Goal: Task Accomplishment & Management: Manage account settings

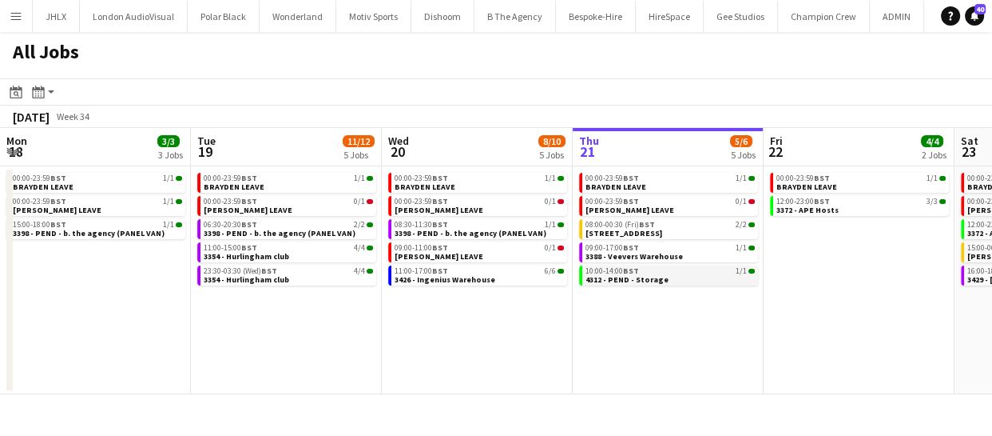
scroll to position [0, 368]
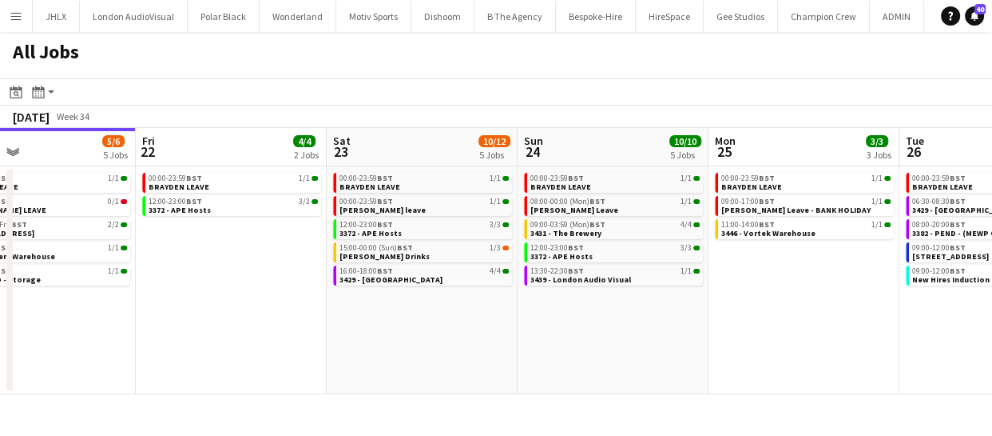
drag, startPoint x: 563, startPoint y: 327, endPoint x: 279, endPoint y: 303, distance: 284.7
click at [261, 307] on app-calendar-viewport "Mon 18 3/3 3 Jobs Tue 19 11/12 5 Jobs Wed 20 8/10 5 Jobs Thu 21 5/6 5 Jobs Fri …" at bounding box center [496, 261] width 992 height 266
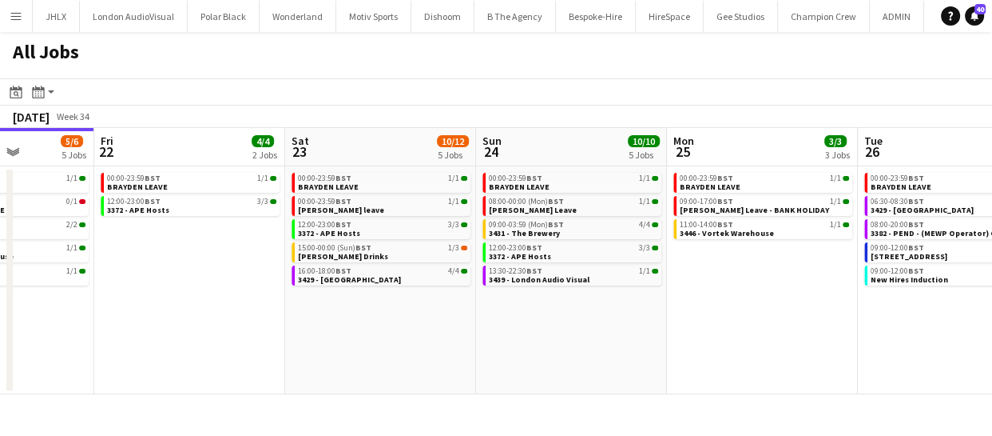
drag, startPoint x: 537, startPoint y: 348, endPoint x: 325, endPoint y: 322, distance: 213.4
click at [324, 322] on app-calendar-viewport "Mon 18 3/3 3 Jobs Tue 19 11/12 5 Jobs Wed 20 8/10 5 Jobs Thu 21 5/6 5 Jobs Fri …" at bounding box center [496, 261] width 992 height 266
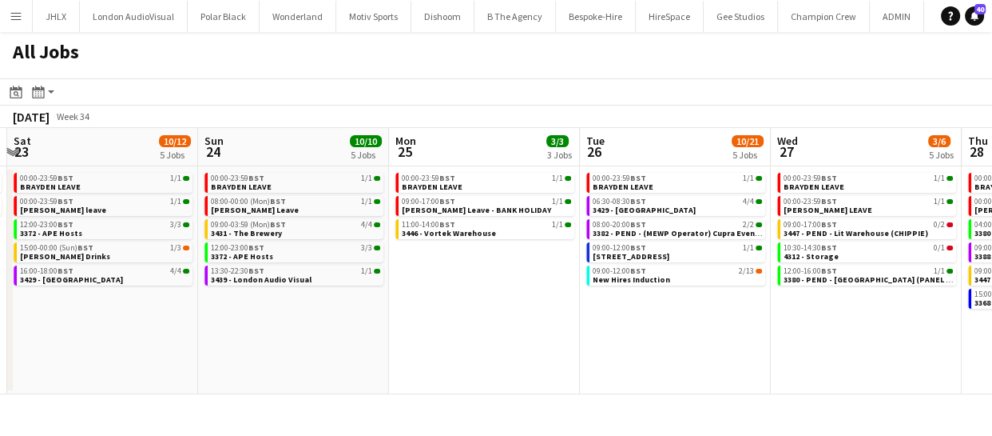
click at [438, 316] on app-calendar-viewport "Wed 20 8/10 5 Jobs Thu 21 5/6 5 Jobs Fri 22 4/4 2 Jobs Sat 23 10/12 5 Jobs Sun …" at bounding box center [496, 261] width 992 height 266
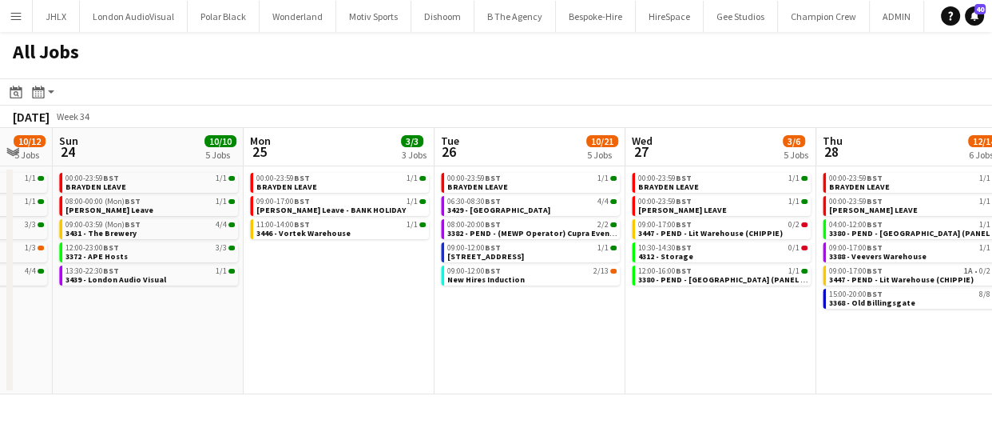
click at [422, 320] on app-calendar-viewport "Wed 20 8/10 5 Jobs Thu 21 5/6 5 Jobs Fri 22 4/4 2 Jobs Sat 23 10/12 5 Jobs Sun …" at bounding box center [496, 261] width 992 height 266
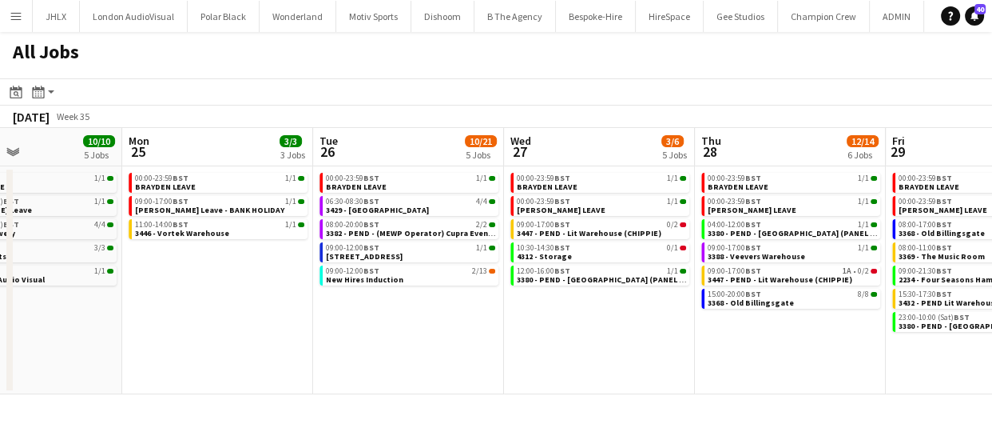
drag, startPoint x: 498, startPoint y: 330, endPoint x: 420, endPoint y: 326, distance: 78.4
click at [420, 326] on app-calendar-viewport "Fri 22 4/4 2 Jobs Sat 23 10/12 5 Jobs Sun 24 10/10 5 Jobs Mon 25 3/3 3 Jobs Tue…" at bounding box center [496, 261] width 992 height 266
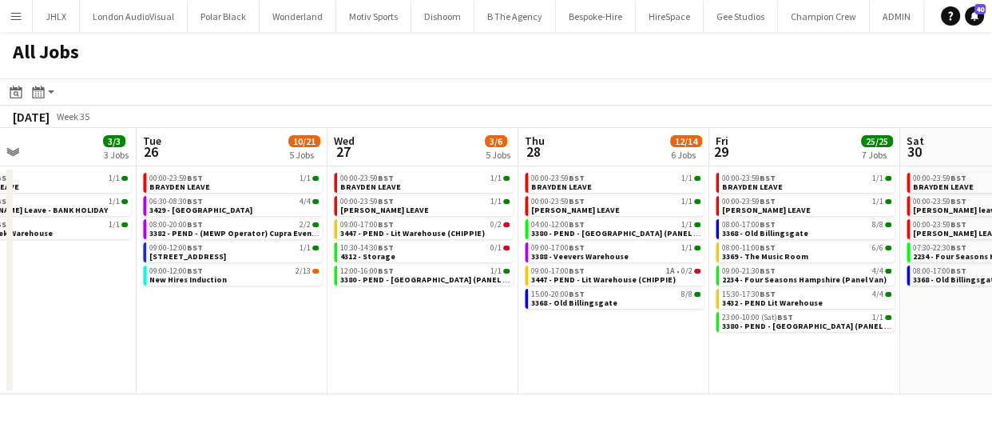
click at [377, 331] on app-calendar-viewport "Fri 22 4/4 2 Jobs Sat 23 10/12 5 Jobs Sun 24 10/10 5 Jobs Mon 25 3/3 3 Jobs Tue…" at bounding box center [496, 261] width 992 height 266
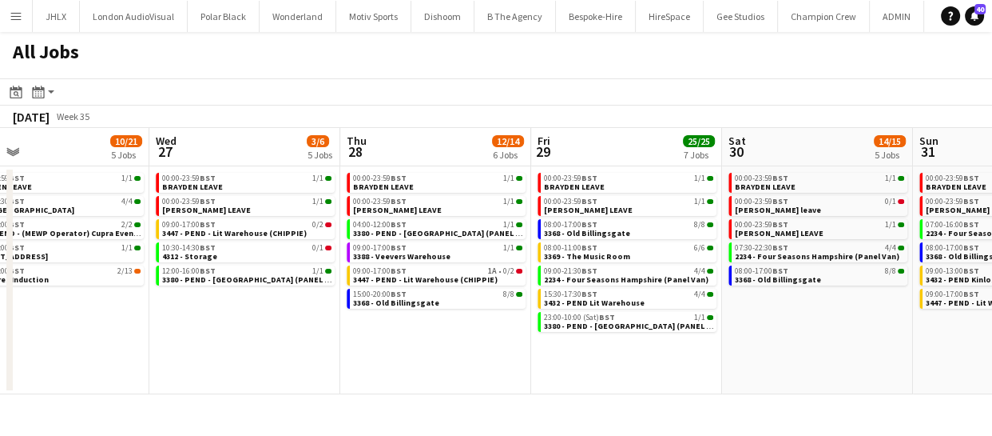
drag, startPoint x: 531, startPoint y: 338, endPoint x: 430, endPoint y: 343, distance: 100.8
click at [420, 344] on app-calendar-viewport "Sun 24 10/10 5 Jobs Mon 25 3/3 3 Jobs Tue 26 10/21 5 Jobs Wed 27 3/6 5 Jobs Thu…" at bounding box center [496, 261] width 992 height 266
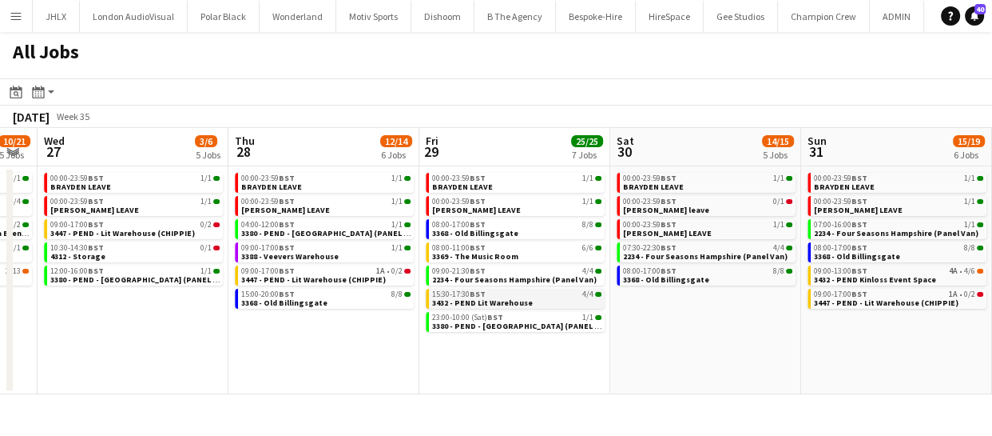
click at [499, 303] on span "3432 - PEND Lit Warehouse" at bounding box center [482, 302] width 101 height 10
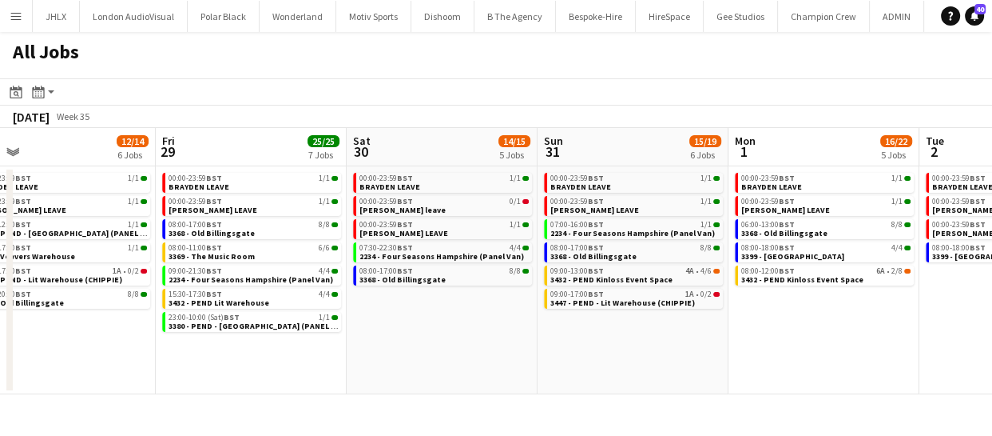
drag, startPoint x: 697, startPoint y: 360, endPoint x: 432, endPoint y: 344, distance: 265.0
click at [374, 339] on app-calendar-viewport "Tue 26 10/21 5 Jobs Wed 27 3/6 5 Jobs Thu 28 12/14 6 Jobs Fri 29 25/25 7 Jobs S…" at bounding box center [496, 261] width 992 height 266
click at [483, 341] on app-calendar-viewport "Tue 26 10/21 5 Jobs Wed 27 3/6 5 Jobs Thu 28 12/14 6 Jobs Fri 29 25/25 7 Jobs S…" at bounding box center [496, 261] width 992 height 266
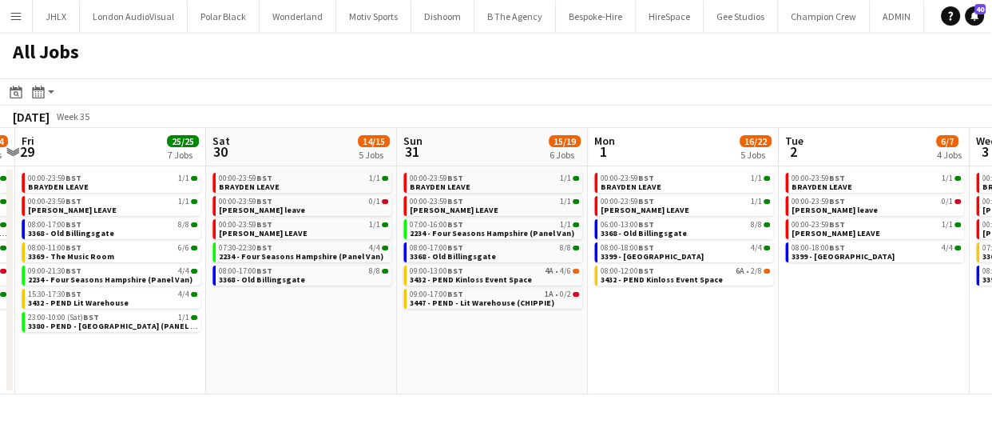
drag, startPoint x: 498, startPoint y: 349, endPoint x: 507, endPoint y: 349, distance: 9.6
click at [491, 349] on app-calendar-viewport "Tue 26 10/21 5 Jobs Wed 27 3/6 5 Jobs Thu 28 12/14 6 Jobs Fri 29 25/25 7 Jobs S…" at bounding box center [496, 261] width 992 height 266
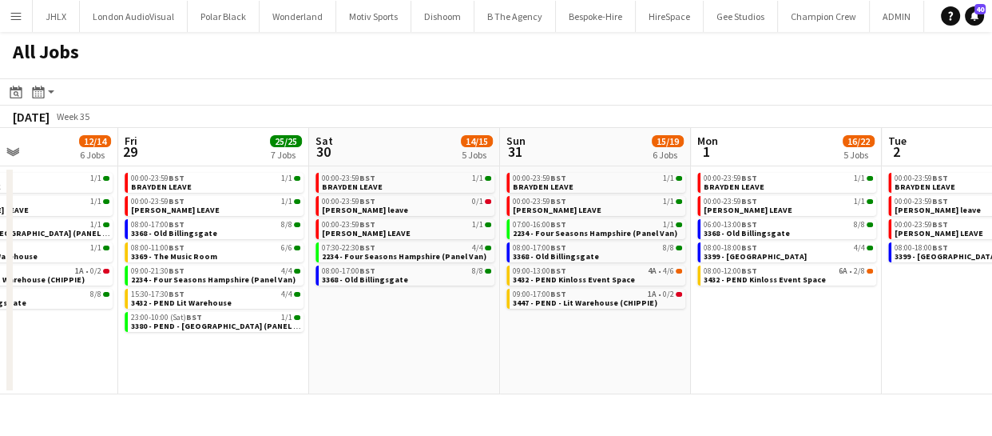
drag, startPoint x: 395, startPoint y: 369, endPoint x: 586, endPoint y: 363, distance: 191.1
click at [586, 363] on app-calendar-viewport "Tue 26 10/21 5 Jobs Wed 27 3/6 5 Jobs Thu 28 12/14 6 Jobs Fri 29 25/25 7 Jobs S…" at bounding box center [496, 261] width 992 height 266
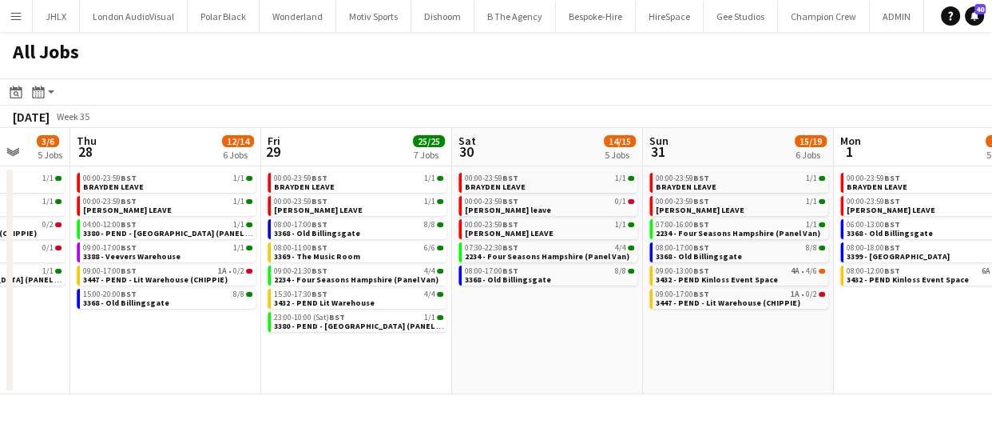
drag, startPoint x: 494, startPoint y: 361, endPoint x: 638, endPoint y: 375, distance: 145.3
click at [642, 375] on app-calendar-viewport "Mon 25 3/3 3 Jobs Tue 26 10/21 5 Jobs Wed 27 3/6 5 Jobs Thu 28 12/14 6 Jobs Fri…" at bounding box center [496, 261] width 992 height 266
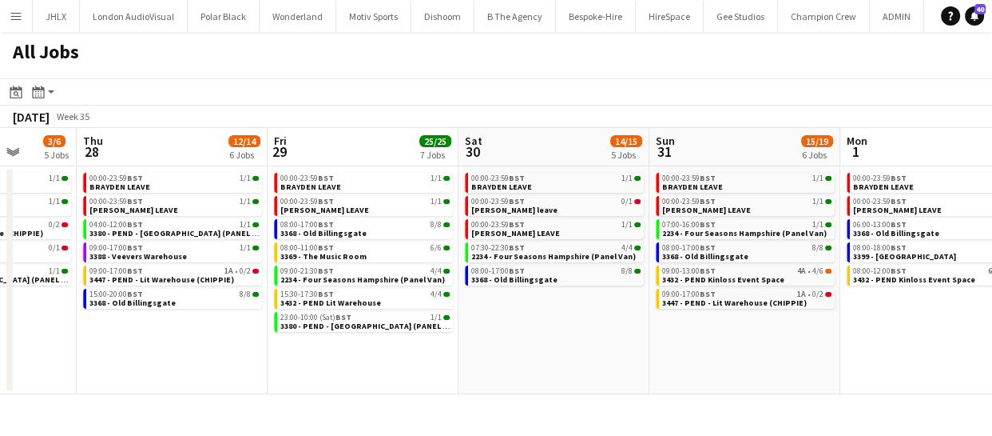
drag, startPoint x: 568, startPoint y: 368, endPoint x: 620, endPoint y: 372, distance: 52.1
click at [622, 370] on app-calendar-viewport "Mon 25 3/3 3 Jobs Tue 26 10/21 5 Jobs Wed 27 3/6 5 Jobs Thu 28 12/14 6 Jobs Fri…" at bounding box center [496, 261] width 992 height 266
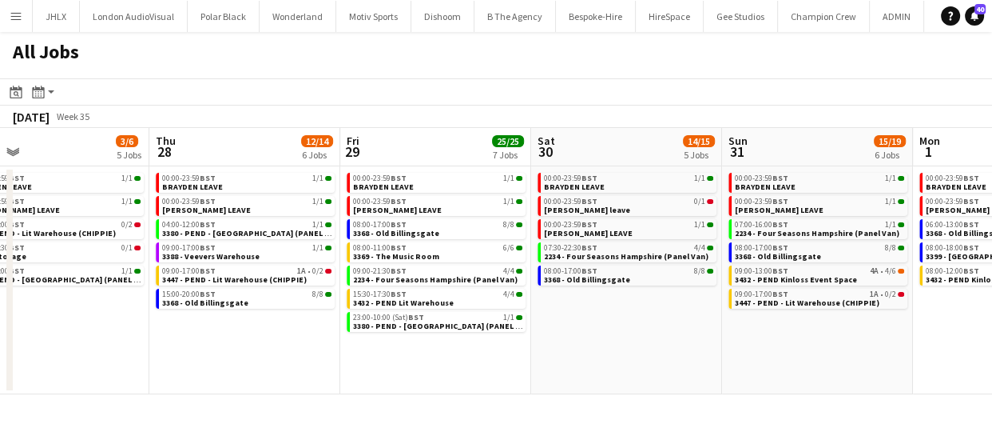
drag, startPoint x: 572, startPoint y: 368, endPoint x: 603, endPoint y: 360, distance: 32.0
click at [634, 368] on app-calendar-viewport "Mon 25 3/3 3 Jobs Tue 26 10/21 5 Jobs Wed 27 3/6 5 Jobs Thu 28 12/14 6 Jobs Fri…" at bounding box center [496, 261] width 992 height 266
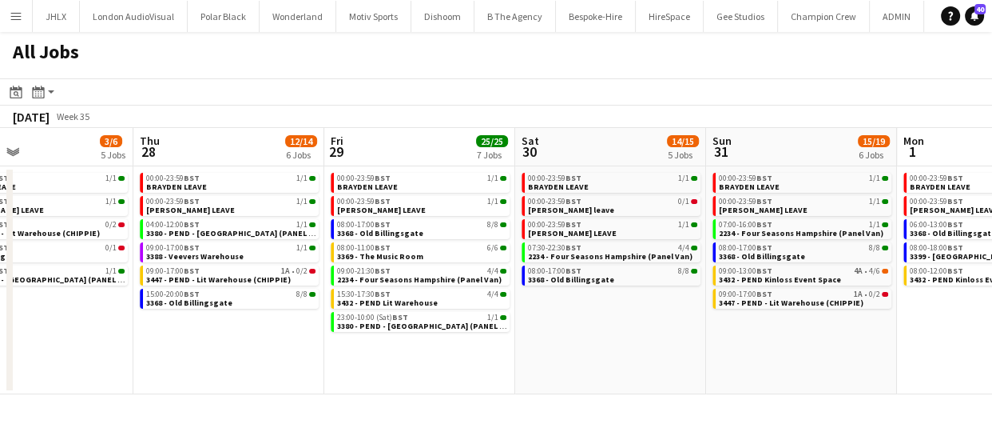
scroll to position [0, 510]
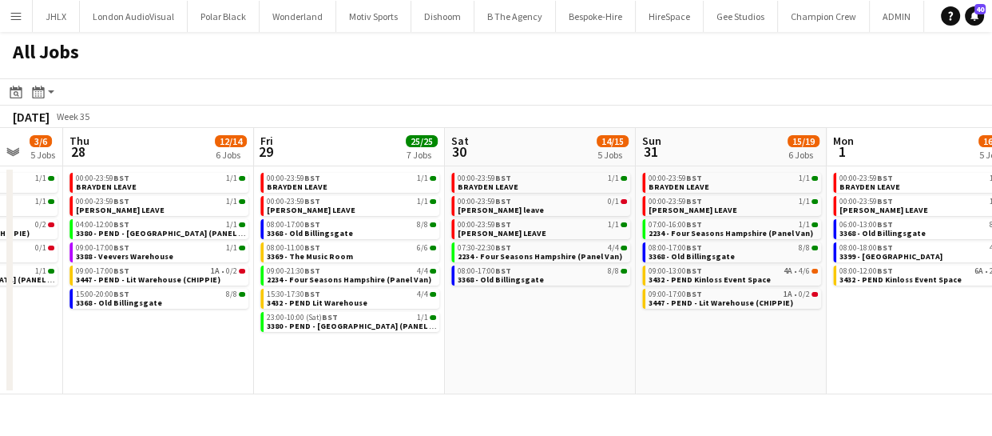
drag, startPoint x: 799, startPoint y: 370, endPoint x: 650, endPoint y: 379, distance: 148.9
click at [650, 379] on app-calendar-viewport "Mon 25 3/3 3 Jobs Tue 26 10/21 5 Jobs Wed 27 3/6 5 Jobs Thu 28 12/14 6 Jobs Fri…" at bounding box center [496, 261] width 992 height 266
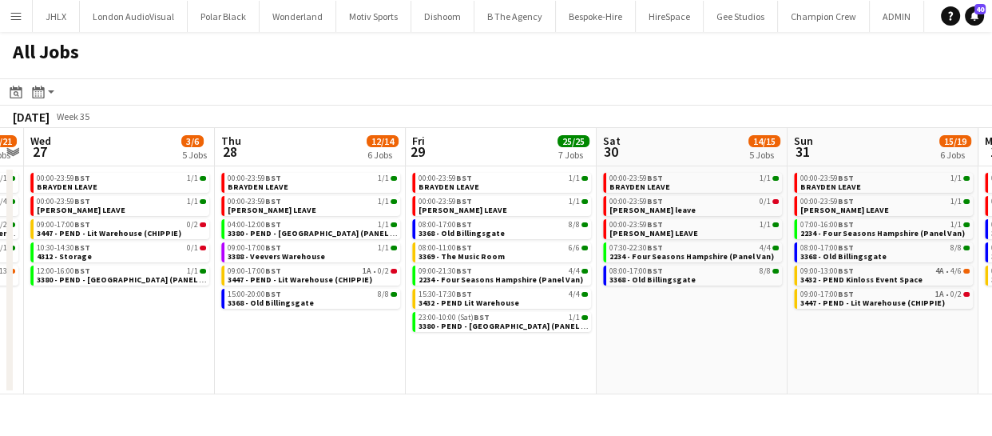
drag, startPoint x: 383, startPoint y: 369, endPoint x: 535, endPoint y: 376, distance: 152.0
click at [535, 376] on app-calendar-viewport "Mon 25 3/3 3 Jobs Tue 26 10/21 5 Jobs Wed 27 3/6 5 Jobs Thu 28 12/14 6 Jobs Fri…" at bounding box center [496, 261] width 992 height 266
click at [487, 372] on app-calendar-viewport "Mon 25 3/3 3 Jobs Tue 26 10/21 5 Jobs Wed 27 3/6 5 Jobs Thu 28 12/14 6 Jobs Fri…" at bounding box center [496, 261] width 992 height 266
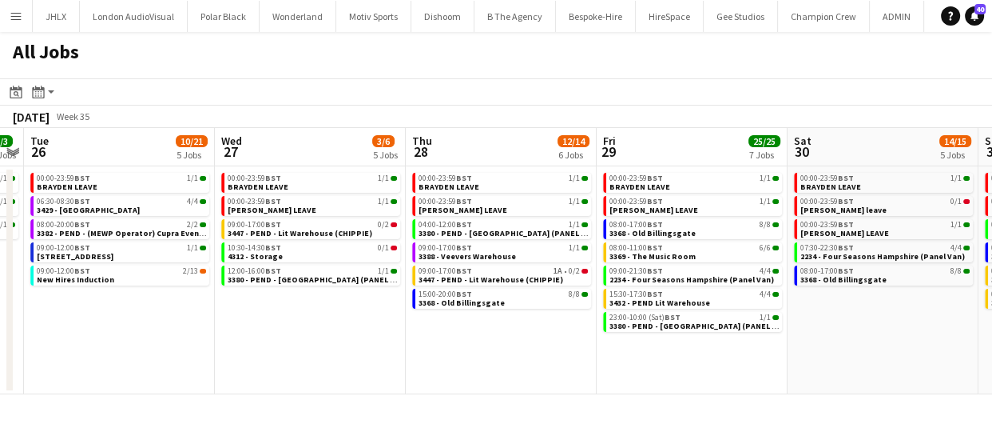
scroll to position [0, 437]
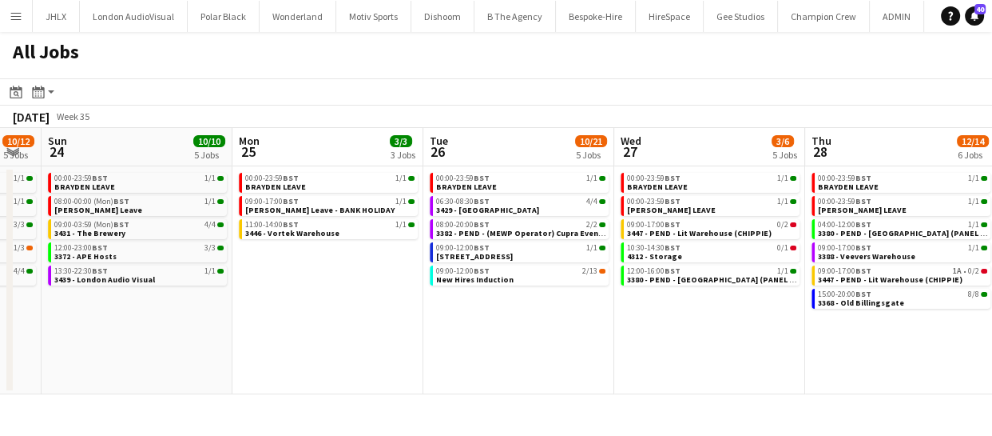
drag, startPoint x: 328, startPoint y: 352, endPoint x: 806, endPoint y: 356, distance: 478.7
click at [806, 356] on app-calendar-viewport "Fri 22 4/4 2 Jobs Sat 23 10/12 5 Jobs Sun 24 10/10 5 Jobs Mon 25 3/3 3 Jobs Tue…" at bounding box center [496, 261] width 992 height 266
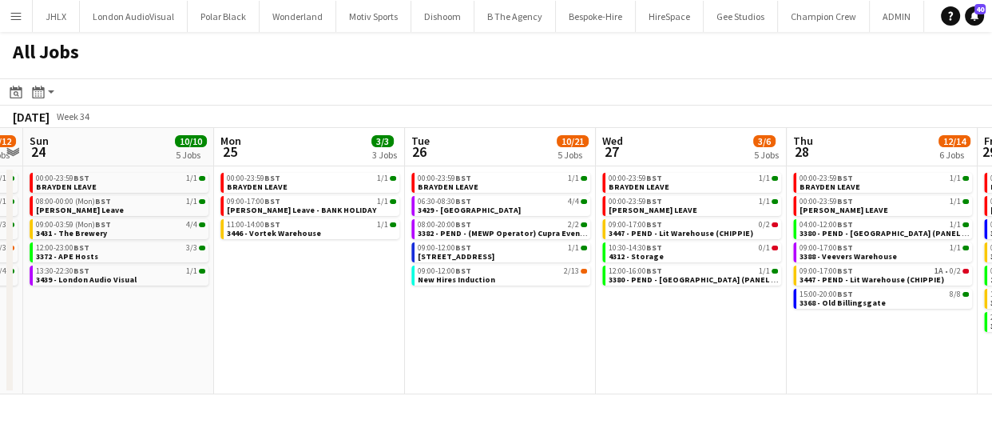
scroll to position [0, 408]
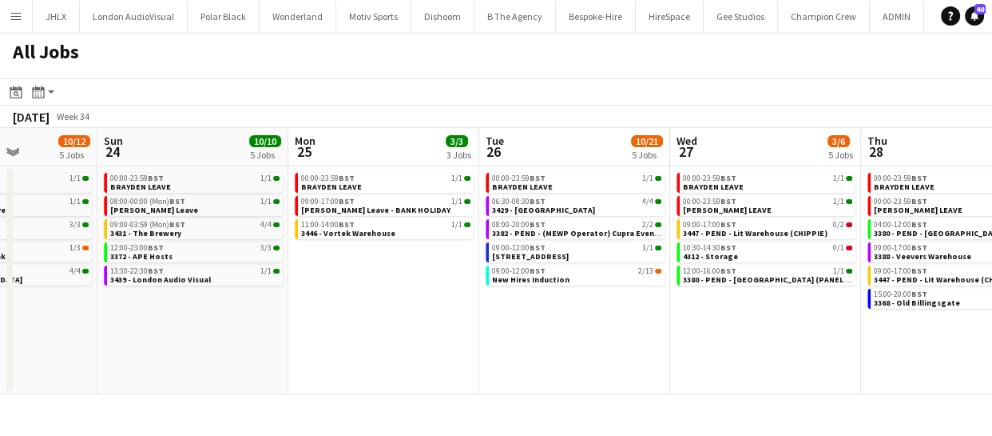
drag, startPoint x: 543, startPoint y: 367, endPoint x: 788, endPoint y: 375, distance: 245.4
click at [793, 375] on app-calendar-viewport "Thu 21 5/6 5 Jobs Fri 22 4/4 2 Jobs Sat 23 10/12 5 Jobs Sun 24 10/10 5 Jobs Mon…" at bounding box center [496, 261] width 992 height 266
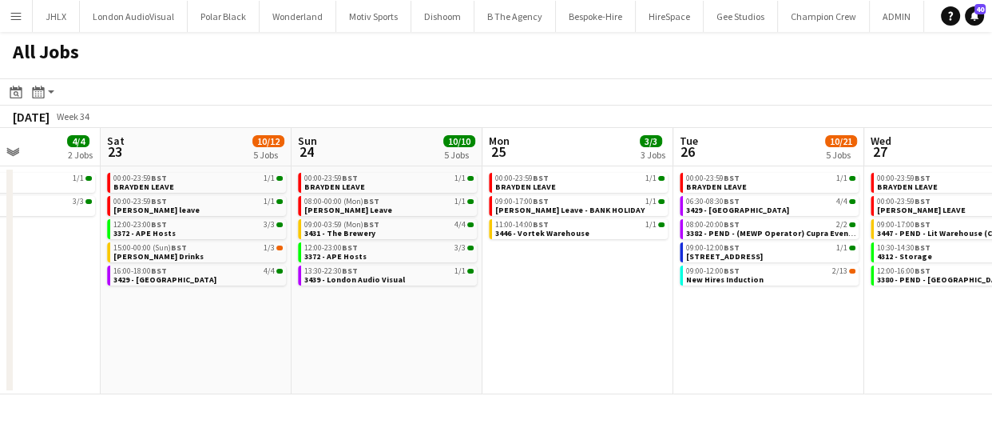
click at [602, 363] on app-calendar-viewport "Wed 20 8/10 5 Jobs Thu 21 5/6 5 Jobs Fri 22 4/4 2 Jobs Sat 23 10/12 5 Jobs Sun …" at bounding box center [496, 261] width 992 height 266
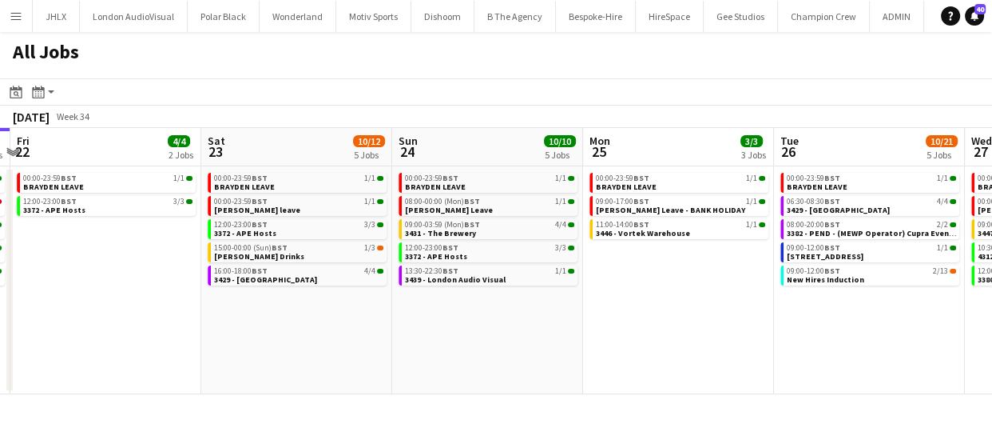
click at [543, 339] on app-calendar-viewport "Wed 20 8/10 5 Jobs Thu 21 5/6 5 Jobs Fri 22 4/4 2 Jobs Sat 23 10/12 5 Jobs Sun …" at bounding box center [496, 261] width 992 height 266
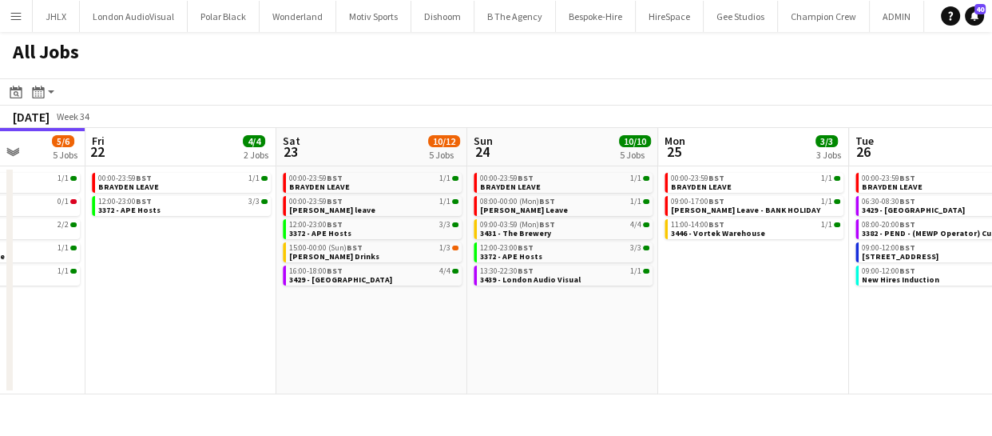
drag, startPoint x: 487, startPoint y: 348, endPoint x: 582, endPoint y: 351, distance: 95.1
click at [519, 348] on app-calendar-viewport "Tue 19 11/12 5 Jobs Wed 20 8/10 5 Jobs Thu 21 5/6 5 Jobs Fri 22 4/4 2 Jobs Sat …" at bounding box center [496, 261] width 992 height 266
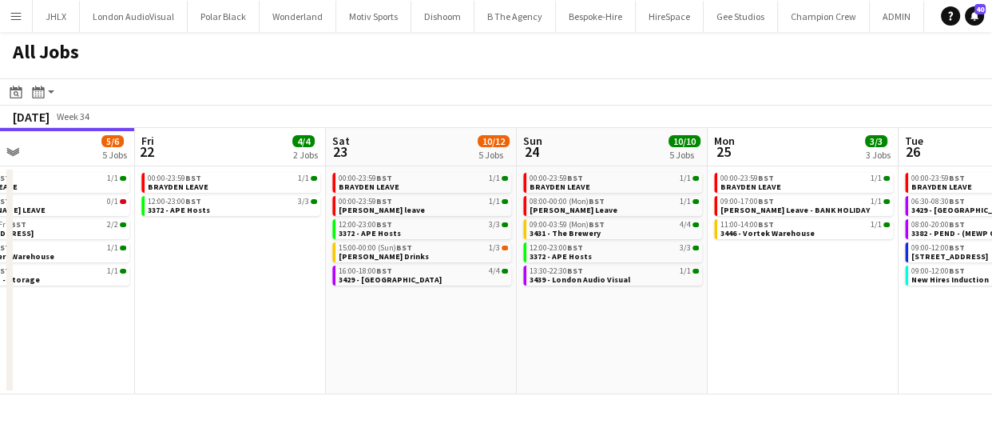
click at [539, 351] on app-calendar-viewport "Tue 19 11/12 5 Jobs Wed 20 8/10 5 Jobs Thu 21 5/6 5 Jobs Fri 22 4/4 2 Jobs Sat …" at bounding box center [496, 261] width 992 height 266
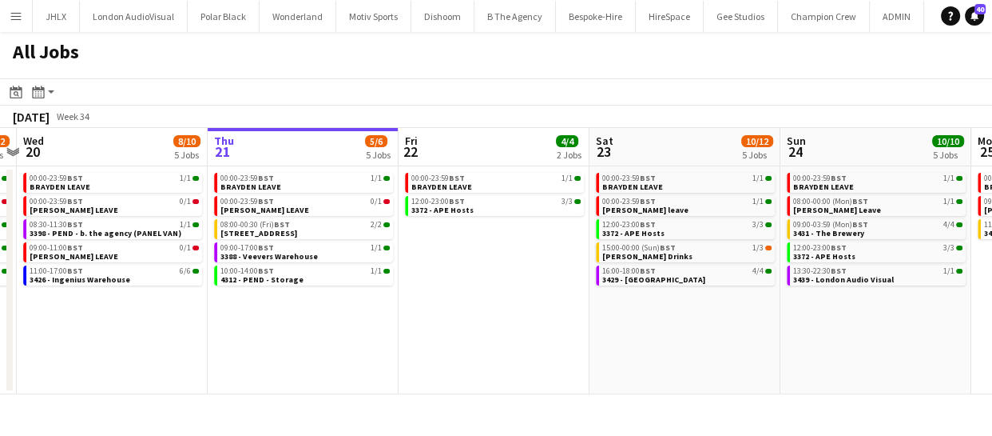
drag, startPoint x: 560, startPoint y: 344, endPoint x: 590, endPoint y: 352, distance: 30.4
click at [587, 346] on app-calendar-viewport "Mon 18 3/3 3 Jobs Tue 19 11/12 5 Jobs Wed 20 8/10 5 Jobs Thu 21 5/6 5 Jobs Fri …" at bounding box center [496, 261] width 992 height 266
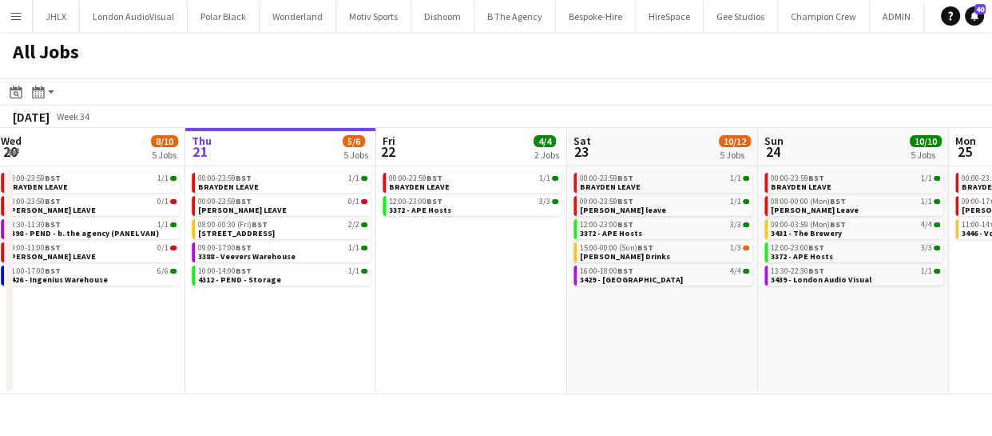
scroll to position [0, 380]
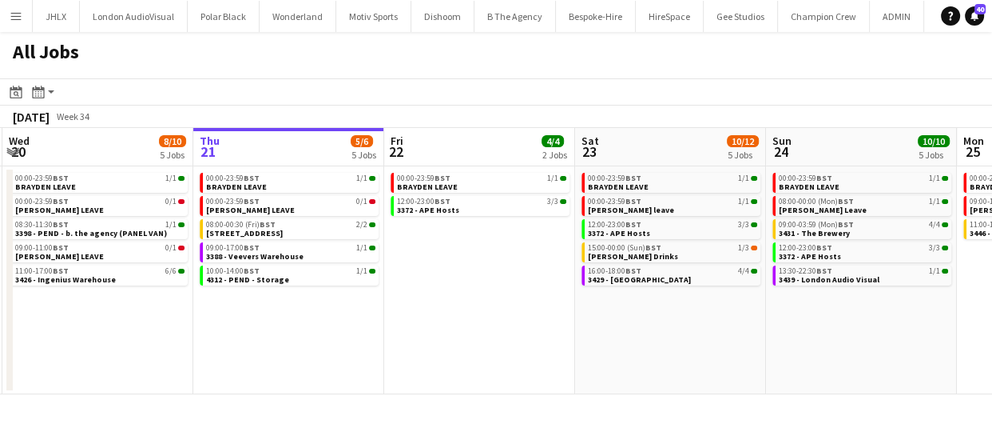
drag, startPoint x: 400, startPoint y: 336, endPoint x: 408, endPoint y: 335, distance: 8.0
click at [408, 335] on app-calendar-viewport "Mon 18 3/3 3 Jobs Tue 19 11/12 5 Jobs Wed 20 8/10 5 Jobs Thu 21 5/6 5 Jobs Fri …" at bounding box center [496, 261] width 992 height 266
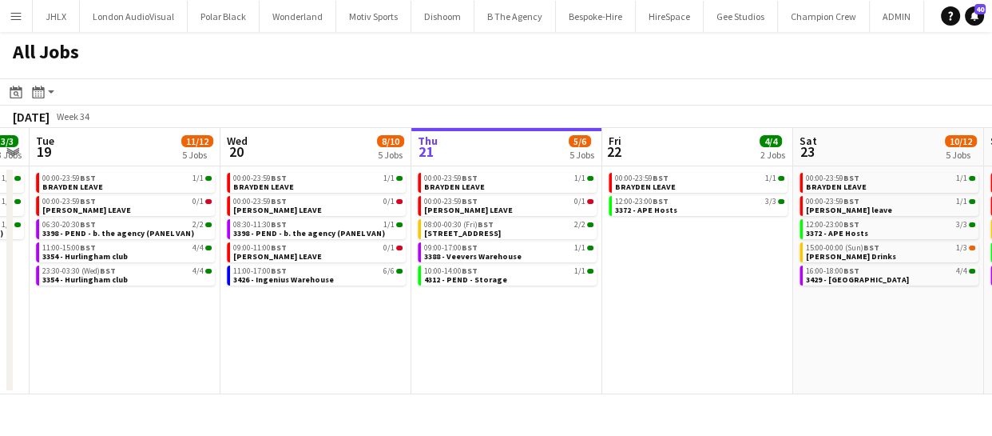
scroll to position [0, 351]
drag, startPoint x: 276, startPoint y: 343, endPoint x: 496, endPoint y: 346, distance: 219.8
click at [496, 346] on app-calendar-viewport "Sun 17 12/12 6 Jobs Mon 18 3/3 3 Jobs Tue 19 11/12 5 Jobs Wed 20 8/10 5 Jobs Th…" at bounding box center [496, 261] width 992 height 266
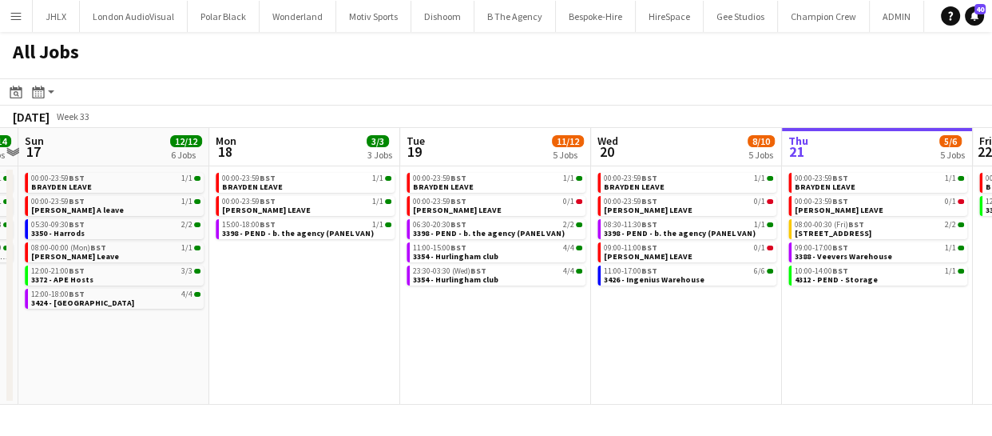
scroll to position [0, 567]
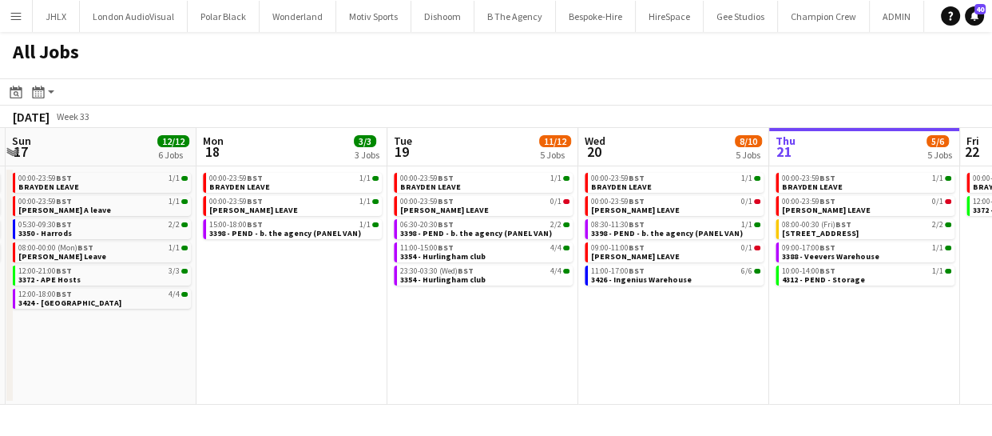
drag, startPoint x: 258, startPoint y: 345, endPoint x: 614, endPoint y: 342, distance: 355.6
click at [614, 342] on app-calendar-viewport "Thu 14 8/8 4 Jobs Fri 15 31/31 9 Jobs Sat 16 14/14 4 Jobs Sun 17 12/12 6 Jobs M…" at bounding box center [496, 266] width 992 height 276
drag, startPoint x: 643, startPoint y: 368, endPoint x: 567, endPoint y: 356, distance: 77.8
click at [540, 353] on app-calendar-viewport "Thu 14 8/8 4 Jobs Fri 15 31/31 9 Jobs Sat 16 14/14 4 Jobs Sun 17 12/12 6 Jobs M…" at bounding box center [496, 266] width 992 height 276
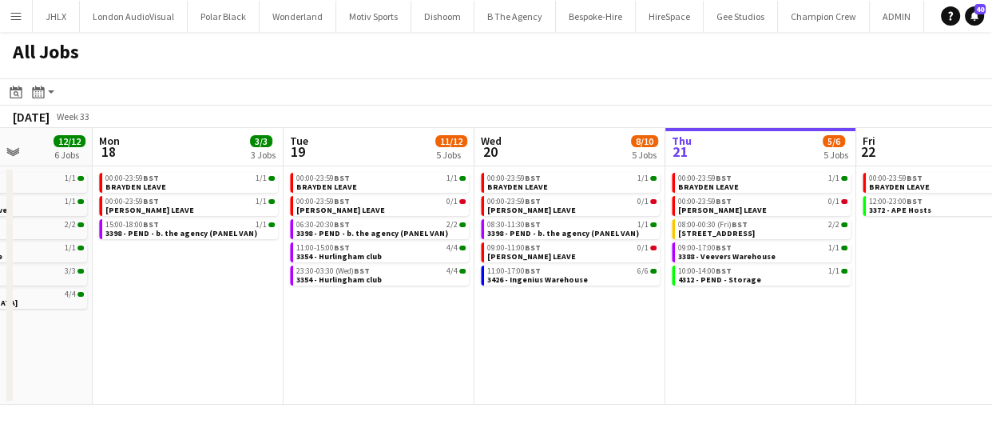
click at [531, 338] on app-calendar-viewport "Thu 14 8/8 4 Jobs Fri 15 31/31 9 Jobs Sat 16 14/14 4 Jobs Sun 17 12/12 6 Jobs M…" at bounding box center [496, 266] width 992 height 276
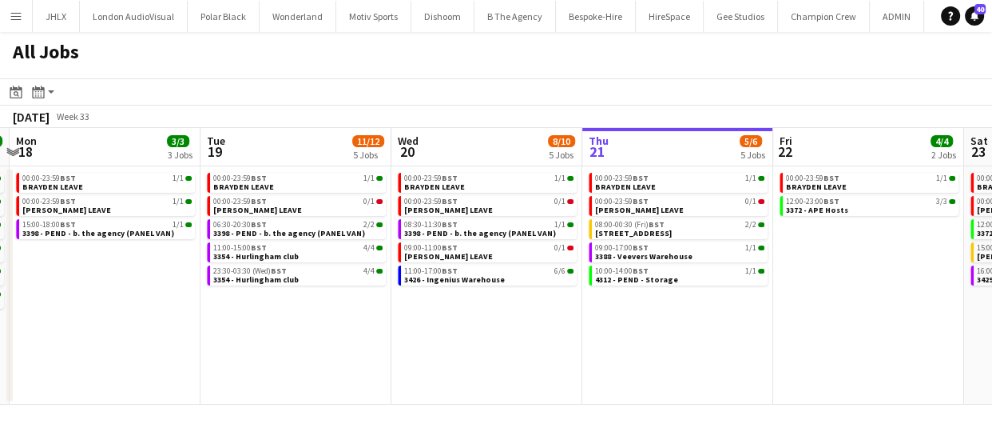
click at [590, 348] on app-calendar-viewport "Thu 14 8/8 4 Jobs Fri 15 31/31 9 Jobs Sat 16 14/14 4 Jobs Sun 17 12/12 6 Jobs M…" at bounding box center [496, 266] width 992 height 276
click at [535, 347] on app-calendar-viewport "Thu 14 8/8 4 Jobs Fri 15 31/31 9 Jobs Sat 16 14/14 4 Jobs Sun 17 12/12 6 Jobs M…" at bounding box center [496, 266] width 992 height 276
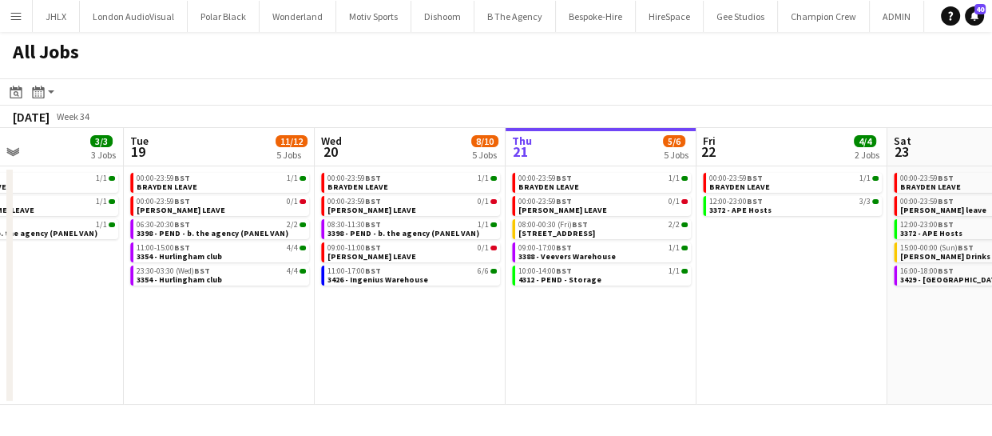
drag, startPoint x: 589, startPoint y: 353, endPoint x: 556, endPoint y: 356, distance: 32.9
click at [546, 351] on app-calendar-viewport "Sat 16 14/14 4 Jobs Sun 17 12/12 6 Jobs Mon 18 3/3 3 Jobs Tue 19 11/12 5 Jobs W…" at bounding box center [496, 266] width 992 height 276
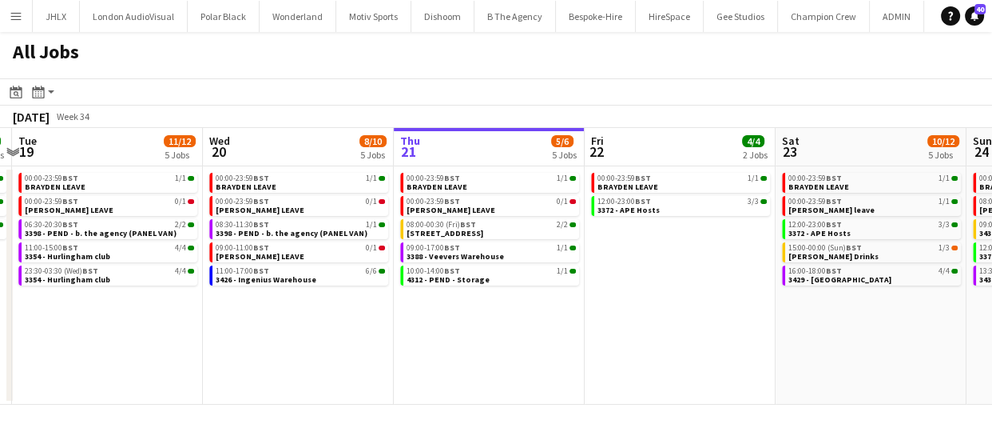
drag, startPoint x: 597, startPoint y: 338, endPoint x: 519, endPoint y: 336, distance: 78.3
click at [528, 334] on app-calendar-viewport "Sat 16 14/14 4 Jobs Sun 17 12/12 6 Jobs Mon 18 3/3 3 Jobs Tue 19 11/12 5 Jobs W…" at bounding box center [496, 266] width 992 height 276
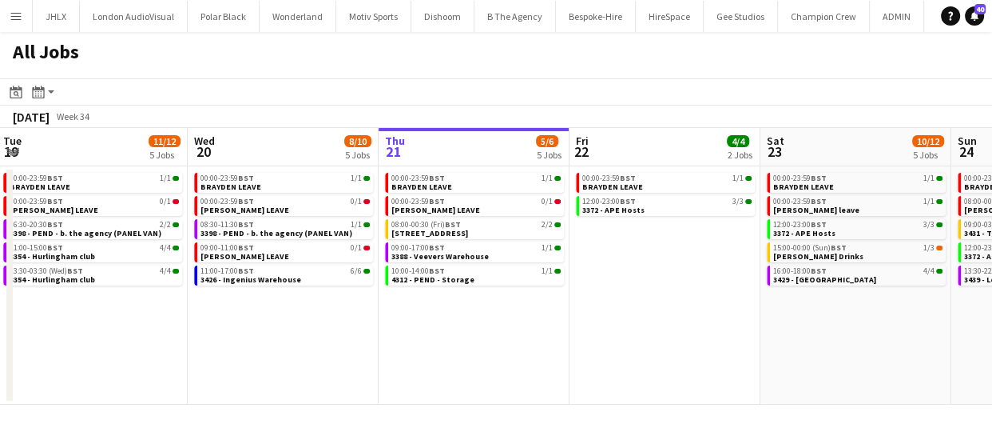
click at [465, 330] on app-calendar-viewport "Sat 16 14/14 4 Jobs Sun 17 12/12 6 Jobs Mon 18 3/3 3 Jobs Tue 19 11/12 5 Jobs W…" at bounding box center [496, 266] width 992 height 276
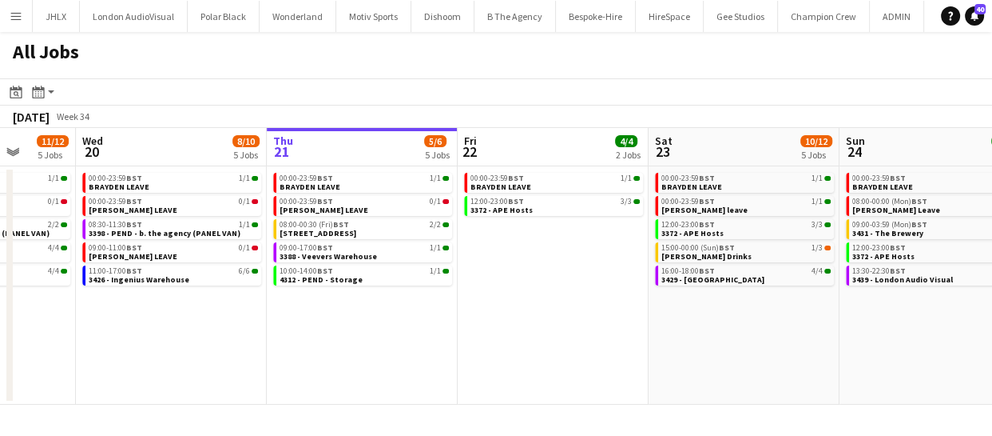
drag, startPoint x: 495, startPoint y: 328, endPoint x: 483, endPoint y: 325, distance: 12.2
click at [483, 325] on app-calendar-viewport "Sat 16 14/14 4 Jobs Sun 17 12/12 6 Jobs Mon 18 3/3 3 Jobs Tue 19 11/12 5 Jobs W…" at bounding box center [496, 266] width 992 height 276
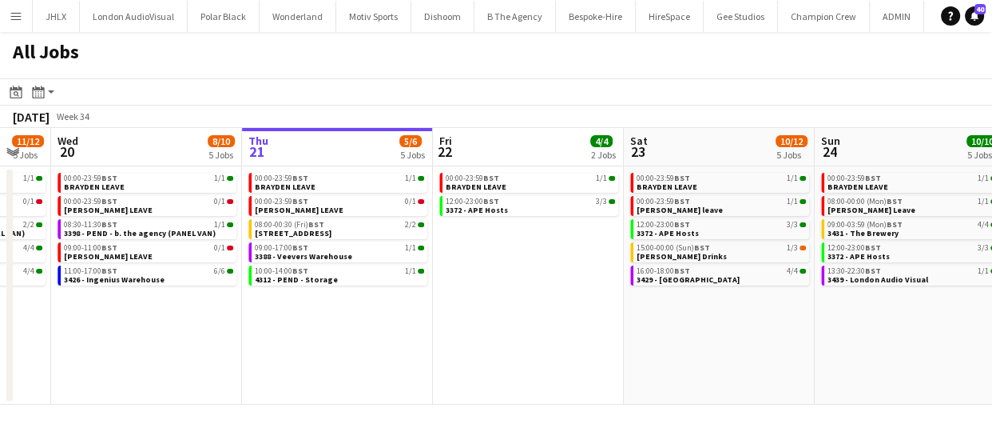
drag, startPoint x: 501, startPoint y: 320, endPoint x: 415, endPoint y: 307, distance: 87.4
click at [403, 308] on app-calendar-viewport "Sat 16 14/14 4 Jobs Sun 17 12/12 6 Jobs Mon 18 3/3 3 Jobs Tue 19 11/12 5 Jobs W…" at bounding box center [496, 266] width 992 height 276
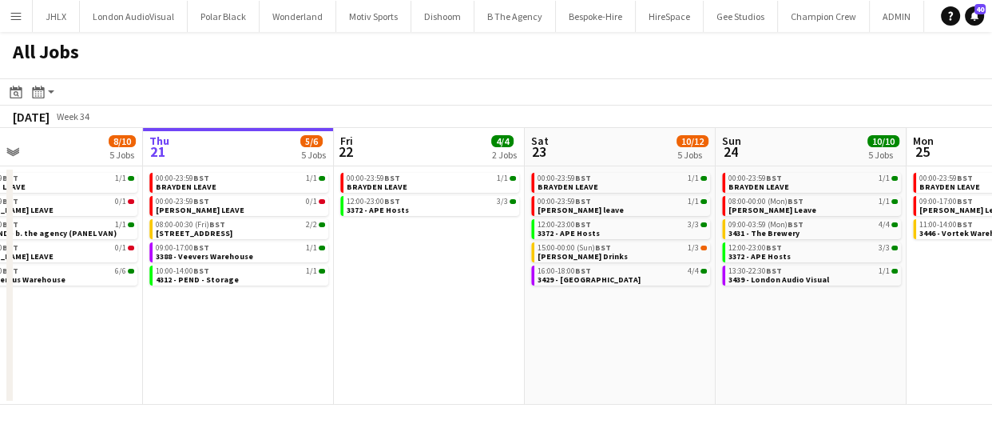
click at [400, 307] on app-calendar-viewport "Mon 18 3/3 3 Jobs Tue 19 11/12 5 Jobs Wed 20 8/10 5 Jobs Thu 21 5/6 5 Jobs Fri …" at bounding box center [496, 266] width 992 height 276
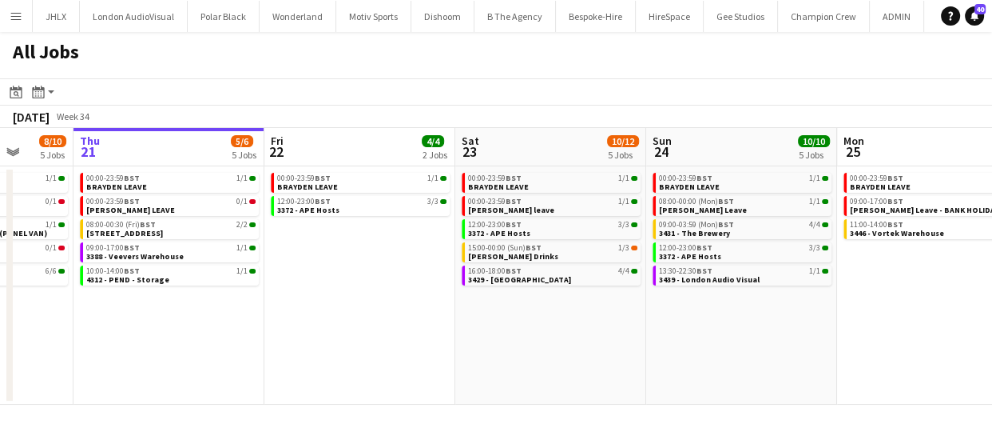
click at [455, 349] on app-calendar-viewport "Mon 18 3/3 3 Jobs Tue 19 11/12 5 Jobs Wed 20 8/10 5 Jobs Thu 21 5/6 5 Jobs Fri …" at bounding box center [496, 266] width 992 height 276
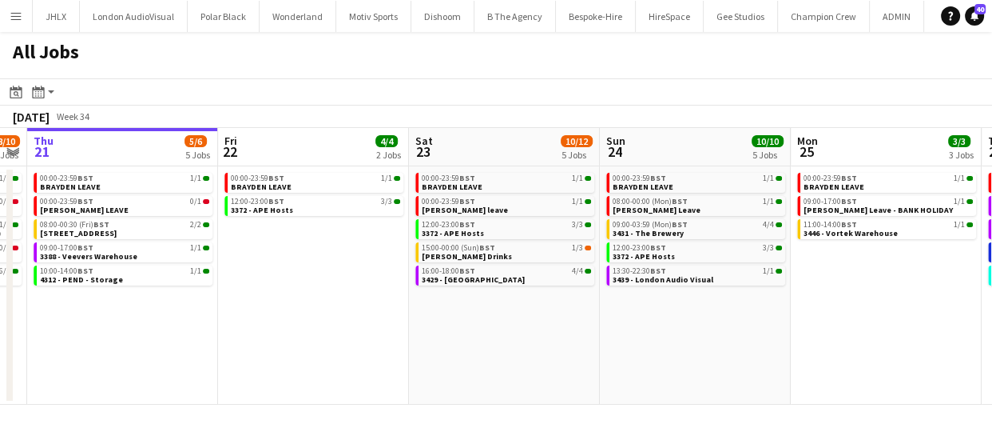
click at [423, 346] on app-calendar-viewport "Mon 18 3/3 3 Jobs Tue 19 11/12 5 Jobs Wed 20 8/10 5 Jobs Thu 21 5/6 5 Jobs Fri …" at bounding box center [496, 266] width 992 height 276
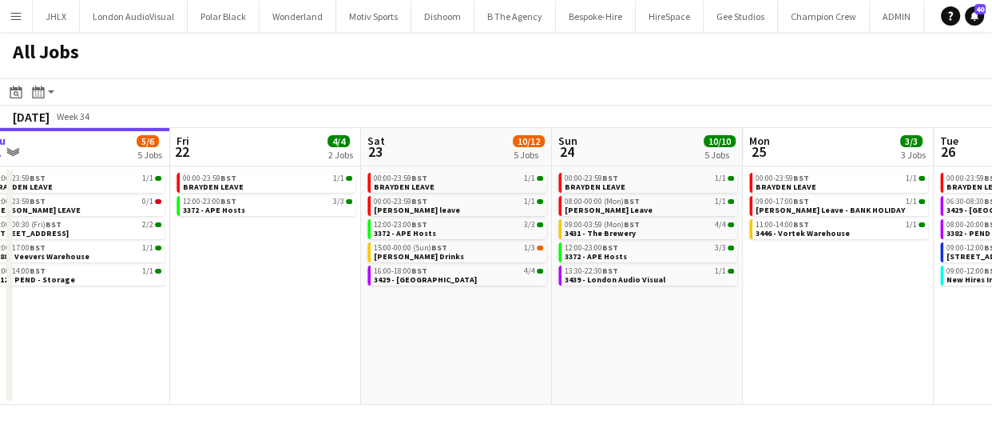
click at [413, 340] on app-calendar-viewport "Mon 18 3/3 3 Jobs Tue 19 11/12 5 Jobs Wed 20 8/10 5 Jobs Thu 21 5/6 5 Jobs Fri …" at bounding box center [496, 266] width 992 height 276
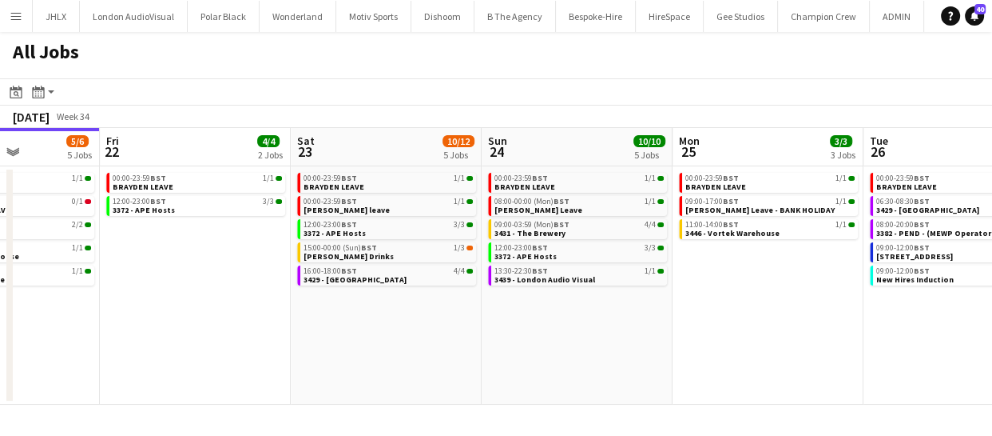
click at [413, 338] on app-calendar-viewport "Mon 18 3/3 3 Jobs Tue 19 11/12 5 Jobs Wed 20 8/10 5 Jobs Thu 21 5/6 5 Jobs Fri …" at bounding box center [496, 266] width 992 height 276
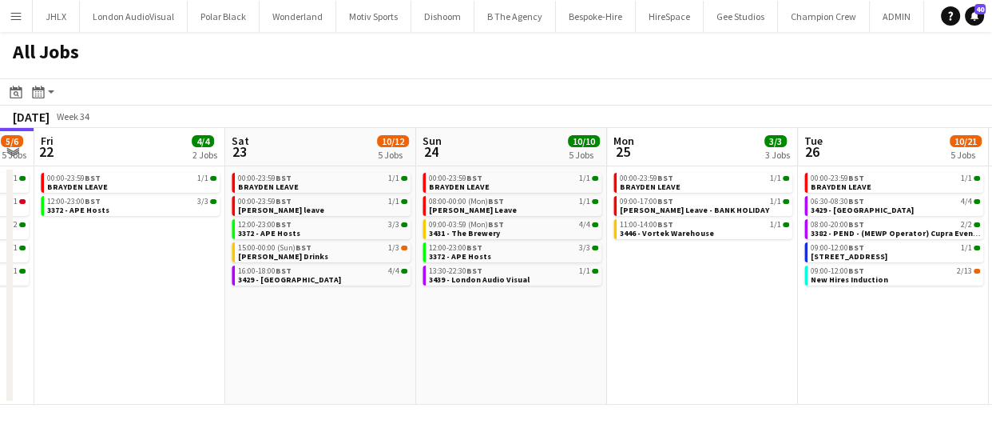
drag, startPoint x: 487, startPoint y: 345, endPoint x: 454, endPoint y: 343, distance: 33.6
click at [423, 338] on app-calendar-viewport "Mon 18 3/3 3 Jobs Tue 19 11/12 5 Jobs Wed 20 8/10 5 Jobs Thu 21 5/6 5 Jobs Fri …" at bounding box center [496, 266] width 992 height 276
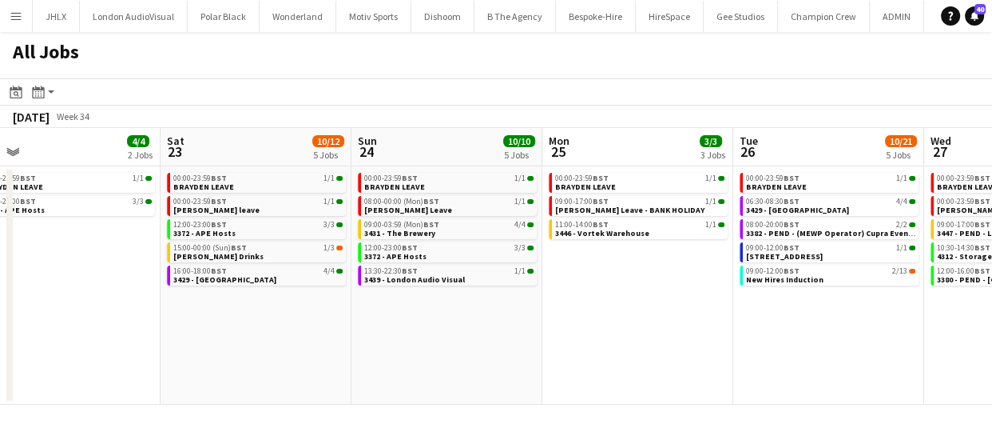
drag, startPoint x: 475, startPoint y: 344, endPoint x: 386, endPoint y: 336, distance: 89.9
click at [383, 336] on app-calendar-viewport "Wed 20 8/10 5 Jobs Thu 21 5/6 5 Jobs Fri 22 4/4 2 Jobs Sat 23 10/12 5 Jobs Sun …" at bounding box center [496, 266] width 992 height 276
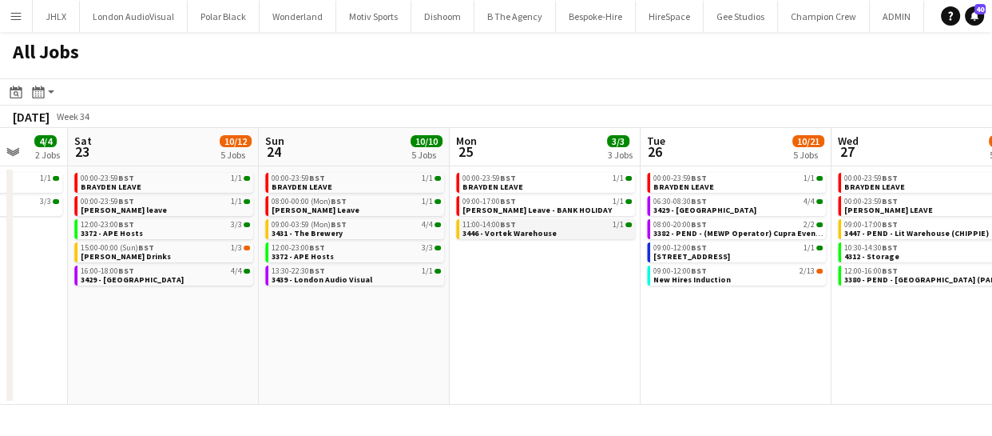
click at [525, 236] on span "3446 - Vortek Warehouse" at bounding box center [510, 233] width 94 height 10
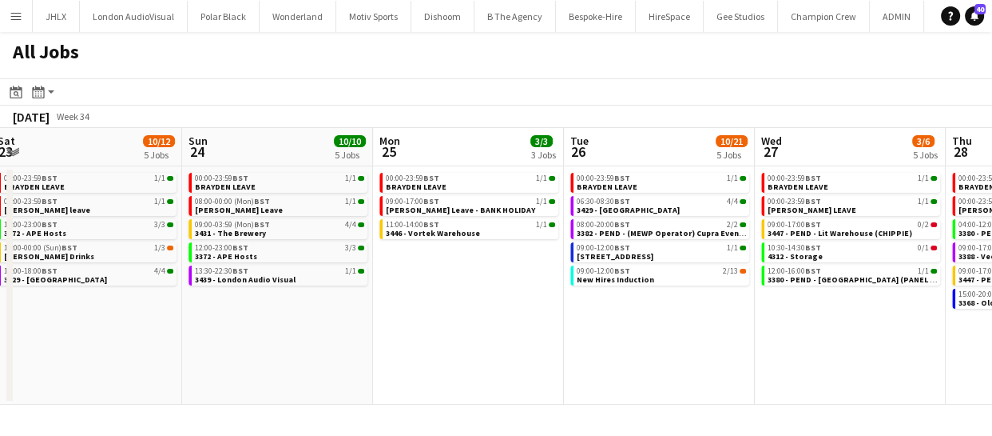
click at [474, 317] on app-calendar-viewport "Wed 20 8/10 5 Jobs Thu 21 5/6 5 Jobs Fri 22 4/4 2 Jobs Sat 23 10/12 5 Jobs Sun …" at bounding box center [496, 266] width 992 height 276
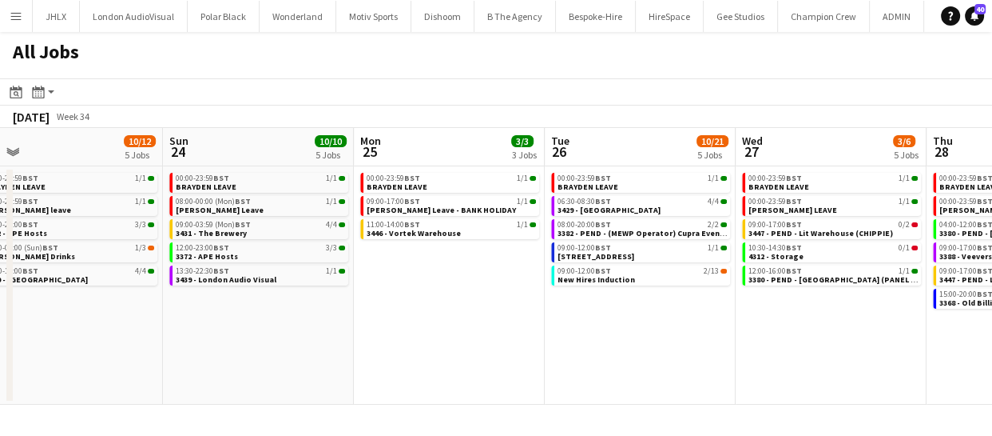
scroll to position [0, 714]
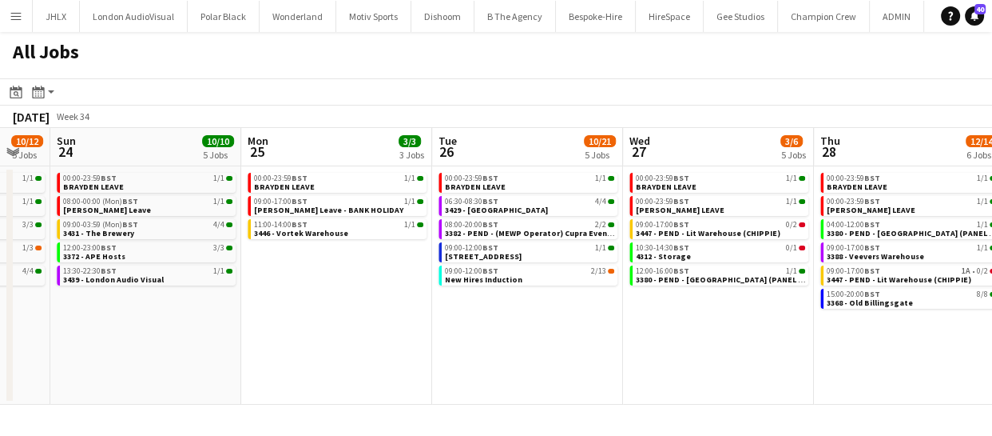
drag, startPoint x: 571, startPoint y: 319, endPoint x: 495, endPoint y: 323, distance: 76.0
click at [463, 313] on app-calendar-viewport "Wed 20 8/10 5 Jobs Thu 21 5/6 5 Jobs Fri 22 4/4 2 Jobs Sat 23 10/12 5 Jobs Sun …" at bounding box center [496, 266] width 992 height 276
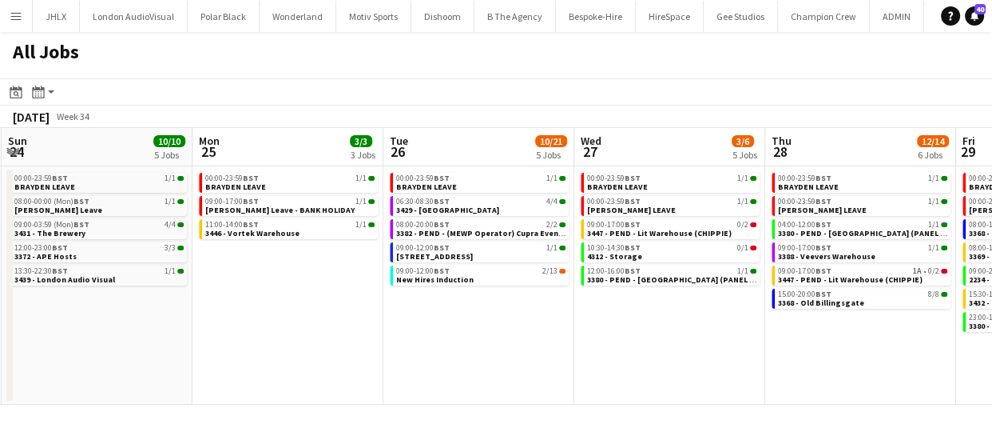
scroll to position [0, 763]
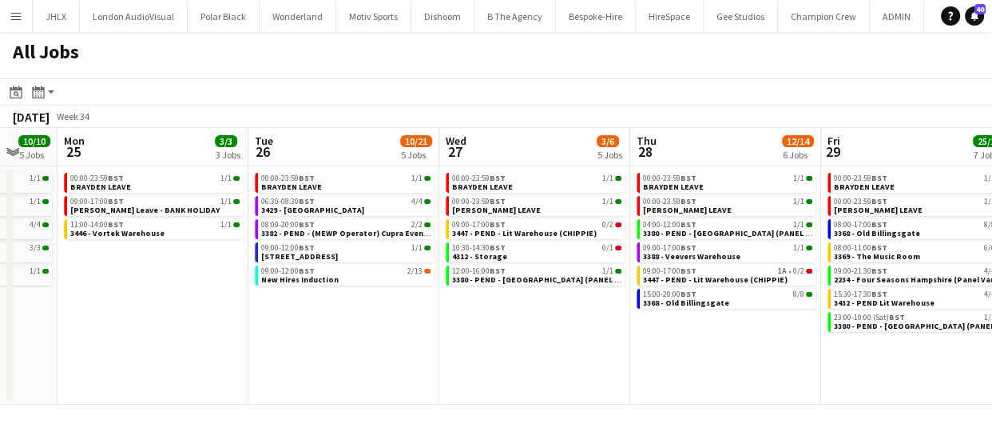
drag, startPoint x: 565, startPoint y: 327, endPoint x: 384, endPoint y: 314, distance: 181.8
click at [379, 308] on app-calendar-viewport "Fri 22 4/4 2 Jobs Sat 23 10/12 5 Jobs Sun 24 10/10 5 Jobs Mon 25 3/3 3 Jobs Tue…" at bounding box center [496, 266] width 992 height 276
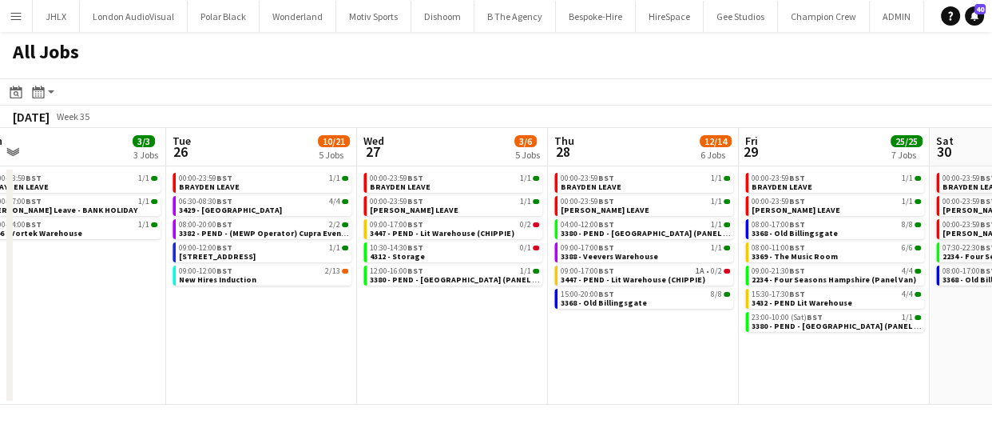
scroll to position [0, 599]
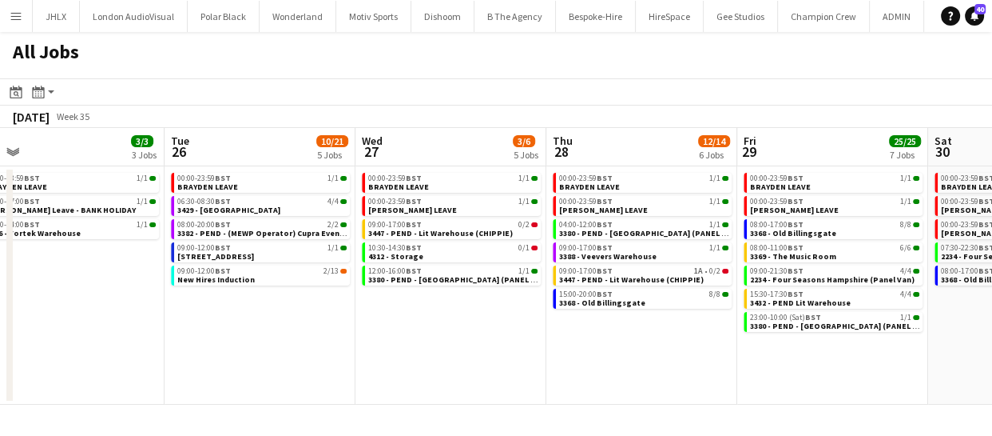
drag, startPoint x: 492, startPoint y: 326, endPoint x: 437, endPoint y: 326, distance: 55.1
click at [437, 326] on app-calendar-viewport "Fri 22 4/4 2 Jobs Sat 23 10/12 5 Jobs Sun 24 10/10 5 Jobs Mon 25 3/3 3 Jobs Tue…" at bounding box center [496, 266] width 992 height 276
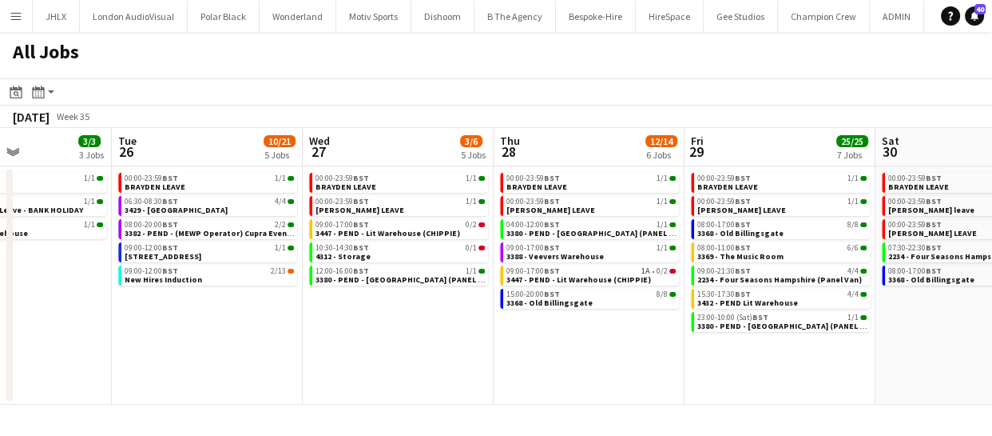
scroll to position [0, 642]
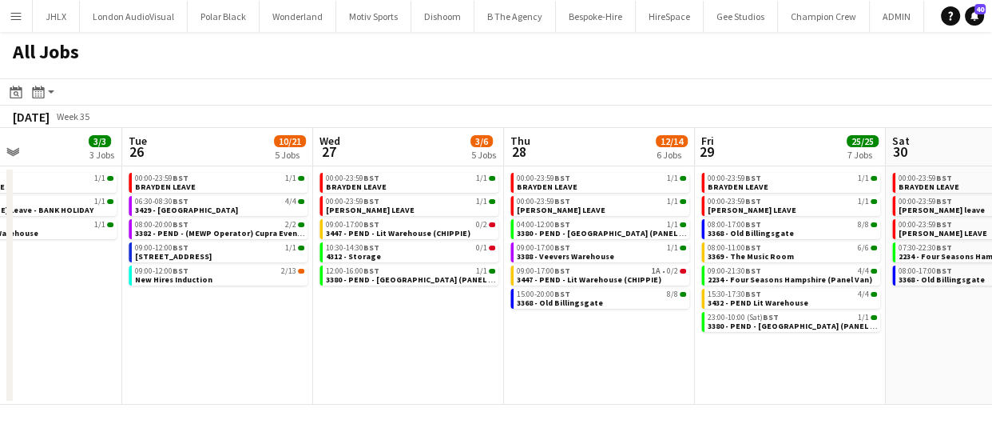
drag, startPoint x: 611, startPoint y: 343, endPoint x: 568, endPoint y: 349, distance: 42.8
click at [568, 349] on app-calendar-viewport "Fri 22 4/4 2 Jobs Sat 23 10/12 5 Jobs Sun 24 10/10 5 Jobs Mon 25 3/3 3 Jobs Tue…" at bounding box center [496, 266] width 992 height 276
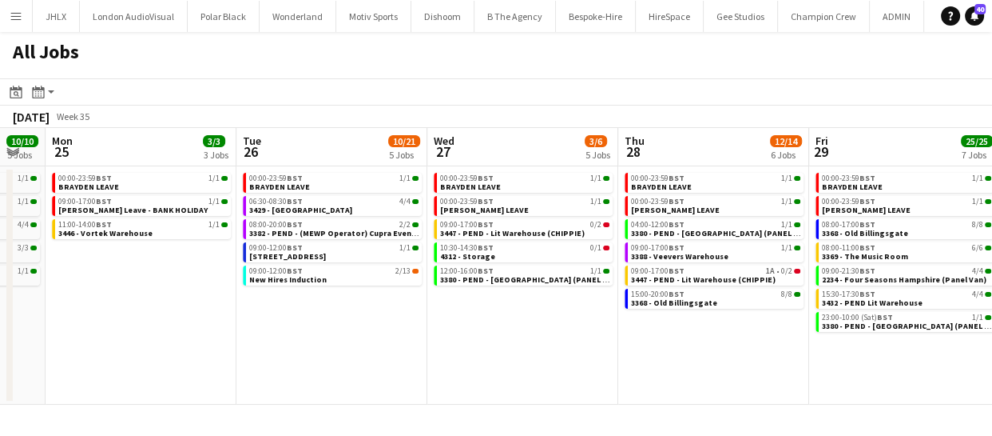
drag, startPoint x: 355, startPoint y: 348, endPoint x: 495, endPoint y: 353, distance: 140.8
click at [495, 353] on app-calendar-viewport "Fri 22 4/4 2 Jobs Sat 23 10/12 5 Jobs Sun 24 10/10 5 Jobs Mon 25 3/3 3 Jobs Tue…" at bounding box center [496, 266] width 992 height 276
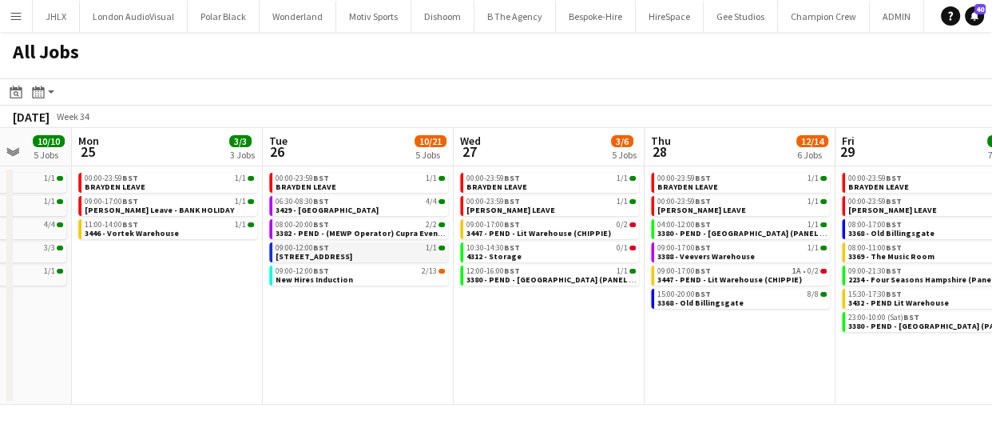
click at [355, 257] on link "09:00-12:00 BST 1/1 3445 - Hampton Court" at bounding box center [360, 251] width 169 height 18
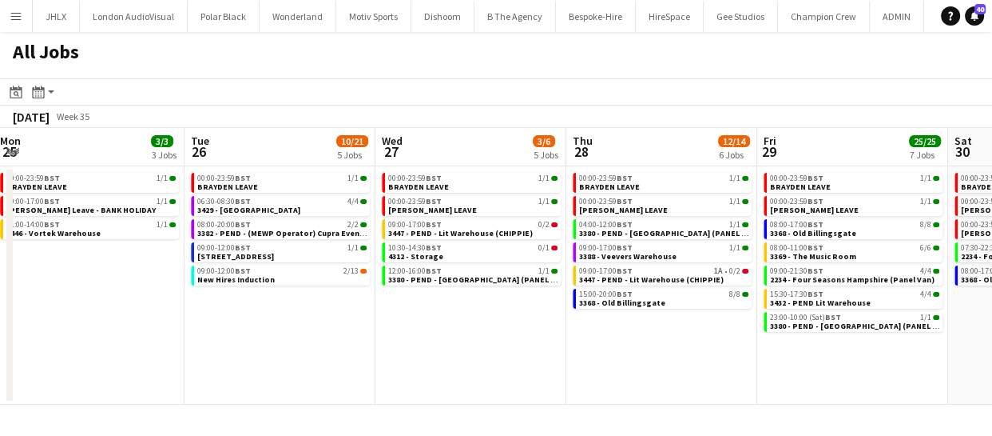
scroll to position [0, 593]
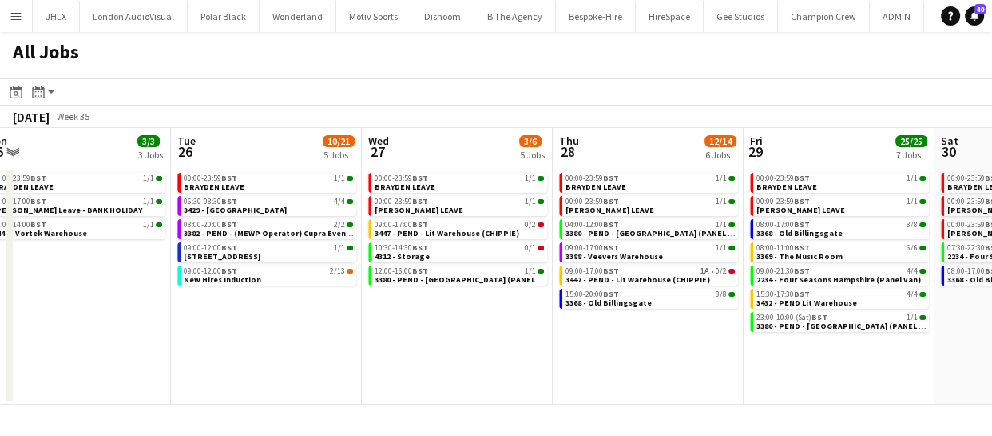
drag, startPoint x: 562, startPoint y: 336, endPoint x: 470, endPoint y: 347, distance: 92.6
click at [470, 347] on app-calendar-viewport "Fri 22 4/4 2 Jobs Sat 23 10/12 5 Jobs Sun 24 10/10 5 Jobs Mon 25 3/3 3 Jobs Tue…" at bounding box center [496, 266] width 992 height 276
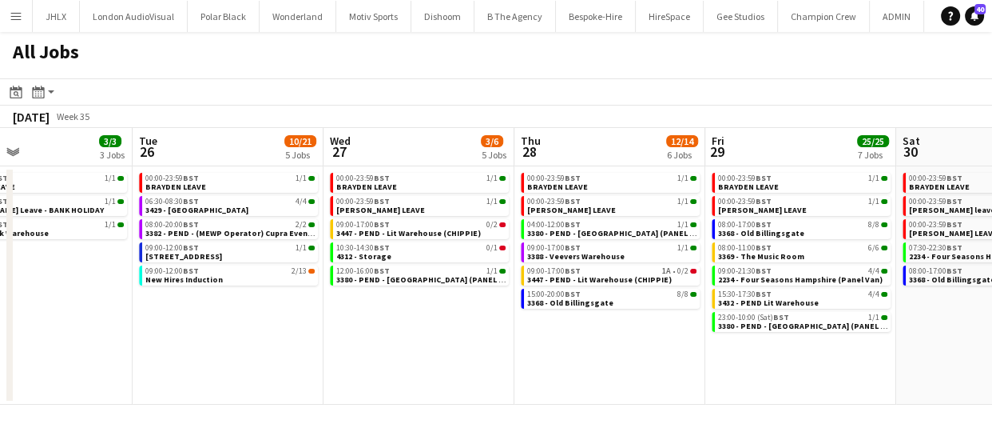
drag, startPoint x: 563, startPoint y: 354, endPoint x: 531, endPoint y: 354, distance: 32.8
click at [531, 354] on app-calendar-viewport "Fri 22 4/4 2 Jobs Sat 23 10/12 5 Jobs Sun 24 10/10 5 Jobs Mon 25 3/3 3 Jobs Tue…" at bounding box center [496, 266] width 992 height 276
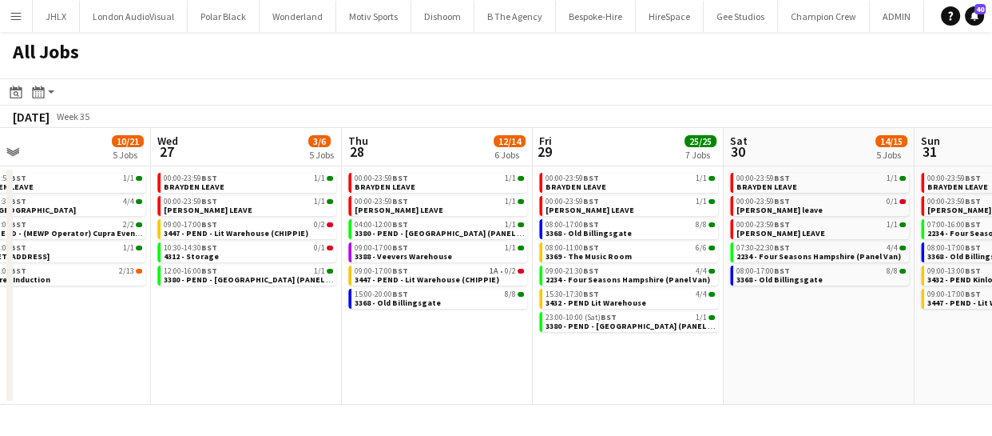
scroll to position [0, 485]
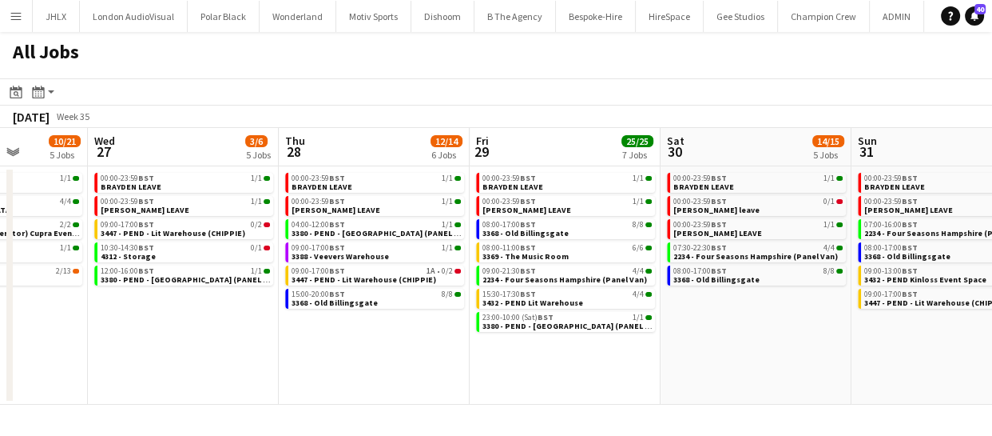
drag, startPoint x: 591, startPoint y: 342, endPoint x: 355, endPoint y: 375, distance: 238.0
click at [355, 375] on app-calendar-viewport "Sun 24 10/10 5 Jobs Mon 25 3/3 3 Jobs Tue 26 10/21 5 Jobs Wed 27 3/6 5 Jobs Thu…" at bounding box center [496, 266] width 992 height 276
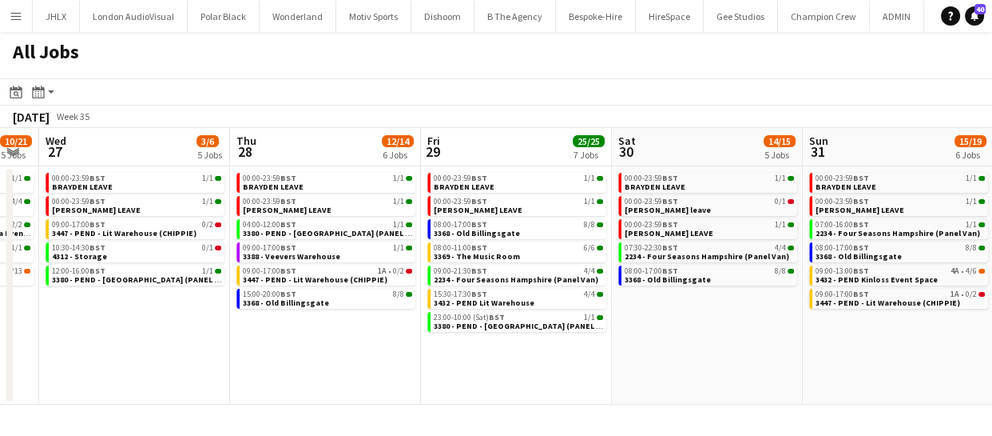
scroll to position [0, 543]
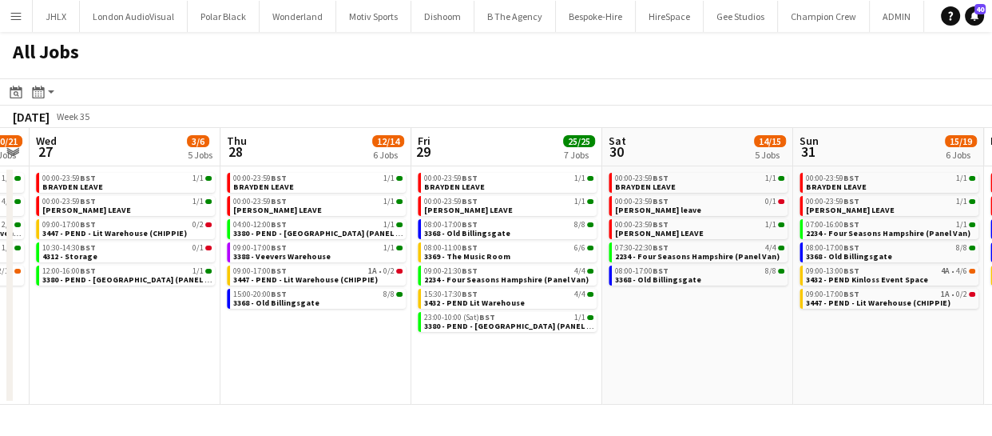
drag, startPoint x: 539, startPoint y: 380, endPoint x: 479, endPoint y: 383, distance: 59.2
click at [479, 383] on app-calendar-viewport "Sun 24 10/10 5 Jobs Mon 25 3/3 3 Jobs Tue 26 10/21 5 Jobs Wed 27 3/6 5 Jobs Thu…" at bounding box center [496, 266] width 992 height 276
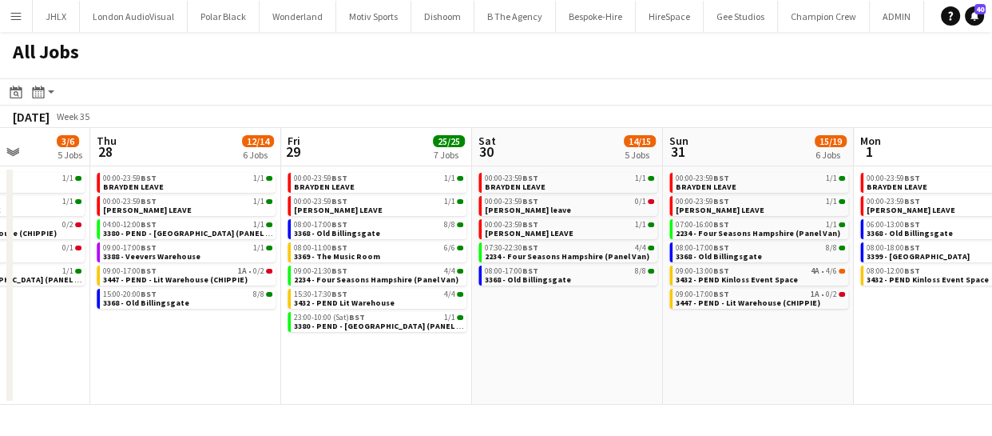
drag, startPoint x: 693, startPoint y: 353, endPoint x: 658, endPoint y: 344, distance: 36.4
click at [640, 346] on app-calendar-viewport "Sun 24 10/10 5 Jobs Mon 25 3/3 3 Jobs Tue 26 10/21 5 Jobs Wed 27 3/6 5 Jobs Thu…" at bounding box center [496, 266] width 992 height 276
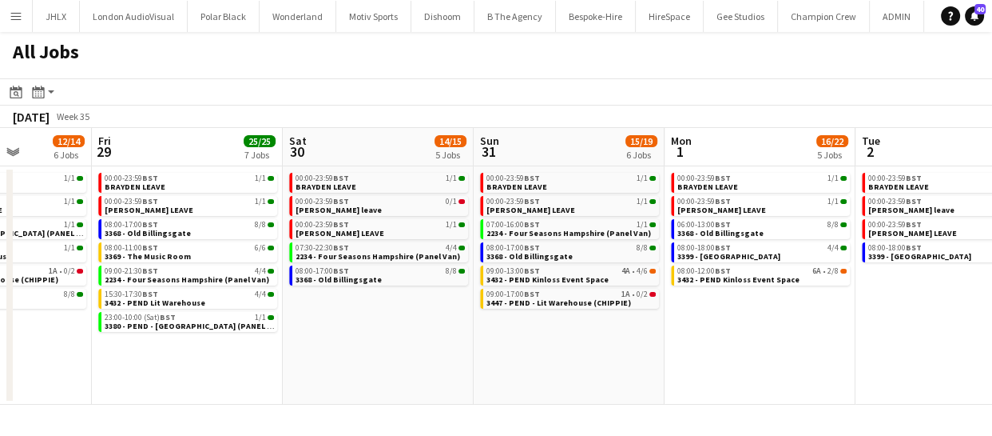
scroll to position [0, 496]
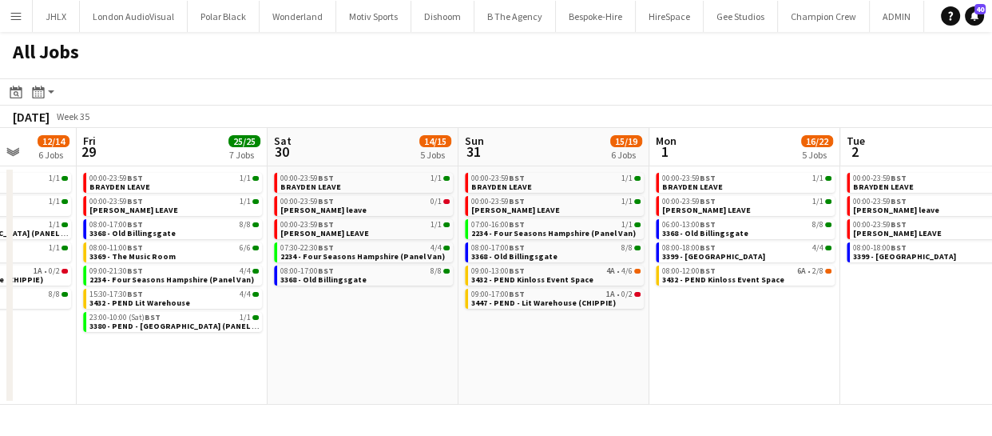
drag, startPoint x: 678, startPoint y: 326, endPoint x: 472, endPoint y: 345, distance: 206.3
click at [472, 345] on app-calendar-viewport "Tue 26 10/21 5 Jobs Wed 27 3/6 5 Jobs Thu 28 12/14 6 Jobs Fri 29 25/25 7 Jobs S…" at bounding box center [496, 266] width 992 height 276
click at [532, 275] on span "3432 - PEND Kinloss Event Space" at bounding box center [532, 279] width 122 height 10
drag, startPoint x: 399, startPoint y: 379, endPoint x: 412, endPoint y: 376, distance: 13.0
click at [406, 377] on div "Menu Boards Boards Boards All jobs Status Workforce Workforce My Workforce Recr…" at bounding box center [496, 218] width 992 height 436
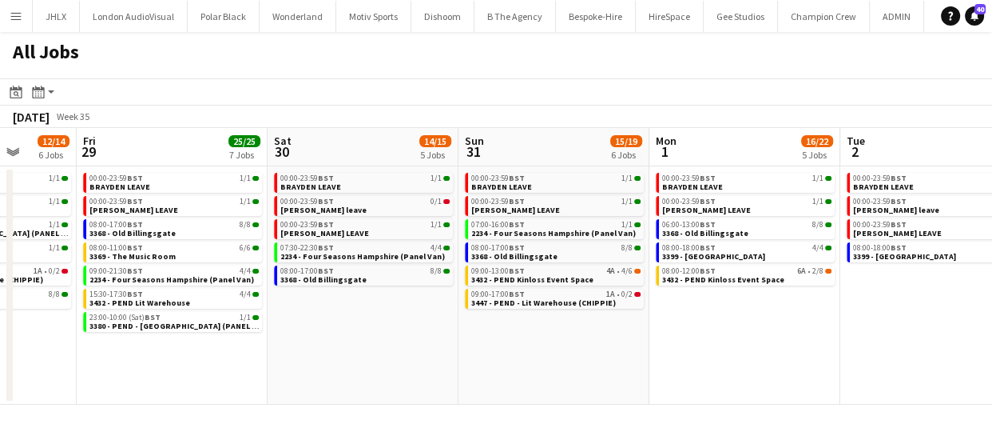
click at [373, 366] on app-calendar-viewport "Tue 26 10/21 5 Jobs Wed 27 3/6 5 Jobs Thu 28 12/14 6 Jobs Fri 29 25/25 7 Jobs S…" at bounding box center [496, 266] width 992 height 276
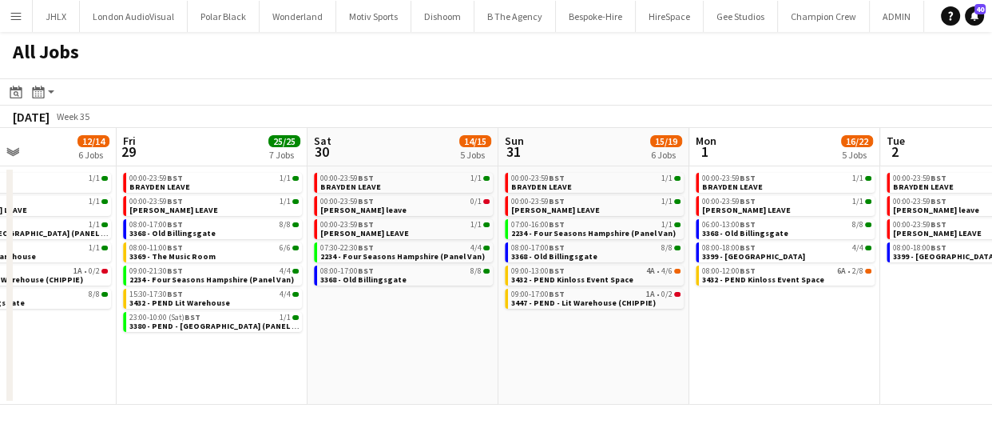
click at [396, 352] on app-calendar-viewport "Tue 26 10/21 5 Jobs Wed 27 3/6 5 Jobs Thu 28 12/14 6 Jobs Fri 29 25/25 7 Jobs S…" at bounding box center [496, 266] width 992 height 276
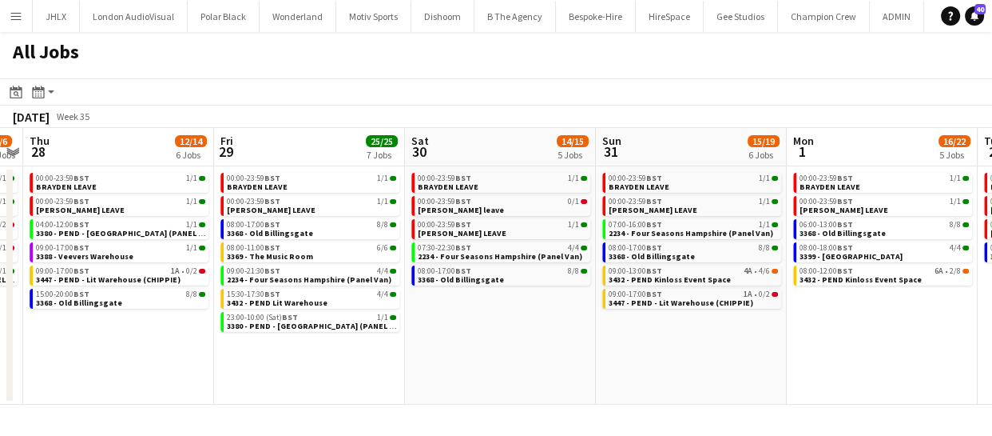
drag, startPoint x: 346, startPoint y: 319, endPoint x: 499, endPoint y: 320, distance: 152.6
click at [433, 320] on app-calendar-viewport "Tue 26 10/21 5 Jobs Wed 27 3/6 5 Jobs Thu 28 12/14 6 Jobs Fri 29 25/25 7 Jobs S…" at bounding box center [496, 266] width 992 height 276
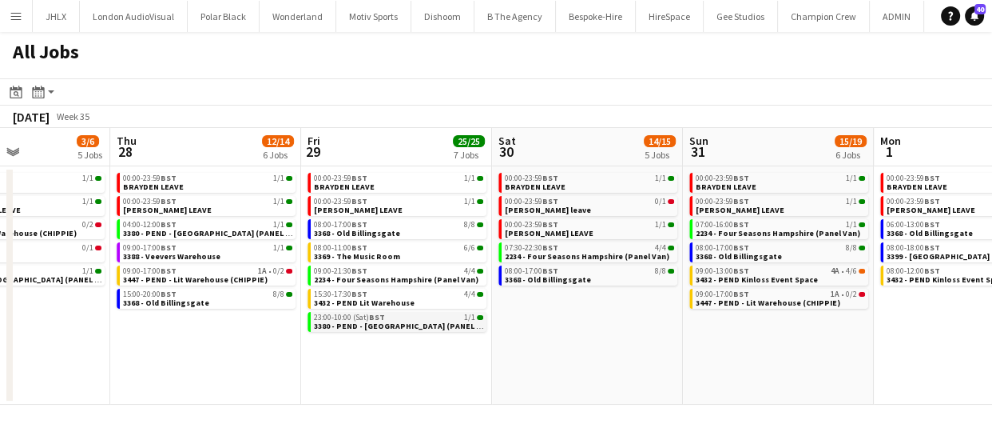
drag, startPoint x: 429, startPoint y: 324, endPoint x: 571, endPoint y: 325, distance: 141.4
click at [469, 325] on app-calendar-viewport "Mon 25 3/3 3 Jobs Tue 26 10/21 5 Jobs Wed 27 3/6 5 Jobs Thu 28 12/14 6 Jobs Fri…" at bounding box center [496, 266] width 992 height 276
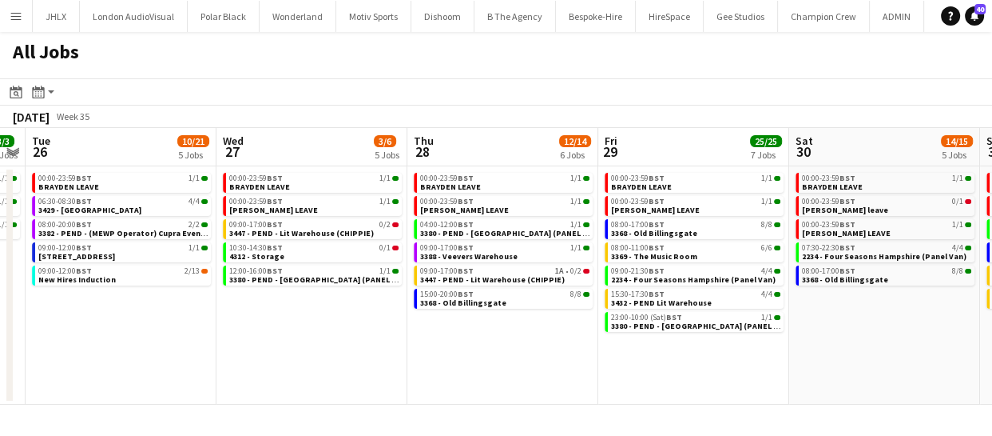
click at [472, 325] on app-calendar-viewport "Sun 24 10/10 5 Jobs Mon 25 3/3 3 Jobs Tue 26 10/21 5 Jobs Wed 27 3/6 5 Jobs Thu…" at bounding box center [496, 266] width 992 height 276
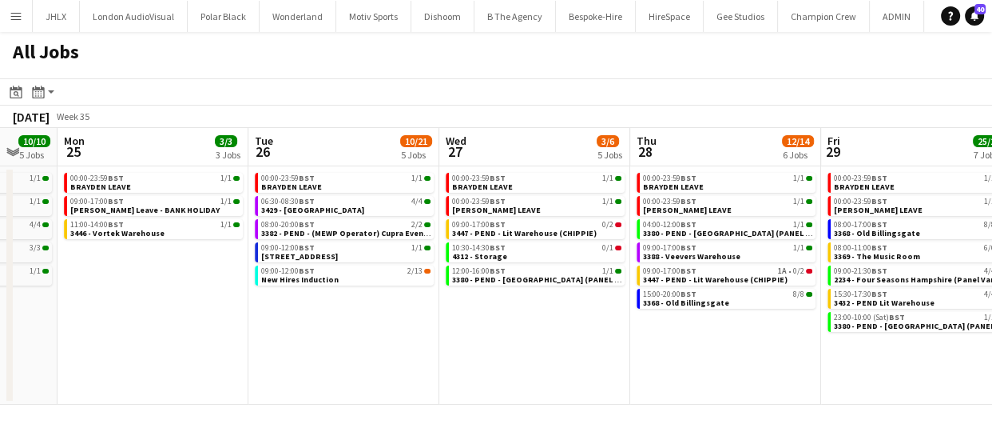
drag, startPoint x: 297, startPoint y: 319, endPoint x: 338, endPoint y: 320, distance: 40.8
click at [338, 320] on app-calendar-viewport "Sat 23 10/12 5 Jobs Sun 24 10/10 5 Jobs Mon 25 3/3 3 Jobs Tue 26 10/21 5 Jobs W…" at bounding box center [496, 266] width 992 height 276
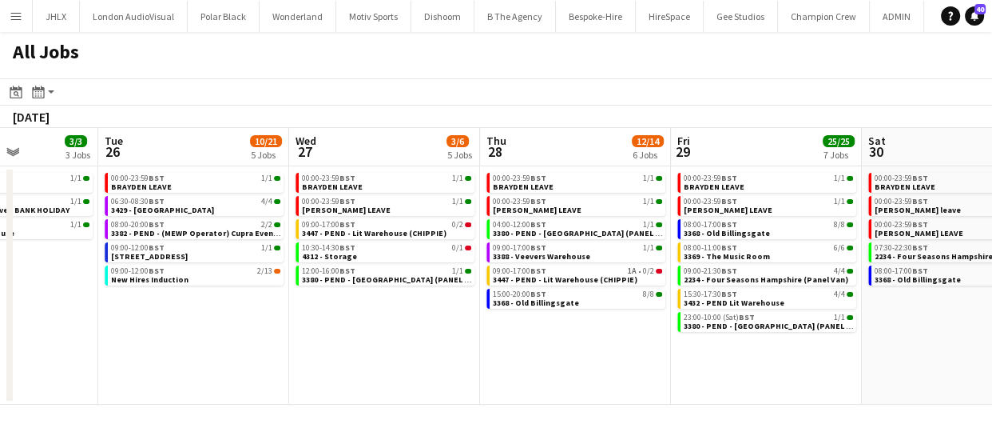
drag, startPoint x: 189, startPoint y: 334, endPoint x: 398, endPoint y: 335, distance: 209.4
click at [344, 336] on app-calendar-viewport "Sat 23 10/12 5 Jobs Sun 24 10/10 5 Jobs Mon 25 3/3 3 Jobs Tue 26 10/21 5 Jobs W…" at bounding box center [496, 266] width 992 height 276
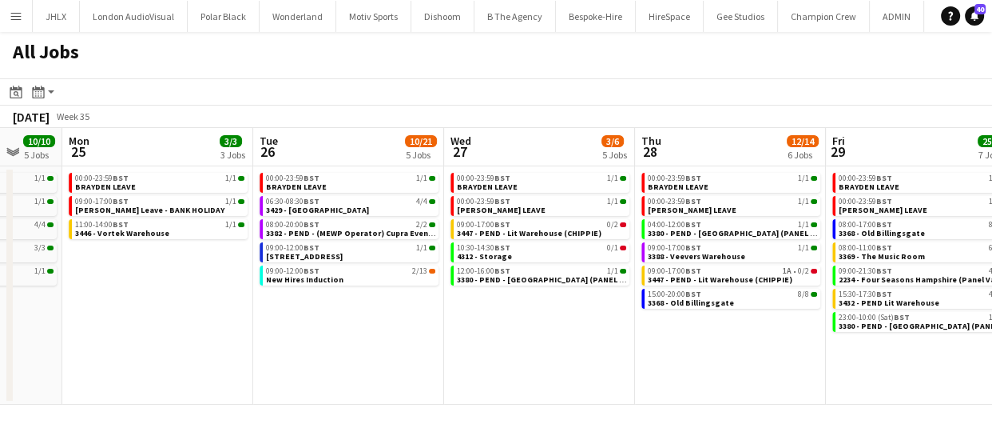
drag, startPoint x: 222, startPoint y: 341, endPoint x: 428, endPoint y: 343, distance: 205.4
click at [364, 343] on app-calendar-viewport "Sat 23 10/12 5 Jobs Sun 24 10/10 5 Jobs Mon 25 3/3 3 Jobs Tue 26 10/21 5 Jobs W…" at bounding box center [496, 266] width 992 height 276
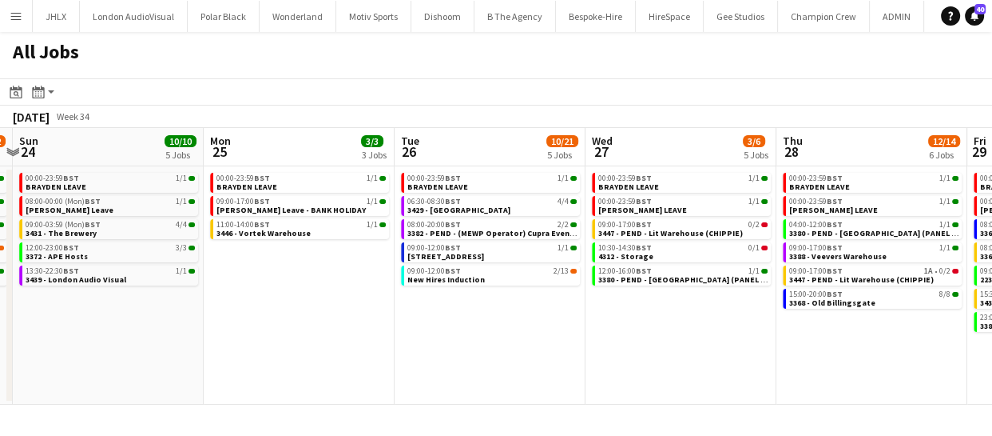
click at [405, 328] on app-calendar-viewport "Fri 22 4/4 2 Jobs Sat 23 10/12 5 Jobs Sun 24 10/10 5 Jobs Mon 25 3/3 3 Jobs Tue…" at bounding box center [496, 266] width 992 height 276
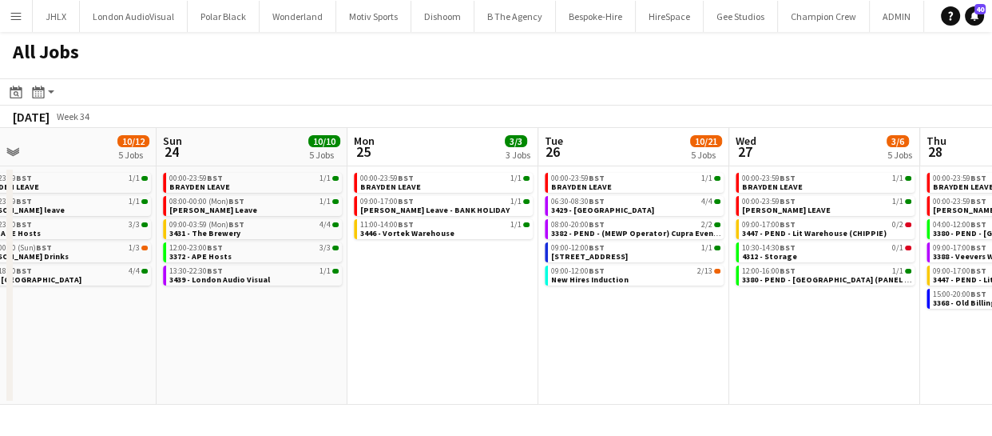
drag, startPoint x: 332, startPoint y: 330, endPoint x: 507, endPoint y: 331, distance: 175.0
click at [447, 334] on app-calendar-viewport "Thu 21 5/6 5 Jobs Fri 22 4/4 2 Jobs Sat 23 10/12 5 Jobs Sun 24 10/10 5 Jobs Mon…" at bounding box center [496, 266] width 992 height 276
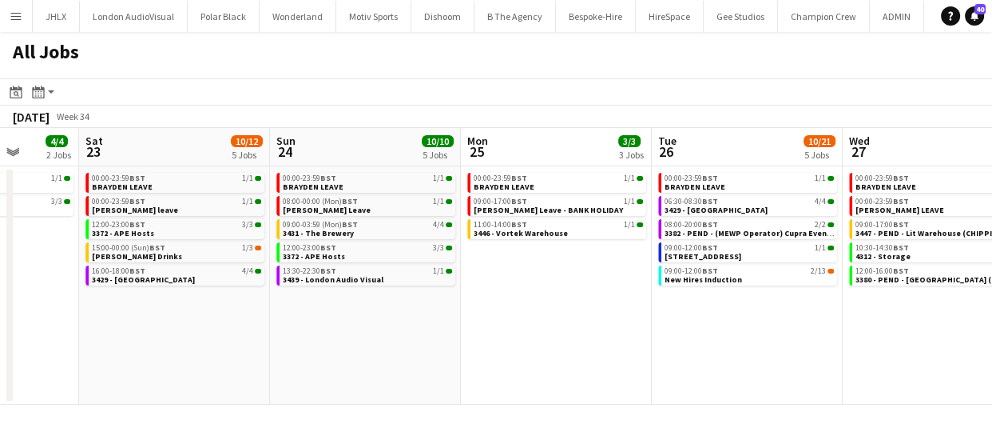
drag, startPoint x: 377, startPoint y: 329, endPoint x: 467, endPoint y: 343, distance: 91.3
click at [501, 336] on app-calendar-viewport "Wed 20 8/10 5 Jobs Thu 21 5/6 5 Jobs Fri 22 4/4 2 Jobs Sat 23 10/12 5 Jobs Sun …" at bounding box center [496, 266] width 992 height 276
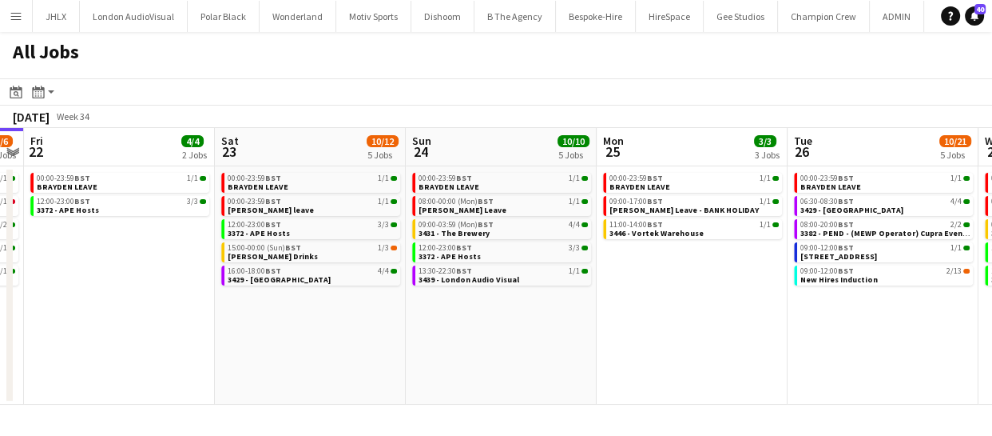
click at [482, 343] on app-calendar-viewport "Wed 20 8/10 5 Jobs Thu 21 5/6 5 Jobs Fri 22 4/4 2 Jobs Sat 23 10/12 5 Jobs Sun …" at bounding box center [496, 266] width 992 height 276
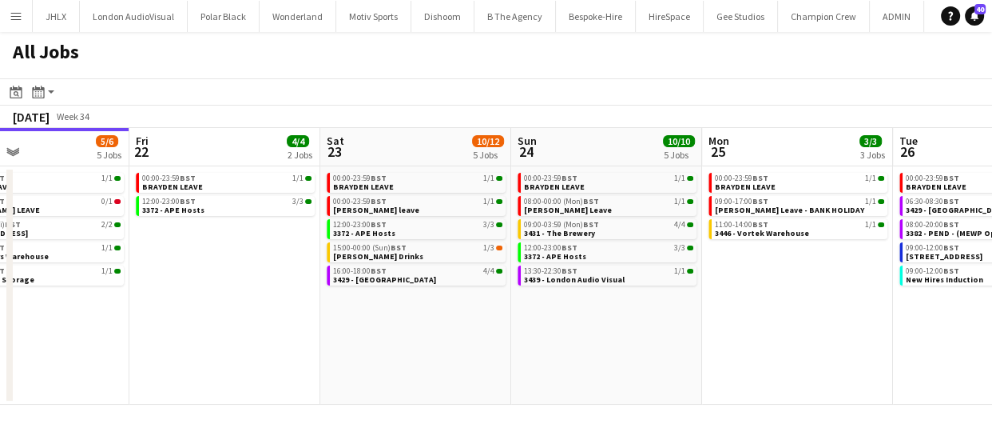
click at [530, 336] on app-calendar-viewport "Tue 19 11/12 5 Jobs Wed 20 8/10 5 Jobs Thu 21 5/6 5 Jobs Fri 22 4/4 2 Jobs Sat …" at bounding box center [496, 266] width 992 height 276
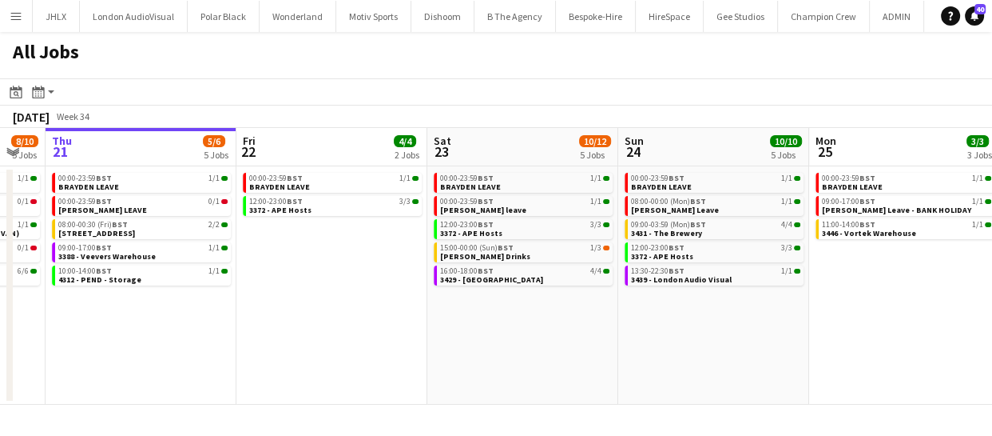
click at [484, 338] on app-calendar-viewport "Tue 19 11/12 5 Jobs Wed 20 8/10 5 Jobs Thu 21 5/6 5 Jobs Fri 22 4/4 2 Jobs Sat …" at bounding box center [496, 266] width 992 height 276
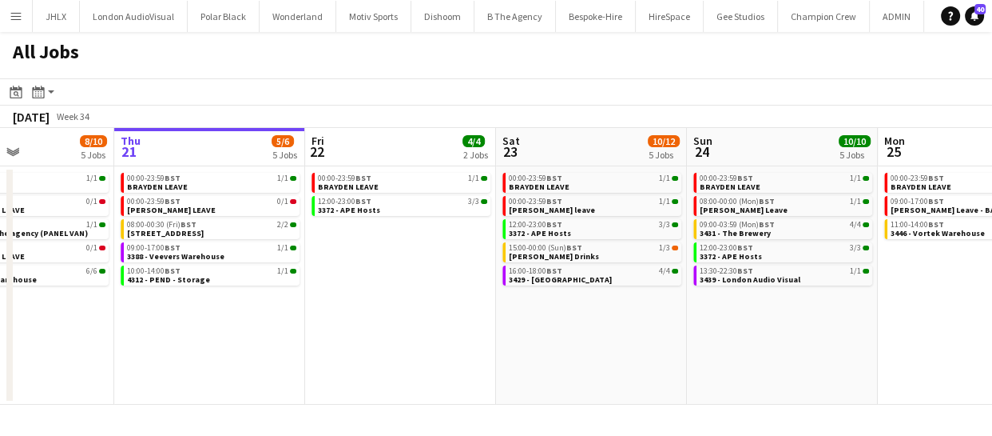
drag, startPoint x: 324, startPoint y: 343, endPoint x: 434, endPoint y: 331, distance: 110.9
click at [384, 336] on app-calendar-viewport "Mon 18 3/3 3 Jobs Tue 19 11/12 5 Jobs Wed 20 8/10 5 Jobs Thu 21 5/6 5 Jobs Fri …" at bounding box center [496, 266] width 992 height 276
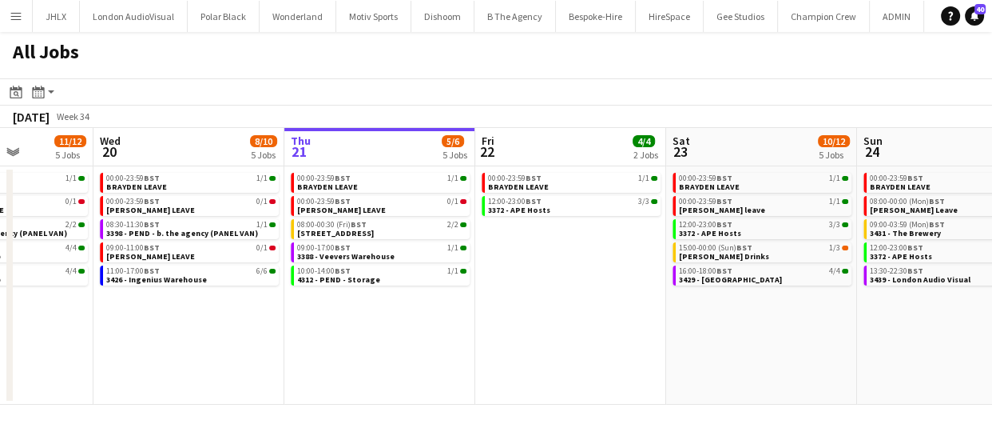
drag, startPoint x: 172, startPoint y: 315, endPoint x: 272, endPoint y: 314, distance: 99.9
click at [280, 312] on app-calendar-viewport "Sun 17 12/12 6 Jobs Mon 18 3/3 3 Jobs Tue 19 11/12 5 Jobs Wed 20 8/10 5 Jobs Th…" at bounding box center [496, 266] width 992 height 276
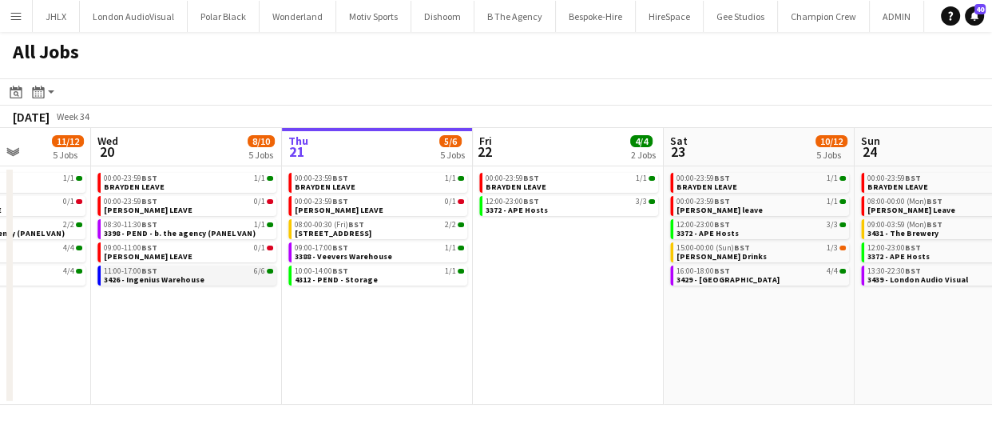
click at [166, 282] on span "3426 - Ingenius Warehouse" at bounding box center [154, 279] width 101 height 10
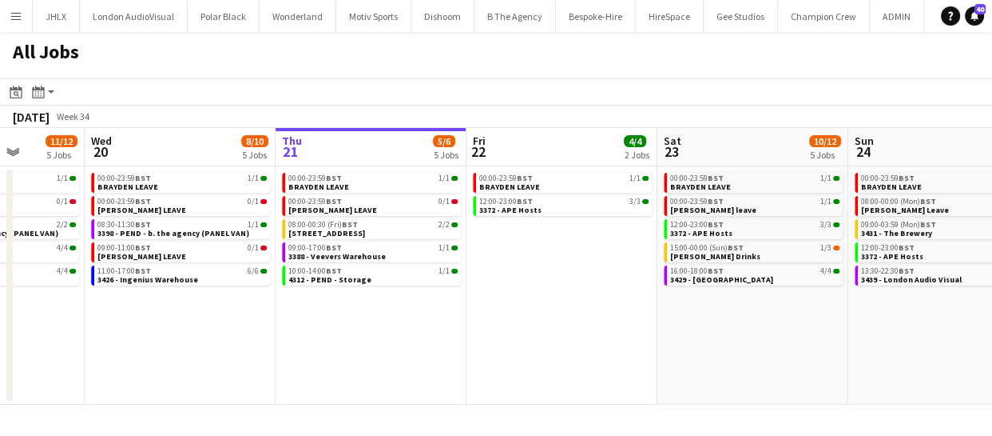
click at [356, 371] on app-calendar-viewport "Sun 17 12/12 6 Jobs Mon 18 3/3 3 Jobs Tue 19 11/12 5 Jobs Wed 20 8/10 5 Jobs Th…" at bounding box center [496, 266] width 992 height 276
click at [143, 271] on span "BST" at bounding box center [143, 270] width 16 height 10
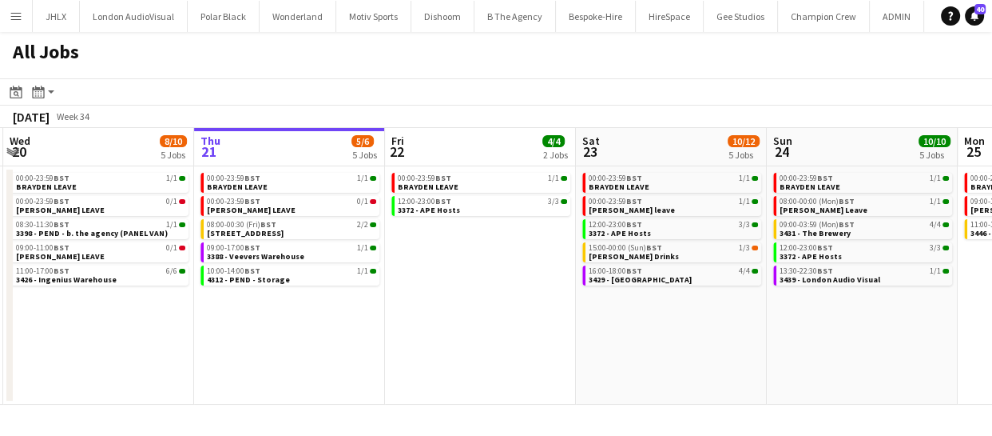
drag, startPoint x: 543, startPoint y: 304, endPoint x: 461, endPoint y: 296, distance: 81.8
click at [461, 304] on app-calendar-viewport "Sun 17 12/12 6 Jobs Mon 18 3/3 3 Jobs Tue 19 11/12 5 Jobs Wed 20 8/10 5 Jobs Th…" at bounding box center [496, 266] width 992 height 276
click at [496, 296] on app-calendar-viewport "Sun 17 12/12 6 Jobs Mon 18 3/3 3 Jobs Tue 19 11/12 5 Jobs Wed 20 8/10 5 Jobs Th…" at bounding box center [496, 266] width 992 height 276
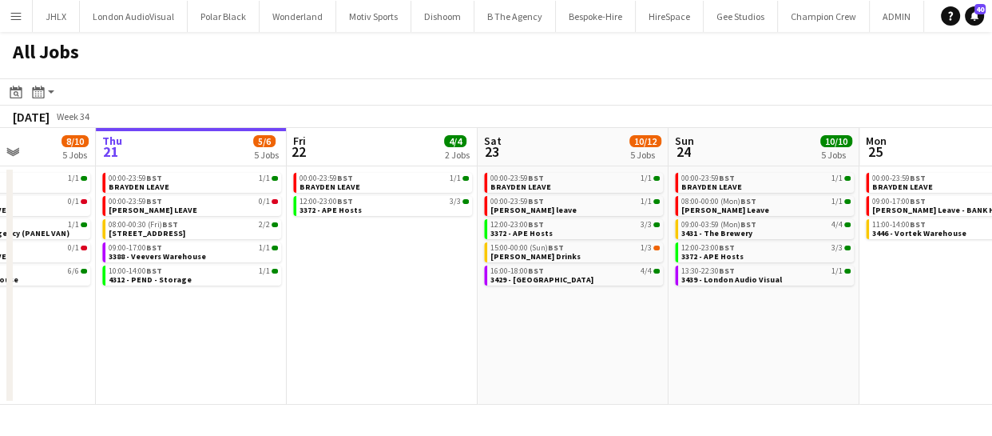
drag, startPoint x: 479, startPoint y: 310, endPoint x: 529, endPoint y: 308, distance: 49.6
click at [389, 316] on app-calendar-viewport "Sun 17 12/12 6 Jobs Mon 18 3/3 3 Jobs Tue 19 11/12 5 Jobs Wed 20 8/10 5 Jobs Th…" at bounding box center [496, 266] width 992 height 276
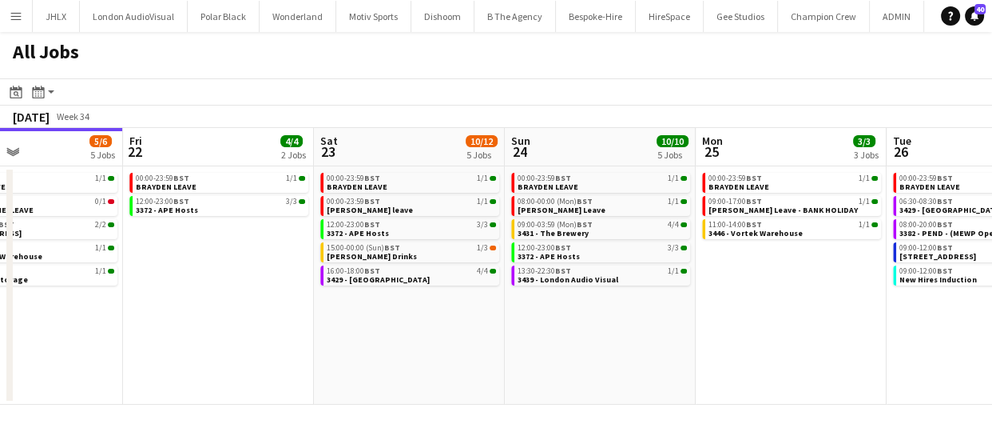
drag, startPoint x: 543, startPoint y: 314, endPoint x: 484, endPoint y: 319, distance: 59.3
click at [452, 320] on app-calendar-viewport "Tue 19 11/12 5 Jobs Wed 20 8/10 5 Jobs Thu 21 5/6 5 Jobs Fri 22 4/4 2 Jobs Sat …" at bounding box center [496, 266] width 992 height 276
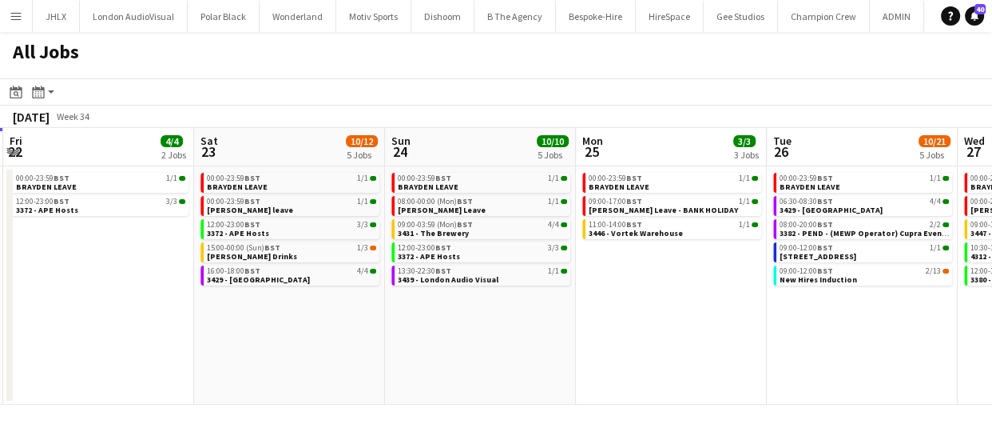
drag, startPoint x: 456, startPoint y: 316, endPoint x: 469, endPoint y: 316, distance: 12.8
click at [450, 317] on app-calendar-viewport "Tue 19 11/12 5 Jobs Wed 20 8/10 5 Jobs Thu 21 5/6 5 Jobs Fri 22 4/4 2 Jobs Sat …" at bounding box center [496, 266] width 992 height 276
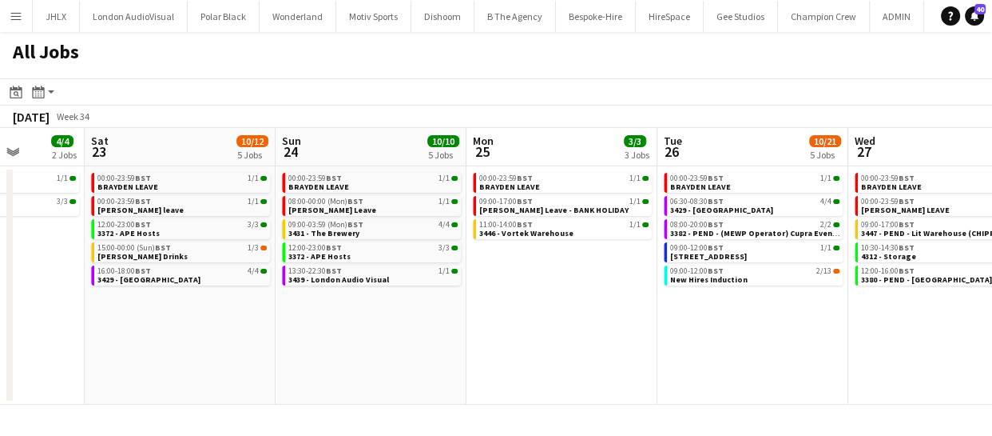
drag, startPoint x: 572, startPoint y: 310, endPoint x: 527, endPoint y: 312, distance: 44.8
click at [424, 321] on app-calendar-viewport "Tue 19 11/12 5 Jobs Wed 20 8/10 5 Jobs Thu 21 5/6 5 Jobs Fri 22 4/4 2 Jobs Sat …" at bounding box center [496, 266] width 992 height 276
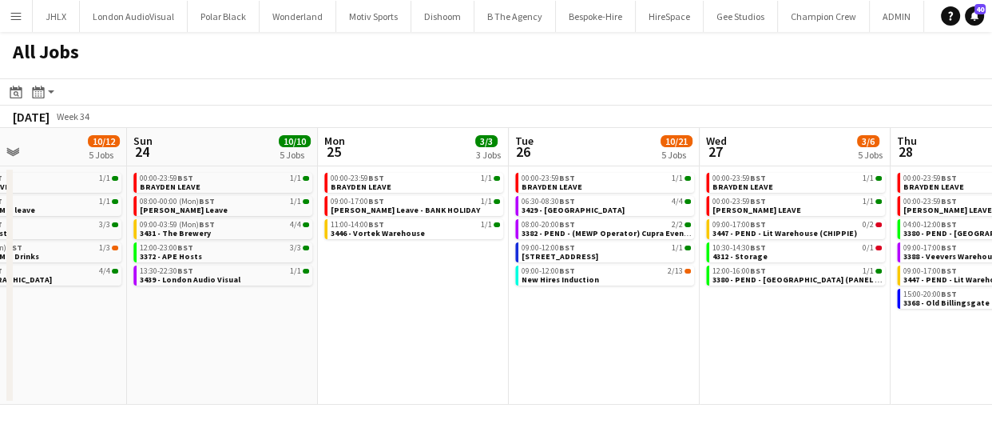
drag, startPoint x: 476, startPoint y: 314, endPoint x: 527, endPoint y: 309, distance: 51.4
click at [431, 317] on app-calendar-viewport "Thu 21 5/6 5 Jobs Fri 22 4/4 2 Jobs Sat 23 10/12 5 Jobs Sun 24 10/10 5 Jobs Mon…" at bounding box center [496, 266] width 992 height 276
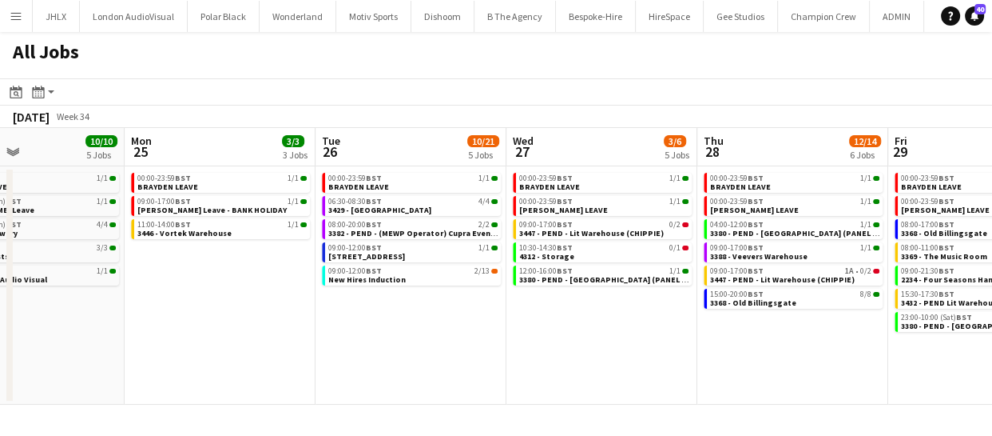
drag, startPoint x: 481, startPoint y: 314, endPoint x: 372, endPoint y: 314, distance: 108.7
click at [403, 315] on app-calendar-viewport "Thu 21 5/6 5 Jobs Fri 22 4/4 2 Jobs Sat 23 10/12 5 Jobs Sun 24 10/10 5 Jobs Mon…" at bounding box center [496, 266] width 992 height 276
drag, startPoint x: 337, startPoint y: 315, endPoint x: 383, endPoint y: 312, distance: 45.7
click at [336, 315] on app-calendar-viewport "Thu 21 5/6 5 Jobs Fri 22 4/4 2 Jobs Sat 23 10/12 5 Jobs Sun 24 10/10 5 Jobs Mon…" at bounding box center [496, 266] width 992 height 276
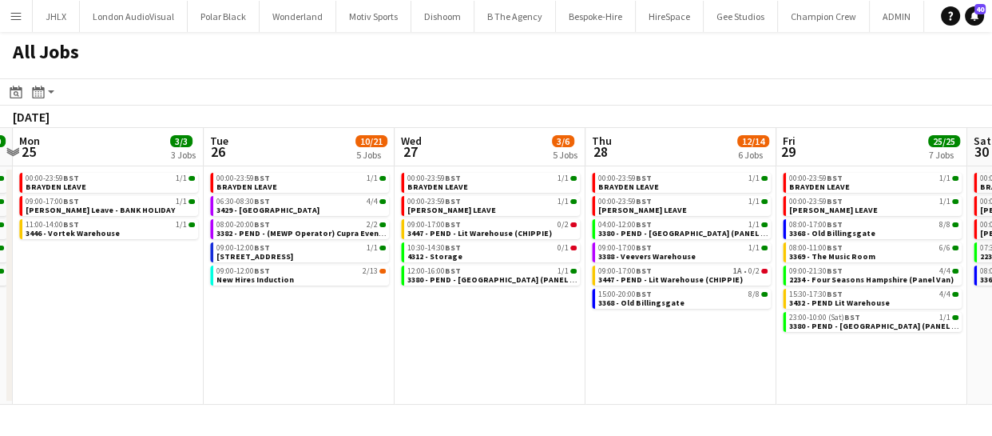
drag, startPoint x: 438, startPoint y: 320, endPoint x: 366, endPoint y: 328, distance: 72.3
click at [351, 328] on app-calendar-viewport "Thu 21 5/6 5 Jobs Fri 22 4/4 2 Jobs Sat 23 10/12 5 Jobs Sun 24 10/10 5 Jobs Mon…" at bounding box center [496, 266] width 992 height 276
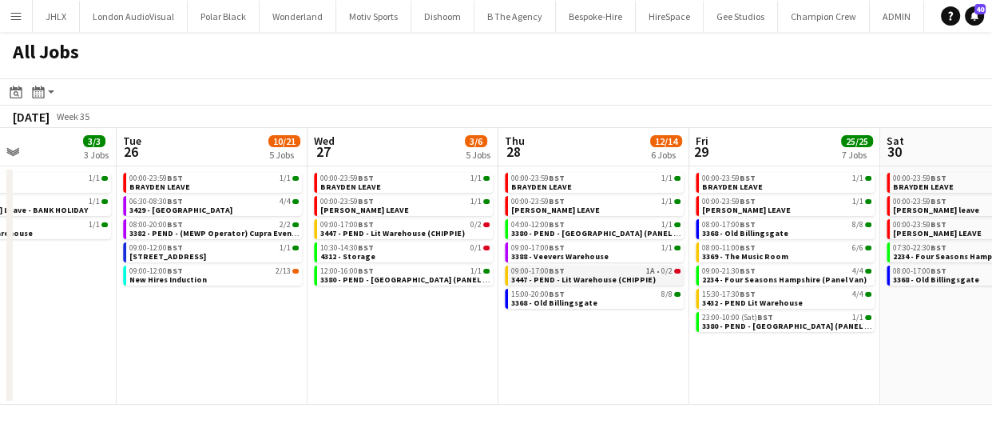
click at [579, 274] on span "3447 - PEND - Lit Warehouse (CHIPPIE)" at bounding box center [583, 279] width 145 height 10
click at [21, 15] on app-icon "Menu" at bounding box center [16, 16] width 13 height 13
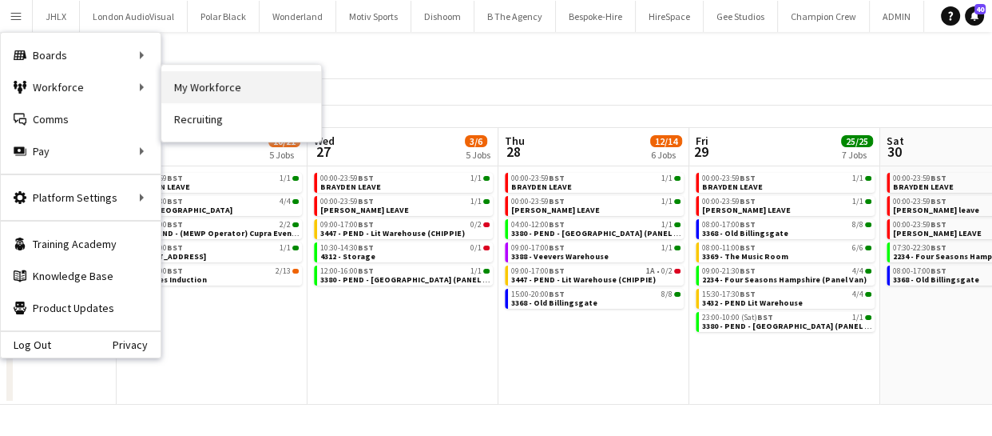
click at [197, 82] on link "My Workforce" at bounding box center [241, 87] width 160 height 32
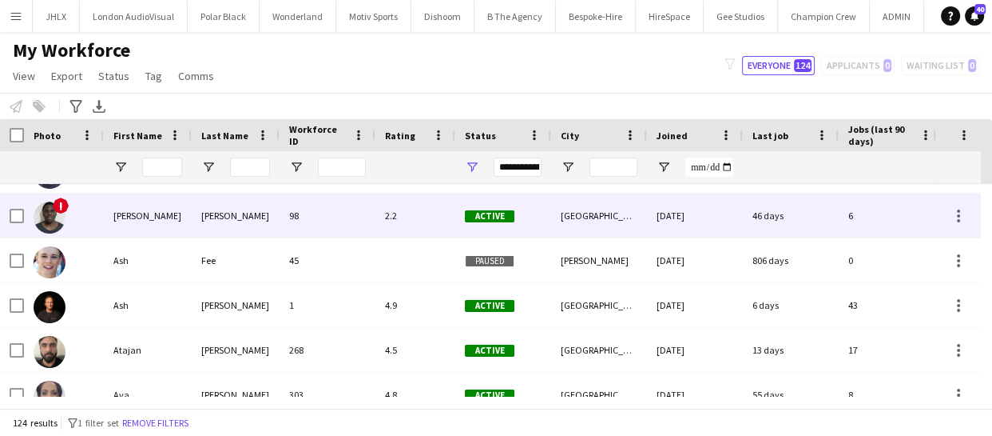
scroll to position [706, 0]
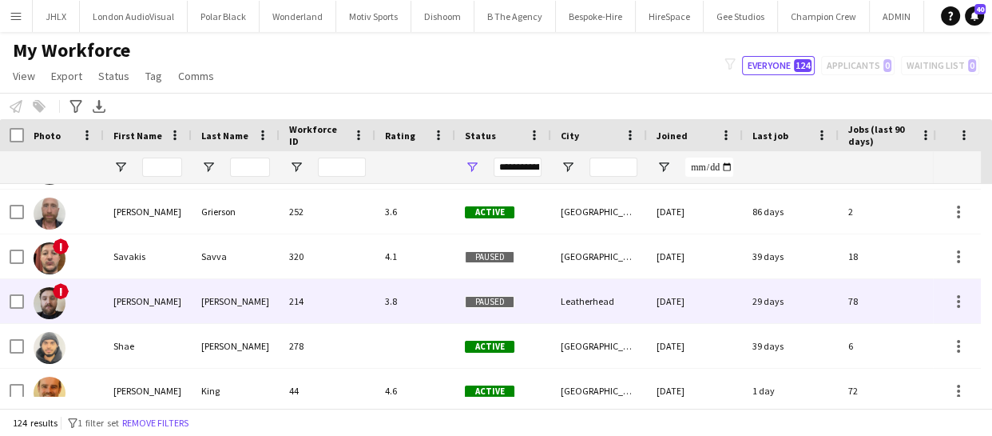
click at [139, 296] on div "Sergey" at bounding box center [148, 301] width 88 height 44
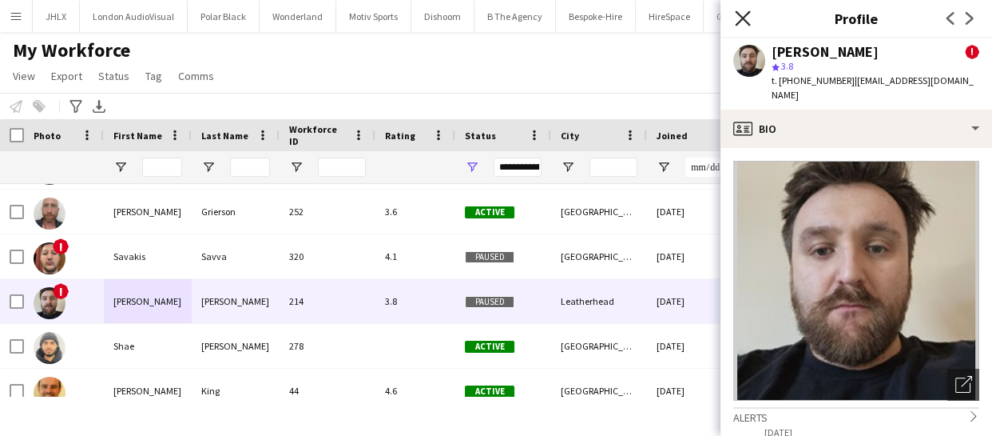
click at [743, 20] on icon "Close pop-in" at bounding box center [742, 17] width 15 height 15
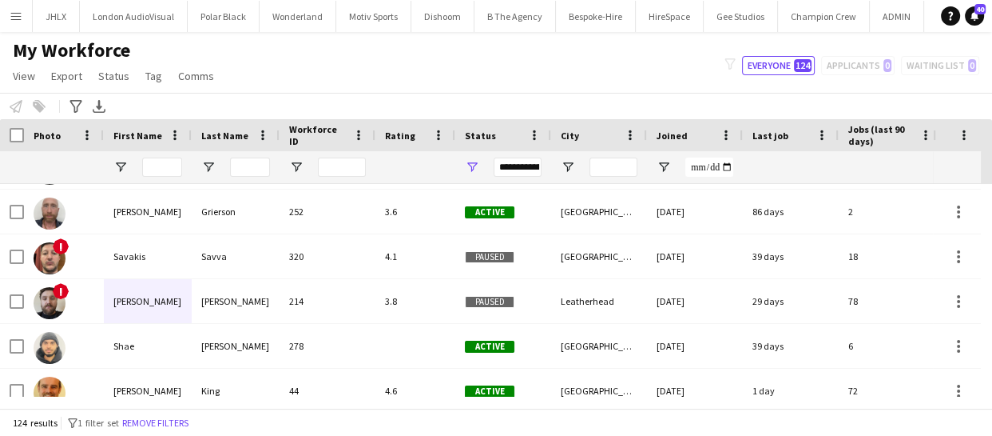
click at [19, 12] on app-icon "Menu" at bounding box center [16, 16] width 13 height 13
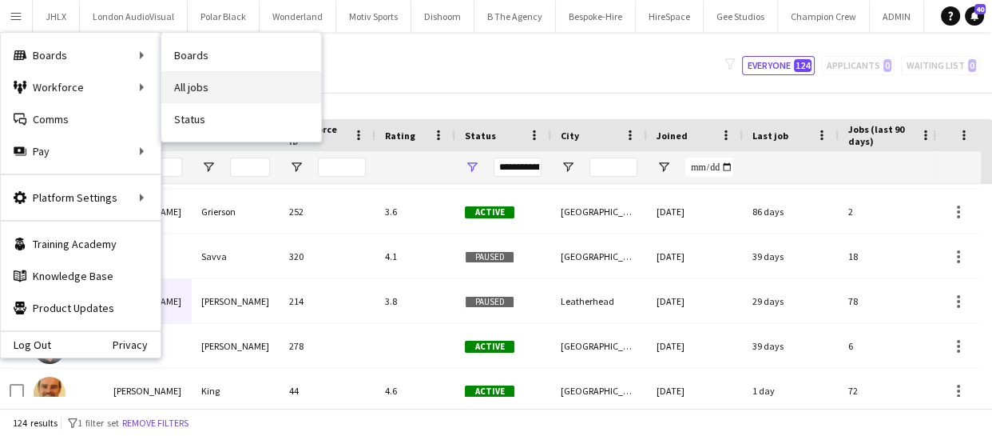
click at [233, 78] on link "All jobs" at bounding box center [241, 87] width 160 height 32
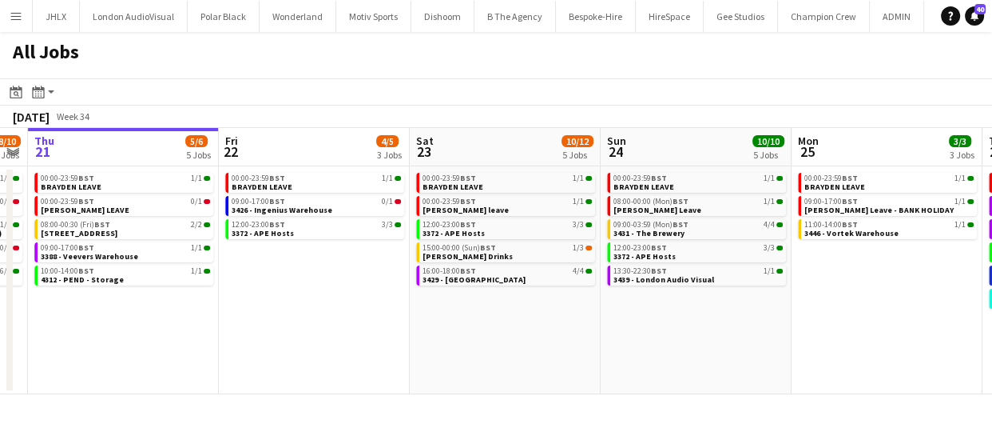
drag, startPoint x: 582, startPoint y: 340, endPoint x: 472, endPoint y: 328, distance: 110.0
click at [459, 328] on app-calendar-viewport "Mon 18 3/3 3 Jobs Tue 19 11/12 5 Jobs Wed 20 8/10 5 Jobs Thu 21 5/6 5 Jobs Fri …" at bounding box center [496, 261] width 992 height 266
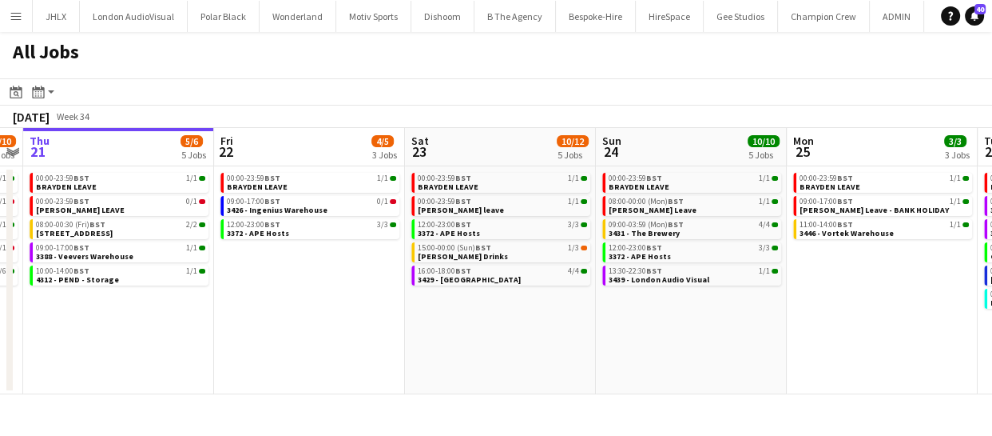
drag, startPoint x: 557, startPoint y: 337, endPoint x: 502, endPoint y: 342, distance: 55.3
click at [487, 336] on app-calendar-viewport "Mon 18 3/3 3 Jobs Tue 19 11/12 5 Jobs Wed 20 8/10 5 Jobs Thu 21 5/6 5 Jobs Fri …" at bounding box center [496, 261] width 992 height 266
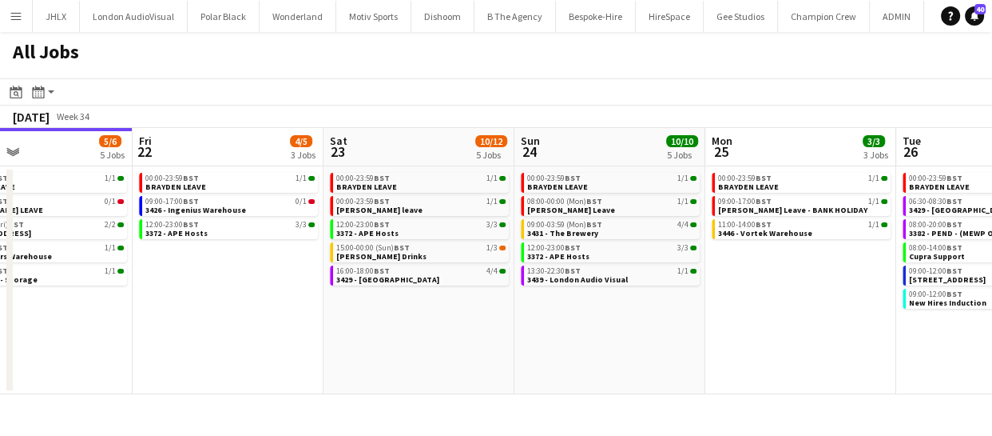
click at [496, 345] on app-calendar-viewport "Mon 18 3/3 3 Jobs Tue 19 11/12 5 Jobs Wed 20 8/10 5 Jobs Thu 21 5/6 5 Jobs Fri …" at bounding box center [496, 261] width 992 height 266
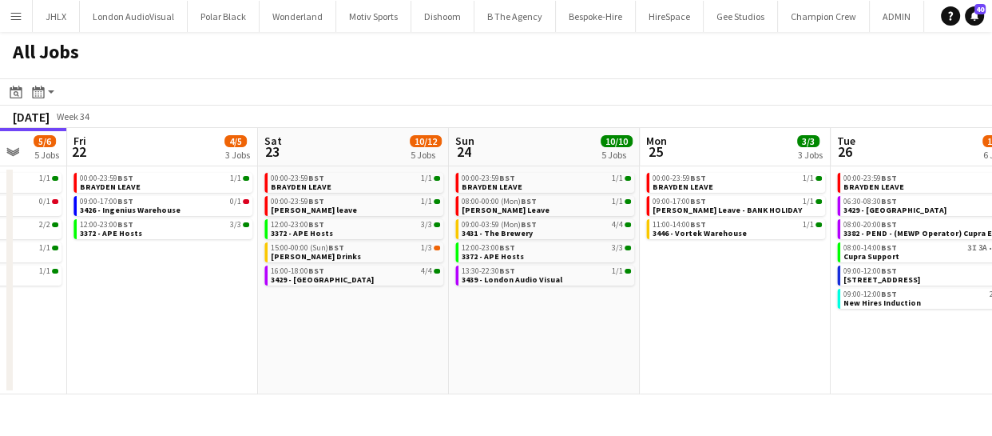
click at [605, 365] on app-calendar-viewport "Mon 18 3/3 3 Jobs Tue 19 11/12 5 Jobs Wed 20 8/10 5 Jobs Thu 21 5/6 5 Jobs Fri …" at bounding box center [496, 261] width 992 height 266
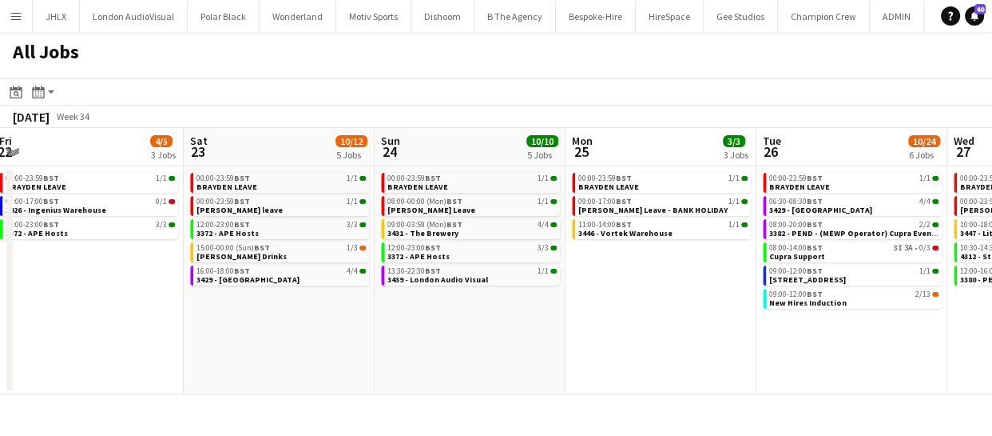
drag, startPoint x: 766, startPoint y: 385, endPoint x: 778, endPoint y: 366, distance: 22.2
click at [614, 354] on app-calendar-viewport "Mon 18 3/3 3 Jobs Tue 19 11/12 5 Jobs Wed 20 8/10 5 Jobs Thu 21 5/6 5 Jobs Fri …" at bounding box center [496, 261] width 992 height 266
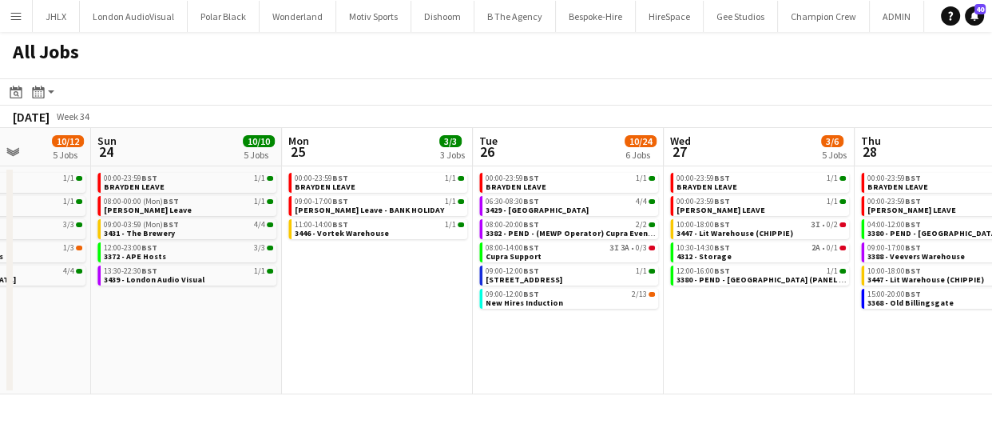
drag, startPoint x: 742, startPoint y: 361, endPoint x: 694, endPoint y: 367, distance: 49.1
click at [666, 358] on app-calendar-viewport "Wed 20 8/10 5 Jobs Thu 21 5/6 5 Jobs Fri 22 4/5 3 Jobs Sat 23 10/12 5 Jobs Sun …" at bounding box center [496, 261] width 992 height 266
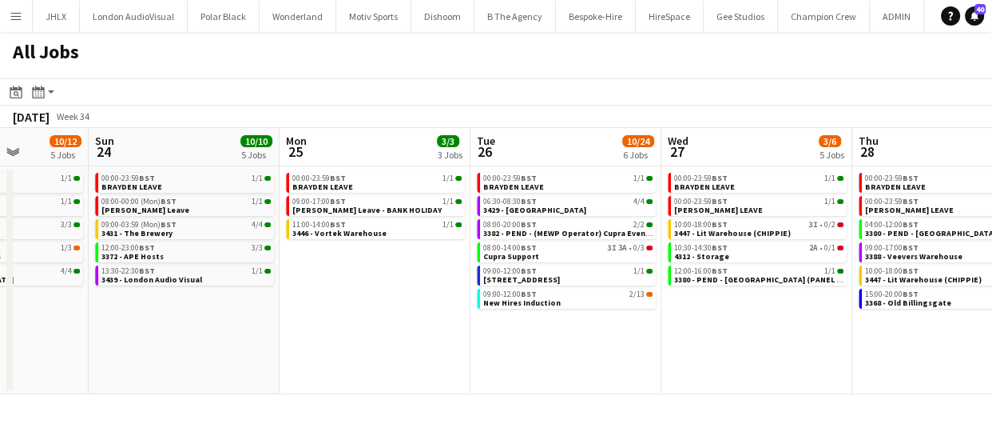
click at [575, 352] on app-calendar-viewport "Wed 20 8/10 5 Jobs Thu 21 5/6 5 Jobs Fri 22 4/5 3 Jobs Sat 23 10/12 5 Jobs Sun …" at bounding box center [496, 261] width 992 height 266
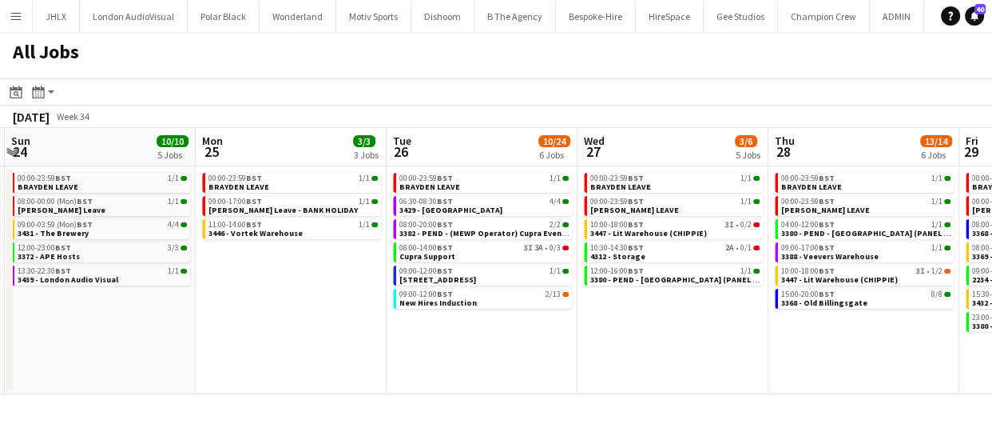
click at [561, 358] on app-all-jobs "All Jobs Date picker AUG 2025 AUG 2025 Monday M Tuesday T Wednesday W Thursday …" at bounding box center [496, 213] width 992 height 362
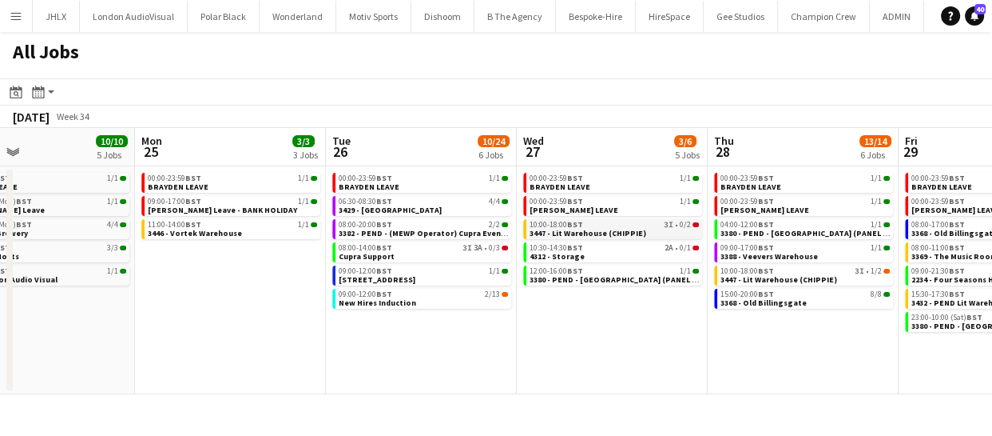
click at [604, 228] on span "3447 - Lit Warehouse (CHIPPIE)" at bounding box center [588, 233] width 117 height 10
click at [14, 8] on button "Menu" at bounding box center [16, 16] width 32 height 32
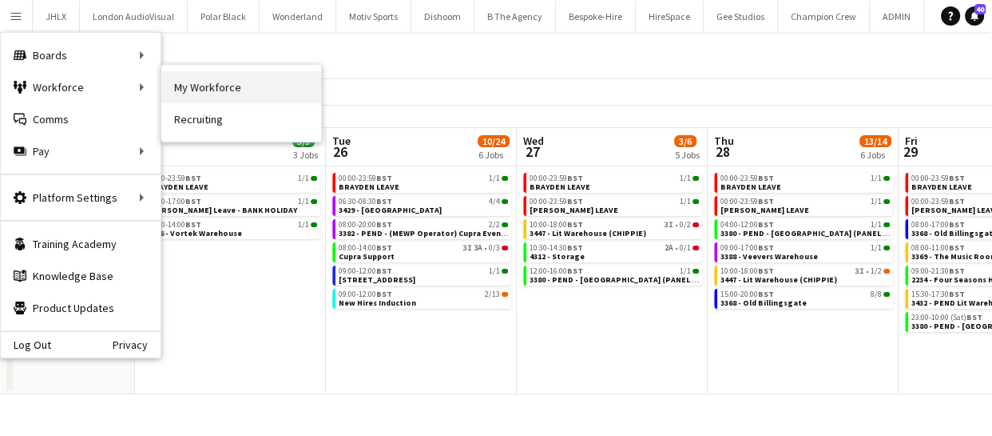
click at [183, 89] on link "My Workforce" at bounding box center [241, 87] width 160 height 32
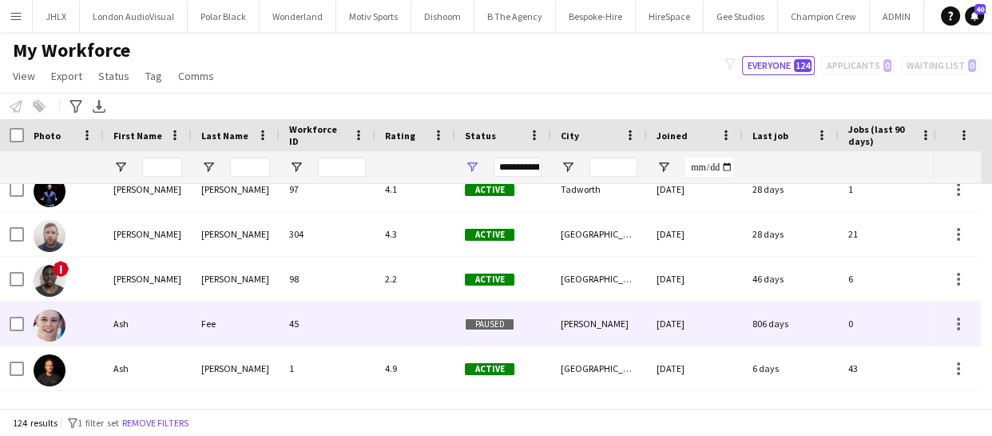
scroll to position [720, 0]
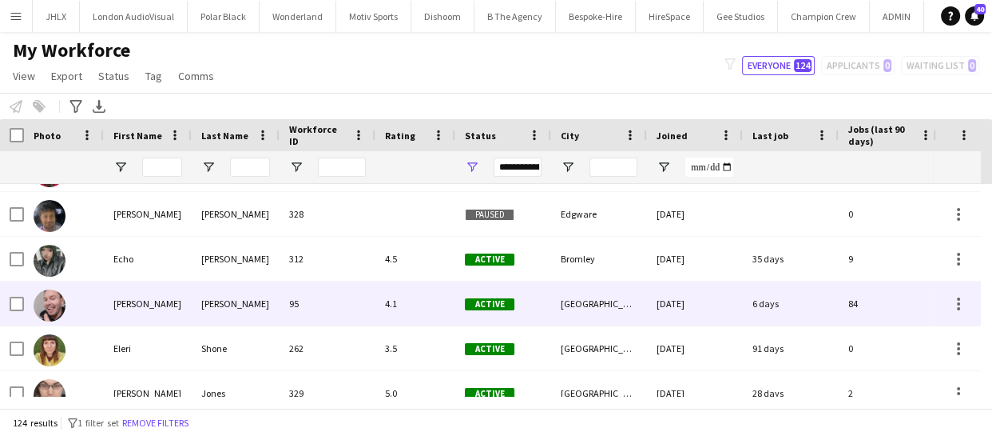
click at [122, 294] on div "Eldon" at bounding box center [148, 303] width 88 height 44
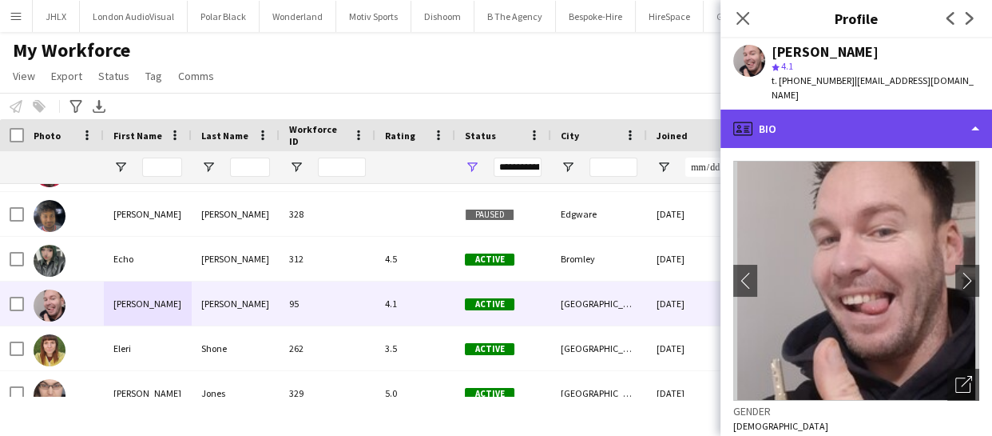
click at [831, 117] on div "profile Bio" at bounding box center [857, 128] width 272 height 38
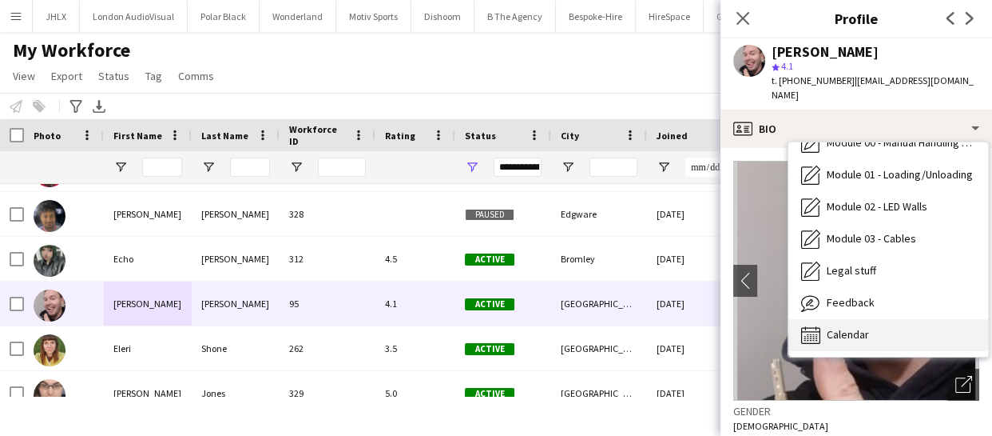
click at [897, 319] on div "Calendar Calendar" at bounding box center [889, 335] width 200 height 32
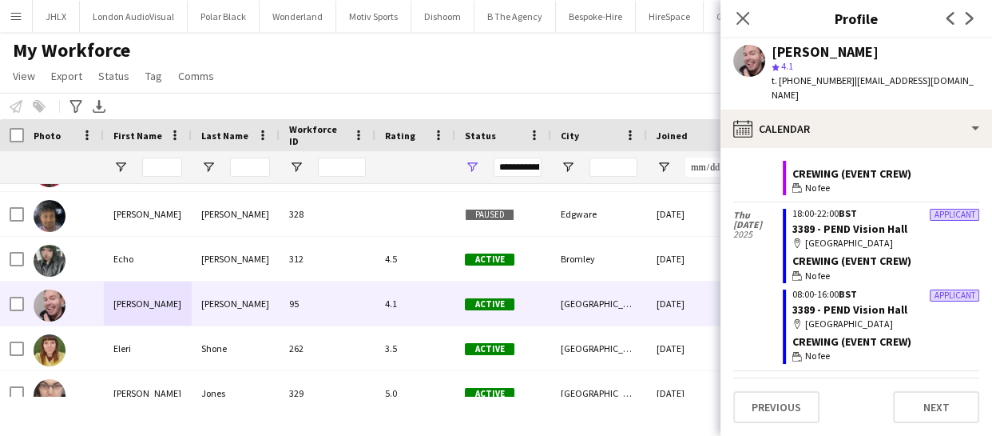
scroll to position [290, 0]
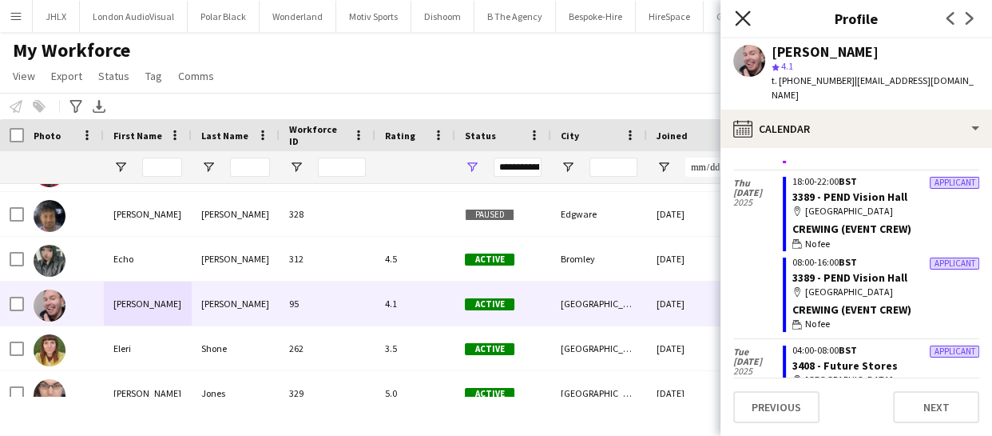
click at [738, 16] on icon "Close pop-in" at bounding box center [742, 17] width 15 height 15
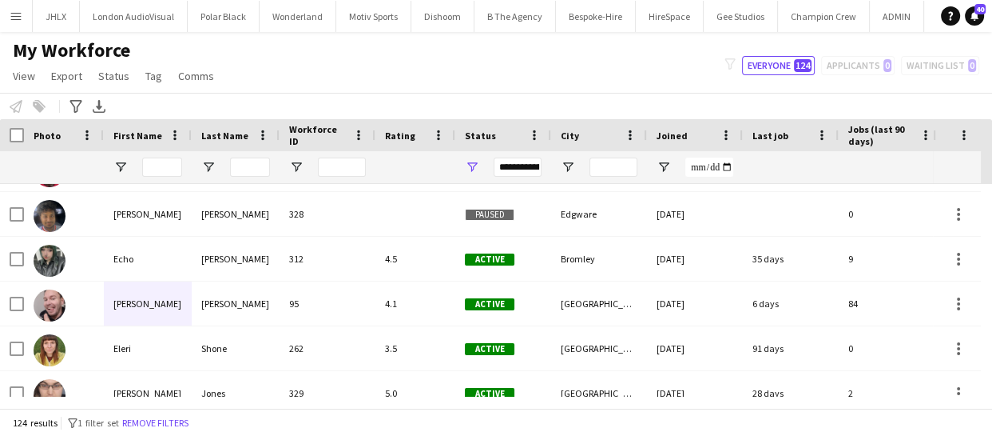
click at [17, 16] on app-icon "Menu" at bounding box center [16, 16] width 13 height 13
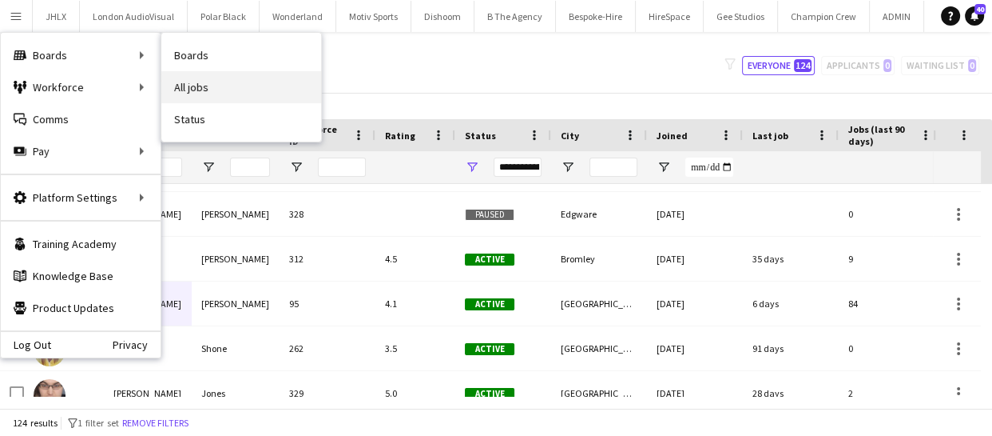
click at [202, 78] on link "All jobs" at bounding box center [241, 87] width 160 height 32
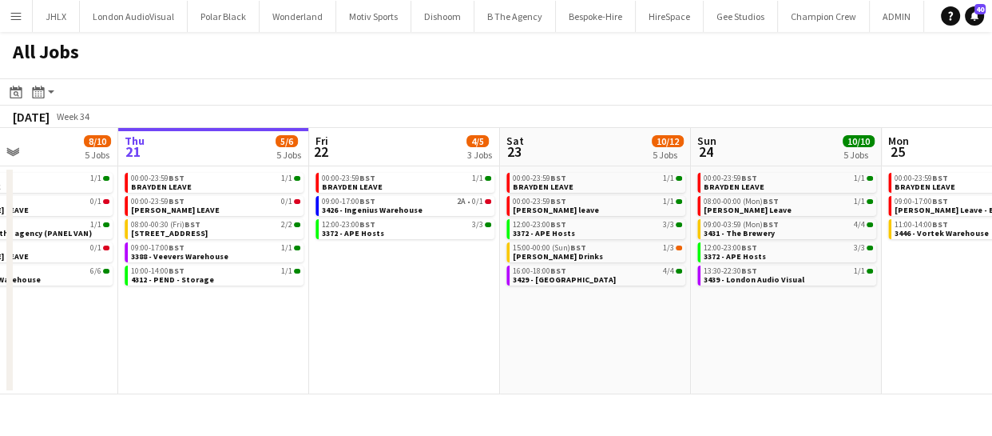
scroll to position [0, 459]
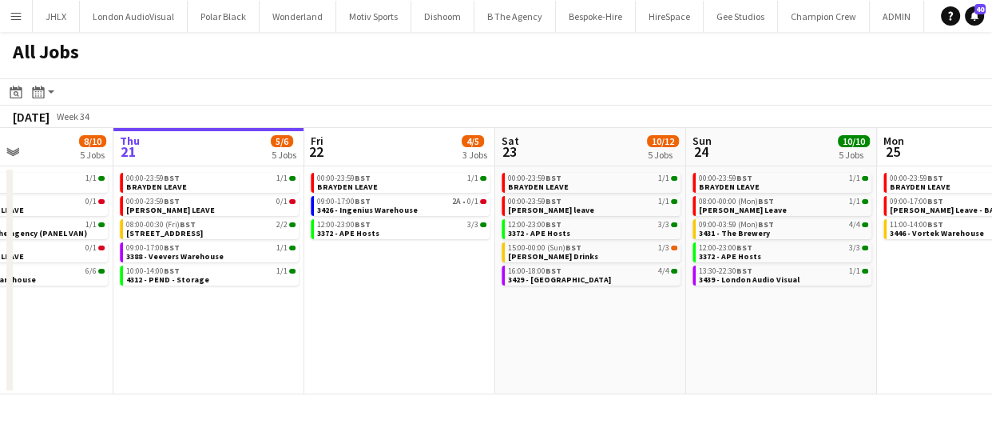
drag, startPoint x: 501, startPoint y: 317, endPoint x: 424, endPoint y: 320, distance: 77.5
click at [424, 320] on app-calendar-viewport "Mon 18 3/3 3 Jobs Tue 19 11/12 5 Jobs Wed 20 8/10 5 Jobs Thu 21 5/6 5 Jobs Fri …" at bounding box center [496, 261] width 992 height 266
click at [388, 208] on span "3426 - Ingenius Warehouse" at bounding box center [367, 210] width 101 height 10
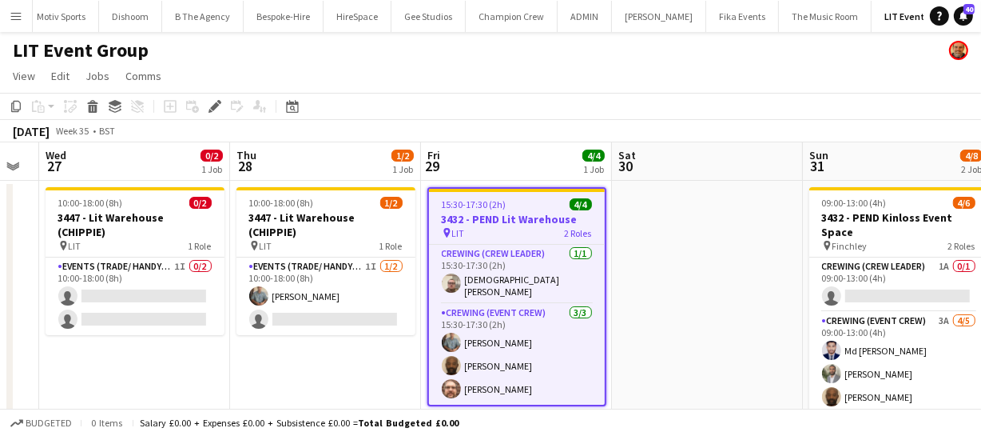
drag, startPoint x: 471, startPoint y: 357, endPoint x: 678, endPoint y: 342, distance: 207.5
click at [678, 342] on app-calendar-viewport "Mon 25 Tue 26 Wed 27 0/2 1 Job Thu 28 1/2 1 Job Fri 29 4/4 1 Job Sat 30 Sun 31 …" at bounding box center [490, 376] width 981 height 469
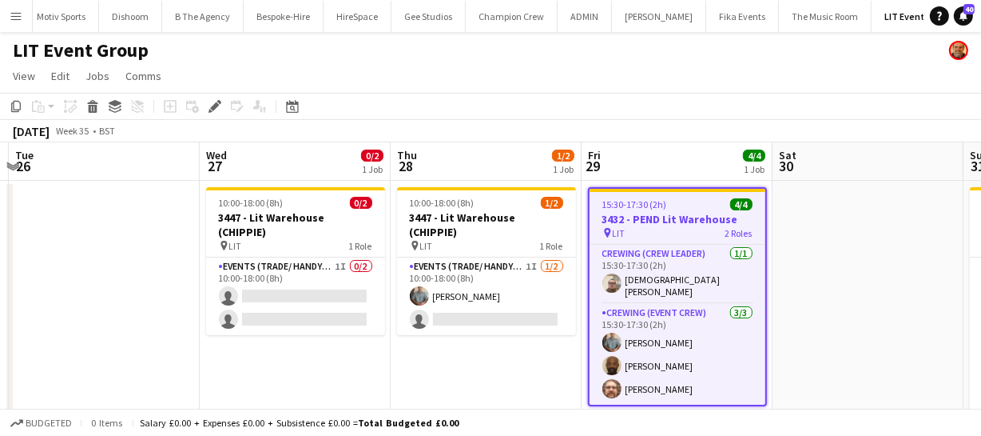
scroll to position [0, 368]
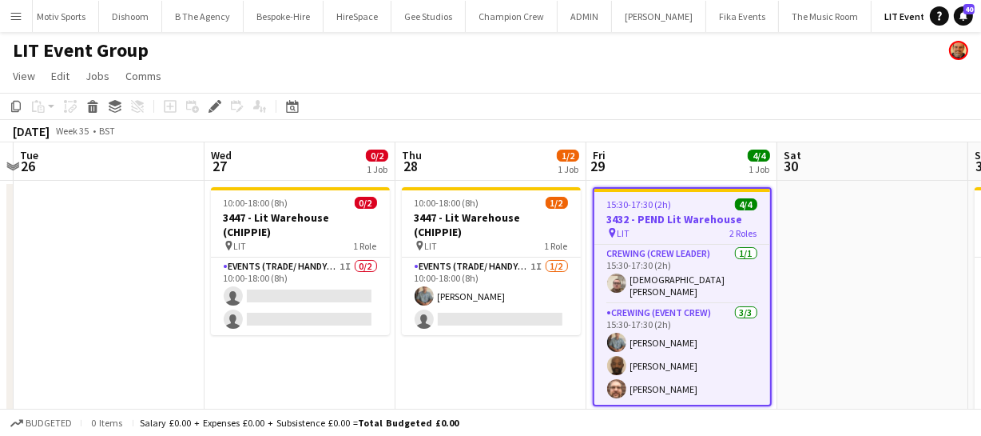
drag, startPoint x: 367, startPoint y: 364, endPoint x: 531, endPoint y: 368, distance: 164.7
click at [531, 368] on app-calendar-viewport "Sun 24 4/4 1 Job Mon 25 Tue 26 Wed 27 0/2 1 Job Thu 28 1/2 1 Job Fri 29 4/4 1 J…" at bounding box center [490, 376] width 981 height 469
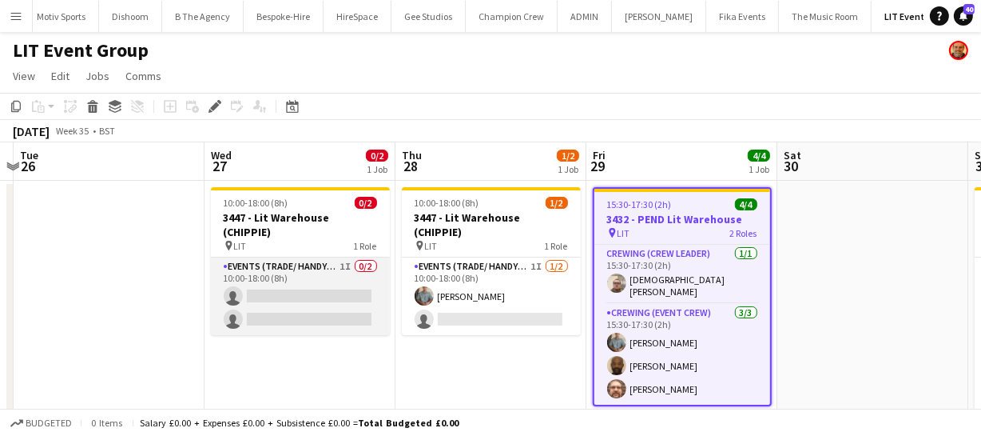
click at [340, 306] on app-card-role "Events (Trade/ Handyman) 1I 0/2 10:00-18:00 (8h) single-neutral-actions single-…" at bounding box center [300, 296] width 179 height 78
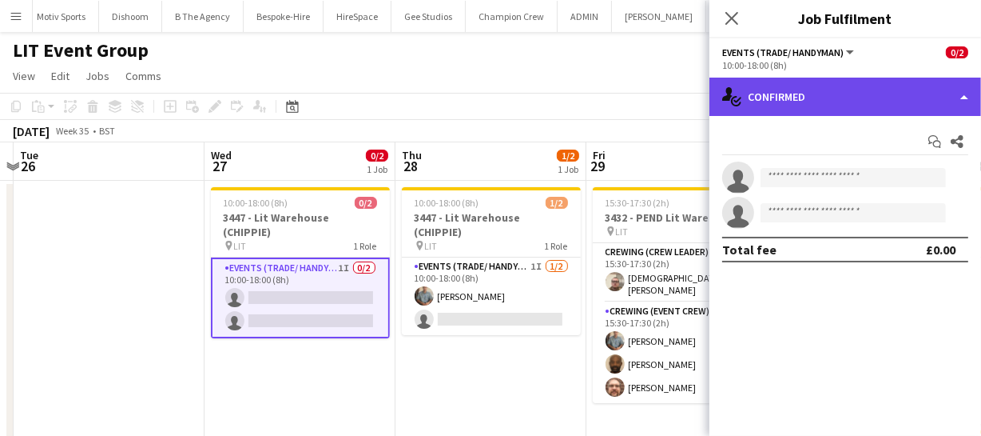
click at [856, 113] on div "single-neutral-actions-check-2 Confirmed" at bounding box center [846, 97] width 272 height 38
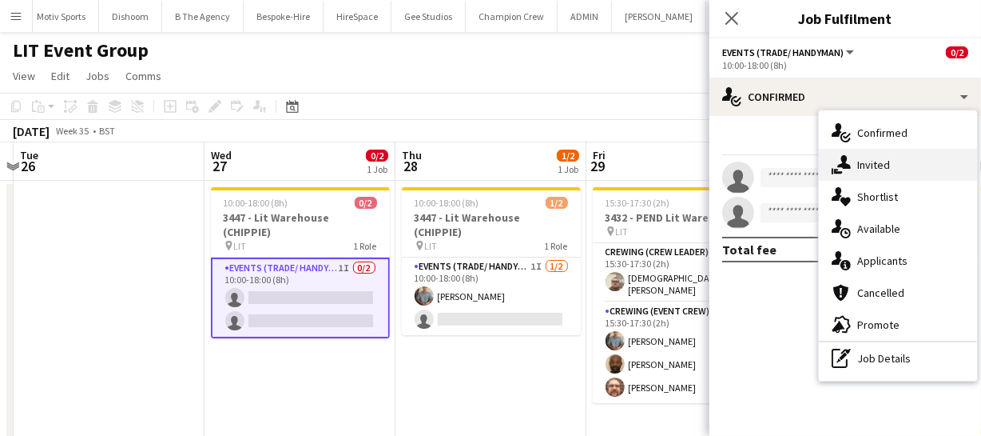
click at [872, 167] on div "single-neutral-actions-share-1 Invited" at bounding box center [898, 165] width 158 height 32
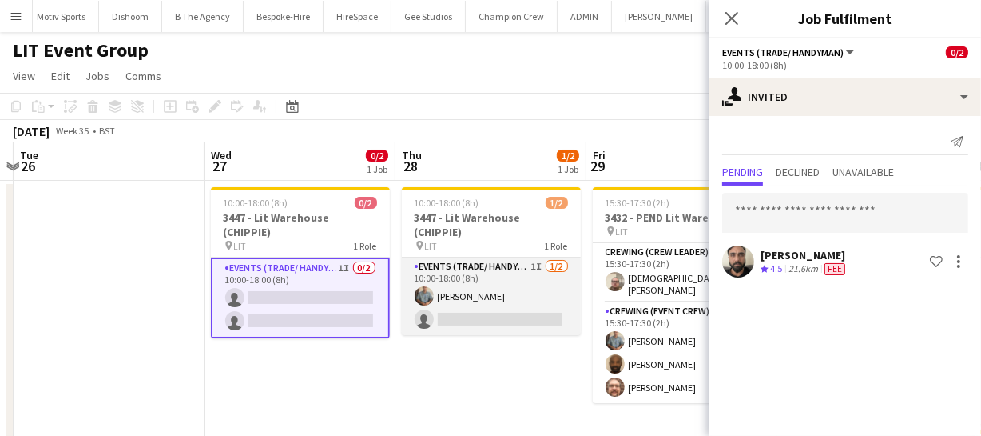
click at [500, 274] on app-card-role "Events (Trade/ Handyman) 1I 1/2 10:00-18:00 (8h) Daniel Slack single-neutral-ac…" at bounding box center [491, 296] width 179 height 78
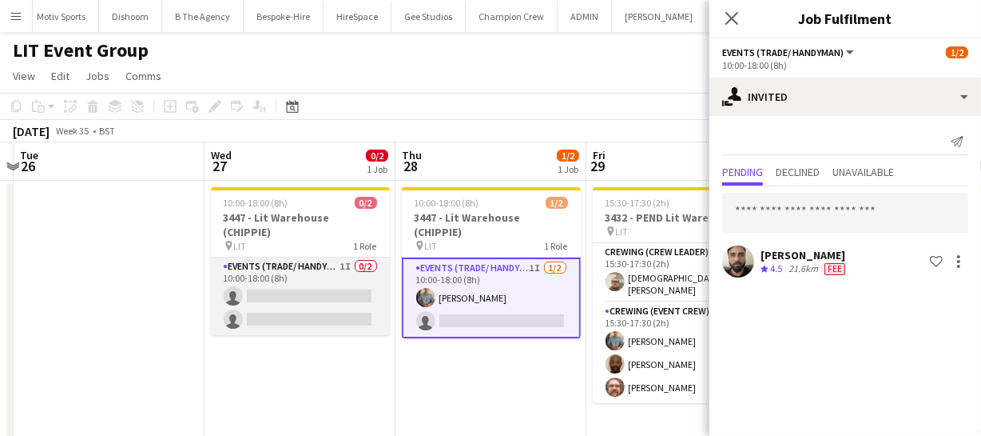
click at [318, 263] on app-card-role "Events (Trade/ Handyman) 1I 0/2 10:00-18:00 (8h) single-neutral-actions single-…" at bounding box center [300, 296] width 179 height 78
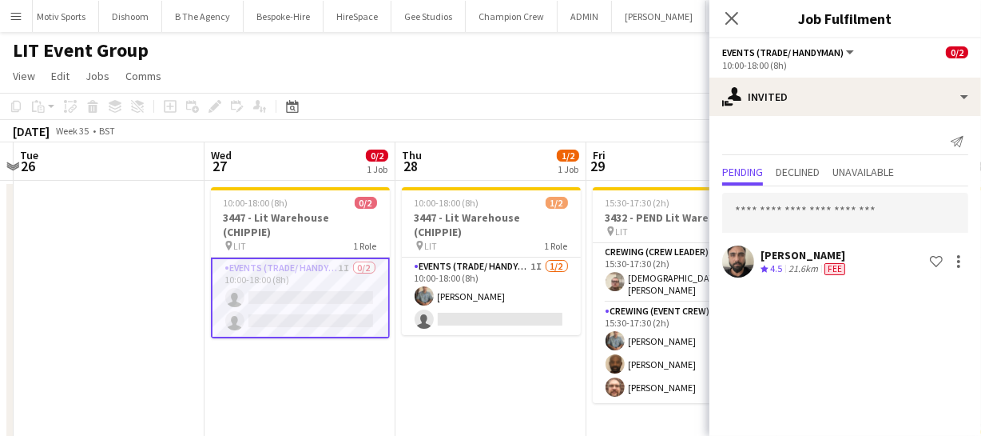
click at [318, 300] on app-card-role "Events (Trade/ Handyman) 1I 0/2 10:00-18:00 (8h) single-neutral-actions single-…" at bounding box center [300, 297] width 179 height 81
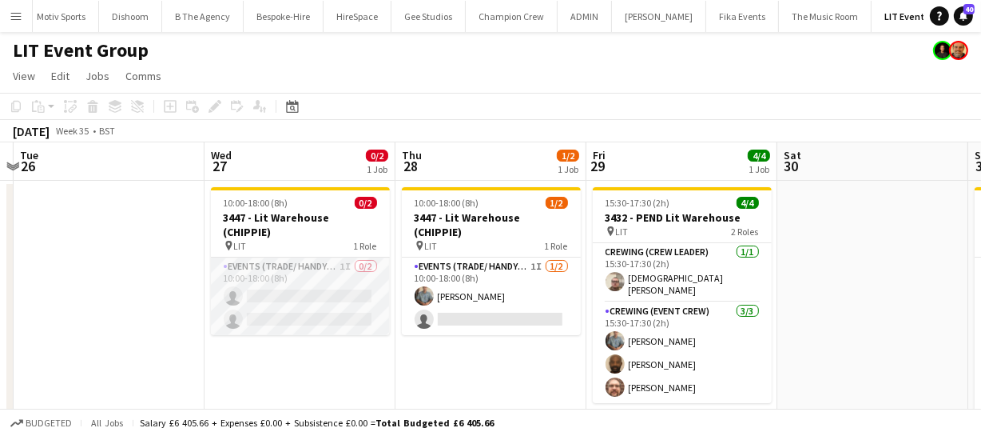
click at [327, 291] on app-card-role "Events (Trade/ Handyman) 1I 0/2 10:00-18:00 (8h) single-neutral-actions single-…" at bounding box center [300, 296] width 179 height 78
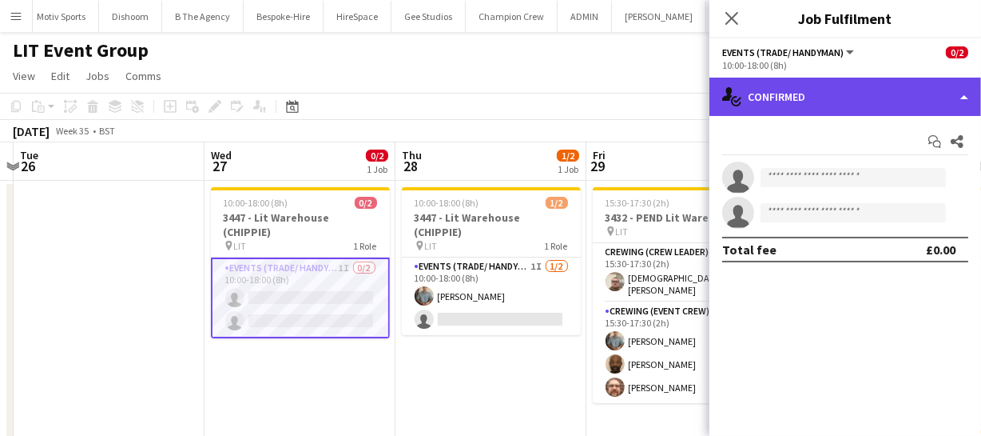
click at [912, 98] on div "single-neutral-actions-check-2 Confirmed" at bounding box center [846, 97] width 272 height 38
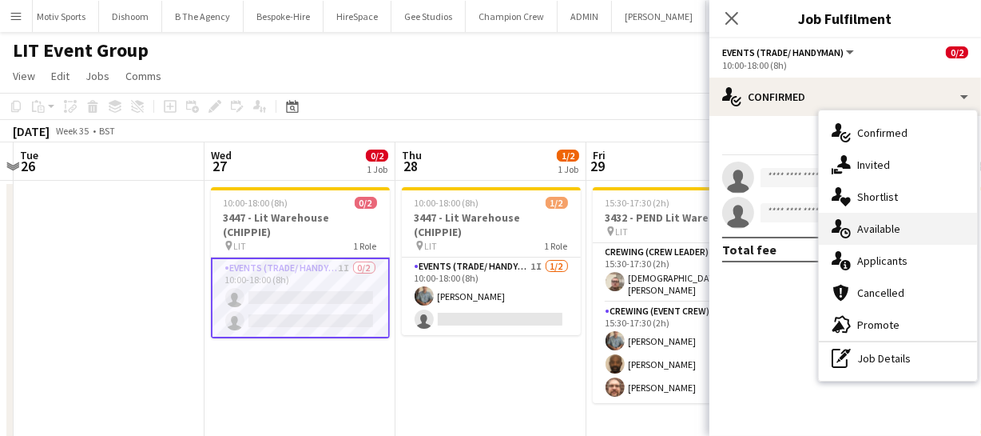
click at [903, 221] on div "single-neutral-actions-upload Available" at bounding box center [898, 229] width 158 height 32
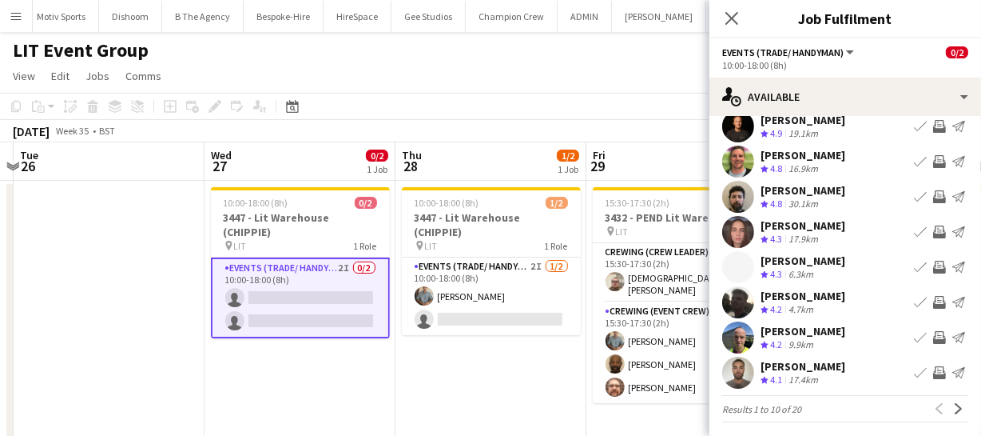
scroll to position [124, 0]
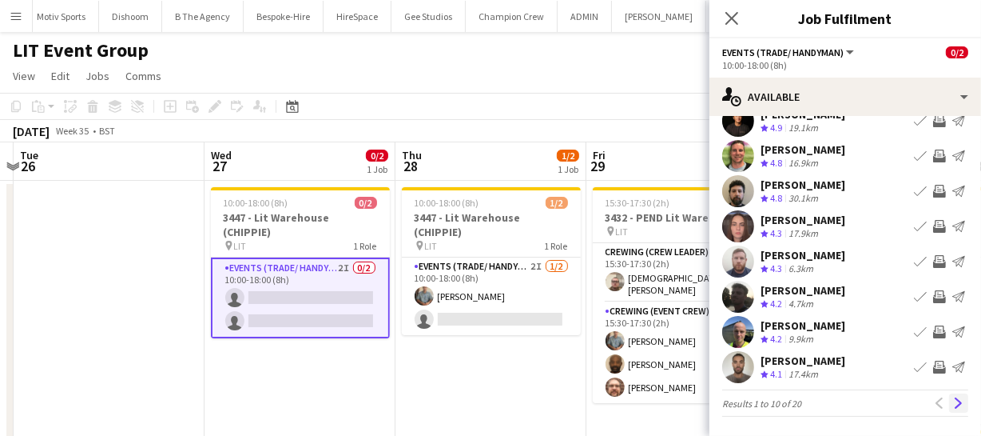
click at [953, 397] on app-icon "Next" at bounding box center [958, 402] width 11 height 11
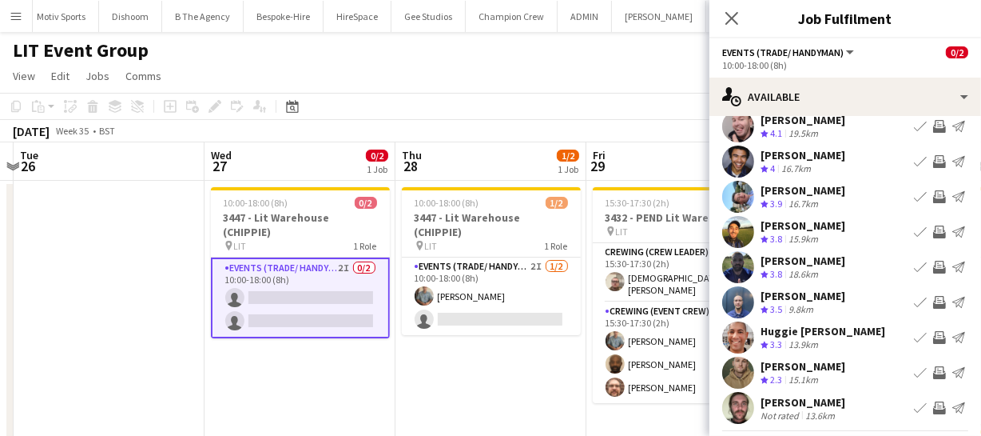
scroll to position [72, 0]
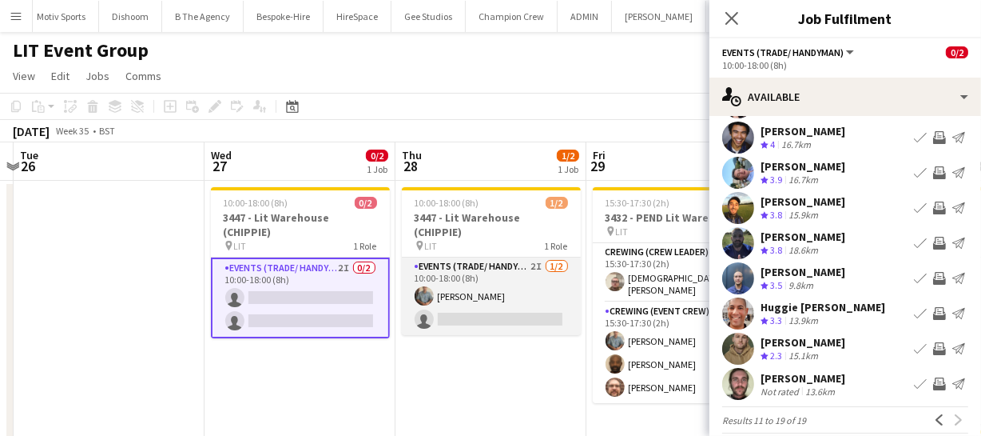
click at [495, 285] on app-card-role "Events (Trade/ Handyman) 2I 1/2 10:00-18:00 (8h) Daniel Slack single-neutral-ac…" at bounding box center [491, 296] width 179 height 78
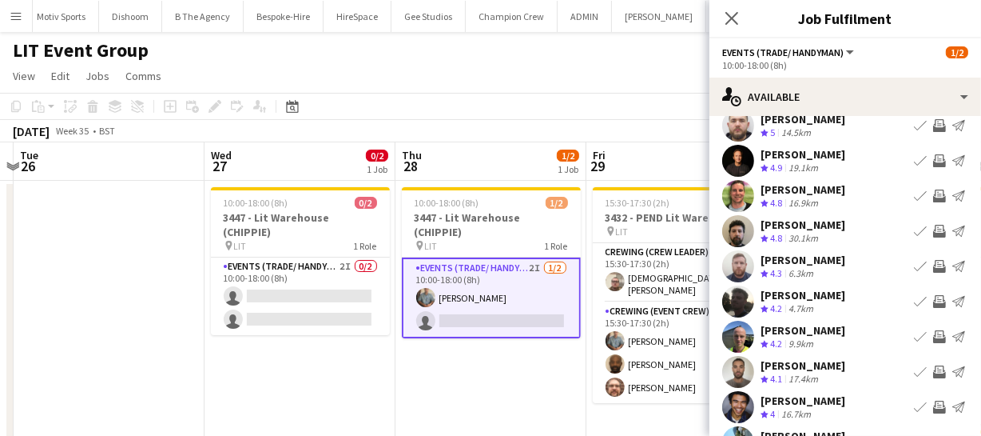
scroll to position [124, 0]
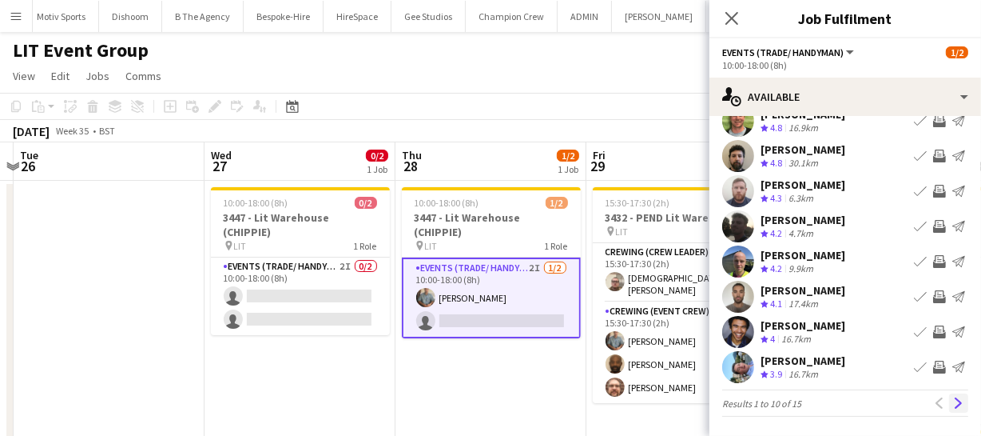
click at [953, 404] on app-icon "Next" at bounding box center [958, 402] width 11 height 11
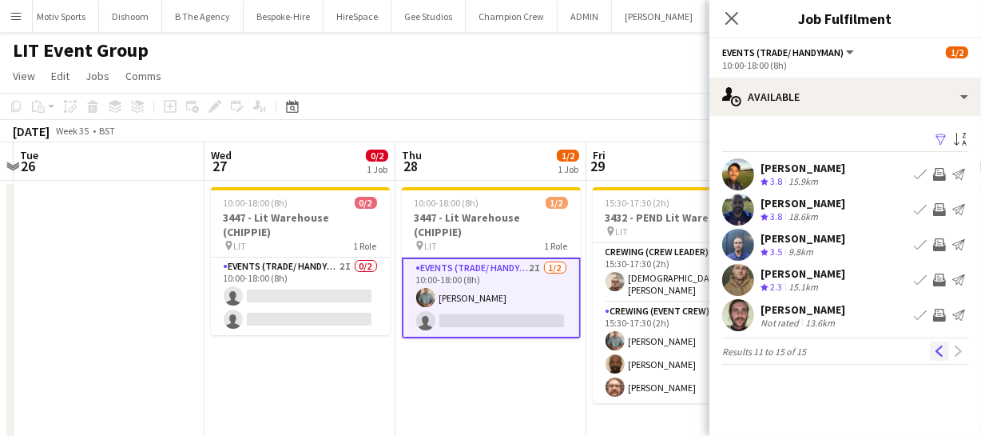
click at [941, 348] on app-icon "Previous" at bounding box center [939, 350] width 11 height 11
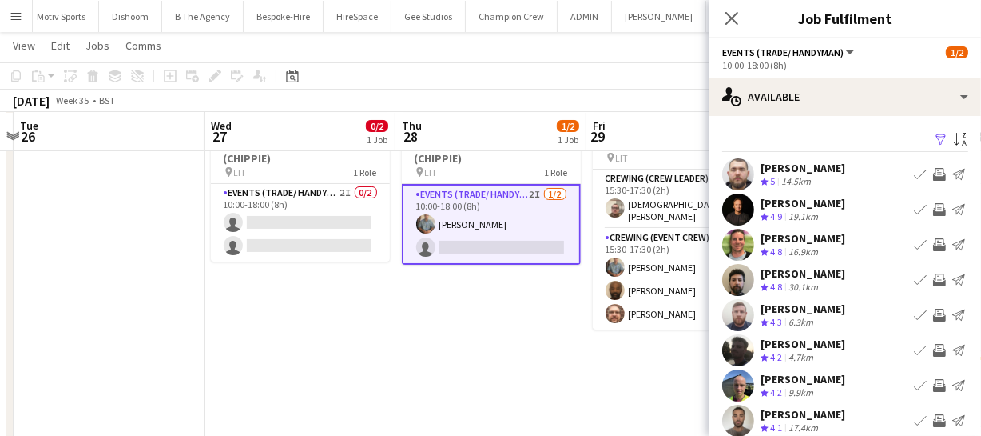
drag, startPoint x: 507, startPoint y: 321, endPoint x: 583, endPoint y: 392, distance: 103.5
click at [582, 400] on app-date-cell "10:00-18:00 (8h) 1/2 3447 - Lit Warehouse (CHIPPIE) pin LIT 1 Role Events (Trad…" at bounding box center [491, 322] width 191 height 431
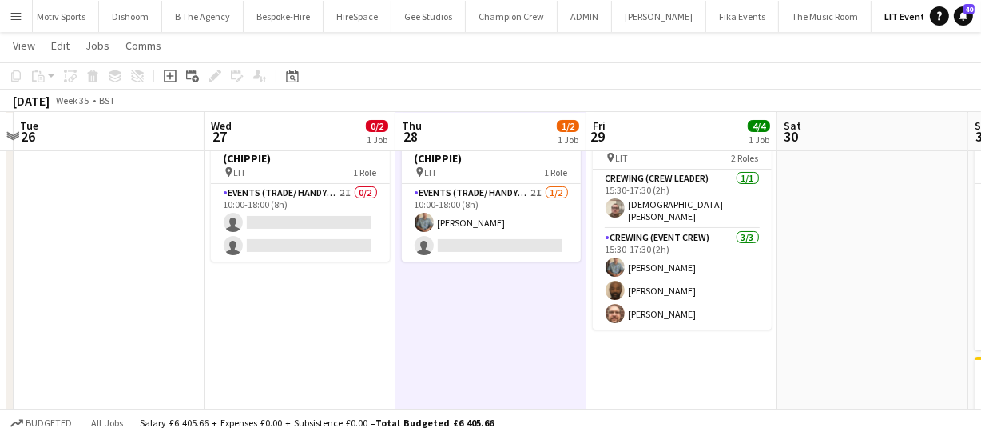
scroll to position [0, 368]
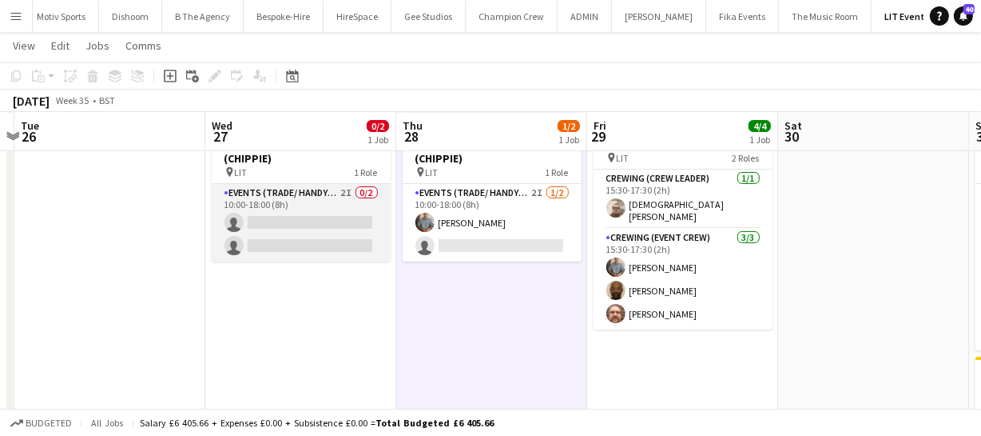
click at [312, 213] on app-card-role "Events (Trade/ Handyman) 2I 0/2 10:00-18:00 (8h) single-neutral-actions single-…" at bounding box center [301, 223] width 179 height 78
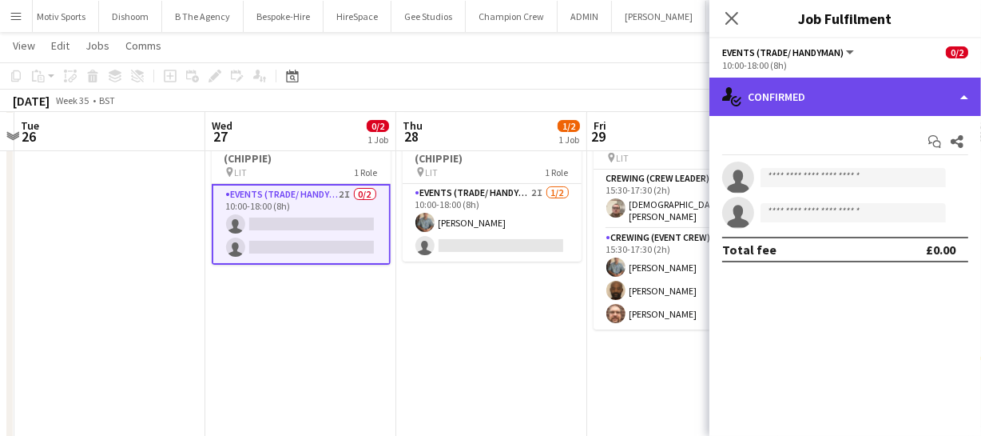
click at [852, 95] on div "single-neutral-actions-check-2 Confirmed" at bounding box center [846, 97] width 272 height 38
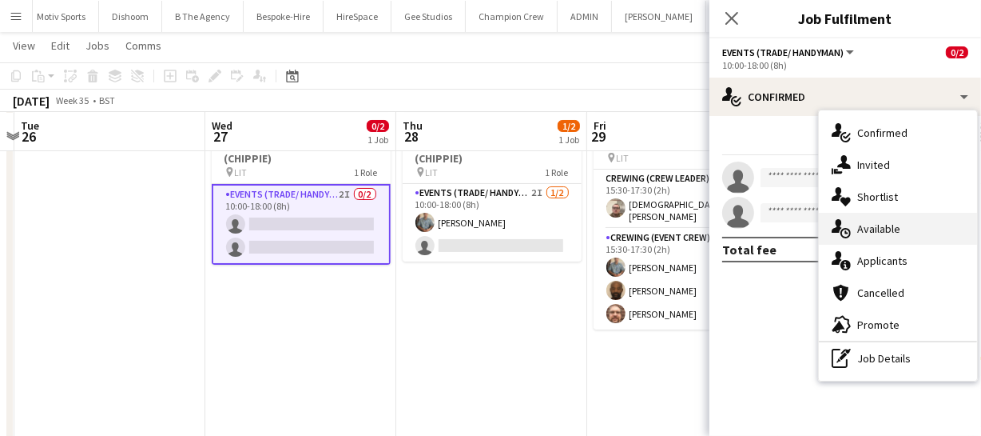
click at [909, 217] on div "single-neutral-actions-upload Available" at bounding box center [898, 229] width 158 height 32
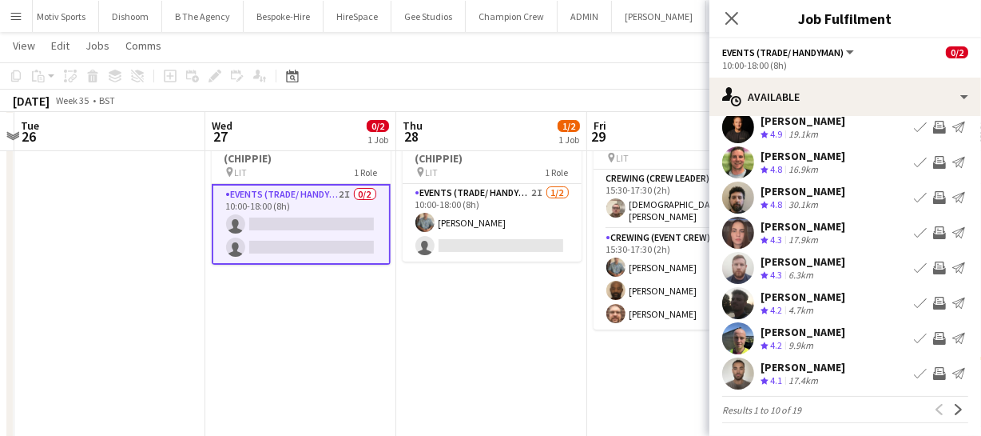
scroll to position [124, 0]
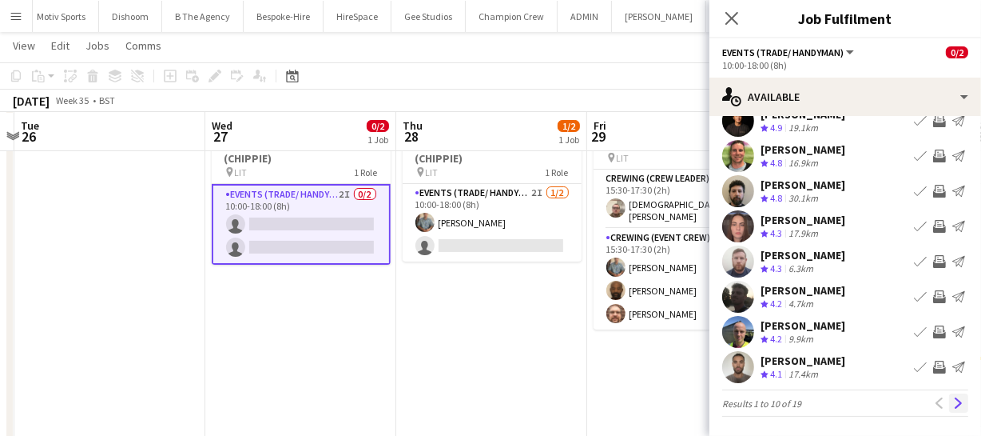
click at [949, 395] on button "Next" at bounding box center [958, 402] width 19 height 19
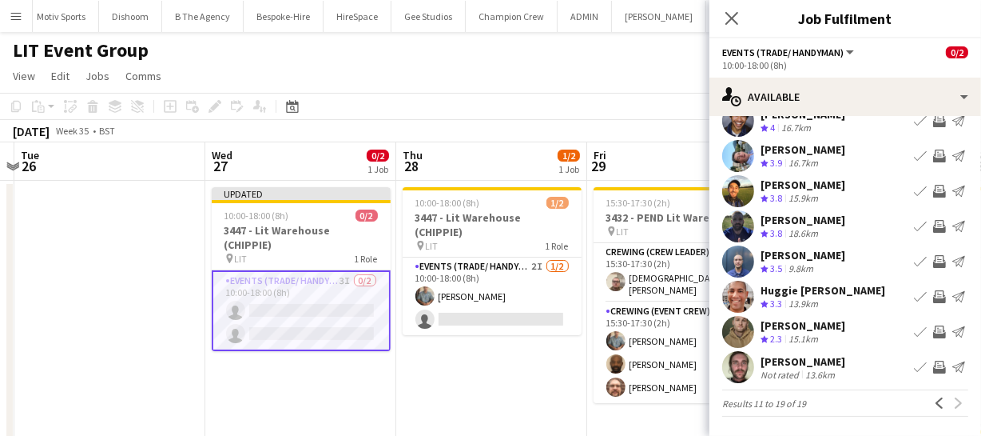
scroll to position [97, 0]
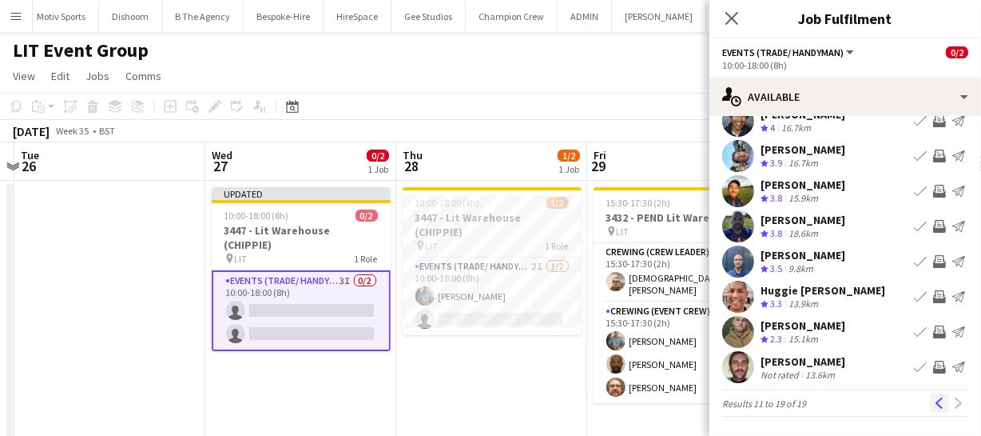
click at [935, 397] on button "Previous" at bounding box center [939, 402] width 19 height 19
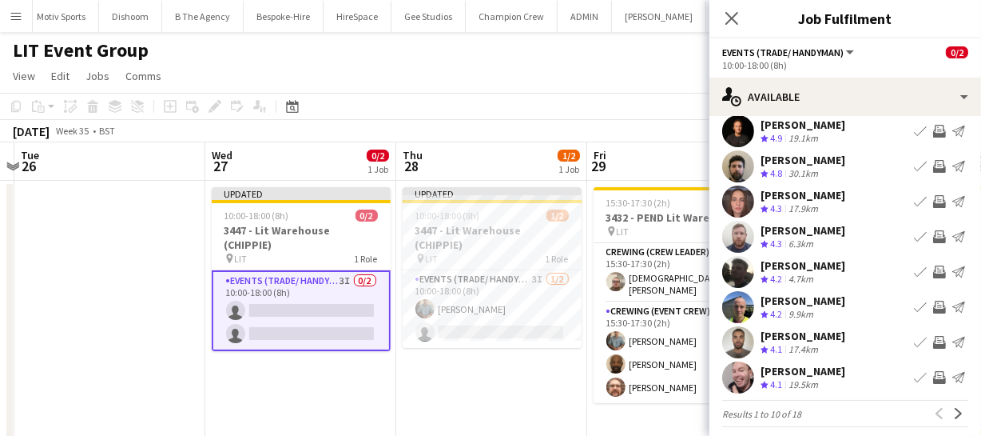
scroll to position [124, 0]
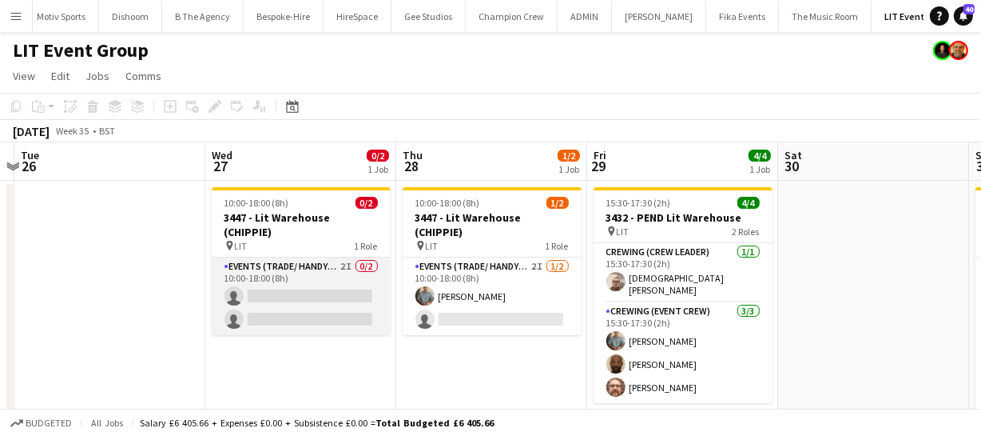
click at [322, 264] on app-card-role "Events (Trade/ Handyman) 2I 0/2 10:00-18:00 (8h) single-neutral-actions single-…" at bounding box center [301, 296] width 179 height 78
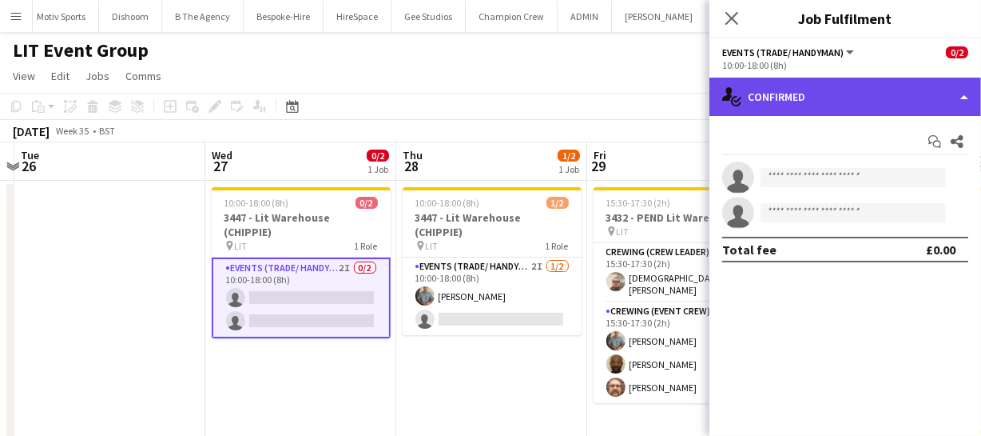
click at [919, 101] on div "single-neutral-actions-check-2 Confirmed" at bounding box center [846, 97] width 272 height 38
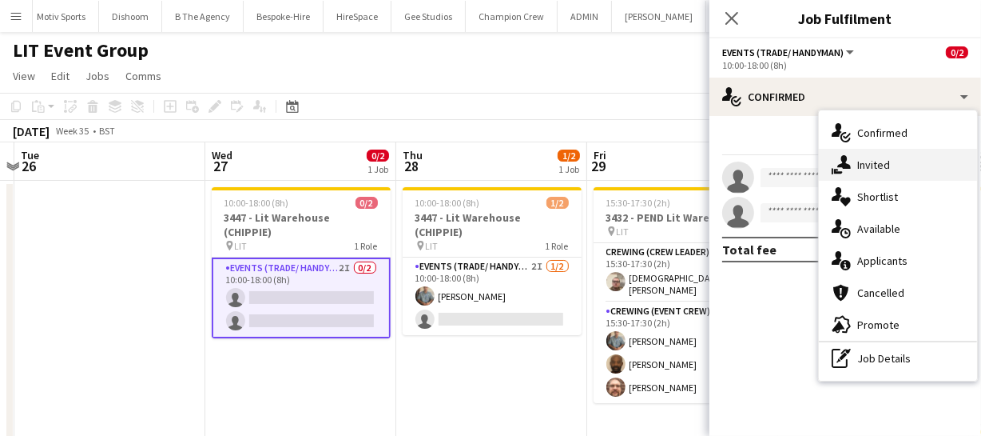
click at [901, 149] on div "single-neutral-actions-share-1 Invited" at bounding box center [898, 165] width 158 height 32
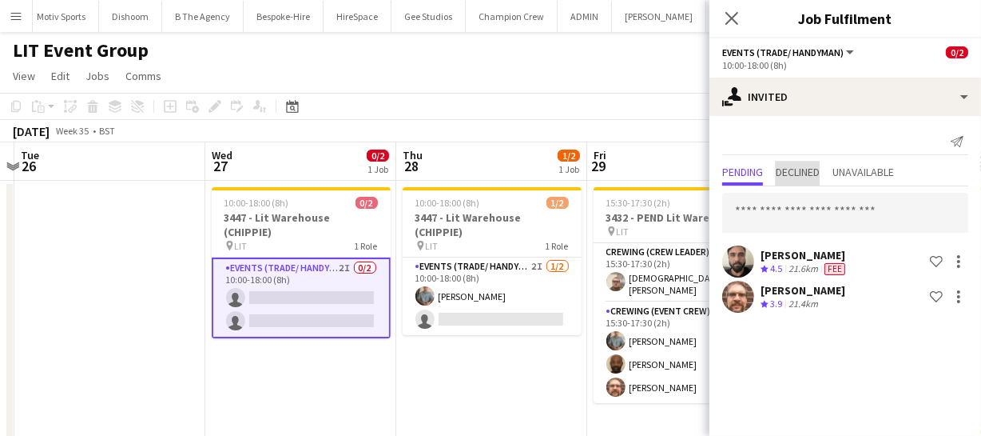
click at [808, 172] on span "Declined" at bounding box center [798, 171] width 44 height 11
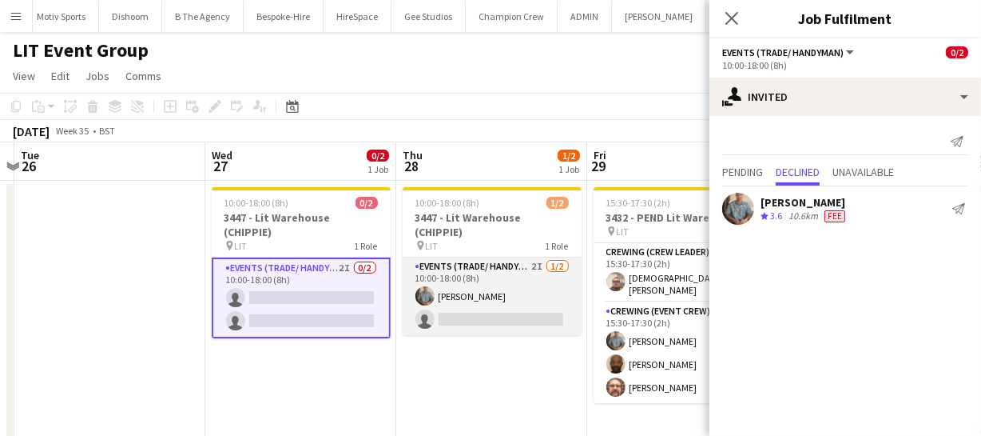
click at [538, 291] on app-card-role "Events (Trade/ Handyman) 2I [DATE] 10:00-18:00 (8h) [PERSON_NAME] single-neutra…" at bounding box center [492, 296] width 179 height 78
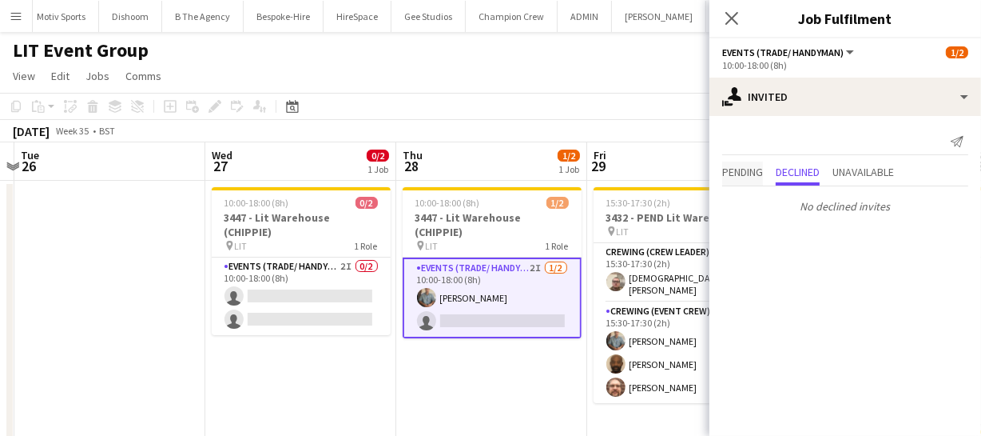
click at [742, 181] on span "Pending" at bounding box center [742, 173] width 41 height 24
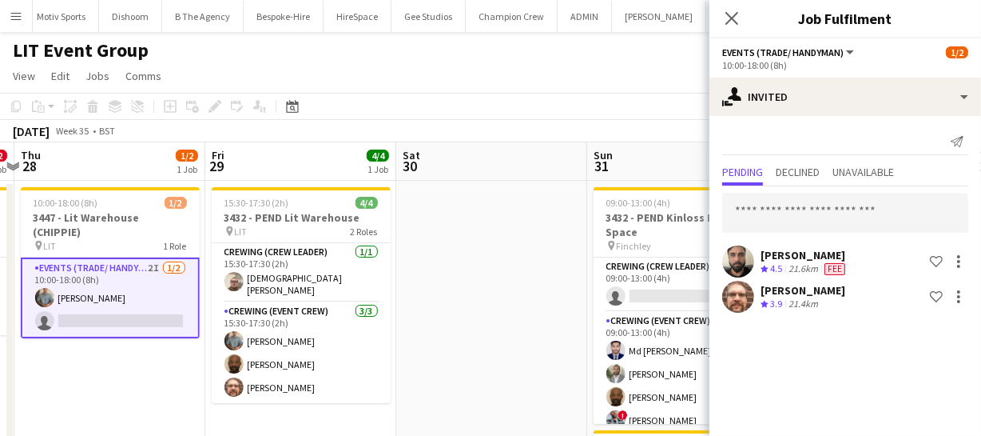
drag, startPoint x: 525, startPoint y: 334, endPoint x: 143, endPoint y: 336, distance: 382.0
click at [143, 336] on app-calendar-viewport "Sun 24 4/4 1 Job Mon 25 Tue 26 Wed 27 0/2 1 Job Thu 28 1/2 1 Job Fri 29 4/4 1 J…" at bounding box center [490, 376] width 981 height 469
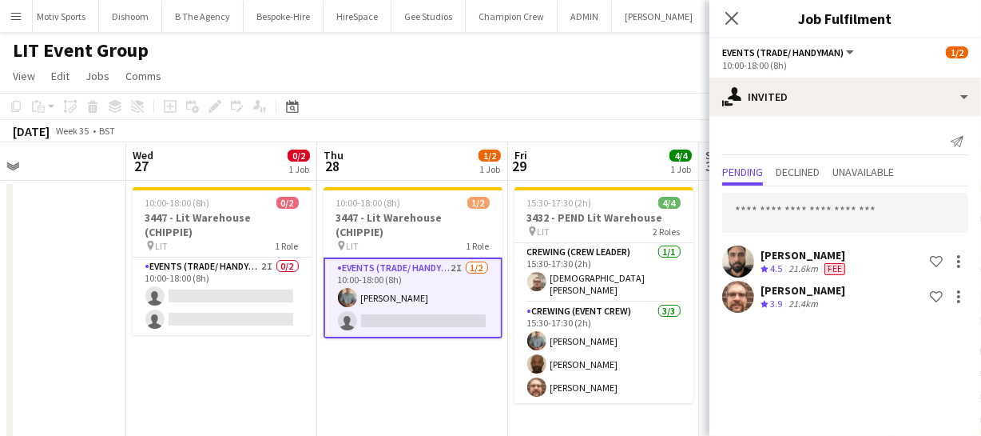
click at [367, 328] on app-calendar-viewport "Sun 24 4/4 1 Job Mon 25 Tue 26 Wed 27 0/2 1 Job Thu 28 1/2 1 Job Fri 29 4/4 1 J…" at bounding box center [490, 376] width 981 height 469
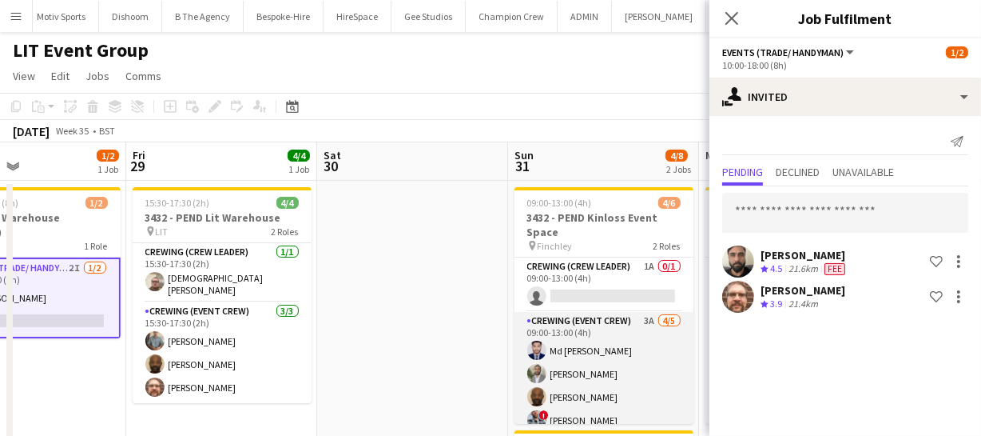
scroll to position [34, 0]
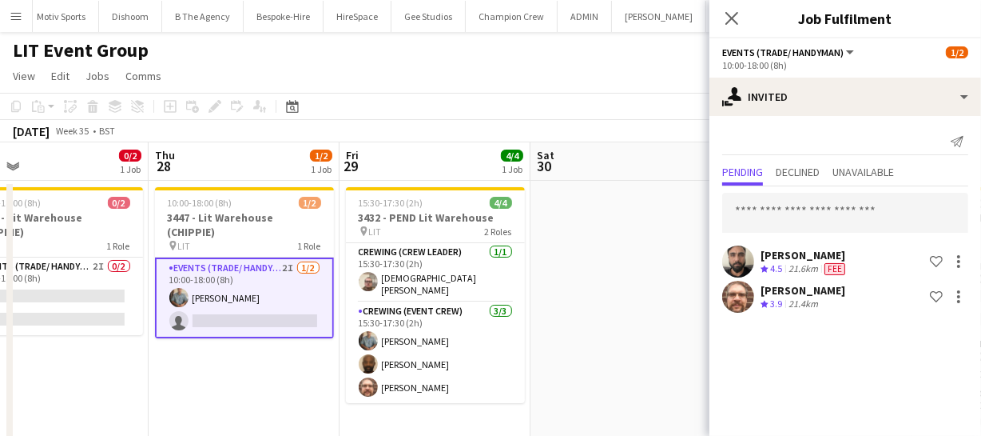
drag, startPoint x: 413, startPoint y: 355, endPoint x: 626, endPoint y: 333, distance: 213.6
click at [626, 333] on app-calendar-viewport "Mon 25 Tue 26 Wed 27 0/2 1 Job Thu 28 1/2 1 Job Fri 29 4/4 1 Job Sat 30 Sun 31 …" at bounding box center [490, 376] width 981 height 469
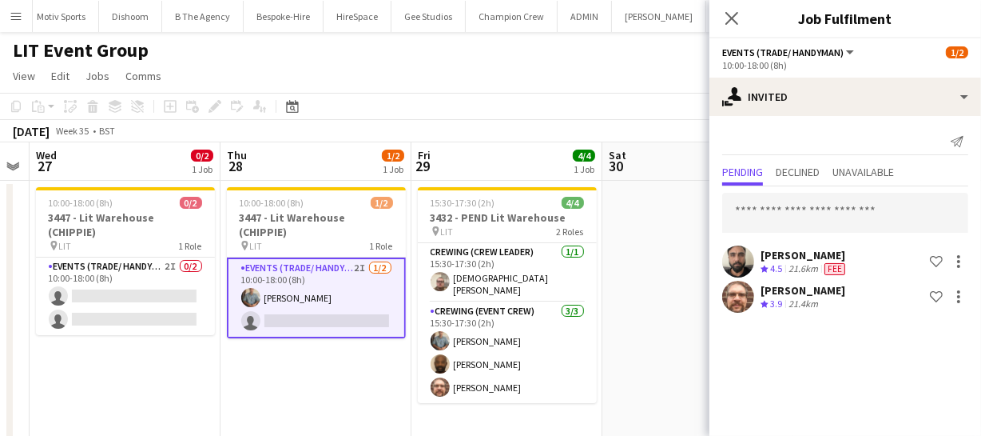
drag, startPoint x: 303, startPoint y: 352, endPoint x: 375, endPoint y: 352, distance: 71.9
click at [375, 352] on app-calendar-viewport "Mon 25 Tue 26 Wed 27 0/2 1 Job Thu 28 1/2 1 Job Fri 29 4/4 1 Job Sat 30 Sun 31 …" at bounding box center [490, 376] width 981 height 469
drag, startPoint x: 336, startPoint y: 352, endPoint x: 411, endPoint y: 357, distance: 75.3
click at [403, 356] on app-calendar-viewport "Mon 25 Tue 26 Wed 27 0/2 1 Job Thu 28 1/2 1 Job Fri 29 4/4 1 Job Sat 30 Sun 31 …" at bounding box center [490, 376] width 981 height 469
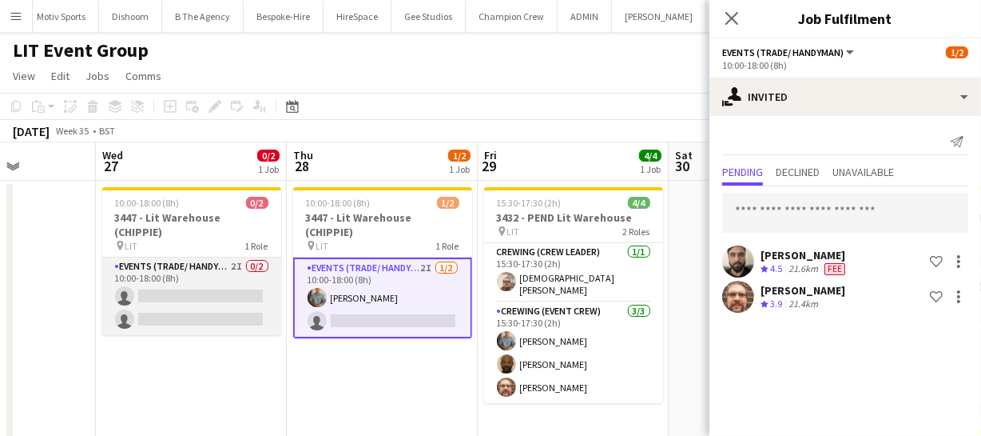
click at [181, 300] on app-card-role "Events (Trade/ Handyman) 2I 0/2 10:00-18:00 (8h) single-neutral-actions single-…" at bounding box center [191, 296] width 179 height 78
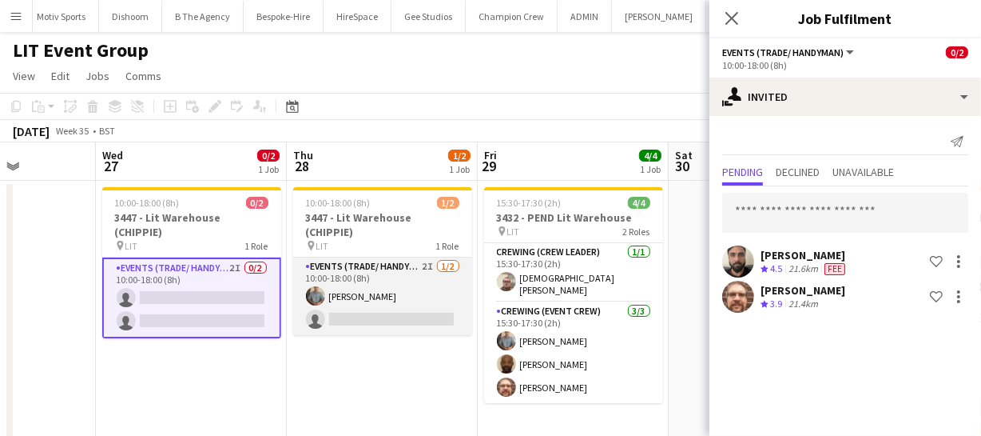
click at [342, 272] on app-card-role "Events (Trade/ Handyman) 2I [DATE] 10:00-18:00 (8h) [PERSON_NAME] single-neutra…" at bounding box center [382, 296] width 179 height 78
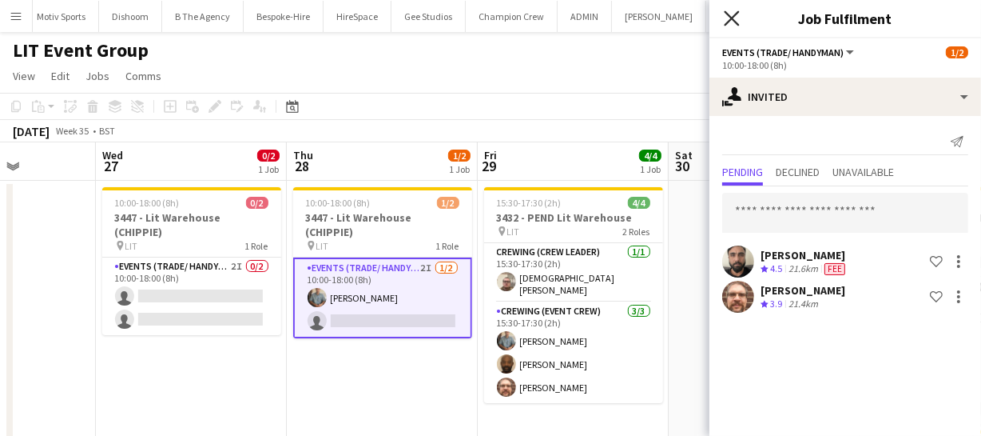
click at [734, 17] on icon at bounding box center [731, 17] width 15 height 15
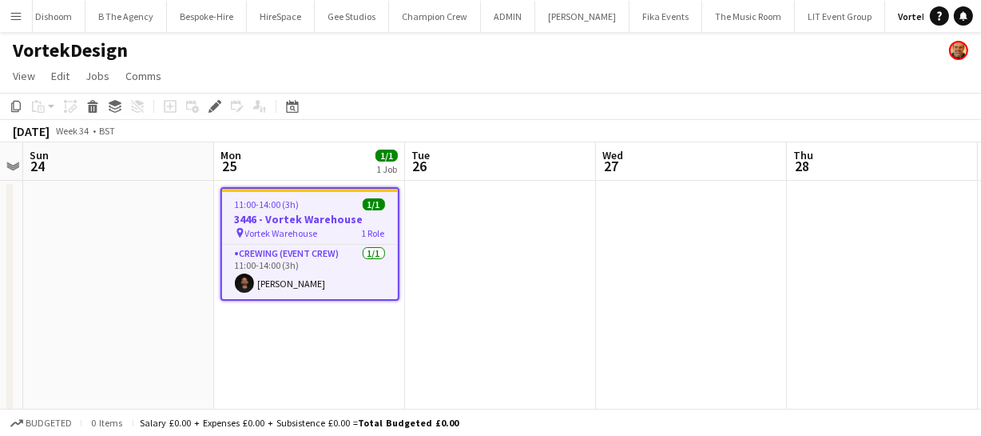
scroll to position [0, 392]
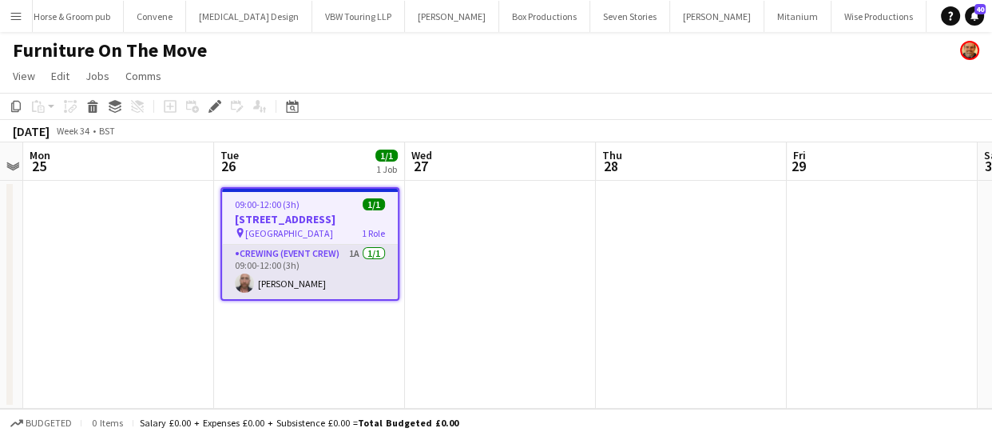
scroll to position [0, 4634]
click at [312, 295] on app-card-role "Crewing (Event Crew) 1A 1/1 09:00-12:00 (3h) Sandy Grierson" at bounding box center [310, 272] width 176 height 54
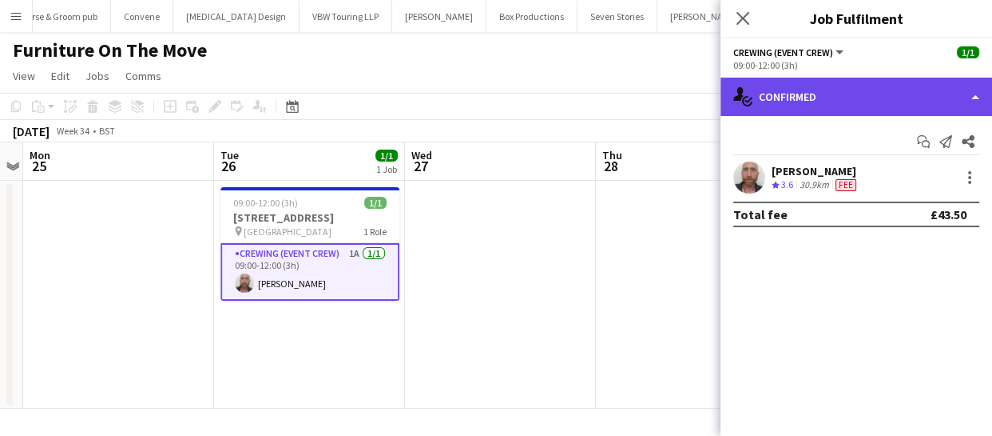
click at [839, 93] on div "single-neutral-actions-check-2 Confirmed" at bounding box center [857, 97] width 272 height 38
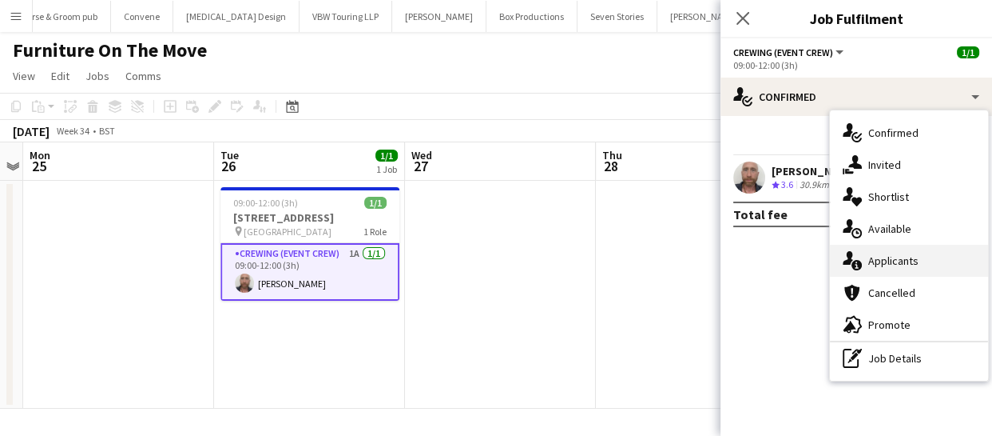
click at [910, 264] on div "single-neutral-actions-information Applicants" at bounding box center [909, 261] width 158 height 32
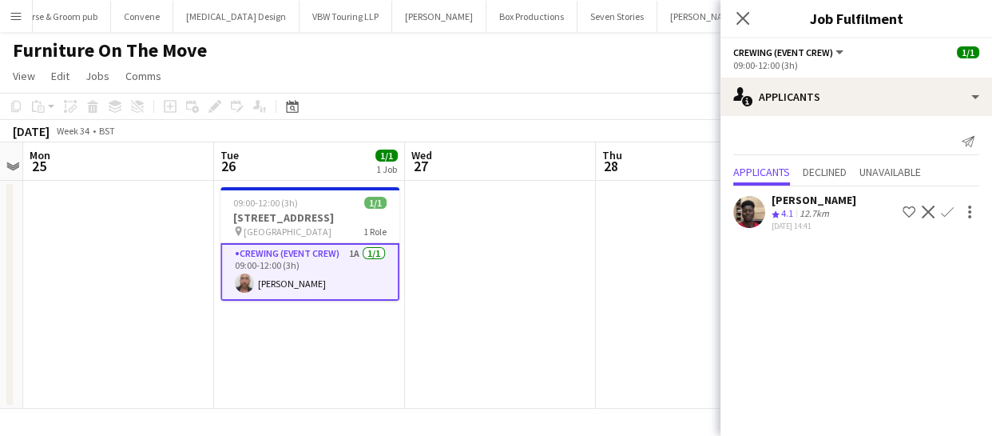
click at [735, 0] on div "Close pop-in" at bounding box center [743, 18] width 45 height 37
click at [742, 21] on icon at bounding box center [742, 17] width 15 height 15
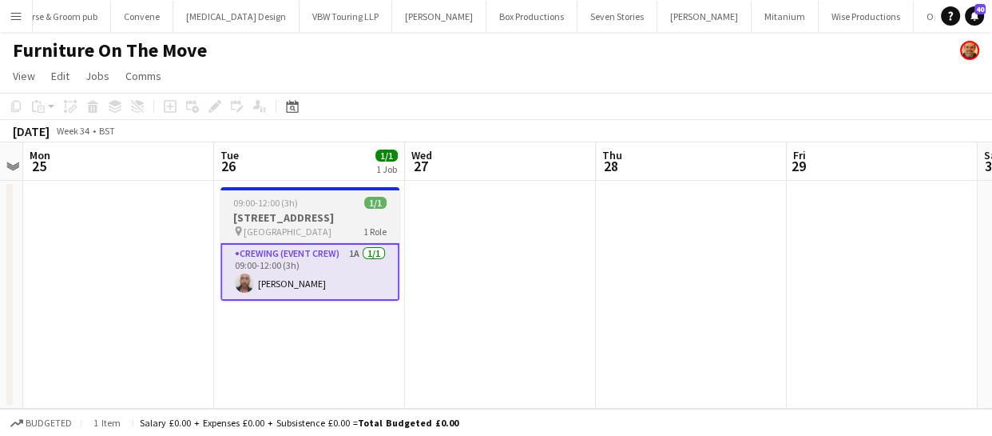
click at [327, 212] on h3 "3445 - Hampton Court" at bounding box center [310, 217] width 179 height 14
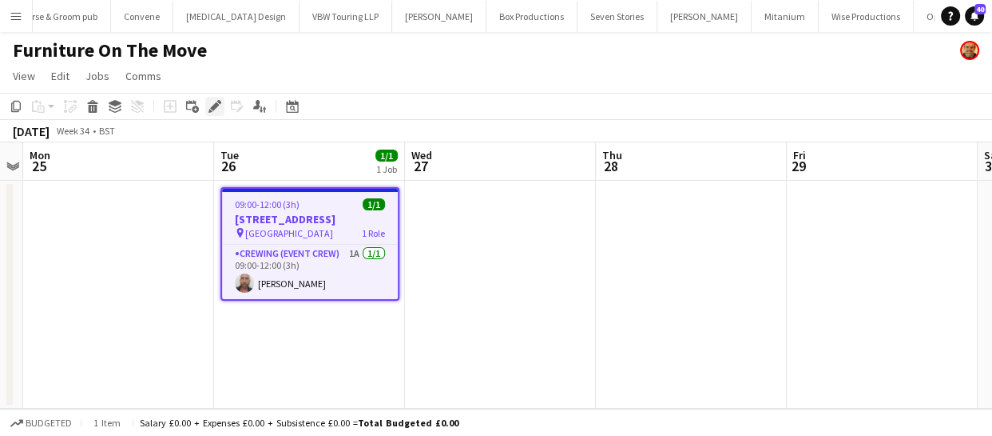
click at [211, 103] on icon "Edit" at bounding box center [215, 106] width 13 height 13
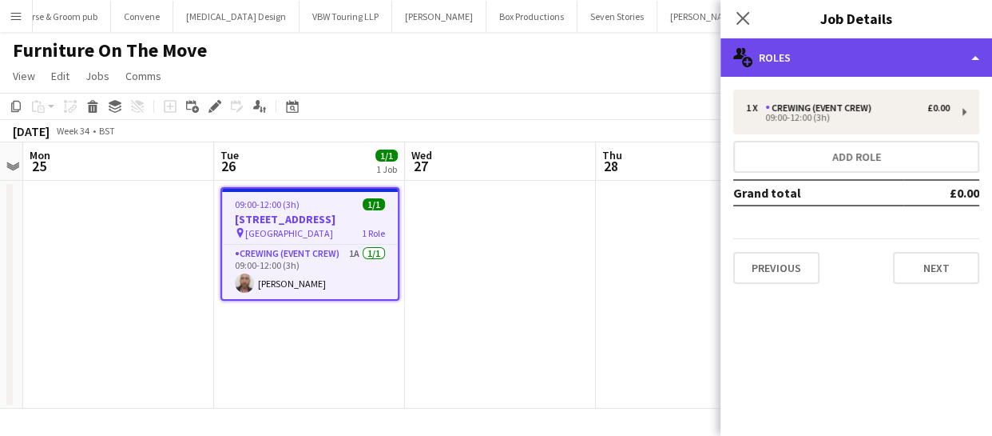
click at [813, 52] on div "multiple-users-add Roles" at bounding box center [857, 57] width 272 height 38
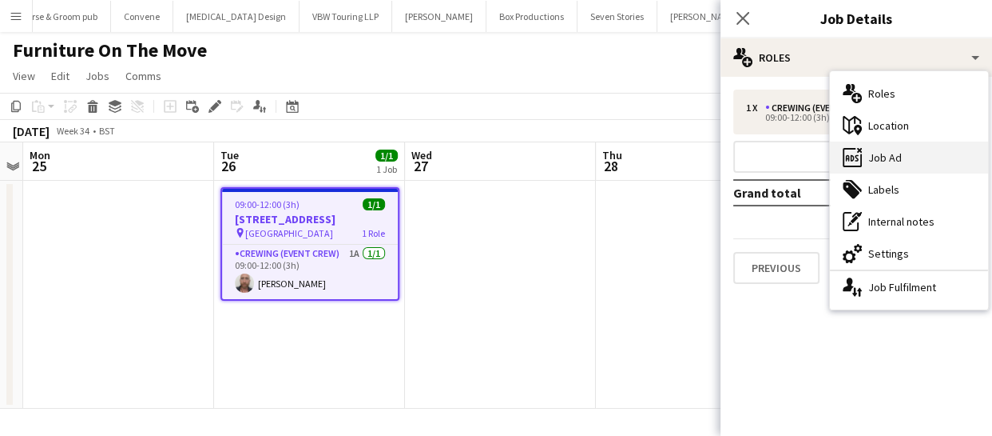
click at [887, 165] on div "ads-window Job Ad" at bounding box center [909, 157] width 158 height 32
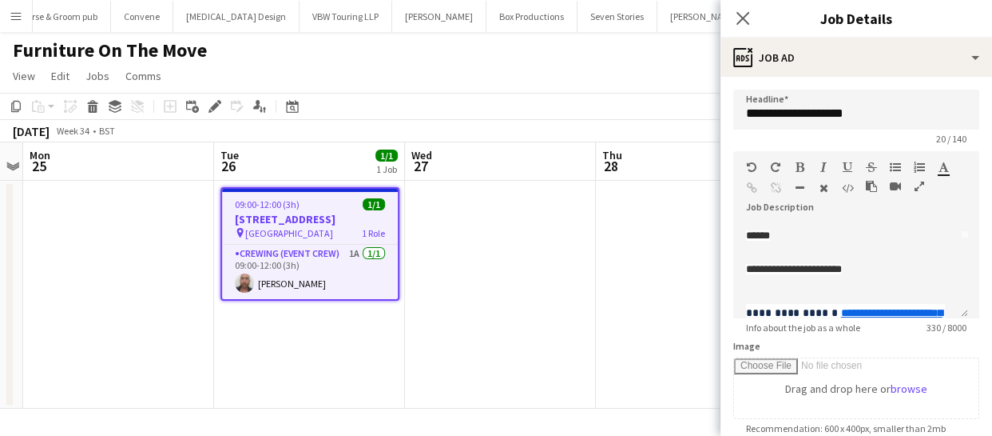
scroll to position [104, 0]
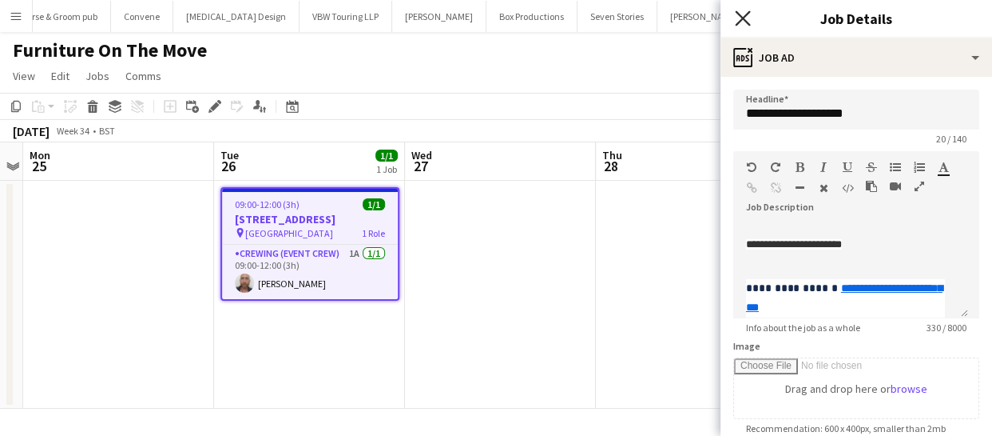
click at [749, 19] on icon "Close pop-in" at bounding box center [742, 17] width 15 height 15
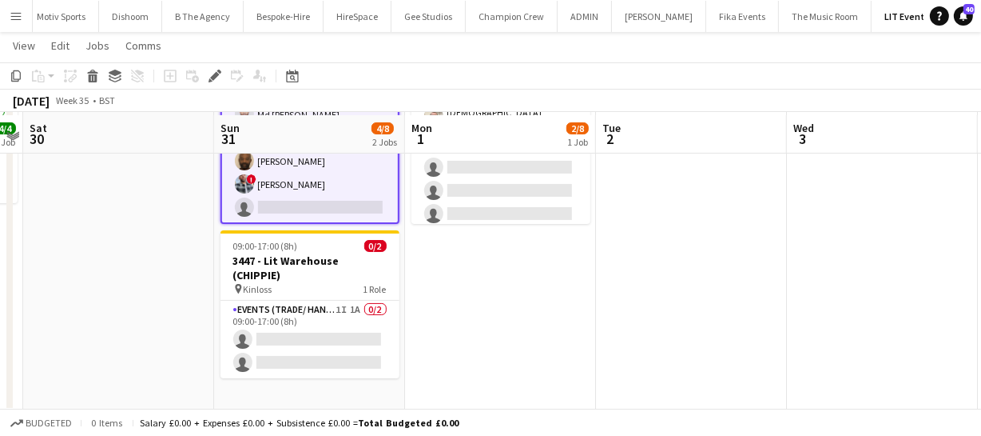
scroll to position [201, 0]
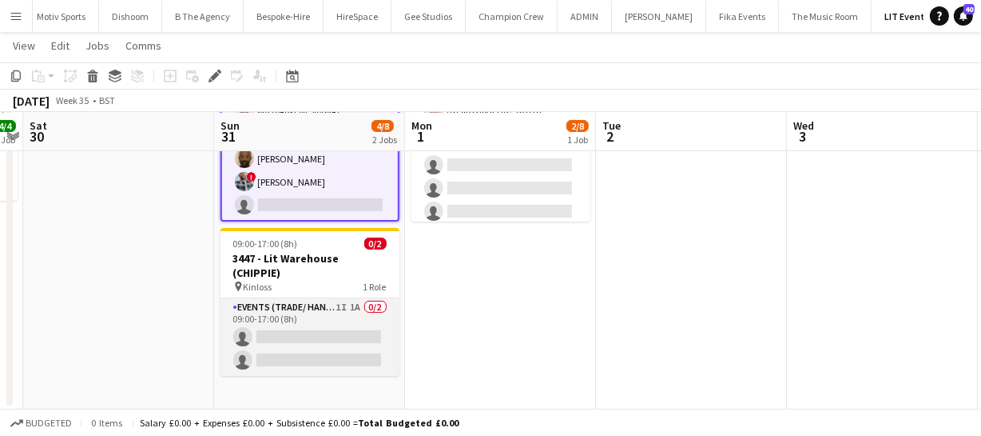
click at [312, 320] on app-card-role "Events (Trade/ Handyman) 1I 1A 0/2 09:00-17:00 (8h) single-neutral-actions sing…" at bounding box center [310, 337] width 179 height 78
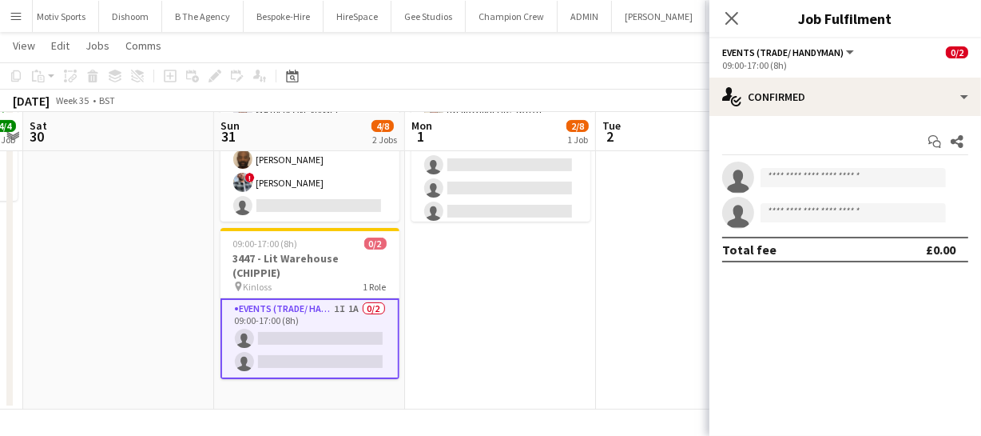
scroll to position [34, 0]
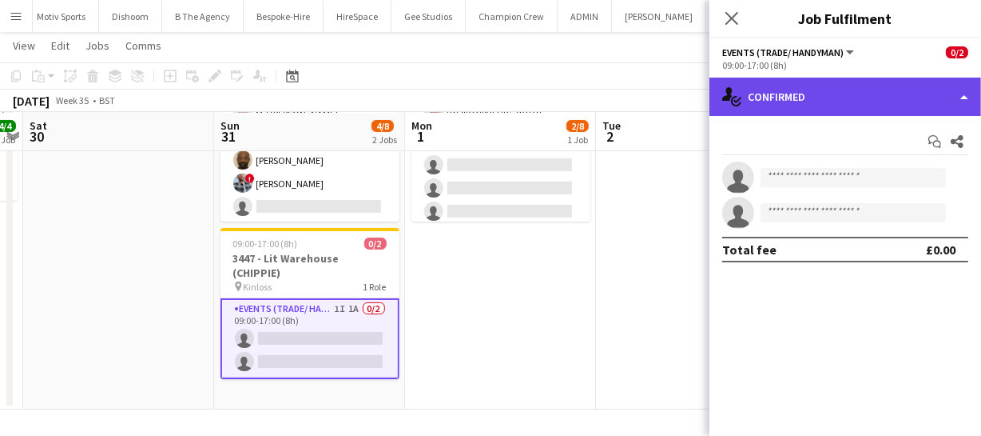
click at [843, 89] on div "single-neutral-actions-check-2 Confirmed" at bounding box center [846, 97] width 272 height 38
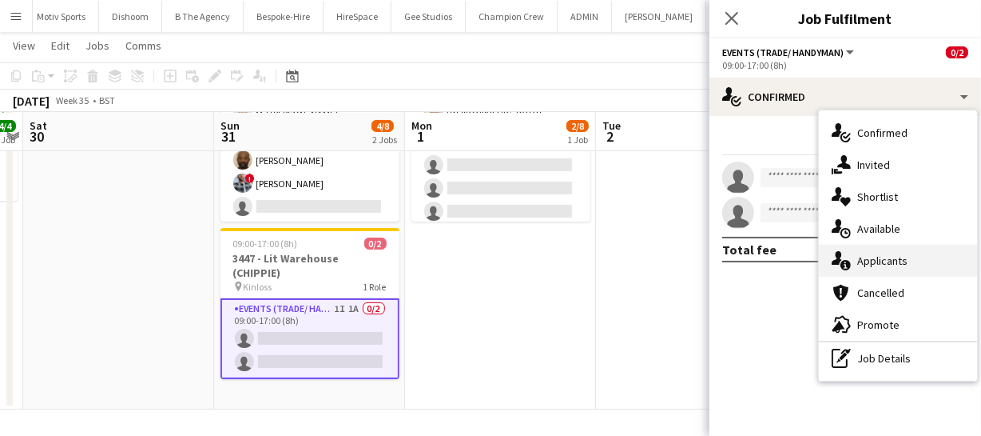
click at [889, 254] on div "single-neutral-actions-information Applicants" at bounding box center [898, 261] width 158 height 32
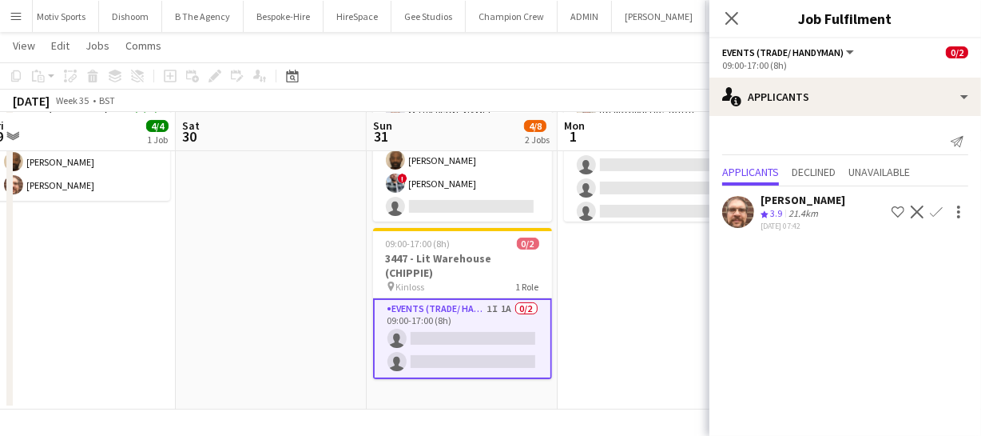
drag, startPoint x: 471, startPoint y: 347, endPoint x: 630, endPoint y: 316, distance: 161.9
click at [665, 316] on app-calendar-viewport "Wed 27 0/2 1 Job Thu 28 1/2 1 Job Fri 29 4/4 1 Job Sat 30 Sun 31 4/8 2 Jobs Mon…" at bounding box center [490, 135] width 981 height 547
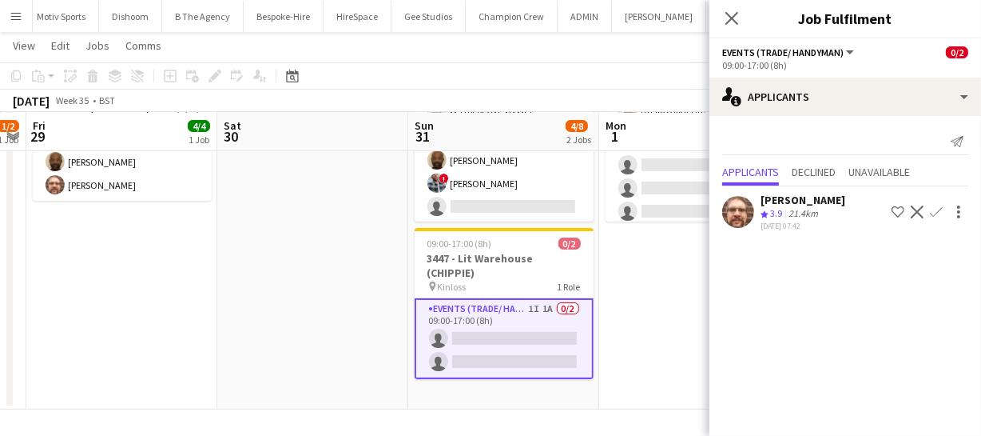
drag, startPoint x: 325, startPoint y: 312, endPoint x: 467, endPoint y: 304, distance: 141.7
click at [463, 304] on app-calendar-viewport "Wed 27 0/2 1 Job Thu 28 1/2 1 Job Fri 29 4/4 1 Job Sat 30 Sun 31 4/8 2 Jobs Mon…" at bounding box center [490, 135] width 981 height 547
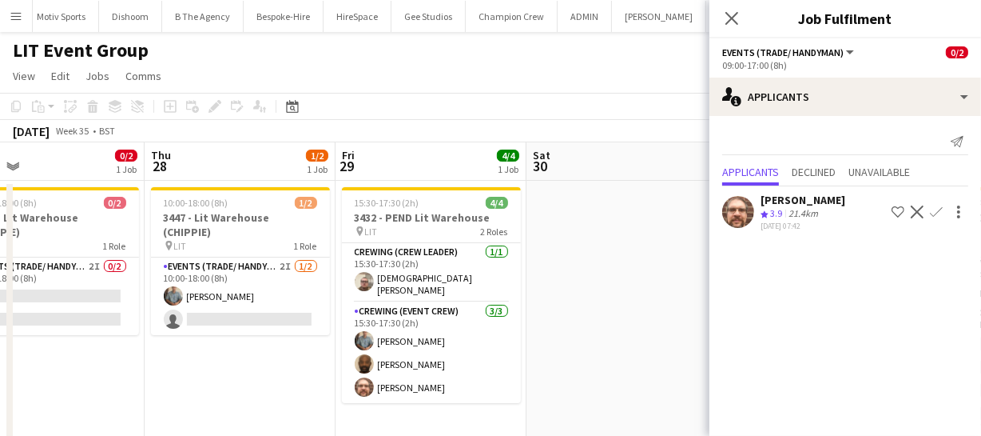
scroll to position [0, 423]
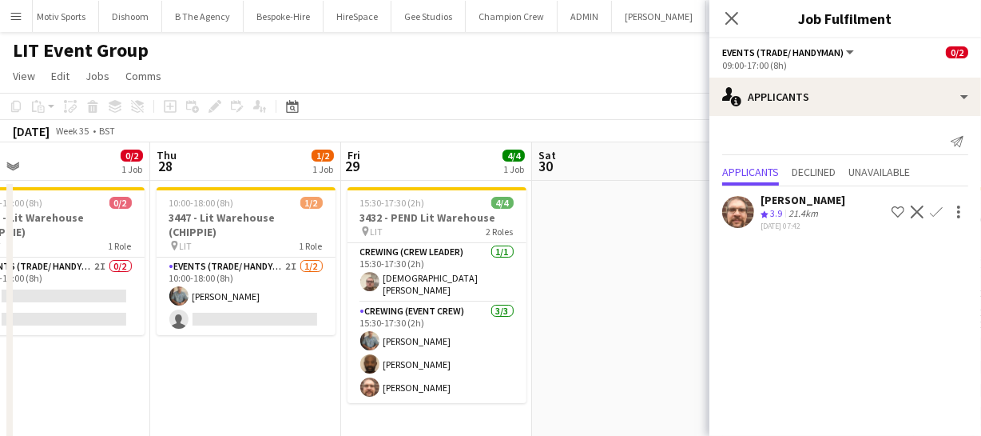
drag, startPoint x: 362, startPoint y: 338, endPoint x: 519, endPoint y: 336, distance: 157.4
click at [519, 336] on app-calendar-viewport "Mon 25 Tue 26 Wed 27 0/2 1 Job Thu 28 1/2 1 Job Fri 29 4/4 1 Job Sat 30 Sun 31 …" at bounding box center [490, 376] width 981 height 469
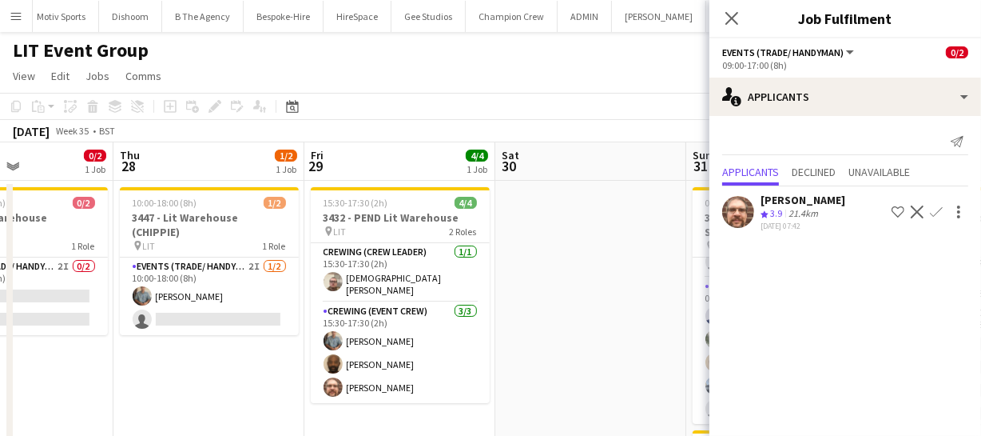
drag, startPoint x: 246, startPoint y: 380, endPoint x: 401, endPoint y: 364, distance: 155.8
click at [401, 364] on app-calendar-viewport "Mon 25 Tue 26 Wed 27 0/2 1 Job Thu 28 1/2 1 Job Fri 29 4/4 1 Job Sat 30 Sun 31 …" at bounding box center [490, 376] width 981 height 469
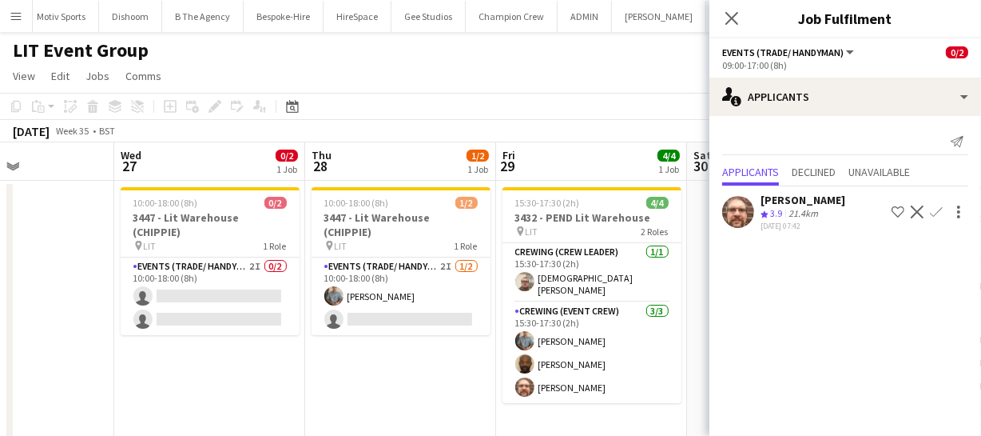
click at [359, 356] on app-calendar-viewport "Sun 24 4/4 1 Job Mon 25 Tue 26 Wed 27 0/2 1 Job Thu 28 1/2 1 Job Fri 29 4/4 1 J…" at bounding box center [490, 376] width 981 height 469
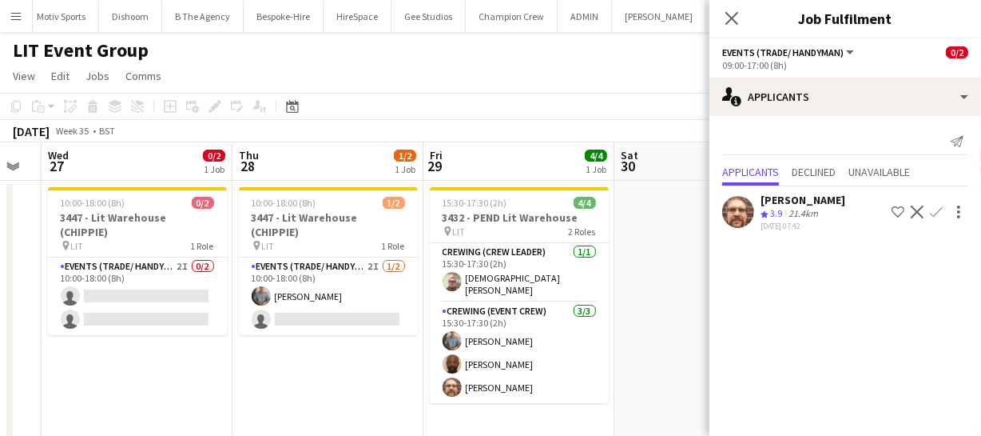
drag, startPoint x: 316, startPoint y: 352, endPoint x: 291, endPoint y: 353, distance: 24.8
click at [296, 352] on app-calendar-viewport "Sun 24 4/4 1 Job Mon 25 Tue 26 Wed 27 0/2 1 Job Thu 28 1/2 1 Job Fri 29 4/4 1 J…" at bounding box center [490, 376] width 981 height 469
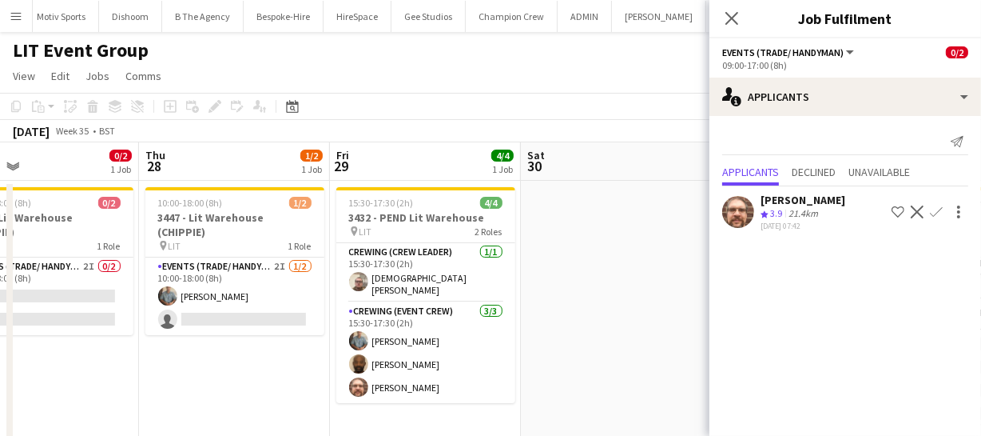
click at [439, 365] on app-calendar-viewport "Sun 24 4/4 1 Job Mon 25 Tue 26 Wed 27 0/2 1 Job Thu 28 1/2 1 Job Fri 29 4/4 1 J…" at bounding box center [490, 376] width 981 height 469
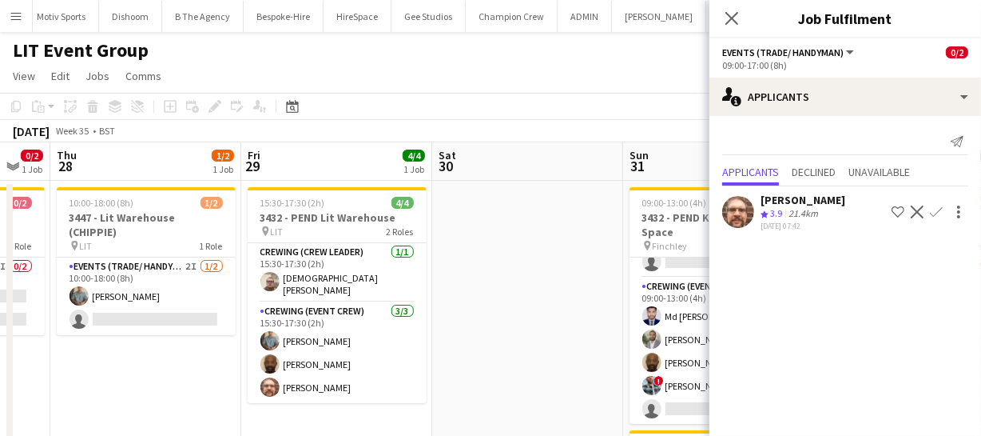
click at [383, 359] on app-calendar-viewport "Sun 24 4/4 1 Job Mon 25 Tue 26 Wed 27 0/2 1 Job Thu 28 1/2 1 Job Fri 29 4/4 1 J…" at bounding box center [490, 376] width 981 height 469
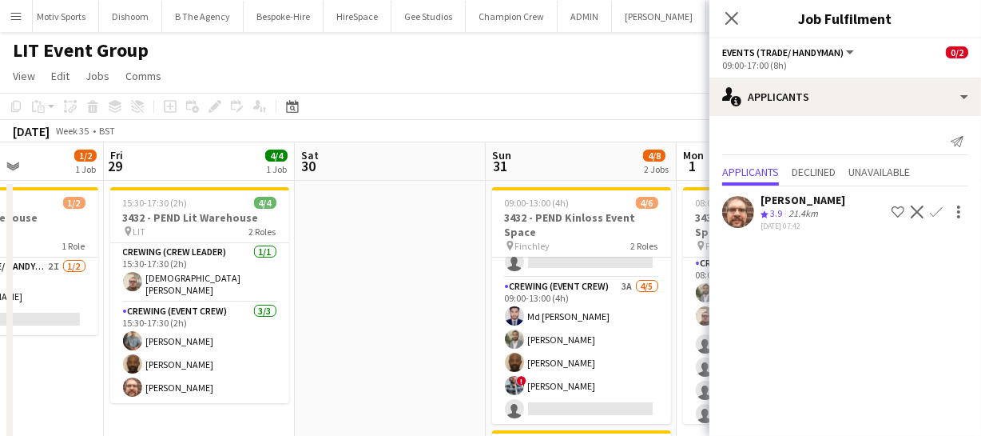
click at [335, 347] on app-calendar-viewport "Tue 26 Wed 27 0/2 1 Job Thu 28 1/2 1 Job Fri 29 4/4 1 Job Sat 30 Sun 31 4/8 2 J…" at bounding box center [490, 376] width 981 height 469
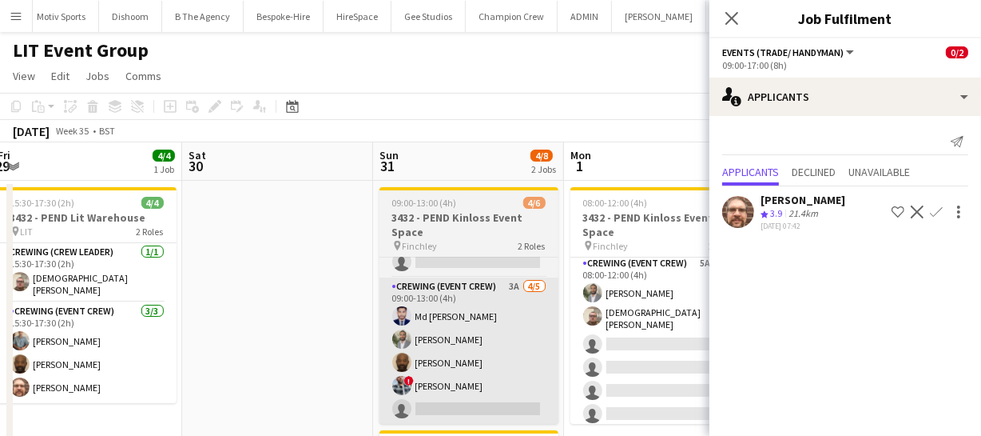
drag, startPoint x: 519, startPoint y: 341, endPoint x: 401, endPoint y: 338, distance: 117.5
click at [400, 340] on app-calendar-viewport "Tue 26 Wed 27 0/2 1 Job Thu 28 1/2 1 Job Fri 29 4/4 1 Job Sat 30 Sun 31 4/8 2 J…" at bounding box center [490, 376] width 981 height 469
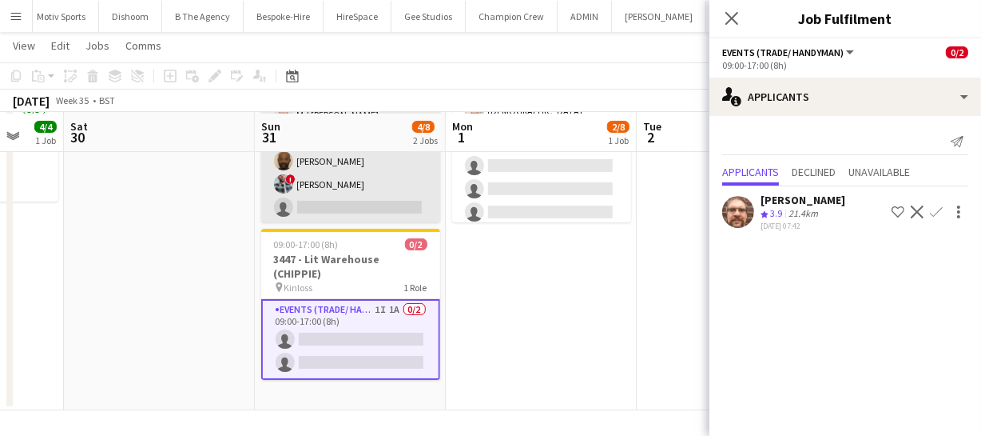
scroll to position [201, 0]
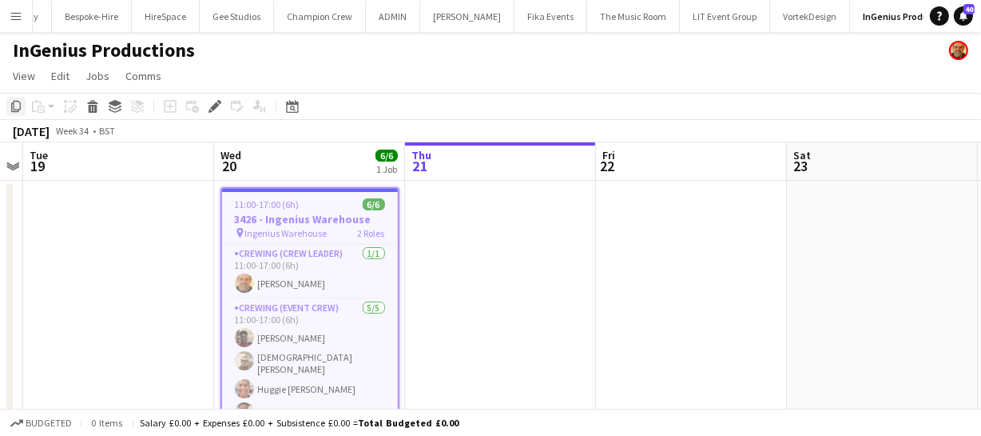
click at [10, 109] on icon "Copy" at bounding box center [16, 106] width 13 height 13
click at [324, 251] on app-calendar-viewport "Sat 16 Sun 17 Mon 18 Tue 19 Wed 20 6/6 1 Job Thu 21 Fri 22 Sat 23 Sun 24 Mon 25…" at bounding box center [490, 298] width 981 height 313
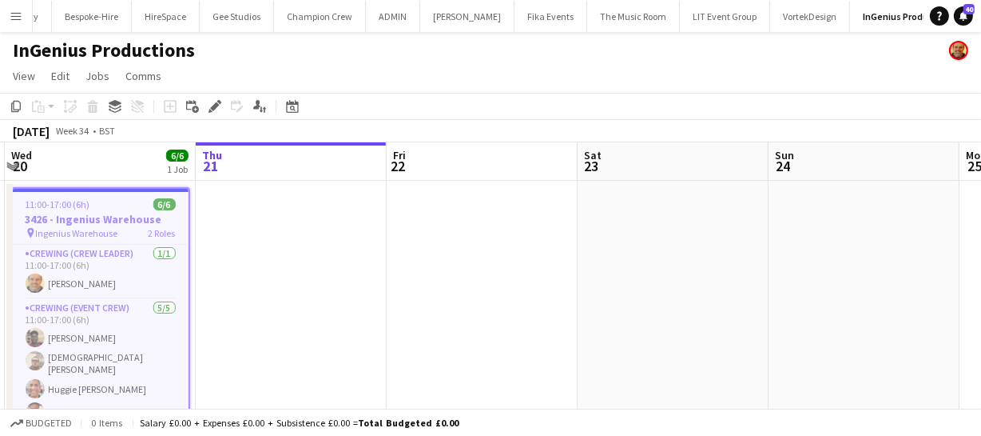
click at [425, 225] on app-date-cell at bounding box center [482, 318] width 191 height 275
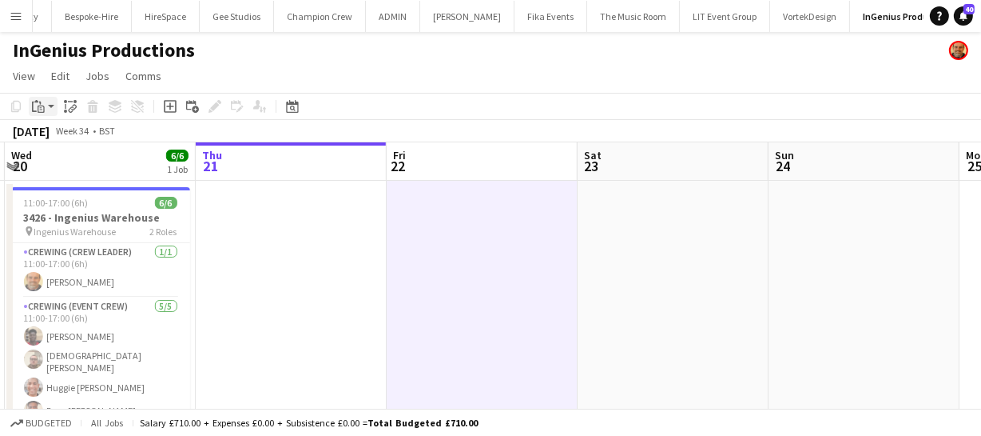
click at [37, 112] on icon "Paste" at bounding box center [38, 106] width 13 height 13
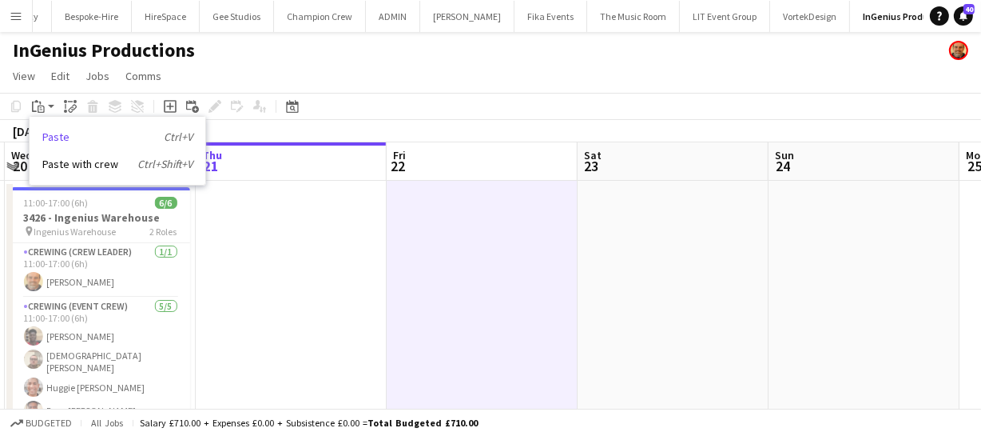
click at [68, 136] on link "Paste Ctrl+V" at bounding box center [117, 136] width 150 height 14
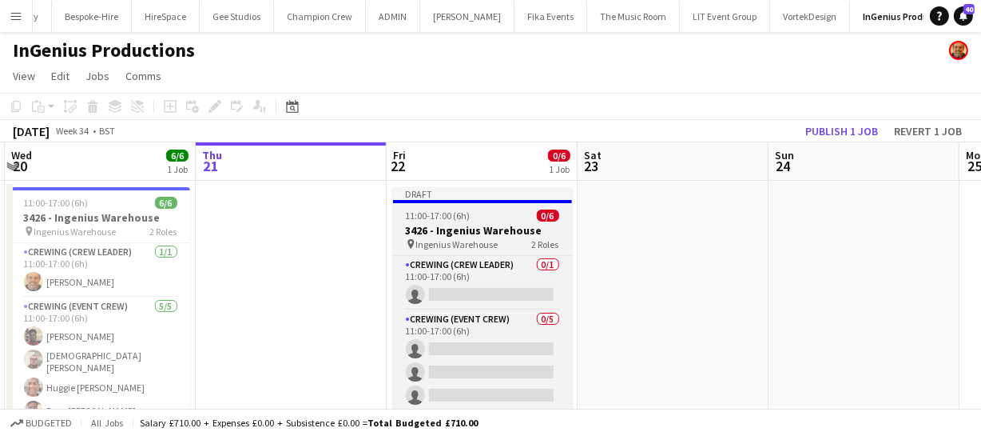
click at [455, 236] on h3 "3426 - Ingenius Warehouse" at bounding box center [482, 230] width 179 height 14
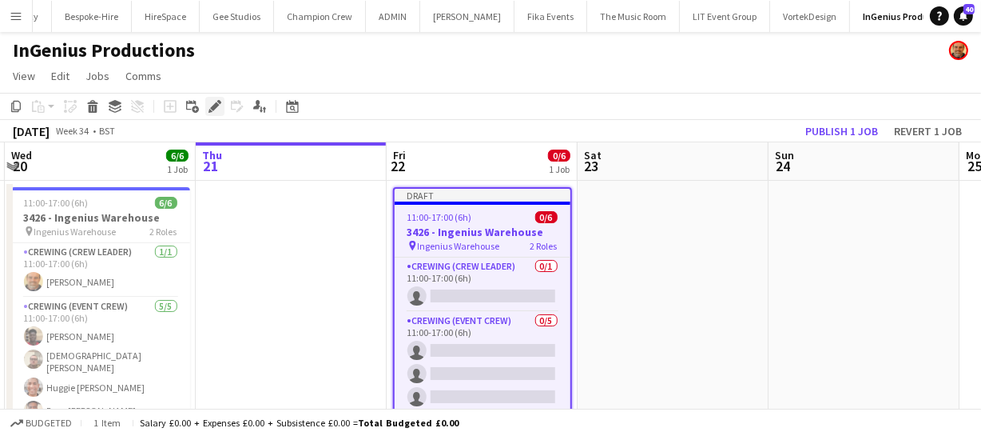
click at [216, 105] on icon at bounding box center [214, 106] width 9 height 9
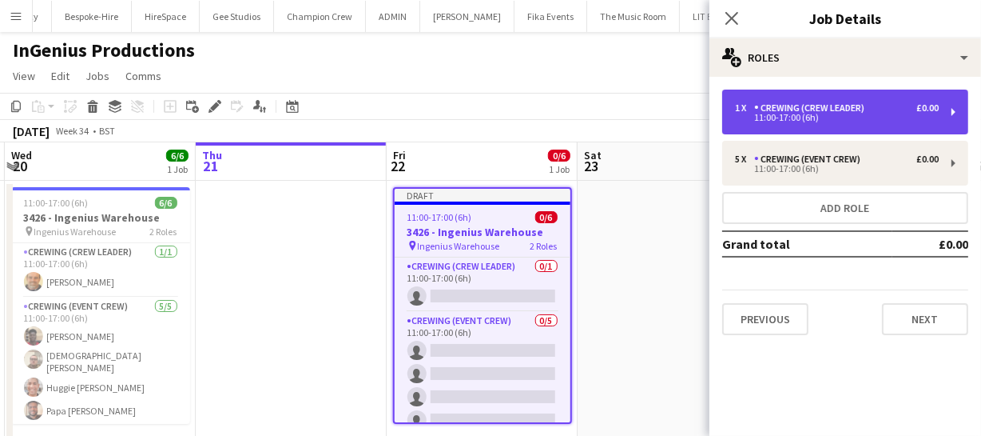
click at [813, 124] on div "1 x Crewing (Crew Leader) £0.00 11:00-17:00 (6h)" at bounding box center [845, 111] width 246 height 45
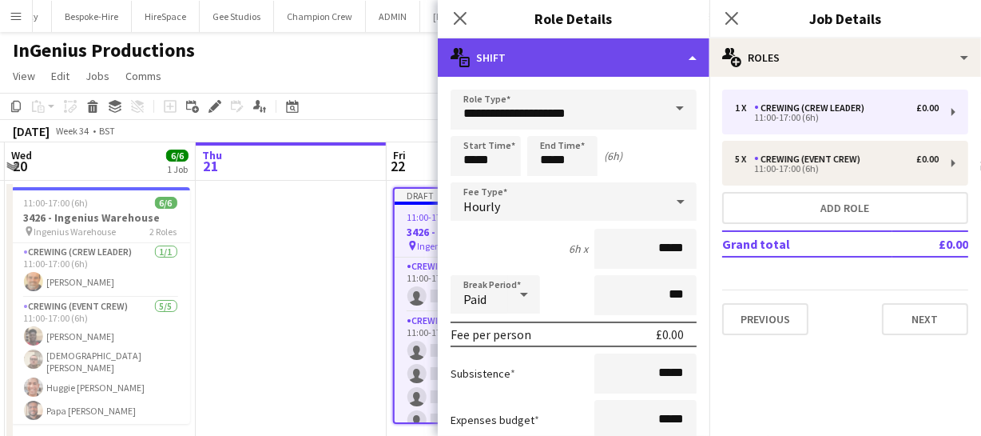
click at [662, 56] on div "multiple-actions-text Shift" at bounding box center [574, 57] width 272 height 38
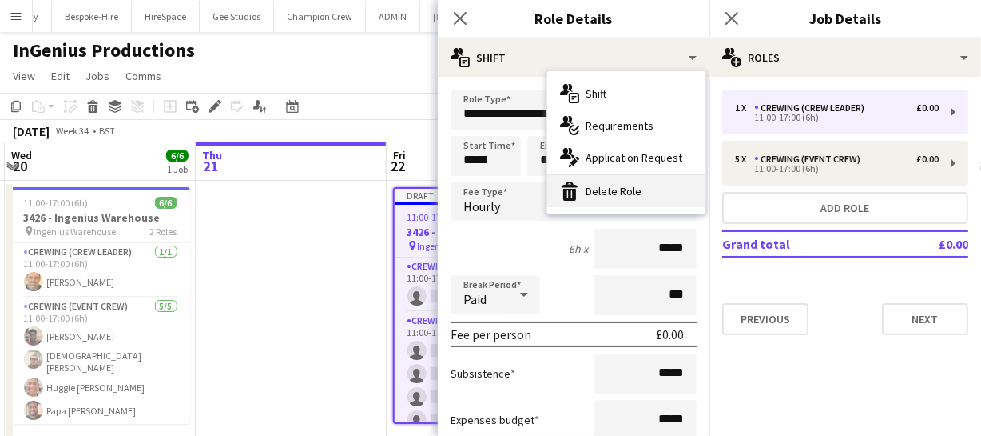
click at [640, 185] on div "bin-2 Delete Role" at bounding box center [626, 191] width 158 height 32
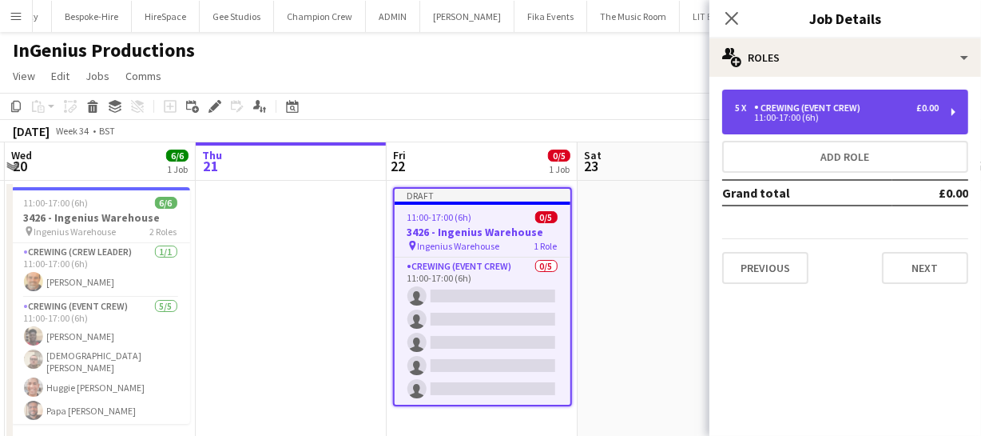
click at [823, 99] on div "5 x Crewing (Event Crew) £0.00 11:00-17:00 (6h)" at bounding box center [845, 111] width 246 height 45
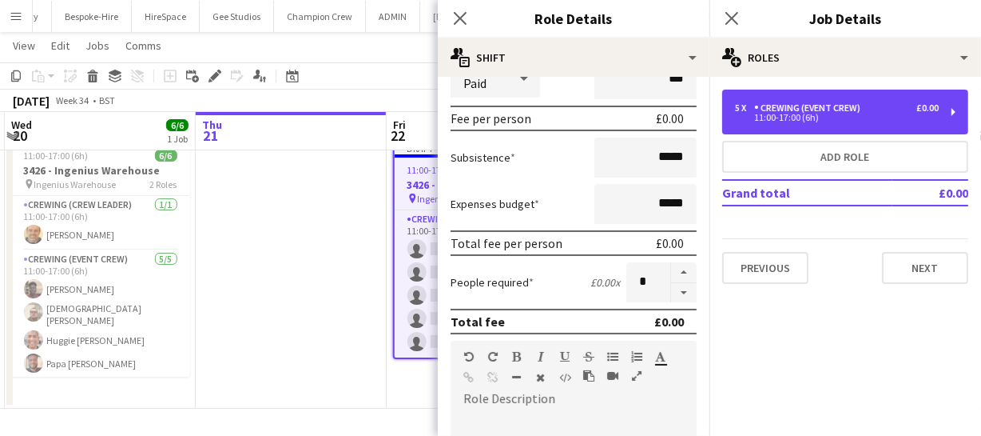
scroll to position [210, 0]
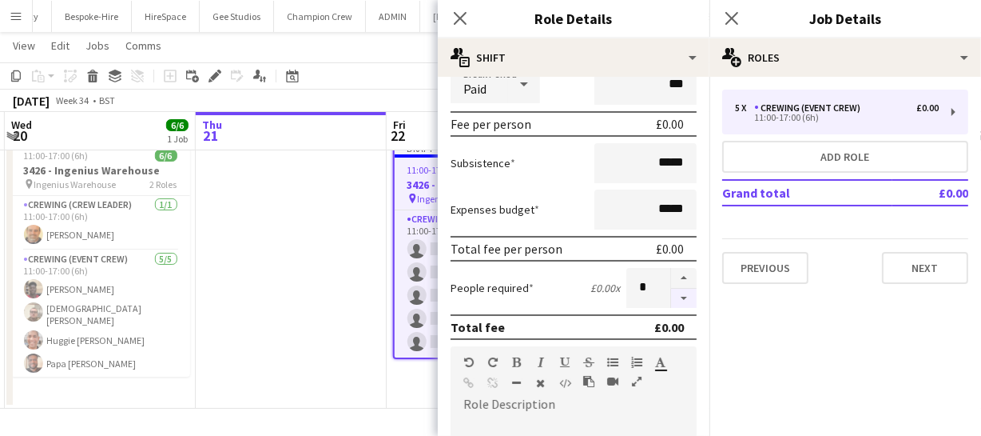
click at [675, 295] on button "button" at bounding box center [684, 298] width 26 height 20
type input "*"
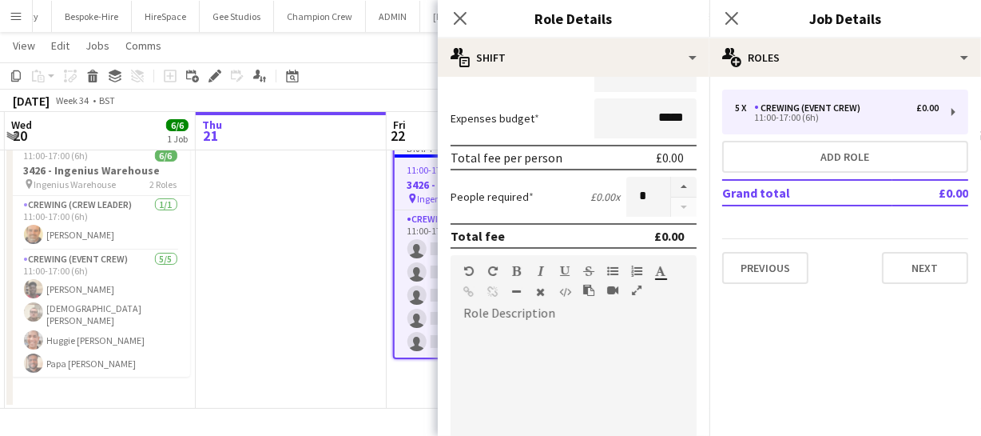
scroll to position [501, 0]
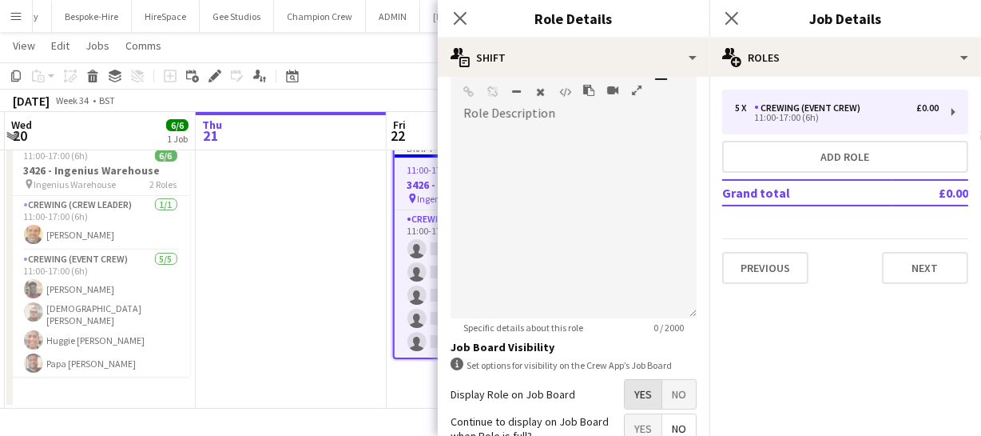
click at [630, 401] on span "Yes" at bounding box center [643, 394] width 37 height 29
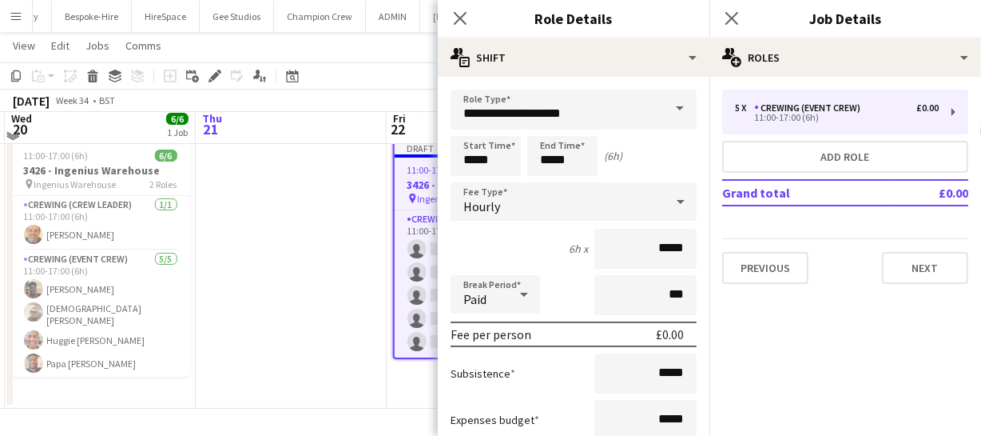
scroll to position [0, 0]
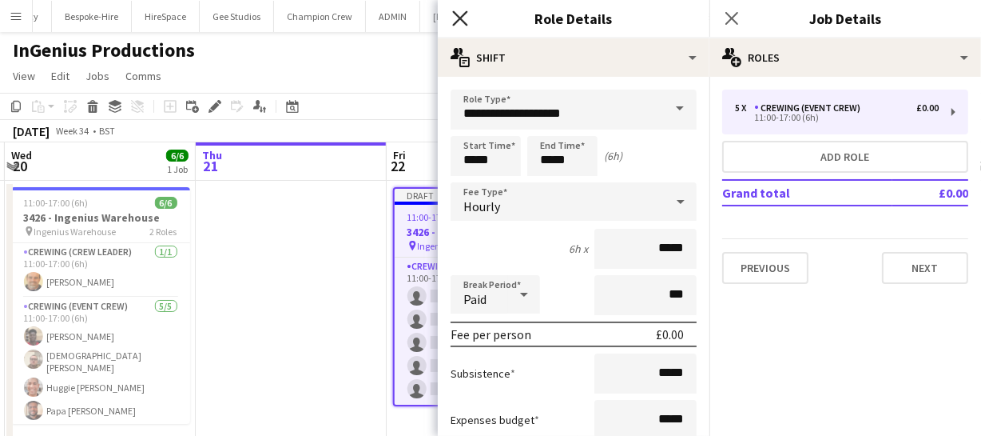
click at [463, 13] on icon "Close pop-in" at bounding box center [459, 17] width 15 height 15
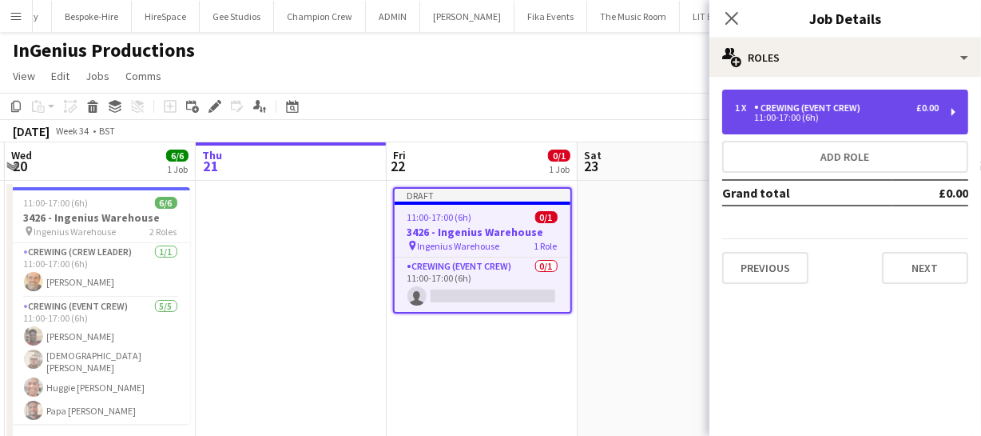
click at [788, 109] on div "Crewing (Event Crew)" at bounding box center [810, 107] width 113 height 11
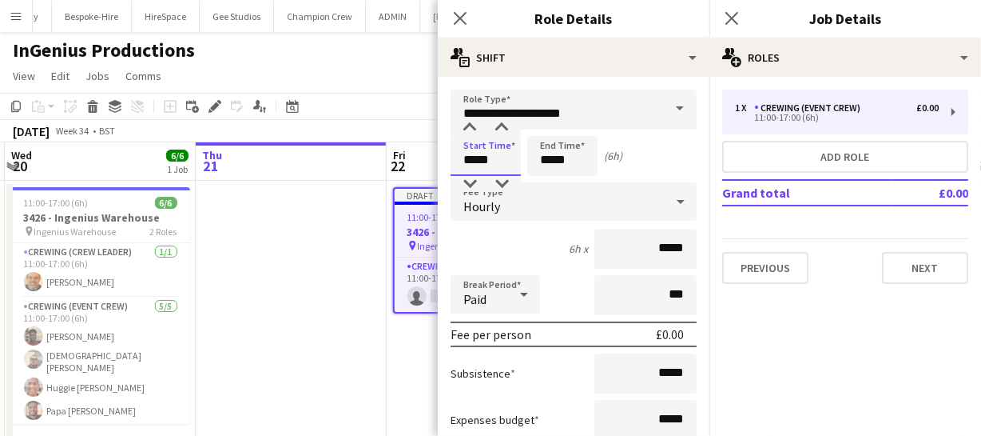
drag, startPoint x: 503, startPoint y: 161, endPoint x: 324, endPoint y: 166, distance: 178.3
click at [372, 165] on body "Menu Boards Boards Boards All jobs Status Workforce Workforce My Workforce Recr…" at bounding box center [490, 241] width 981 height 483
type input "*****"
click at [454, 24] on icon at bounding box center [459, 17] width 15 height 15
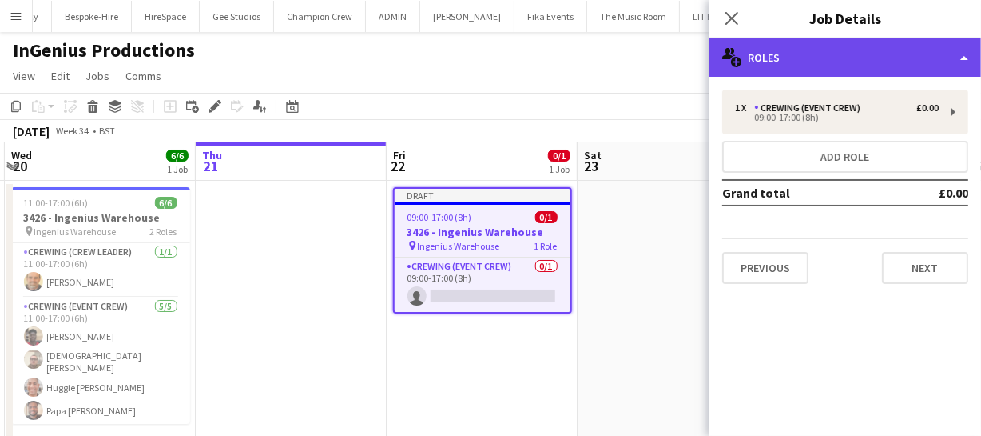
click at [863, 56] on div "multiple-users-add Roles" at bounding box center [846, 57] width 272 height 38
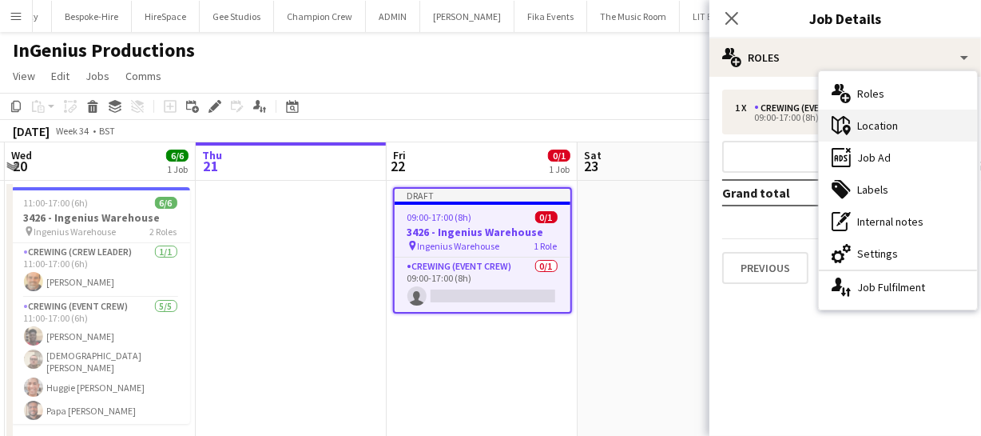
click at [884, 137] on div "maps-pin-1 Location" at bounding box center [898, 125] width 158 height 32
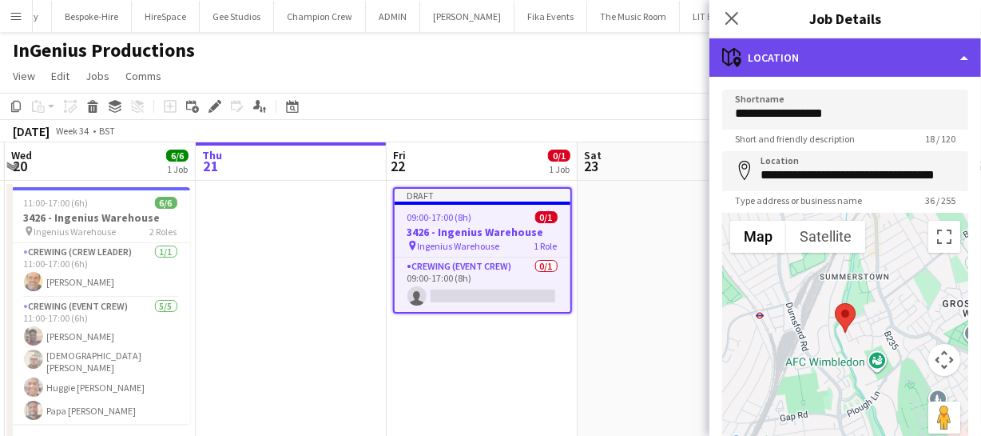
click at [841, 53] on div "maps-pin-1 Location" at bounding box center [846, 57] width 272 height 38
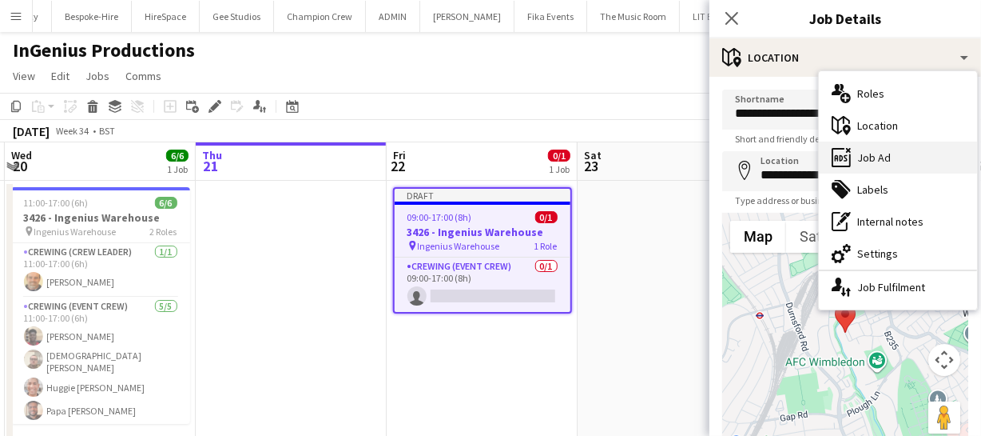
click at [892, 165] on div "ads-window Job Ad" at bounding box center [898, 157] width 158 height 32
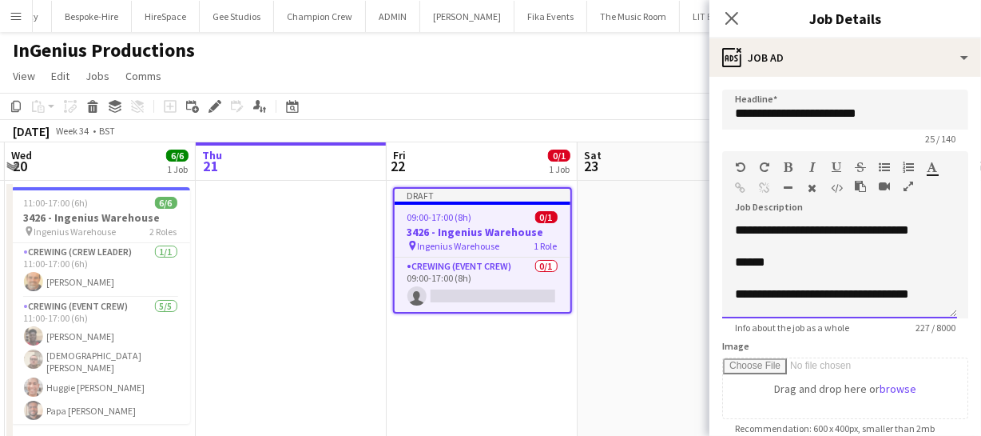
click at [740, 270] on div "******" at bounding box center [834, 262] width 199 height 16
drag, startPoint x: 734, startPoint y: 238, endPoint x: 930, endPoint y: 300, distance: 206.2
click at [930, 300] on html "Menu Boards Boards Boards All jobs Status Workforce Workforce My Workforce Recr…" at bounding box center [490, 241] width 981 height 483
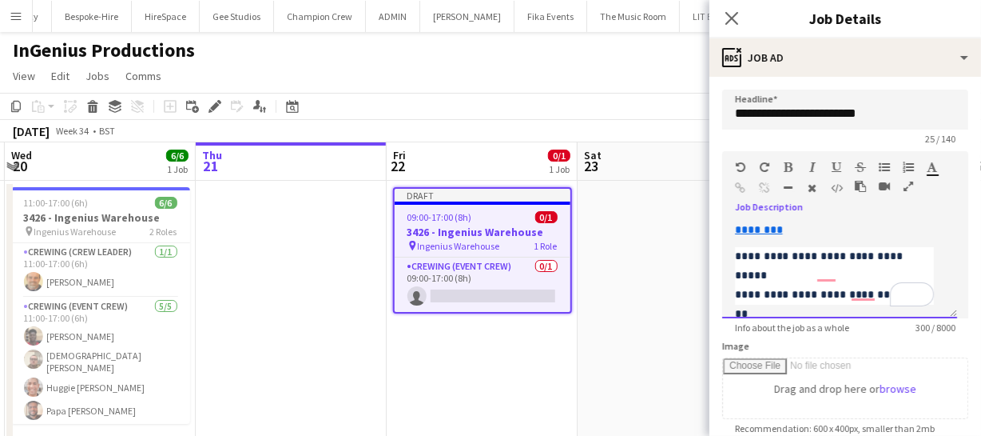
scroll to position [38, 0]
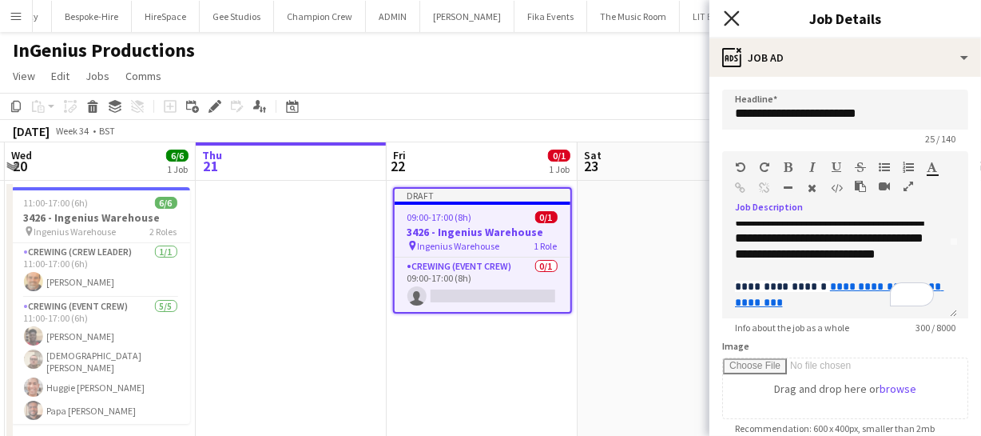
click at [734, 18] on icon at bounding box center [731, 17] width 15 height 15
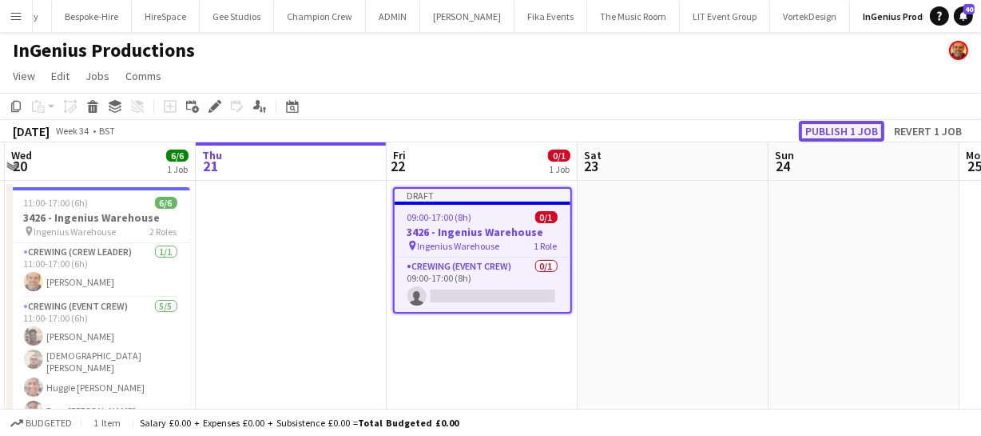
click at [822, 121] on button "Publish 1 job" at bounding box center [842, 131] width 86 height 21
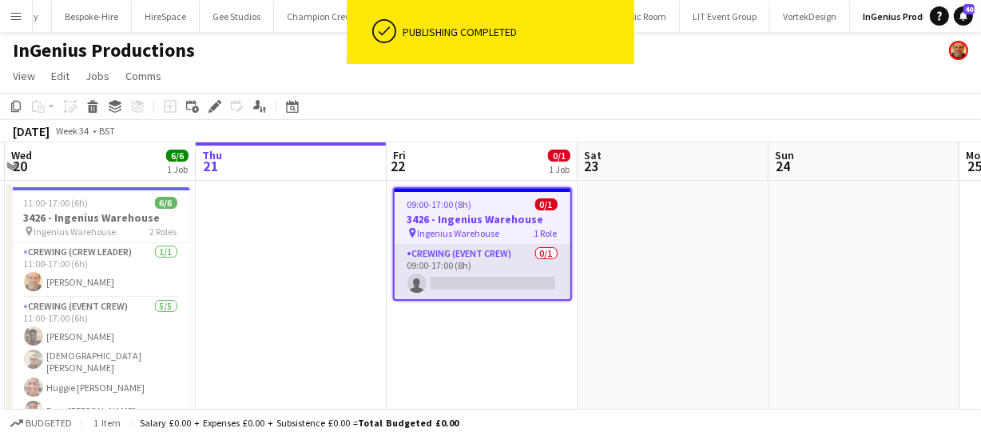
click at [455, 274] on app-card-role "Crewing (Event Crew) 0/1 09:00-17:00 (8h) single-neutral-actions" at bounding box center [483, 272] width 176 height 54
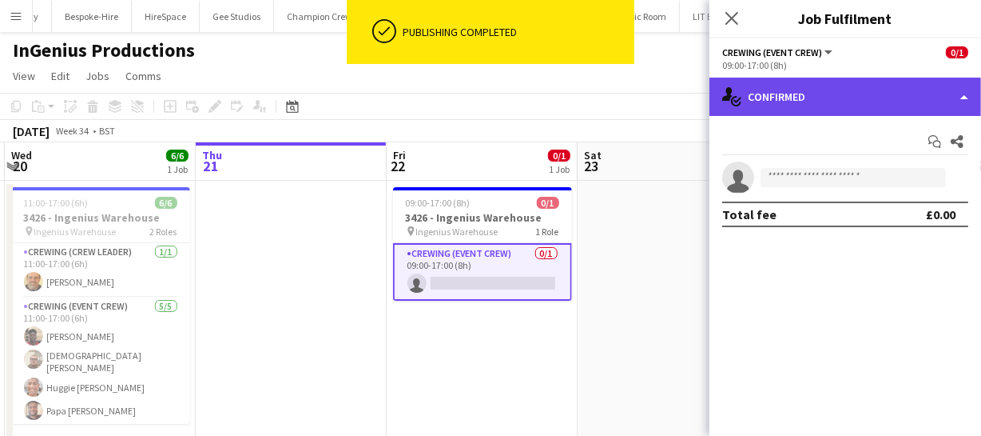
click at [863, 85] on div "single-neutral-actions-check-2 Confirmed" at bounding box center [846, 97] width 272 height 38
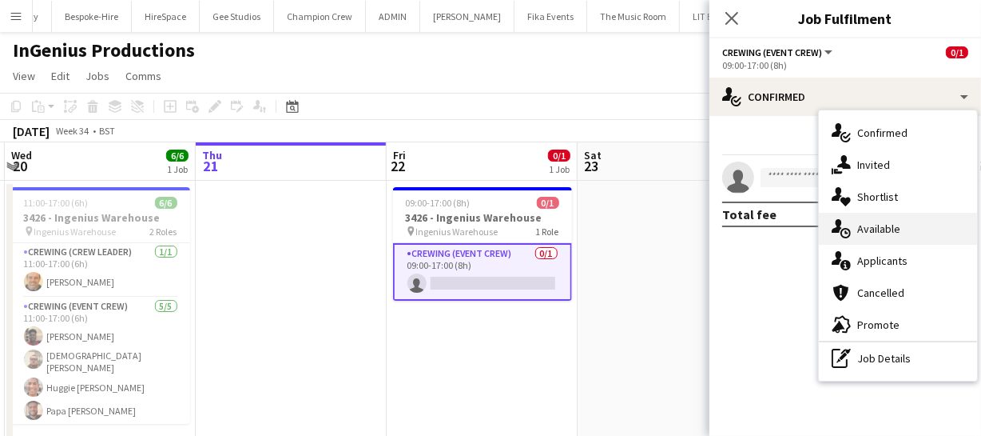
click at [872, 221] on div "single-neutral-actions-upload Available" at bounding box center [898, 229] width 158 height 32
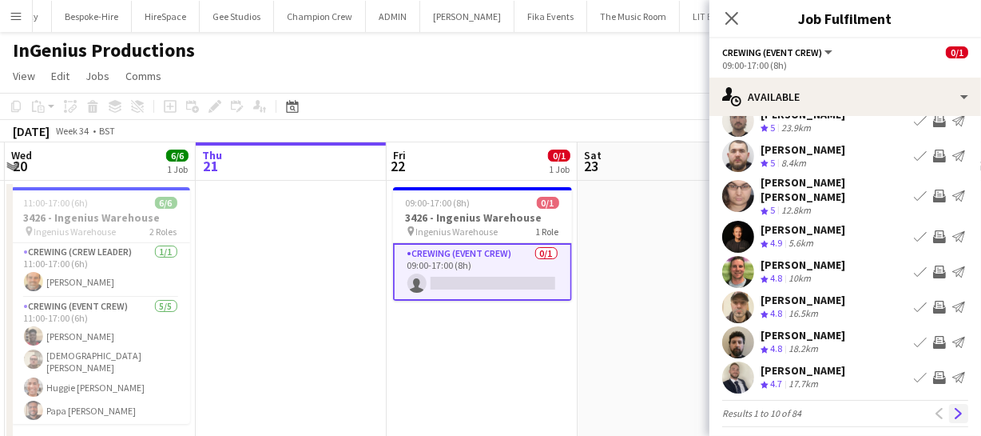
click at [953, 408] on app-icon "Next" at bounding box center [958, 413] width 11 height 11
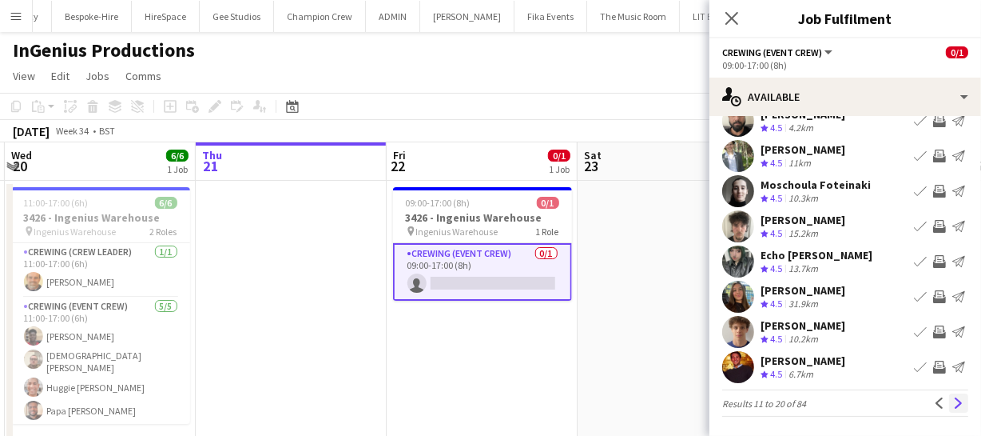
click at [953, 402] on app-icon "Next" at bounding box center [958, 402] width 11 height 11
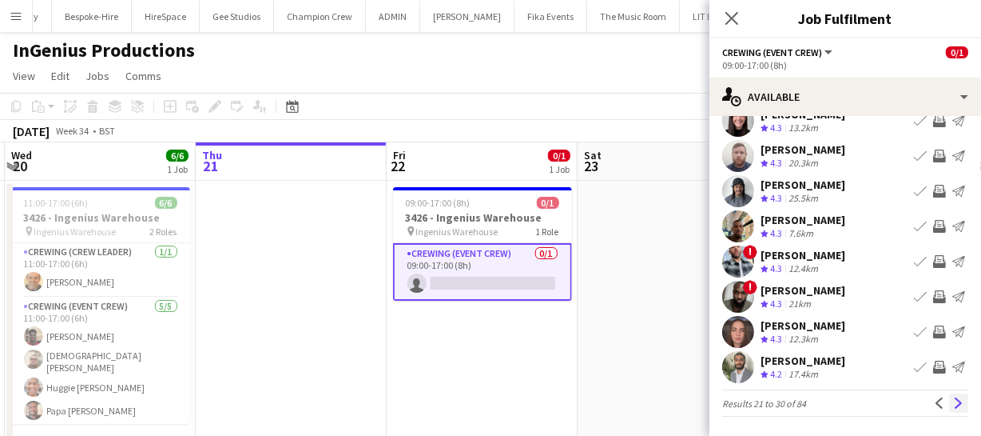
click at [953, 397] on app-icon "Next" at bounding box center [958, 402] width 11 height 11
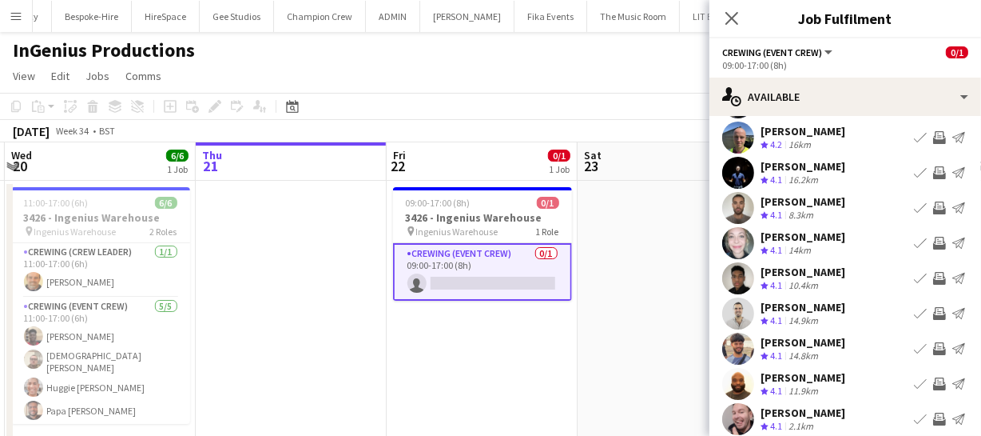
click at [490, 287] on app-card-role "Crewing (Event Crew) 0/1 09:00-17:00 (8h) single-neutral-actions" at bounding box center [482, 272] width 179 height 58
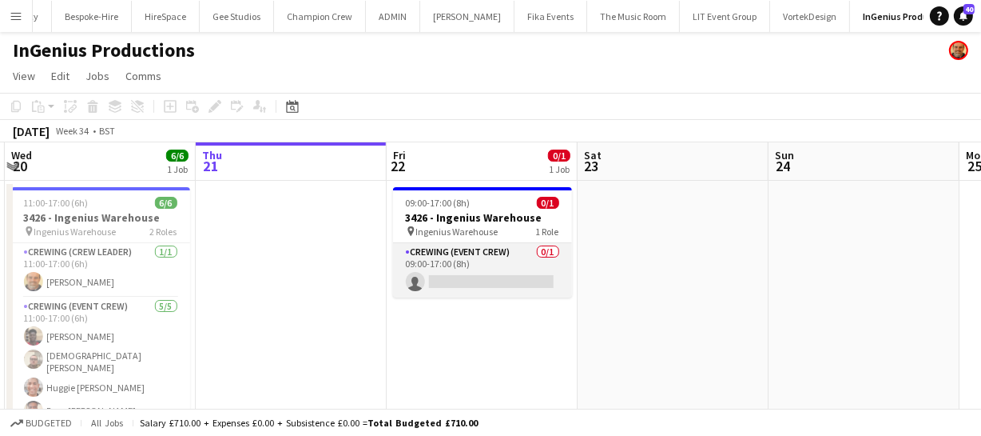
click at [483, 272] on app-card-role "Crewing (Event Crew) 0/1 09:00-17:00 (8h) single-neutral-actions" at bounding box center [482, 270] width 179 height 54
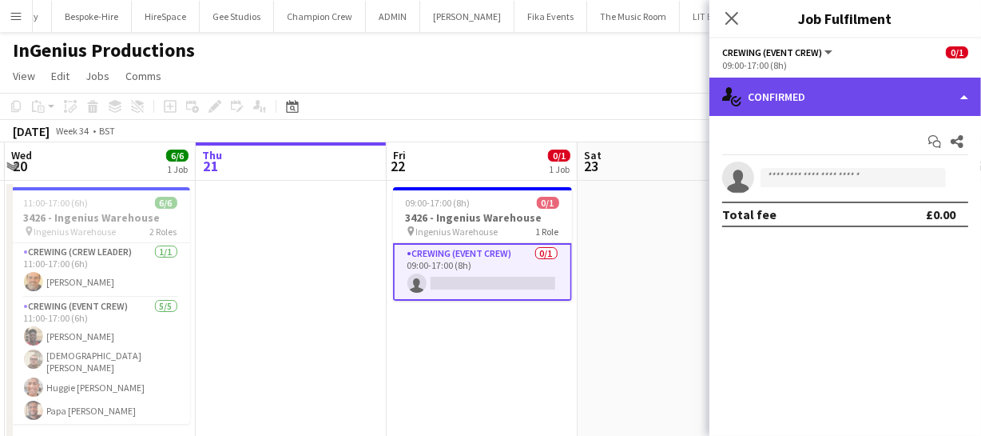
click at [804, 107] on div "single-neutral-actions-check-2 Confirmed" at bounding box center [846, 97] width 272 height 38
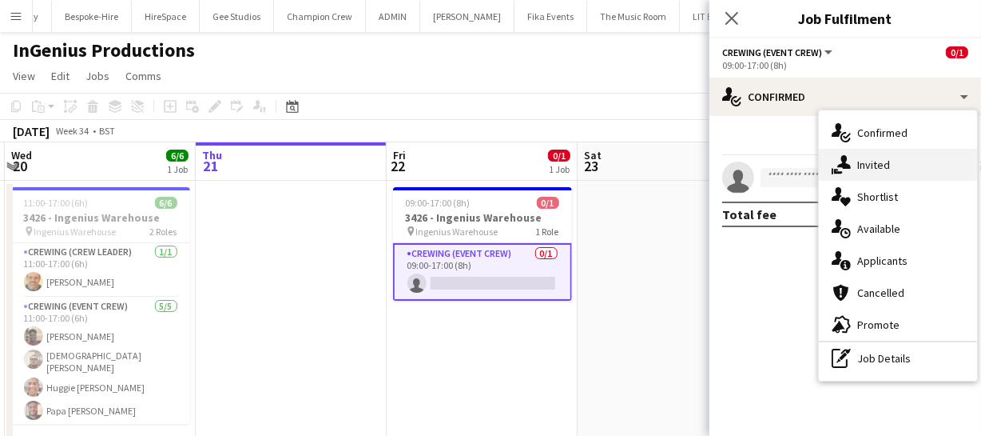
click at [885, 174] on div "single-neutral-actions-share-1 Invited" at bounding box center [898, 165] width 158 height 32
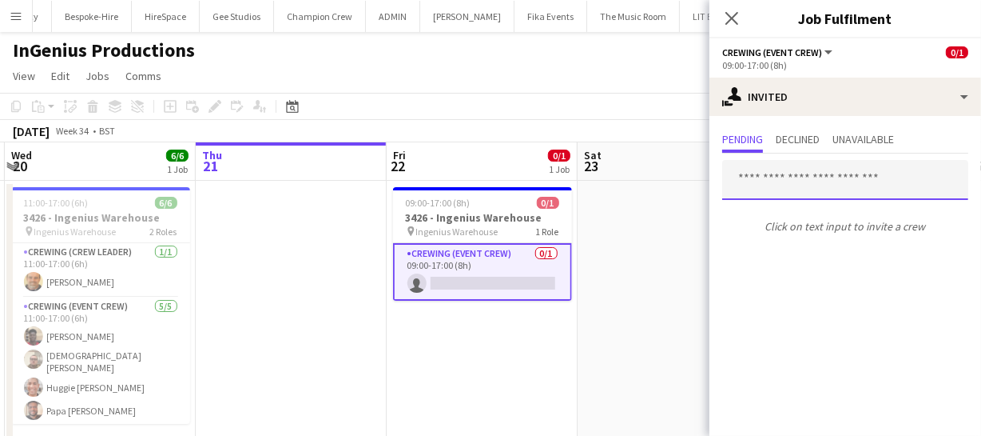
click at [782, 177] on input "text" at bounding box center [845, 180] width 246 height 40
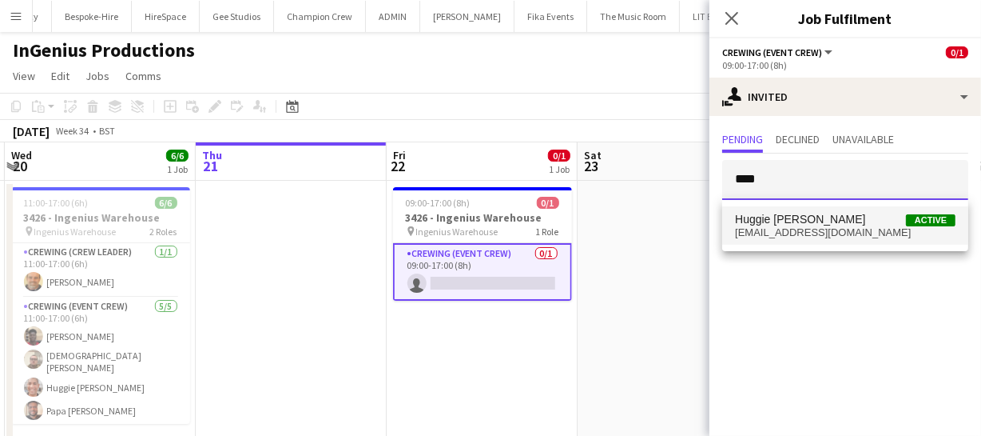
type input "****"
click at [784, 219] on span "Huggie [PERSON_NAME]" at bounding box center [800, 220] width 130 height 14
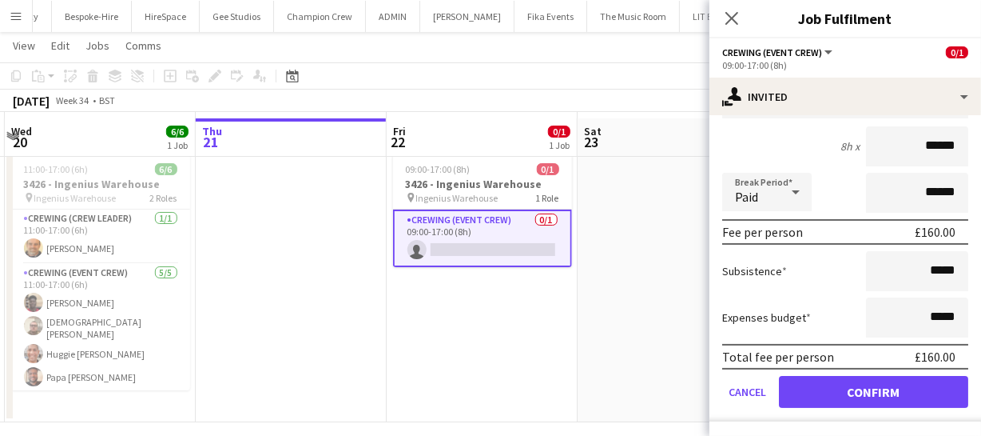
scroll to position [46, 0]
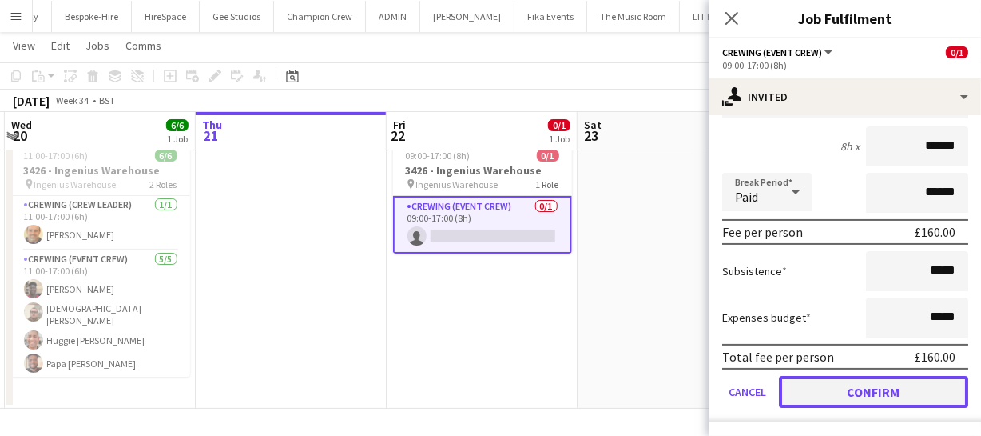
click at [871, 386] on button "Confirm" at bounding box center [873, 392] width 189 height 32
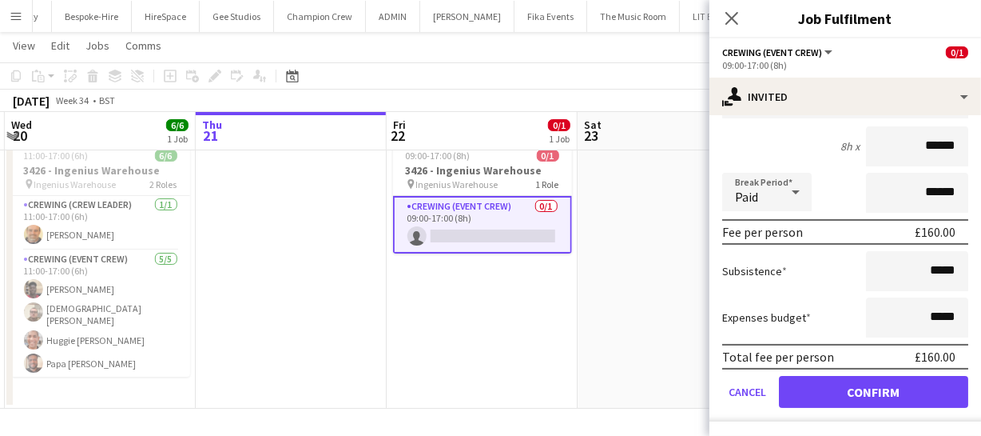
scroll to position [0, 0]
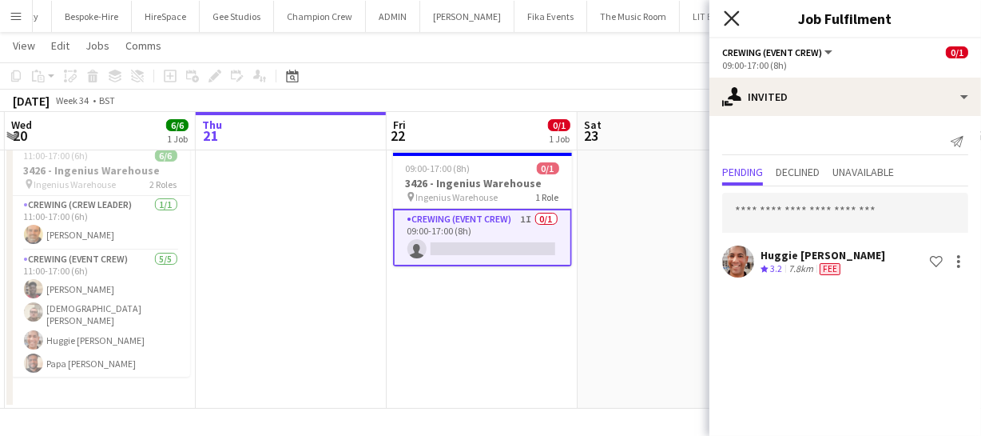
click at [738, 22] on icon "Close pop-in" at bounding box center [731, 17] width 15 height 15
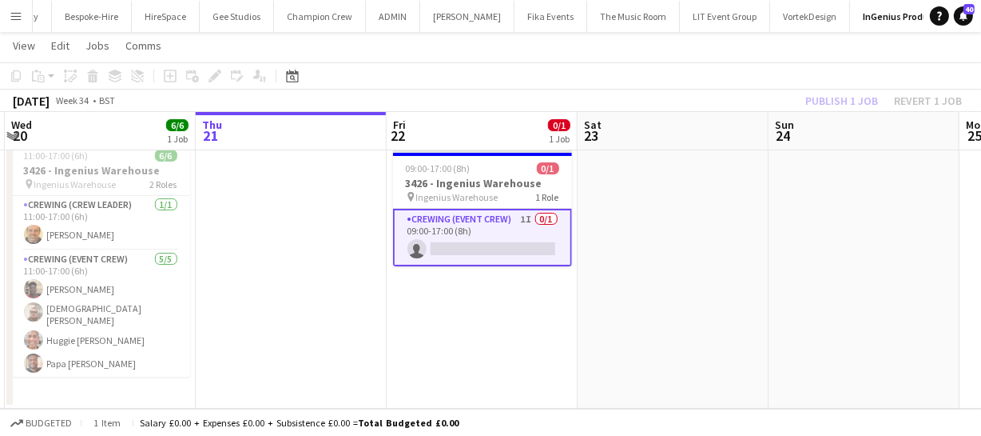
click at [815, 101] on div "Publish 1 job Revert 1 job" at bounding box center [883, 100] width 195 height 21
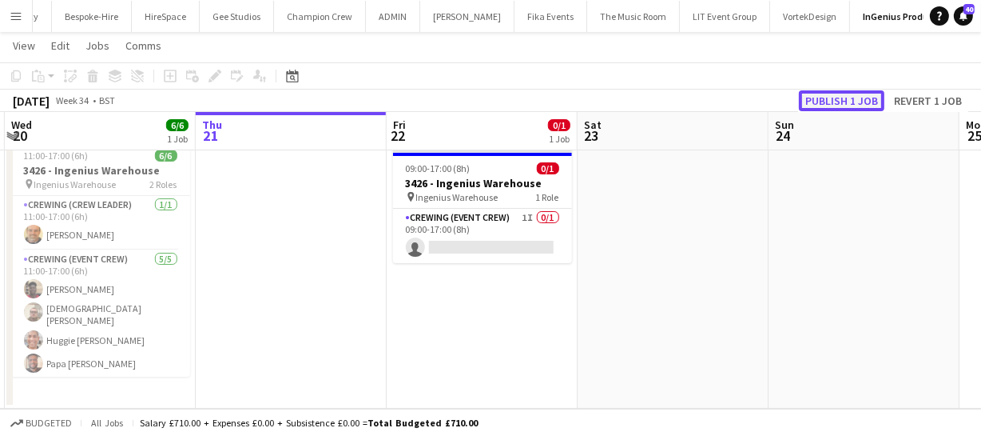
click at [815, 101] on button "Publish 1 job" at bounding box center [842, 100] width 86 height 21
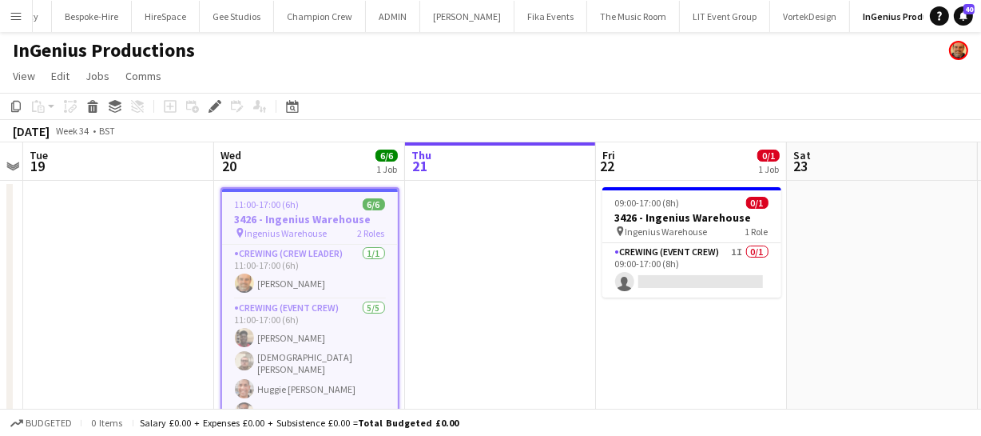
click at [543, 329] on app-calendar-viewport "Sat 16 Sun 17 Mon 18 Tue 19 Wed 20 6/6 1 Job Thu 21 Fri 22 0/1 1 Job Sat 23 Sun…" at bounding box center [490, 298] width 981 height 313
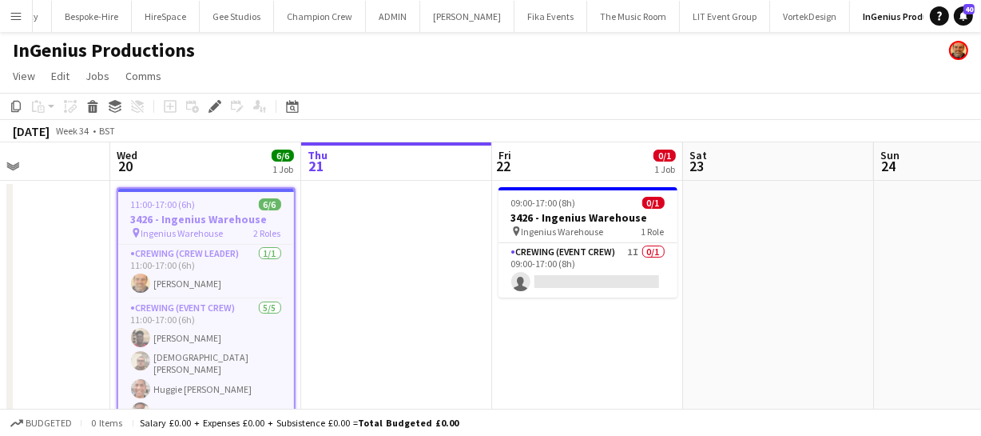
scroll to position [0, 550]
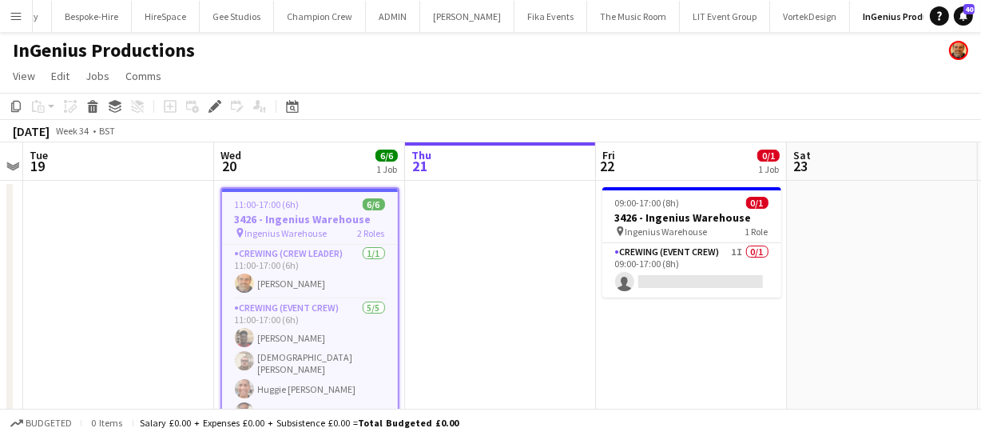
drag, startPoint x: 380, startPoint y: 341, endPoint x: 501, endPoint y: 334, distance: 120.9
click at [484, 336] on app-calendar-viewport "Sat 16 Sun 17 Mon 18 Tue 19 Wed 20 6/6 1 Job Thu 21 Fri 22 0/1 1 Job Sat 23 Sun…" at bounding box center [490, 298] width 981 height 313
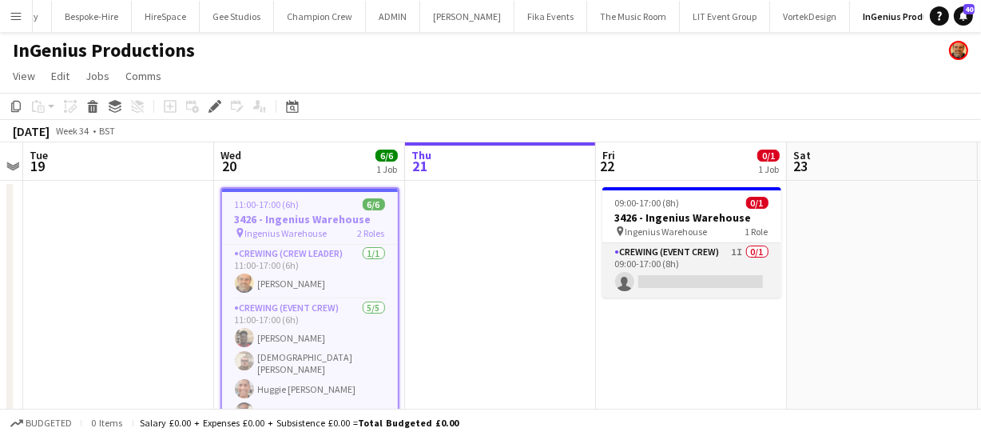
click at [676, 276] on app-card-role "Crewing (Event Crew) 1I 0/1 09:00-17:00 (8h) single-neutral-actions" at bounding box center [692, 270] width 179 height 54
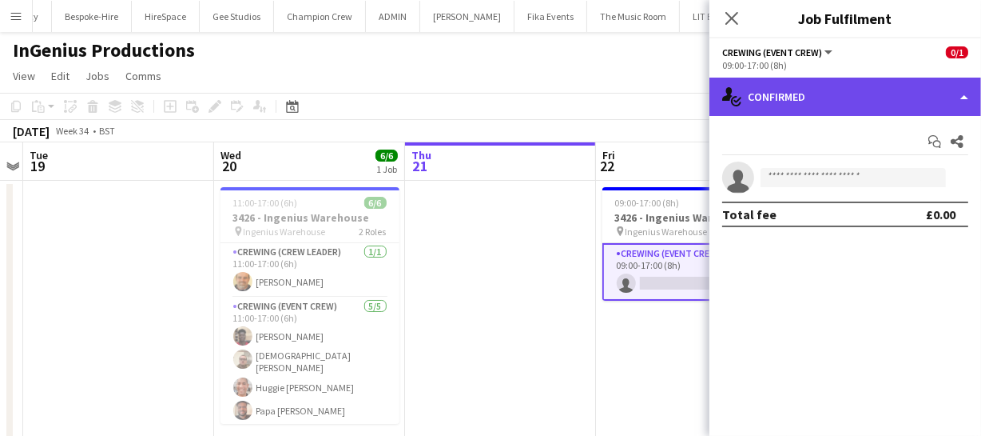
click at [915, 92] on div "single-neutral-actions-check-2 Confirmed" at bounding box center [846, 97] width 272 height 38
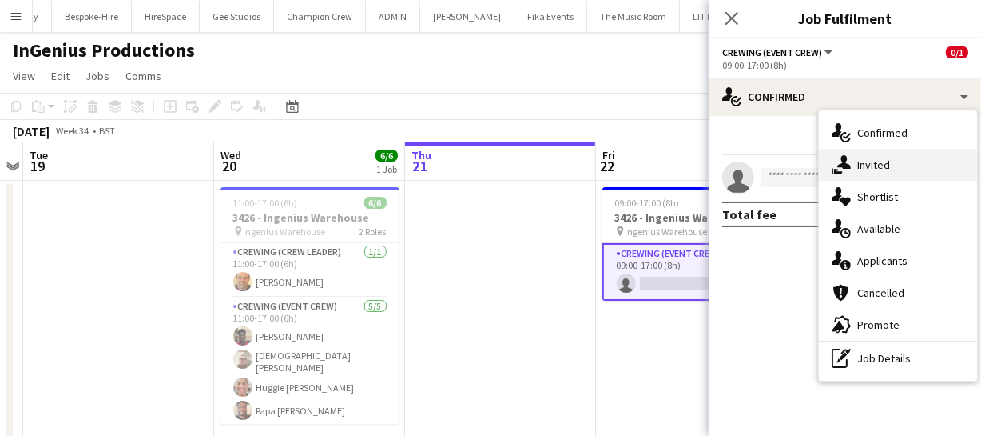
click at [891, 161] on div "single-neutral-actions-share-1 Invited" at bounding box center [898, 165] width 158 height 32
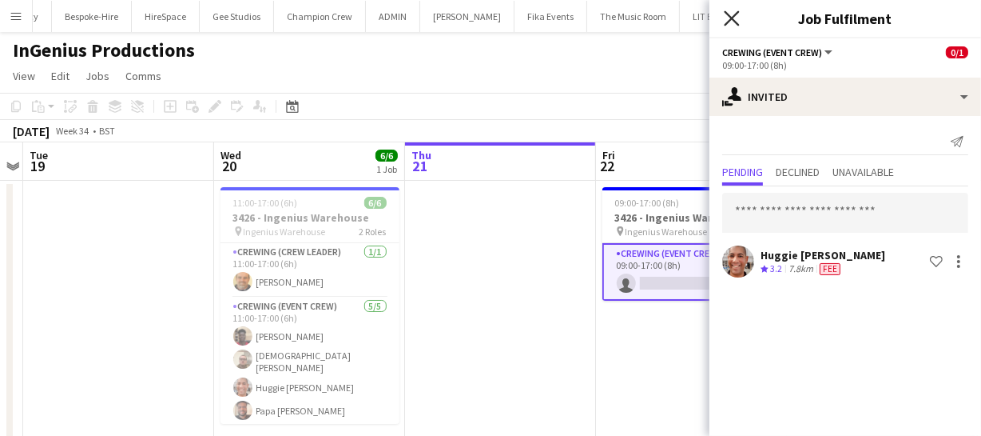
click at [730, 16] on icon at bounding box center [731, 17] width 15 height 15
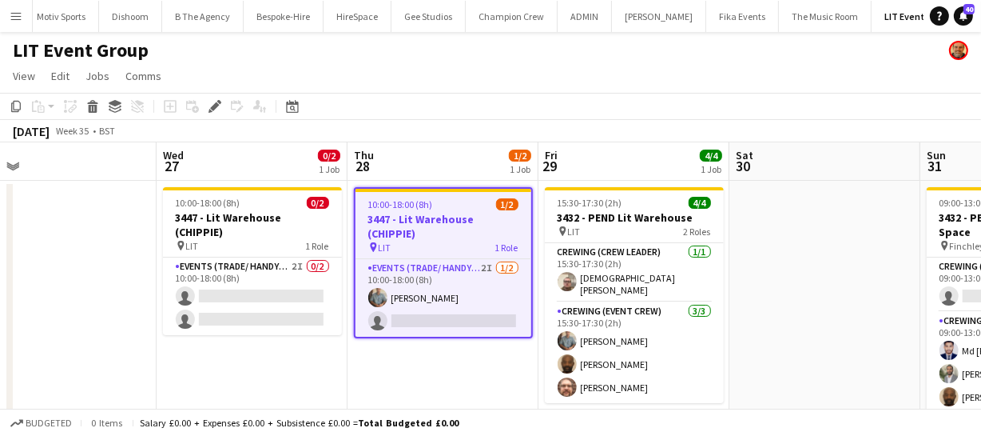
scroll to position [0, 612]
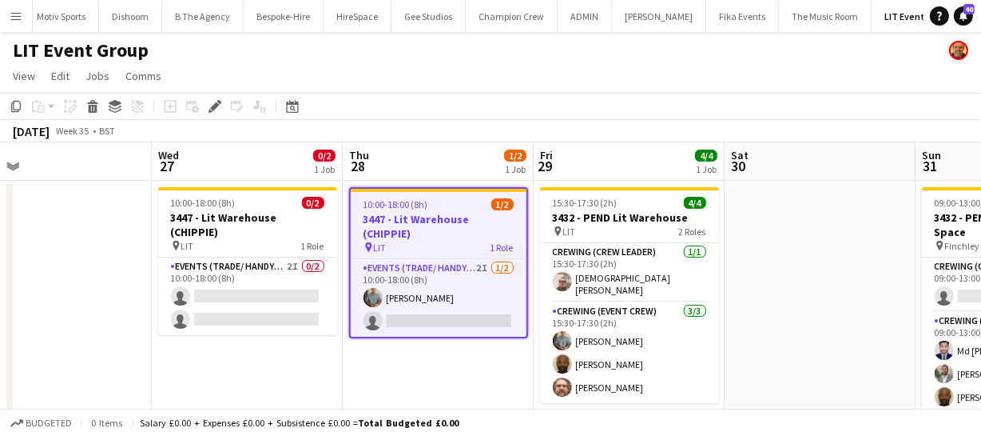
drag, startPoint x: 300, startPoint y: 356, endPoint x: 428, endPoint y: 345, distance: 129.1
click at [428, 345] on app-calendar-viewport "Sat 23 Sun 24 4/4 1 Job Mon 25 Tue 26 Wed 27 0/2 1 Job Thu 28 1/2 1 Job Fri 29 …" at bounding box center [490, 376] width 981 height 469
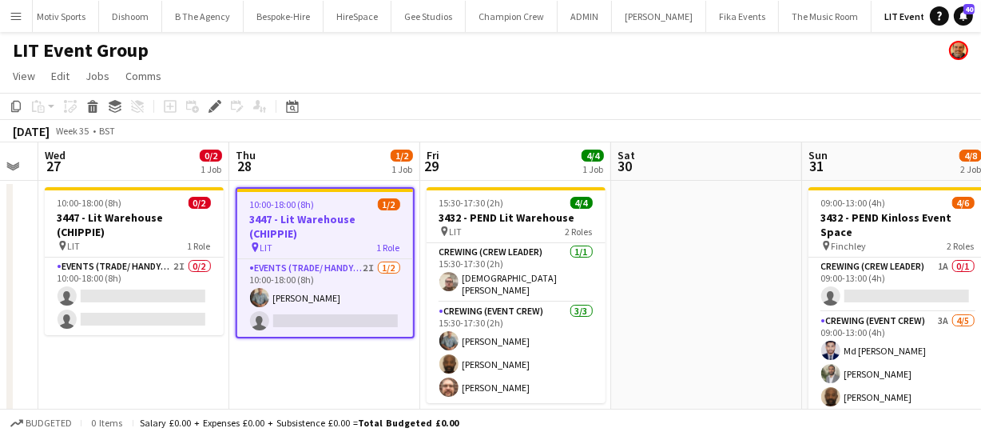
drag, startPoint x: 788, startPoint y: 336, endPoint x: 760, endPoint y: 329, distance: 28.7
click at [682, 344] on app-calendar-viewport "Sat 23 Sun 24 4/4 1 Job Mon 25 Tue 26 Wed 27 0/2 1 Job Thu 28 1/2 1 Job Fri 29 …" at bounding box center [490, 376] width 981 height 469
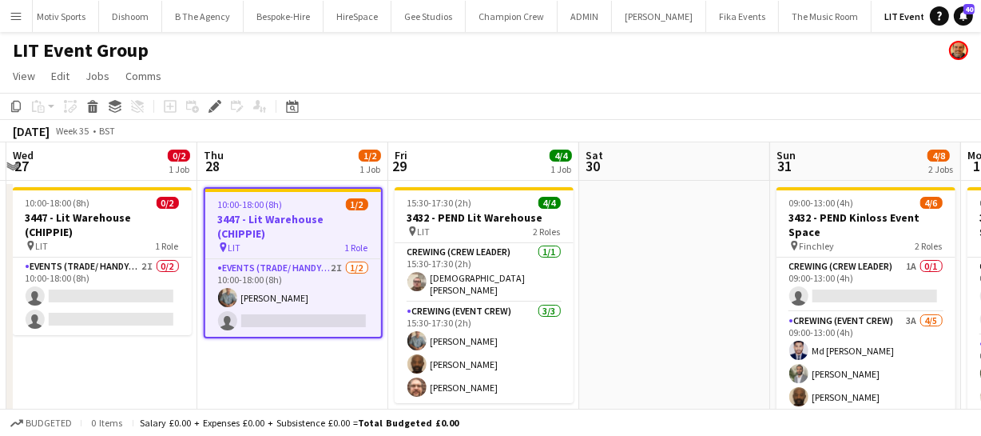
click at [611, 343] on app-calendar-viewport "Sat 23 Sun 24 4/4 1 Job Mon 25 Tue 26 Wed 27 0/2 1 Job Thu 28 1/2 1 Job Fri 29 …" at bounding box center [490, 376] width 981 height 469
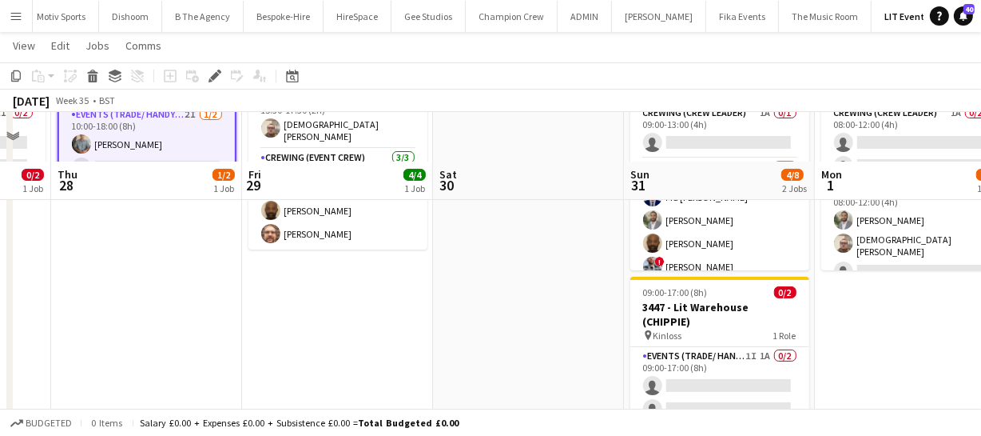
scroll to position [128, 0]
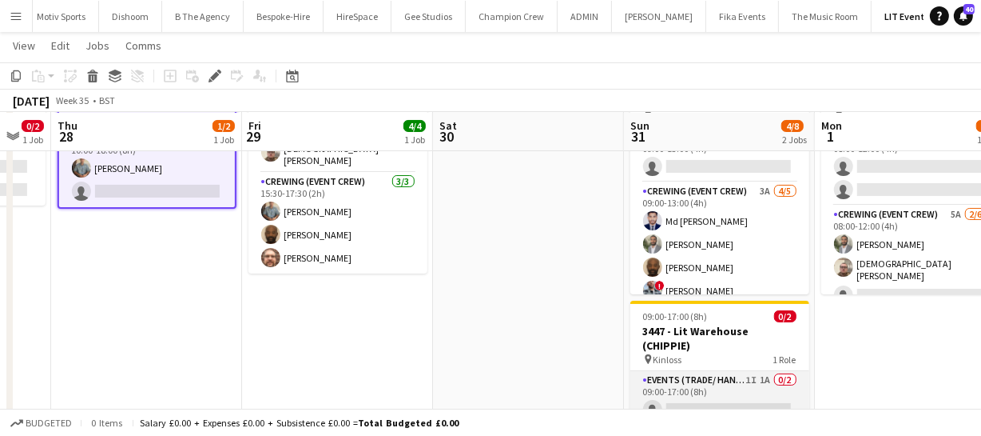
click at [684, 378] on app-card-role "Events (Trade/ Handyman) 1I 1A 0/2 09:00-17:00 (8h) single-neutral-actions sing…" at bounding box center [719, 410] width 179 height 78
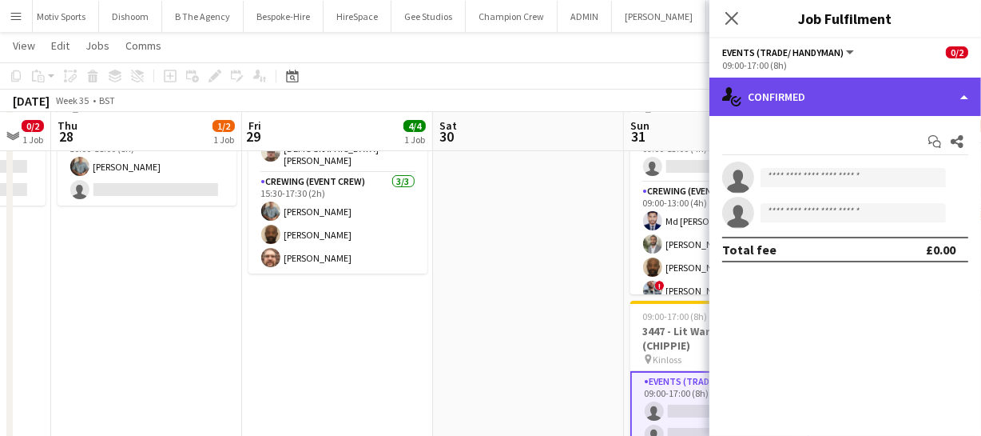
click at [896, 89] on div "single-neutral-actions-check-2 Confirmed" at bounding box center [846, 97] width 272 height 38
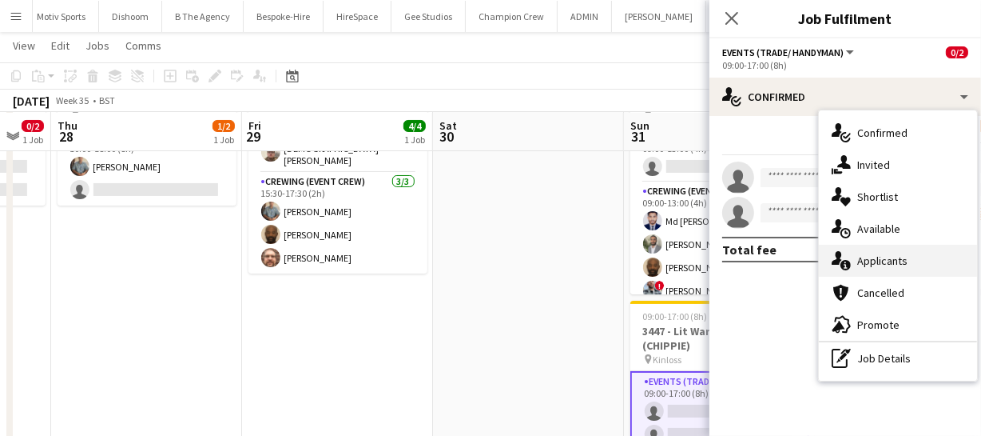
click at [889, 268] on div "single-neutral-actions-information Applicants" at bounding box center [898, 261] width 158 height 32
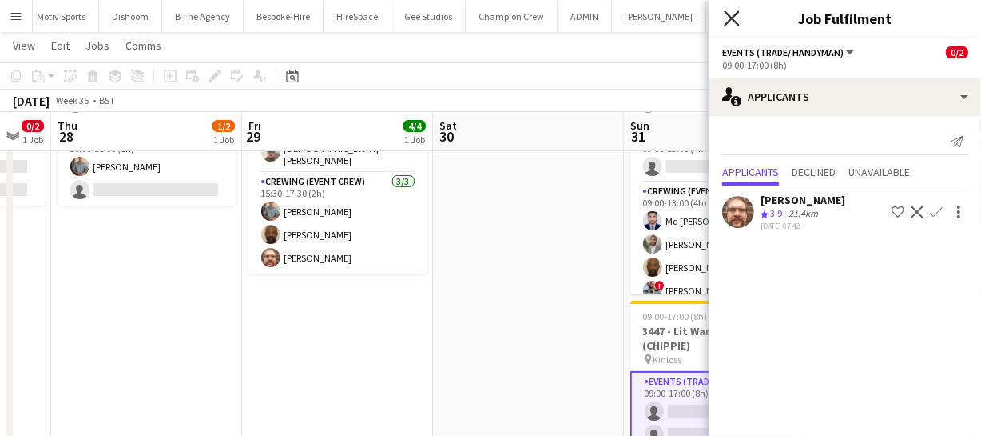
click at [734, 12] on icon "Close pop-in" at bounding box center [731, 17] width 15 height 15
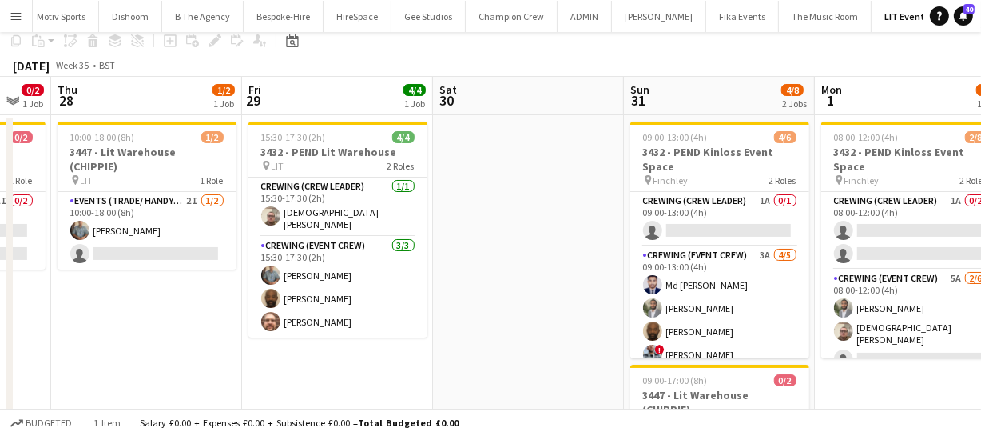
scroll to position [0, 0]
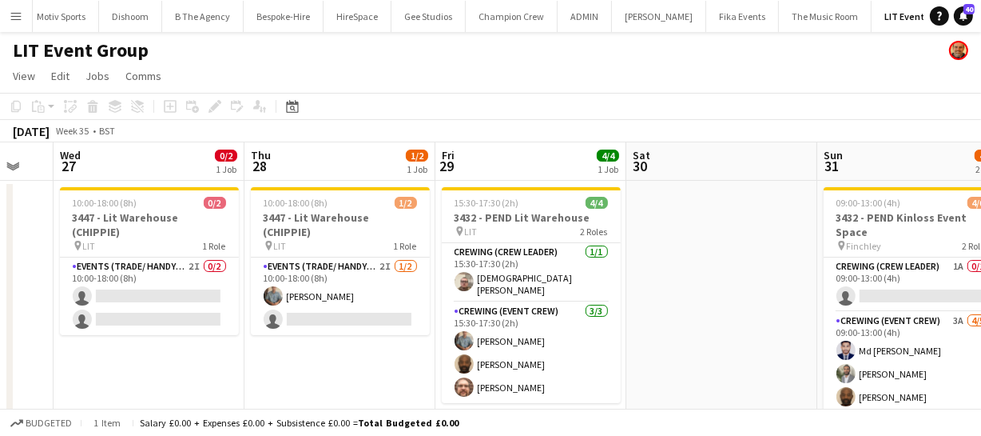
drag, startPoint x: 534, startPoint y: 335, endPoint x: 727, endPoint y: 298, distance: 196.8
click at [727, 298] on app-calendar-viewport "Mon 25 Tue 26 Wed 27 0/2 1 Job Thu 28 1/2 1 Job Fri 29 4/4 1 Job Sat 30 Sun 31 …" at bounding box center [490, 376] width 981 height 469
click at [442, 340] on app-calendar-viewport "Mon 25 Tue 26 Wed 27 0/2 1 Job Thu 28 1/2 1 Job Fri 29 4/4 1 Job Sat 30 Sun 31 …" at bounding box center [490, 376] width 981 height 469
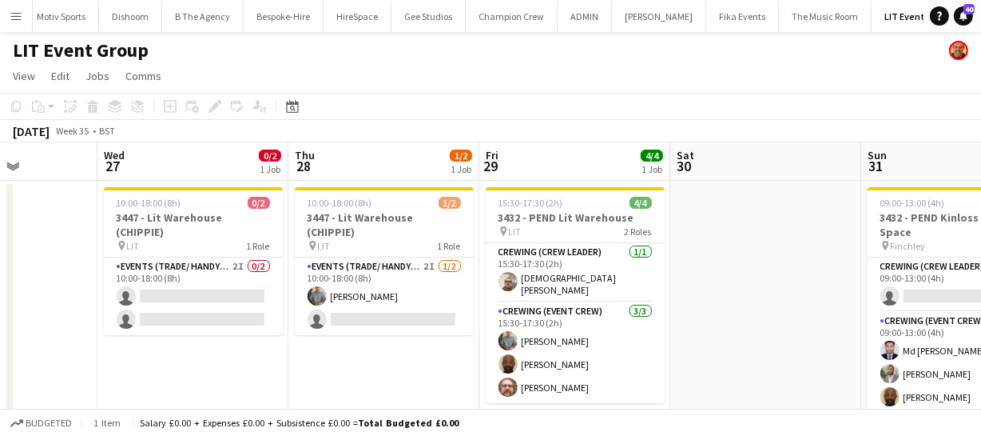
click at [597, 316] on app-calendar-viewport "Sun 24 4/4 1 Job Mon 25 Tue 26 Wed 27 0/2 1 Job Thu 28 1/2 1 Job Fri 29 4/4 1 J…" at bounding box center [490, 376] width 981 height 469
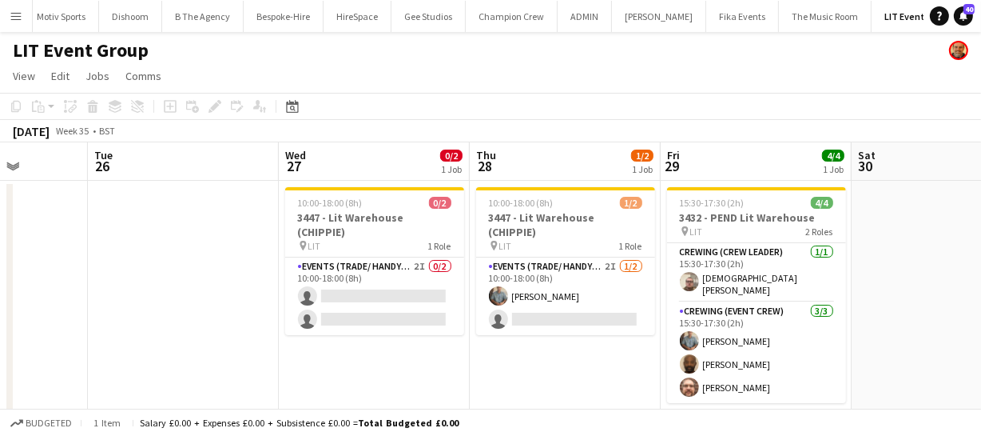
drag, startPoint x: 539, startPoint y: 332, endPoint x: 601, endPoint y: 325, distance: 62.7
click at [592, 327] on app-calendar-viewport "Sat 23 Sun 24 4/4 1 Job Mon 25 Tue 26 Wed 27 0/2 1 Job Thu 28 1/2 1 Job Fri 29 …" at bounding box center [490, 376] width 981 height 469
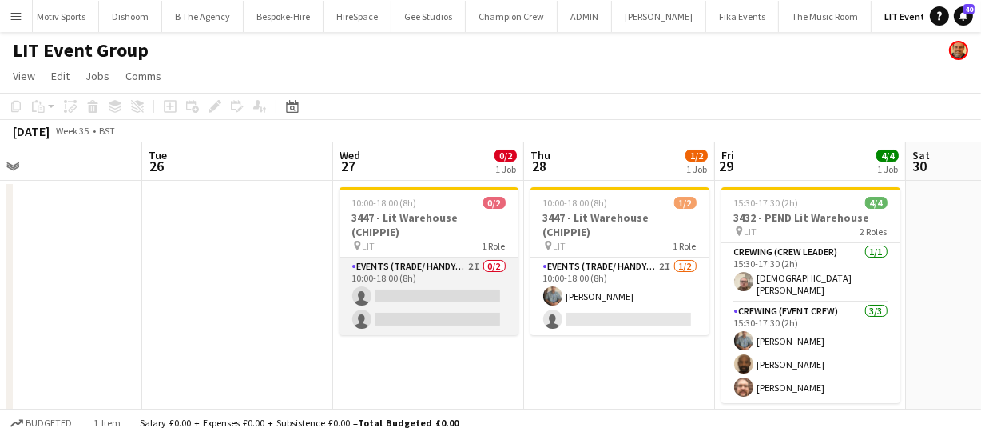
click at [416, 290] on app-card-role "Events (Trade/ Handyman) 2I 0/2 10:00-18:00 (8h) single-neutral-actions single-…" at bounding box center [429, 296] width 179 height 78
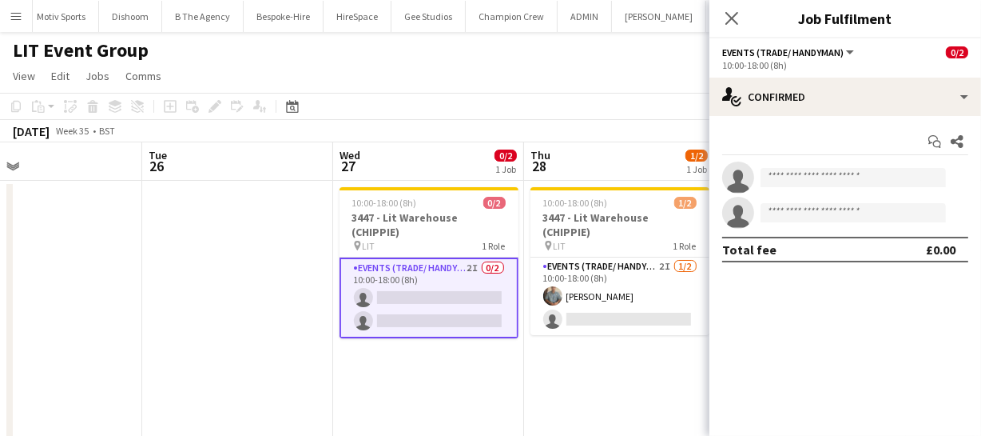
click at [873, 125] on div "Start chat Share single-neutral-actions single-neutral-actions Total fee £0.00" at bounding box center [846, 195] width 272 height 159
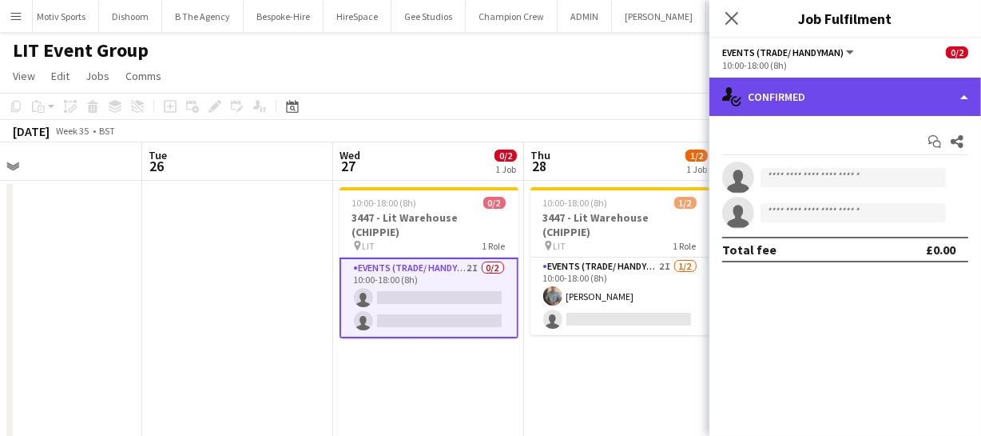
click at [878, 105] on div "single-neutral-actions-check-2 Confirmed" at bounding box center [846, 97] width 272 height 38
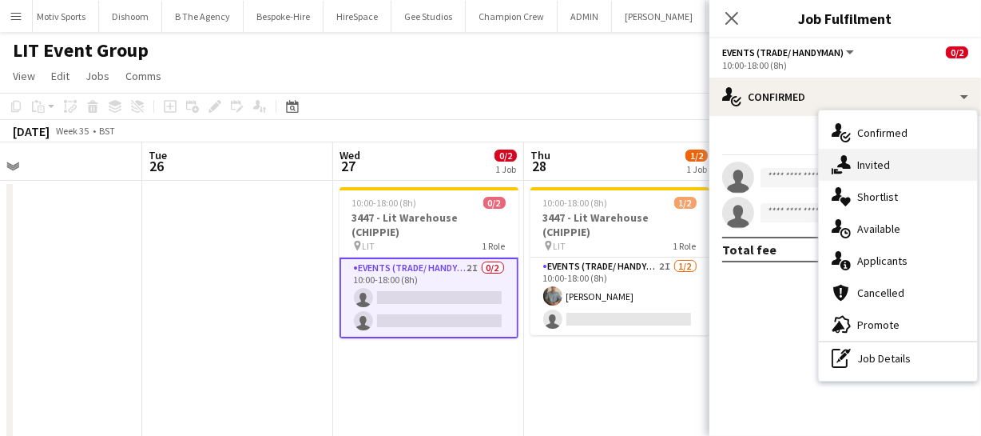
click at [877, 168] on div "single-neutral-actions-share-1 Invited" at bounding box center [898, 165] width 158 height 32
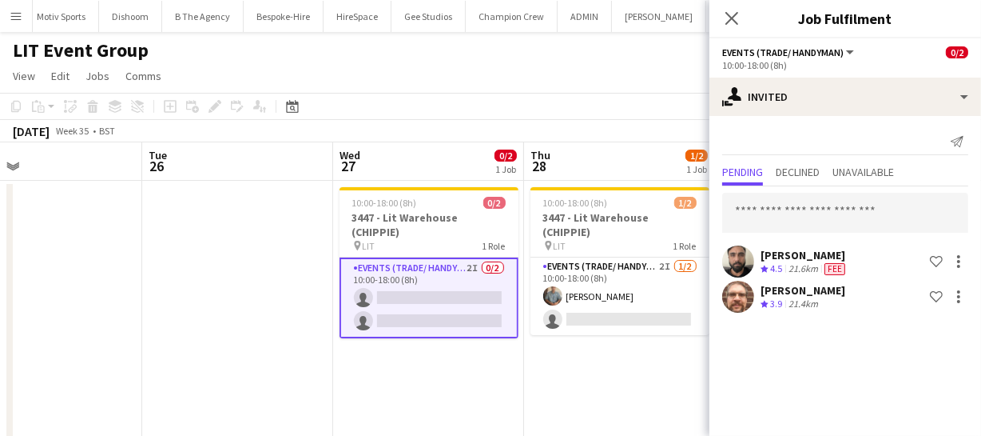
click at [431, 286] on app-card-role "Events (Trade/ Handyman) 2I 0/2 10:00-18:00 (8h) single-neutral-actions single-…" at bounding box center [429, 297] width 179 height 81
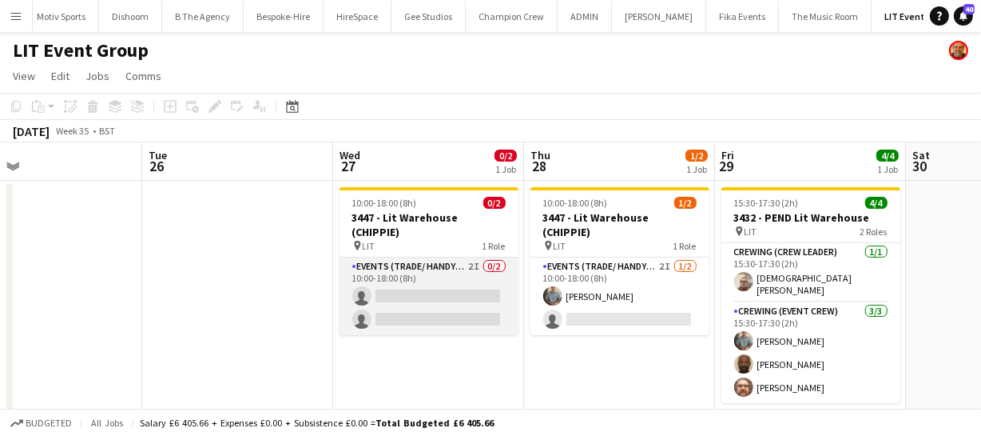
click at [441, 288] on app-card-role "Events (Trade/ Handyman) 2I 0/2 10:00-18:00 (8h) single-neutral-actions single-…" at bounding box center [429, 296] width 179 height 78
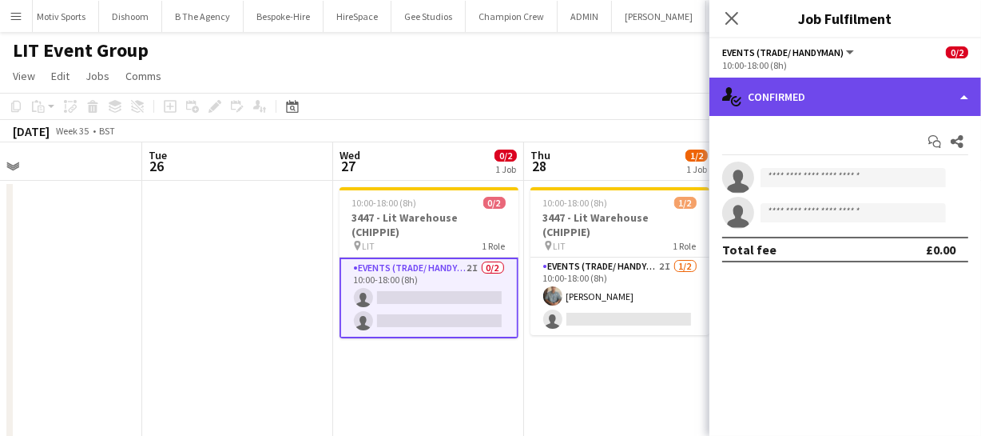
click at [877, 94] on div "single-neutral-actions-check-2 Confirmed" at bounding box center [846, 97] width 272 height 38
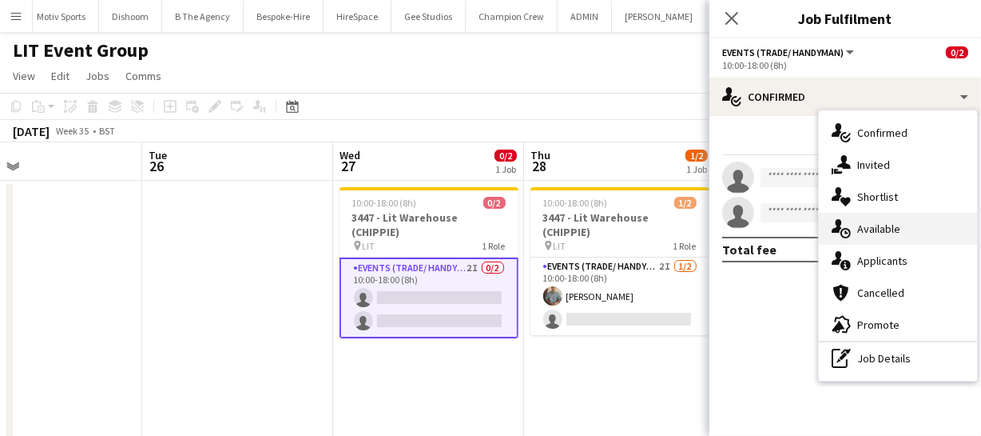
click at [887, 233] on div "single-neutral-actions-upload Available" at bounding box center [898, 229] width 158 height 32
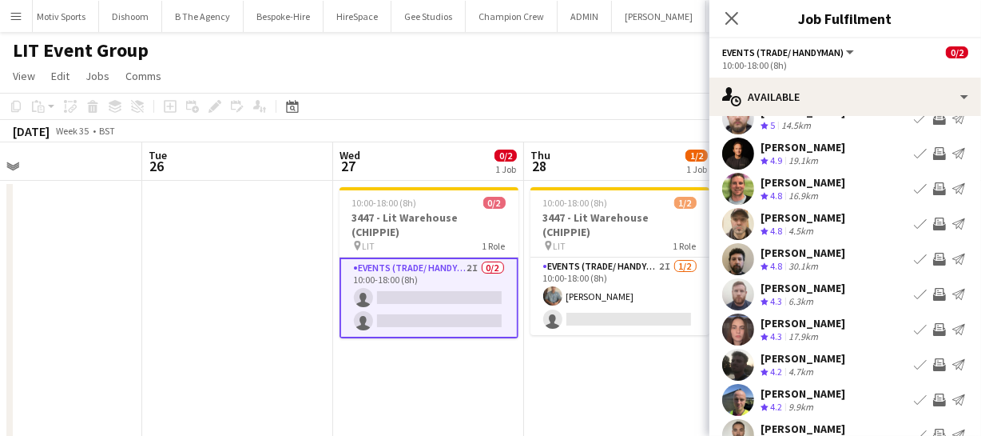
scroll to position [124, 0]
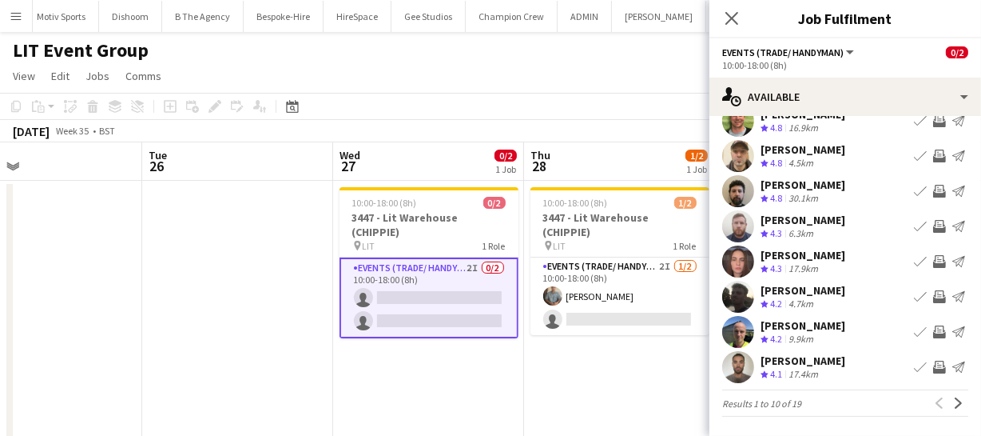
click at [933, 328] on app-icon "Invite crew" at bounding box center [939, 331] width 13 height 13
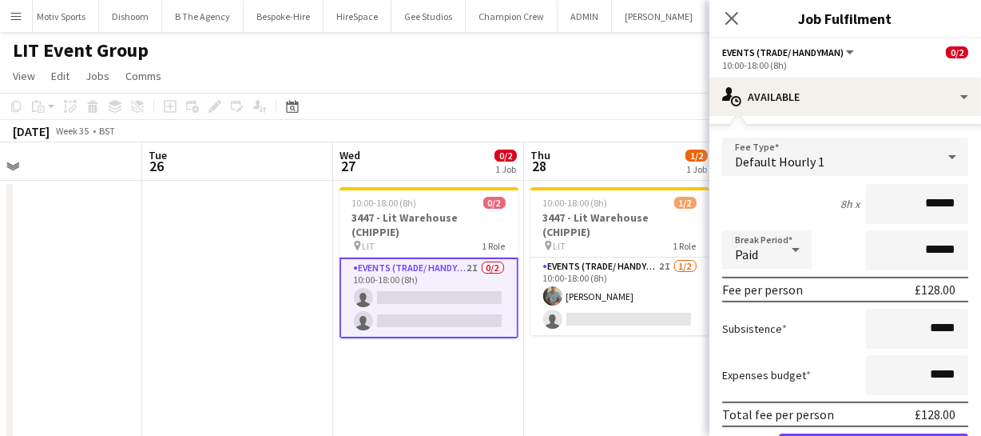
scroll to position [361, 0]
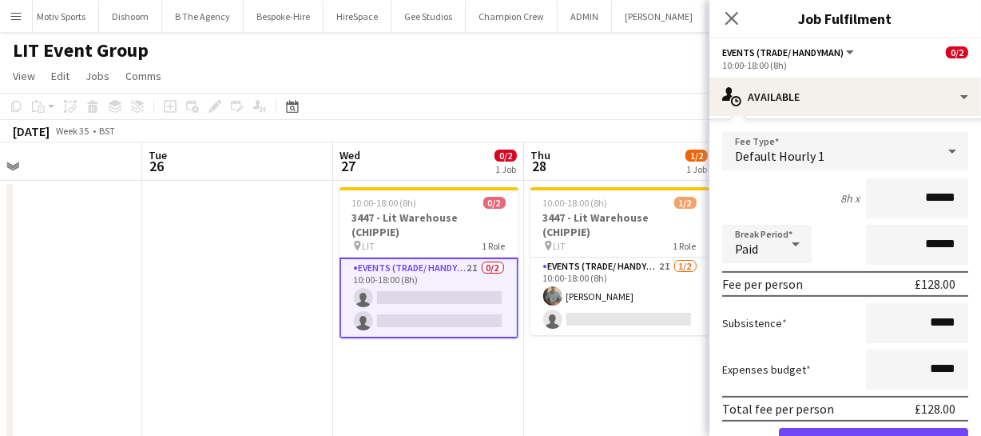
drag, startPoint x: 952, startPoint y: 198, endPoint x: 806, endPoint y: 202, distance: 145.5
click at [806, 202] on div "8h x ******" at bounding box center [845, 198] width 246 height 40
type input "****"
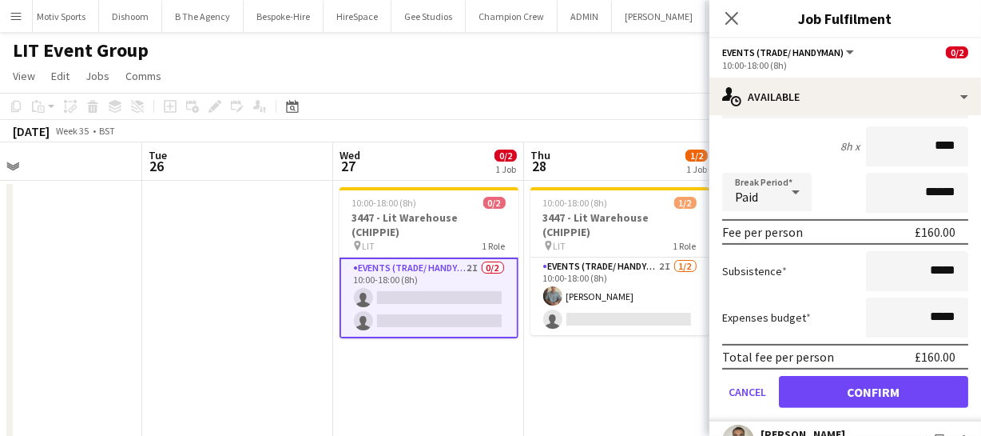
scroll to position [485, 0]
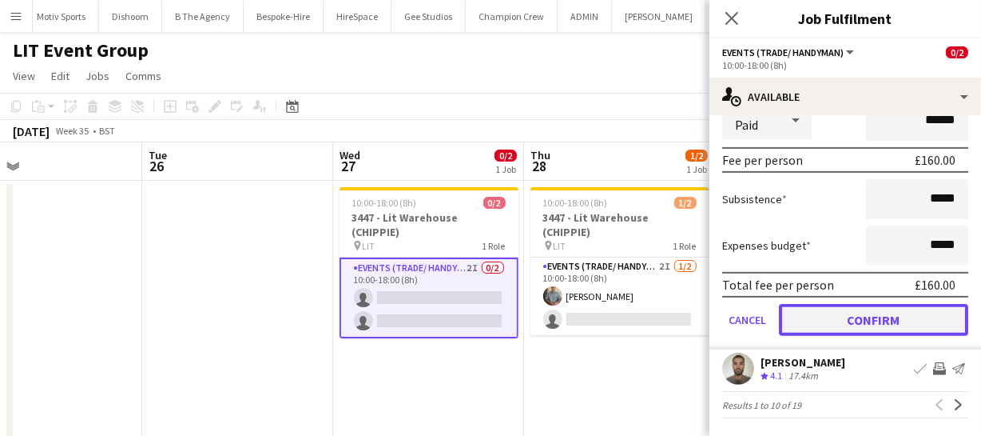
click at [863, 320] on button "Confirm" at bounding box center [873, 320] width 189 height 32
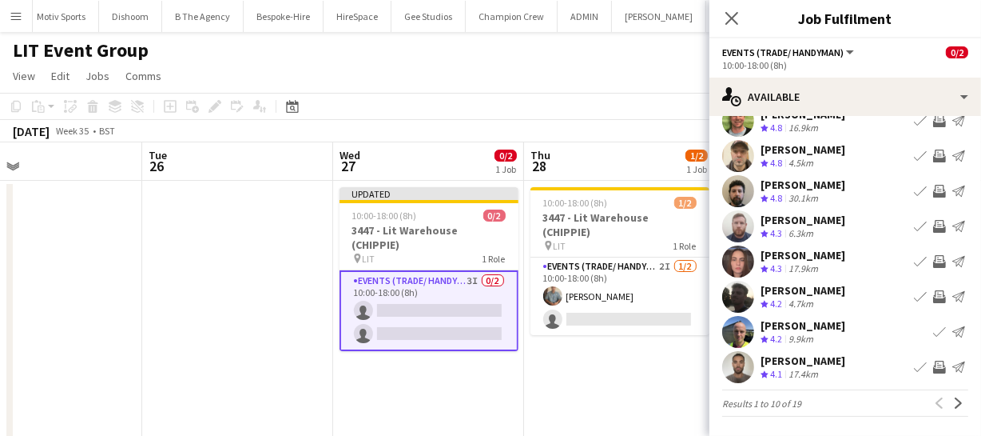
scroll to position [124, 0]
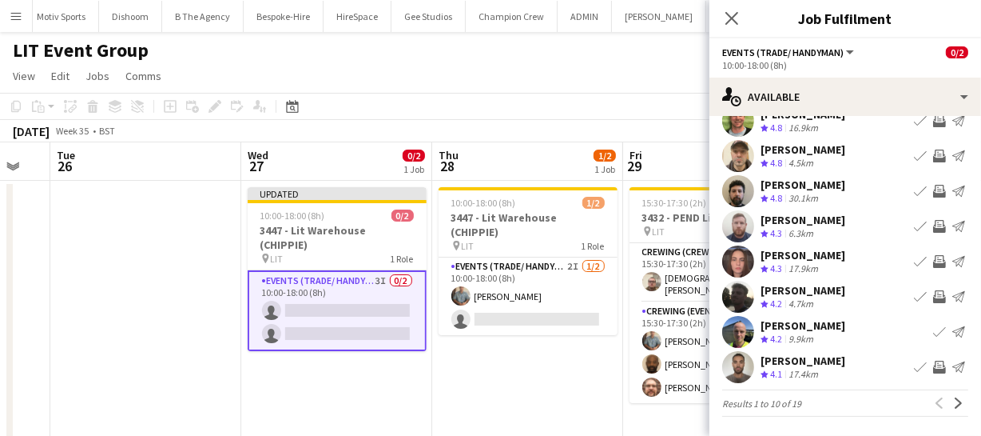
drag, startPoint x: 606, startPoint y: 368, endPoint x: 491, endPoint y: 377, distance: 114.6
click at [491, 377] on app-calendar-viewport "Sat 23 Sun 24 4/4 1 Job Mon 25 Tue 26 Wed 27 0/2 1 Job Thu 28 1/2 1 Job Fri 29 …" at bounding box center [490, 376] width 981 height 469
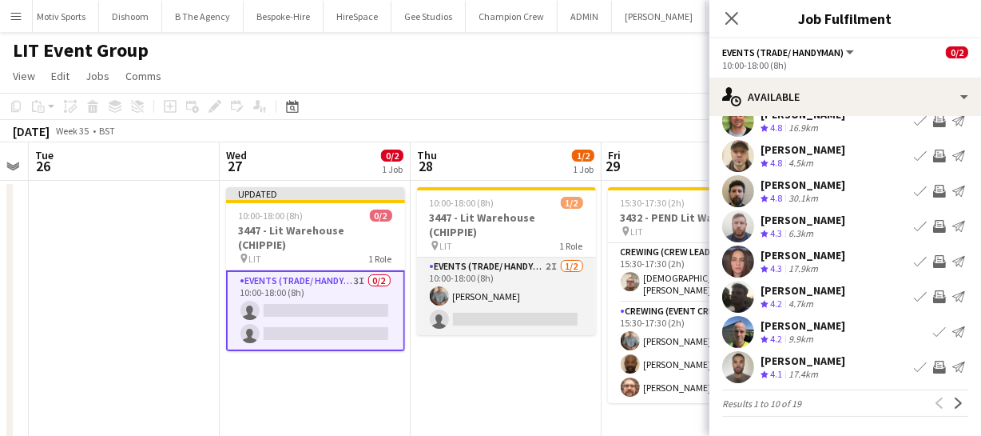
click at [564, 305] on app-card-role "Events (Trade/ Handyman) 2I 1/2 10:00-18:00 (8h) Daniel Slack single-neutral-ac…" at bounding box center [506, 296] width 179 height 78
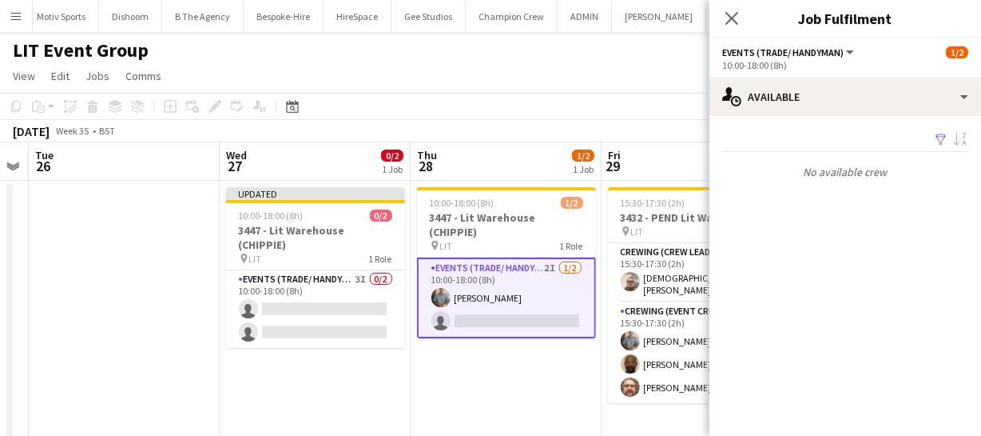
scroll to position [0, 0]
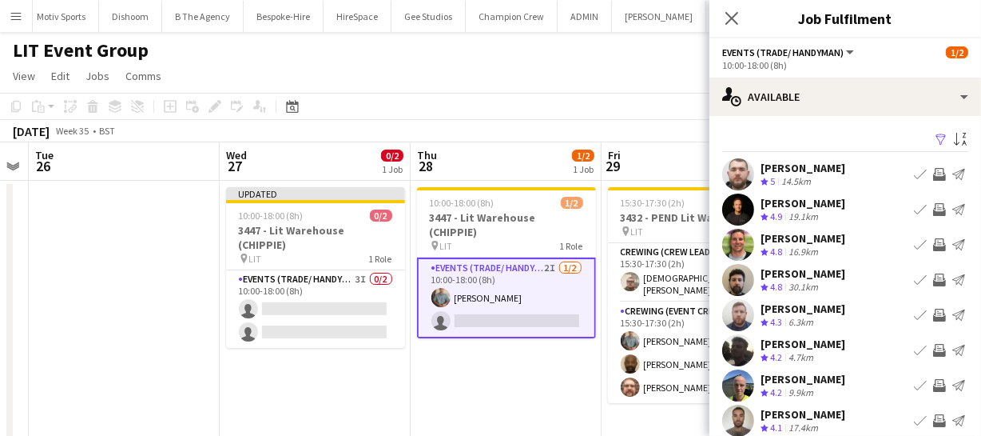
click at [933, 388] on app-icon "Invite crew" at bounding box center [939, 385] width 13 height 13
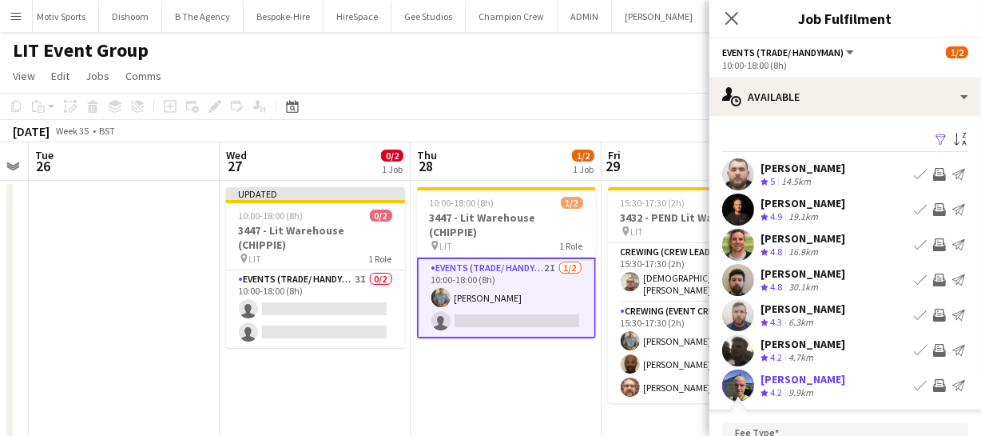
scroll to position [213, 0]
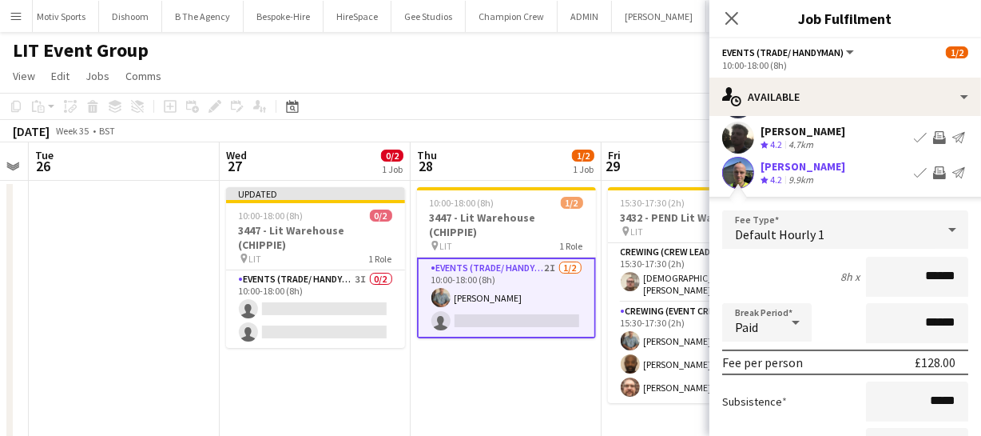
drag, startPoint x: 954, startPoint y: 271, endPoint x: 841, endPoint y: 262, distance: 113.8
click at [841, 262] on div "8h x ******" at bounding box center [845, 277] width 246 height 40
type input "****"
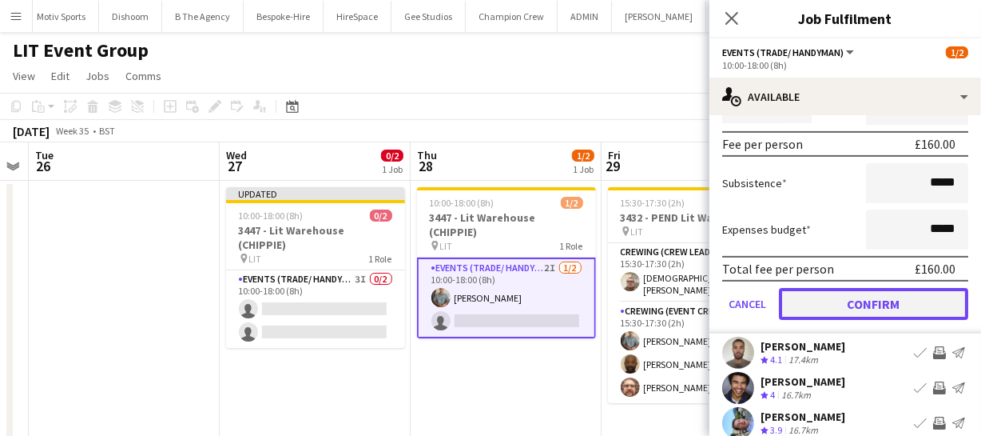
click at [879, 301] on button "Confirm" at bounding box center [873, 304] width 189 height 32
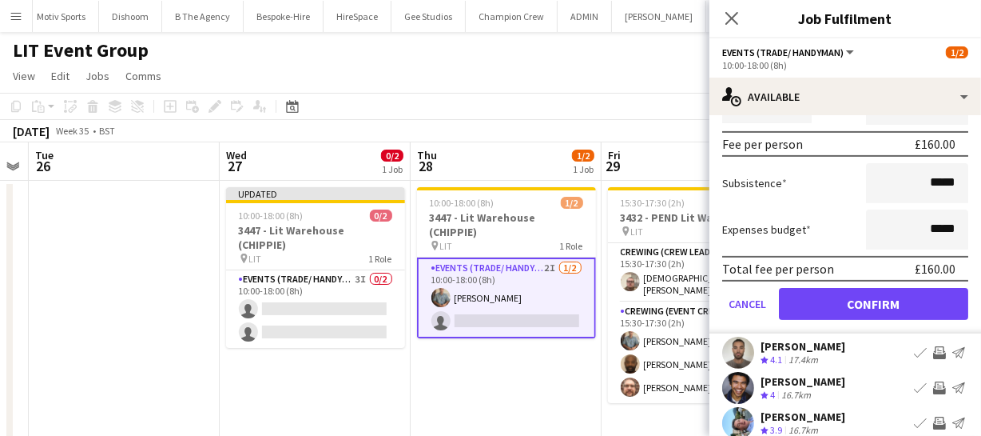
scroll to position [124, 0]
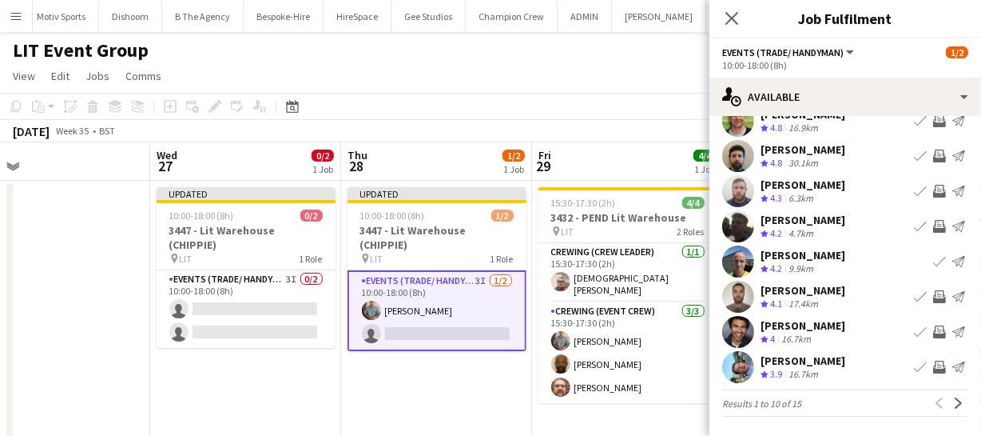
drag, startPoint x: 534, startPoint y: 395, endPoint x: 374, endPoint y: 390, distance: 159.9
click at [388, 390] on app-calendar-viewport "Sat 23 Sun 24 4/4 1 Job Mon 25 Tue 26 Wed 27 0/2 1 Job Thu 28 1/2 1 Job Fri 29 …" at bounding box center [490, 376] width 981 height 469
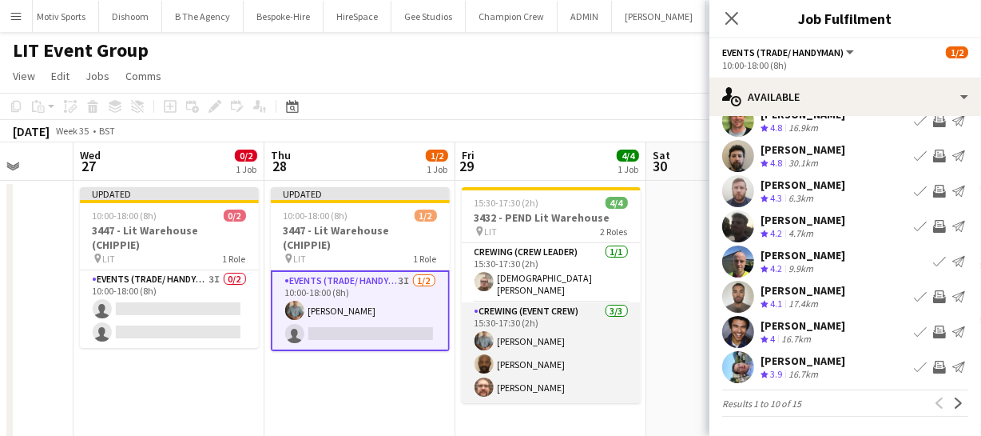
scroll to position [72, 0]
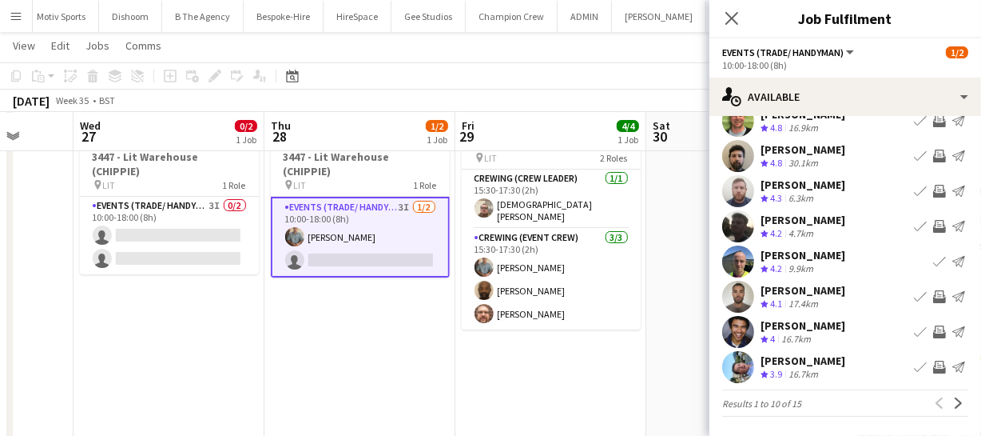
click at [462, 348] on app-calendar-viewport "Sat 23 Sun 24 4/4 1 Job Mon 25 Tue 26 Wed 27 0/2 1 Job Thu 28 1/2 1 Job Fri 29 …" at bounding box center [490, 263] width 981 height 547
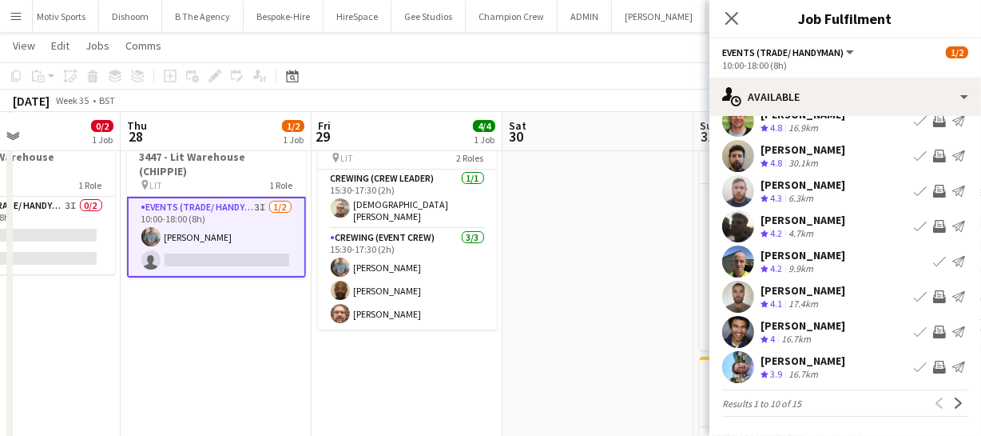
click at [452, 350] on app-calendar-viewport "Mon 25 Tue 26 Wed 27 0/2 1 Job Thu 28 1/2 1 Job Fri 29 4/4 1 Job Sat 30 Sun 31 …" at bounding box center [490, 263] width 981 height 547
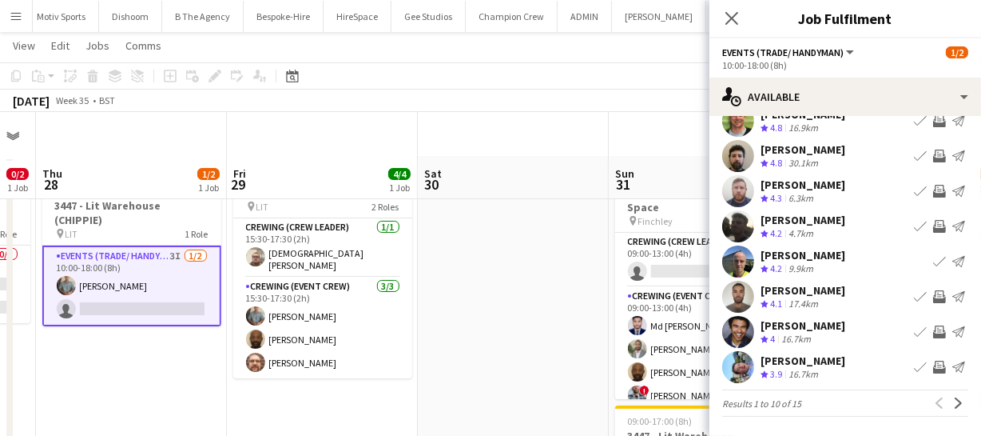
scroll to position [0, 0]
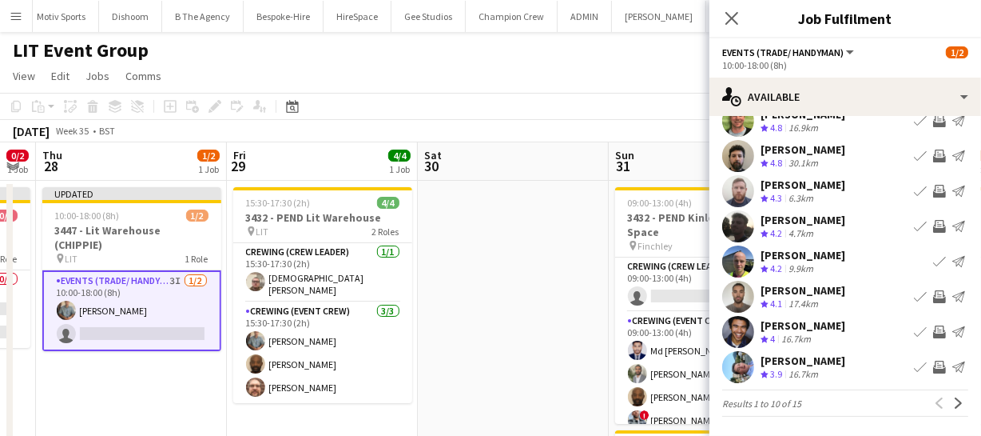
drag, startPoint x: 503, startPoint y: 344, endPoint x: 431, endPoint y: 344, distance: 72.7
click at [455, 347] on app-calendar-viewport "Mon 25 Tue 26 Wed 27 0/2 1 Job Thu 28 1/2 1 Job Fri 29 4/4 1 Job Sat 30 Sun 31 …" at bounding box center [490, 376] width 981 height 469
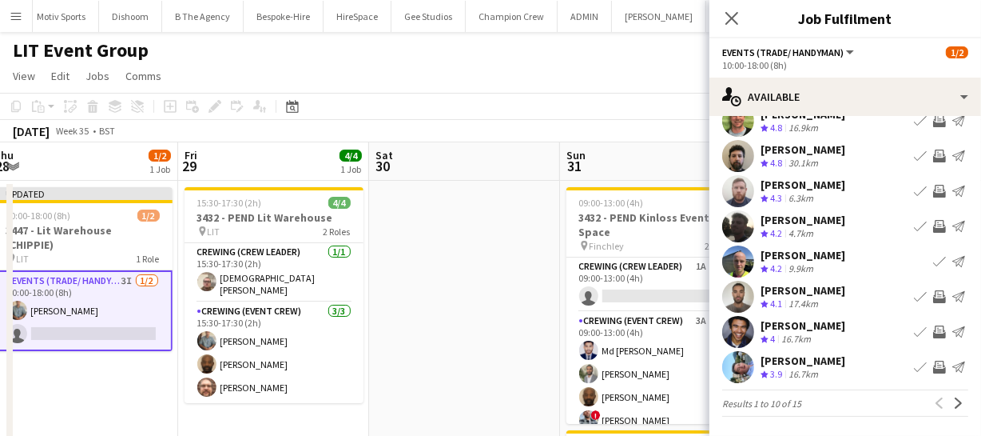
drag, startPoint x: 396, startPoint y: 336, endPoint x: 338, endPoint y: 339, distance: 57.6
click at [350, 338] on app-calendar-viewport "Mon 25 Tue 26 Wed 27 0/2 1 Job Thu 28 1/2 1 Job Fri 29 4/4 1 Job Sat 30 Sun 31 …" at bounding box center [490, 376] width 981 height 469
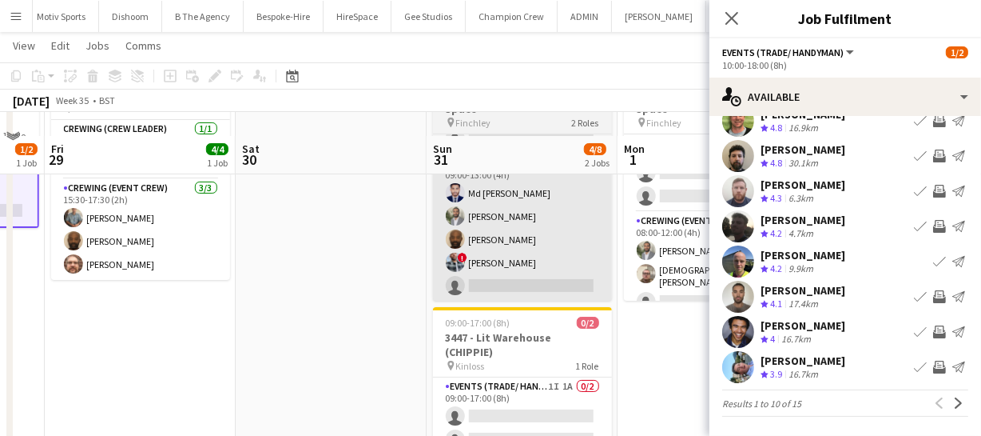
scroll to position [145, 0]
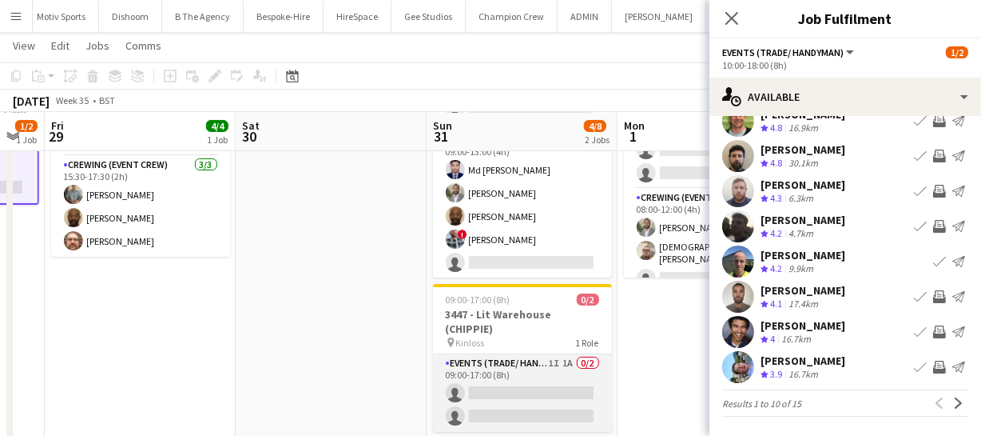
click at [542, 376] on app-card-role "Events (Trade/ Handyman) 1I 1A 0/2 09:00-17:00 (8h) single-neutral-actions sing…" at bounding box center [522, 393] width 179 height 78
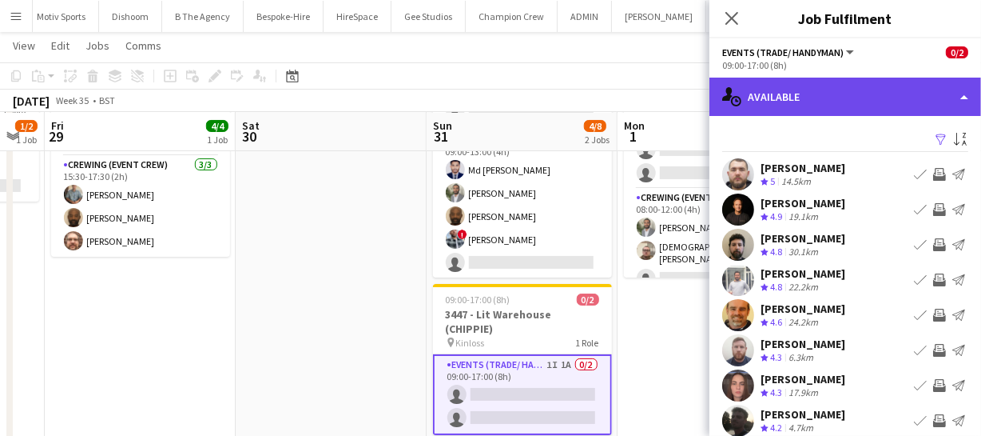
click at [875, 102] on div "single-neutral-actions-upload Available" at bounding box center [846, 97] width 272 height 38
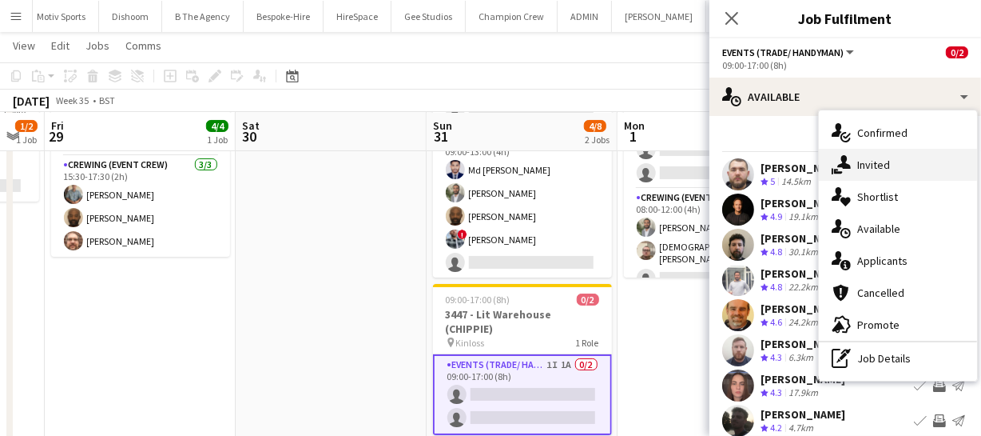
click at [897, 178] on div "single-neutral-actions-share-1 Invited" at bounding box center [898, 165] width 158 height 32
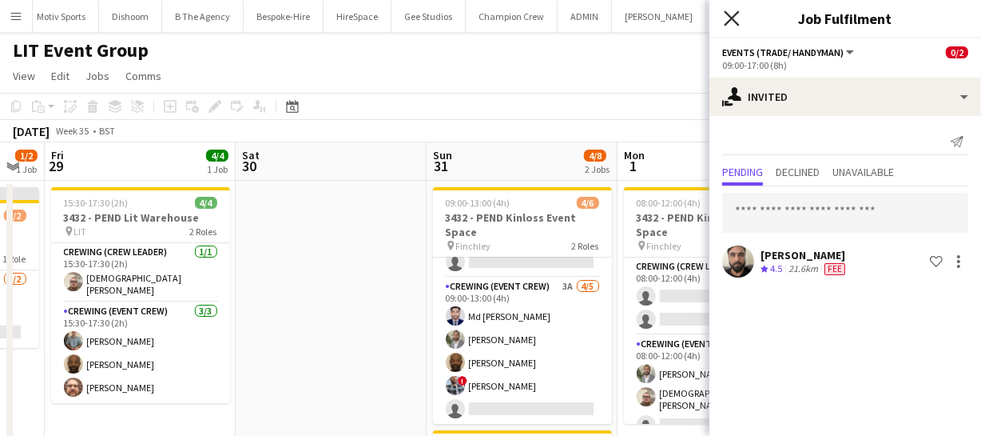
click at [731, 13] on icon "Close pop-in" at bounding box center [731, 17] width 15 height 15
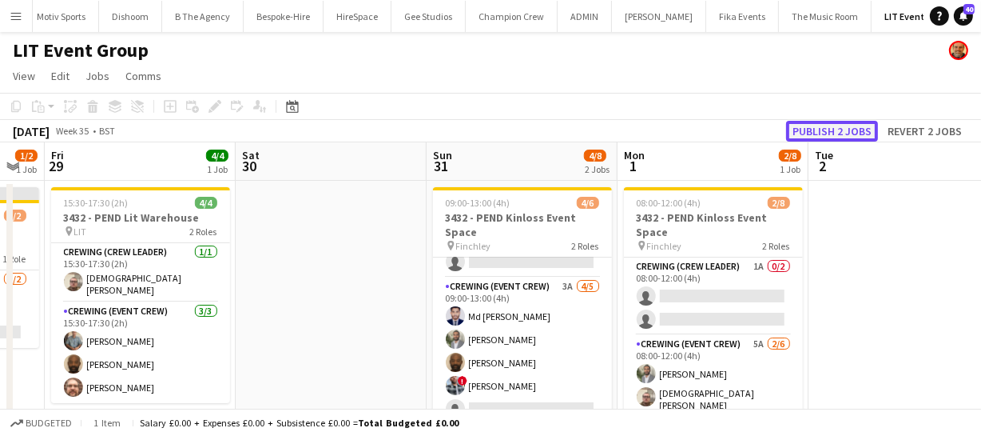
click at [822, 125] on button "Publish 2 jobs" at bounding box center [832, 131] width 92 height 21
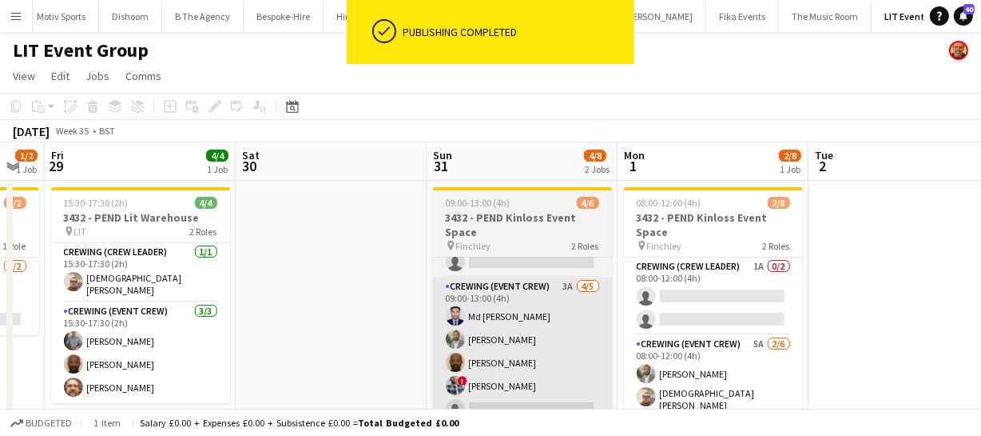
drag, startPoint x: 379, startPoint y: 334, endPoint x: 608, endPoint y: 303, distance: 231.4
click at [455, 322] on app-calendar-viewport "Mon 25 Tue 26 Wed 27 0/2 1 Job Thu 28 1/2 1 Job Fri 29 4/4 1 Job Sat 30 Sun 31 …" at bounding box center [490, 376] width 981 height 469
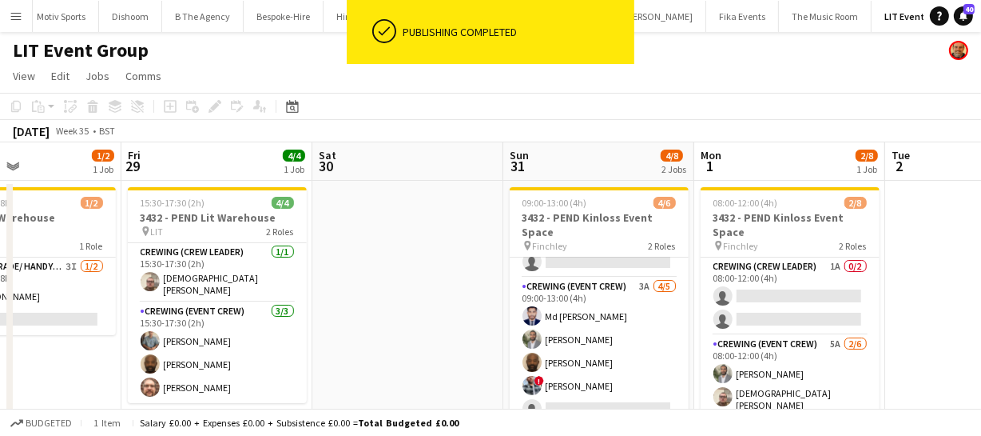
click at [520, 305] on app-calendar-viewport "Mon 25 Tue 26 Wed 27 0/2 1 Job Thu 28 1/2 1 Job Fri 29 4/4 1 Job Sat 30 Sun 31 …" at bounding box center [490, 376] width 981 height 469
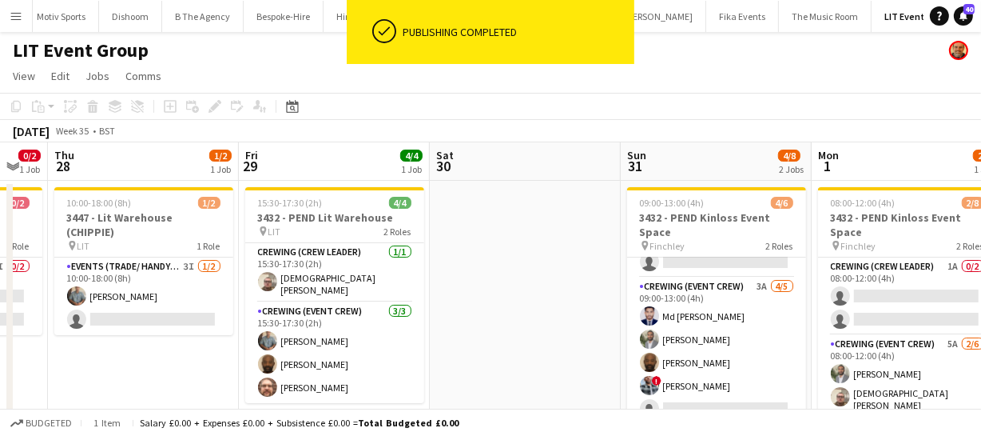
drag, startPoint x: 466, startPoint y: 304, endPoint x: 623, endPoint y: 295, distance: 157.7
click at [519, 303] on app-calendar-viewport "Mon 25 Tue 26 Wed 27 0/2 1 Job Thu 28 1/2 1 Job Fri 29 4/4 1 Job Sat 30 Sun 31 …" at bounding box center [490, 376] width 981 height 469
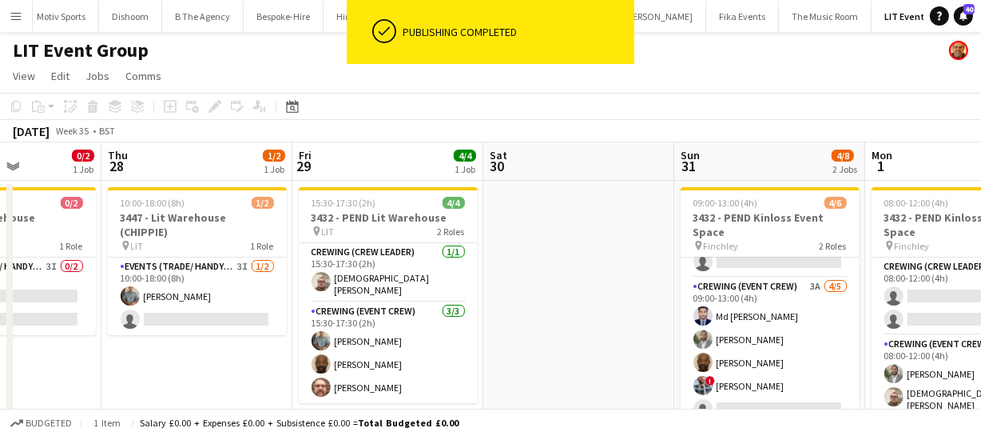
drag, startPoint x: 614, startPoint y: 298, endPoint x: 705, endPoint y: 295, distance: 90.4
click at [634, 296] on app-calendar-viewport "Mon 25 Tue 26 Wed 27 0/2 1 Job Thu 28 1/2 1 Job Fri 29 4/4 1 Job Sat 30 Sun 31 …" at bounding box center [490, 376] width 981 height 469
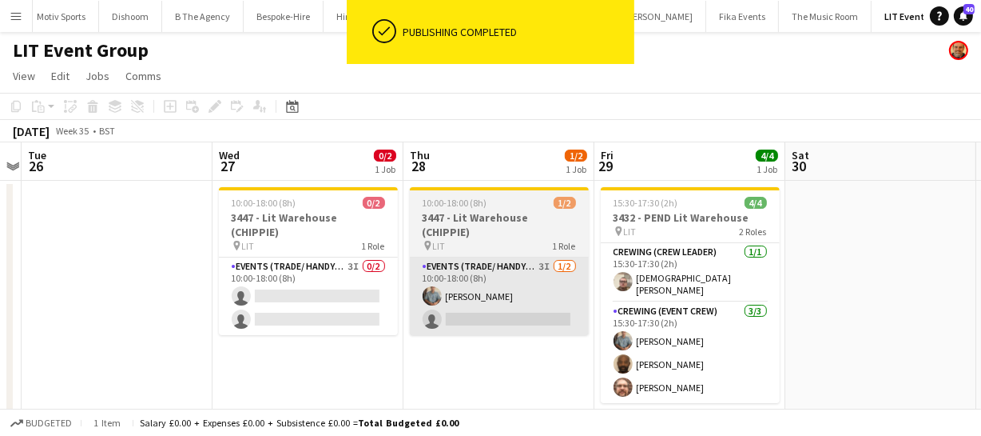
drag, startPoint x: 289, startPoint y: 336, endPoint x: 507, endPoint y: 320, distance: 218.0
click at [495, 320] on app-calendar-viewport "Sun 24 4/4 1 Job Mon 25 Tue 26 Wed 27 0/2 1 Job Thu 28 1/2 1 Job Fri 29 4/4 1 J…" at bounding box center [490, 376] width 981 height 469
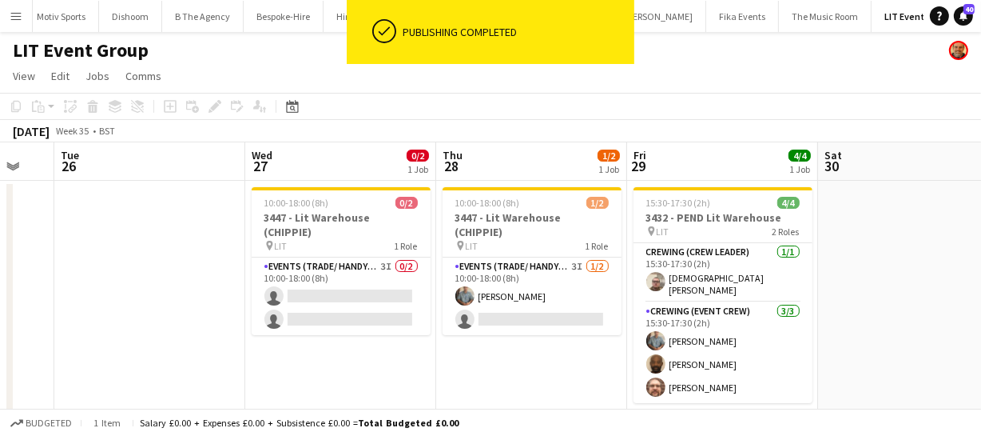
click at [464, 375] on app-calendar-viewport "Sun 24 4/4 1 Job Mon 25 Tue 26 Wed 27 0/2 1 Job Thu 28 1/2 1 Job Fri 29 4/4 1 J…" at bounding box center [490, 376] width 981 height 469
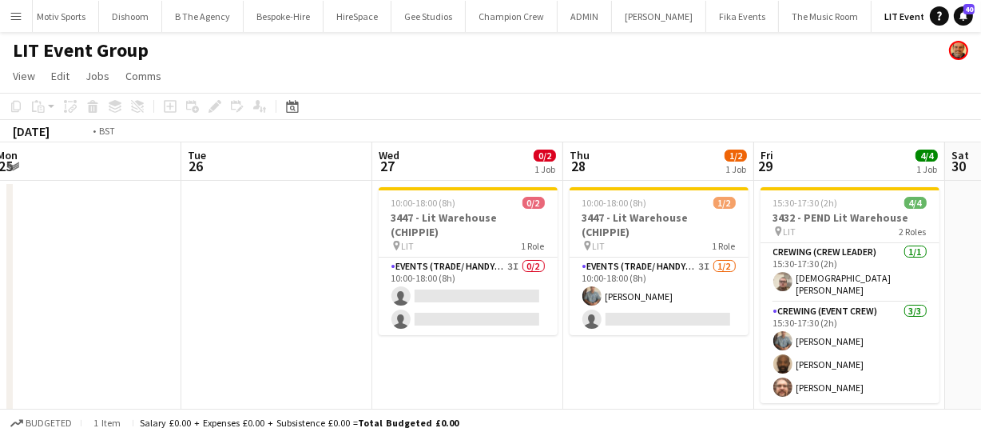
scroll to position [0, 344]
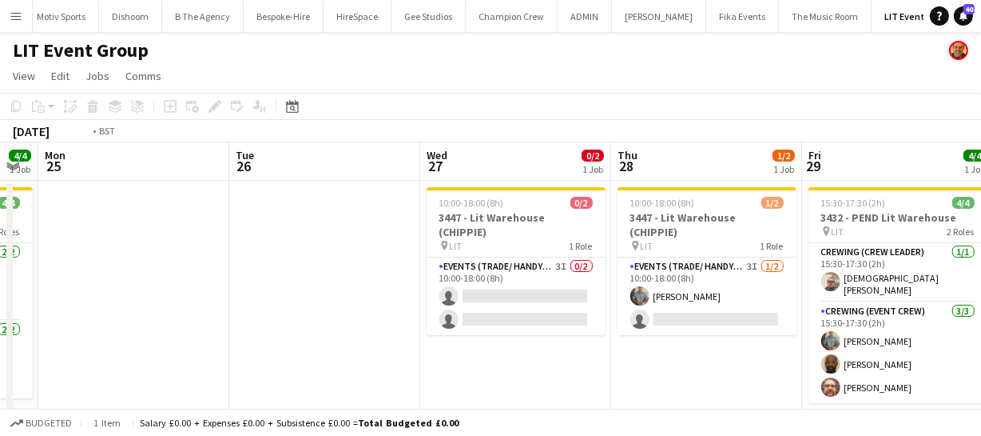
drag, startPoint x: 253, startPoint y: 272, endPoint x: 334, endPoint y: 265, distance: 81.0
click at [333, 265] on app-calendar-viewport "Sat 23 Sun 24 4/4 1 Job Mon 25 Tue 26 Wed 27 0/2 1 Job Thu 28 1/2 1 Job Fri 29 …" at bounding box center [490, 376] width 981 height 469
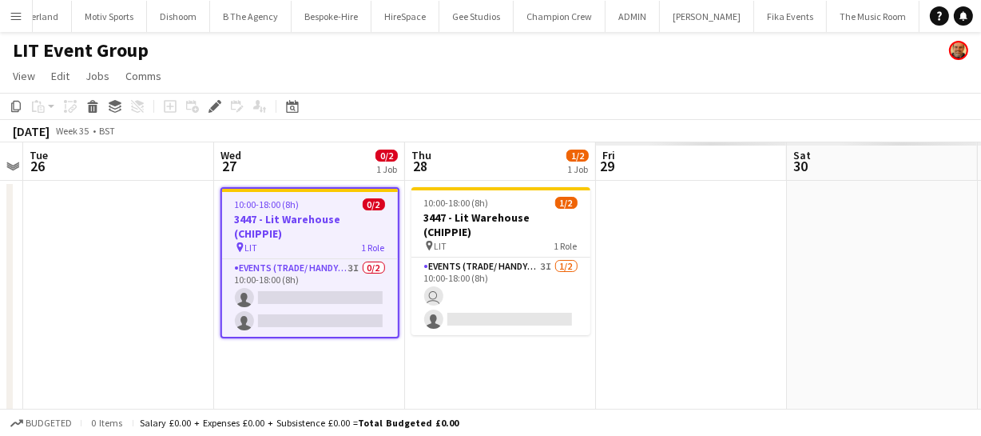
scroll to position [0, 312]
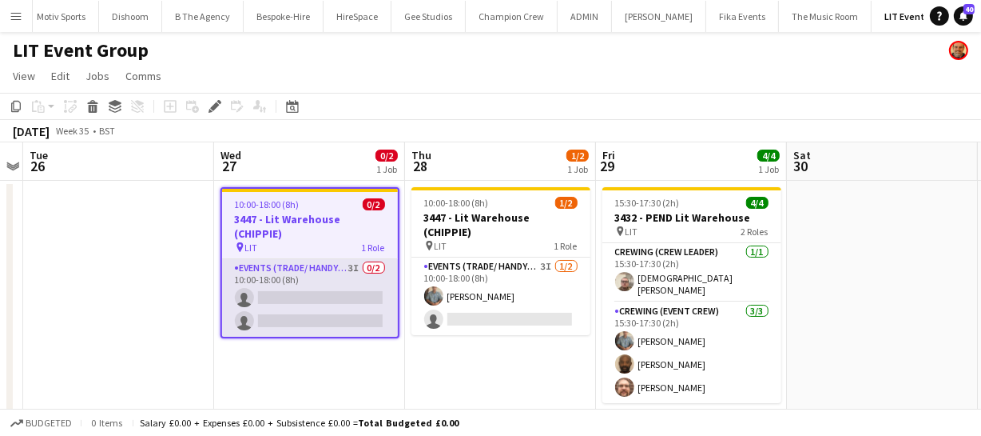
click at [323, 305] on app-card-role "Events (Trade/ Handyman) 3I 0/2 10:00-18:00 (8h) single-neutral-actions single-…" at bounding box center [310, 298] width 176 height 78
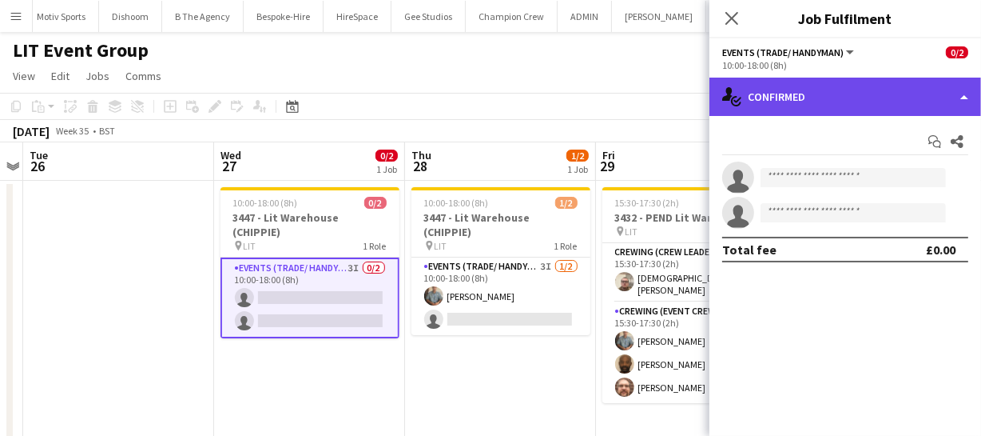
click at [913, 94] on div "single-neutral-actions-check-2 Confirmed" at bounding box center [846, 97] width 272 height 38
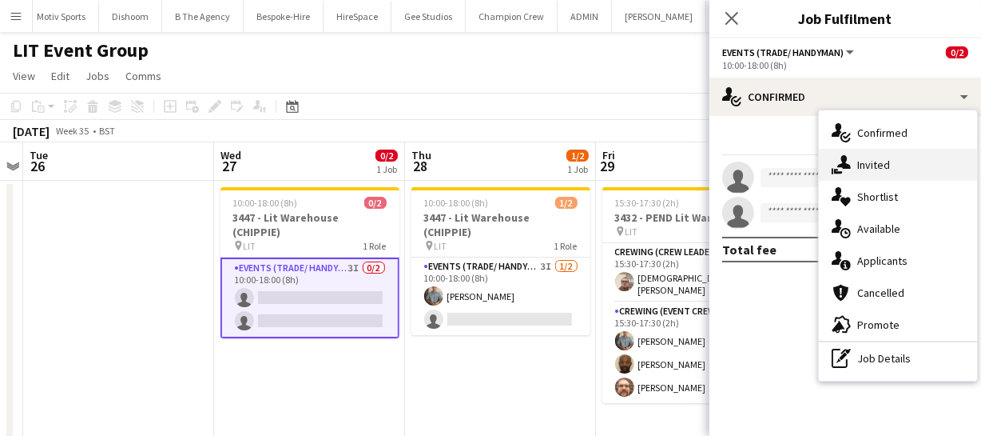
click at [884, 176] on div "single-neutral-actions-share-1 Invited" at bounding box center [898, 165] width 158 height 32
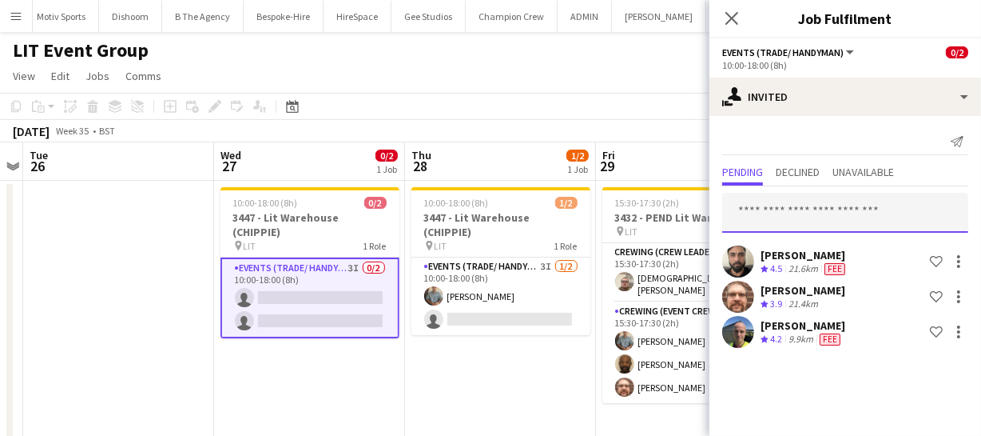
click at [750, 219] on input "text" at bounding box center [845, 213] width 246 height 40
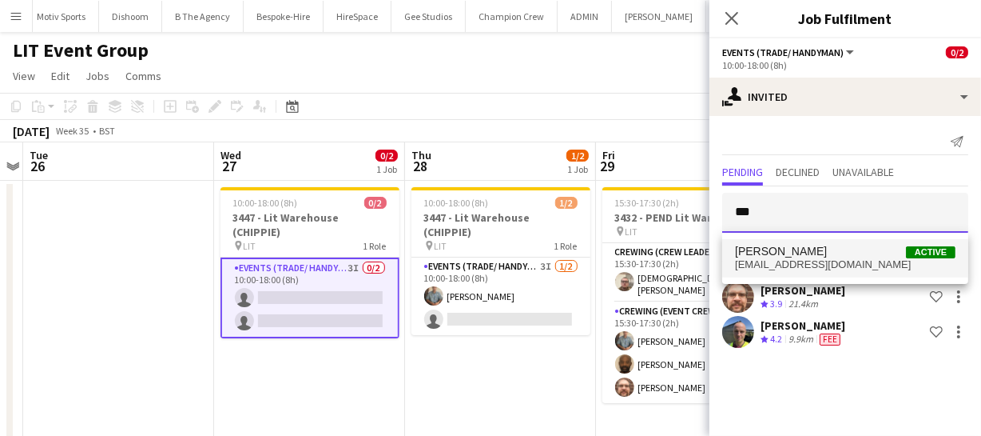
type input "***"
click at [814, 256] on span "Kaine [PERSON_NAME] Active" at bounding box center [845, 252] width 221 height 14
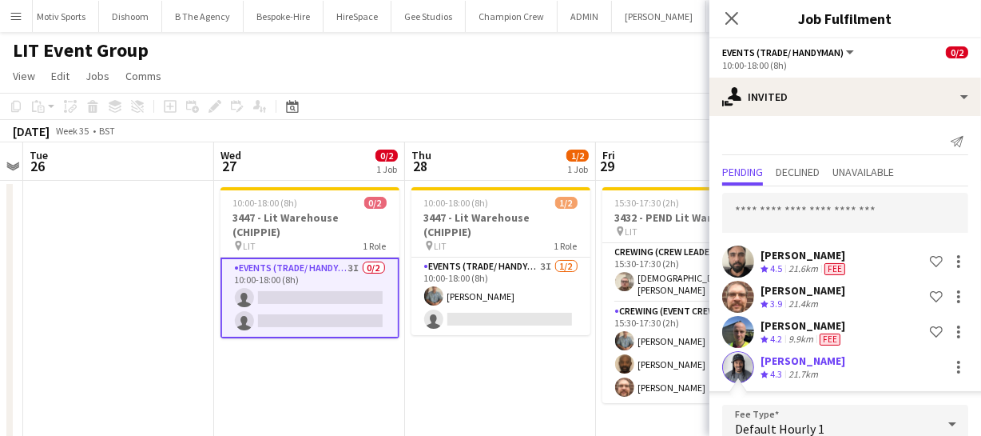
scroll to position [189, 0]
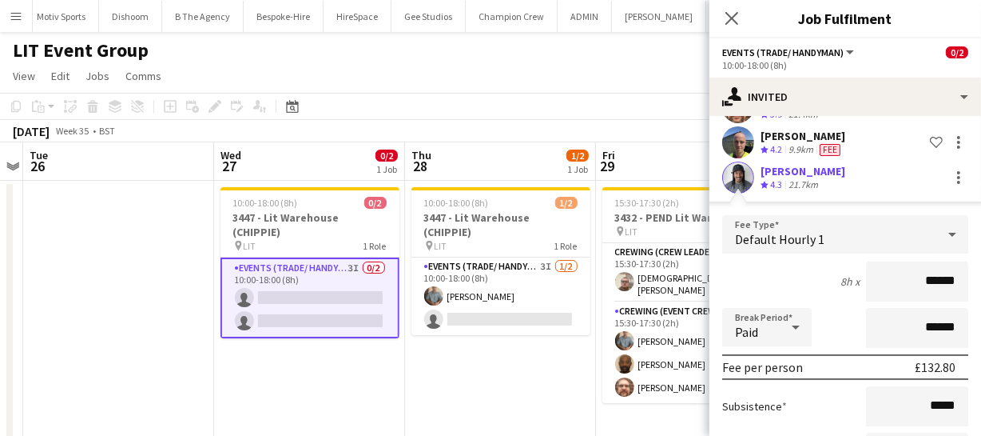
drag, startPoint x: 957, startPoint y: 278, endPoint x: 871, endPoint y: 280, distance: 85.5
click at [871, 280] on input "******" at bounding box center [917, 281] width 102 height 40
type input "****"
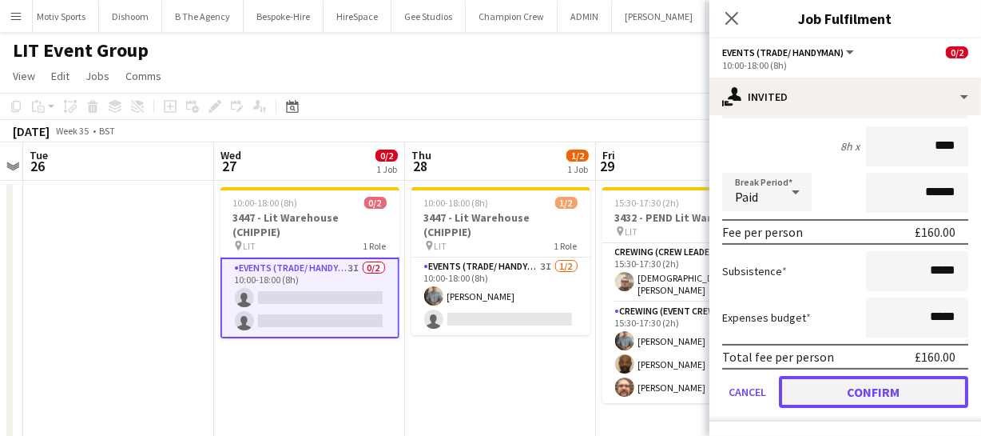
click at [886, 384] on button "Confirm" at bounding box center [873, 392] width 189 height 32
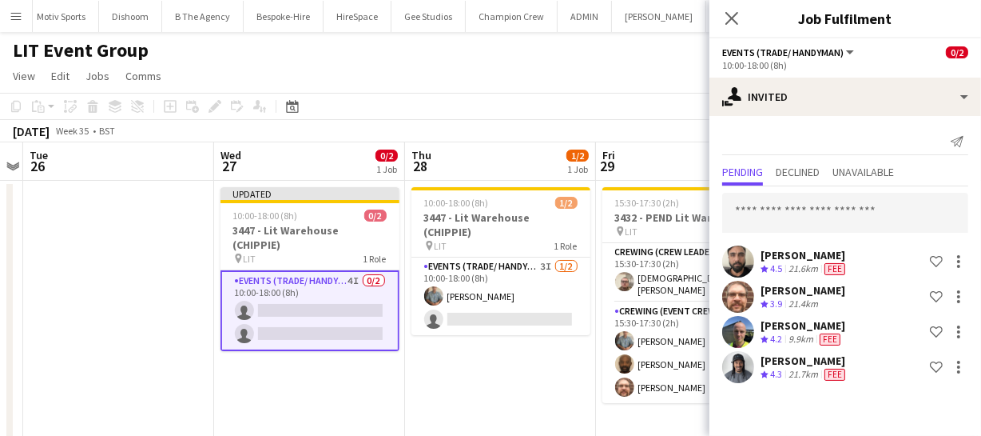
scroll to position [0, 0]
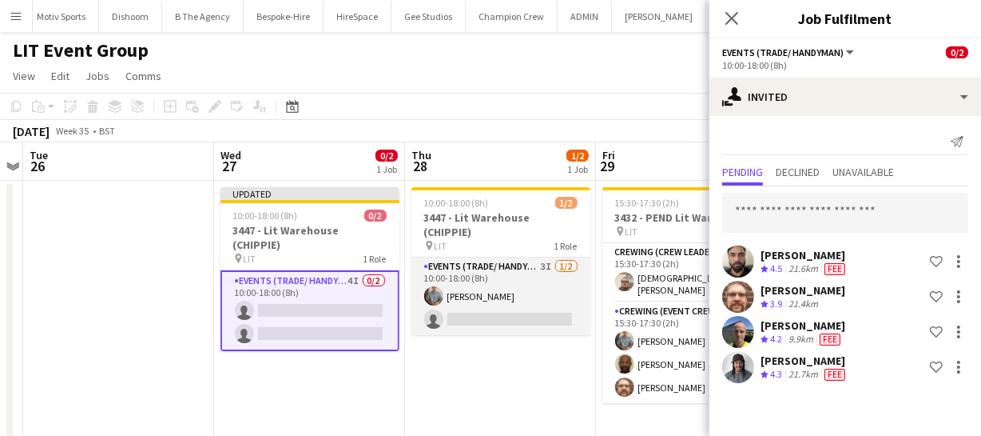
click at [501, 288] on app-card-role "Events (Trade/ Handyman) 3I 1/2 10:00-18:00 (8h) Daniel Slack single-neutral-ac…" at bounding box center [501, 296] width 179 height 78
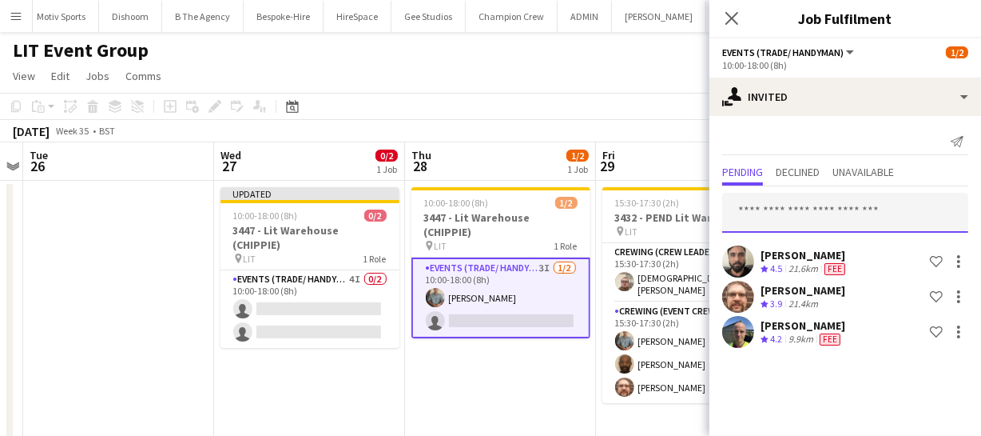
click at [816, 211] on input "text" at bounding box center [845, 213] width 246 height 40
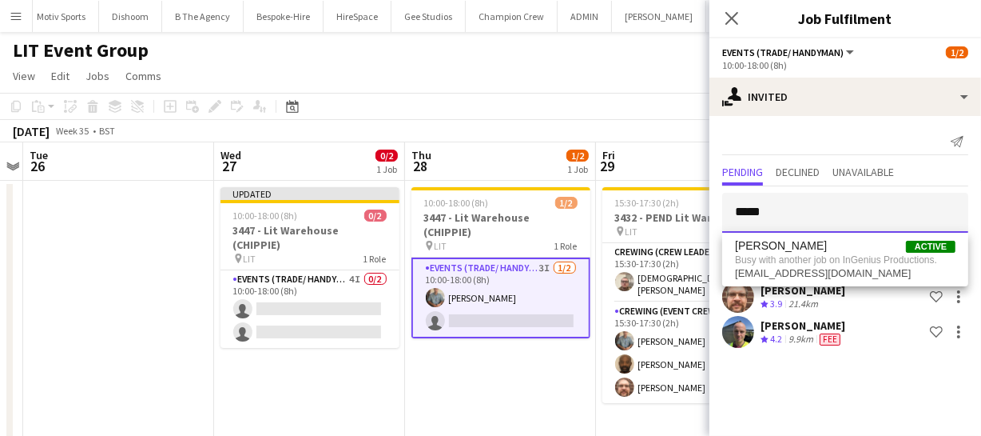
type input "*****"
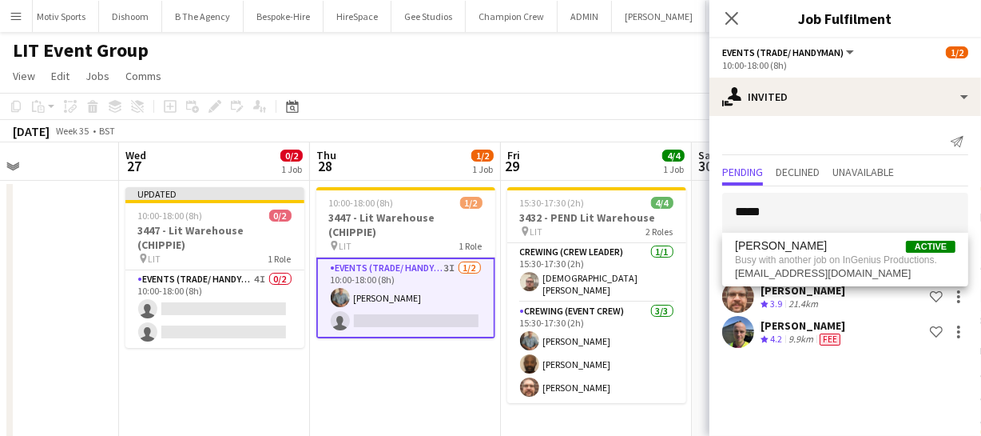
drag, startPoint x: 531, startPoint y: 364, endPoint x: 389, endPoint y: 360, distance: 141.5
click at [427, 356] on app-calendar-viewport "Sat 23 Sun 24 4/4 1 Job Mon 25 Tue 26 Wed 27 0/2 1 Job Thu 28 1/2 1 Job Fri 29 …" at bounding box center [490, 376] width 981 height 469
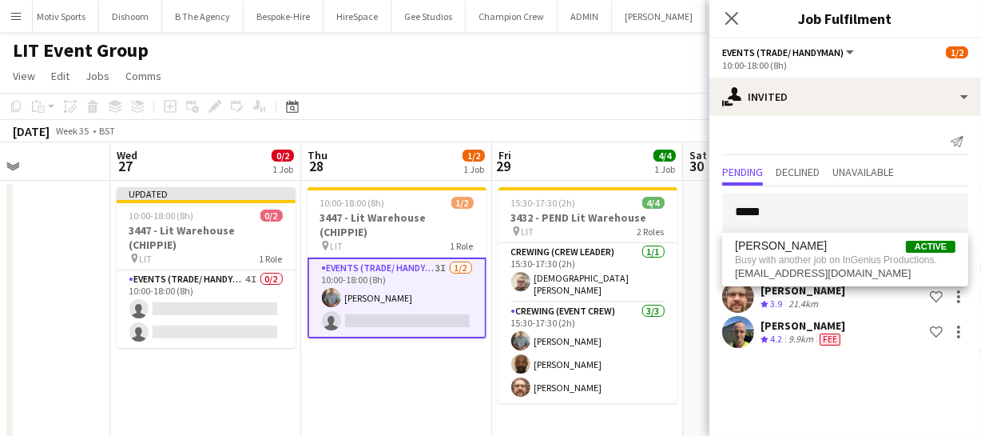
drag, startPoint x: 410, startPoint y: 356, endPoint x: 320, endPoint y: 352, distance: 90.4
click at [335, 352] on app-calendar-viewport "Sat 23 Sun 24 4/4 1 Job Mon 25 Tue 26 Wed 27 0/2 1 Job Thu 28 1/2 1 Job Fri 29 …" at bounding box center [490, 376] width 981 height 469
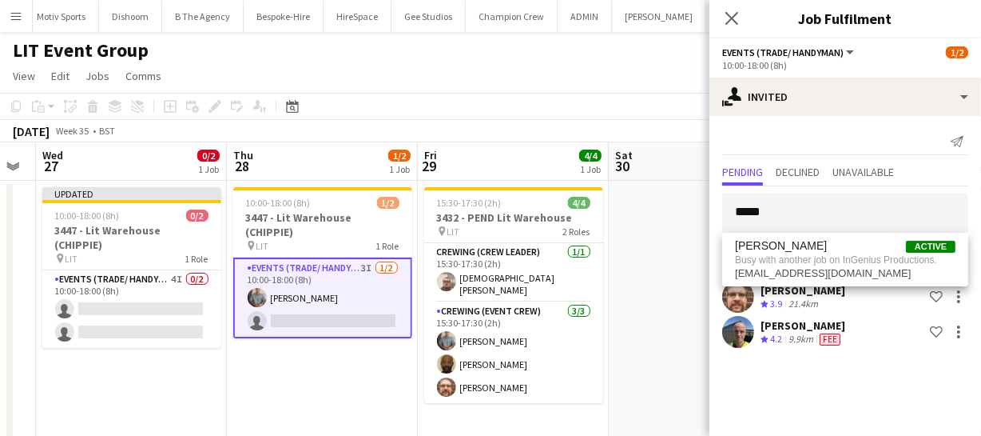
click at [303, 358] on app-calendar-viewport "Sat 23 Sun 24 4/4 1 Job Mon 25 Tue 26 Wed 27 0/2 1 Job Thu 28 1/2 1 Job Fri 29 …" at bounding box center [490, 376] width 981 height 469
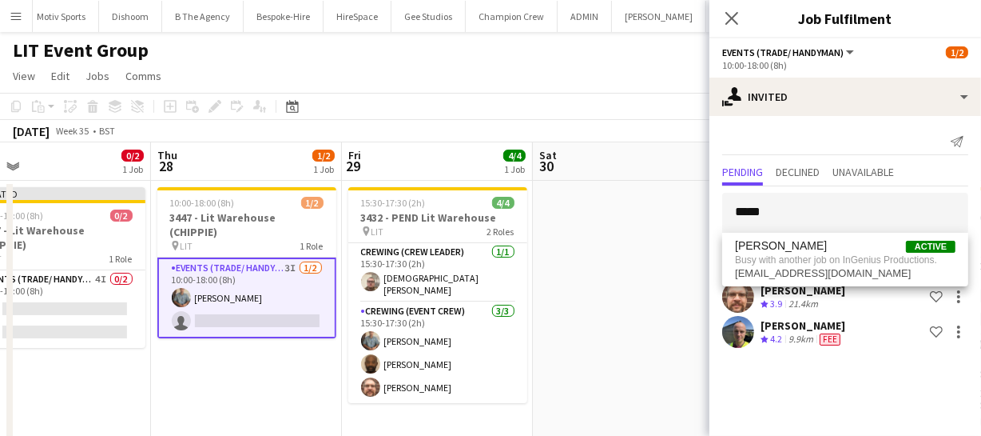
drag, startPoint x: 626, startPoint y: 355, endPoint x: 516, endPoint y: 361, distance: 110.5
click at [552, 359] on app-calendar-viewport "Mon 25 Tue 26 Wed 27 0/2 1 Job Thu 28 1/2 1 Job Fri 29 4/4 1 Job Sat 30 Sun 31 …" at bounding box center [490, 376] width 981 height 469
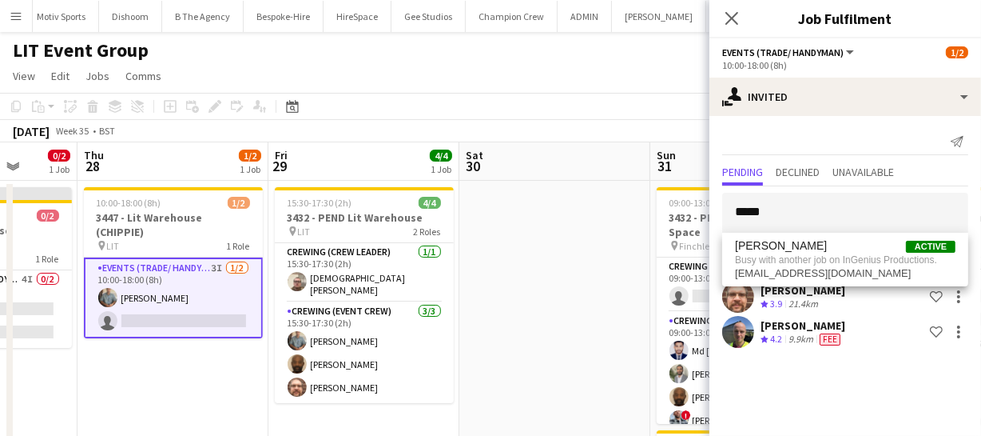
drag, startPoint x: 462, startPoint y: 366, endPoint x: 432, endPoint y: 367, distance: 30.4
click at [441, 365] on app-calendar-viewport "Mon 25 Tue 26 Wed 27 0/2 1 Job Thu 28 1/2 1 Job Fri 29 4/4 1 Job Sat 30 Sun 31 …" at bounding box center [490, 376] width 981 height 469
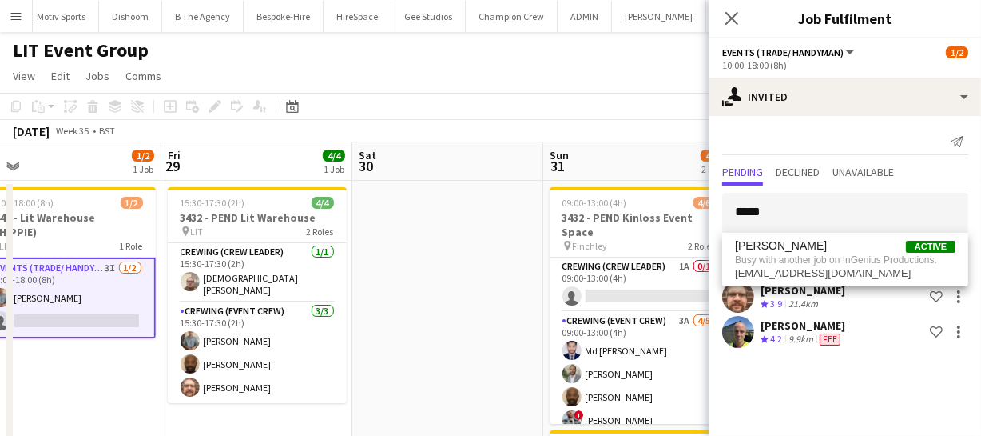
click at [359, 376] on app-calendar-viewport "Mon 25 Tue 26 Wed 27 0/2 1 Job Thu 28 1/2 1 Job Fri 29 4/4 1 Job Sat 30 Sun 31 …" at bounding box center [490, 376] width 981 height 469
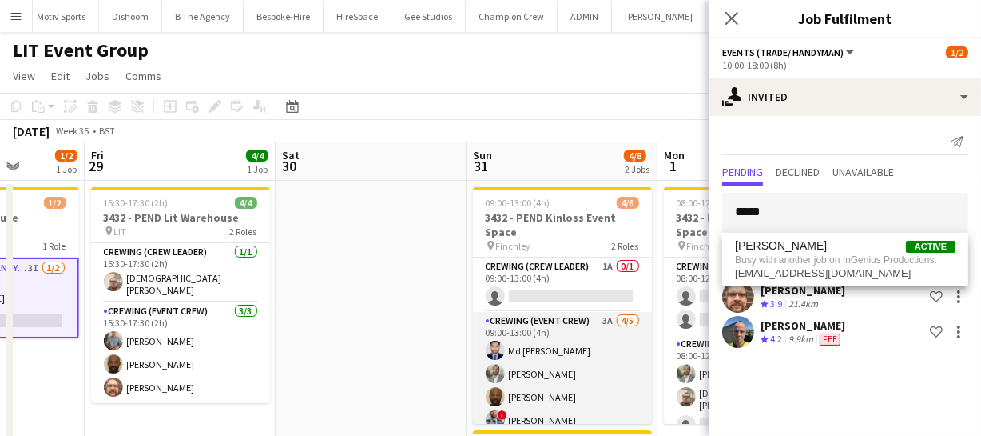
scroll to position [34, 0]
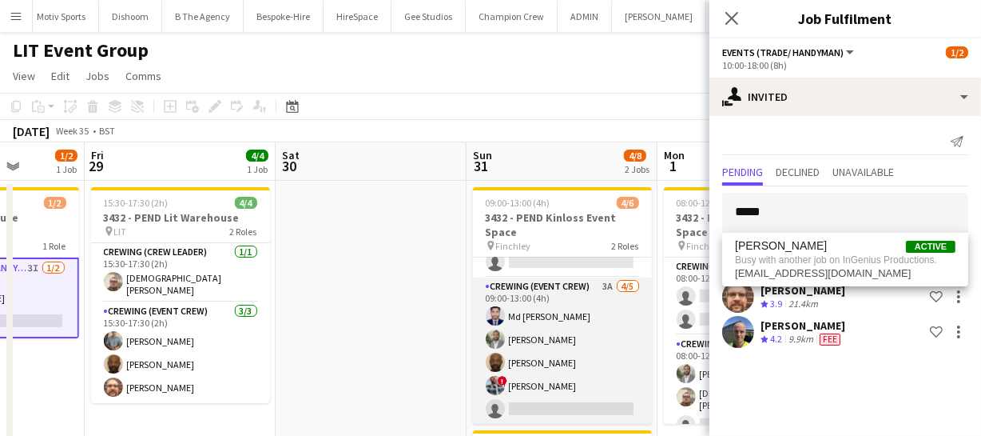
click at [583, 356] on app-card-role "Crewing (Event Crew) 3A 4/5 09:00-13:00 (4h) Md Mosabbit Hridoy Kian Chauhan Ke…" at bounding box center [562, 350] width 179 height 147
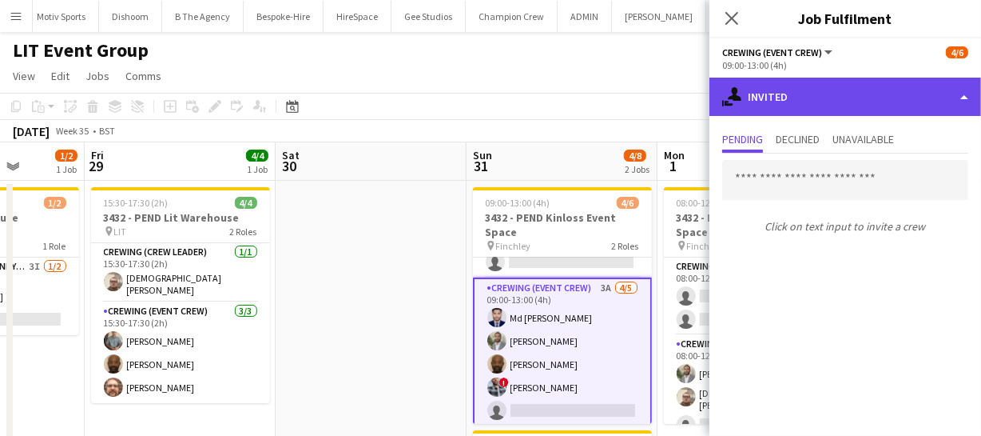
click at [789, 101] on div "single-neutral-actions-share-1 Invited" at bounding box center [846, 97] width 272 height 38
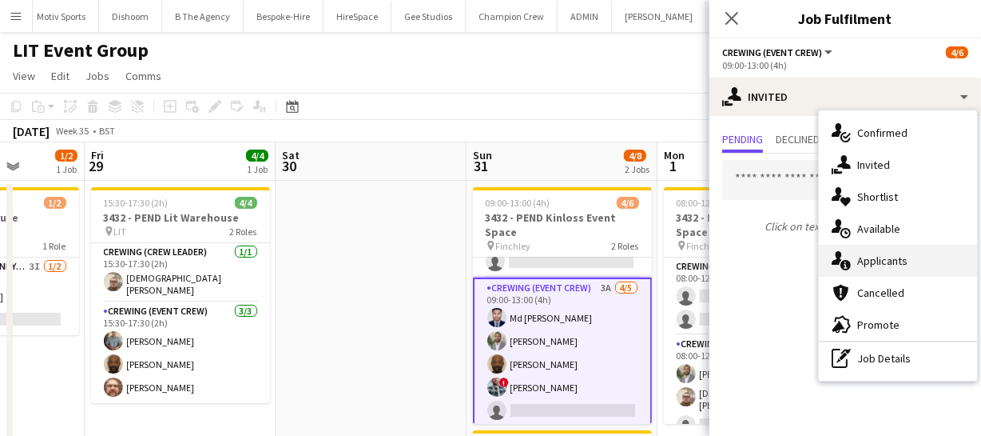
click at [916, 254] on div "single-neutral-actions-information Applicants" at bounding box center [898, 261] width 158 height 32
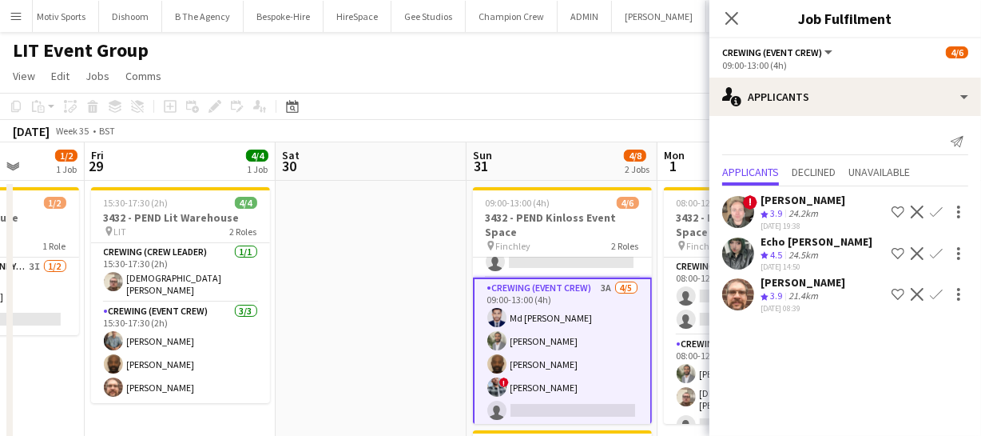
scroll to position [0, 541]
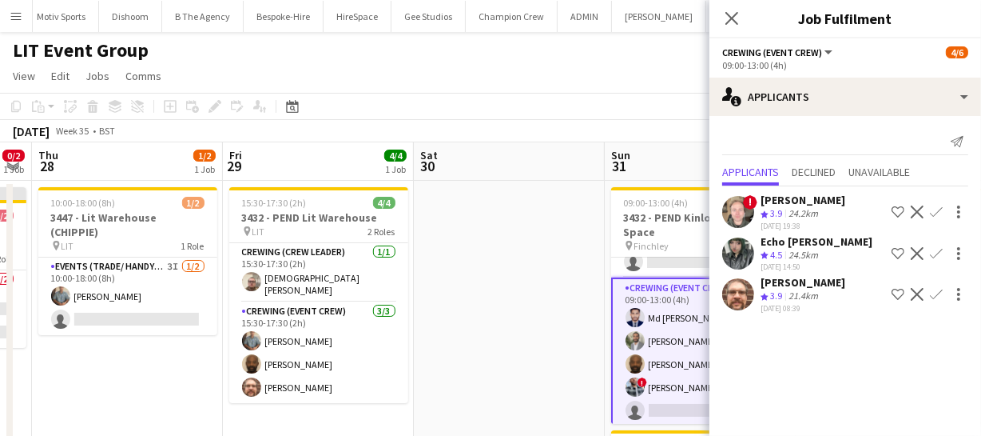
drag, startPoint x: 342, startPoint y: 342, endPoint x: 161, endPoint y: 337, distance: 181.5
click at [163, 337] on app-calendar-viewport "Mon 25 Tue 26 Wed 27 0/2 1 Job Thu 28 1/2 1 Job Fri 29 4/4 1 Job Sat 30 Sun 31 …" at bounding box center [490, 376] width 981 height 469
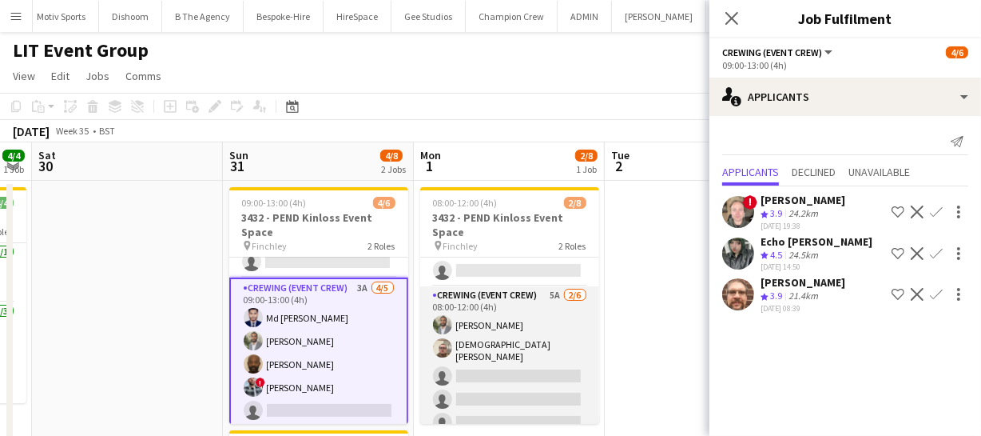
scroll to position [72, 0]
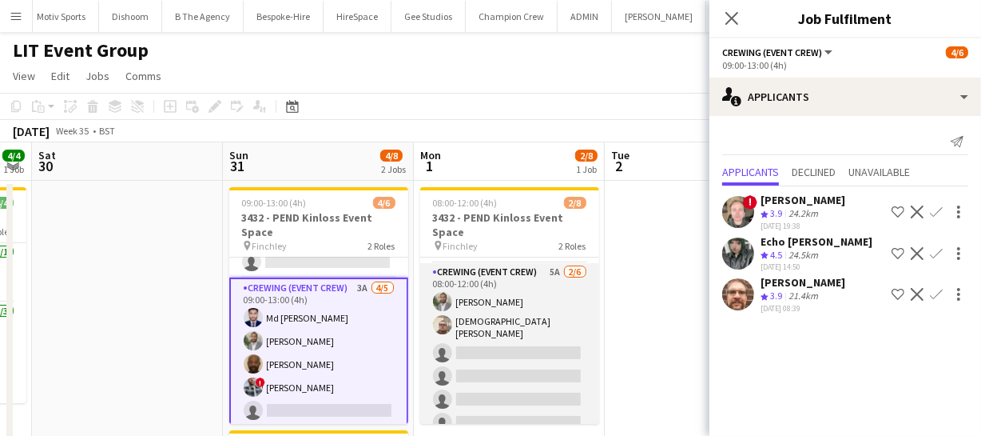
click at [546, 343] on app-card-role "Crewing (Event Crew) 5A 2/6 08:00-12:00 (4h) Kian Chauhan Christian Skinner sin…" at bounding box center [509, 350] width 179 height 175
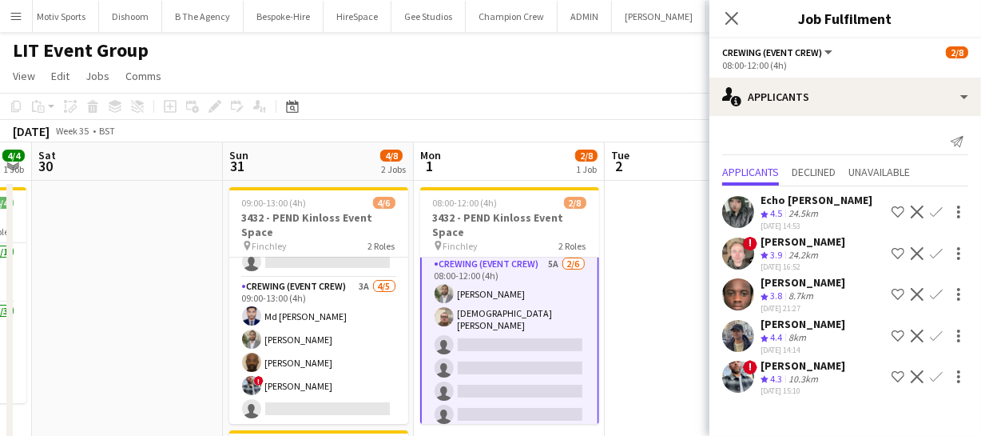
scroll to position [84, 0]
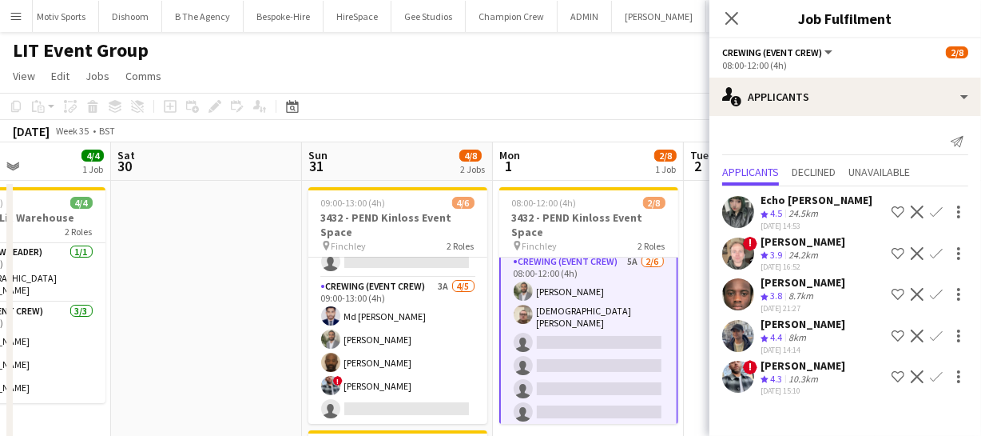
drag, startPoint x: 507, startPoint y: 344, endPoint x: 595, endPoint y: 331, distance: 89.7
click at [595, 332] on app-calendar-viewport "Wed 27 0/2 1 Job Thu 28 1/2 1 Job Fri 29 4/4 1 Job Sat 30 Sun 31 4/8 2 Jobs Mon…" at bounding box center [490, 376] width 981 height 469
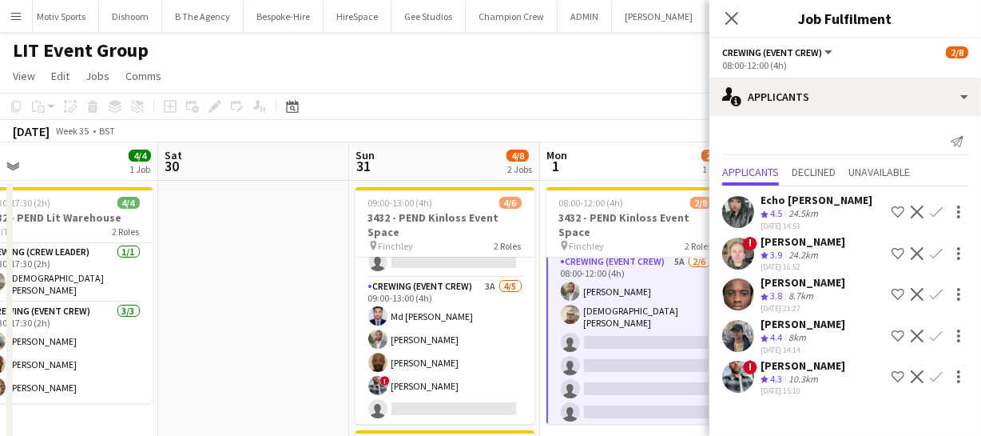
drag, startPoint x: 551, startPoint y: 336, endPoint x: 628, endPoint y: 331, distance: 76.9
click at [614, 331] on app-calendar-viewport "Wed 27 0/2 1 Job Thu 28 1/2 1 Job Fri 29 4/4 1 Job Sat 30 Sun 31 4/8 2 Jobs Mon…" at bounding box center [490, 376] width 981 height 469
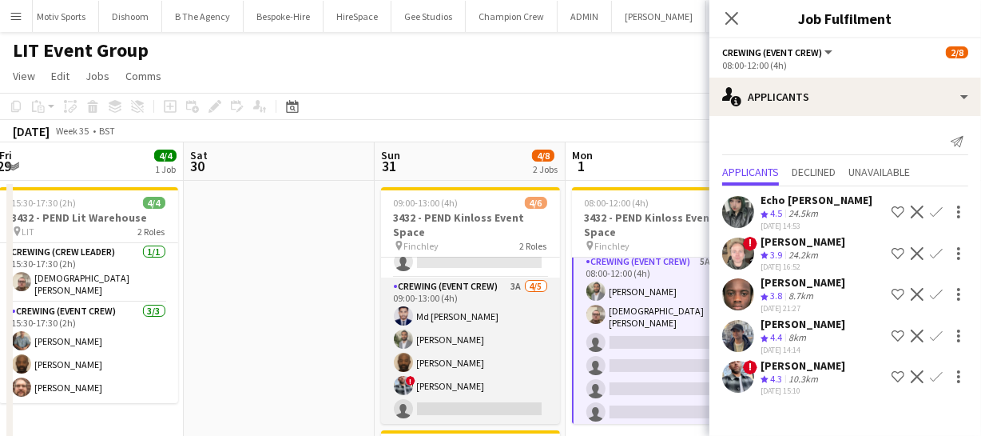
drag, startPoint x: 428, startPoint y: 344, endPoint x: 610, endPoint y: 324, distance: 183.4
click at [549, 332] on app-calendar-viewport "Wed 27 0/2 1 Job Thu 28 1/2 1 Job Fri 29 4/4 1 Job Sat 30 Sun 31 4/8 2 Jobs Mon…" at bounding box center [490, 376] width 981 height 469
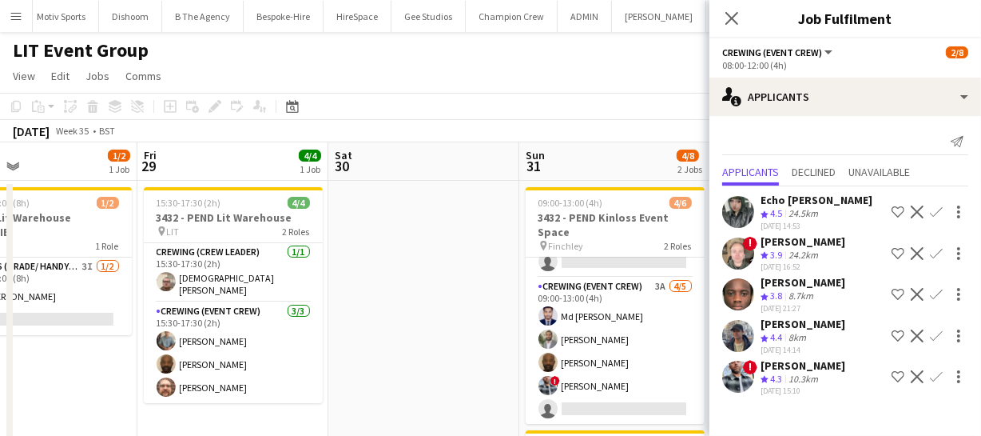
drag, startPoint x: 399, startPoint y: 322, endPoint x: 507, endPoint y: 313, distance: 108.2
click at [473, 316] on app-calendar-viewport "Tue 26 Wed 27 0/2 1 Job Thu 28 1/2 1 Job Fri 29 4/4 1 Job Sat 30 Sun 31 4/8 2 J…" at bounding box center [490, 376] width 981 height 469
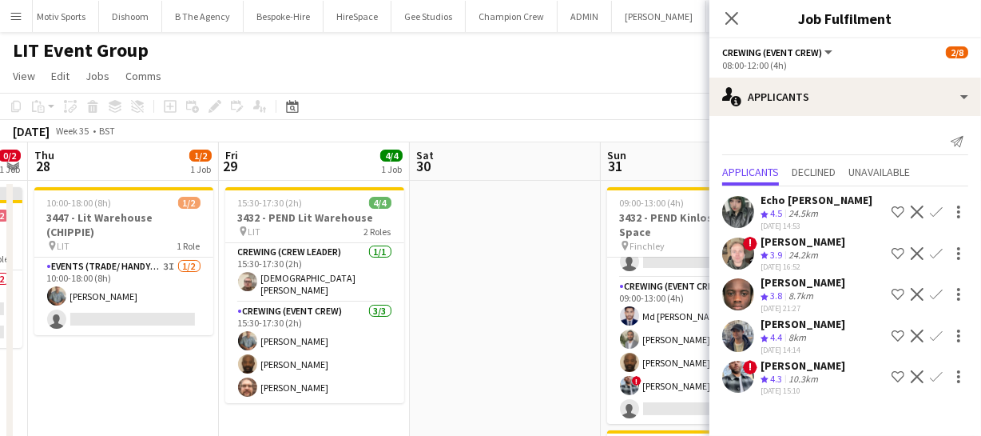
click at [544, 303] on app-calendar-viewport "Tue 26 Wed 27 0/2 1 Job Thu 28 1/2 1 Job Fri 29 4/4 1 Job Sat 30 Sun 31 4/8 2 J…" at bounding box center [490, 376] width 981 height 469
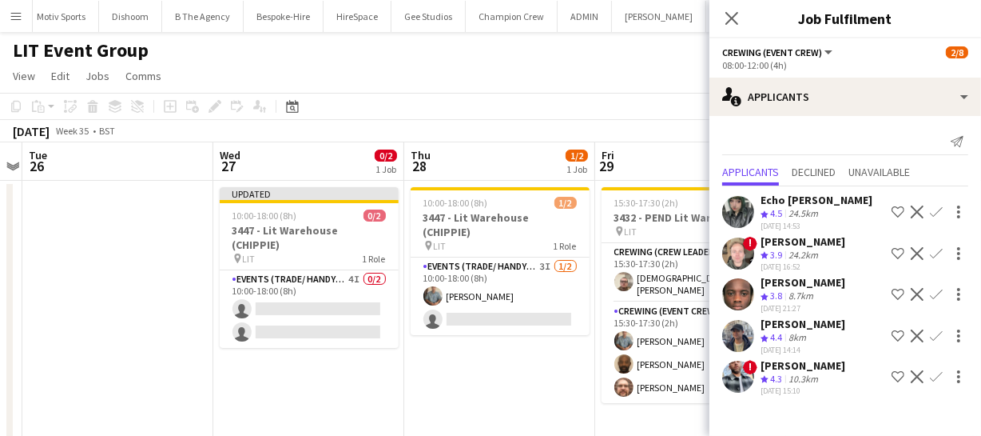
scroll to position [0, 356]
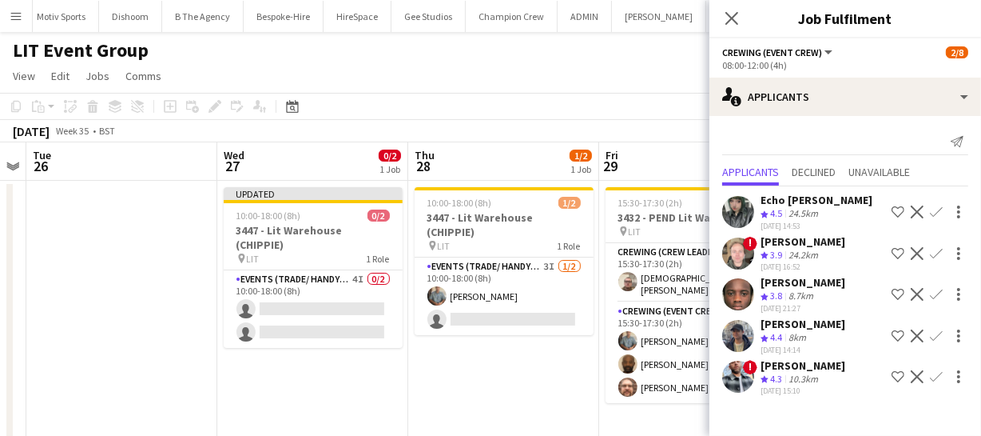
drag, startPoint x: 168, startPoint y: 360, endPoint x: 459, endPoint y: 352, distance: 291.8
click at [459, 352] on app-calendar-viewport "Sun 24 4/4 1 Job Mon 25 Tue 26 Wed 27 0/2 1 Job Thu 28 1/2 1 Job Fri 29 4/4 1 J…" at bounding box center [490, 376] width 981 height 469
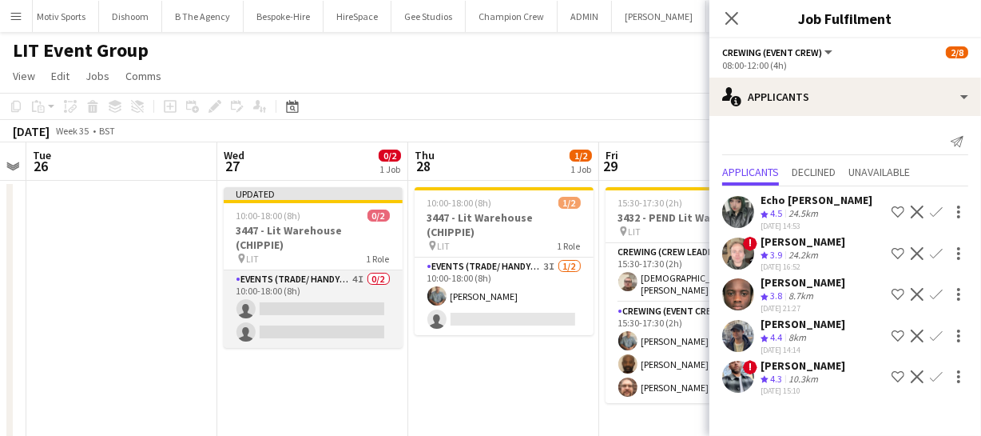
click at [366, 288] on app-card-role "Events (Trade/ Handyman) 4I 0/2 10:00-18:00 (8h) single-neutral-actions single-…" at bounding box center [313, 309] width 179 height 78
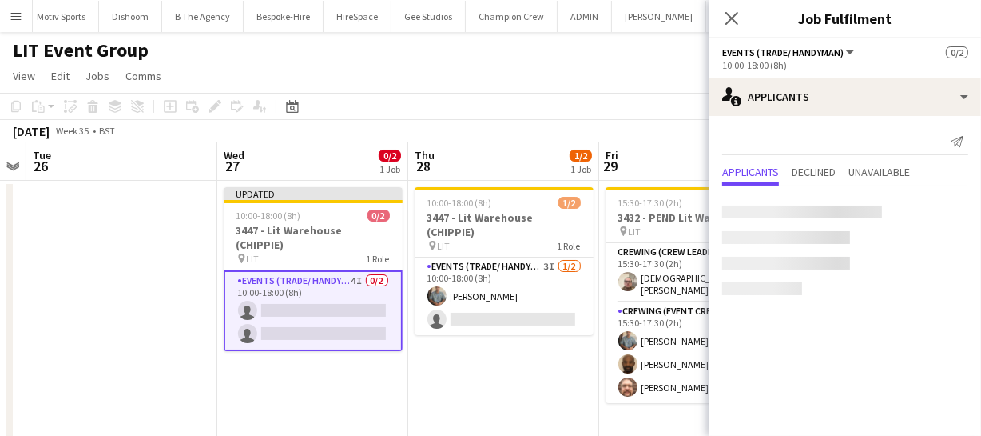
scroll to position [81, 0]
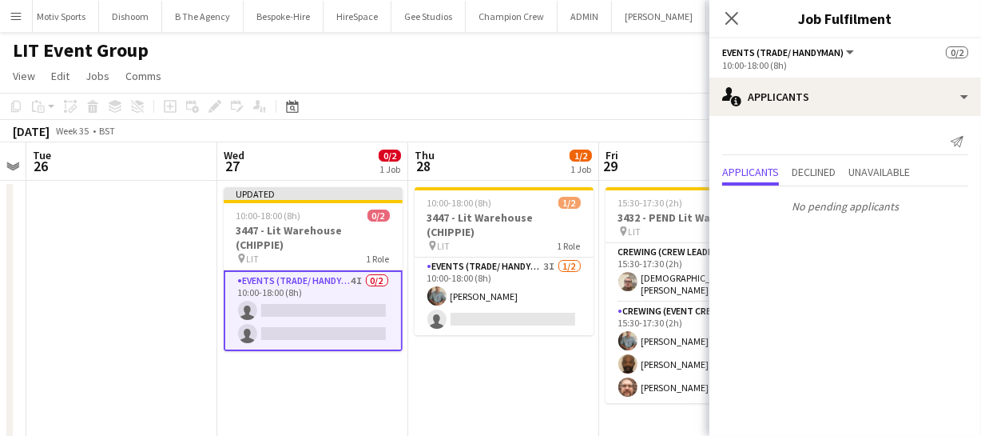
click at [359, 321] on app-card-role "Events (Trade/ Handyman) 4I 0/2 10:00-18:00 (8h) single-neutral-actions single-…" at bounding box center [313, 310] width 179 height 81
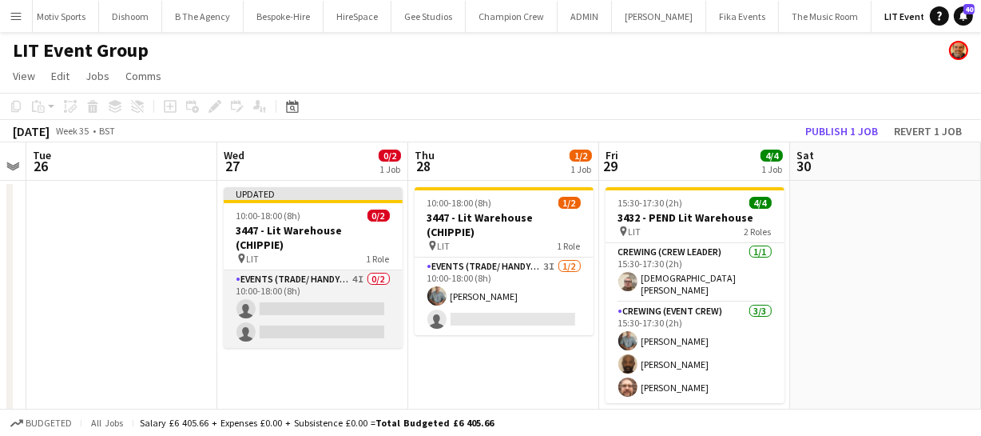
click at [360, 321] on app-card-role "Events (Trade/ Handyman) 4I 0/2 10:00-18:00 (8h) single-neutral-actions single-…" at bounding box center [313, 309] width 179 height 78
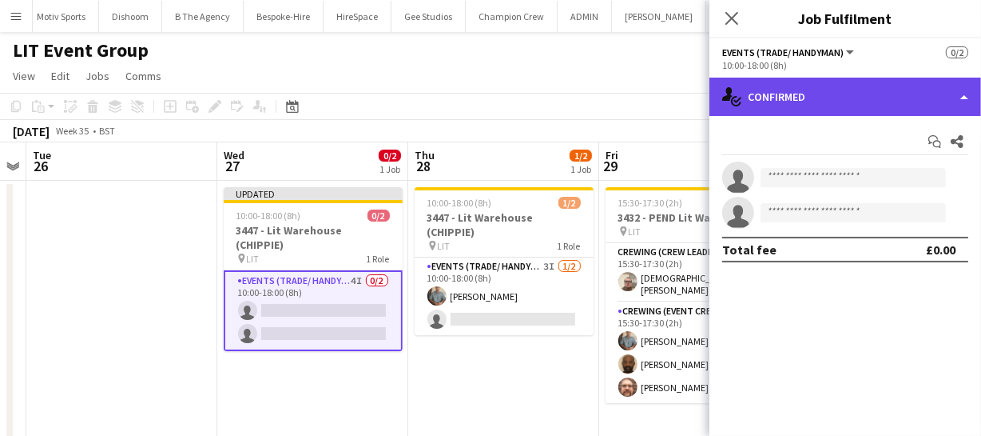
click at [887, 109] on div "single-neutral-actions-check-2 Confirmed" at bounding box center [846, 97] width 272 height 38
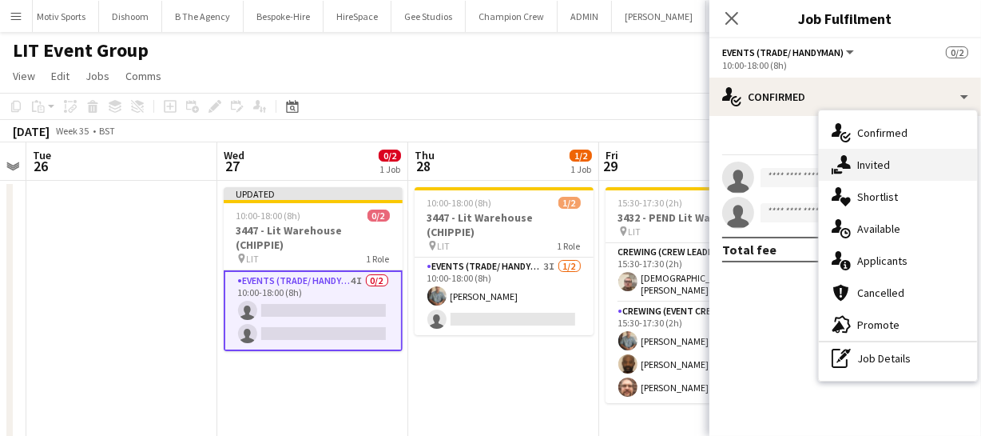
click at [893, 179] on div "single-neutral-actions-share-1 Invited" at bounding box center [898, 165] width 158 height 32
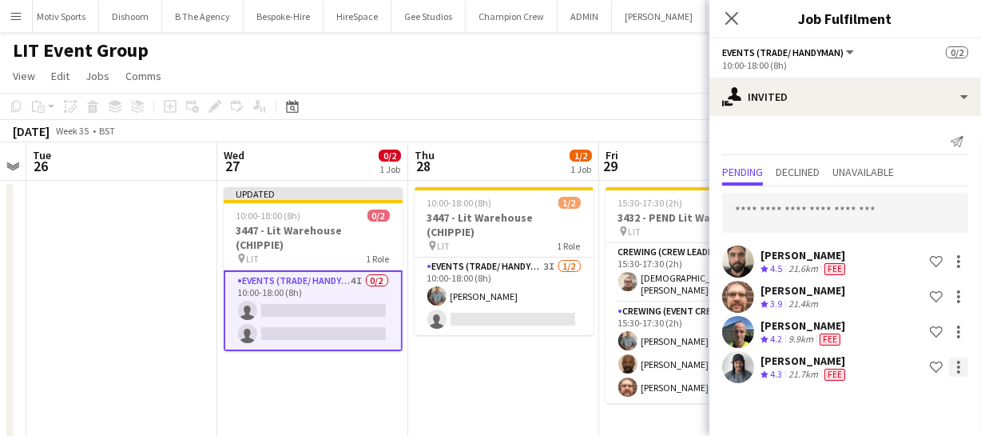
click at [959, 366] on div at bounding box center [958, 366] width 3 height 3
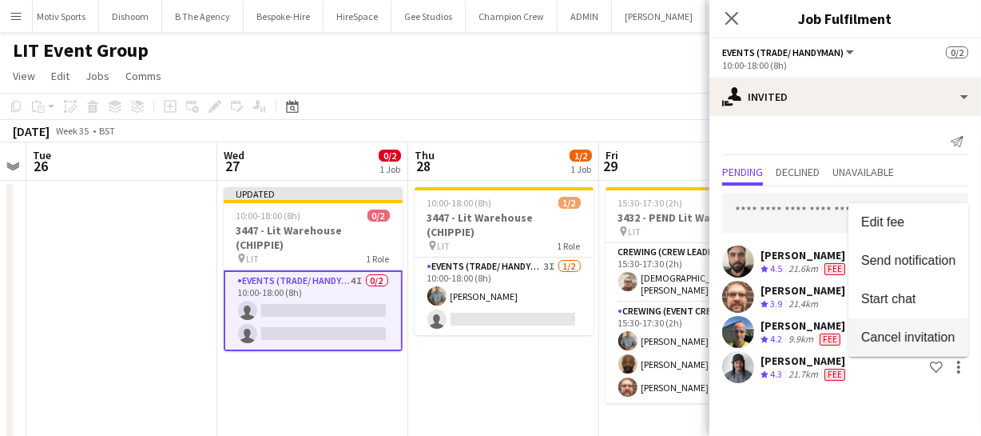
click at [906, 342] on span "Cancel invitation" at bounding box center [907, 337] width 93 height 14
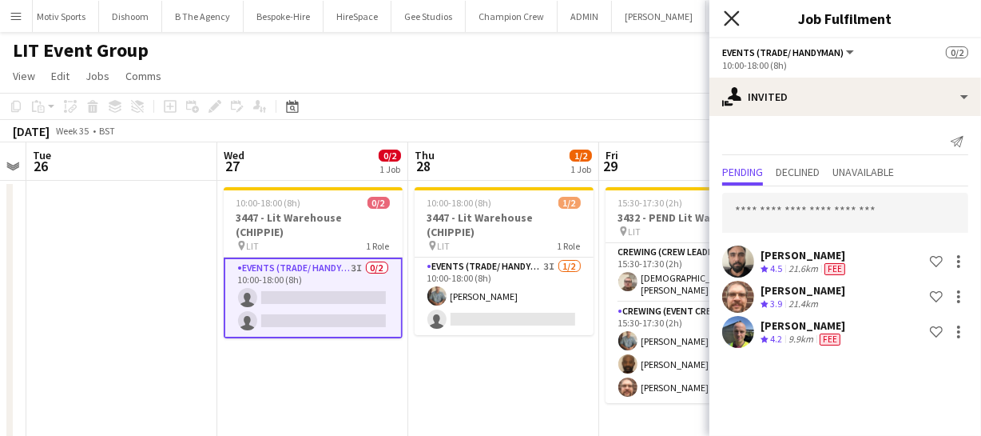
click at [734, 15] on icon at bounding box center [731, 17] width 15 height 15
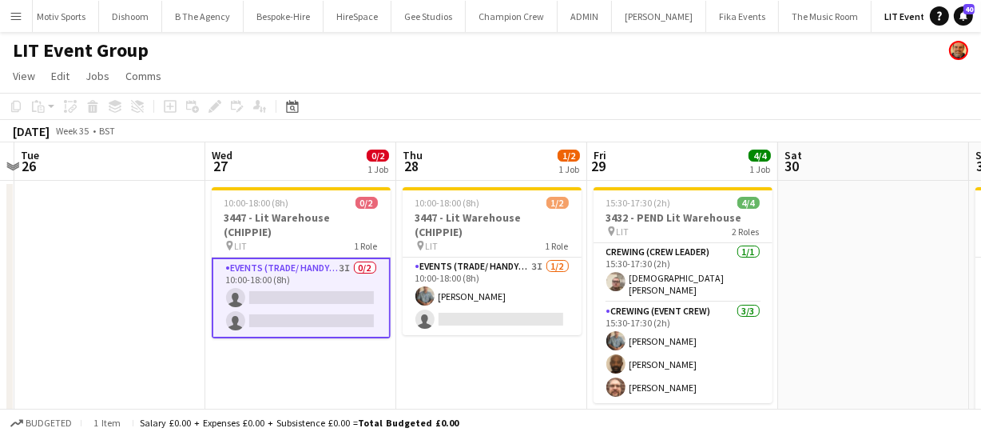
scroll to position [0, 368]
drag, startPoint x: 535, startPoint y: 337, endPoint x: 519, endPoint y: 336, distance: 16.1
click at [520, 338] on app-calendar-viewport "Sun 24 4/4 1 Job Mon 25 Tue 26 Wed 27 0/2 1 Job Thu 28 1/2 1 Job Fri 29 4/4 1 J…" at bounding box center [490, 376] width 981 height 469
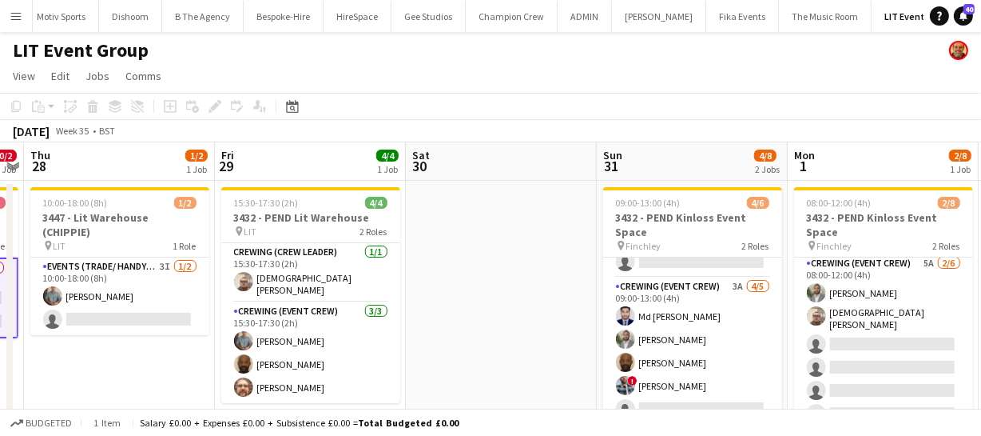
scroll to position [0, 741]
drag, startPoint x: 847, startPoint y: 324, endPoint x: 476, endPoint y: 312, distance: 371.0
click at [476, 312] on app-calendar-viewport "Sun 24 4/4 1 Job Mon 25 Tue 26 Wed 27 0/2 1 Job Thu 28 1/2 1 Job Fri 29 4/4 1 J…" at bounding box center [490, 376] width 981 height 469
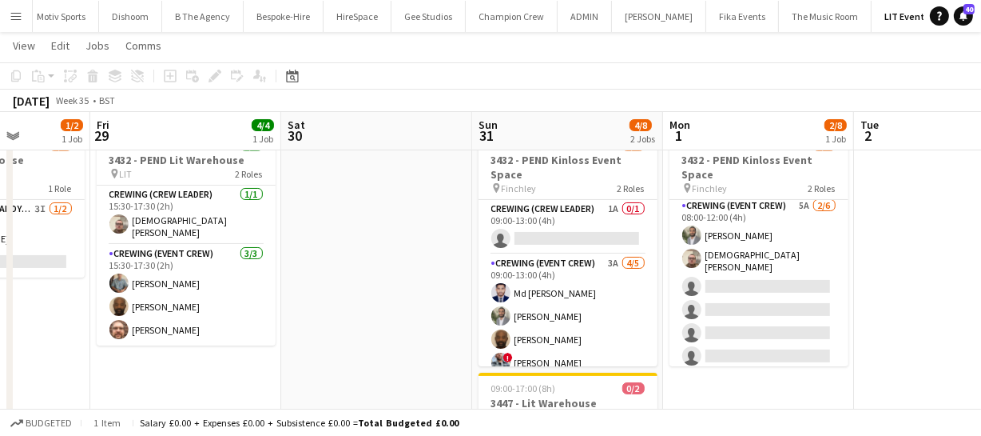
scroll to position [0, 522]
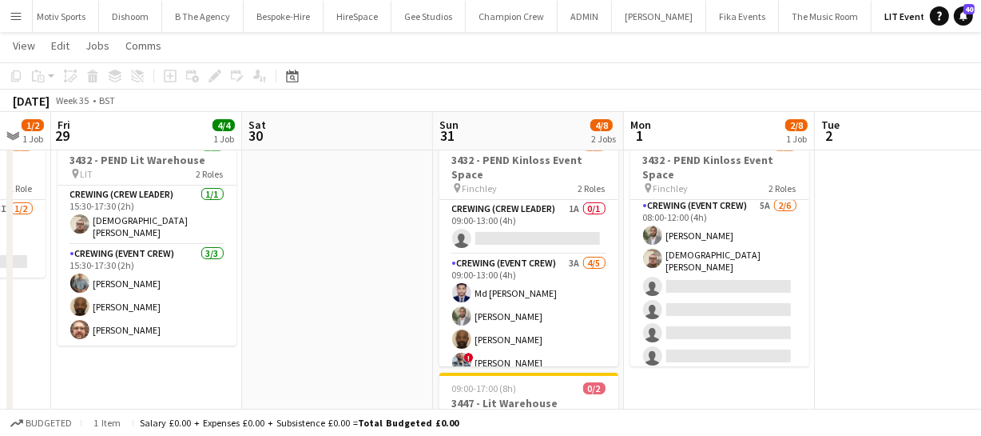
drag, startPoint x: 855, startPoint y: 324, endPoint x: 692, endPoint y: 328, distance: 163.1
click at [692, 328] on app-calendar-viewport "Tue 26 Wed 27 0/2 1 Job Thu 28 1/2 1 Job Fri 29 4/4 1 Job Sat 30 Sun 31 4/8 2 J…" at bounding box center [490, 279] width 981 height 547
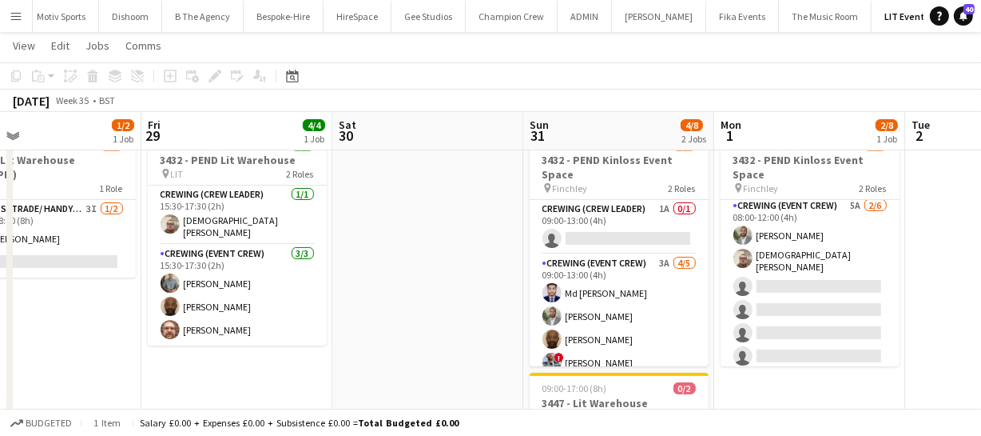
scroll to position [0, 452]
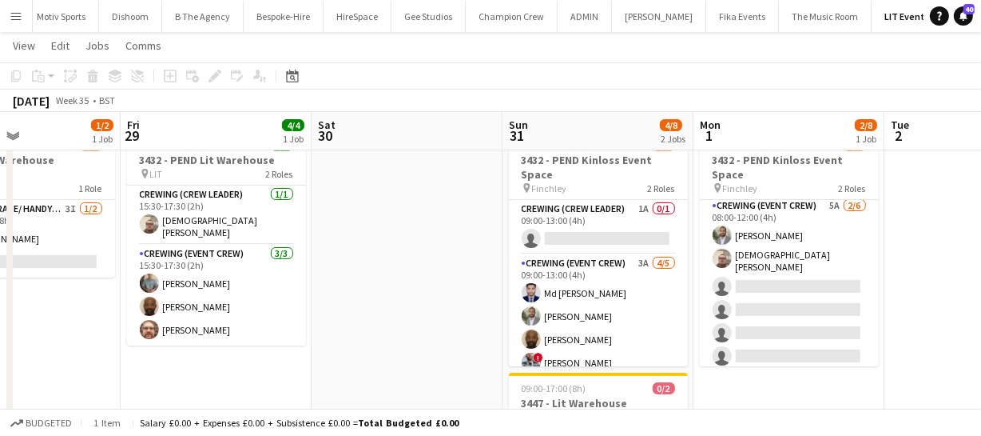
drag, startPoint x: 355, startPoint y: 338, endPoint x: 424, endPoint y: 337, distance: 69.5
click at [424, 337] on app-calendar-viewport "Tue 26 Wed 27 0/2 1 Job Thu 28 1/2 1 Job Fri 29 4/4 1 Job Sat 30 Sun 31 4/8 2 J…" at bounding box center [490, 279] width 981 height 547
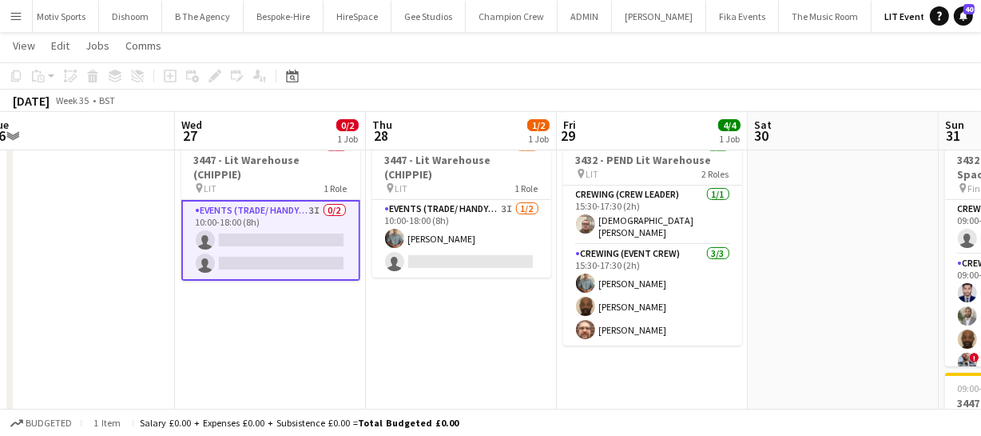
scroll to position [0, 425]
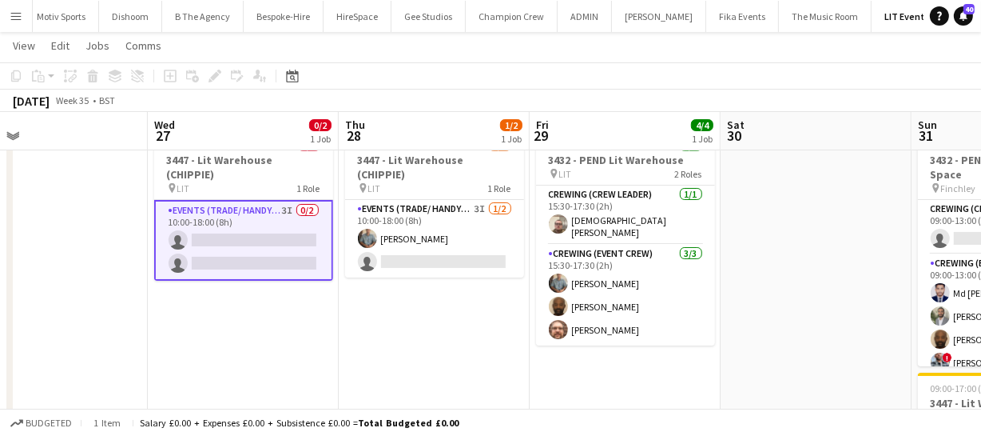
drag, startPoint x: 292, startPoint y: 300, endPoint x: 701, endPoint y: 295, distance: 409.2
click at [701, 295] on app-calendar-viewport "Sun 24 4/4 1 Job Mon 25 Tue 26 Wed 27 0/2 1 Job Thu 28 1/2 1 Job Fri 29 4/4 1 J…" at bounding box center [490, 279] width 981 height 547
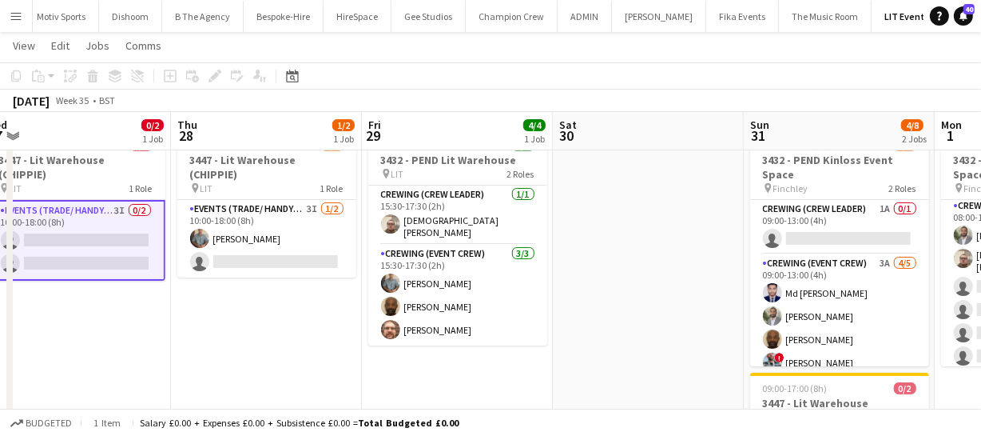
scroll to position [0, 624]
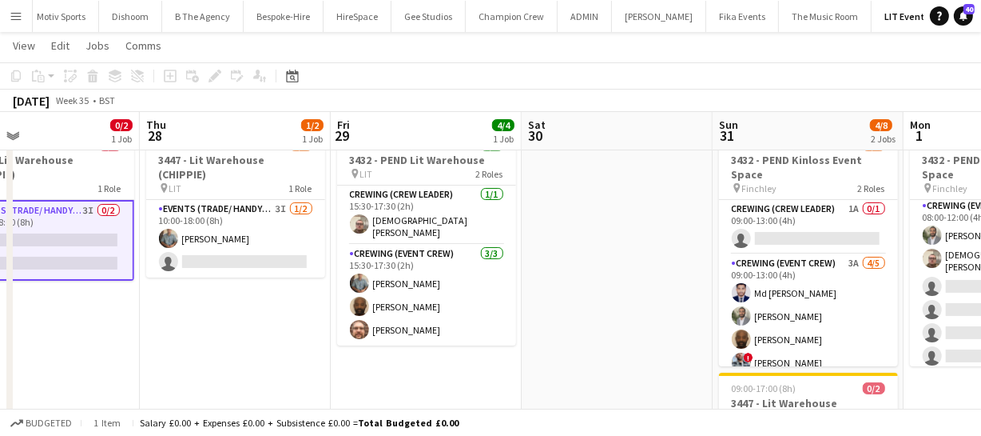
drag, startPoint x: 750, startPoint y: 287, endPoint x: 551, endPoint y: 301, distance: 199.5
click at [551, 301] on app-calendar-viewport "Sun 24 4/4 1 Job Mon 25 Tue 26 Wed 27 0/2 1 Job Thu 28 1/2 1 Job Fri 29 4/4 1 J…" at bounding box center [490, 279] width 981 height 547
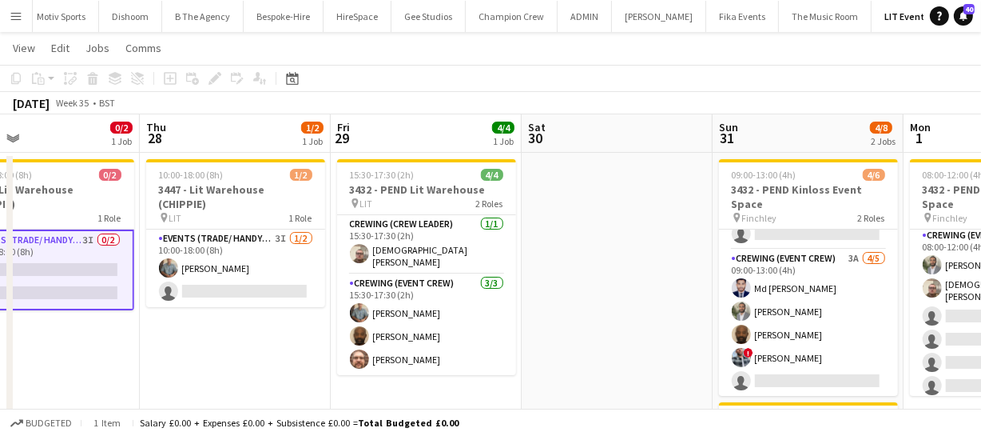
scroll to position [0, 0]
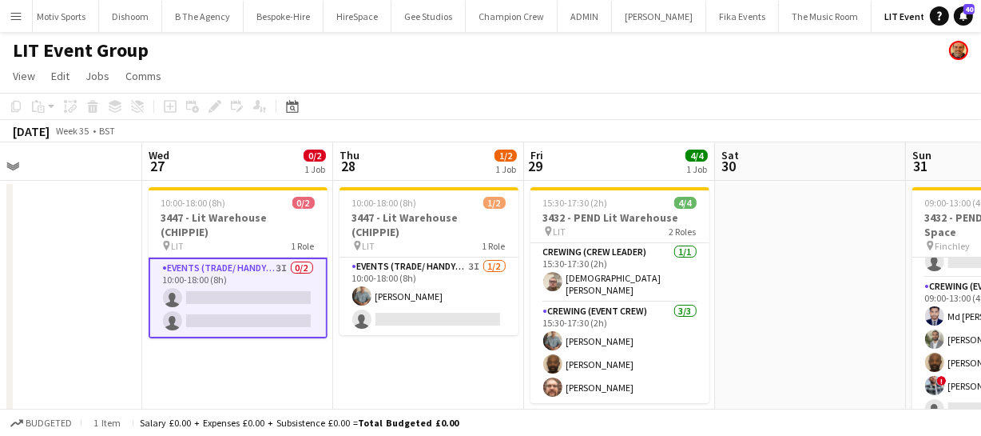
drag, startPoint x: 591, startPoint y: 317, endPoint x: 786, endPoint y: 296, distance: 197.0
click at [786, 296] on app-calendar-viewport "Sun 24 4/4 1 Job Mon 25 Tue 26 Wed 27 0/2 1 Job Thu 28 1/2 1 Job Fri 29 4/4 1 J…" at bounding box center [490, 376] width 981 height 469
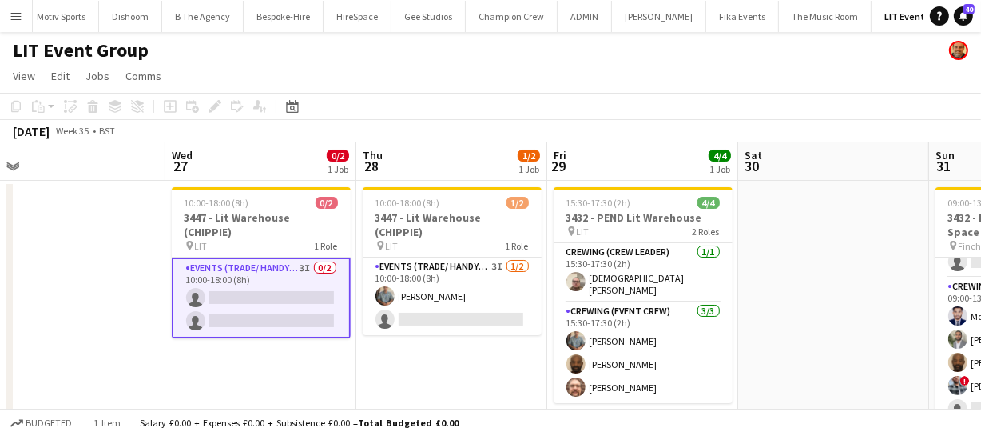
scroll to position [0, 407]
drag, startPoint x: 448, startPoint y: 346, endPoint x: 471, endPoint y: 346, distance: 22.4
click at [471, 346] on app-calendar-viewport "Sun 24 4/4 1 Job Mon 25 Tue 26 Wed 27 0/2 1 Job Thu 28 1/2 1 Job Fri 29 4/4 1 J…" at bounding box center [490, 376] width 981 height 469
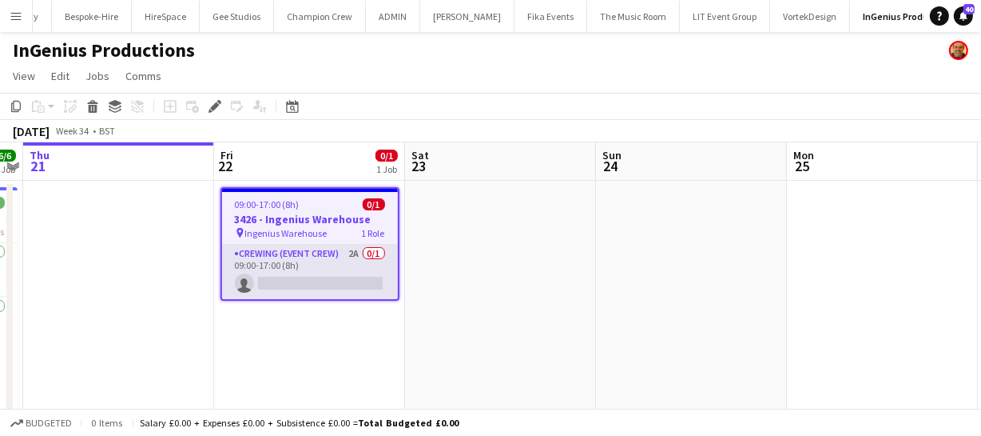
click at [312, 259] on app-card-role "Crewing (Event Crew) 2A 0/1 09:00-17:00 (8h) single-neutral-actions" at bounding box center [310, 272] width 176 height 54
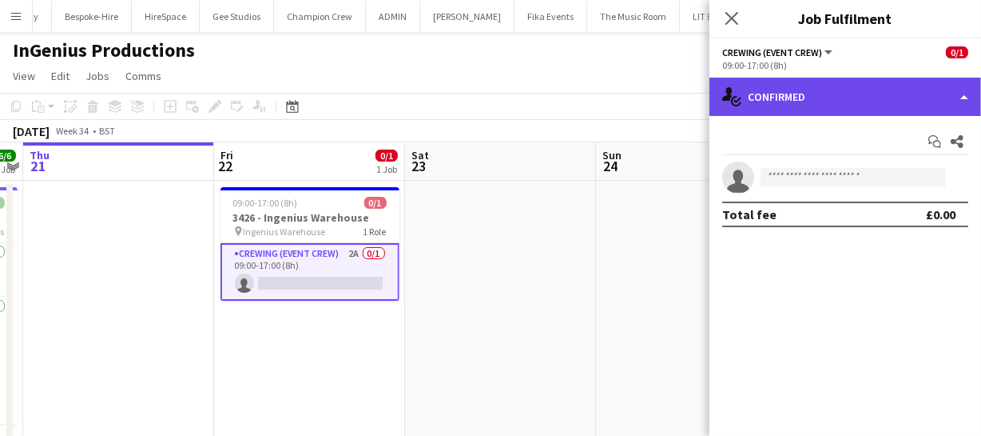
click at [865, 93] on div "single-neutral-actions-check-2 Confirmed" at bounding box center [846, 97] width 272 height 38
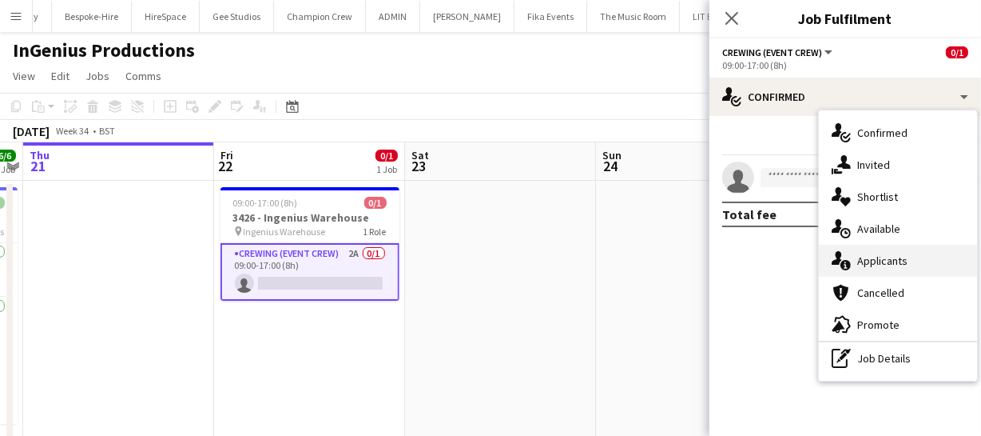
click at [904, 261] on div "single-neutral-actions-information Applicants" at bounding box center [898, 261] width 158 height 32
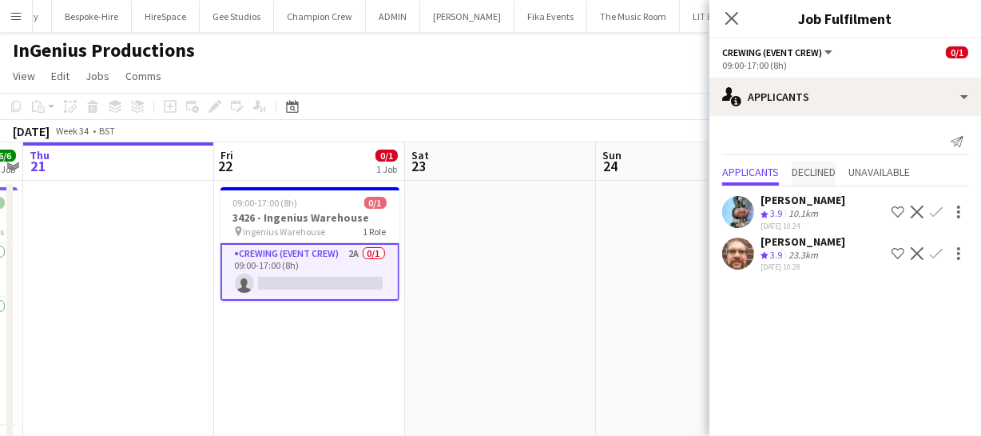
click at [806, 170] on span "Declined" at bounding box center [814, 171] width 44 height 11
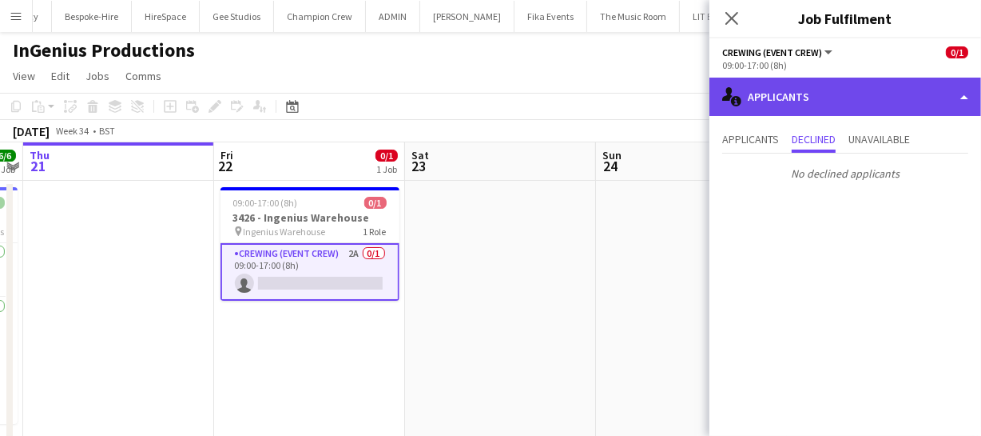
click at [776, 112] on div "single-neutral-actions-information Applicants" at bounding box center [846, 97] width 272 height 38
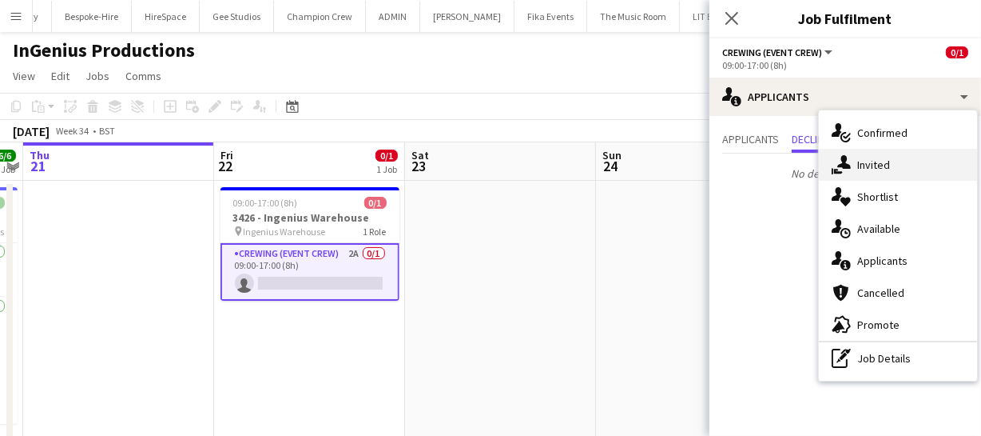
click at [849, 160] on icon "single-neutral-actions-share-1" at bounding box center [841, 164] width 19 height 19
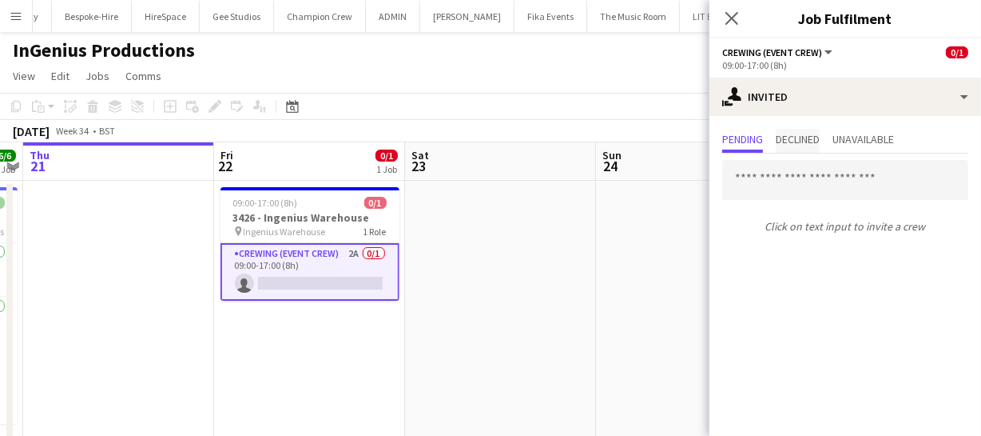
click at [805, 147] on span "Declined" at bounding box center [798, 141] width 44 height 24
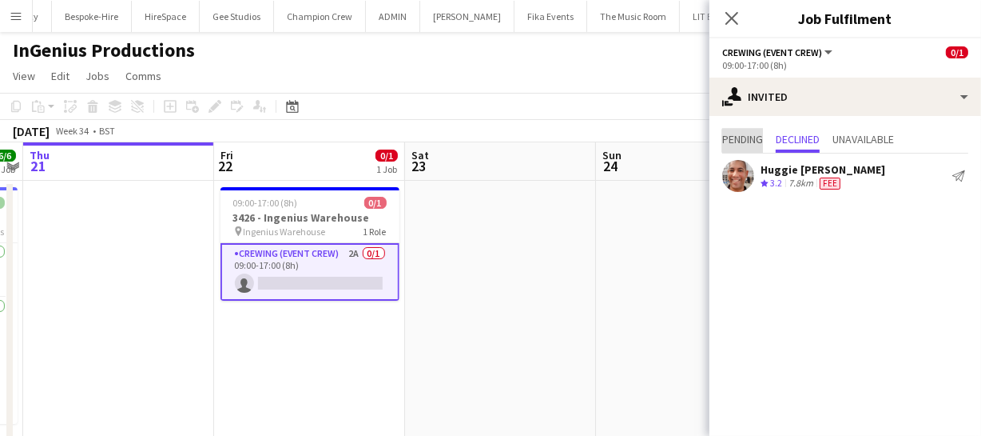
click at [747, 141] on span "Pending" at bounding box center [742, 138] width 41 height 11
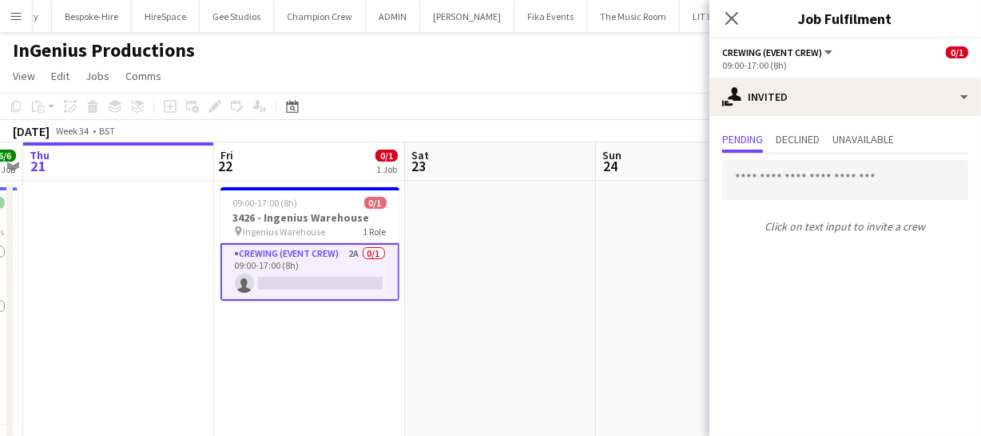
click at [336, 267] on app-card-role "Crewing (Event Crew) 2A 0/1 09:00-17:00 (8h) single-neutral-actions" at bounding box center [310, 272] width 179 height 58
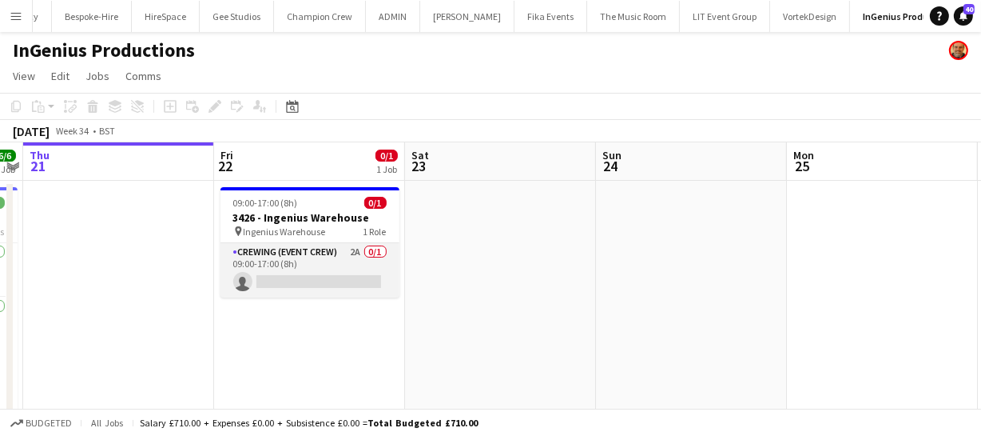
click at [336, 267] on app-card-role "Crewing (Event Crew) 2A 0/1 09:00-17:00 (8h) single-neutral-actions" at bounding box center [310, 270] width 179 height 54
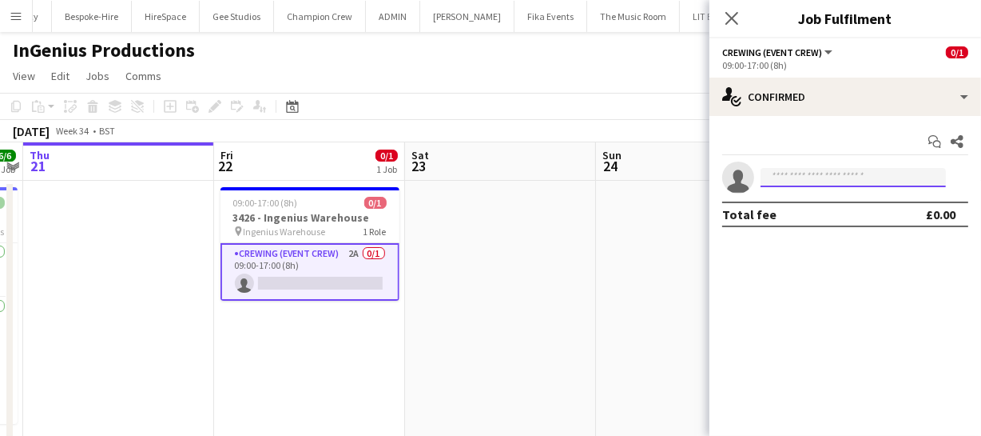
click at [801, 177] on input at bounding box center [853, 177] width 185 height 19
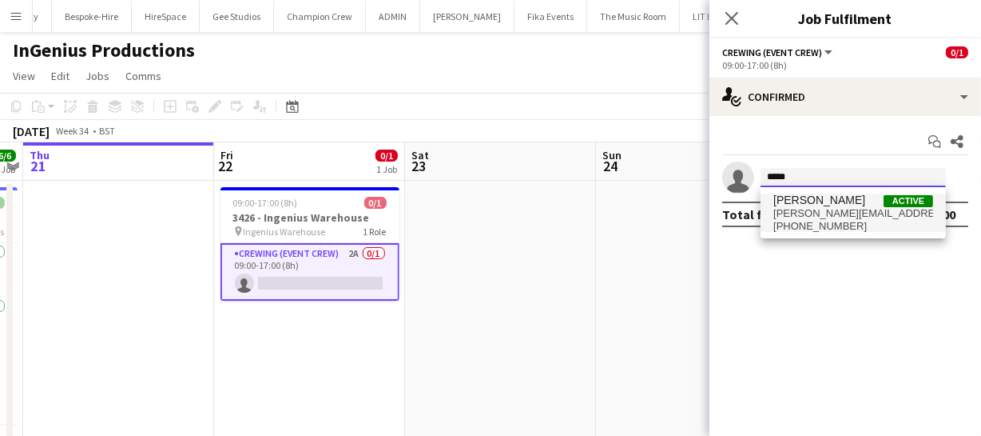
type input "*****"
click at [824, 200] on span "[PERSON_NAME]" at bounding box center [820, 200] width 92 height 14
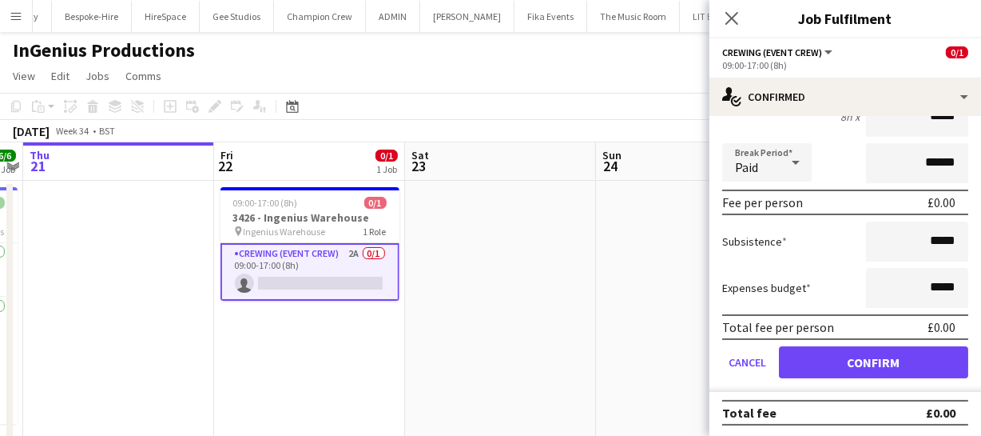
scroll to position [165, 0]
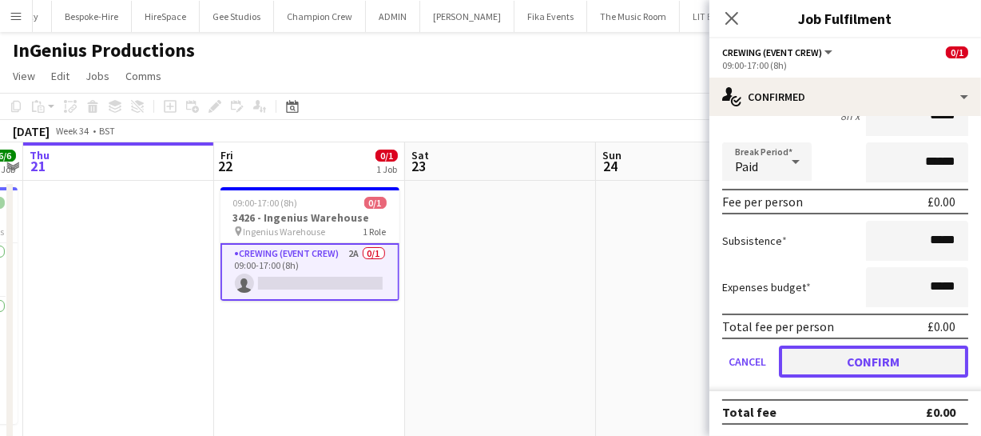
click at [889, 355] on button "Confirm" at bounding box center [873, 361] width 189 height 32
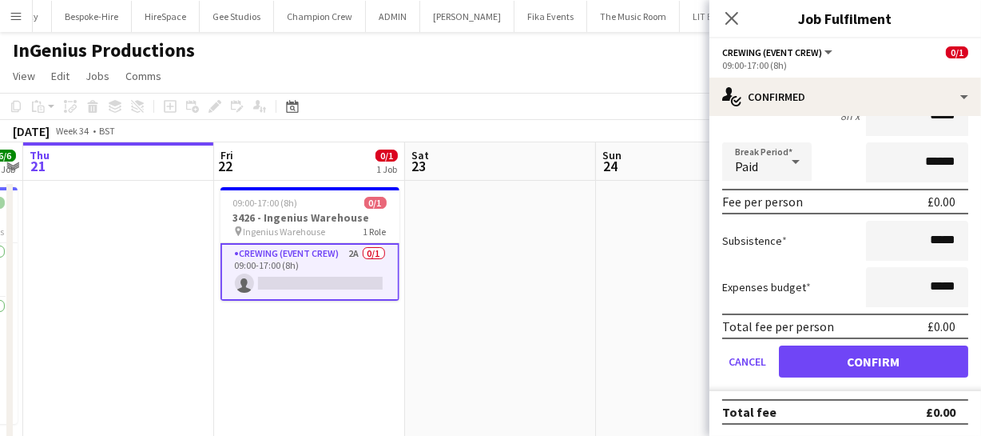
scroll to position [0, 0]
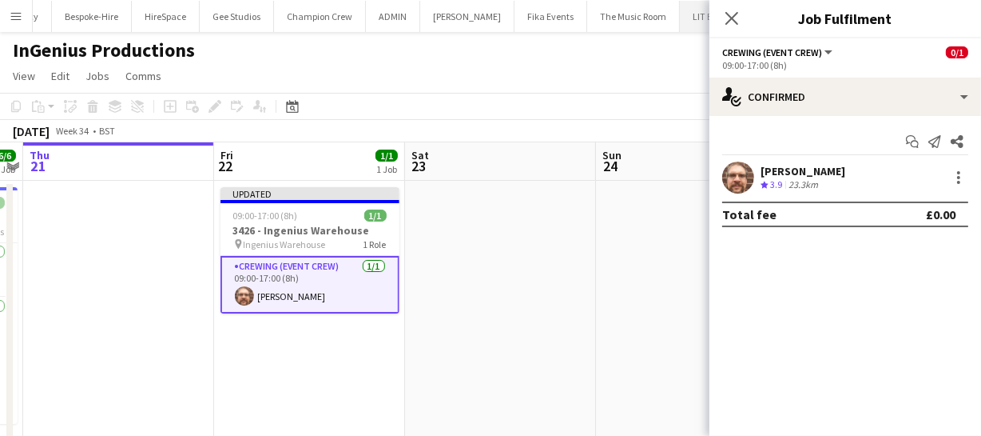
click at [732, 22] on icon "Close pop-in" at bounding box center [732, 18] width 13 height 13
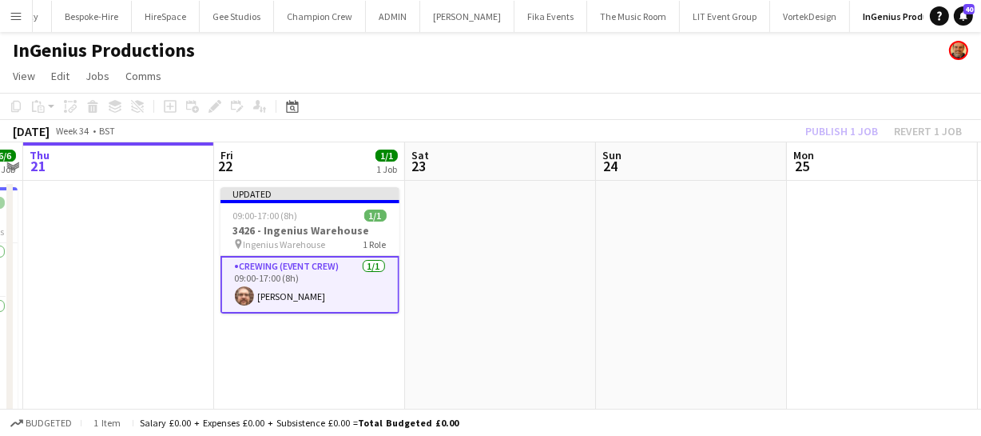
click at [839, 136] on div "Publish 1 job Revert 1 job" at bounding box center [883, 131] width 195 height 21
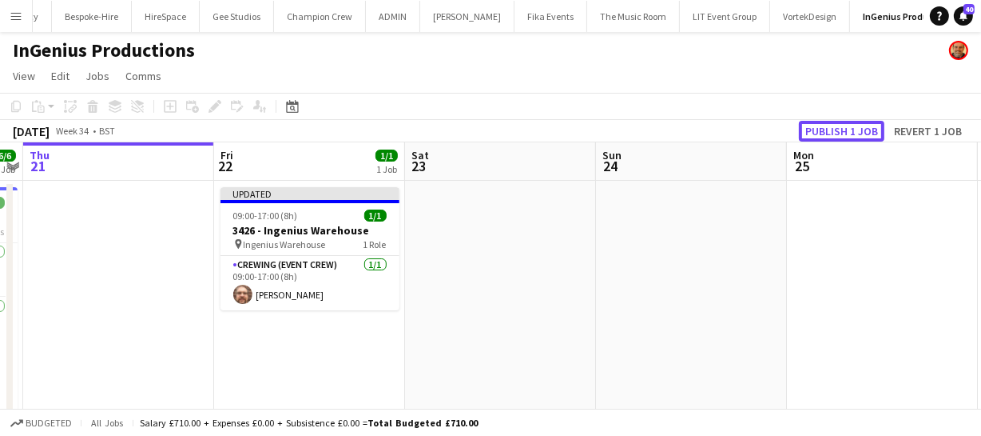
click at [839, 136] on button "Publish 1 job" at bounding box center [842, 131] width 86 height 21
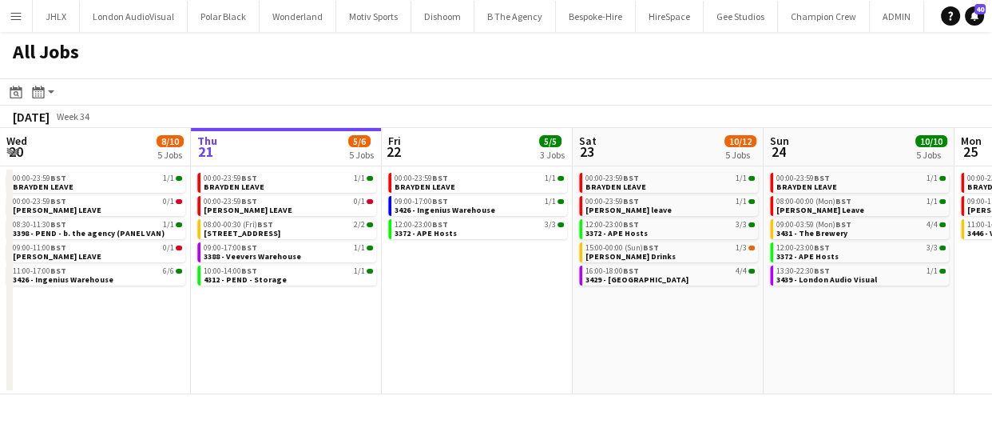
drag, startPoint x: 507, startPoint y: 351, endPoint x: 396, endPoint y: 348, distance: 111.1
click at [385, 351] on app-calendar-viewport "Mon 18 3/3 3 Jobs Tue 19 11/12 5 Jobs Wed 20 8/10 5 Jobs Thu 21 5/6 5 Jobs Fri …" at bounding box center [496, 261] width 992 height 266
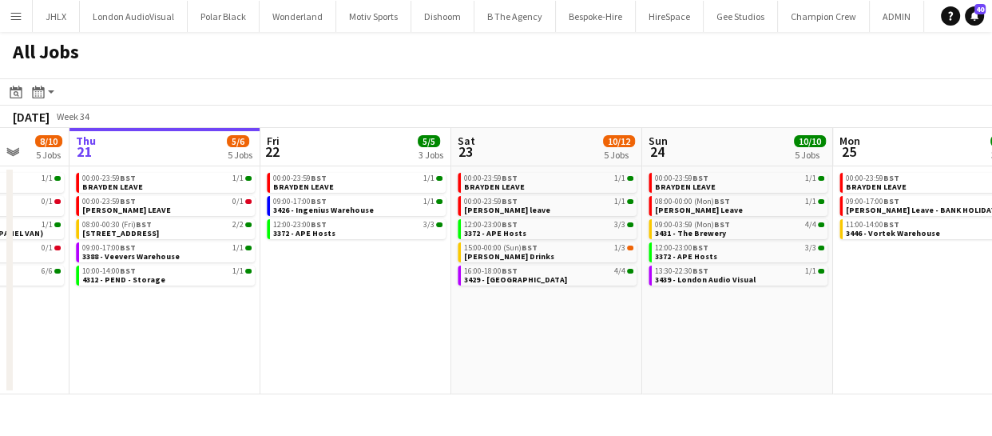
click at [399, 348] on app-calendar-viewport "Mon 18 3/3 3 Jobs Tue 19 11/12 5 Jobs Wed 20 8/10 5 Jobs Thu 21 5/6 5 Jobs Fri …" at bounding box center [496, 261] width 992 height 266
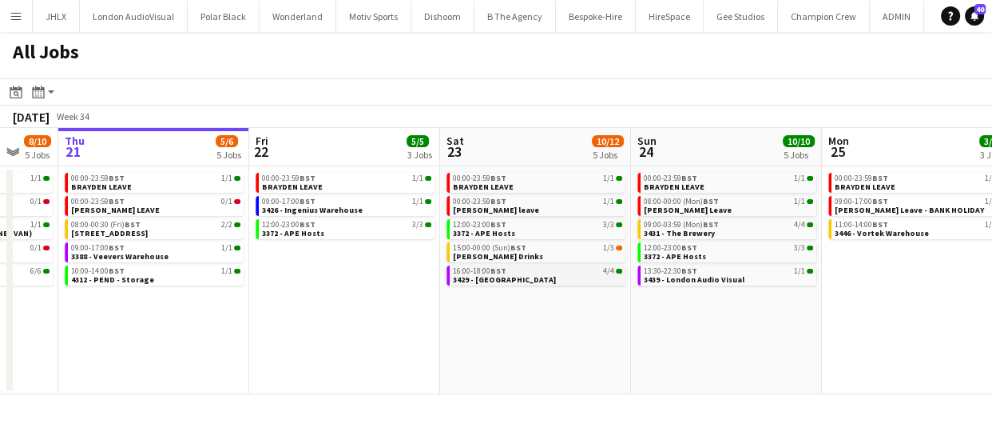
click at [516, 276] on span "3429 - [GEOGRAPHIC_DATA]" at bounding box center [504, 279] width 103 height 10
click at [539, 323] on app-calendar-viewport "Mon 18 3/3 3 Jobs Tue 19 11/12 5 Jobs Wed 20 8/10 5 Jobs Thu 21 5/6 5 Jobs Fri …" at bounding box center [496, 261] width 992 height 266
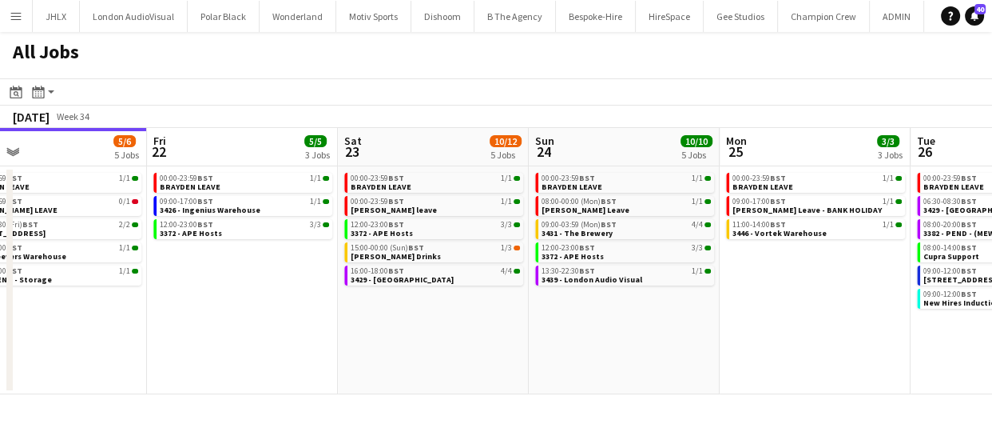
click at [504, 332] on app-calendar-viewport "Mon 18 3/3 3 Jobs Tue 19 11/12 5 Jobs Wed 20 8/10 5 Jobs Thu 21 5/6 5 Jobs Fri …" at bounding box center [496, 261] width 992 height 266
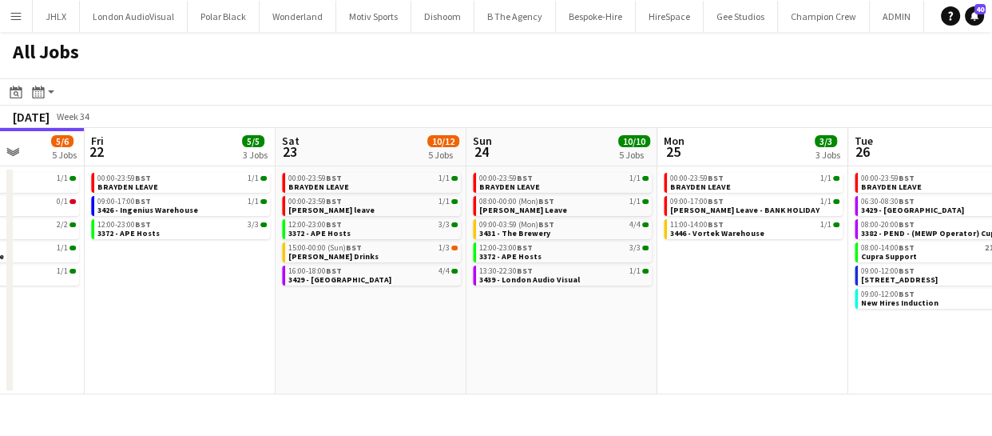
drag, startPoint x: 537, startPoint y: 333, endPoint x: 416, endPoint y: 333, distance: 121.5
click at [439, 336] on app-calendar-viewport "Mon 18 3/3 3 Jobs Tue 19 11/12 5 Jobs Wed 20 8/10 5 Jobs Thu 21 5/6 5 Jobs Fri …" at bounding box center [496, 261] width 992 height 266
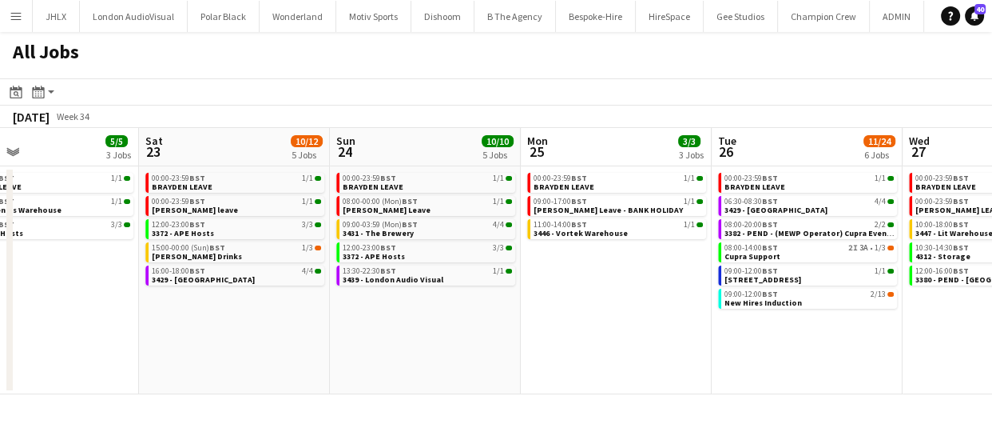
scroll to position [0, 399]
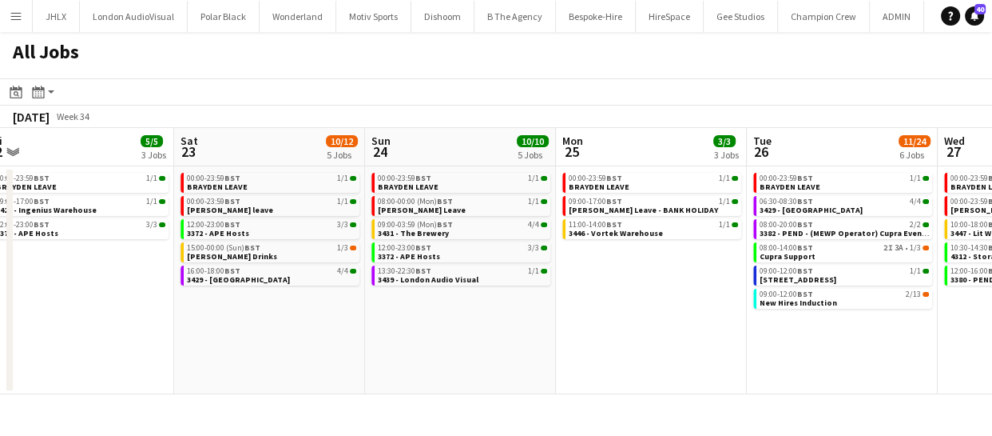
drag, startPoint x: 656, startPoint y: 326, endPoint x: 652, endPoint y: 334, distance: 8.9
click at [652, 334] on app-calendar-viewport "Wed 20 8/10 5 Jobs Thu 21 5/6 5 Jobs Fri 22 5/5 3 Jobs Sat 23 10/12 5 Jobs Sun …" at bounding box center [496, 261] width 992 height 266
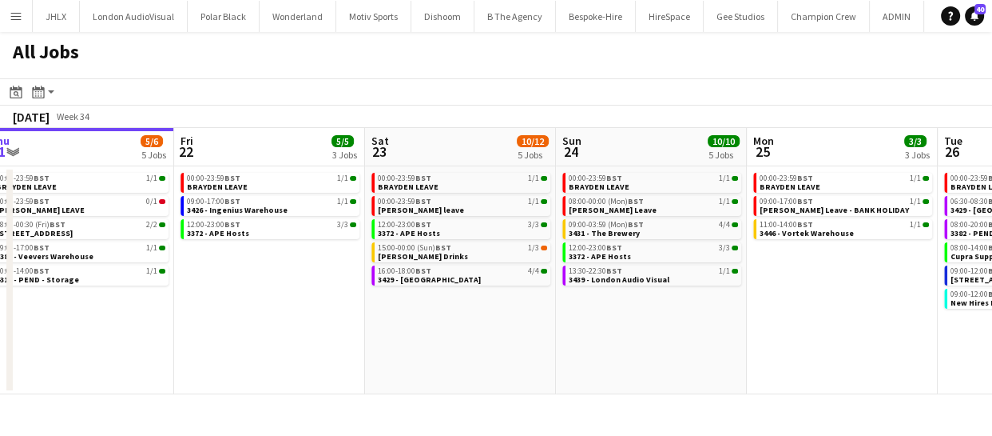
drag, startPoint x: 584, startPoint y: 344, endPoint x: 634, endPoint y: 348, distance: 50.5
click at [634, 348] on app-calendar-viewport "Tue 19 11/12 5 Jobs Wed 20 8/10 5 Jobs Thu 21 5/6 5 Jobs Fri 22 5/5 3 Jobs Sat …" at bounding box center [496, 261] width 992 height 266
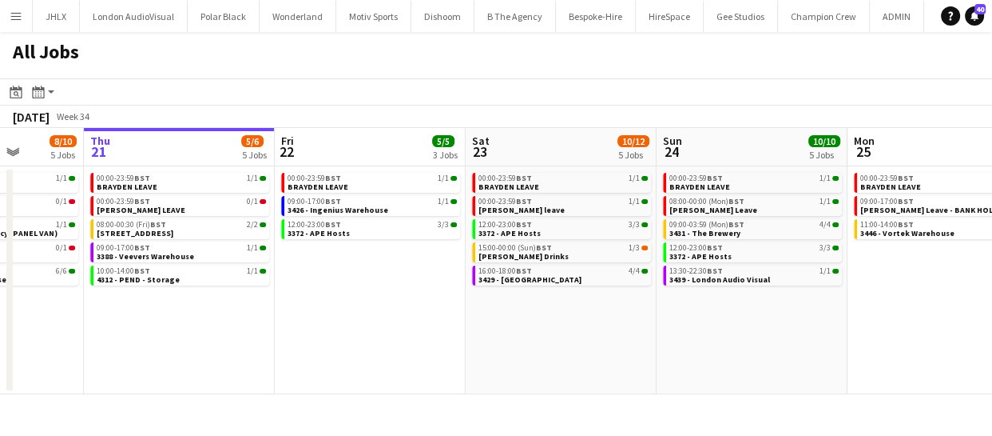
click at [623, 354] on app-calendar-viewport "Mon 18 3/3 3 Jobs Tue 19 11/12 5 Jobs Wed 20 8/10 5 Jobs Thu 21 5/6 5 Jobs Fri …" at bounding box center [496, 261] width 992 height 266
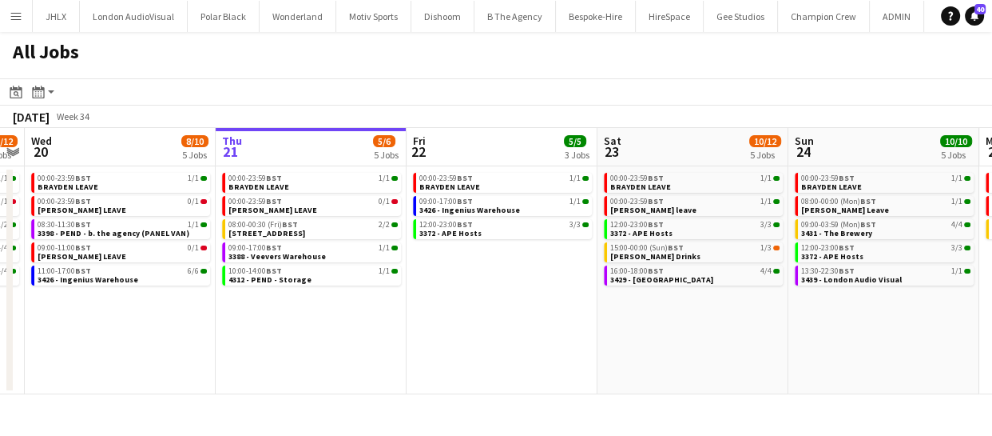
drag, startPoint x: 542, startPoint y: 358, endPoint x: 651, endPoint y: 359, distance: 109.5
click at [665, 356] on app-calendar-viewport "Mon 18 3/3 3 Jobs Tue 19 11/12 5 Jobs Wed 20 8/10 5 Jobs Thu 21 5/6 5 Jobs Fri …" at bounding box center [496, 261] width 992 height 266
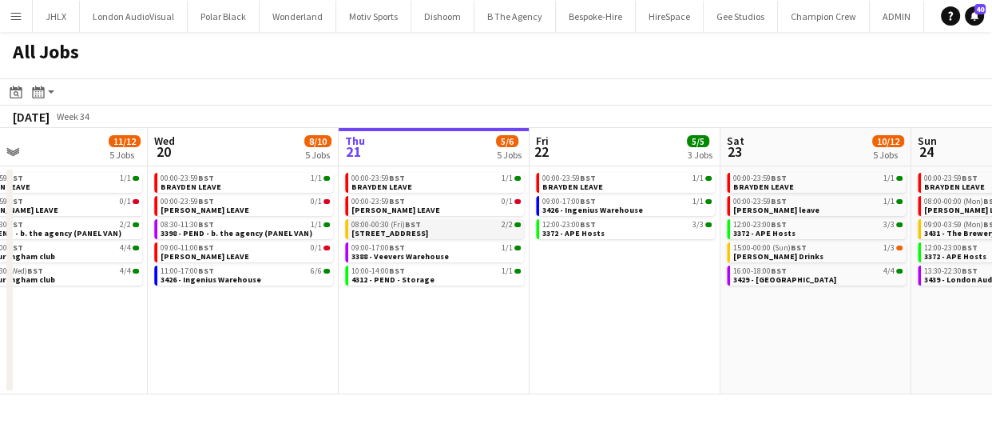
click at [424, 230] on span "[STREET_ADDRESS]" at bounding box center [390, 233] width 77 height 10
drag, startPoint x: 670, startPoint y: 344, endPoint x: 510, endPoint y: 348, distance: 159.9
click at [519, 348] on app-calendar-viewport "Sun 17 12/12 6 Jobs Mon 18 3/3 3 Jobs Tue 19 11/12 5 Jobs Wed 20 8/10 5 Jobs Th…" at bounding box center [496, 261] width 992 height 266
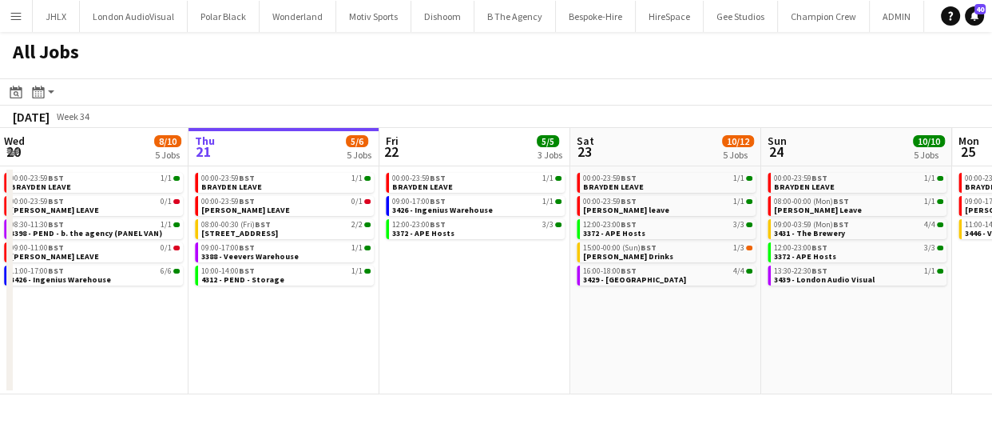
drag, startPoint x: 622, startPoint y: 356, endPoint x: 500, endPoint y: 356, distance: 122.3
click at [505, 356] on app-calendar-viewport "Sun 17 12/12 6 Jobs Mon 18 3/3 3 Jobs Tue 19 11/12 5 Jobs Wed 20 8/10 5 Jobs Th…" at bounding box center [496, 261] width 992 height 266
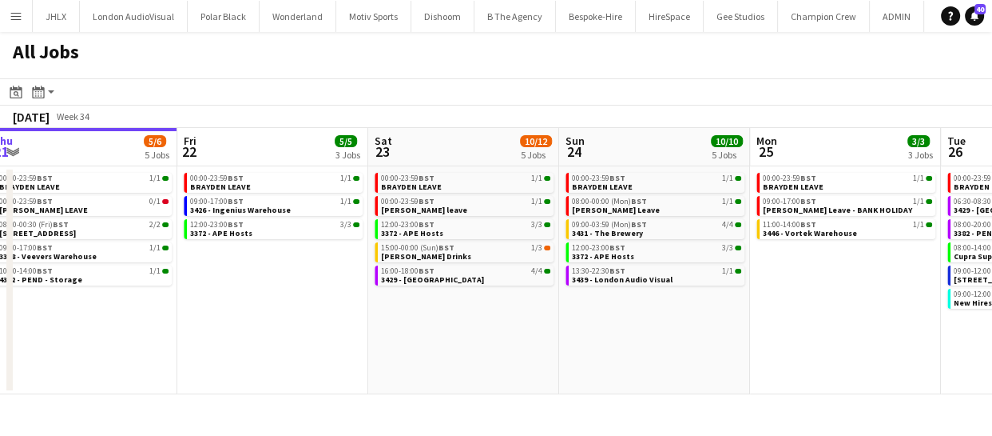
click at [510, 361] on app-calendar-viewport "Sun 17 12/12 6 Jobs Mon 18 3/3 3 Jobs Tue 19 11/12 5 Jobs Wed 20 8/10 5 Jobs Th…" at bounding box center [496, 261] width 992 height 266
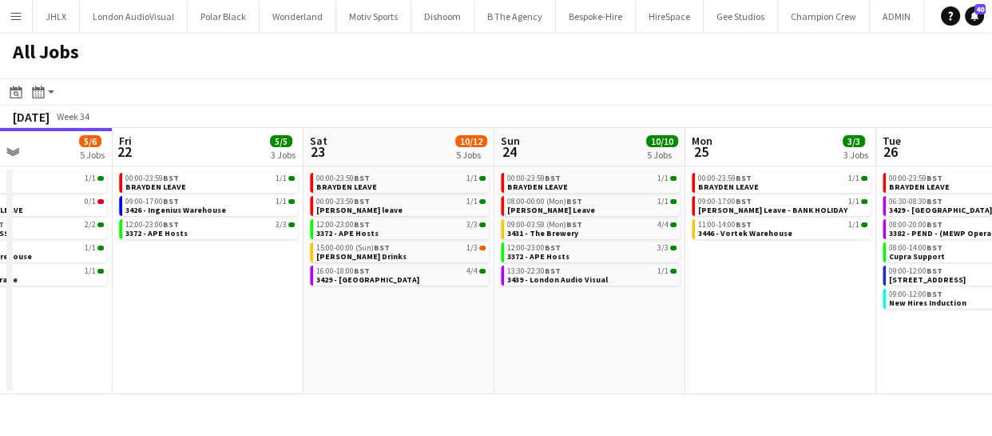
drag, startPoint x: 586, startPoint y: 364, endPoint x: 553, endPoint y: 368, distance: 33.1
click at [495, 368] on app-calendar-viewport "Tue 19 11/12 5 Jobs Wed 20 8/10 5 Jobs Thu 21 5/6 5 Jobs Fri 22 5/5 3 Jobs Sat …" at bounding box center [496, 261] width 992 height 266
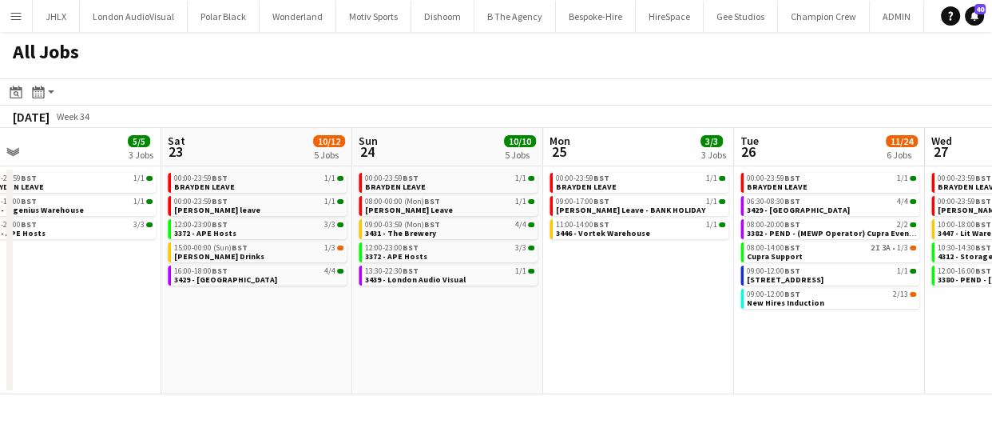
click at [524, 372] on app-calendar-viewport "Tue 19 11/12 5 Jobs Wed 20 8/10 5 Jobs Thu 21 5/6 5 Jobs Fri 22 5/5 3 Jobs Sat …" at bounding box center [496, 261] width 992 height 266
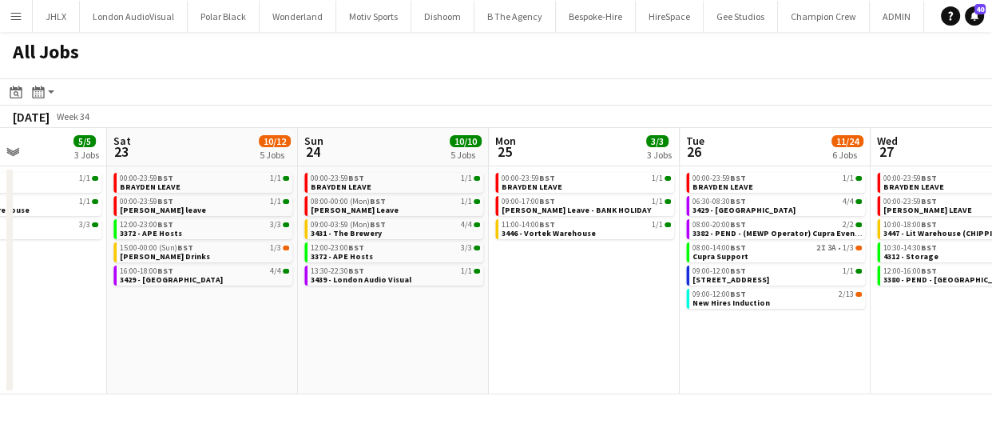
drag, startPoint x: 547, startPoint y: 373, endPoint x: 616, endPoint y: 375, distance: 69.5
click at [519, 373] on app-calendar-viewport "Tue 19 11/12 5 Jobs Wed 20 8/10 5 Jobs Thu 21 5/6 5 Jobs Fri 22 5/5 3 Jobs Sat …" at bounding box center [496, 261] width 992 height 266
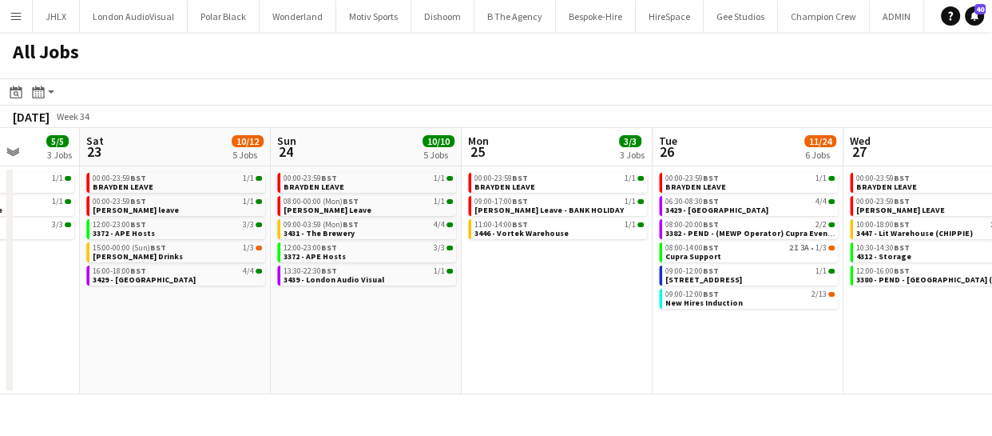
drag, startPoint x: 522, startPoint y: 376, endPoint x: 583, endPoint y: 372, distance: 61.7
click at [519, 376] on app-calendar-viewport "Tue 19 11/12 5 Jobs Wed 20 8/10 5 Jobs Thu 21 5/6 5 Jobs Fri 22 5/5 3 Jobs Sat …" at bounding box center [496, 261] width 992 height 266
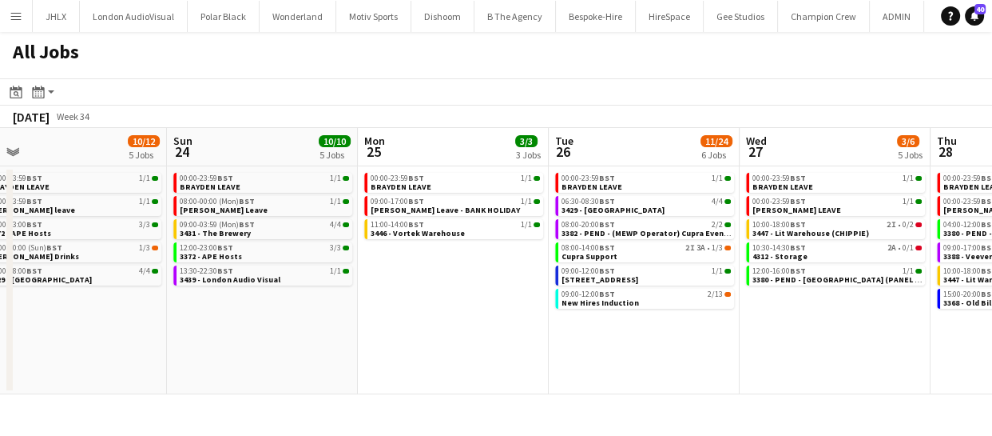
drag, startPoint x: 611, startPoint y: 371, endPoint x: 595, endPoint y: 367, distance: 16.5
click at [548, 369] on app-calendar-viewport "Thu 21 5/6 5 Jobs Fri 22 5/5 3 Jobs Sat 23 10/12 5 Jobs Sun 24 10/10 5 Jobs Mon…" at bounding box center [496, 261] width 992 height 266
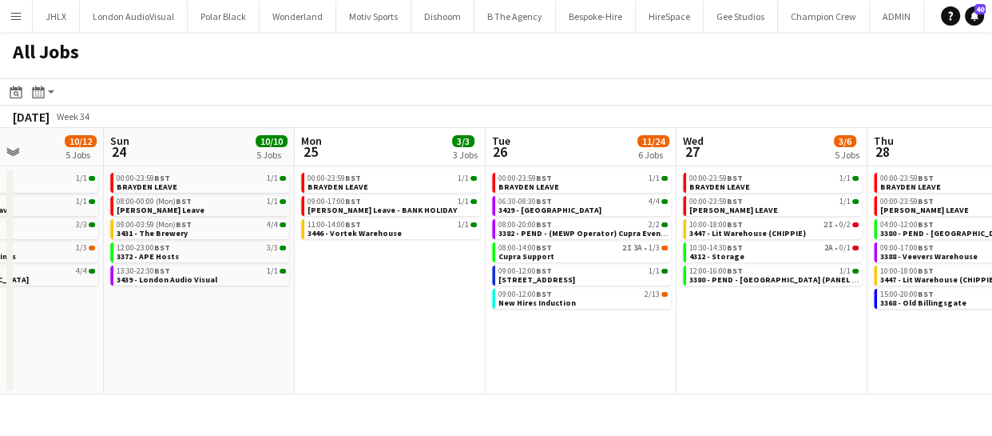
click at [533, 369] on app-calendar-viewport "Thu 21 5/6 5 Jobs Fri 22 5/5 3 Jobs Sat 23 10/12 5 Jobs Sun 24 10/10 5 Jobs Mon…" at bounding box center [496, 261] width 992 height 266
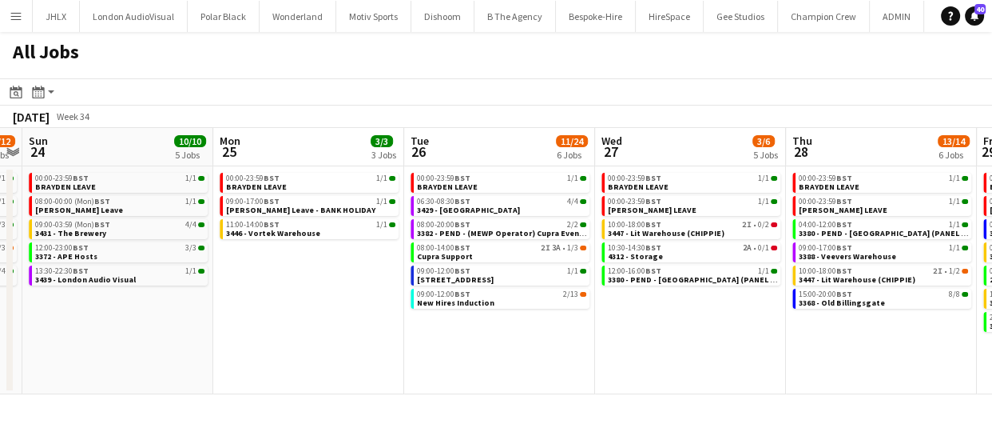
drag, startPoint x: 714, startPoint y: 356, endPoint x: 657, endPoint y: 357, distance: 57.6
click at [657, 357] on app-calendar-viewport "Thu 21 5/6 5 Jobs Fri 22 5/5 3 Jobs Sat 23 10/12 5 Jobs Sun 24 10/10 5 Jobs Mon…" at bounding box center [496, 261] width 992 height 266
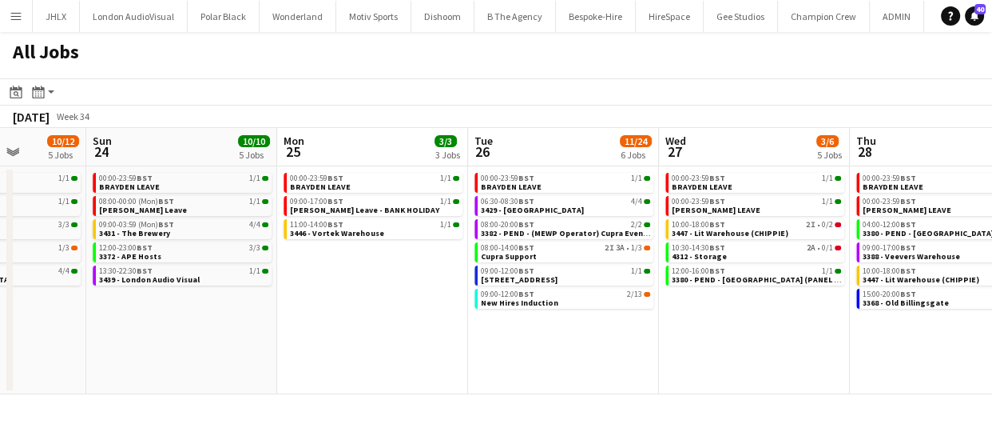
scroll to position [0, 436]
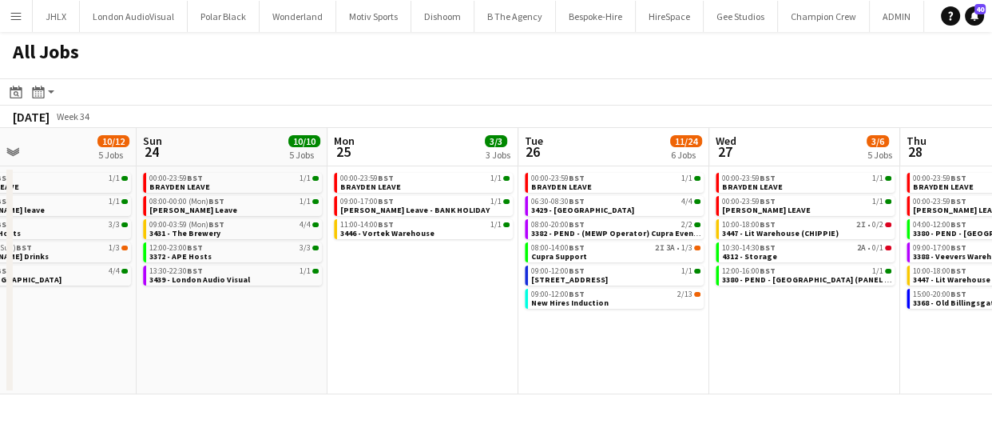
drag, startPoint x: 307, startPoint y: 332, endPoint x: 392, endPoint y: 332, distance: 85.5
click at [392, 332] on app-calendar-viewport "Thu 21 5/6 5 Jobs Fri 22 5/5 3 Jobs Sat 23 10/12 5 Jobs Sun 24 10/10 5 Jobs Mon…" at bounding box center [496, 261] width 992 height 266
click at [375, 231] on span "3446 - Vortek Warehouse" at bounding box center [387, 233] width 94 height 10
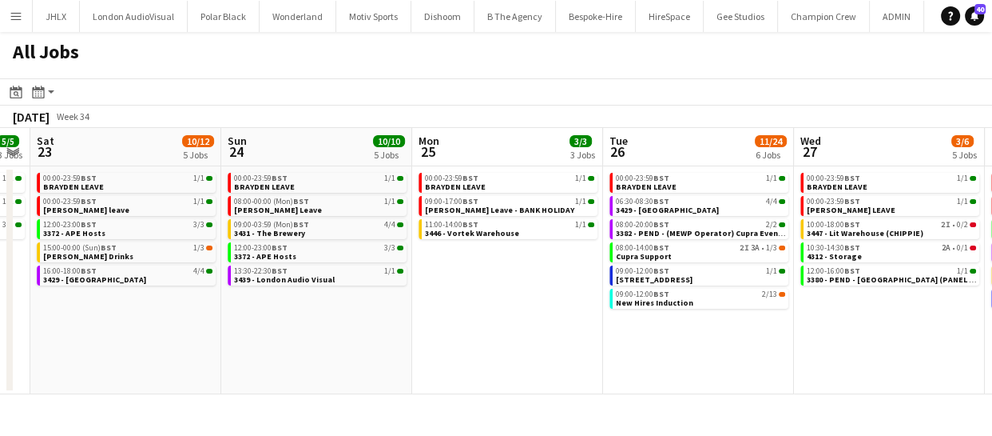
scroll to position [0, 351]
drag, startPoint x: 541, startPoint y: 348, endPoint x: 626, endPoint y: 330, distance: 87.3
click at [626, 330] on app-calendar-viewport "Thu 21 5/6 5 Jobs Fri 22 5/5 3 Jobs Sat 23 10/12 5 Jobs Sun 24 10/10 5 Jobs Mon…" at bounding box center [496, 261] width 992 height 266
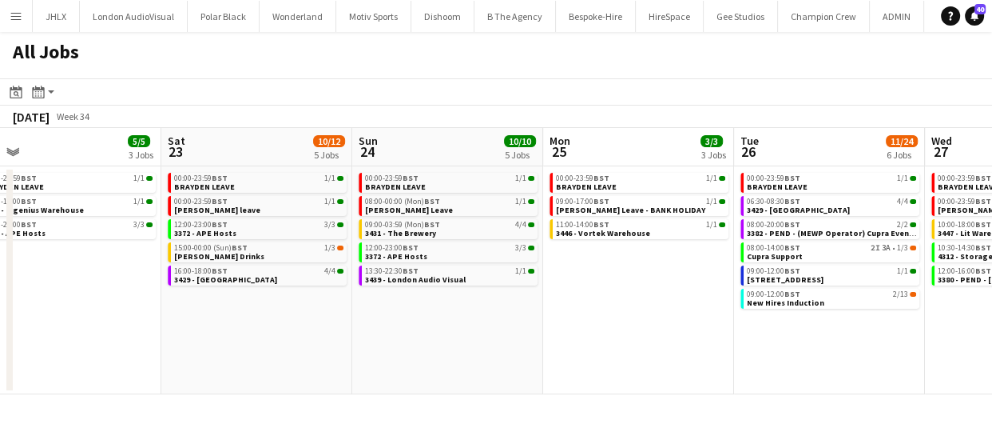
scroll to position [0, 408]
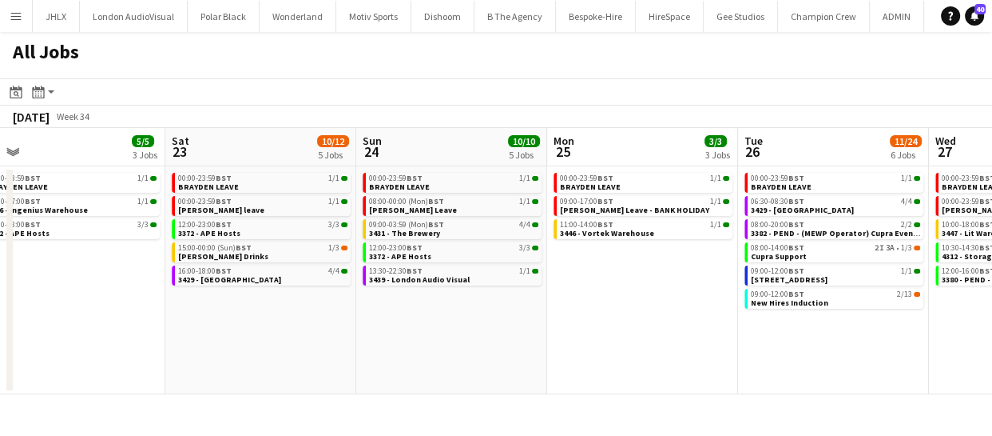
drag, startPoint x: 280, startPoint y: 352, endPoint x: 415, endPoint y: 355, distance: 134.3
click at [415, 355] on app-calendar-viewport "Wed 20 8/10 5 Jobs Thu 21 5/6 5 Jobs Fri 22 5/5 3 Jobs Sat 23 10/12 5 Jobs Sun …" at bounding box center [496, 261] width 992 height 266
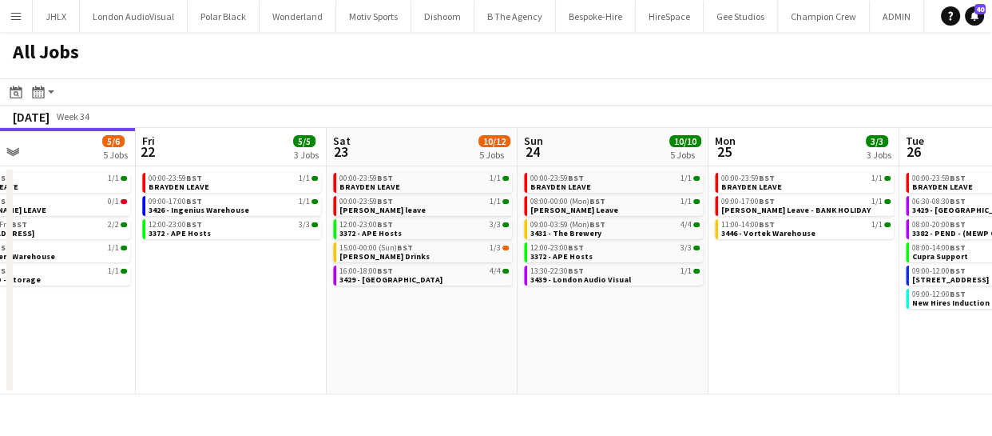
drag, startPoint x: 149, startPoint y: 339, endPoint x: 320, endPoint y: 332, distance: 171.1
click at [312, 332] on app-calendar-viewport "Tue 19 11/12 5 Jobs Wed 20 8/10 5 Jobs Thu 21 5/6 5 Jobs Fri 22 5/5 3 Jobs Sat …" at bounding box center [496, 261] width 992 height 266
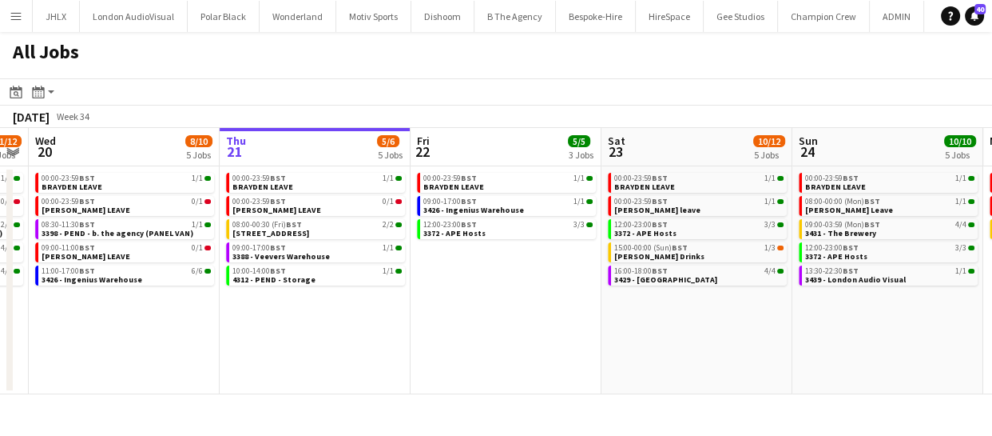
drag, startPoint x: 269, startPoint y: 329, endPoint x: 543, endPoint y: 341, distance: 274.3
click at [543, 341] on app-calendar-viewport "Mon 18 3/3 3 Jobs Tue 19 11/12 5 Jobs Wed 20 8/10 5 Jobs Thu 21 5/6 5 Jobs Fri …" at bounding box center [496, 261] width 992 height 266
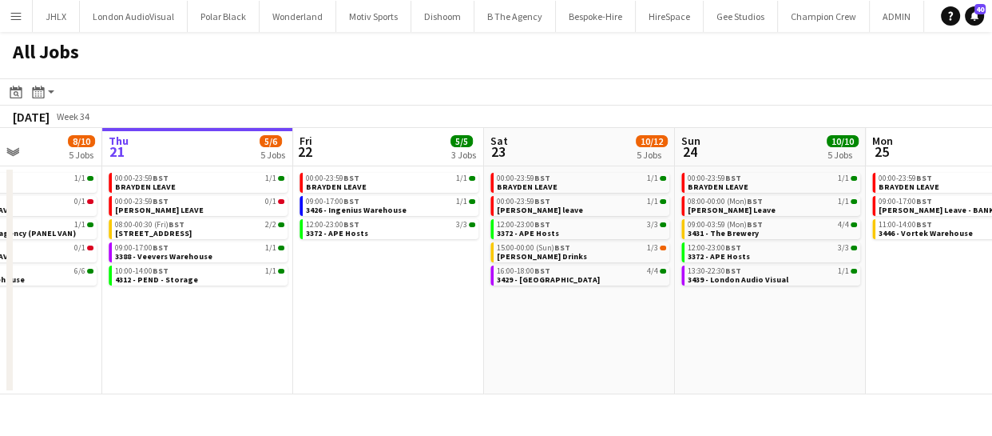
drag, startPoint x: 543, startPoint y: 341, endPoint x: 431, endPoint y: 335, distance: 112.9
click at [427, 336] on app-calendar-viewport "Mon 18 3/3 3 Jobs Tue 19 11/12 5 Jobs Wed 20 8/10 5 Jobs Thu 21 5/6 5 Jobs Fri …" at bounding box center [496, 261] width 992 height 266
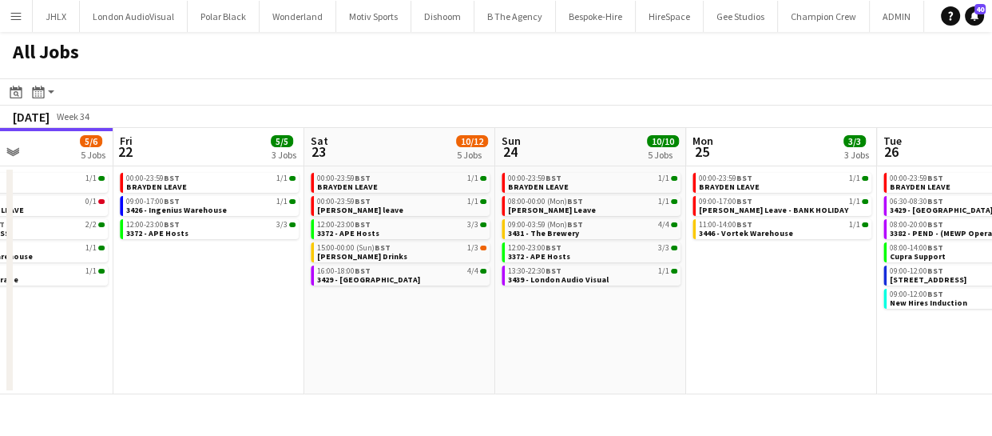
drag, startPoint x: 575, startPoint y: 359, endPoint x: 432, endPoint y: 347, distance: 143.5
click at [412, 347] on app-calendar-viewport "Mon 18 3/3 3 Jobs Tue 19 11/12 5 Jobs Wed 20 8/10 5 Jobs Thu 21 5/6 5 Jobs Fri …" at bounding box center [496, 261] width 992 height 266
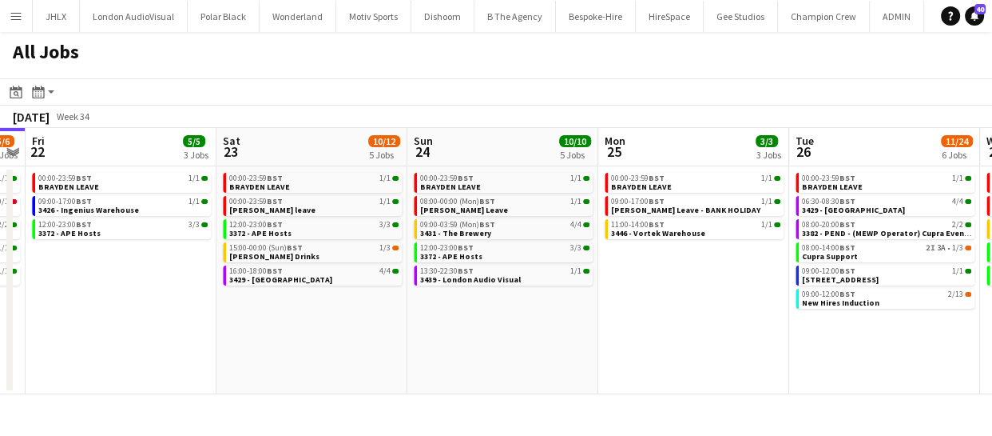
drag, startPoint x: 495, startPoint y: 350, endPoint x: 443, endPoint y: 345, distance: 51.4
click at [434, 347] on app-calendar-viewport "Mon 18 3/3 3 Jobs Tue 19 11/12 5 Jobs Wed 20 8/10 5 Jobs Thu 21 5/6 5 Jobs Fri …" at bounding box center [496, 261] width 992 height 266
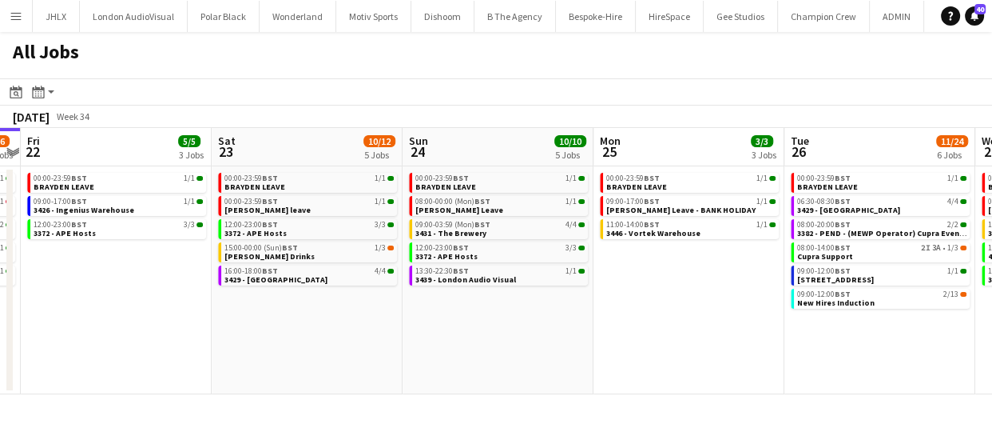
click at [443, 320] on app-calendar-viewport "Mon 18 3/3 3 Jobs Tue 19 11/12 5 Jobs Wed 20 8/10 5 Jobs Thu 21 5/6 5 Jobs Fri …" at bounding box center [496, 261] width 992 height 266
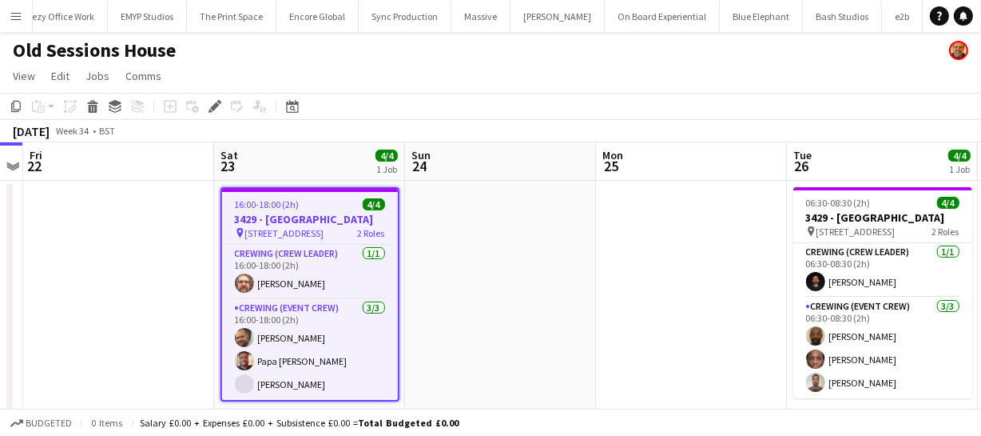
scroll to position [0, 2345]
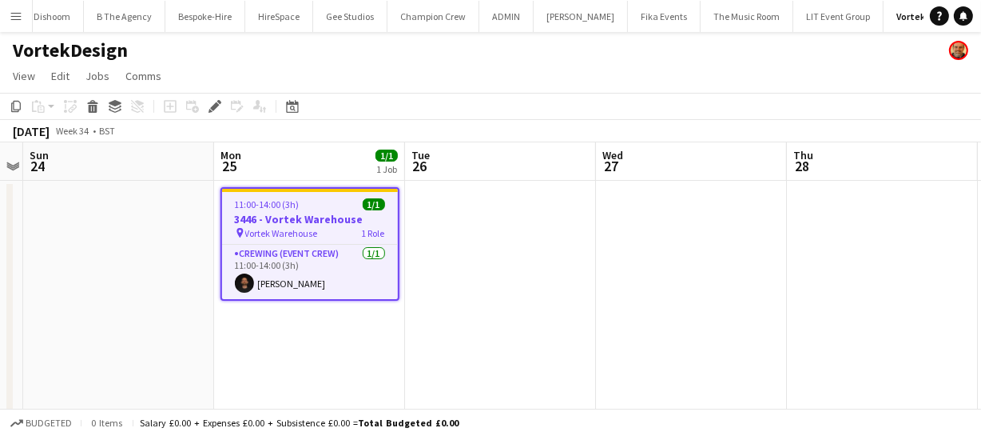
scroll to position [0, 392]
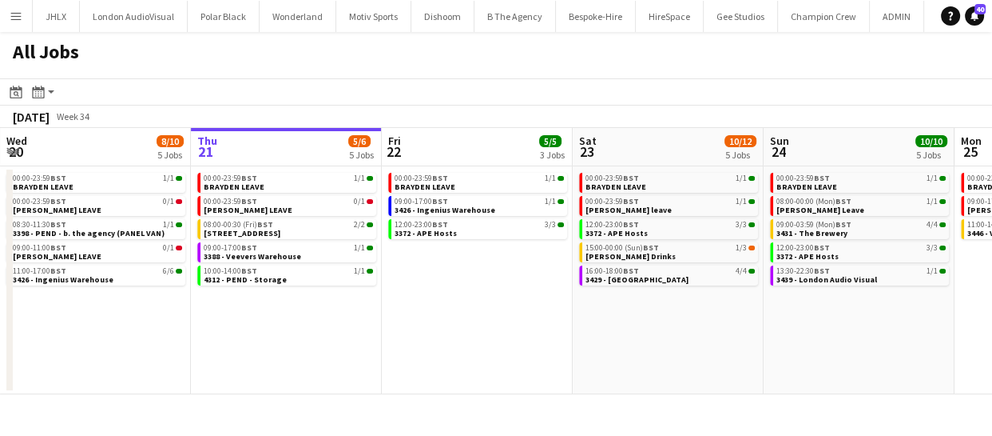
scroll to position [0, 431]
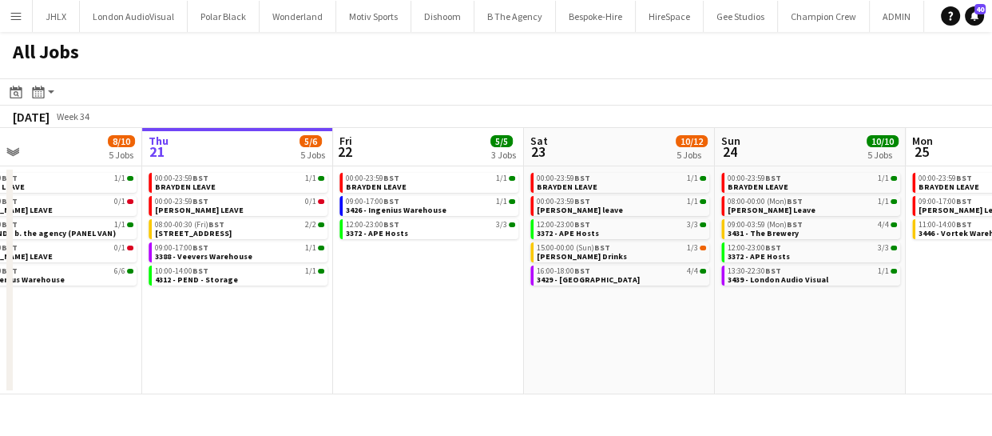
drag, startPoint x: 502, startPoint y: 325, endPoint x: 453, endPoint y: 328, distance: 48.8
click at [453, 328] on app-calendar-viewport "Mon 18 3/3 3 Jobs Tue 19 11/12 5 Jobs Wed 20 8/10 5 Jobs Thu 21 5/6 5 Jobs Fri …" at bounding box center [496, 261] width 992 height 266
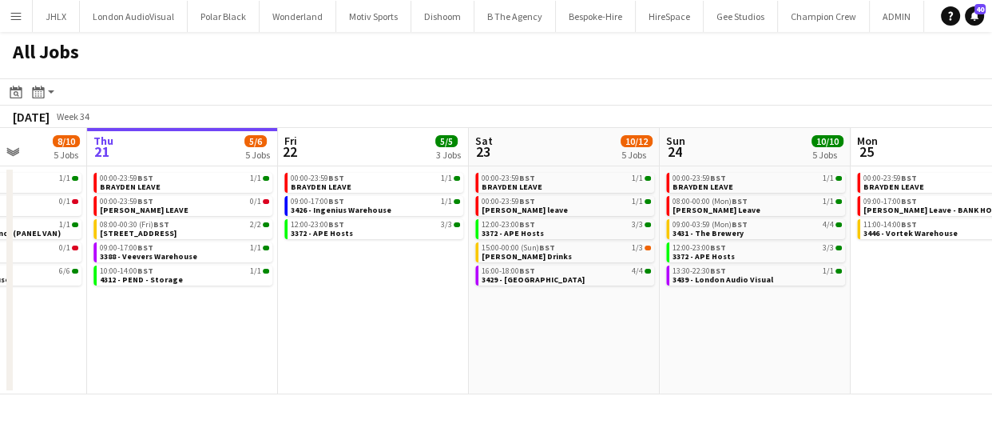
scroll to position [0, 493]
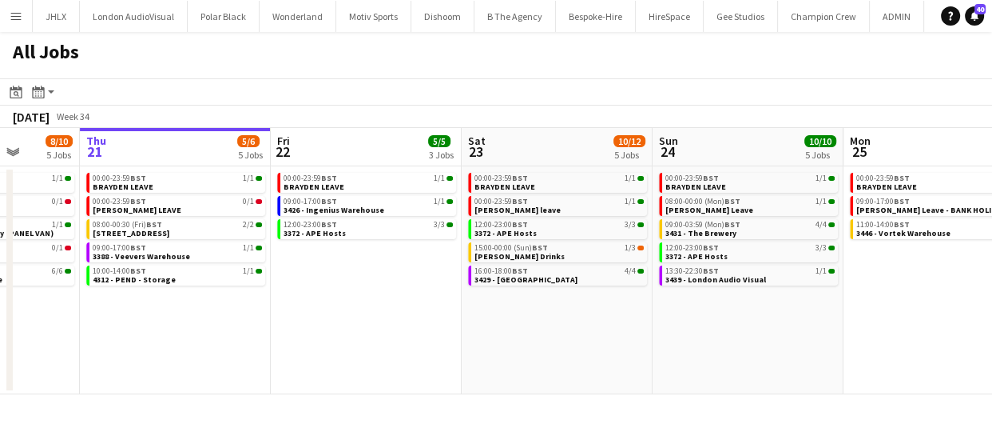
drag, startPoint x: 537, startPoint y: 336, endPoint x: 475, endPoint y: 341, distance: 62.5
click at [475, 341] on app-calendar-viewport "Mon 18 3/3 3 Jobs Tue 19 11/12 5 Jobs Wed 20 8/10 5 Jobs Thu 21 5/6 5 Jobs Fri …" at bounding box center [496, 261] width 992 height 266
click at [442, 352] on app-calendar-viewport "Mon 18 3/3 3 Jobs Tue 19 11/12 5 Jobs Wed 20 8/10 5 Jobs Thu 21 5/6 5 Jobs Fri …" at bounding box center [496, 261] width 992 height 266
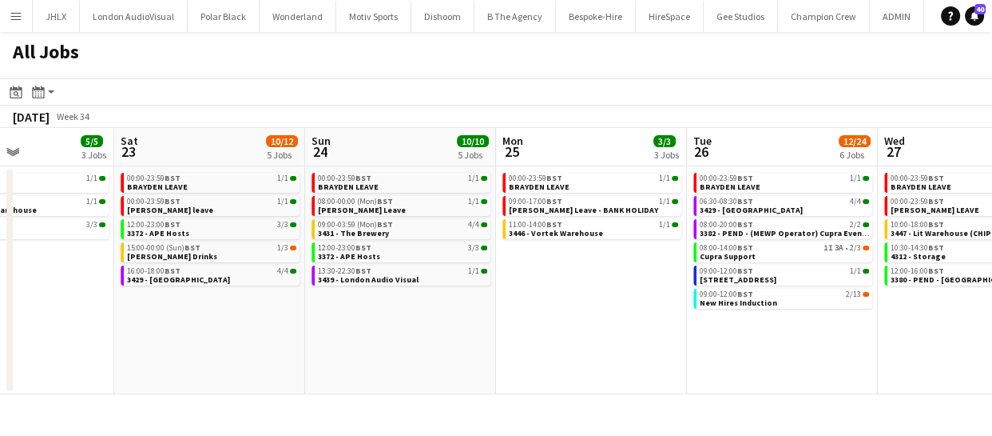
click at [645, 344] on app-calendar-viewport "Wed 20 8/10 5 Jobs Thu 21 5/6 5 Jobs Fri 22 5/5 3 Jobs Sat 23 10/12 5 Jobs Sun …" at bounding box center [496, 261] width 992 height 266
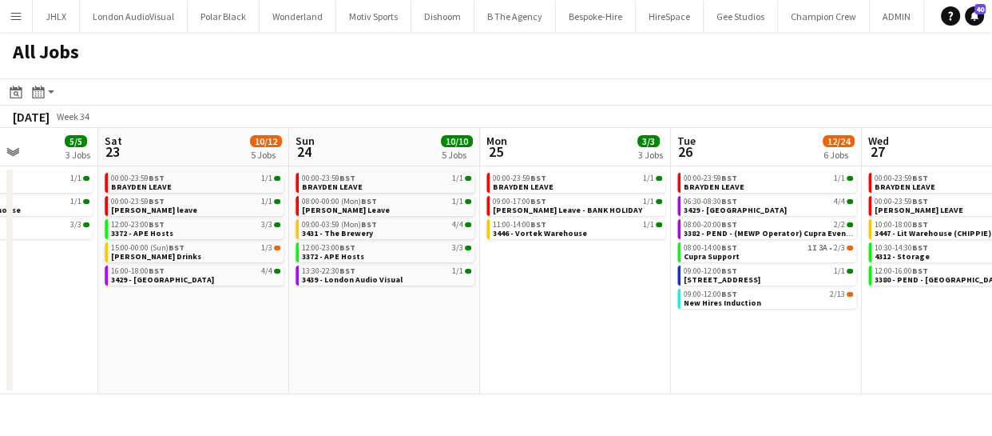
click at [383, 341] on app-calendar-viewport "Wed 20 8/10 5 Jobs Thu 21 5/6 5 Jobs Fri 22 5/5 3 Jobs Sat 23 10/12 5 Jobs Sun …" at bounding box center [496, 261] width 992 height 266
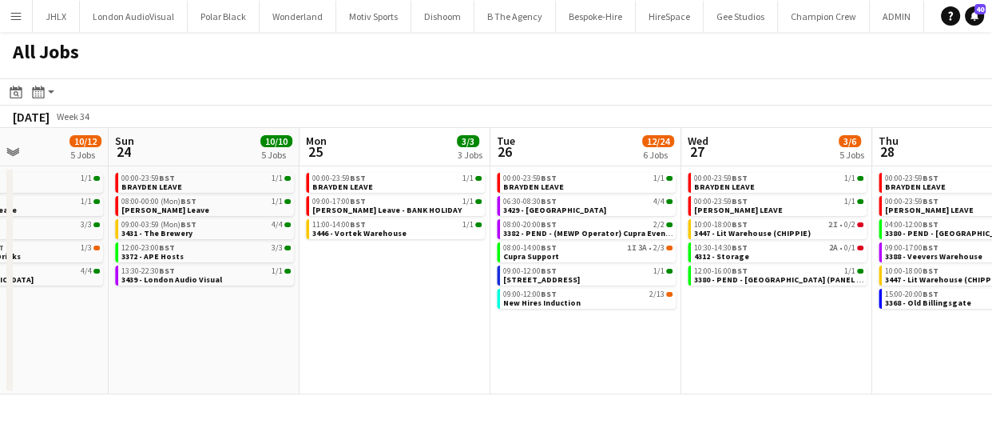
click at [400, 346] on app-all-jobs "All Jobs Date picker [DATE] [DATE] [DATE] M [DATE] T [DATE] W [DATE] T [DATE] F…" at bounding box center [496, 213] width 992 height 362
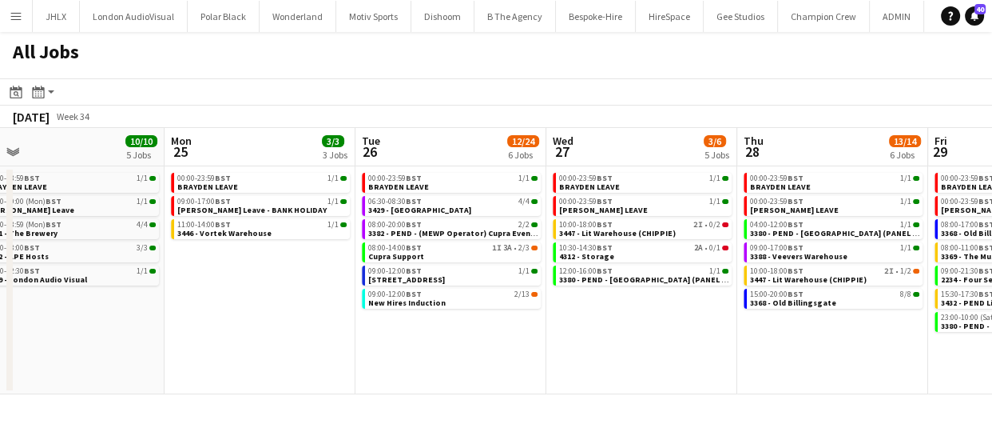
drag, startPoint x: 559, startPoint y: 355, endPoint x: 460, endPoint y: 356, distance: 99.1
click at [439, 356] on app-calendar-viewport "Fri 22 5/5 3 Jobs Sat 23 10/12 5 Jobs Sun 24 10/10 5 Jobs Mon 25 3/3 3 Jobs Tue…" at bounding box center [496, 261] width 992 height 266
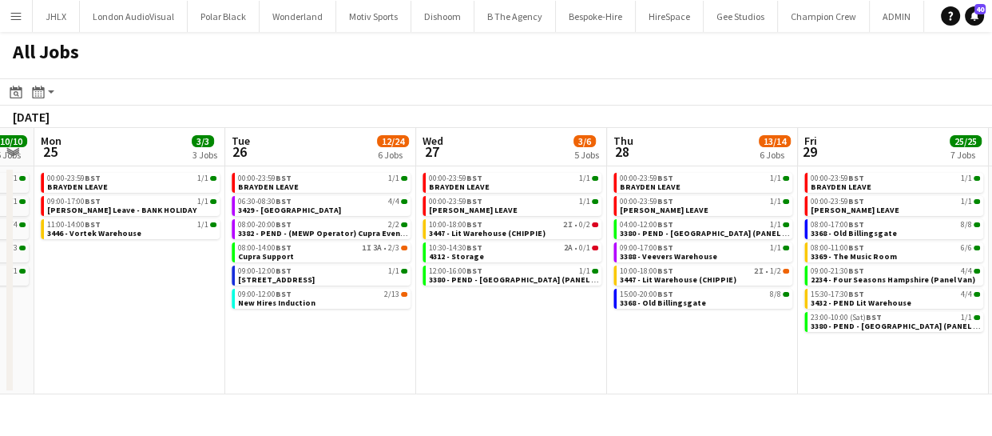
click at [375, 360] on app-calendar-viewport "Fri 22 5/5 3 Jobs Sat 23 10/12 5 Jobs Sun 24 10/10 5 Jobs Mon 25 3/3 3 Jobs Tue…" at bounding box center [496, 261] width 992 height 266
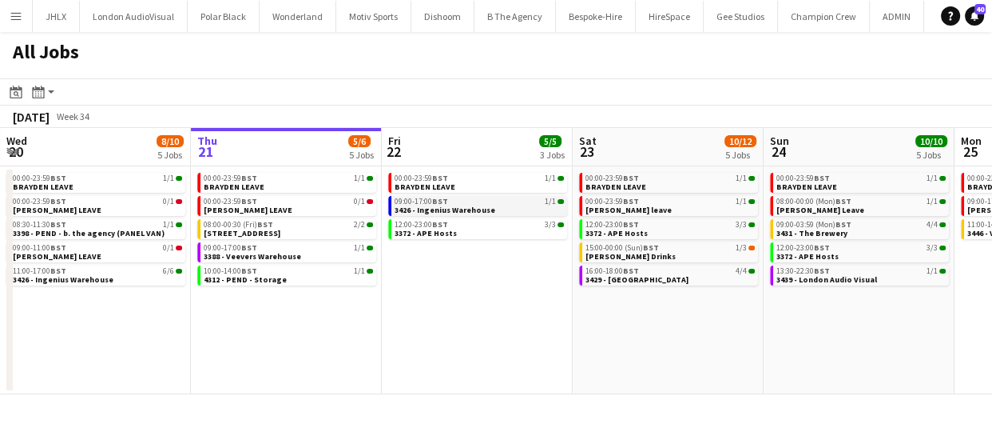
click at [460, 207] on span "3426 - Ingenius Warehouse" at bounding box center [445, 210] width 101 height 10
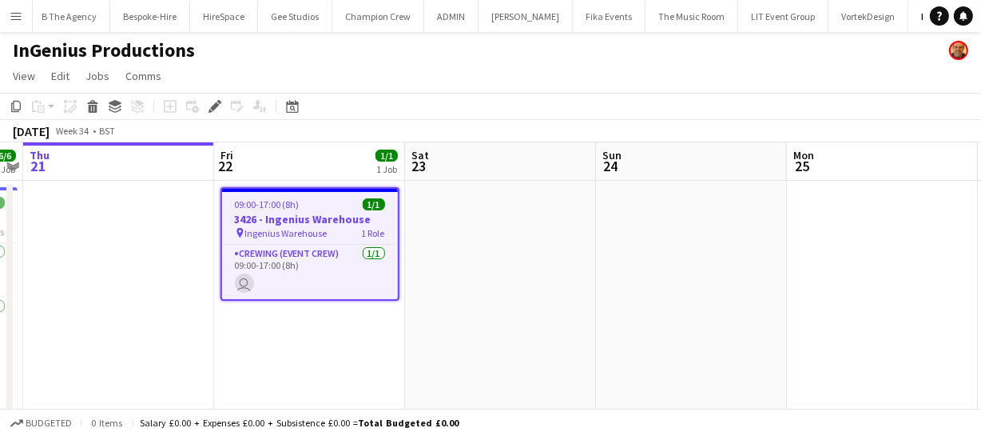
scroll to position [0, 504]
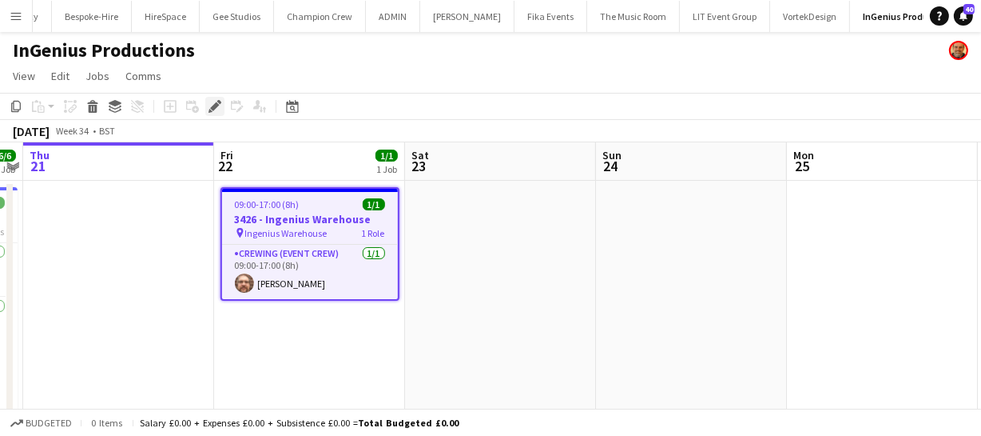
click at [216, 109] on icon "Edit" at bounding box center [215, 106] width 13 height 13
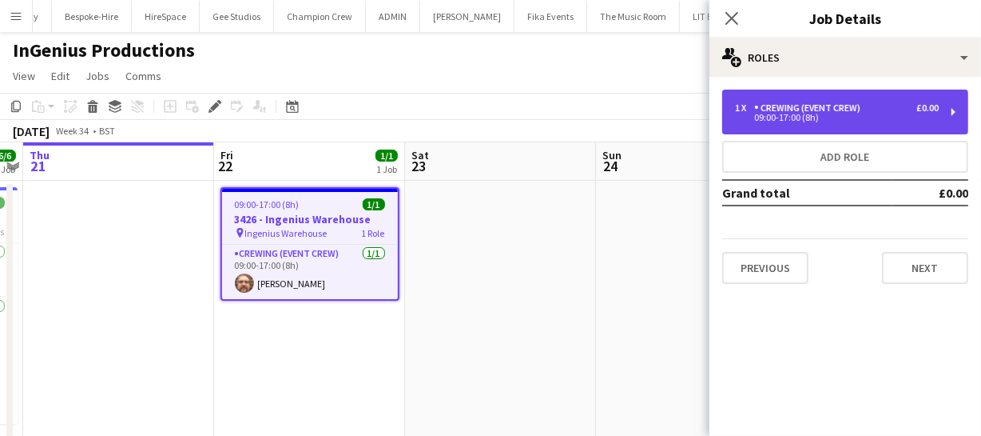
click at [791, 118] on div "09:00-17:00 (8h)" at bounding box center [837, 117] width 204 height 8
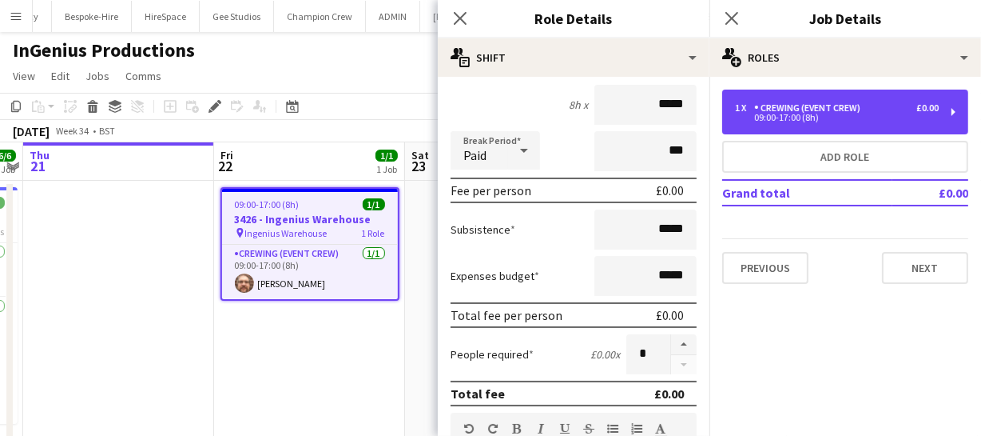
scroll to position [145, 0]
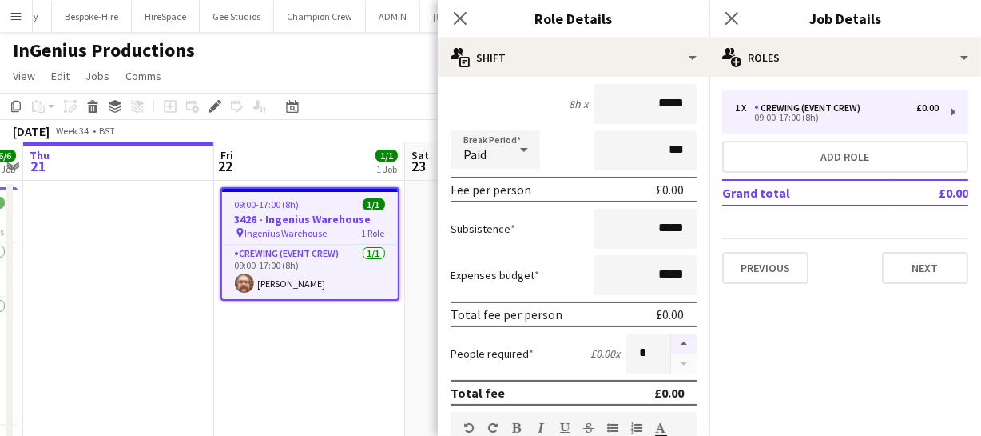
click at [672, 340] on button "button" at bounding box center [684, 343] width 26 height 21
type input "*"
click at [456, 23] on icon "Close pop-in" at bounding box center [459, 17] width 15 height 15
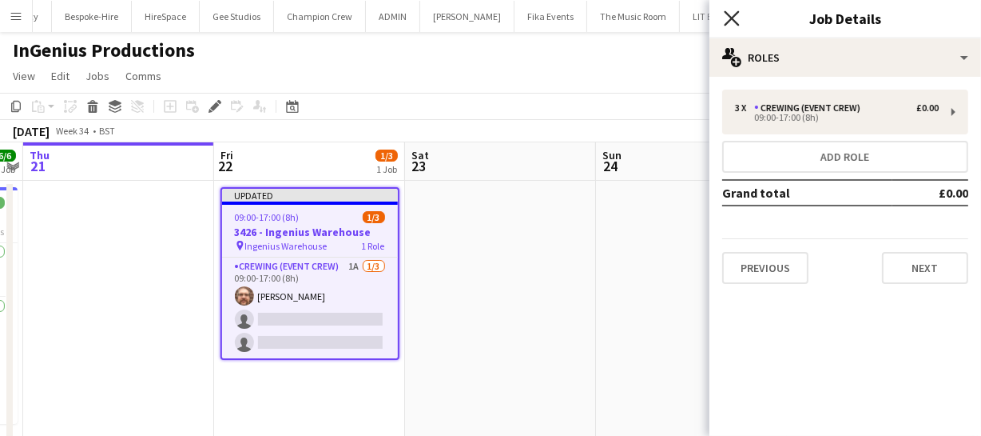
click at [730, 18] on icon at bounding box center [731, 17] width 15 height 15
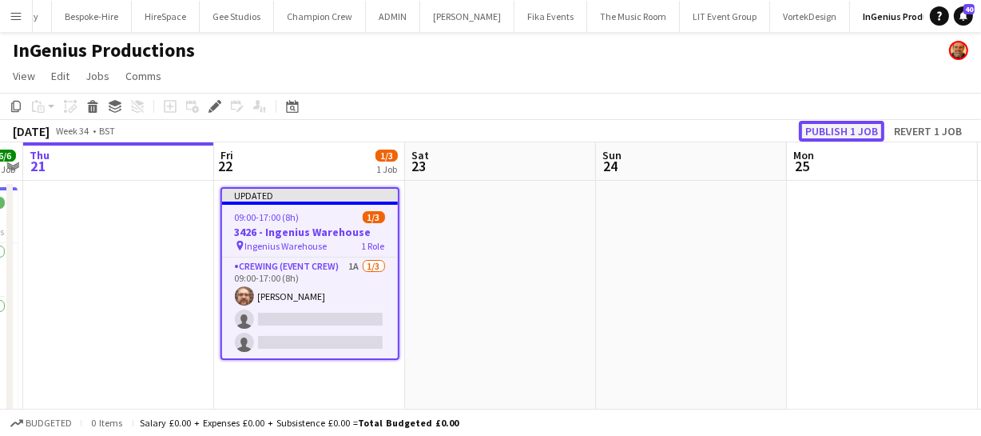
click at [838, 137] on button "Publish 1 job" at bounding box center [842, 131] width 86 height 21
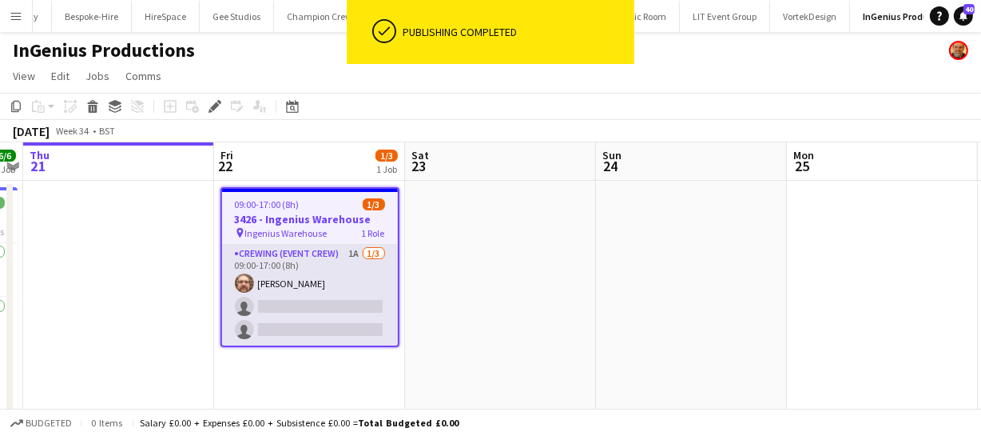
click at [371, 312] on app-card-role "Crewing (Event Crew) 1A 1/3 09:00-17:00 (8h) Corey Arnold single-neutral-action…" at bounding box center [310, 295] width 176 height 101
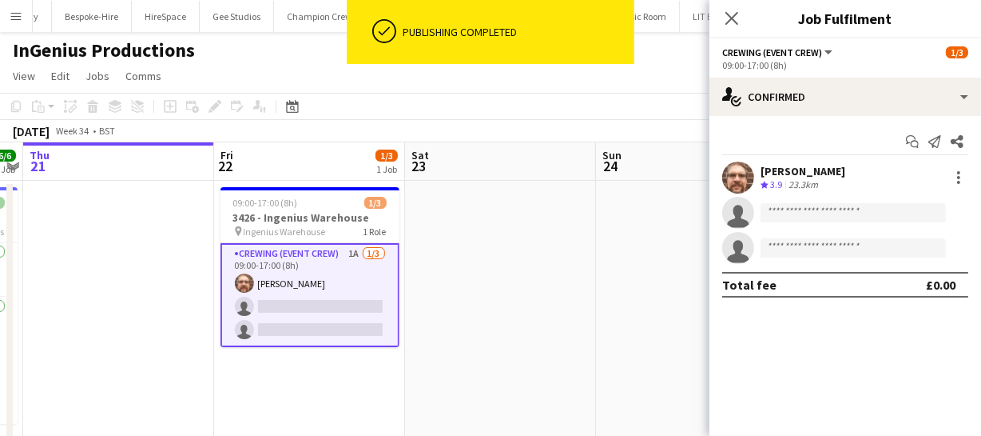
click at [857, 116] on div "Start chat Send notification Share Corey Arnold Crew rating 3.9 23.3km single-n…" at bounding box center [846, 213] width 272 height 194
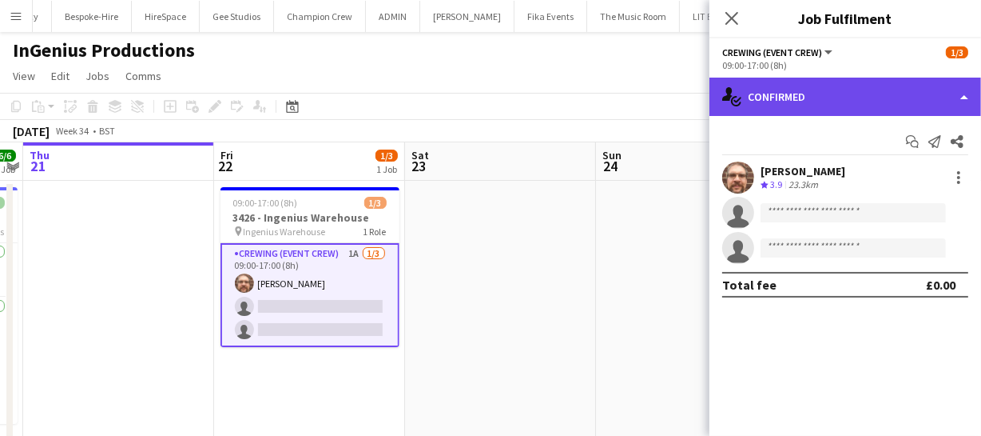
click at [861, 108] on div "single-neutral-actions-check-2 Confirmed" at bounding box center [846, 97] width 272 height 38
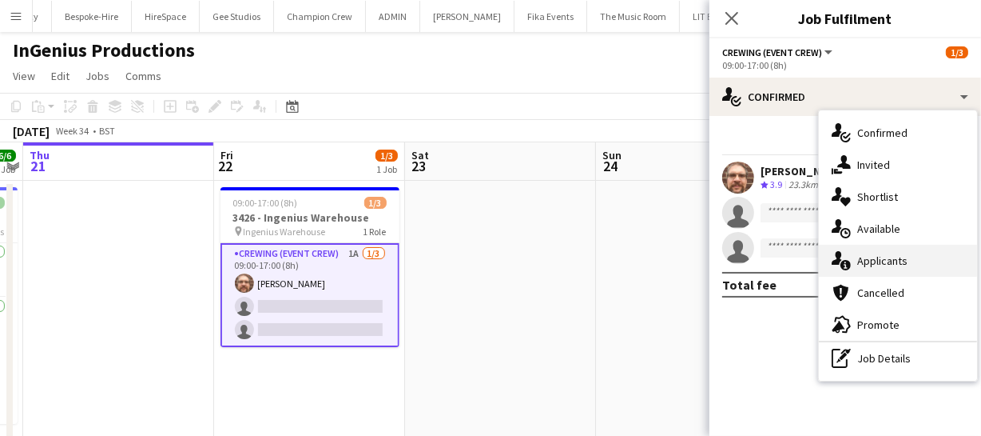
click at [893, 253] on div "single-neutral-actions-information Applicants" at bounding box center [898, 261] width 158 height 32
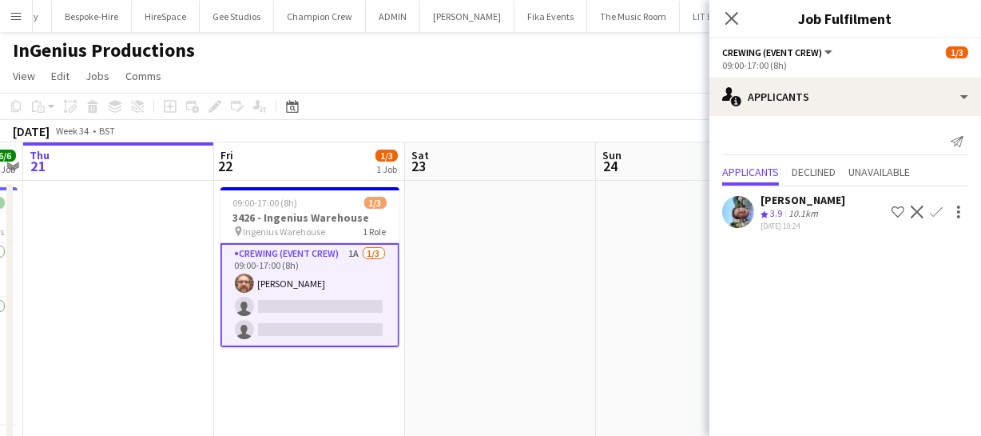
click at [933, 211] on app-icon "Confirm" at bounding box center [936, 211] width 13 height 13
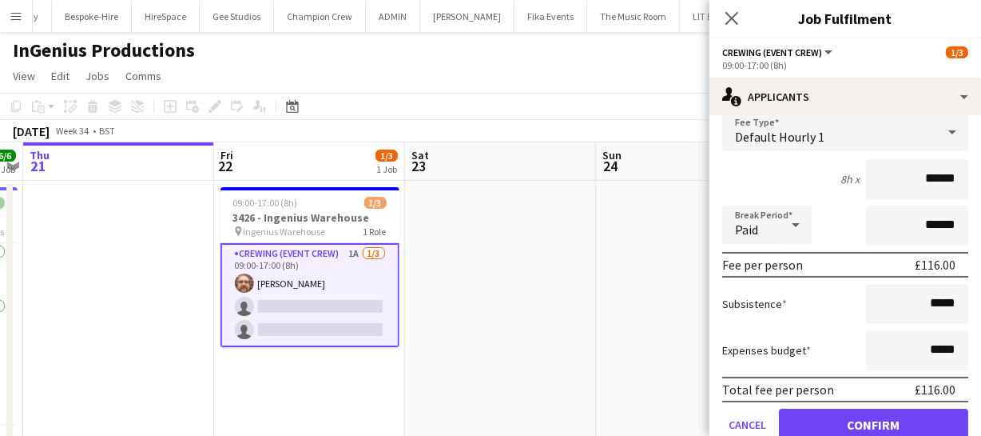
scroll to position [171, 0]
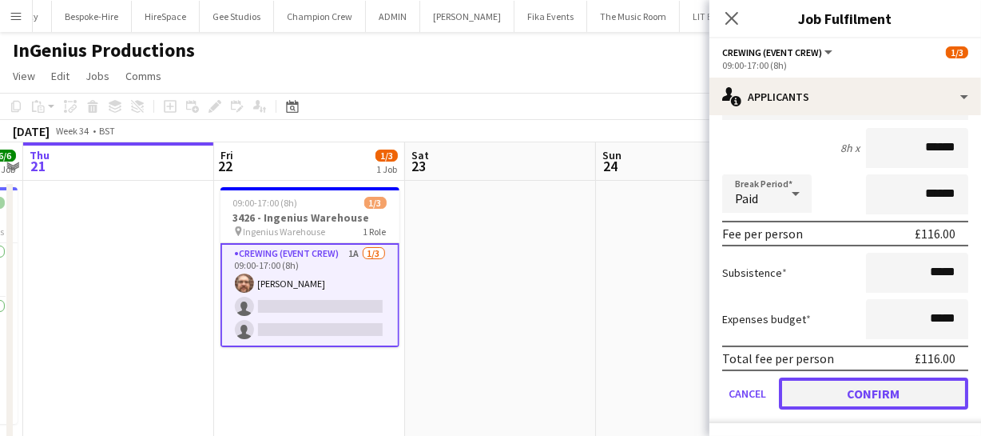
click at [892, 392] on button "Confirm" at bounding box center [873, 393] width 189 height 32
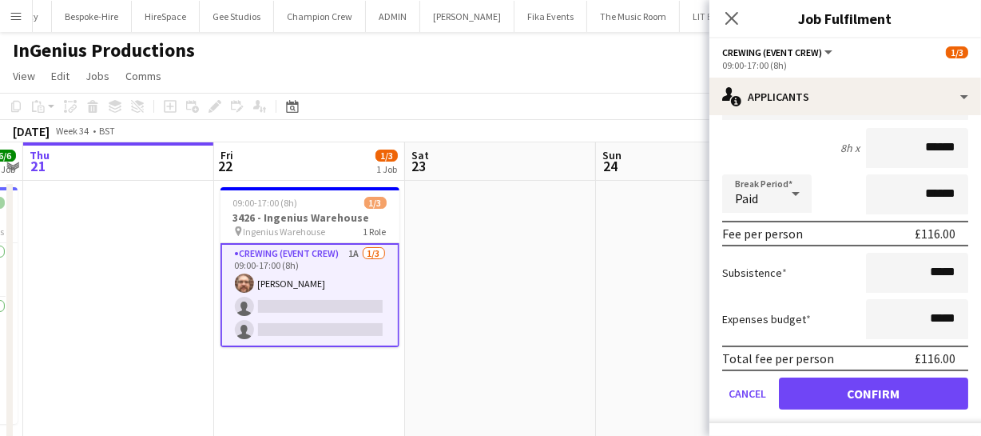
scroll to position [0, 0]
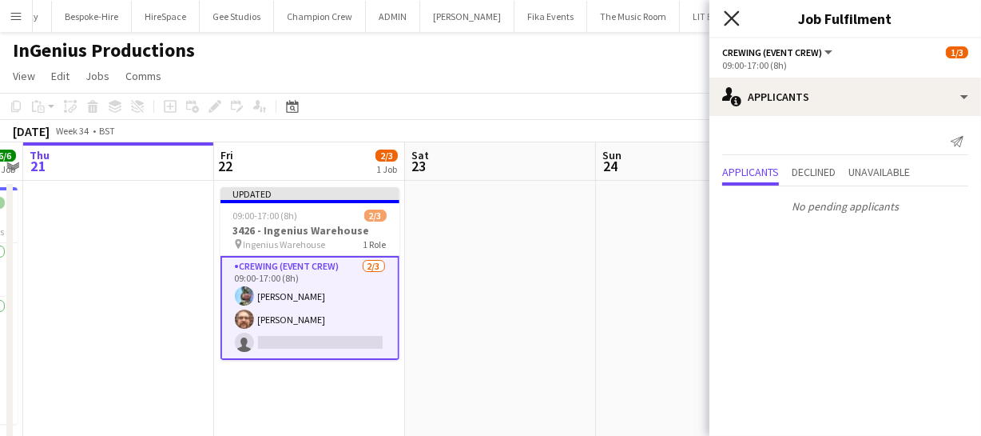
click at [730, 21] on icon at bounding box center [731, 17] width 15 height 15
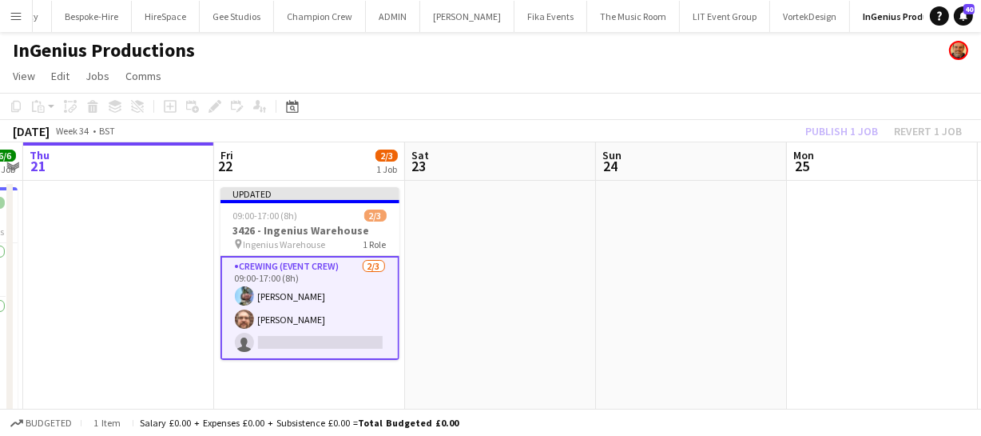
click at [833, 136] on div "Publish 1 job Revert 1 job" at bounding box center [883, 131] width 195 height 21
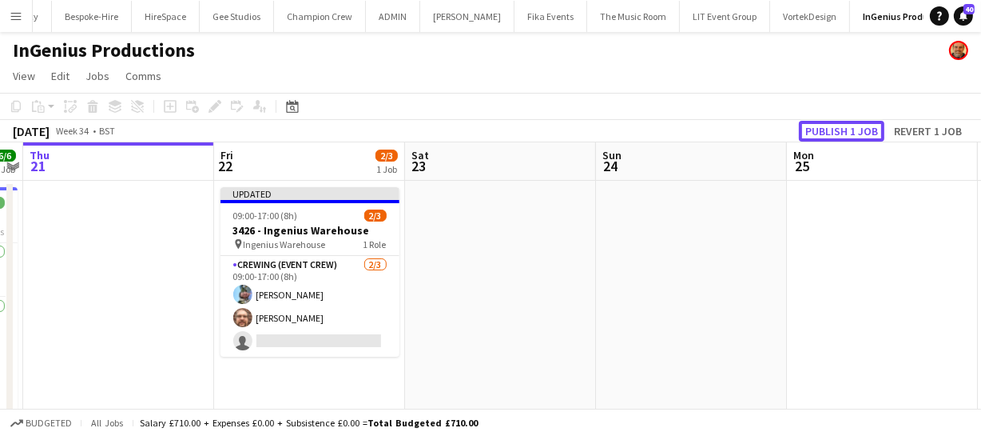
click at [833, 136] on button "Publish 1 job" at bounding box center [842, 131] width 86 height 21
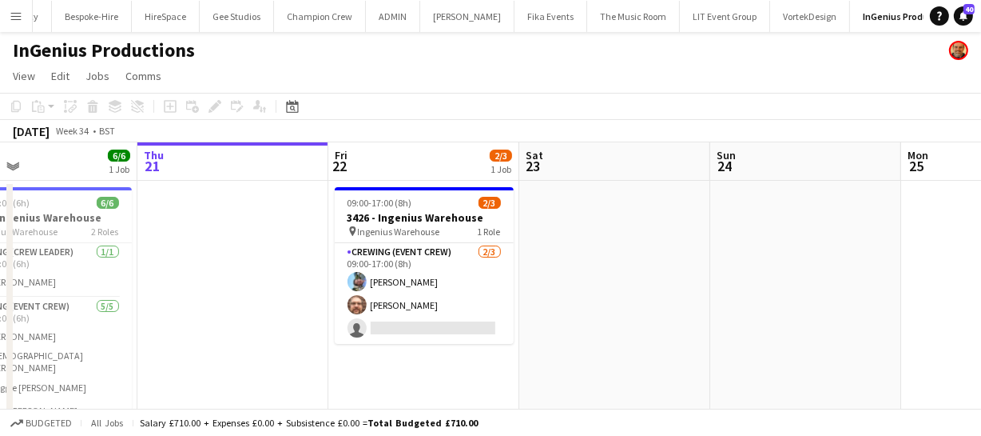
scroll to position [0, 420]
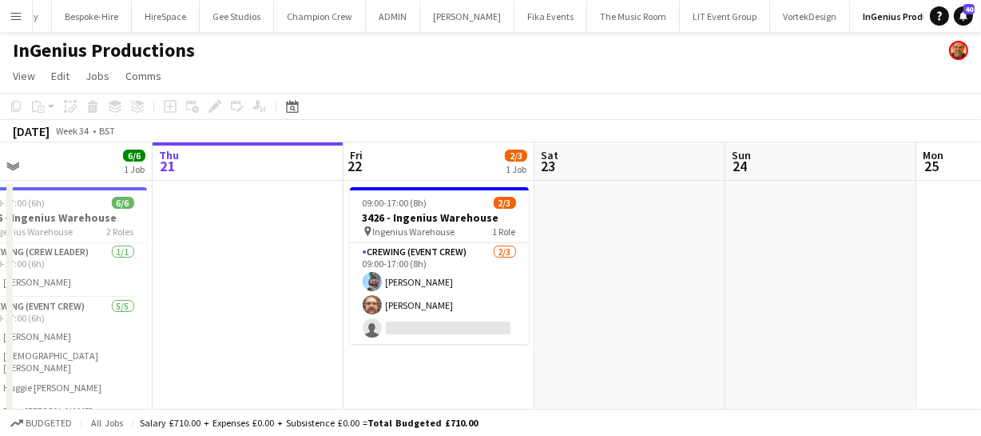
drag, startPoint x: 524, startPoint y: 275, endPoint x: 844, endPoint y: 276, distance: 319.6
click at [844, 276] on app-calendar-viewport "Mon 18 Tue 19 Wed 20 6/6 1 Job Thu 21 Fri 22 2/3 1 Job Sat 23 Sun 24 Mon 25 Tue…" at bounding box center [490, 298] width 981 height 313
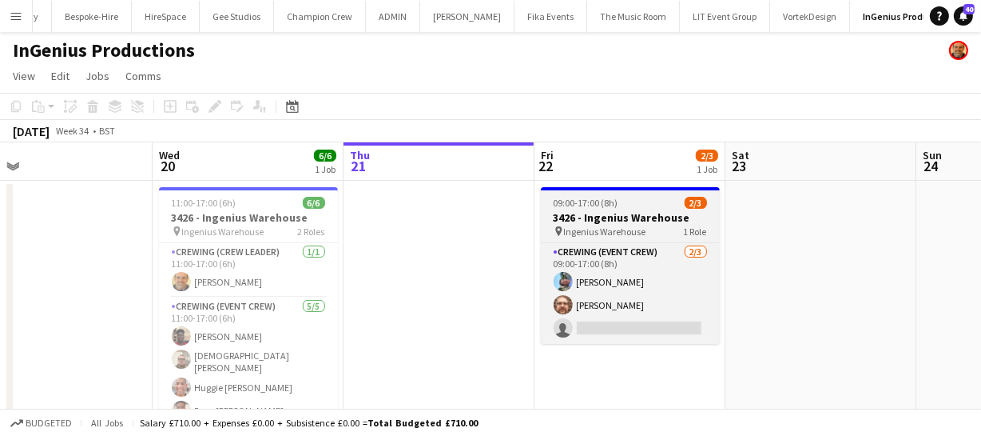
click at [602, 226] on span "Ingenius Warehouse" at bounding box center [605, 231] width 82 height 12
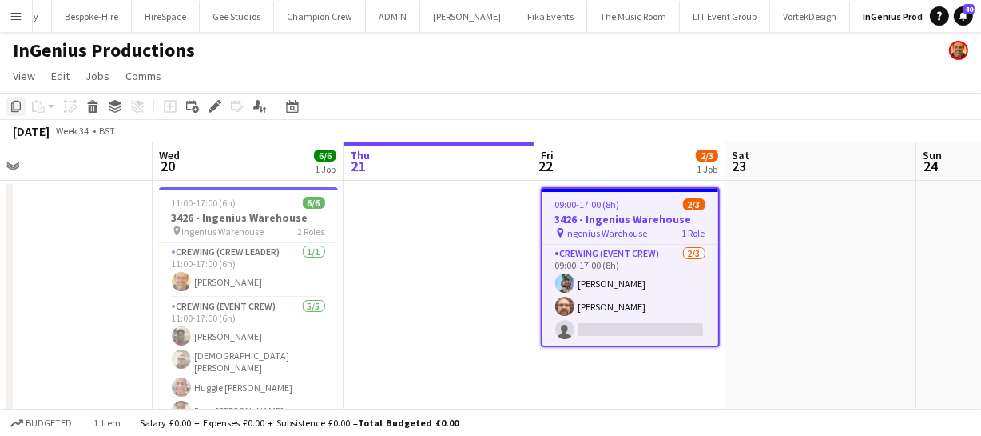
click at [14, 109] on icon at bounding box center [16, 106] width 10 height 11
click at [403, 209] on app-date-cell at bounding box center [439, 318] width 191 height 275
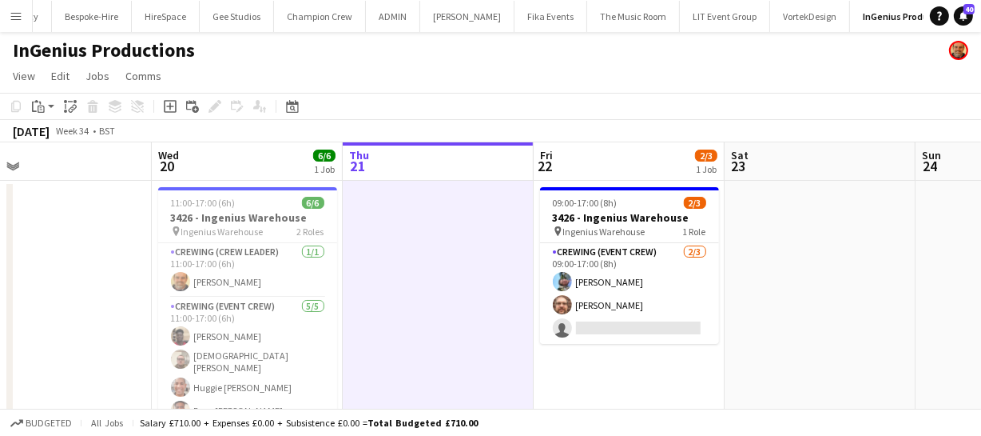
click at [35, 116] on app-toolbar "Copy Paste Paste Ctrl+V Paste with crew Ctrl+Shift+V Paste linked Job Delete Gr…" at bounding box center [490, 106] width 981 height 27
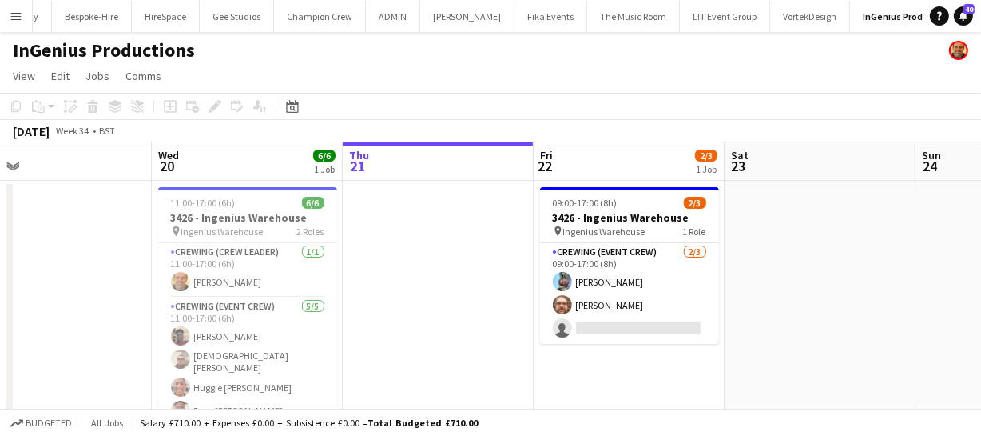
click at [367, 199] on app-date-cell at bounding box center [438, 318] width 191 height 275
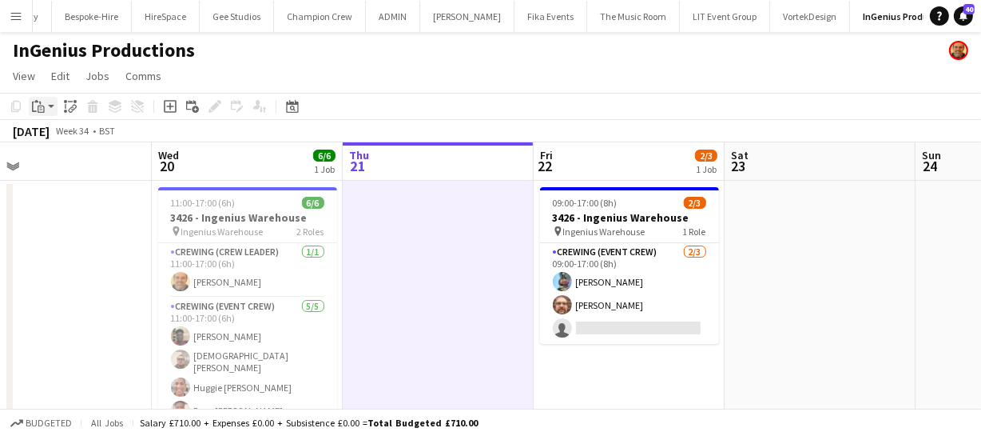
click at [32, 105] on icon at bounding box center [34, 106] width 5 height 10
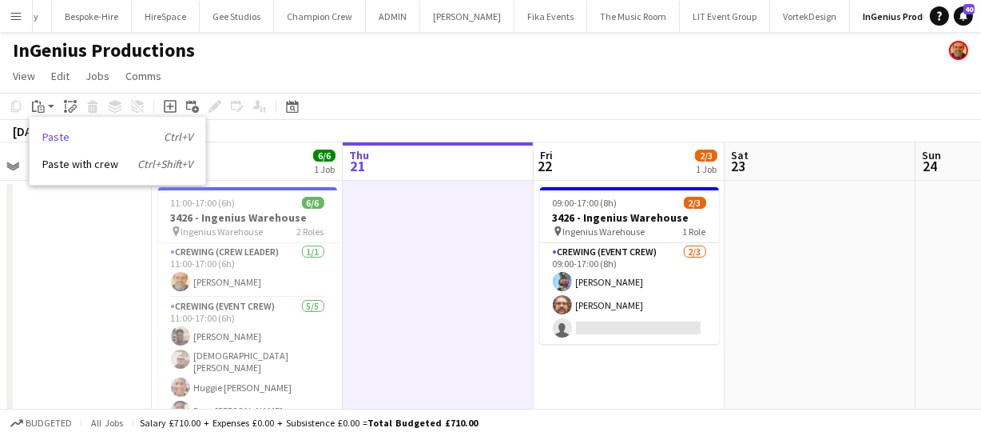
click at [45, 137] on link "Paste Ctrl+V" at bounding box center [117, 136] width 150 height 14
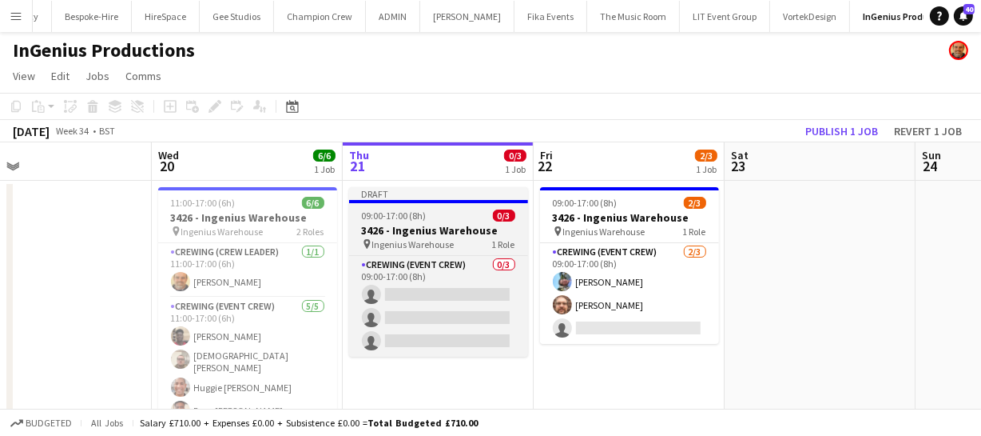
click at [392, 237] on div "pin Ingenius Warehouse 1 Role" at bounding box center [438, 243] width 179 height 13
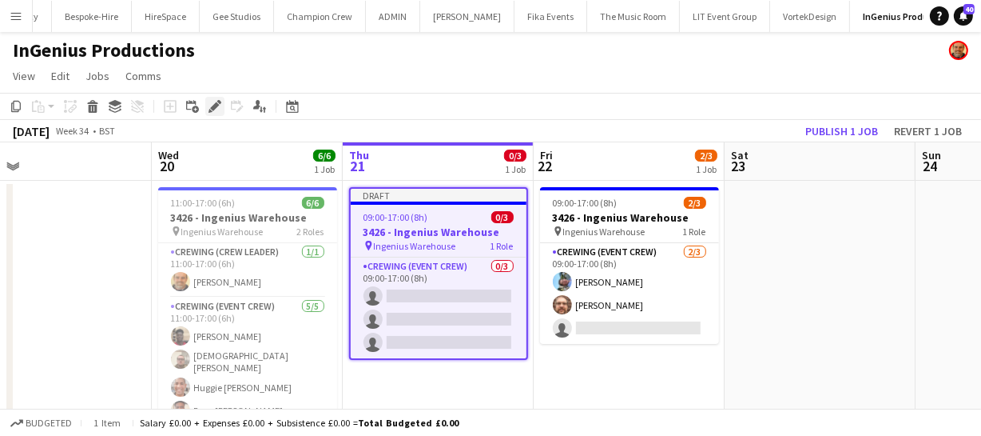
click at [220, 104] on icon "Edit" at bounding box center [215, 106] width 13 height 13
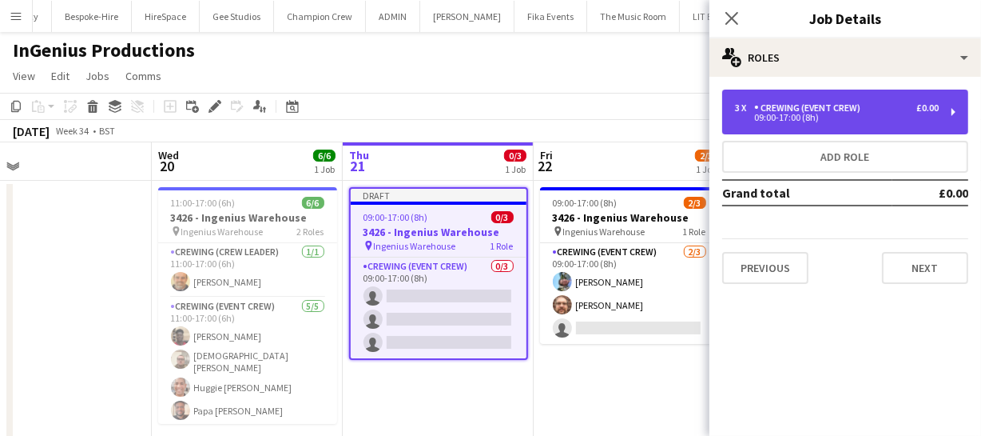
click at [817, 113] on div "Crewing (Event Crew)" at bounding box center [810, 107] width 113 height 11
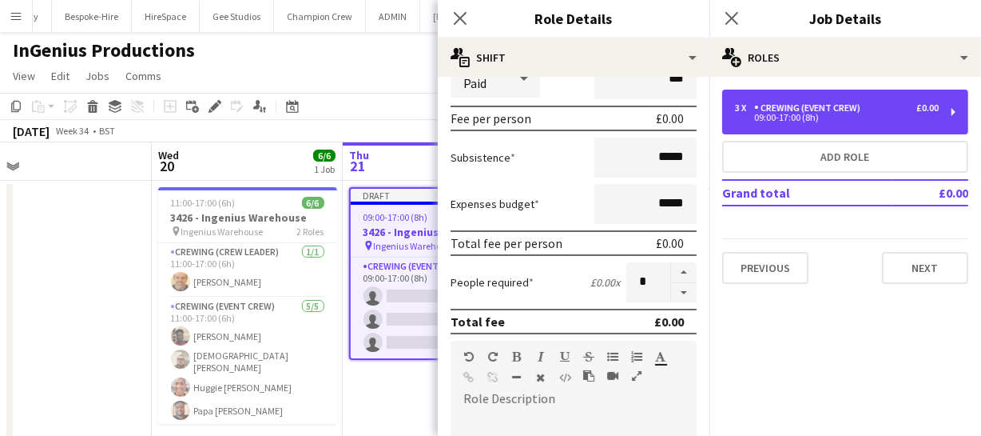
scroll to position [217, 0]
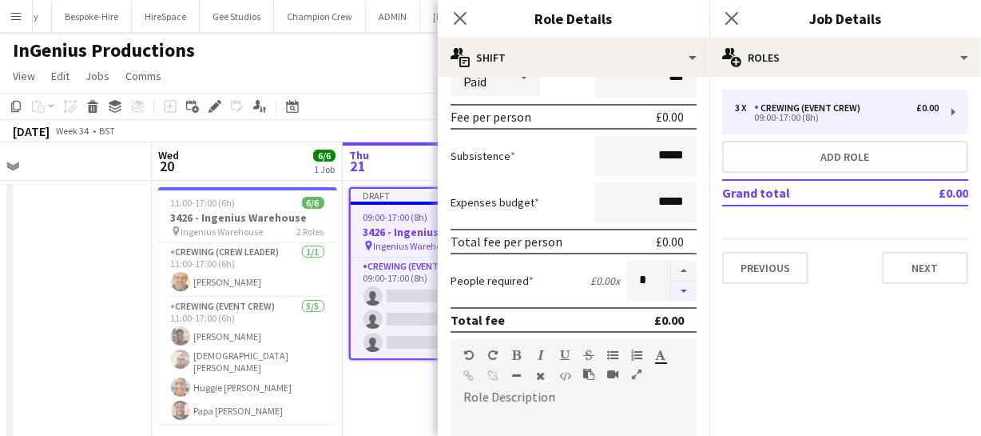
click at [671, 288] on button "button" at bounding box center [684, 291] width 26 height 20
type input "*"
click at [457, 23] on icon "Close pop-in" at bounding box center [459, 17] width 15 height 15
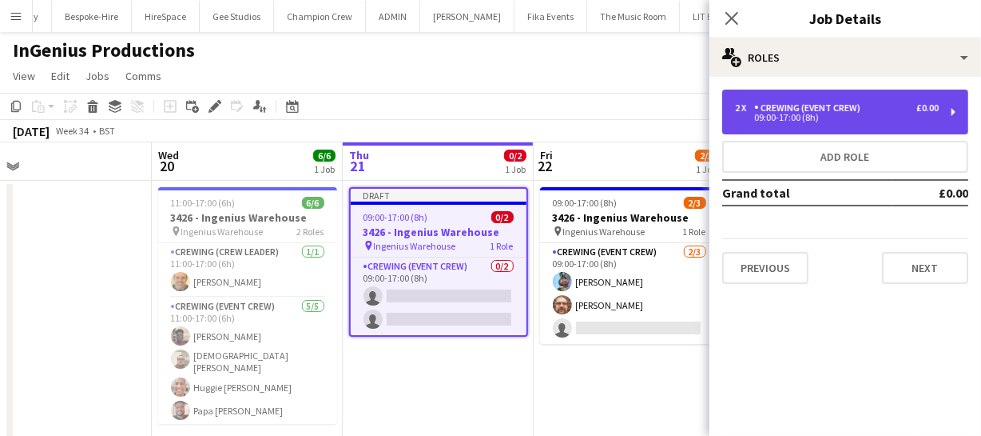
click at [790, 113] on div "Crewing (Event Crew)" at bounding box center [810, 107] width 113 height 11
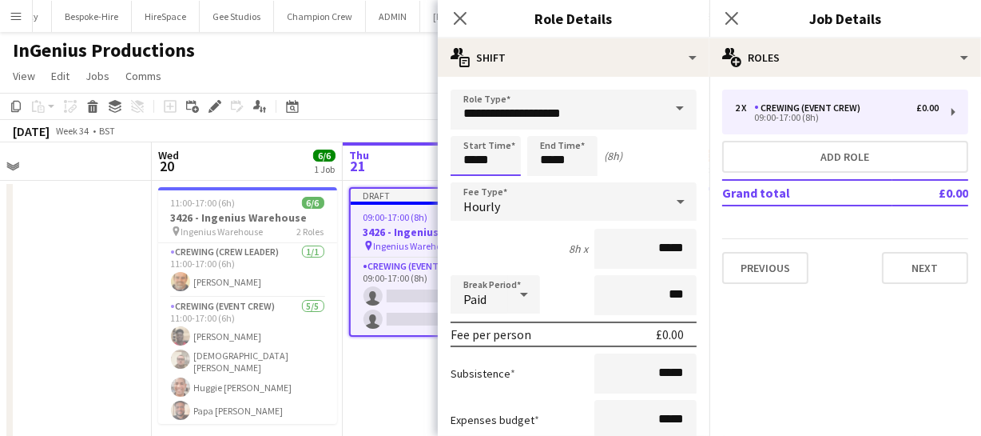
drag, startPoint x: 495, startPoint y: 159, endPoint x: 409, endPoint y: 169, distance: 86.9
click at [416, 172] on body "Menu Boards Boards Boards All jobs Status Workforce Workforce My Workforce Recr…" at bounding box center [490, 241] width 981 height 483
type input "*****"
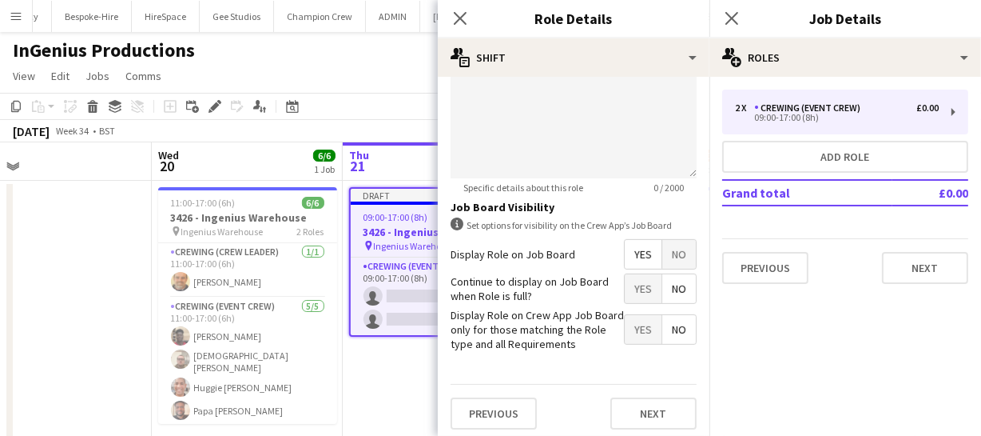
scroll to position [646, 0]
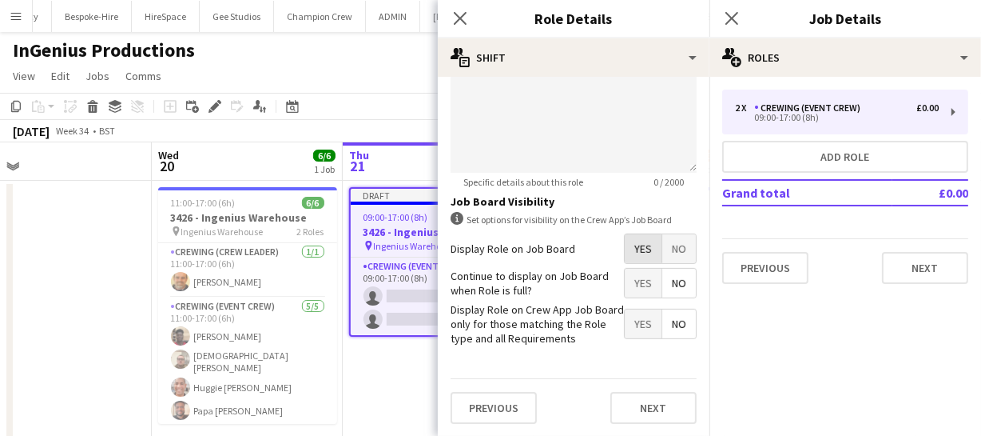
click at [625, 254] on span "Yes" at bounding box center [643, 248] width 37 height 29
click at [463, 13] on icon "Close pop-in" at bounding box center [459, 17] width 15 height 15
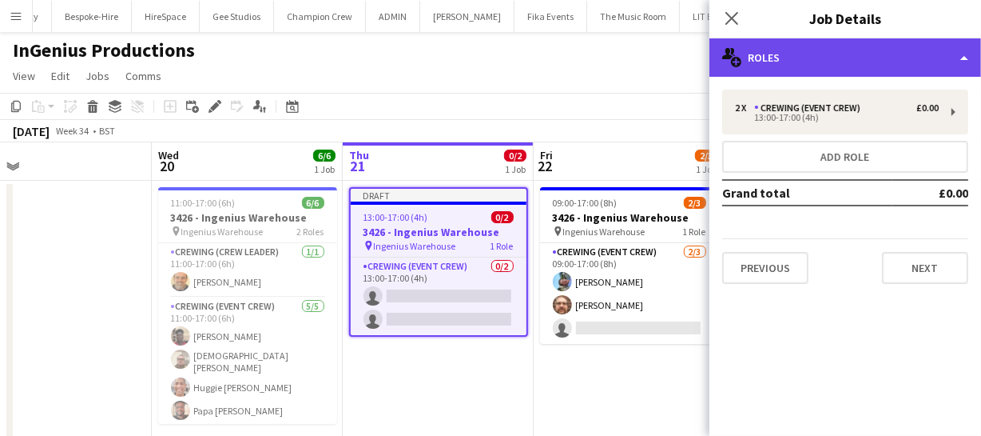
click at [806, 41] on div "multiple-users-add Roles" at bounding box center [846, 57] width 272 height 38
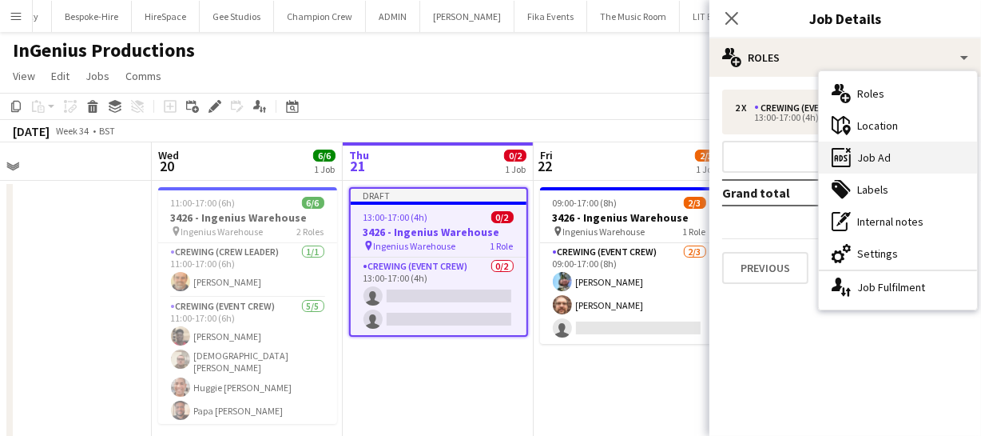
click at [877, 145] on div "ads-window Job Ad" at bounding box center [898, 157] width 158 height 32
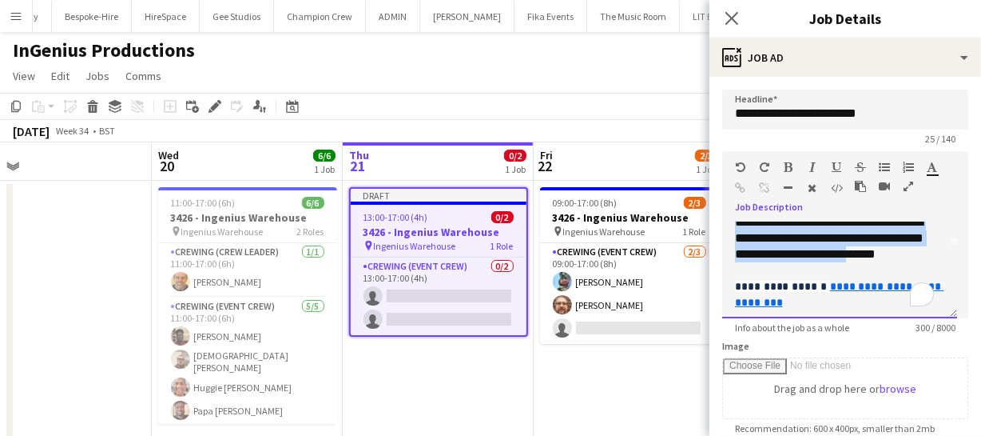
scroll to position [72, 0]
drag, startPoint x: 734, startPoint y: 235, endPoint x: 914, endPoint y: 272, distance: 184.3
click at [914, 272] on div "**********" at bounding box center [839, 270] width 235 height 96
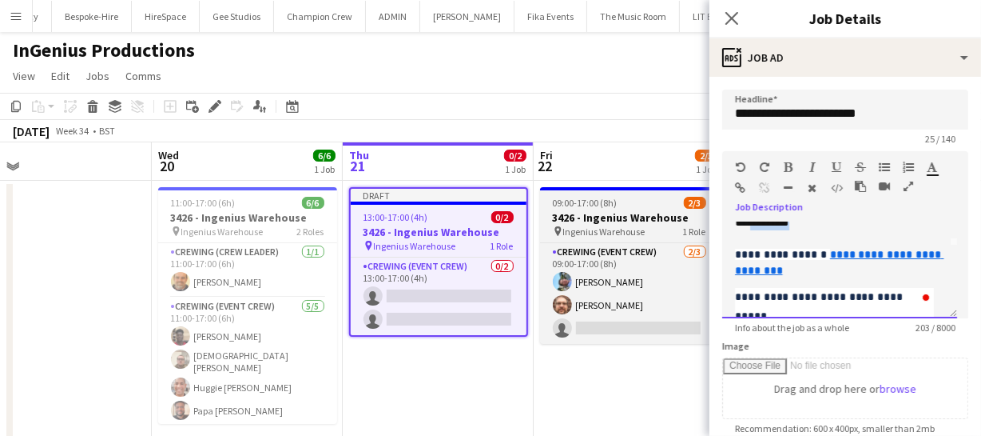
scroll to position [69, 0]
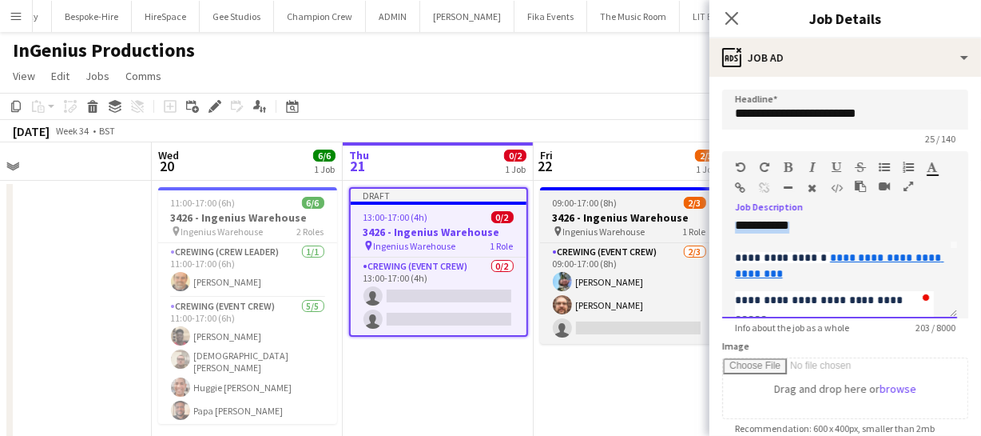
drag, startPoint x: 805, startPoint y: 234, endPoint x: 700, endPoint y: 238, distance: 105.6
click at [700, 238] on body "Menu Boards Boards Boards All jobs Status Workforce Workforce My Workforce Recr…" at bounding box center [490, 241] width 981 height 483
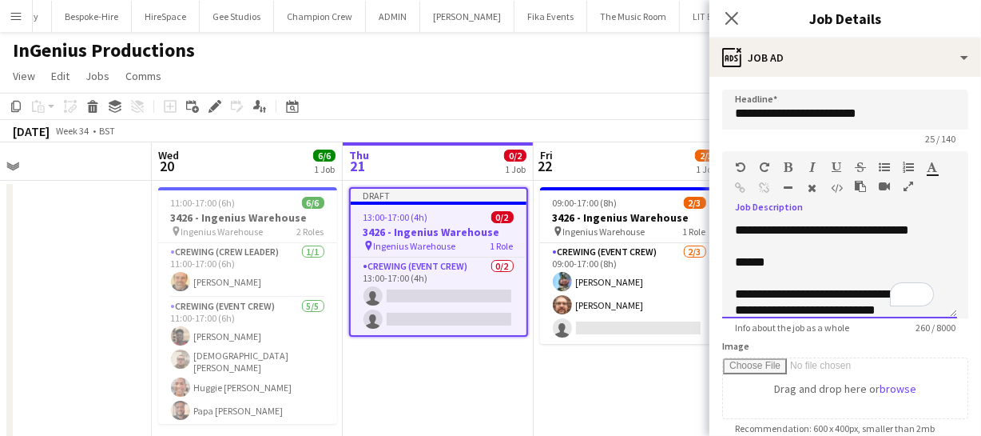
scroll to position [0, 0]
click at [740, 270] on div "******" at bounding box center [834, 262] width 199 height 16
click at [732, 23] on icon "Close pop-in" at bounding box center [731, 17] width 15 height 15
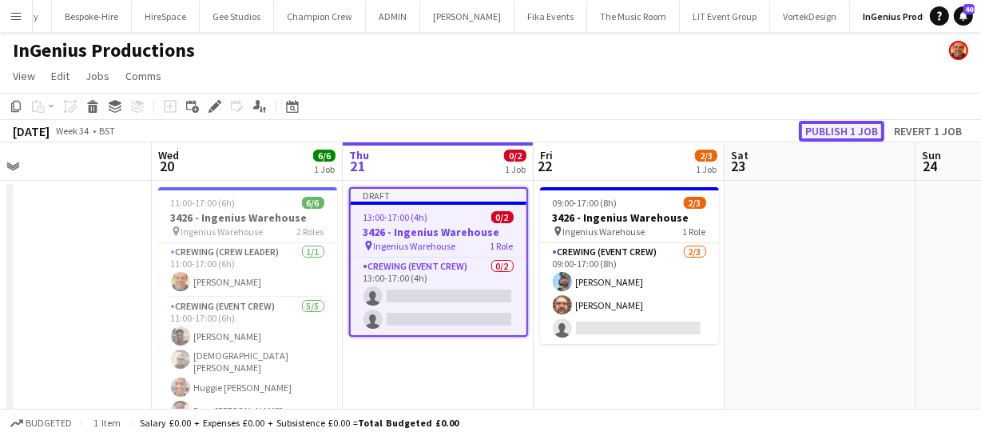
click at [836, 127] on button "Publish 1 job" at bounding box center [842, 131] width 86 height 21
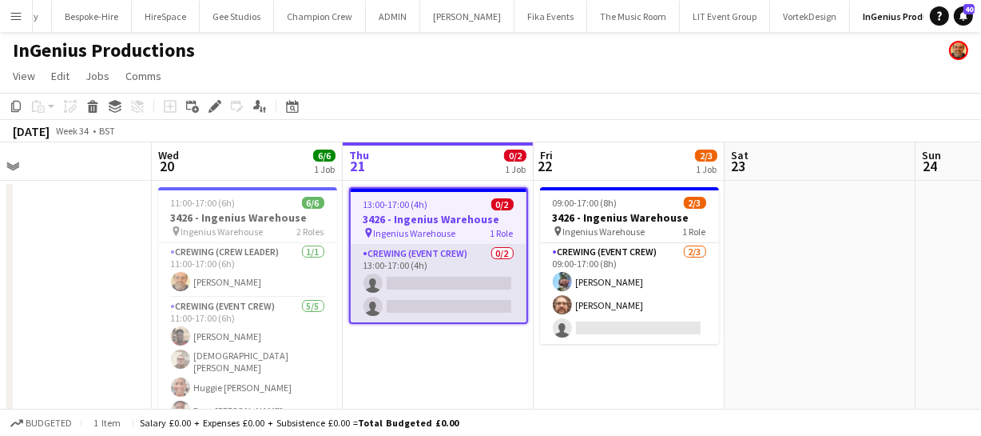
click at [441, 284] on app-card-role "Crewing (Event Crew) 0/2 13:00-17:00 (4h) single-neutral-actions single-neutral…" at bounding box center [439, 284] width 176 height 78
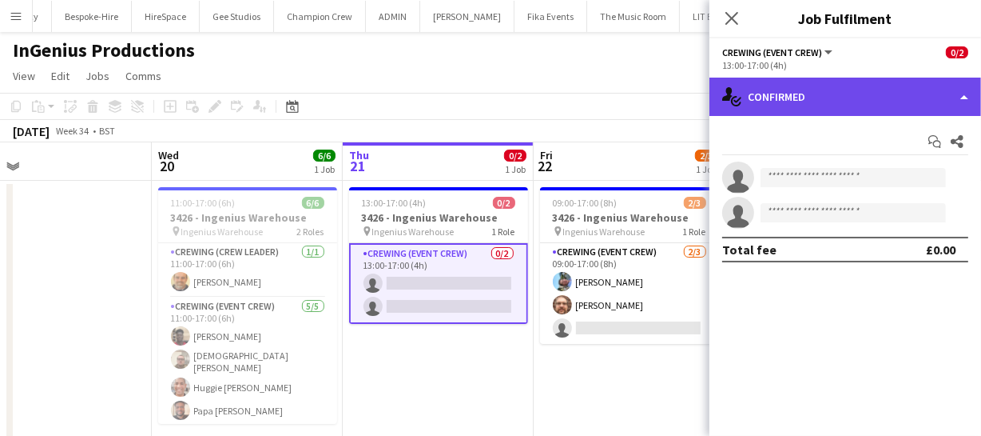
click at [917, 97] on div "single-neutral-actions-check-2 Confirmed" at bounding box center [846, 97] width 272 height 38
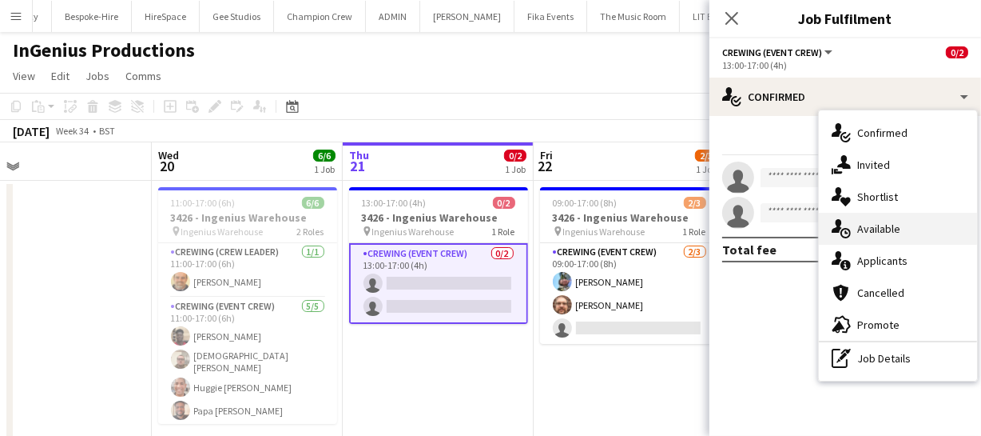
click at [898, 229] on div "single-neutral-actions-upload Available" at bounding box center [898, 229] width 158 height 32
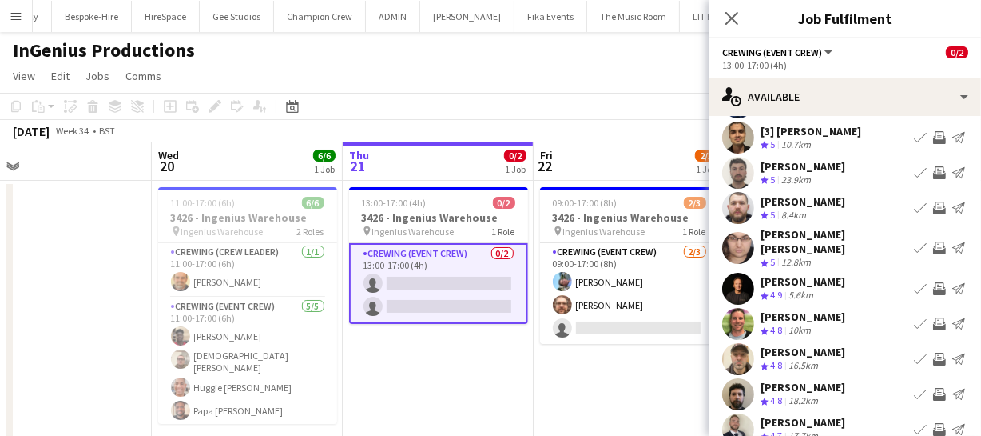
scroll to position [124, 0]
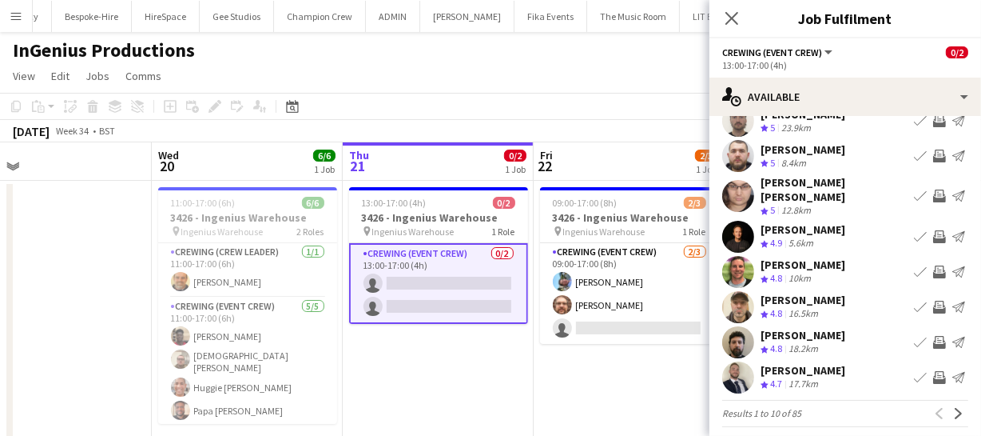
click at [933, 371] on app-icon "Invite crew" at bounding box center [939, 377] width 13 height 13
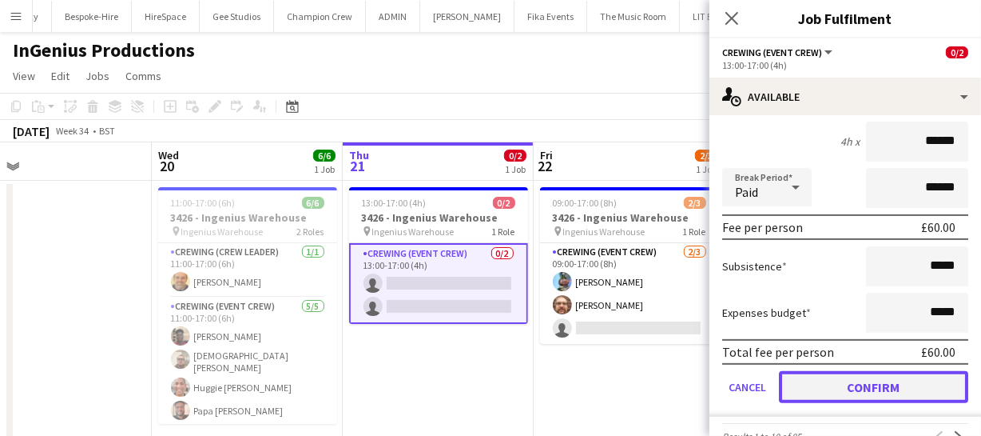
click at [901, 379] on button "Confirm" at bounding box center [873, 387] width 189 height 32
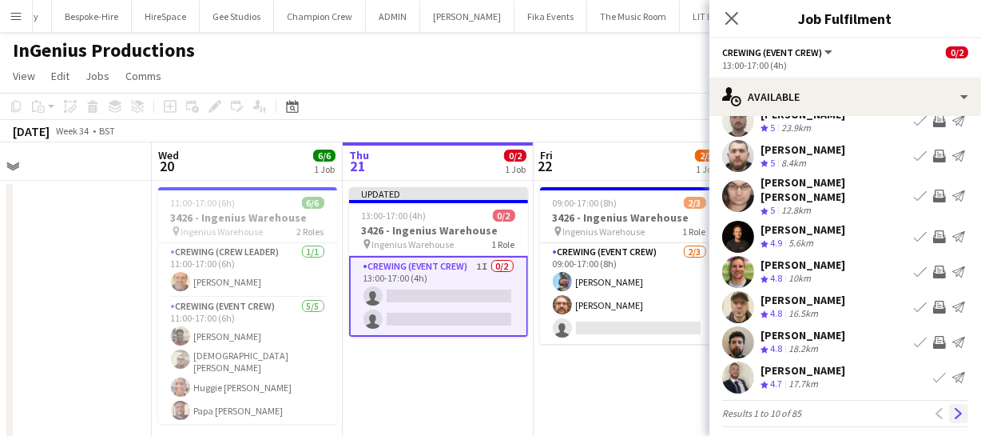
click at [953, 408] on app-icon "Next" at bounding box center [958, 413] width 11 height 11
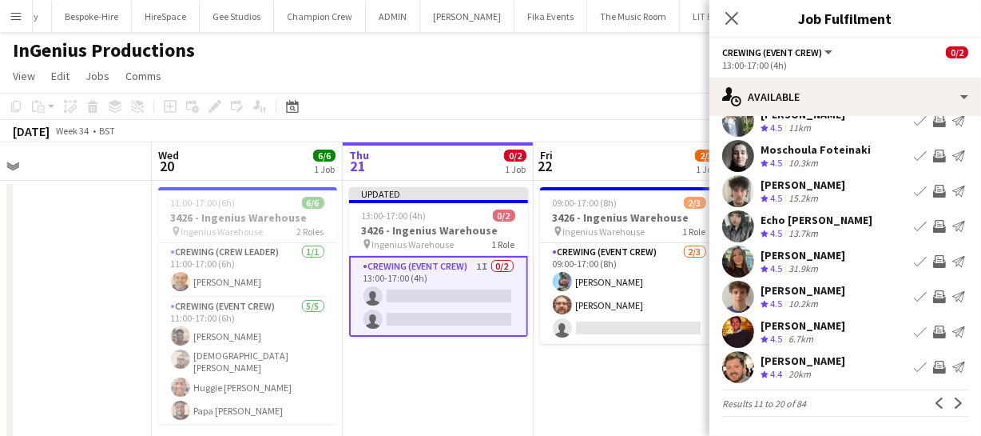
click at [933, 292] on app-icon "Invite crew" at bounding box center [939, 296] width 13 height 13
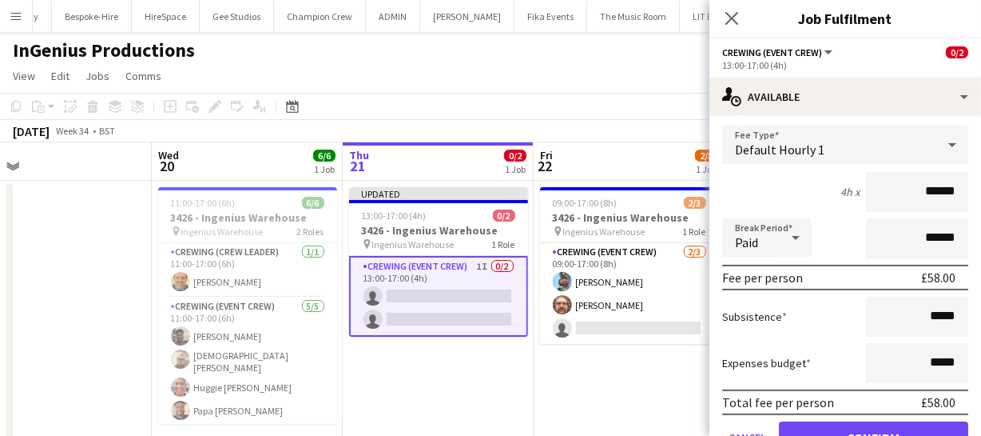
scroll to position [342, 0]
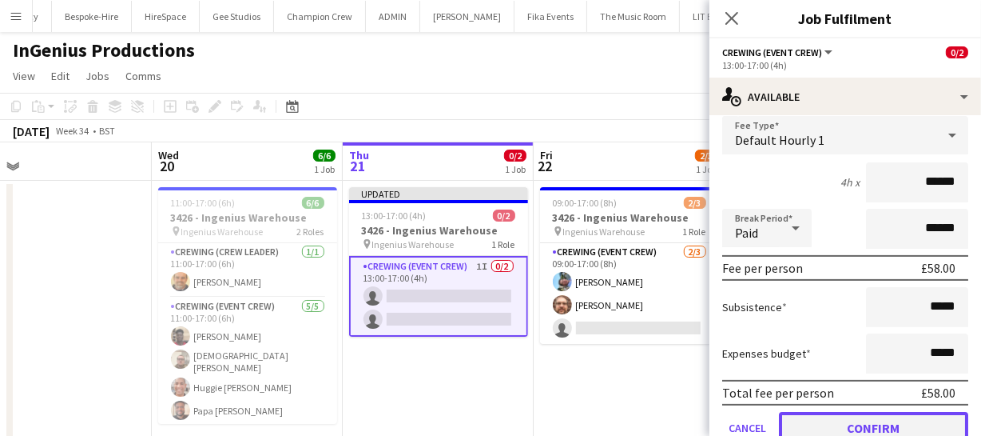
click at [905, 426] on button "Confirm" at bounding box center [873, 428] width 189 height 32
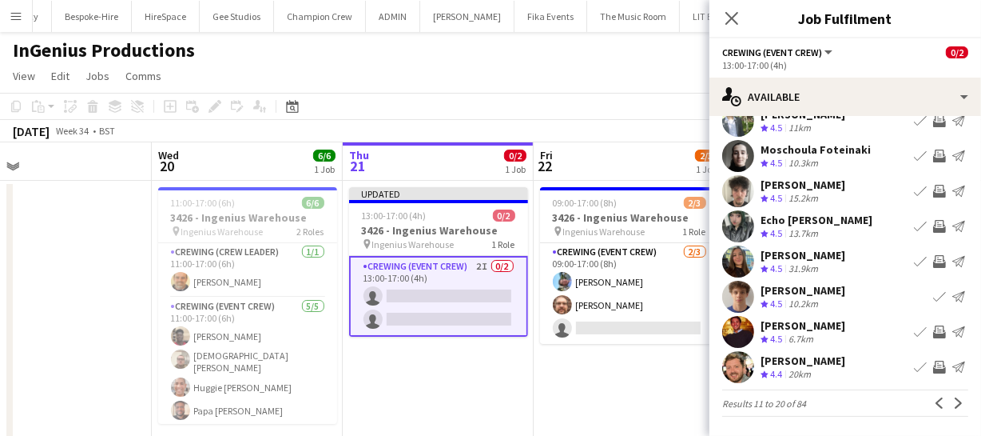
scroll to position [124, 0]
click at [933, 366] on app-icon "Invite crew" at bounding box center [939, 366] width 13 height 13
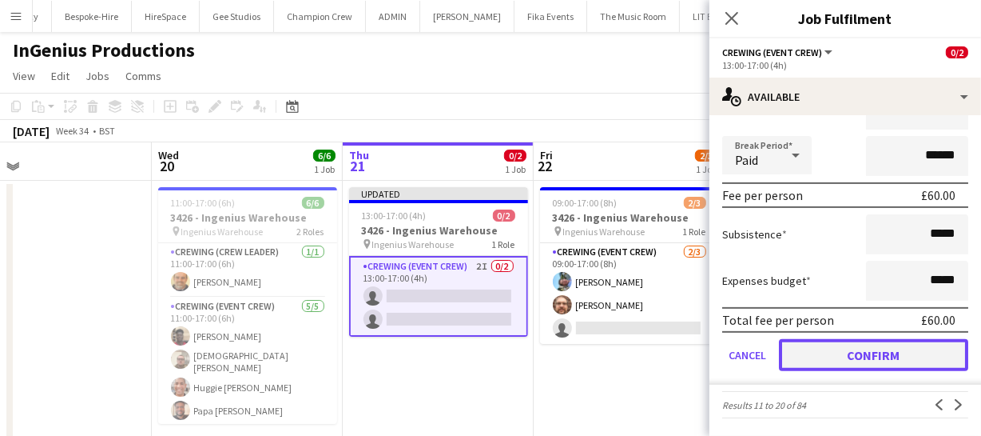
click at [869, 342] on button "Confirm" at bounding box center [873, 355] width 189 height 32
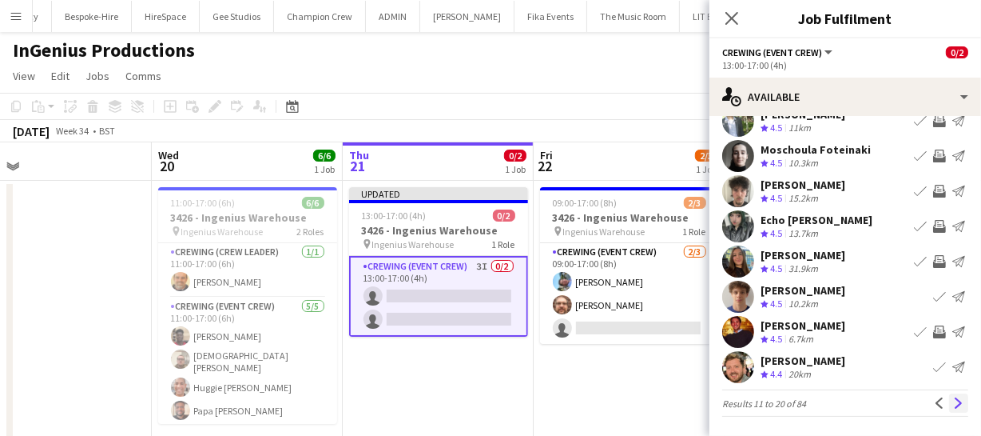
click at [953, 398] on app-icon "Next" at bounding box center [958, 402] width 11 height 11
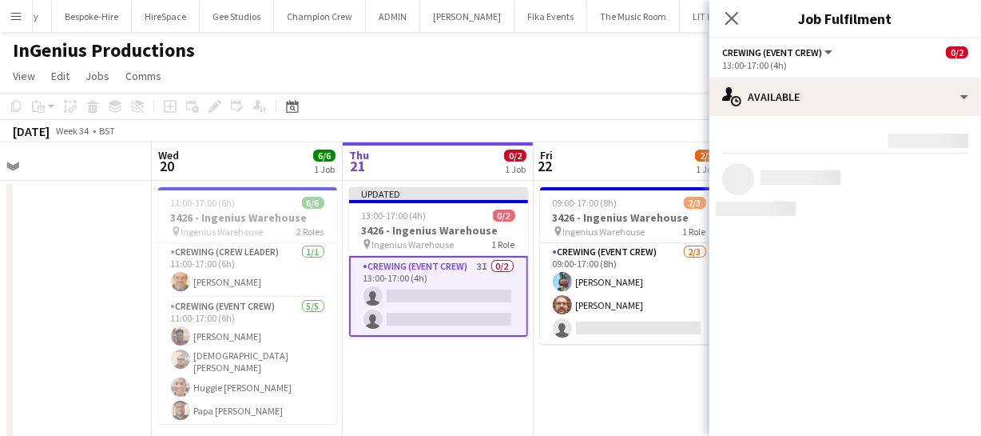
scroll to position [0, 0]
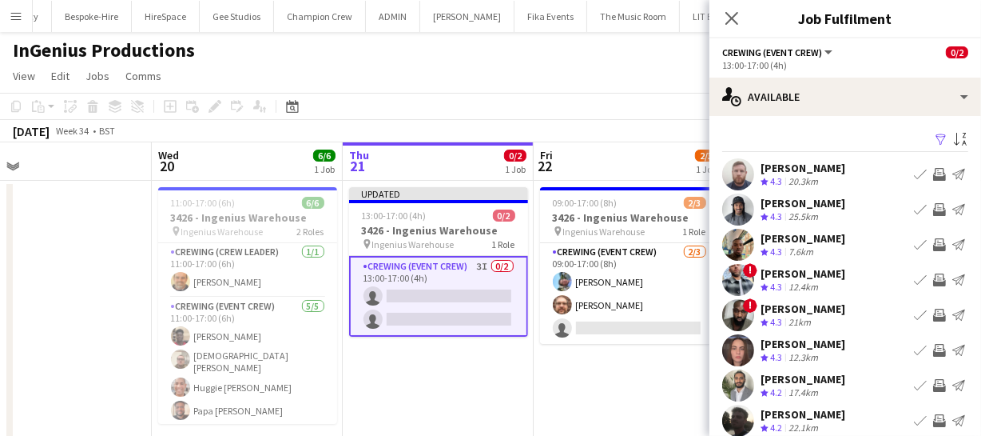
click at [933, 215] on app-icon "Invite crew" at bounding box center [939, 209] width 13 height 13
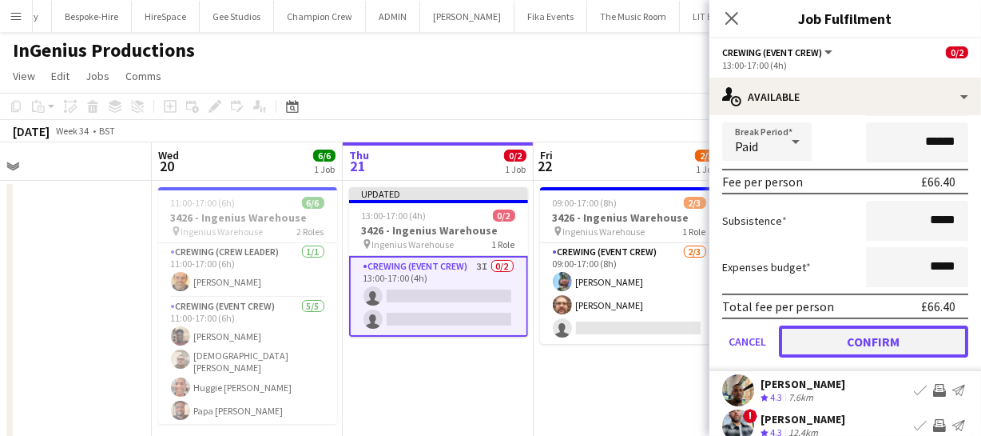
click at [888, 339] on button "Confirm" at bounding box center [873, 341] width 189 height 32
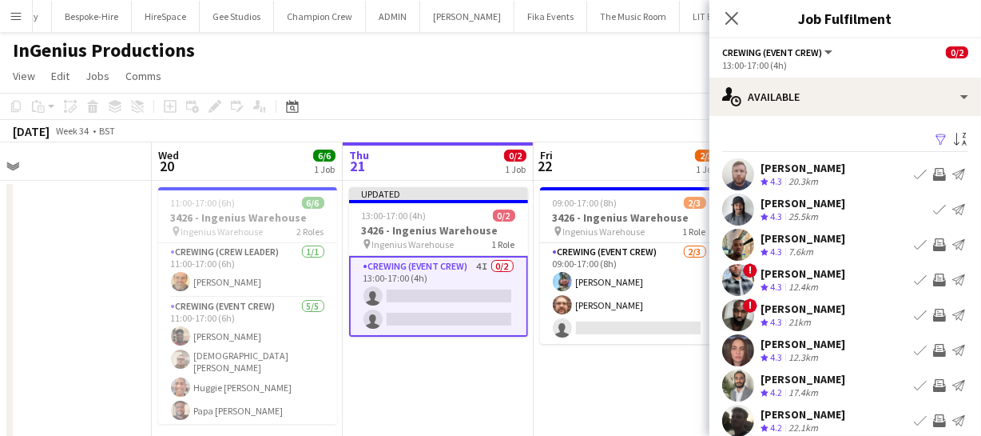
click at [933, 248] on app-icon "Invite crew" at bounding box center [939, 244] width 13 height 13
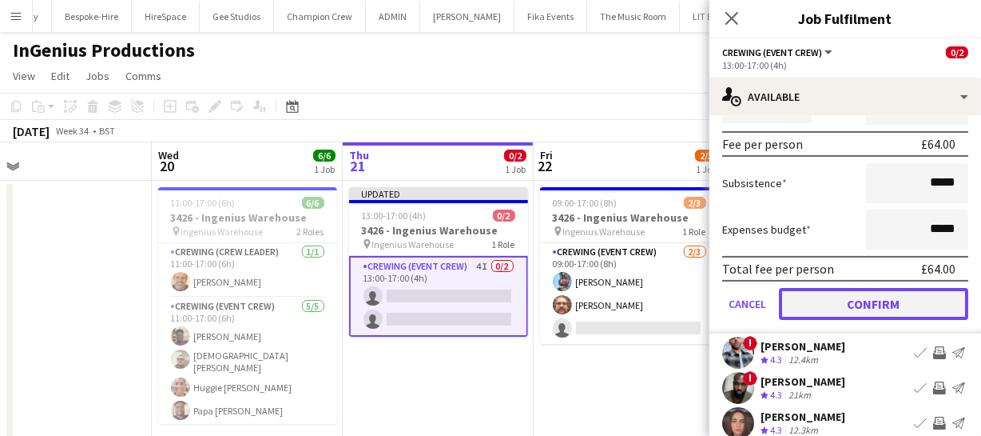
click at [907, 293] on button "Confirm" at bounding box center [873, 304] width 189 height 32
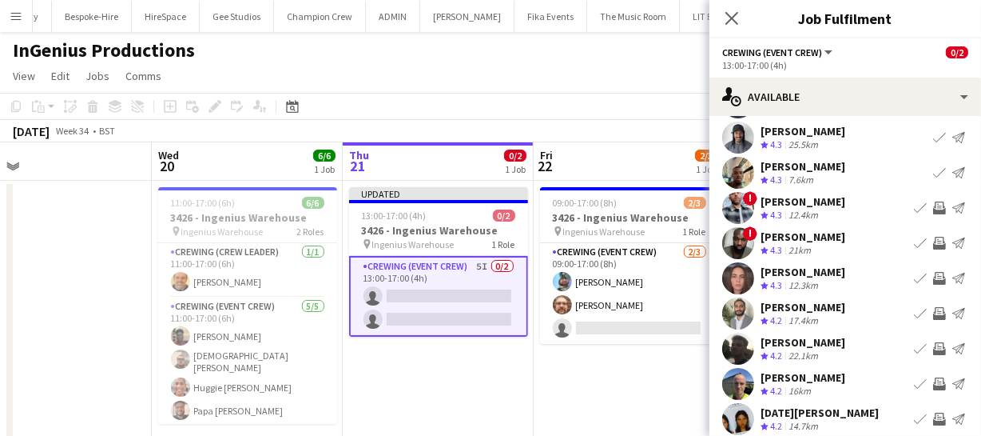
scroll to position [124, 0]
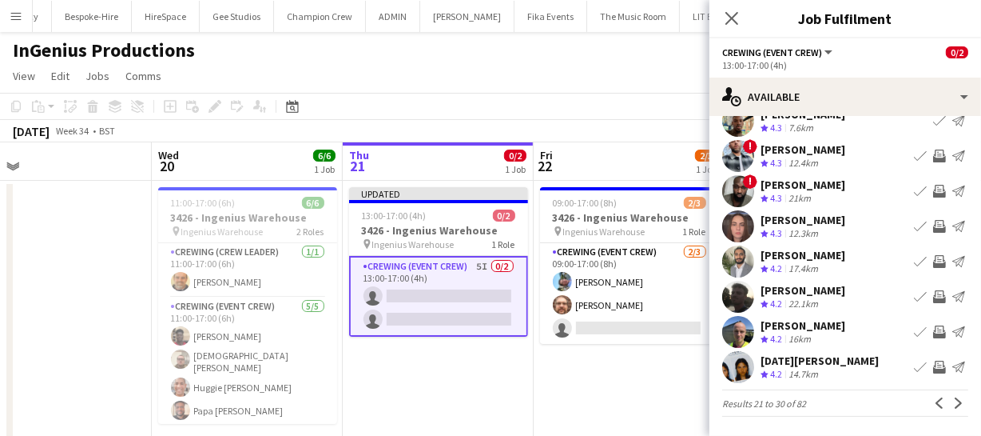
click at [933, 292] on app-icon "Invite crew" at bounding box center [939, 296] width 13 height 13
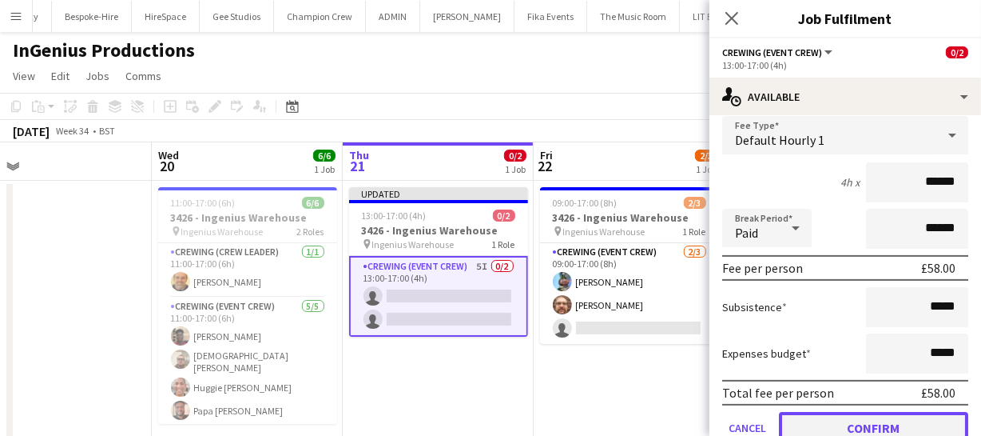
click at [887, 414] on button "Confirm" at bounding box center [873, 428] width 189 height 32
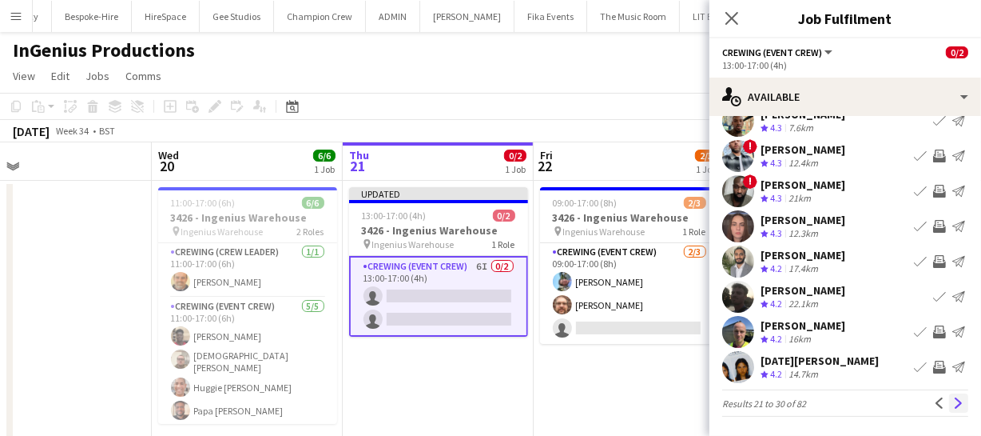
click at [953, 403] on app-icon "Next" at bounding box center [958, 402] width 11 height 11
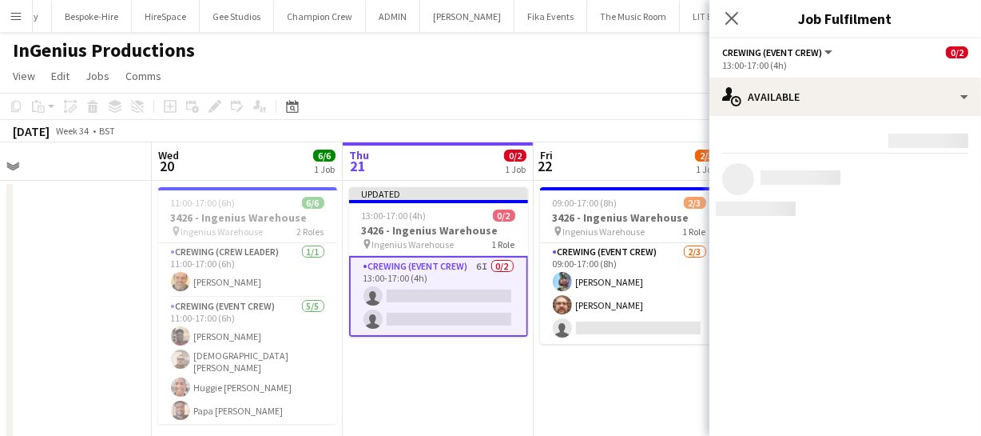
scroll to position [0, 0]
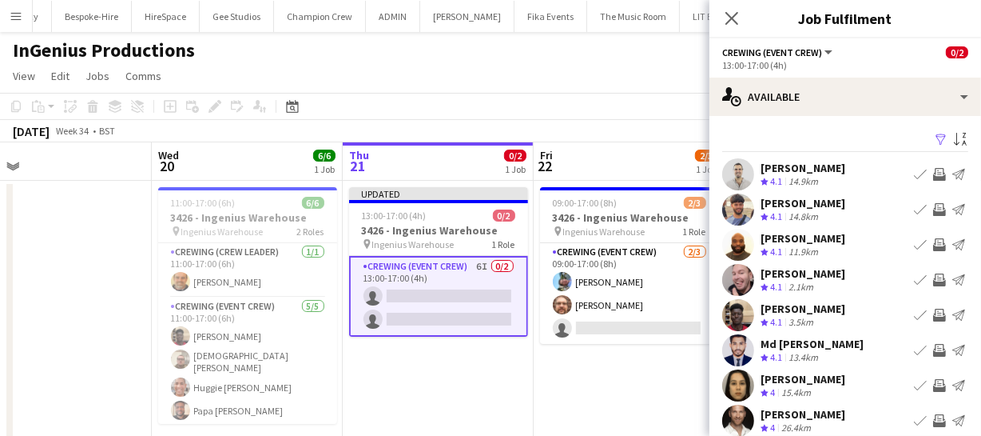
click at [933, 280] on app-icon "Invite crew" at bounding box center [939, 279] width 13 height 13
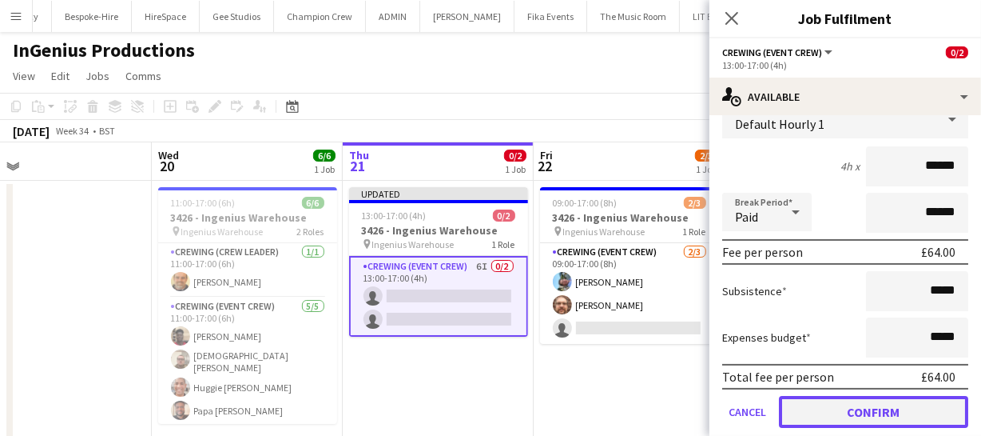
click at [899, 403] on button "Confirm" at bounding box center [873, 412] width 189 height 32
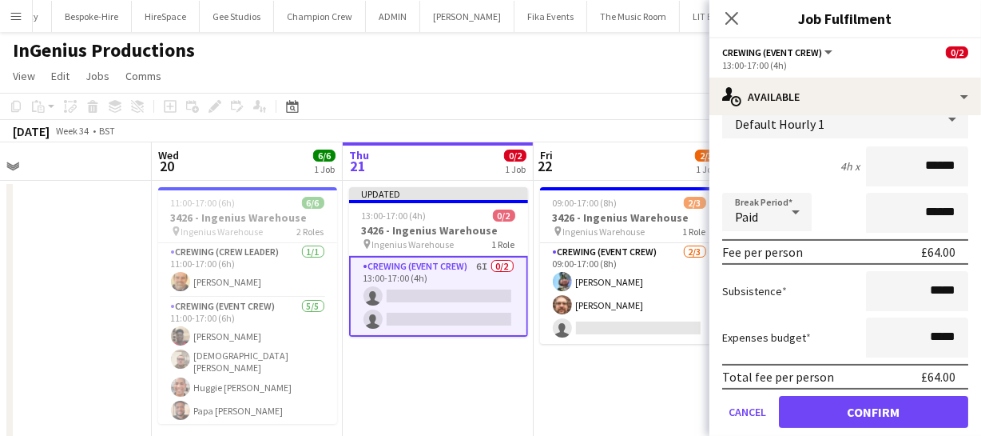
scroll to position [124, 0]
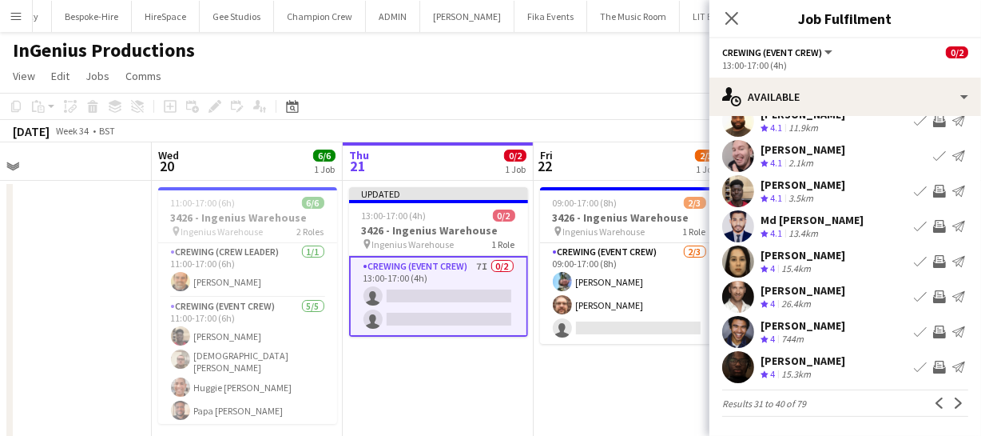
click at [933, 189] on app-icon "Invite crew" at bounding box center [939, 191] width 13 height 13
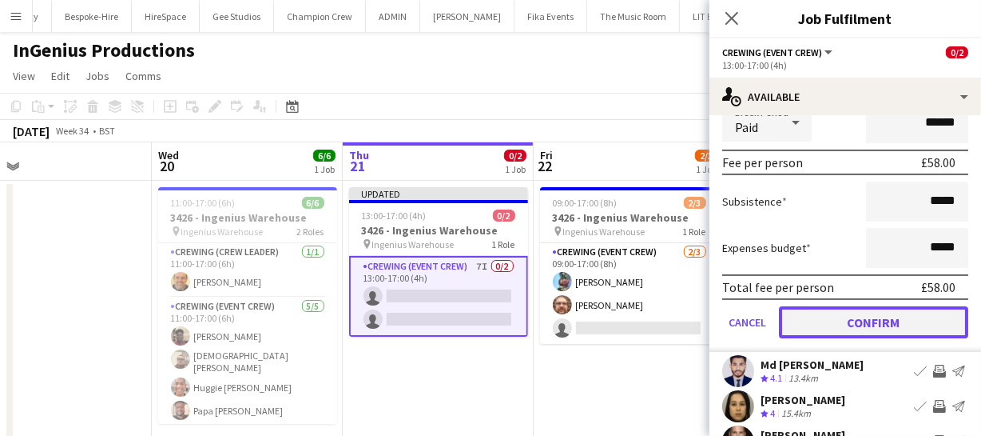
click at [905, 307] on button "Confirm" at bounding box center [873, 322] width 189 height 32
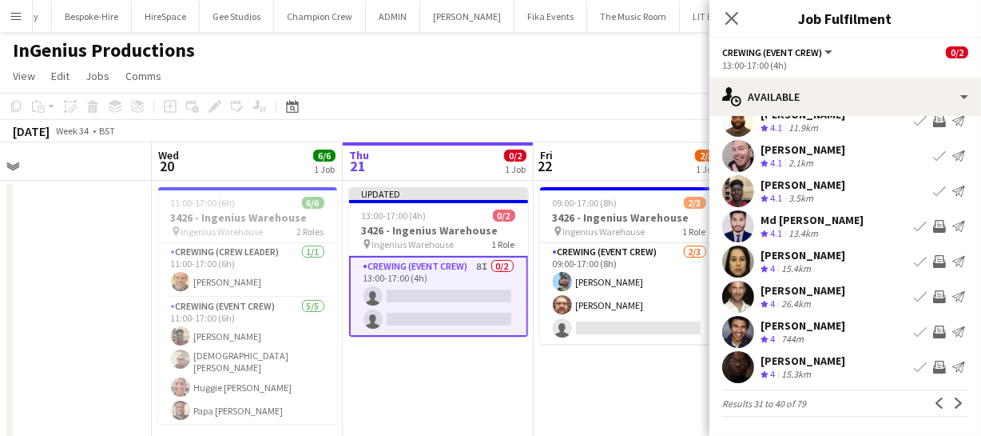
click at [933, 328] on app-icon "Invite crew" at bounding box center [939, 331] width 13 height 13
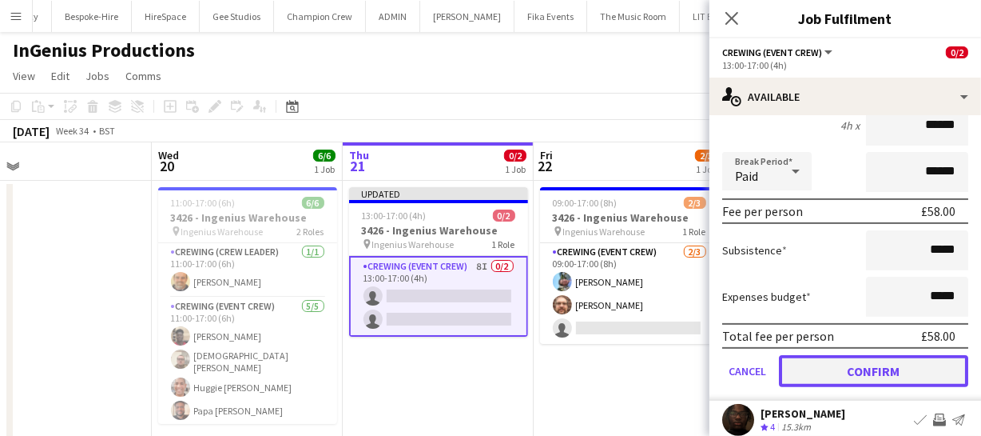
click at [924, 368] on button "Confirm" at bounding box center [873, 371] width 189 height 32
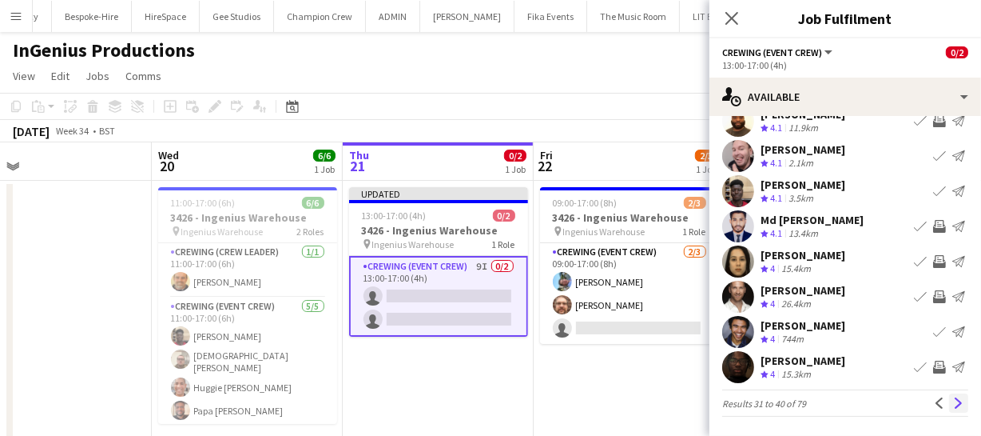
click at [953, 407] on app-icon "Next" at bounding box center [958, 402] width 11 height 11
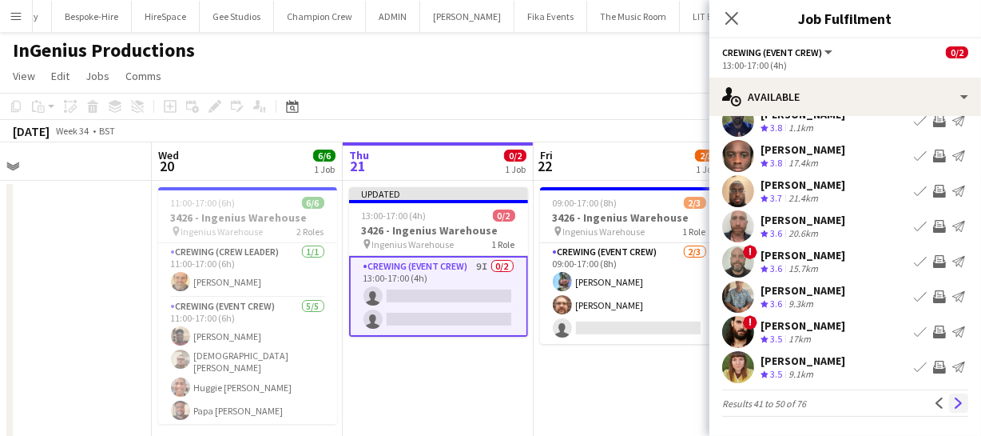
click at [953, 399] on app-icon "Next" at bounding box center [958, 402] width 11 height 11
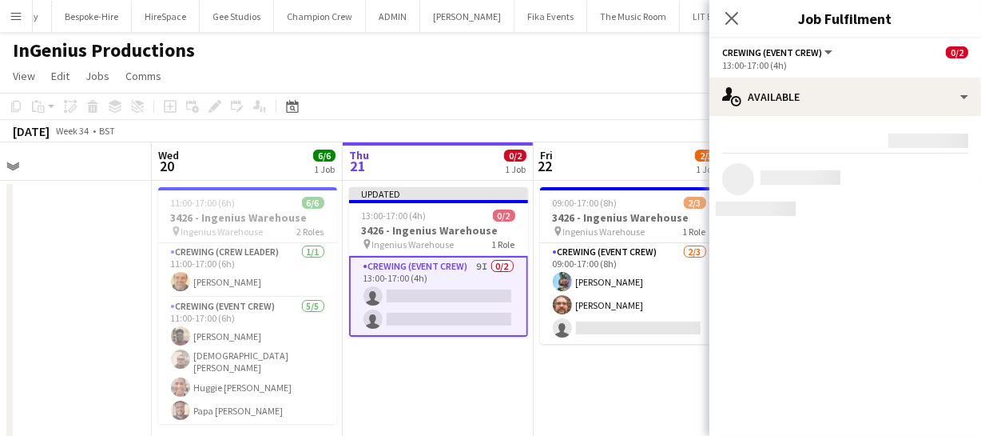
scroll to position [0, 0]
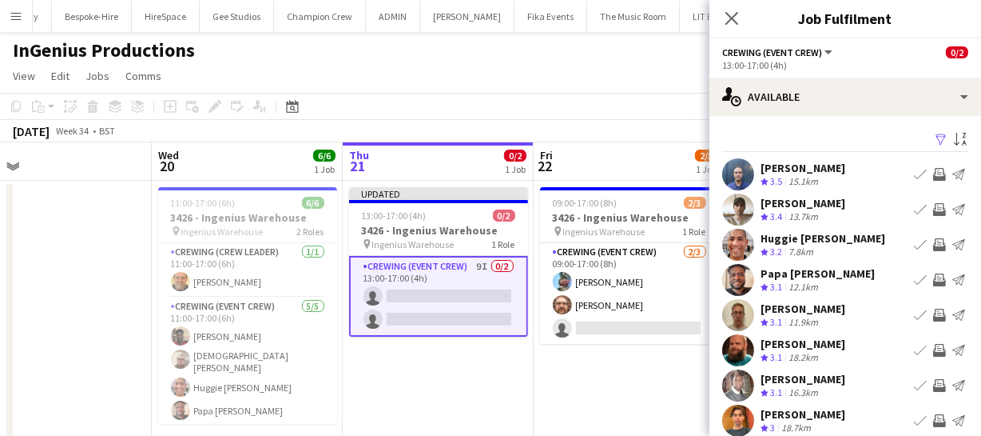
click at [933, 284] on app-icon "Invite crew" at bounding box center [939, 279] width 13 height 13
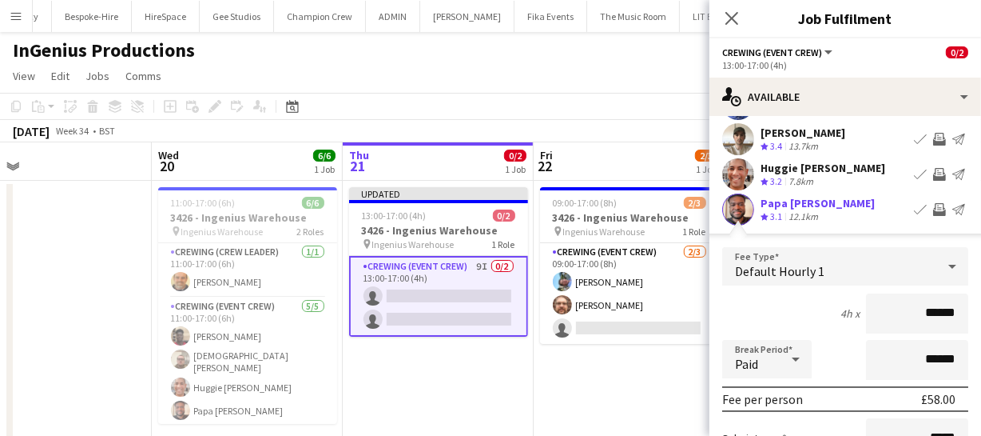
scroll to position [290, 0]
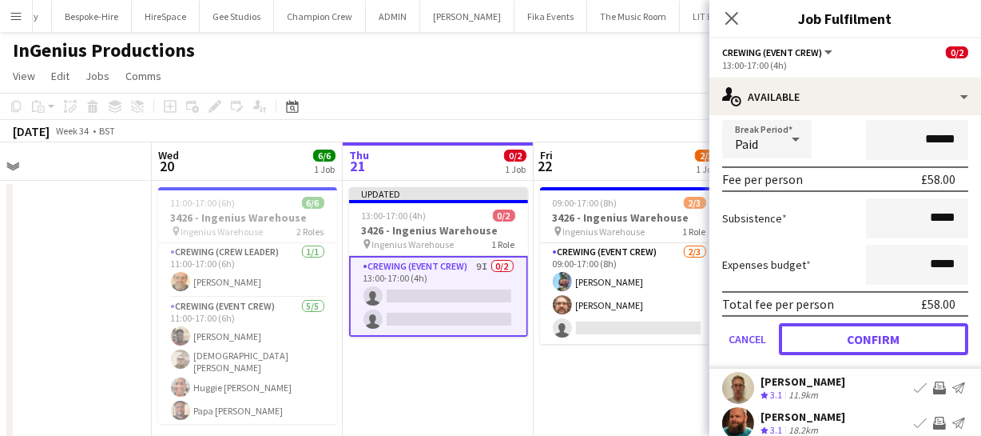
click at [915, 348] on button "Confirm" at bounding box center [873, 339] width 189 height 32
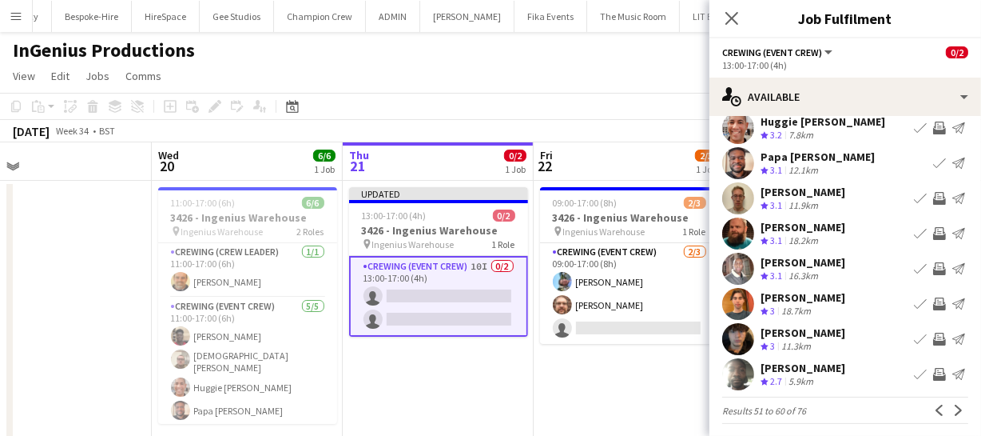
scroll to position [133, 0]
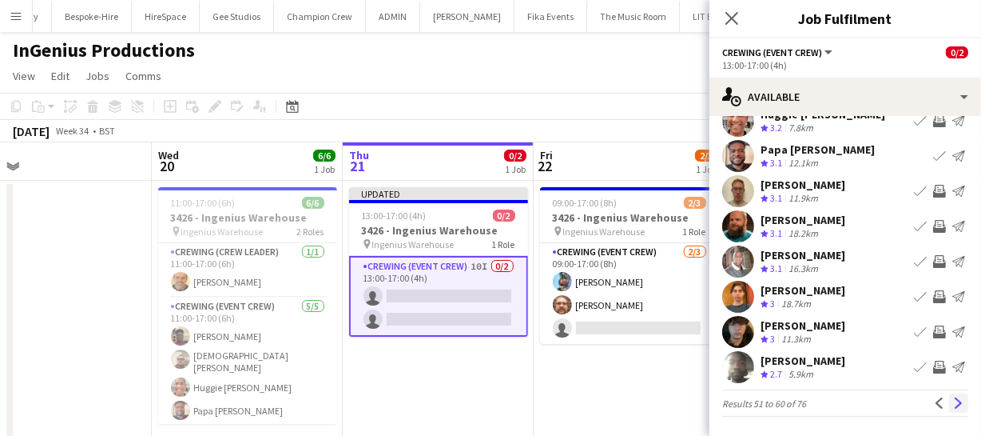
click at [953, 407] on app-icon "Next" at bounding box center [958, 402] width 11 height 11
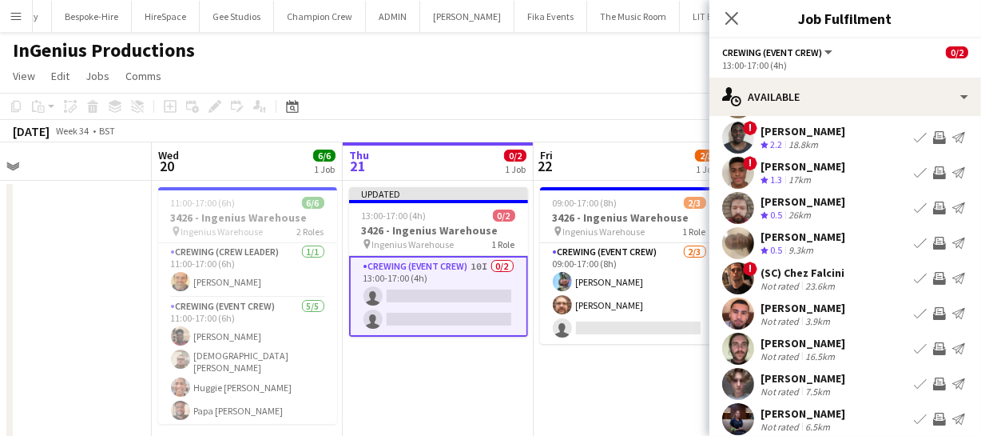
scroll to position [124, 0]
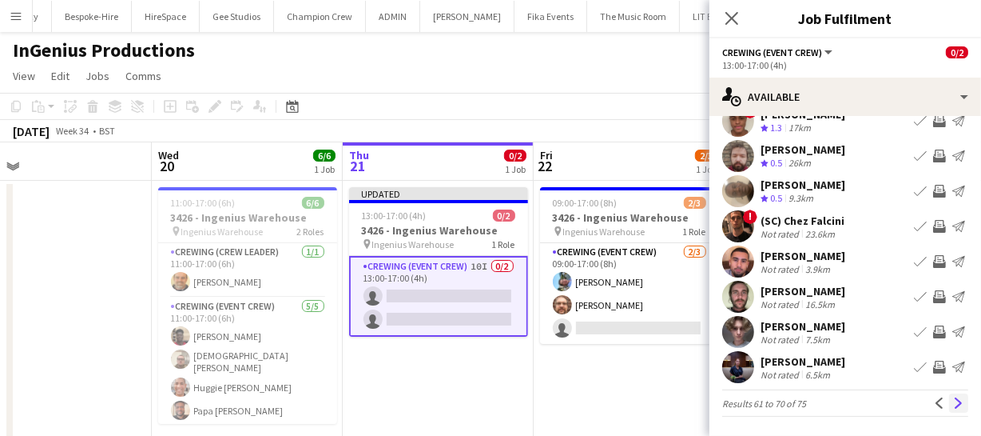
click at [953, 398] on app-icon "Next" at bounding box center [958, 402] width 11 height 11
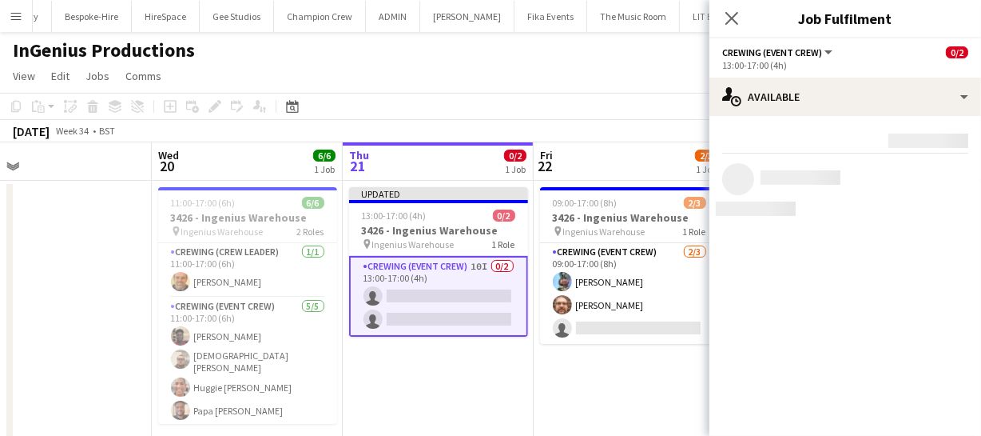
scroll to position [0, 0]
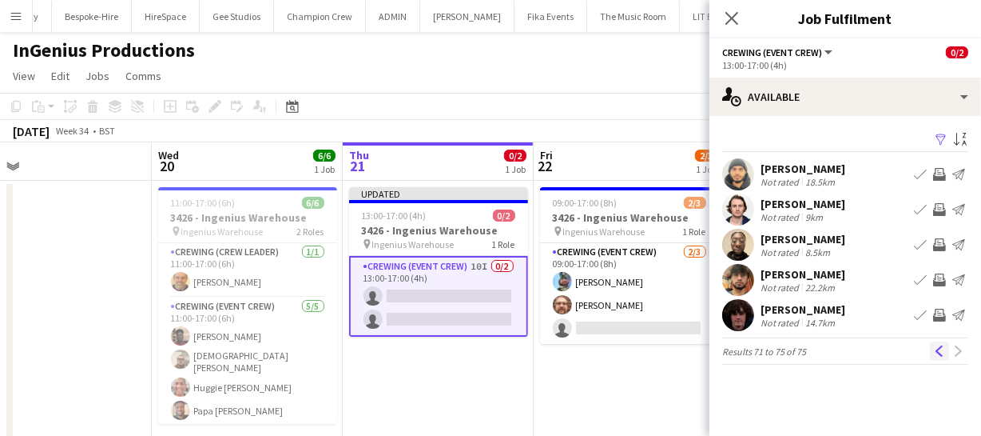
click at [935, 352] on app-icon "Previous" at bounding box center [939, 350] width 11 height 11
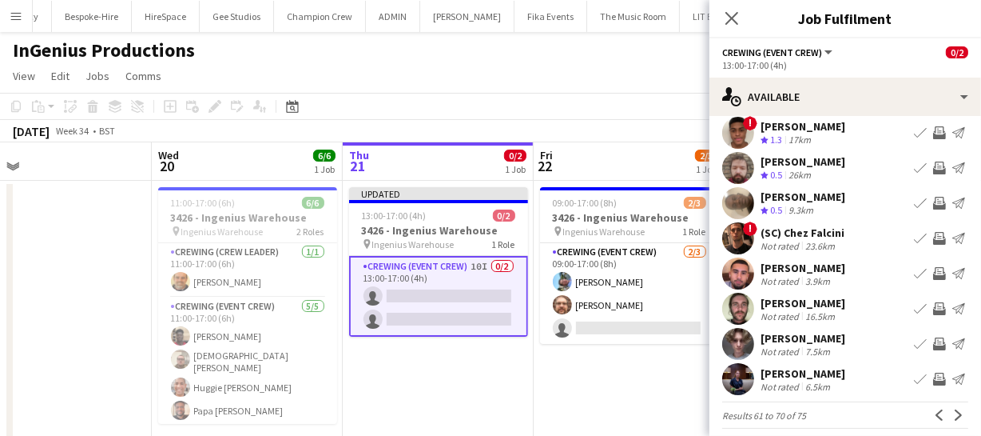
scroll to position [124, 0]
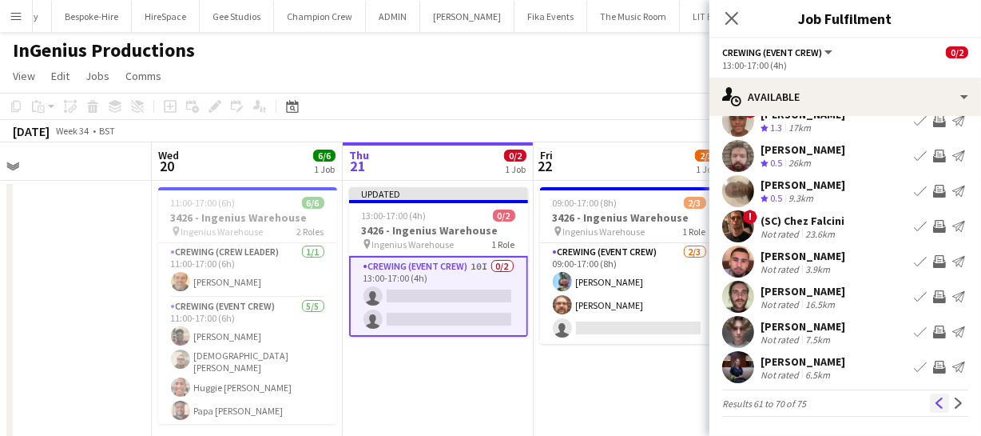
click at [934, 404] on app-icon "Previous" at bounding box center [939, 402] width 11 height 11
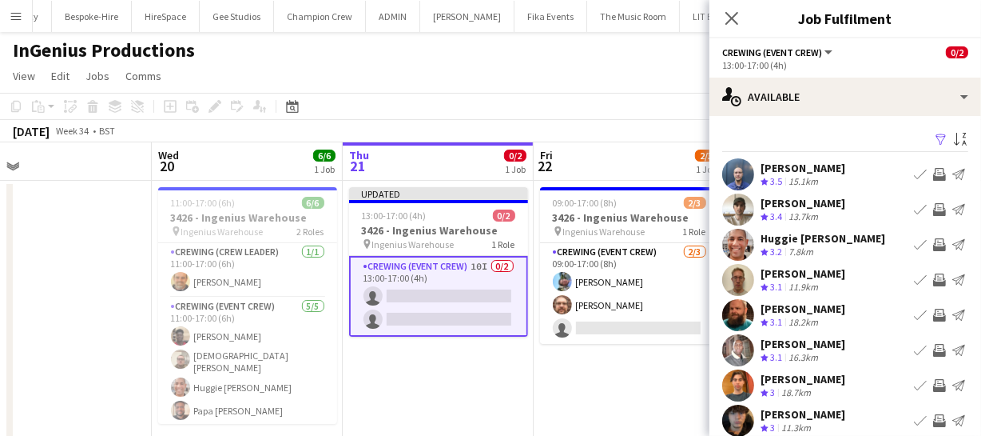
scroll to position [72, 0]
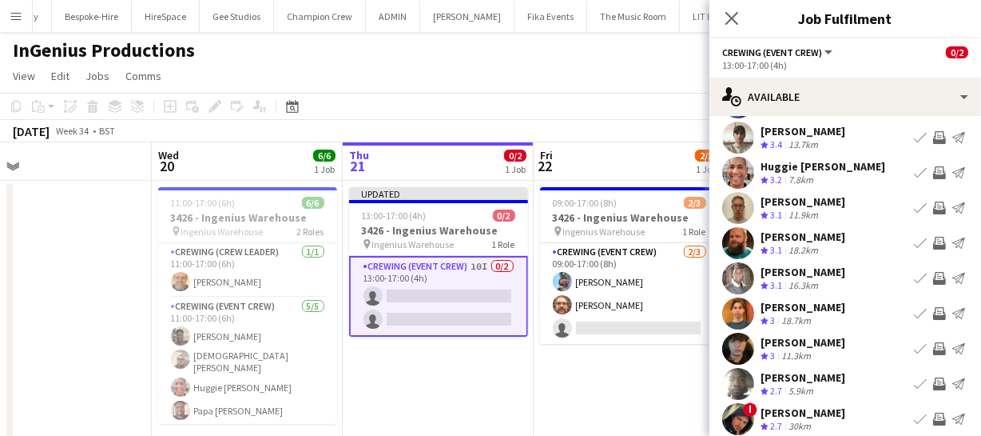
click at [933, 211] on app-icon "Invite crew" at bounding box center [939, 207] width 13 height 13
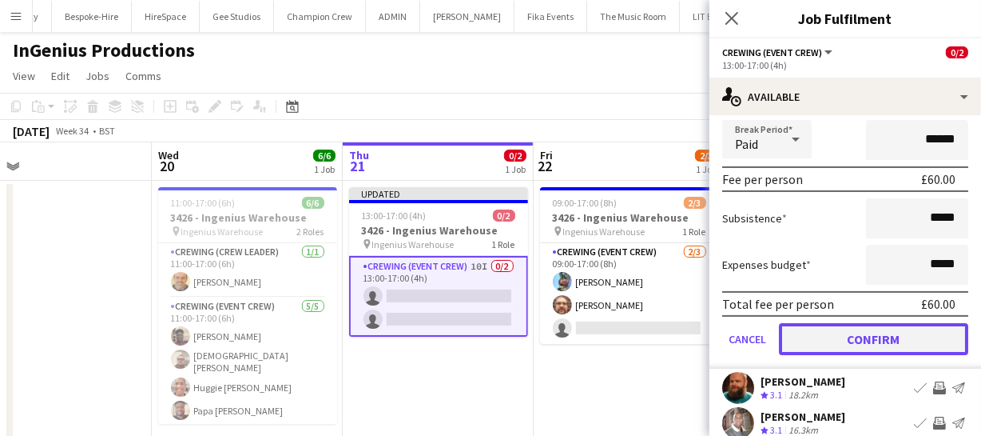
click at [894, 355] on button "Confirm" at bounding box center [873, 339] width 189 height 32
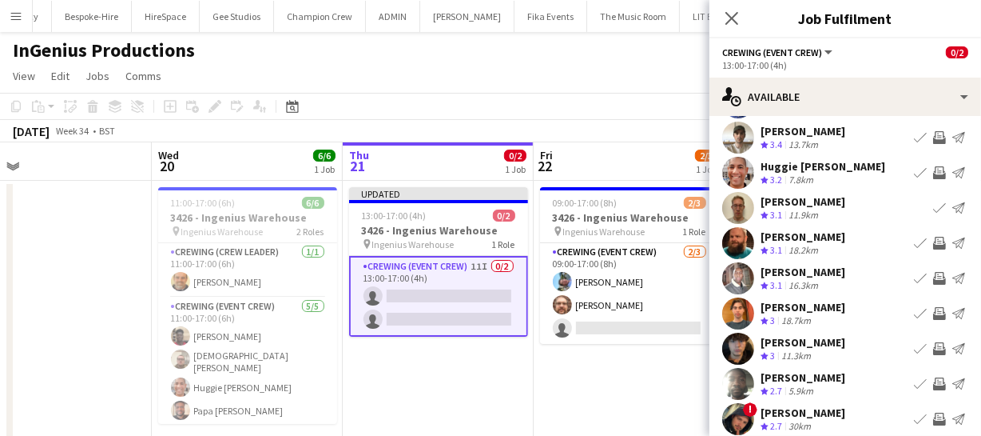
scroll to position [133, 0]
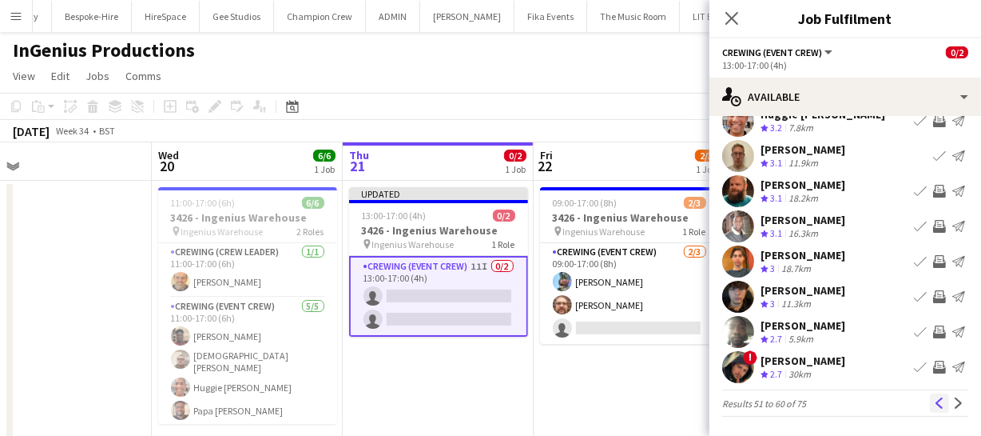
click at [934, 401] on app-icon "Previous" at bounding box center [939, 402] width 11 height 11
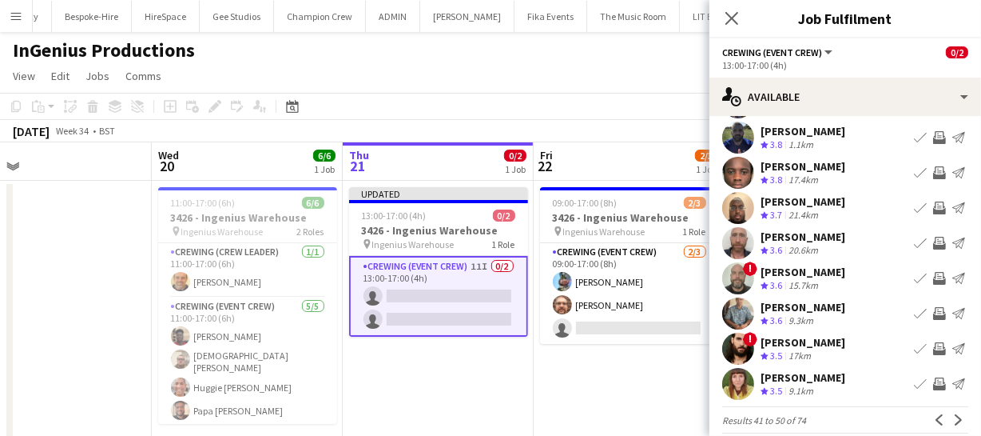
scroll to position [124, 0]
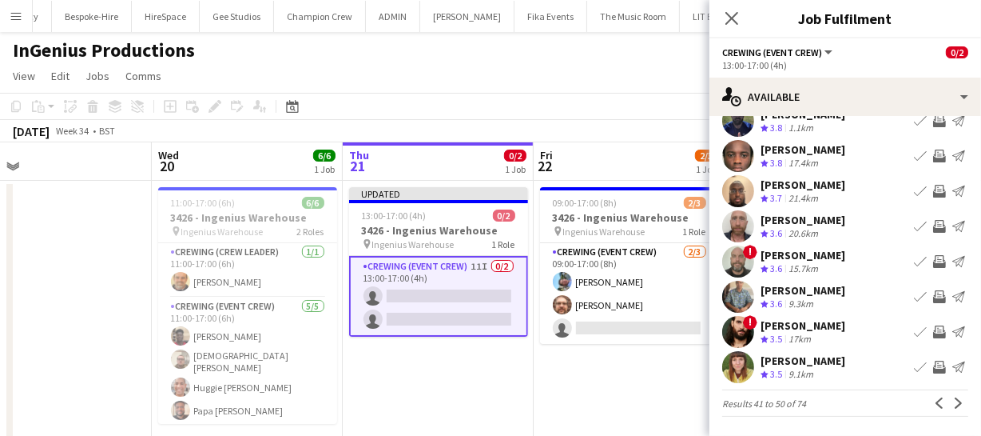
click at [933, 225] on app-icon "Invite crew" at bounding box center [939, 226] width 13 height 13
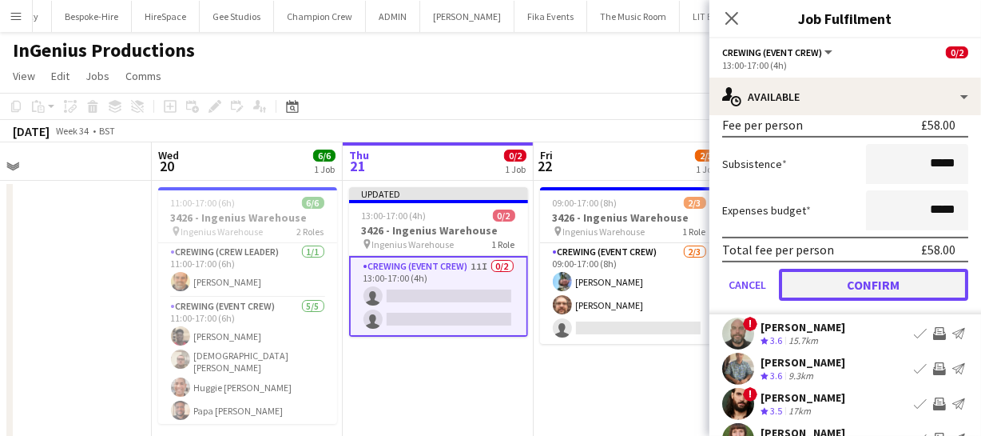
click at [894, 289] on button "Confirm" at bounding box center [873, 284] width 189 height 32
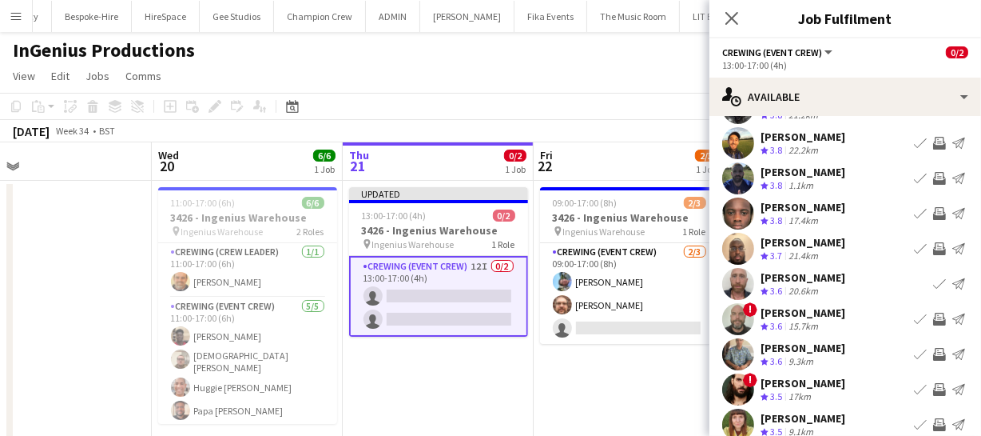
scroll to position [0, 0]
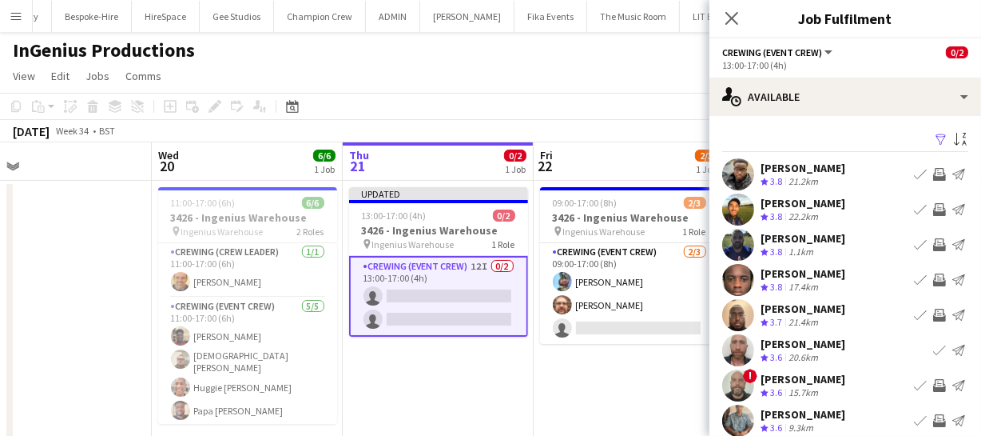
click at [933, 211] on app-icon "Invite crew" at bounding box center [939, 209] width 13 height 13
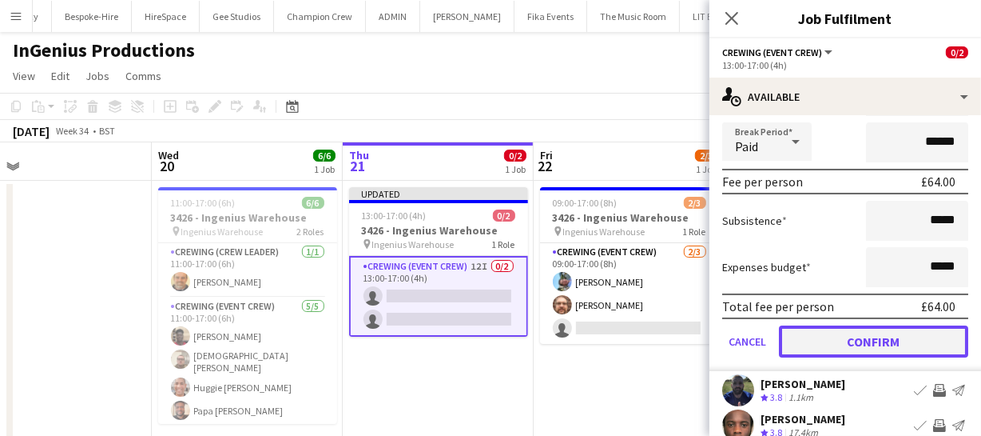
click at [909, 328] on button "Confirm" at bounding box center [873, 341] width 189 height 32
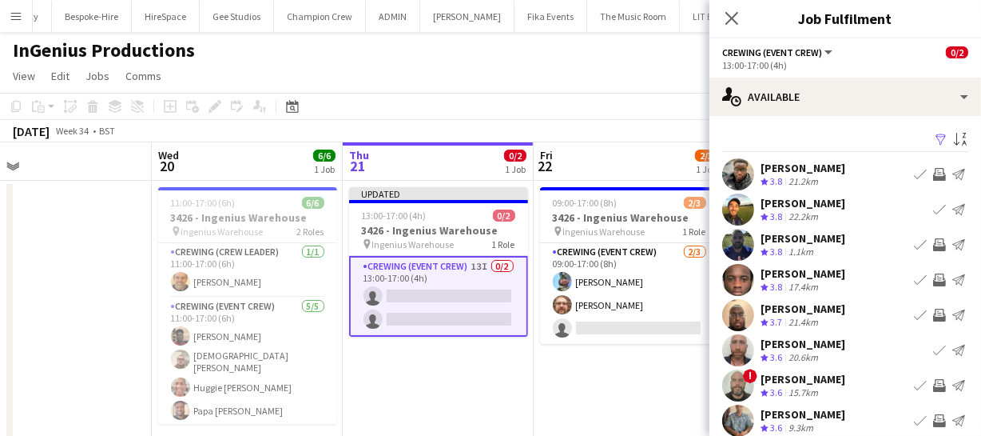
click at [930, 181] on button "Invite crew" at bounding box center [939, 174] width 19 height 19
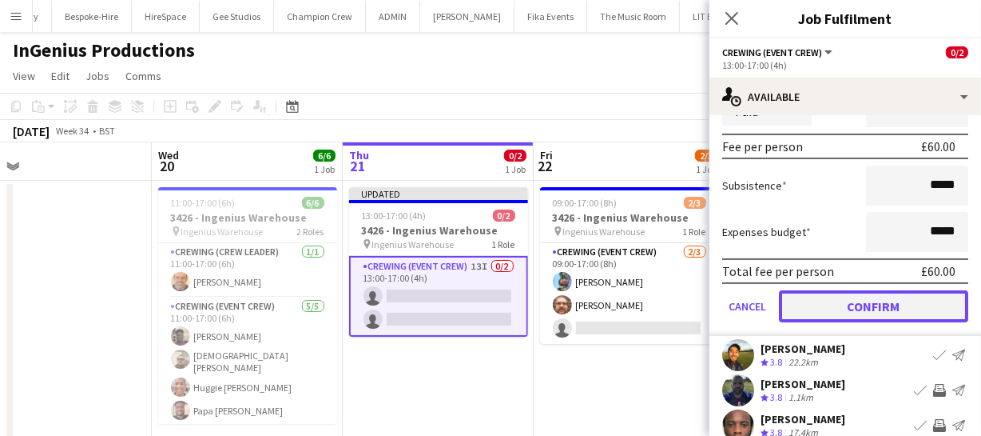
click at [901, 310] on button "Confirm" at bounding box center [873, 306] width 189 height 32
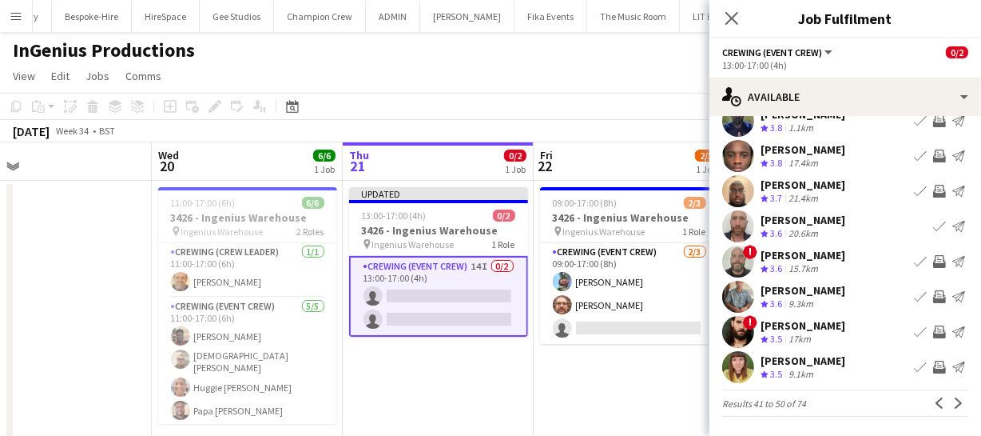
scroll to position [124, 0]
click at [934, 399] on app-icon "Previous" at bounding box center [939, 402] width 11 height 11
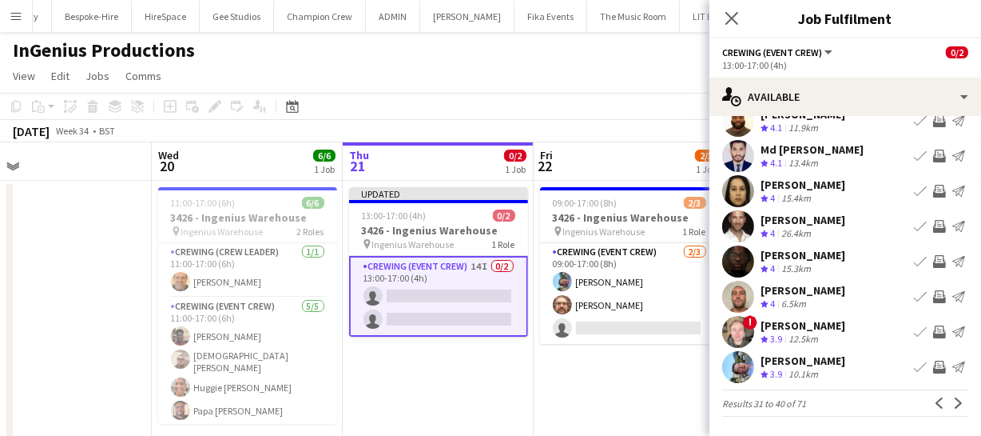
click at [933, 296] on app-icon "Invite crew" at bounding box center [939, 296] width 13 height 13
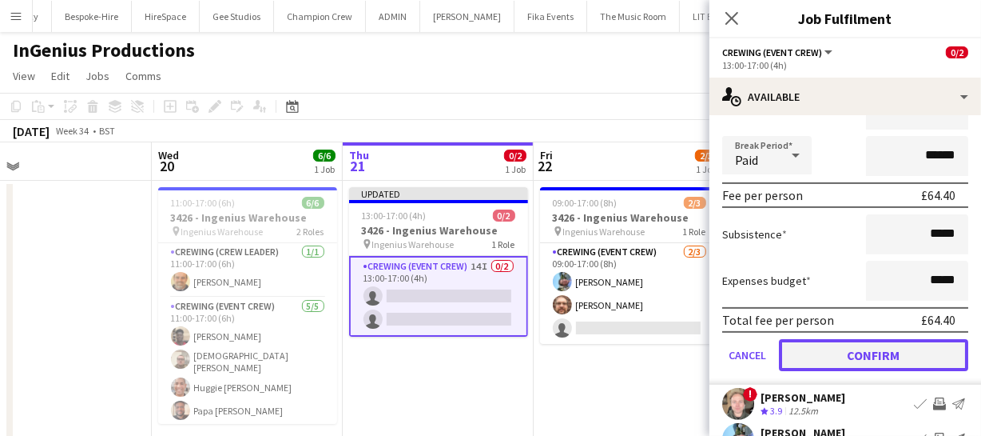
click at [913, 353] on button "Confirm" at bounding box center [873, 355] width 189 height 32
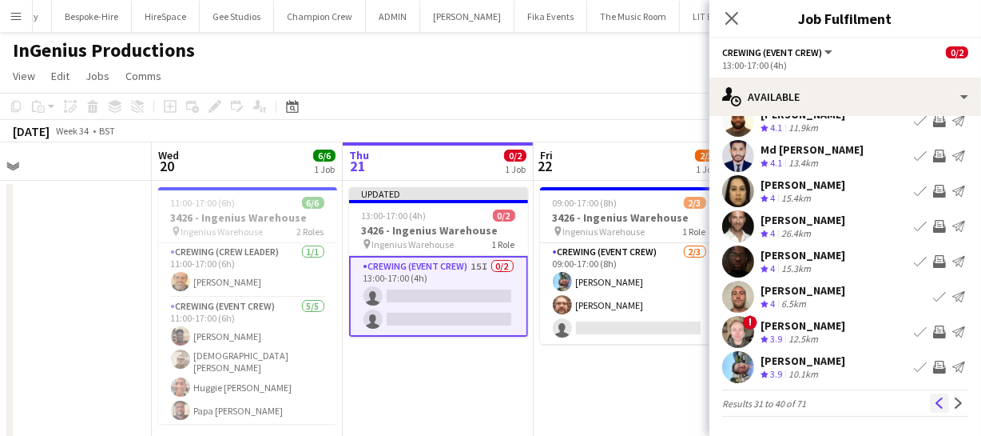
click at [934, 407] on app-icon "Previous" at bounding box center [939, 402] width 11 height 11
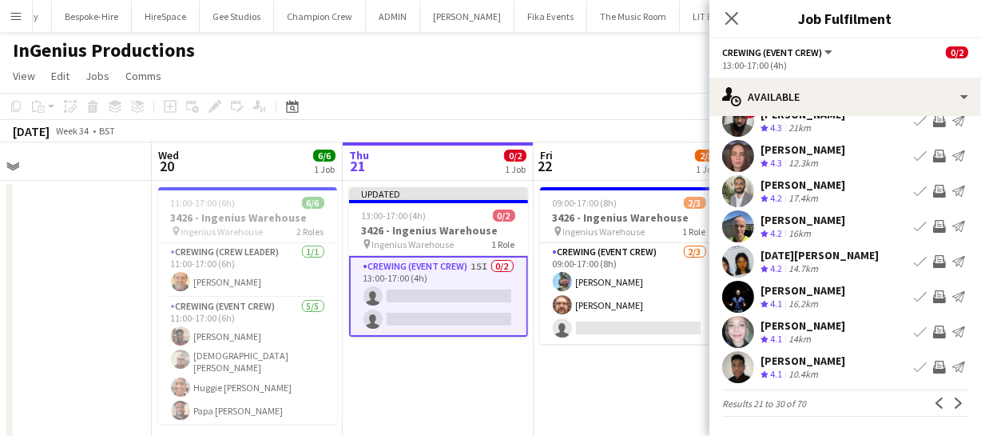
scroll to position [0, 0]
click at [934, 405] on app-icon "Previous" at bounding box center [939, 402] width 11 height 11
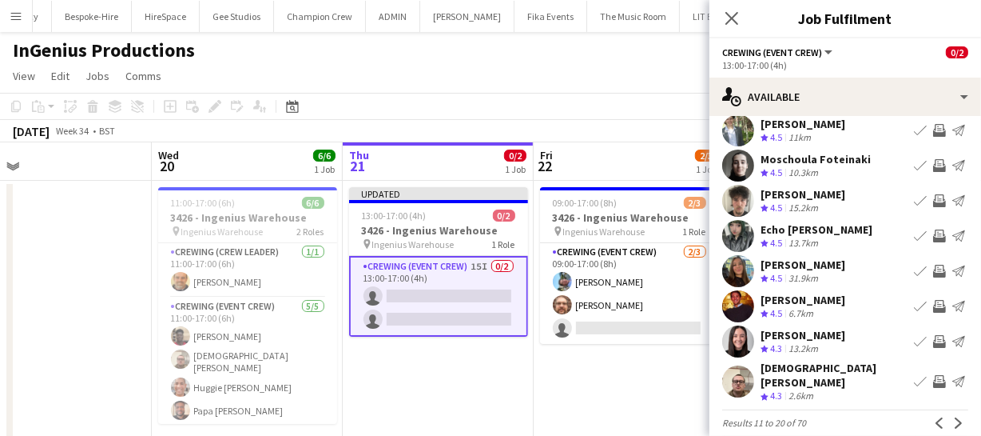
scroll to position [124, 0]
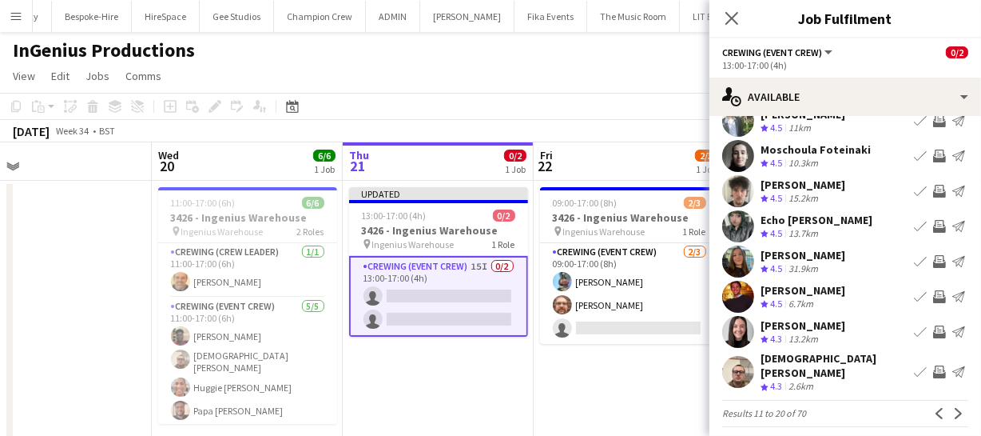
click at [933, 365] on app-icon "Invite crew" at bounding box center [939, 371] width 13 height 13
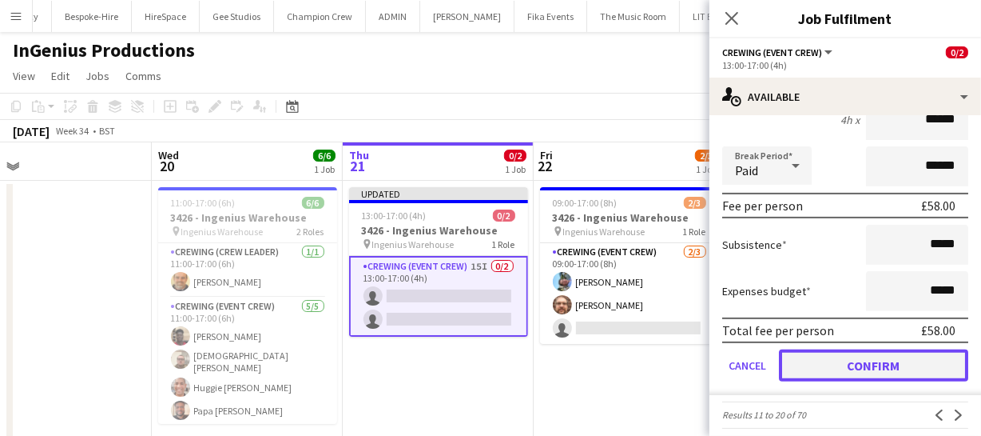
click at [927, 357] on button "Confirm" at bounding box center [873, 365] width 189 height 32
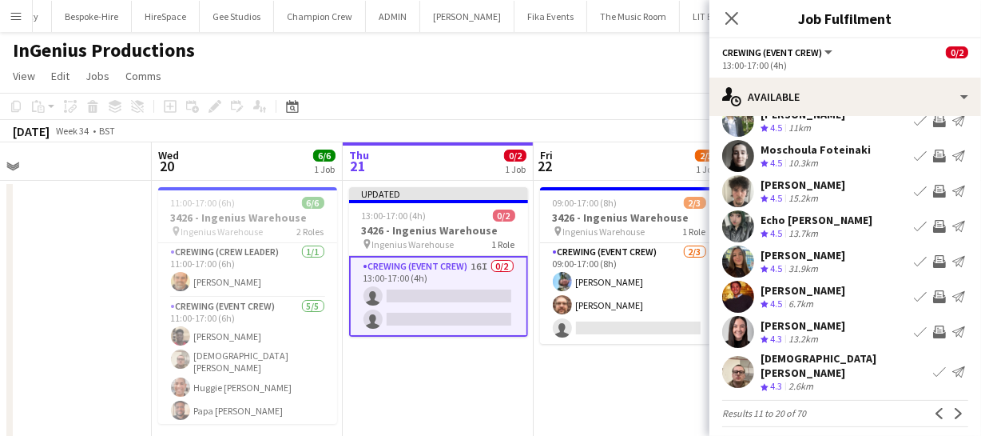
click at [933, 300] on app-icon "Invite crew" at bounding box center [939, 296] width 13 height 13
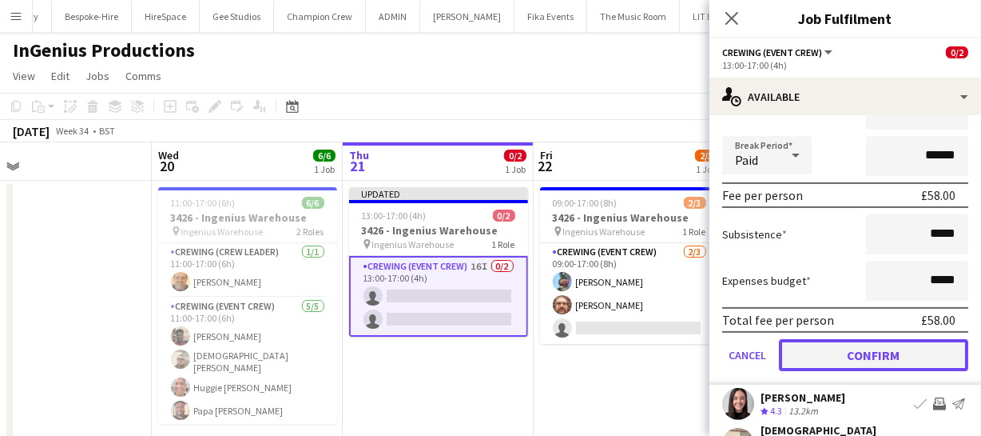
click at [896, 362] on button "Confirm" at bounding box center [873, 355] width 189 height 32
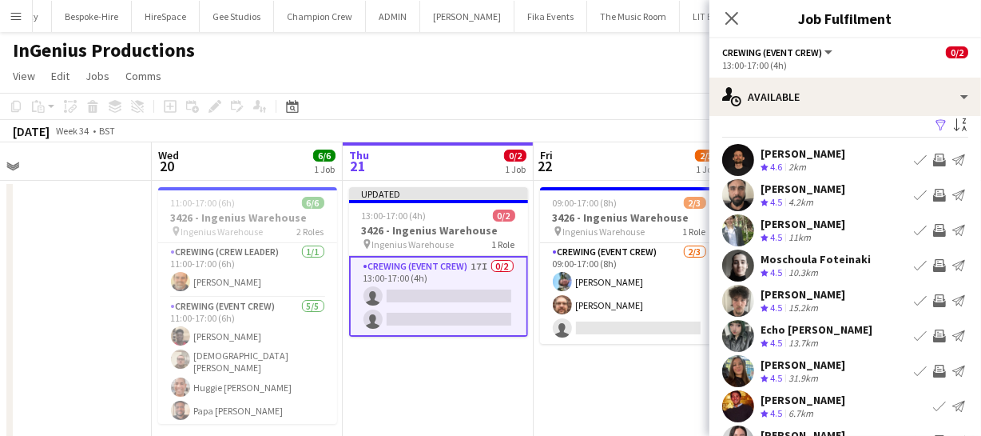
scroll to position [0, 0]
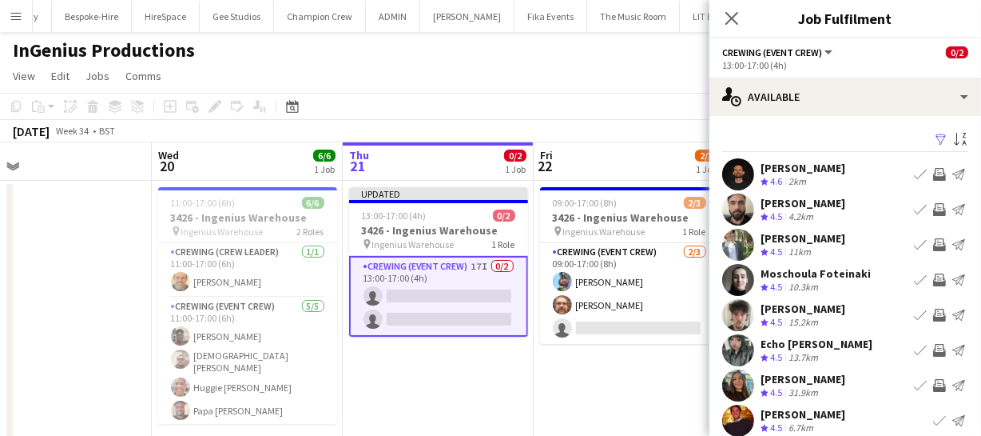
click at [933, 247] on app-icon "Invite crew" at bounding box center [939, 244] width 13 height 13
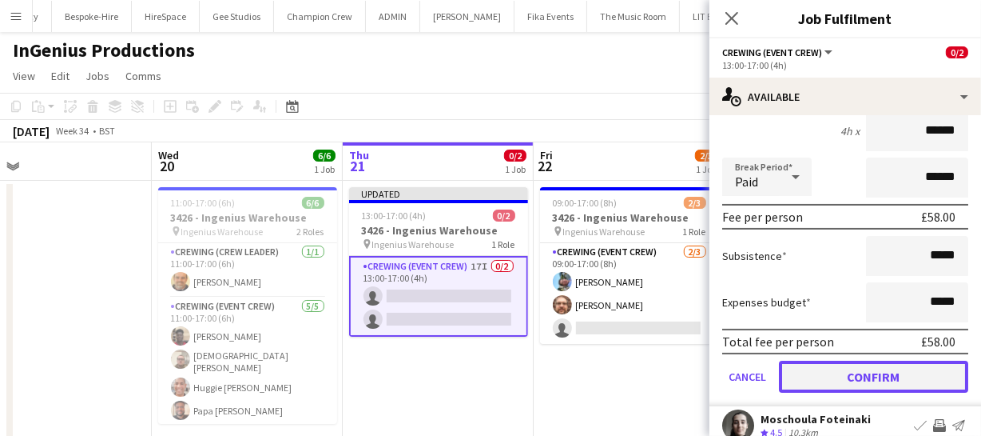
click at [925, 370] on button "Confirm" at bounding box center [873, 376] width 189 height 32
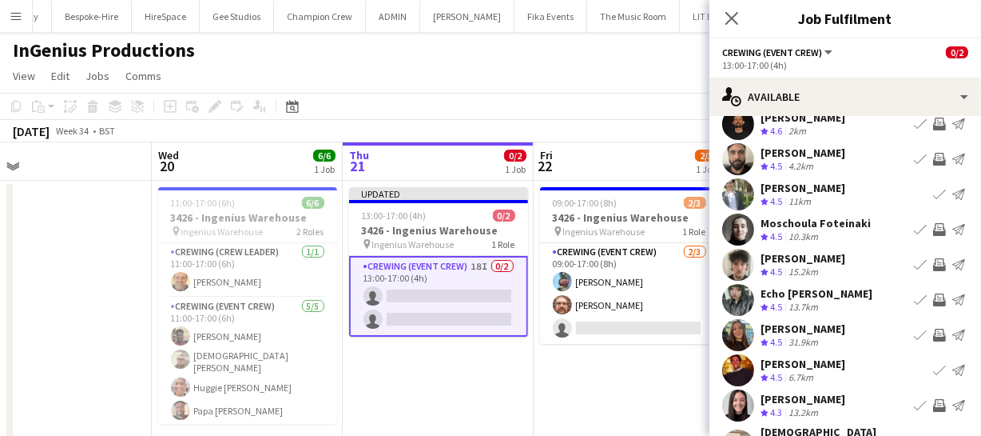
scroll to position [124, 0]
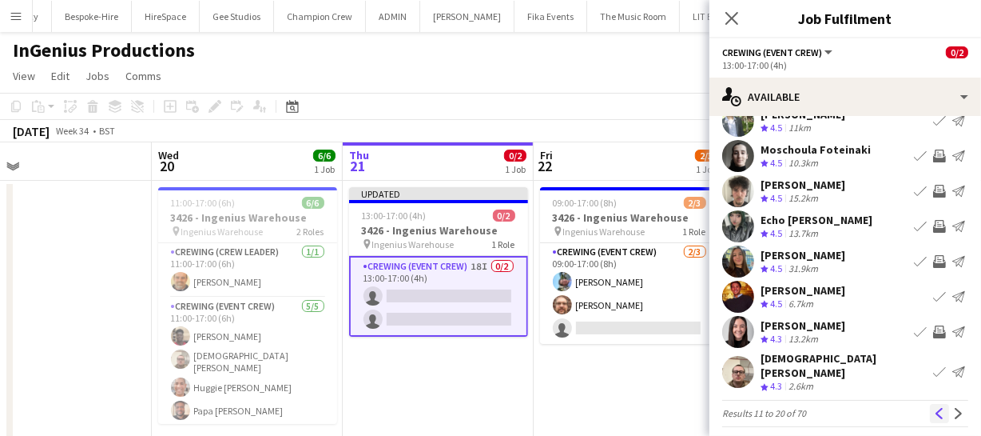
click at [934, 408] on app-icon "Previous" at bounding box center [939, 413] width 11 height 11
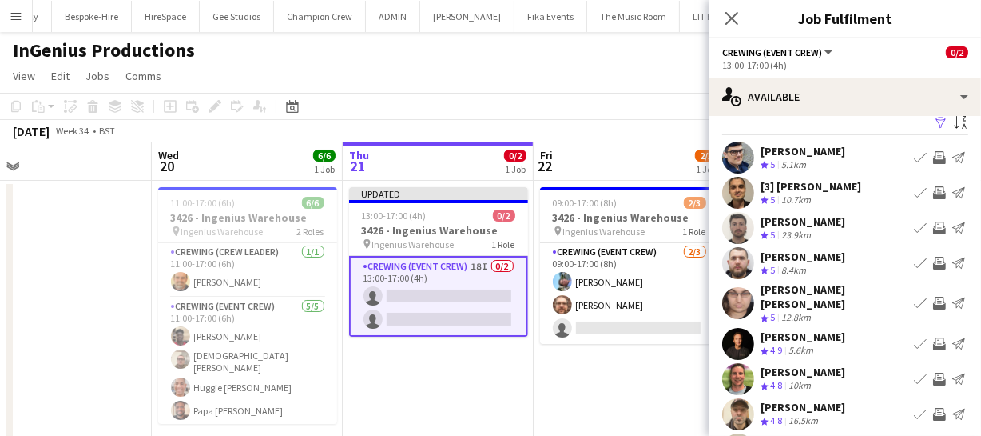
scroll to position [0, 0]
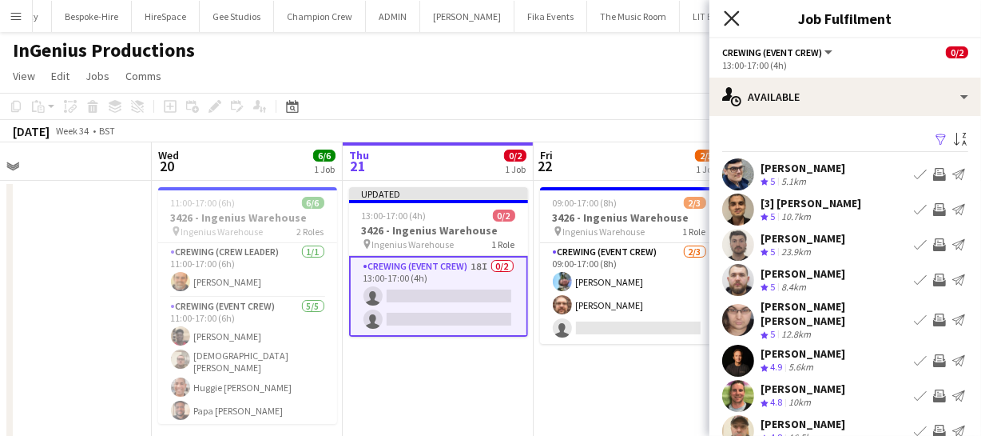
click at [738, 15] on icon "Close pop-in" at bounding box center [731, 17] width 15 height 15
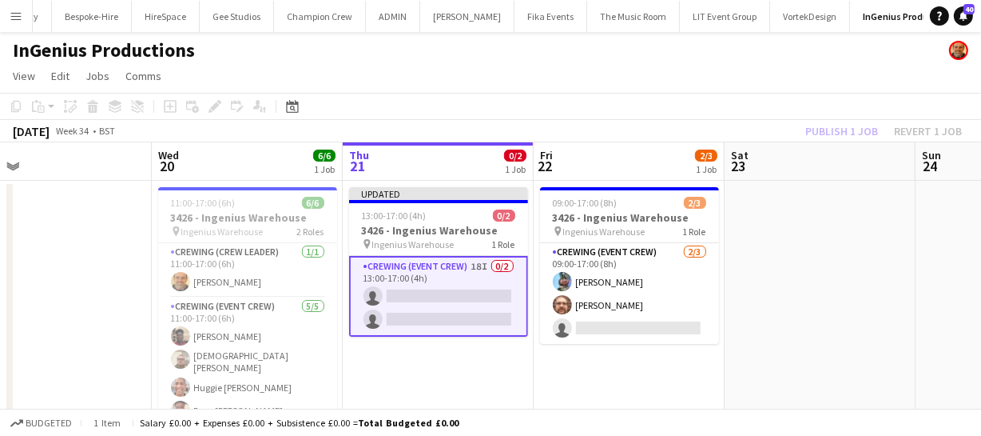
click at [831, 131] on div "Publish 1 job Revert 1 job" at bounding box center [883, 131] width 195 height 21
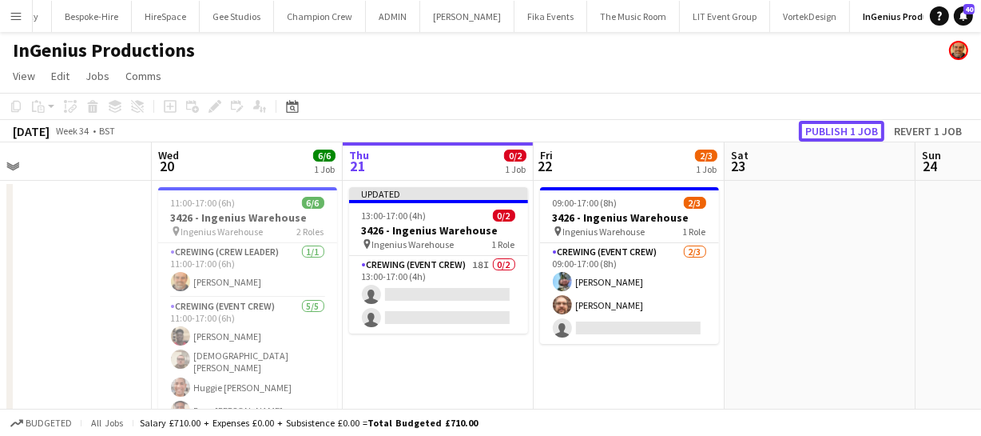
click at [831, 131] on button "Publish 1 job" at bounding box center [842, 131] width 86 height 21
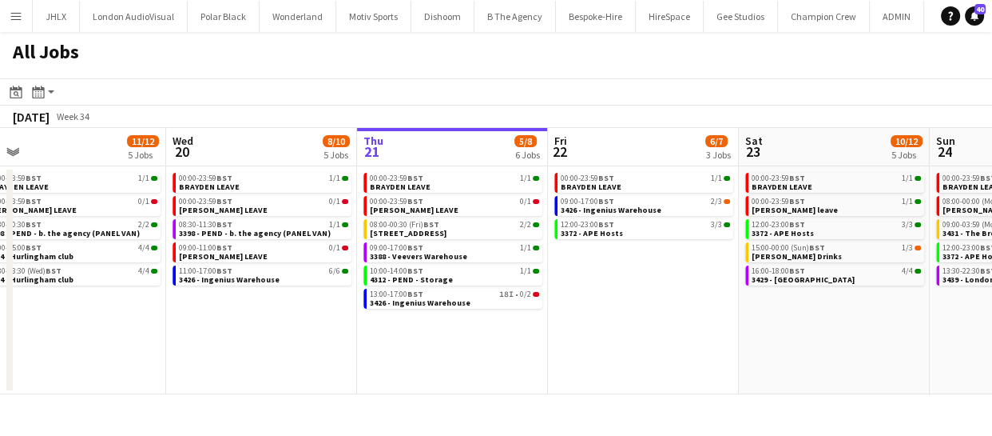
scroll to position [0, 398]
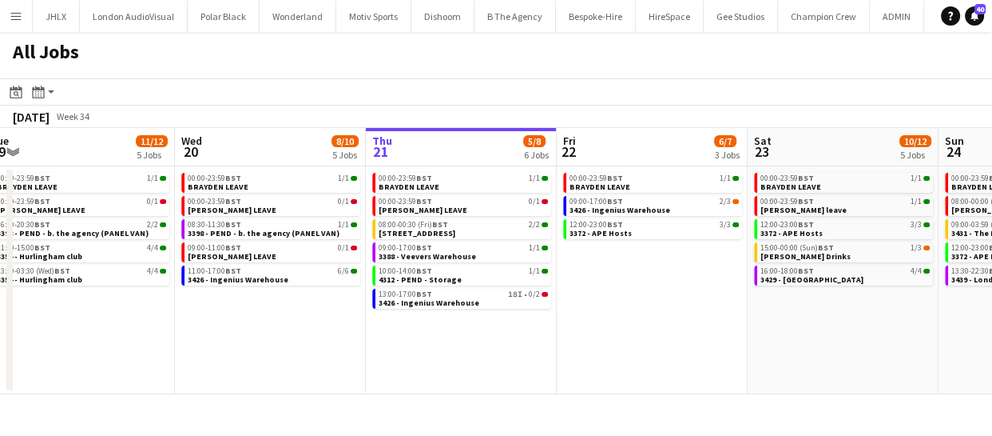
drag, startPoint x: 468, startPoint y: 307, endPoint x: 643, endPoint y: 300, distance: 175.1
click at [643, 300] on app-calendar-viewport "Sun 17 12/12 6 Jobs Mon 18 3/3 3 Jobs Tue 19 11/12 5 Jobs Wed 20 8/10 5 Jobs Th…" at bounding box center [496, 261] width 992 height 266
click at [459, 254] on span "3388 - Veevers Warehouse" at bounding box center [427, 256] width 97 height 10
click at [431, 229] on span "3435 - Hermes New Bond St" at bounding box center [417, 233] width 77 height 10
click at [427, 229] on span "3435 - Hermes New Bond St" at bounding box center [417, 233] width 77 height 10
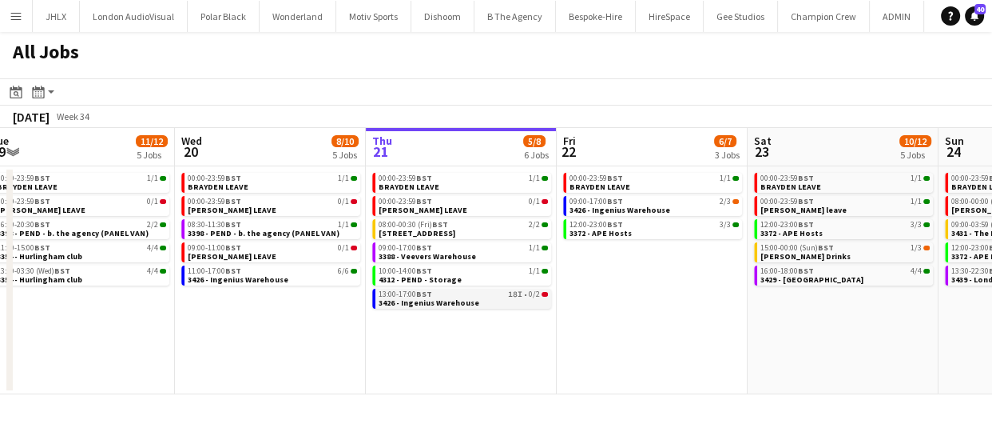
click at [434, 298] on span "3426 - Ingenius Warehouse" at bounding box center [429, 302] width 101 height 10
click at [467, 303] on span "3426 - Ingenius Warehouse" at bounding box center [429, 302] width 101 height 10
click at [467, 304] on span "3426 - Ingenius Warehouse" at bounding box center [429, 302] width 101 height 10
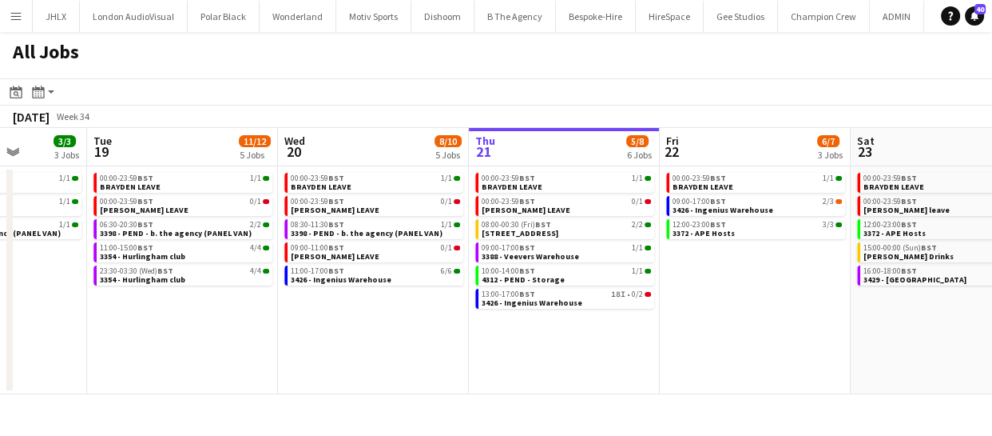
drag, startPoint x: 595, startPoint y: 315, endPoint x: 698, endPoint y: 302, distance: 103.9
click at [698, 302] on app-calendar-viewport "Sat 16 14/14 4 Jobs Sun 17 12/12 6 Jobs Mon 18 3/3 3 Jobs Tue 19 11/12 5 Jobs W…" at bounding box center [496, 261] width 992 height 266
click at [547, 302] on span "3426 - Ingenius Warehouse" at bounding box center [532, 302] width 101 height 10
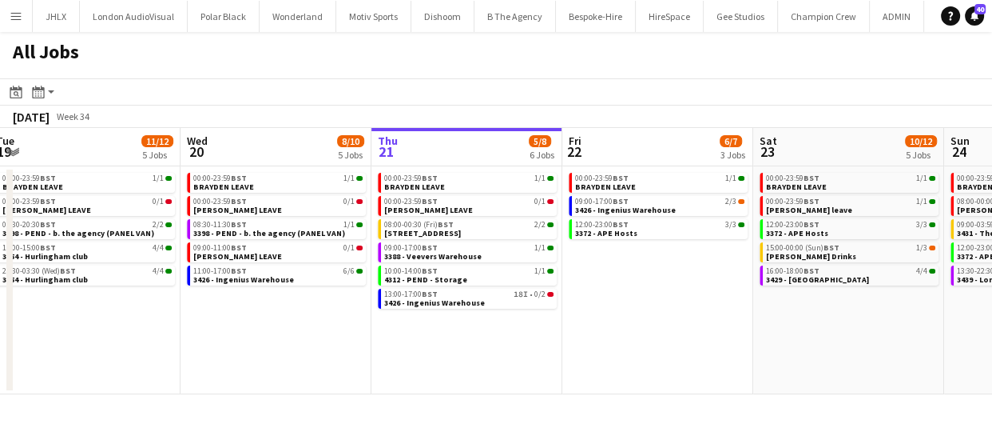
scroll to position [0, 591]
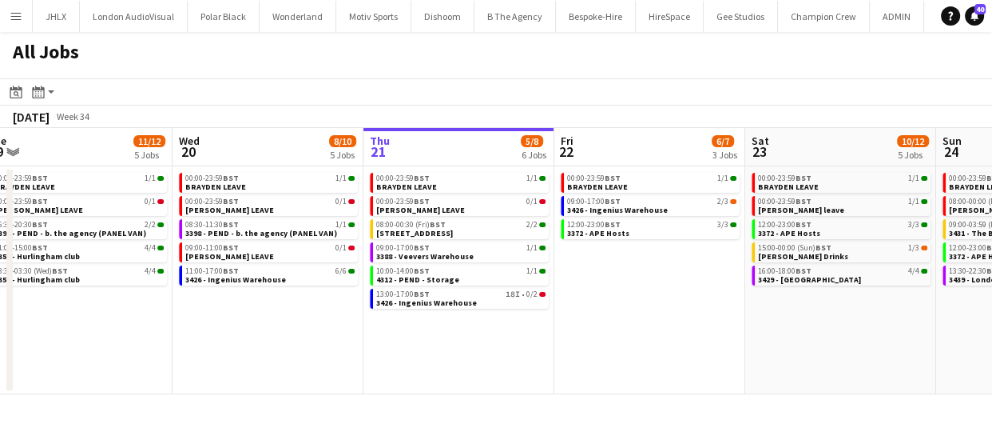
drag, startPoint x: 602, startPoint y: 361, endPoint x: 496, endPoint y: 368, distance: 105.7
click at [496, 368] on app-calendar-viewport "Sat 16 14/14 4 Jobs Sun 17 12/12 6 Jobs Mon 18 3/3 3 Jobs Tue 19 11/12 5 Jobs W…" at bounding box center [496, 261] width 992 height 266
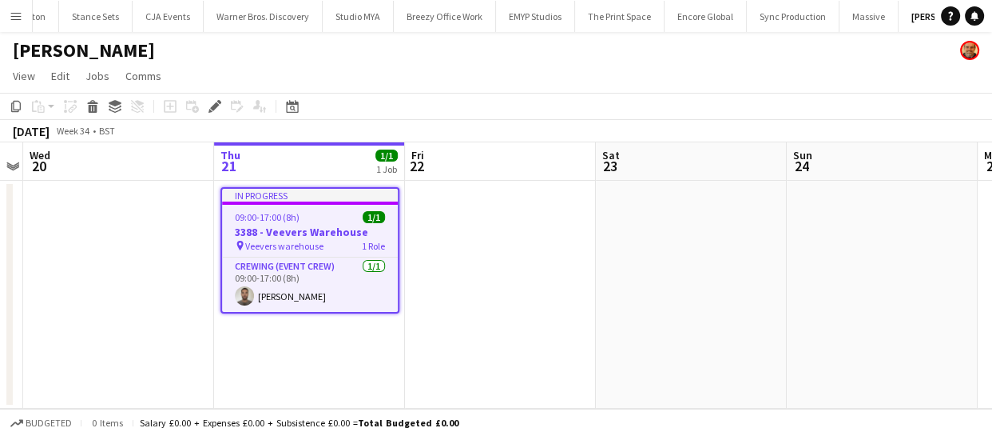
scroll to position [0, 1926]
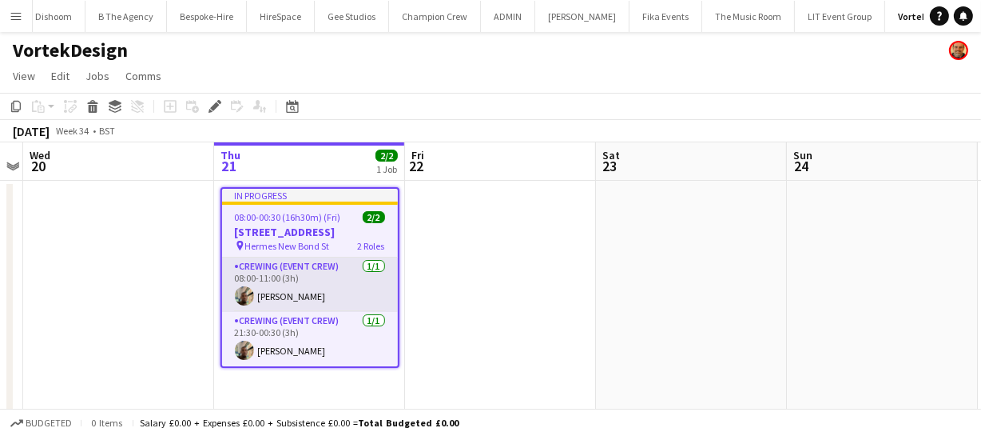
scroll to position [0, 392]
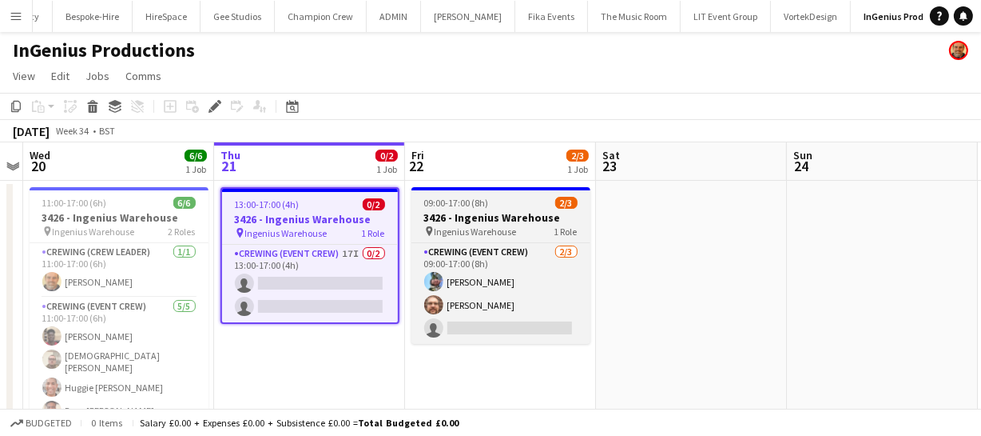
scroll to position [0, 504]
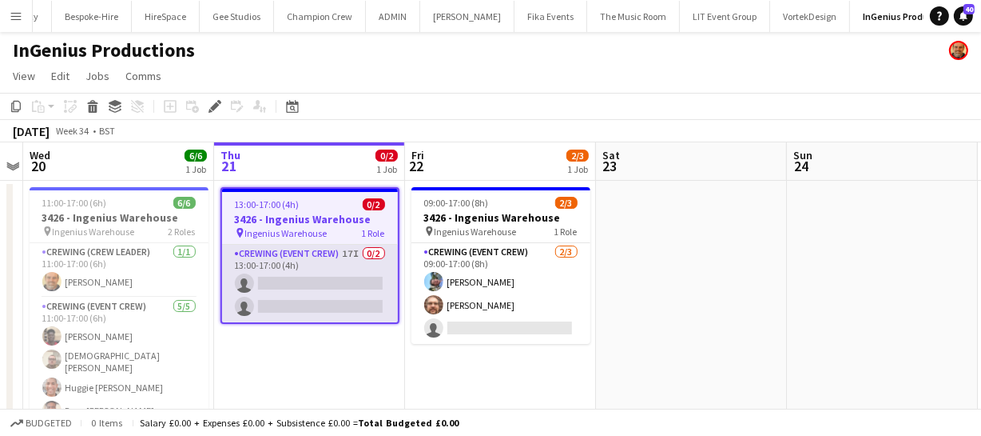
click at [366, 297] on app-card-role "Crewing (Event Crew) 17I 0/2 13:00-17:00 (4h) single-neutral-actions single-neu…" at bounding box center [310, 284] width 176 height 78
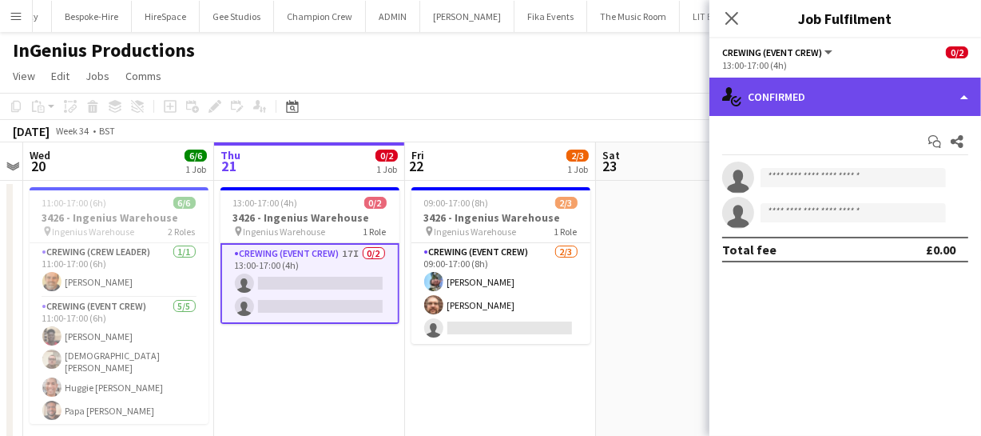
click at [839, 82] on div "single-neutral-actions-check-2 Confirmed" at bounding box center [846, 97] width 272 height 38
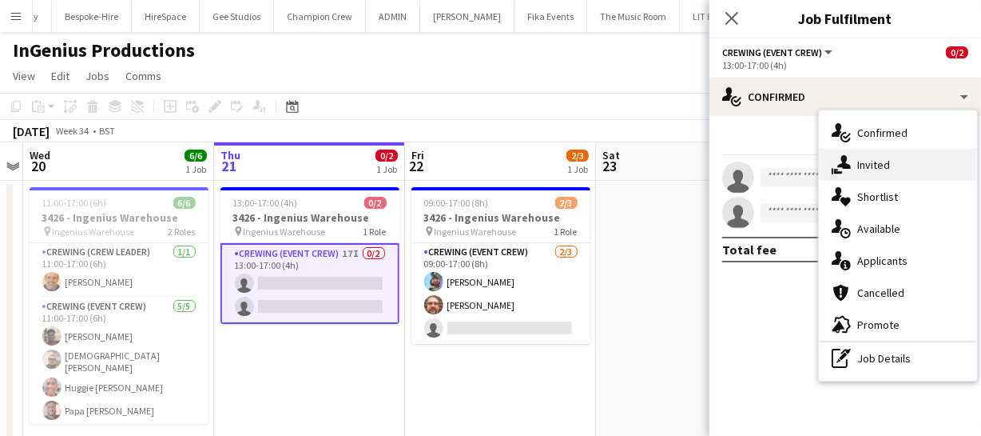
click at [873, 166] on div "single-neutral-actions-share-1 Invited" at bounding box center [898, 165] width 158 height 32
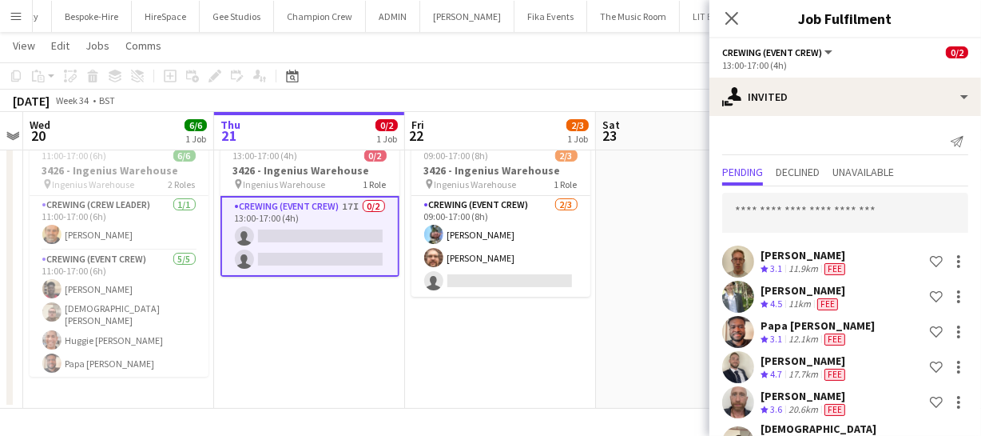
scroll to position [0, 0]
click at [782, 217] on input "text" at bounding box center [845, 213] width 246 height 40
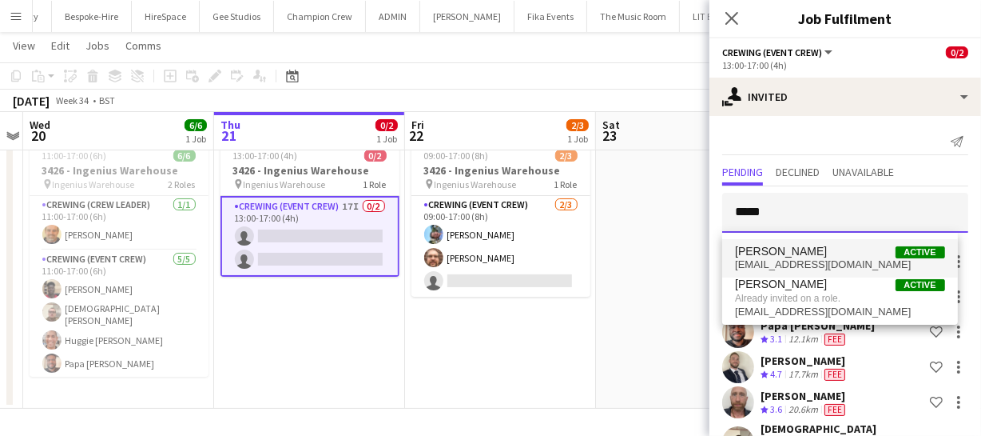
type input "*****"
click at [787, 244] on mat-option "[PERSON_NAME] Active [EMAIL_ADDRESS][DOMAIN_NAME]" at bounding box center [839, 258] width 235 height 38
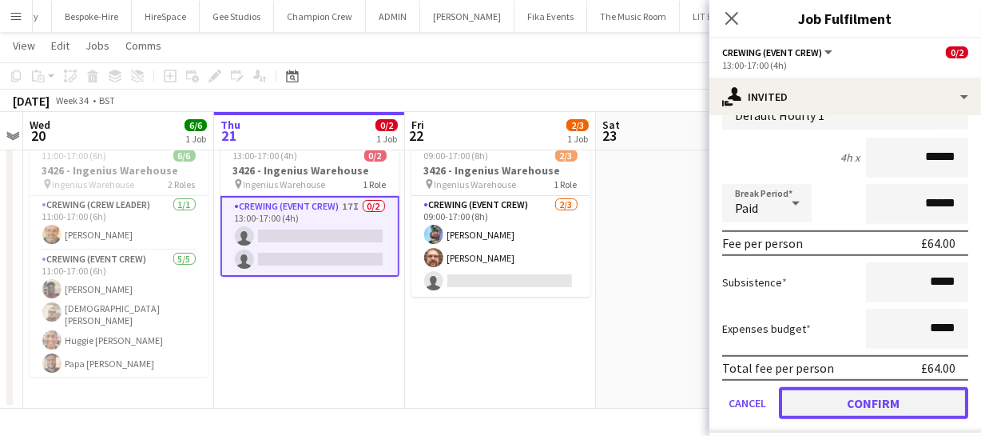
click at [894, 387] on button "Confirm" at bounding box center [873, 403] width 189 height 32
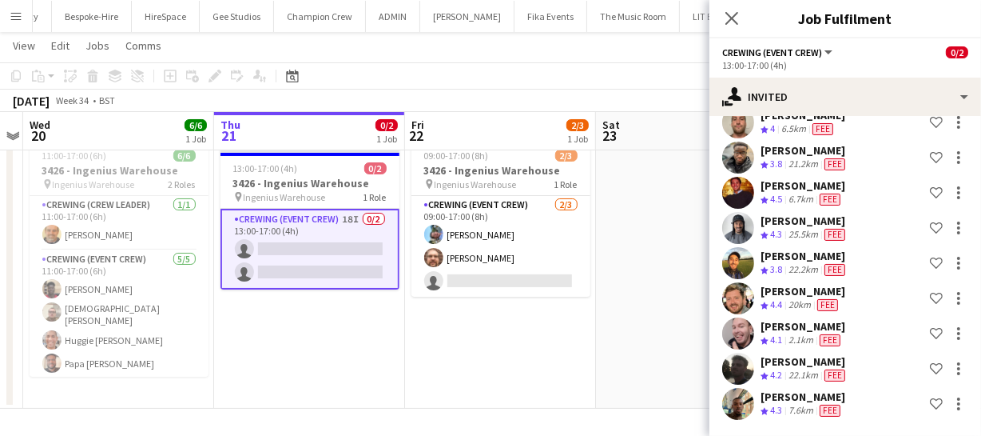
scroll to position [455, 0]
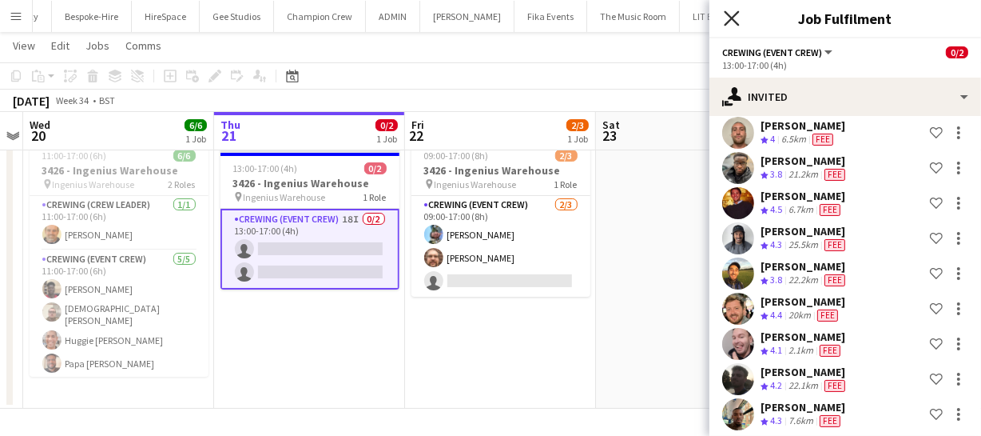
click at [729, 23] on icon "Close pop-in" at bounding box center [731, 17] width 15 height 15
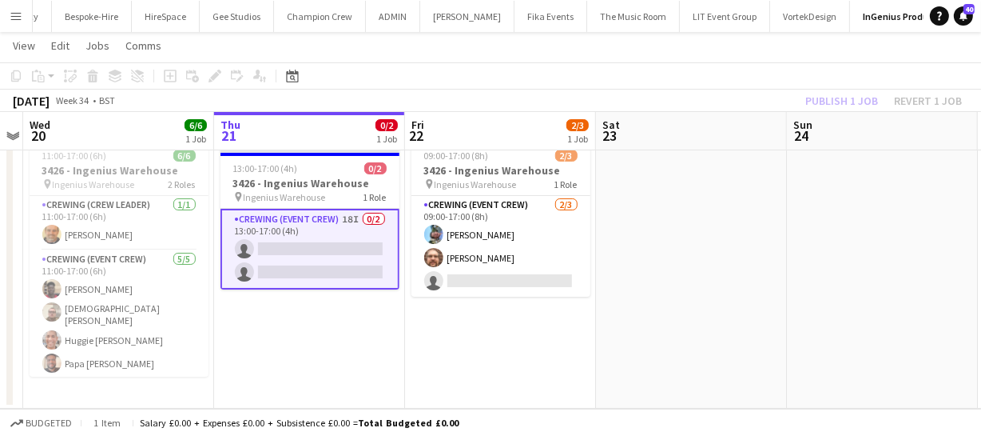
click at [826, 105] on div "Publish 1 job Revert 1 job" at bounding box center [883, 100] width 195 height 21
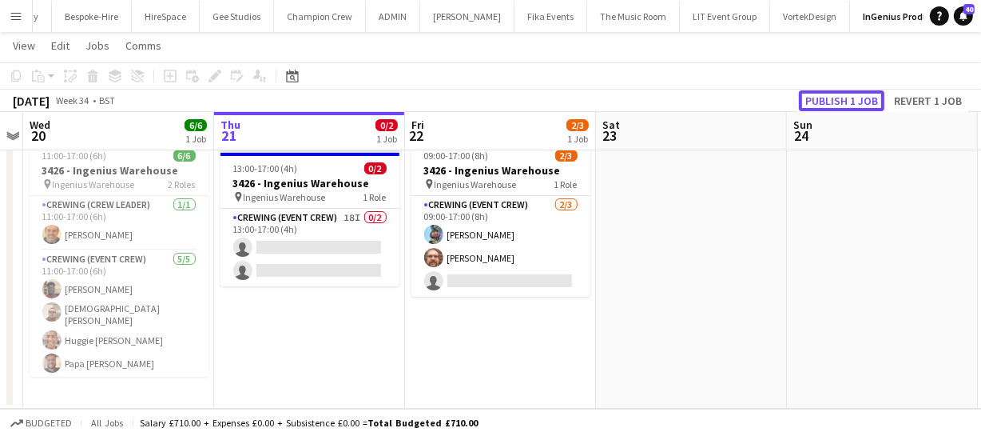
click at [826, 105] on button "Publish 1 job" at bounding box center [842, 100] width 86 height 21
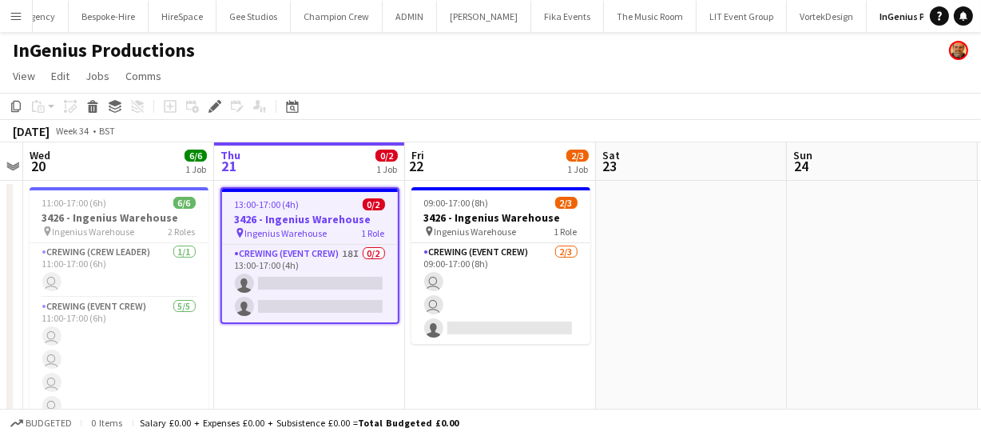
scroll to position [0, 504]
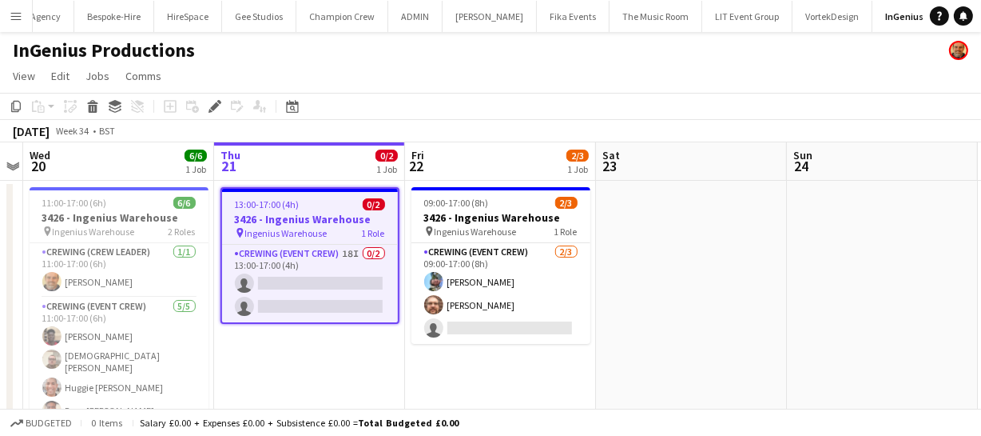
scroll to position [0, 504]
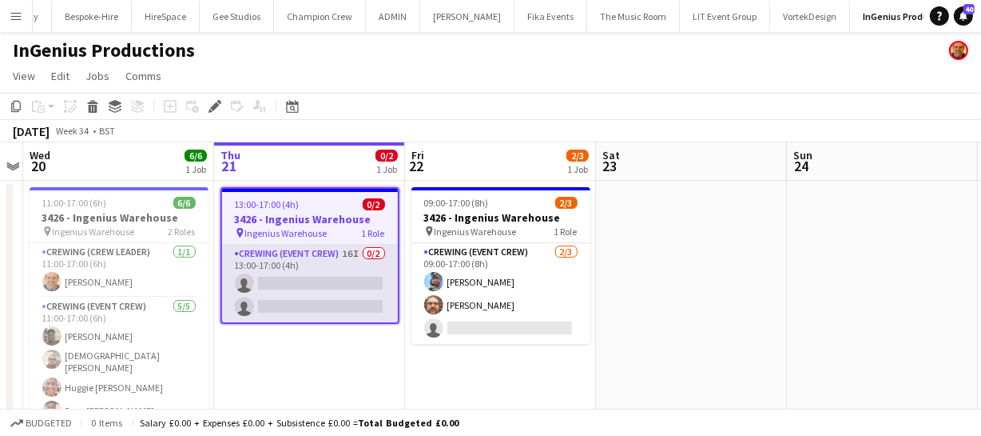
click at [298, 274] on app-card-role "Crewing (Event Crew) 16I 0/2 13:00-17:00 (4h) single-neutral-actions single-neu…" at bounding box center [310, 284] width 176 height 78
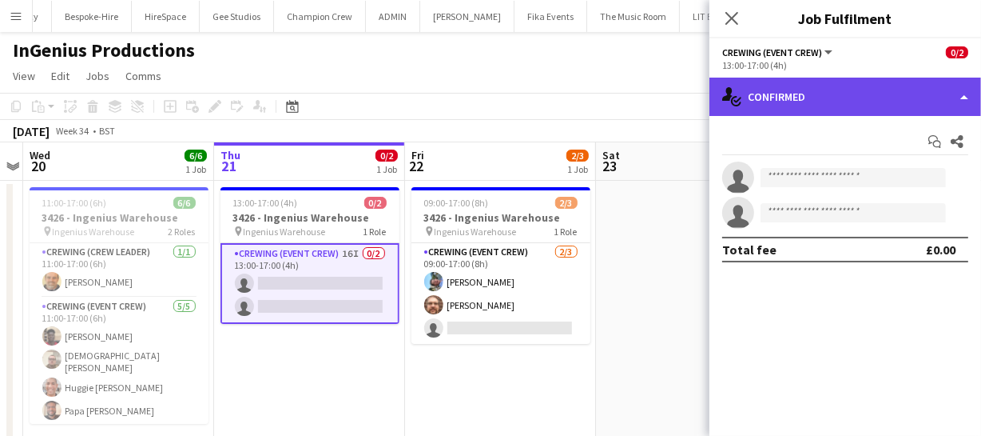
click at [940, 91] on div "single-neutral-actions-check-2 Confirmed" at bounding box center [846, 97] width 272 height 38
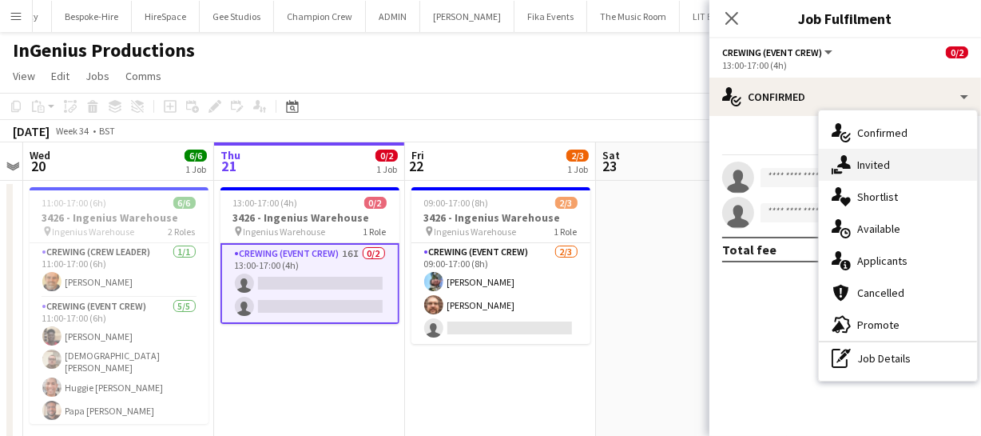
click at [937, 153] on div "single-neutral-actions-share-1 Invited" at bounding box center [898, 165] width 158 height 32
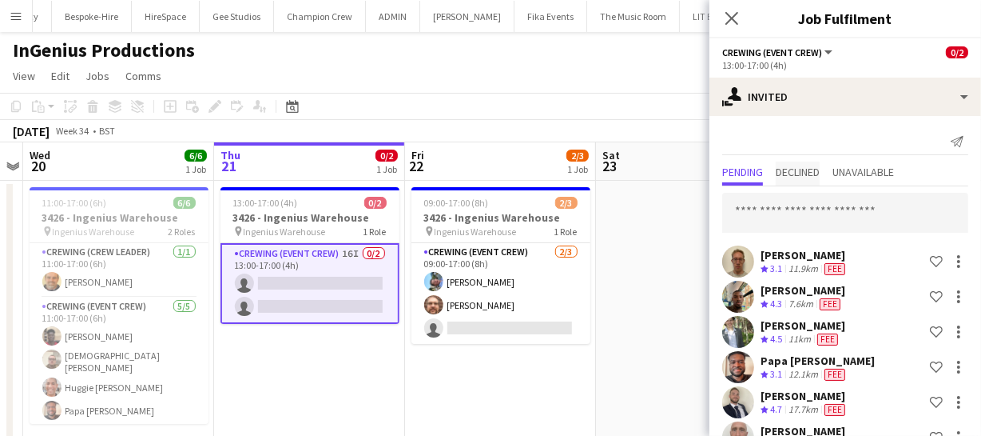
click at [813, 180] on span "Declined" at bounding box center [798, 173] width 44 height 24
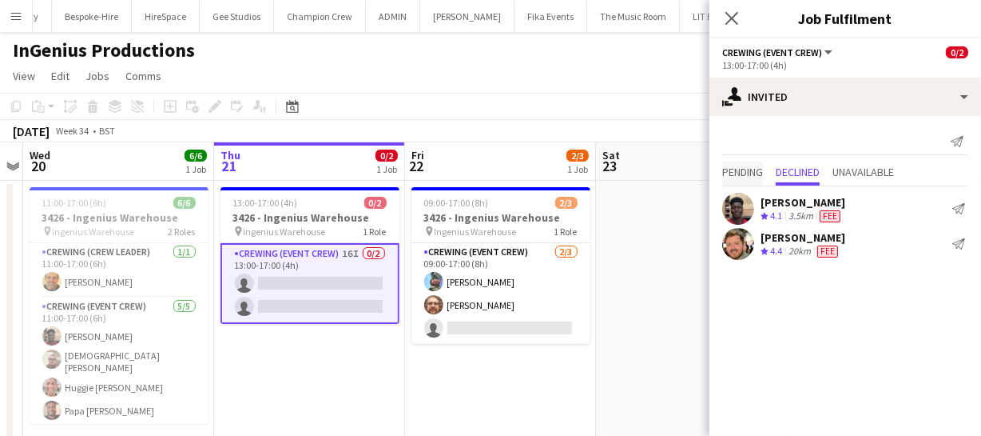
click at [751, 175] on span "Pending" at bounding box center [742, 171] width 41 height 11
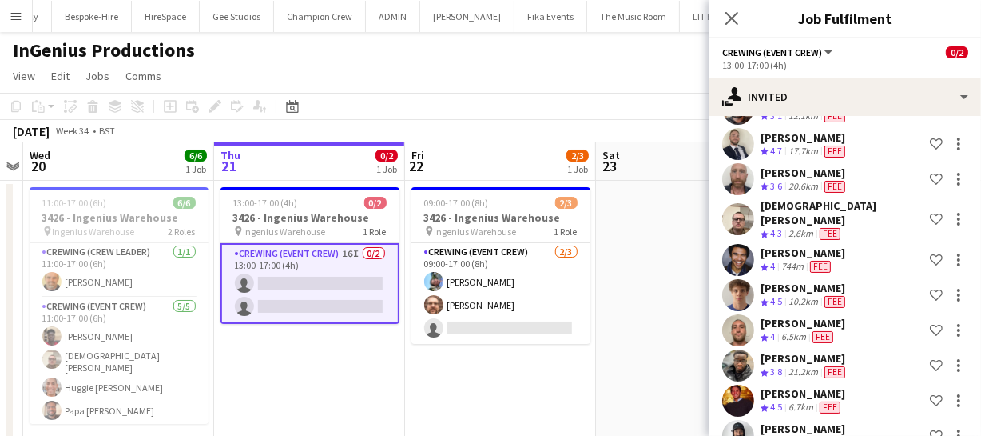
scroll to position [290, 0]
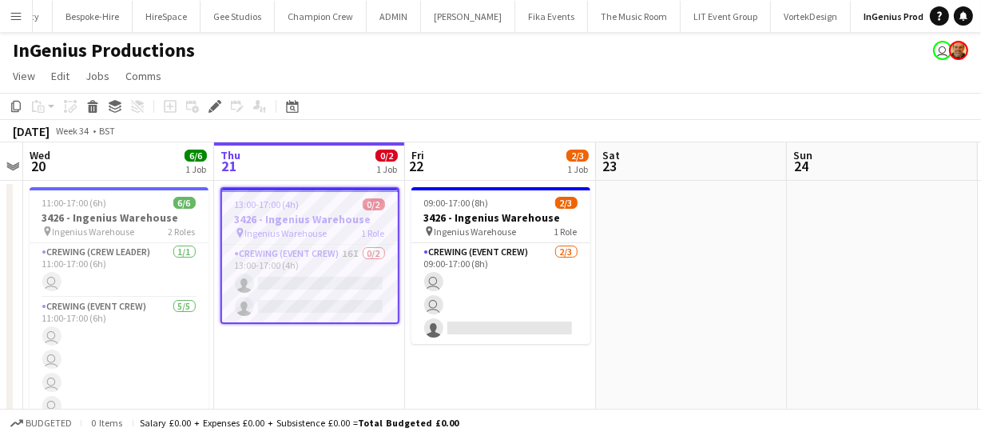
scroll to position [0, 504]
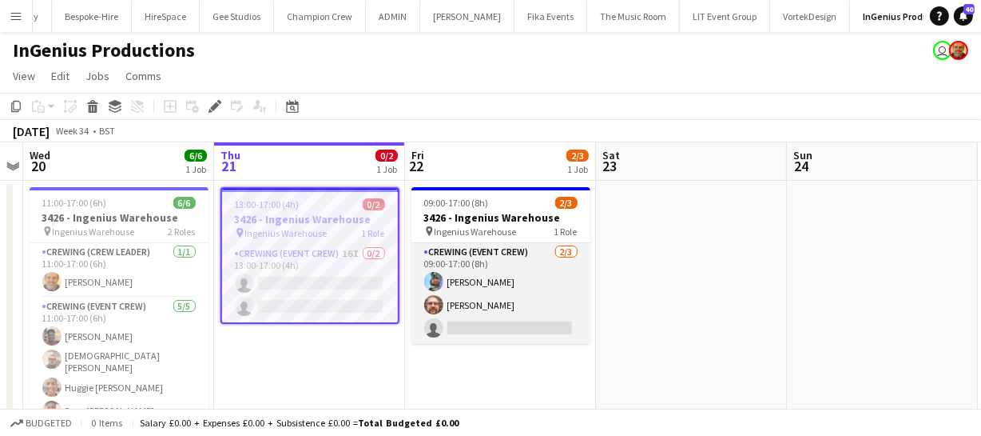
click at [479, 286] on app-card-role "Crewing (Event Crew) [DATE] 09:00-17:00 (8h) [PERSON_NAME] [PERSON_NAME] single…" at bounding box center [501, 293] width 179 height 101
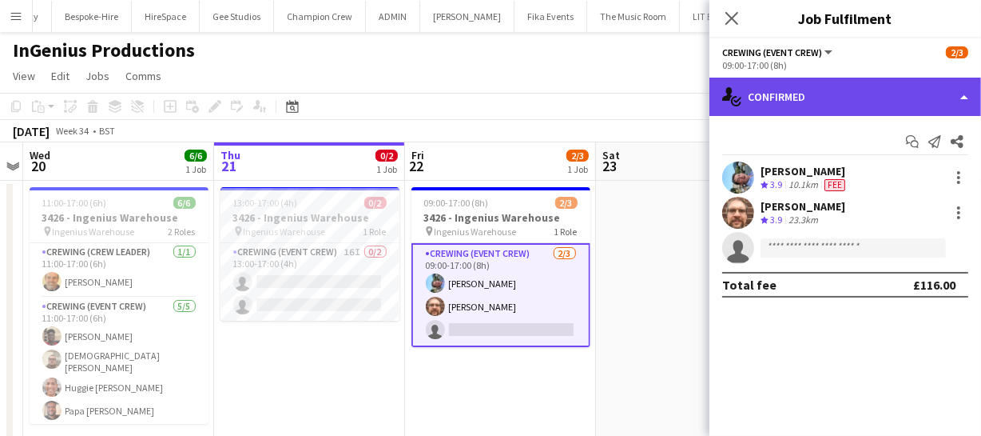
click at [831, 95] on div "single-neutral-actions-check-2 Confirmed" at bounding box center [846, 97] width 272 height 38
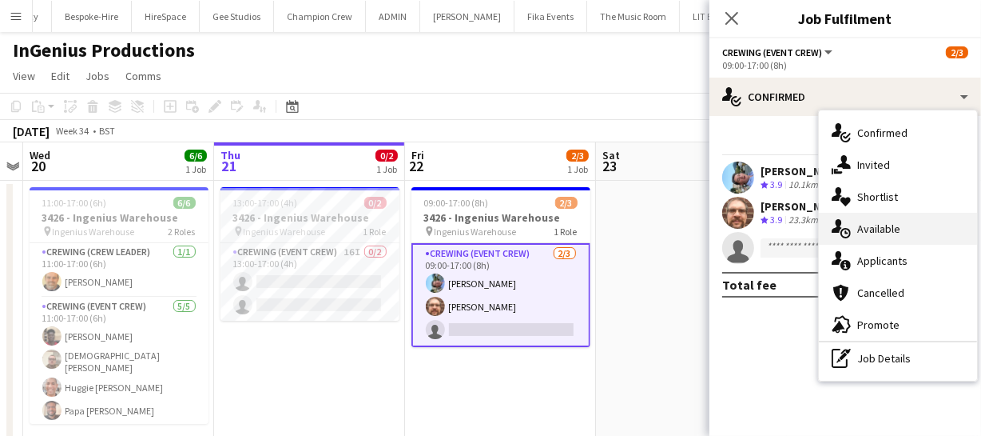
click at [897, 223] on div "single-neutral-actions-upload Available" at bounding box center [898, 229] width 158 height 32
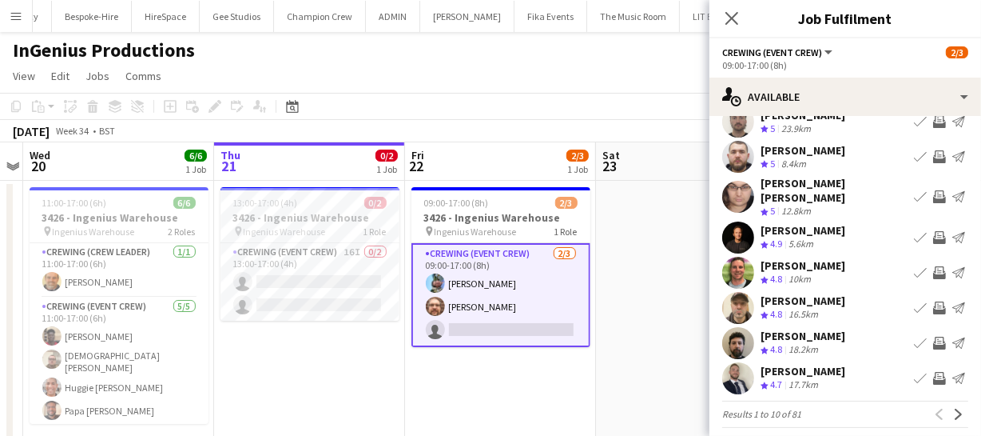
scroll to position [124, 0]
click at [953, 408] on app-icon "Next" at bounding box center [958, 413] width 11 height 11
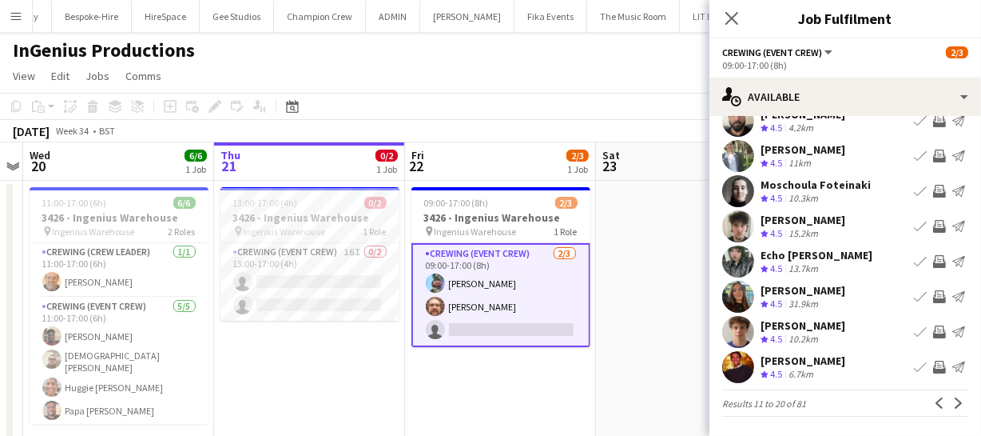
click at [933, 327] on app-icon "Invite crew" at bounding box center [939, 331] width 13 height 13
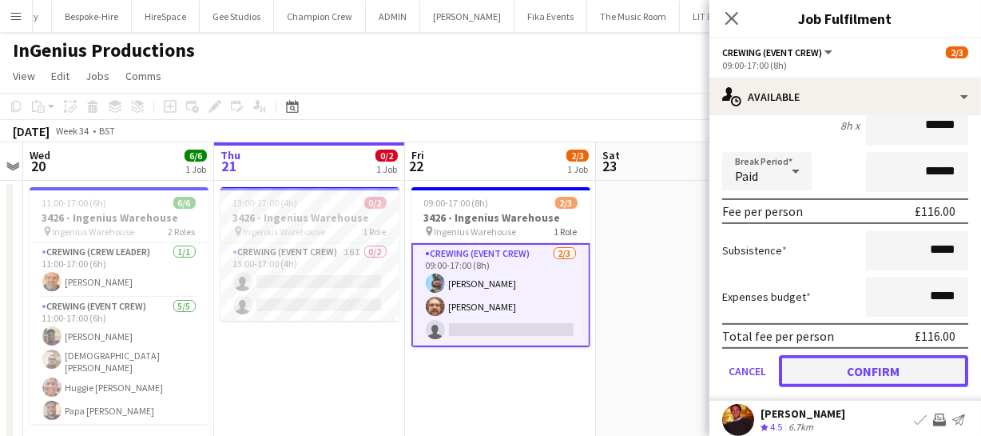
click at [868, 372] on button "Confirm" at bounding box center [873, 371] width 189 height 32
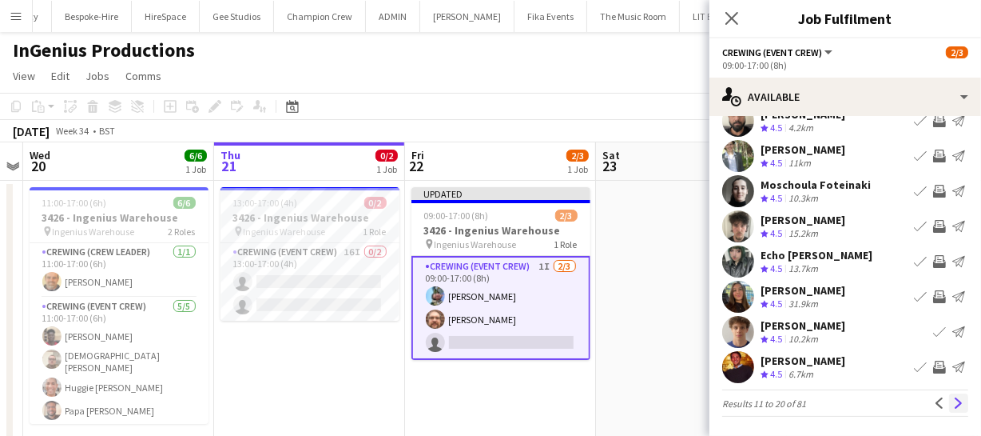
click at [953, 406] on app-icon "Next" at bounding box center [958, 402] width 11 height 11
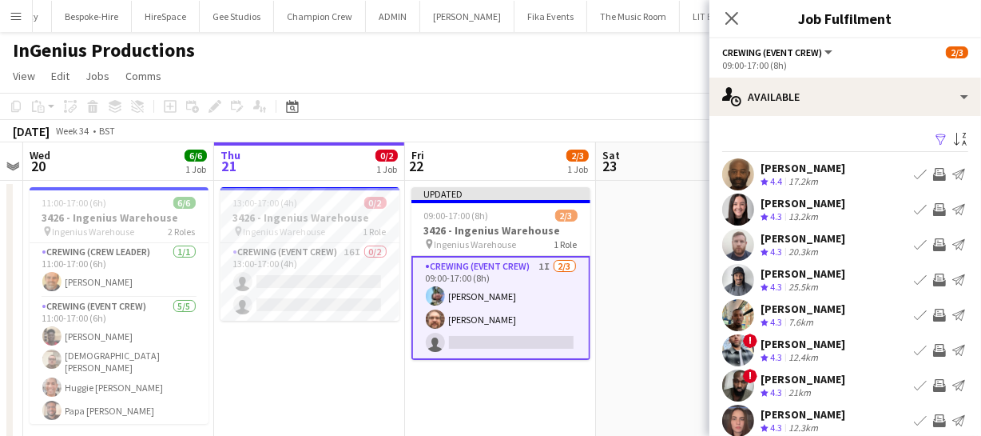
click at [933, 315] on app-icon "Invite crew" at bounding box center [939, 314] width 13 height 13
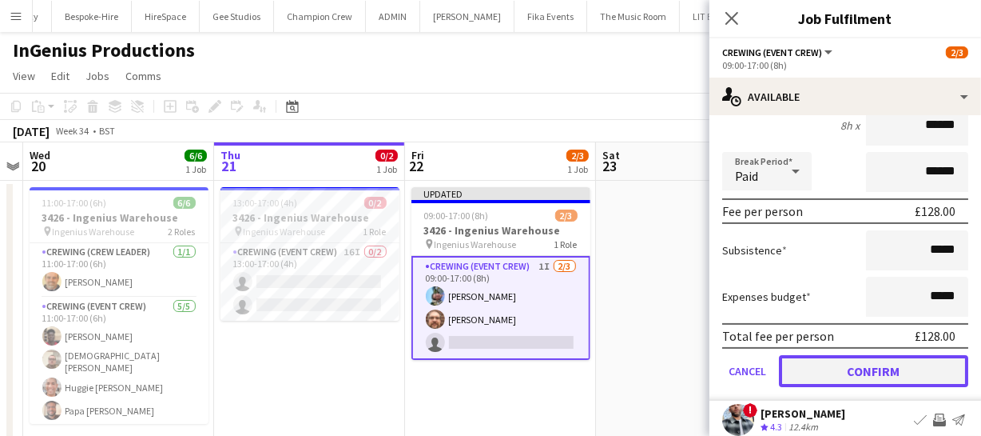
click at [881, 372] on button "Confirm" at bounding box center [873, 371] width 189 height 32
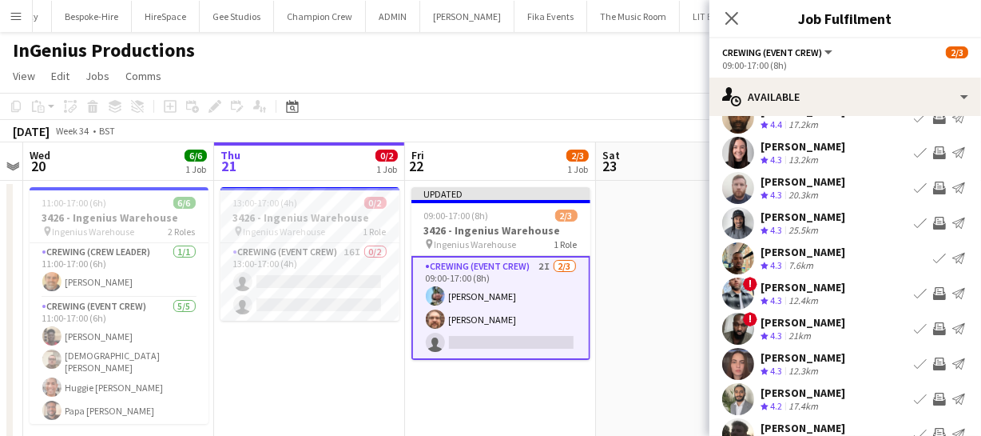
scroll to position [124, 0]
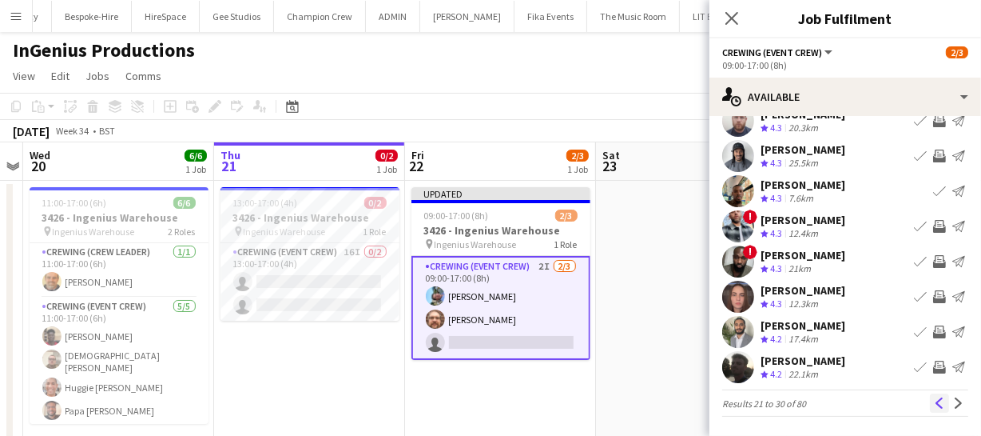
click at [936, 400] on button "Previous" at bounding box center [939, 402] width 19 height 19
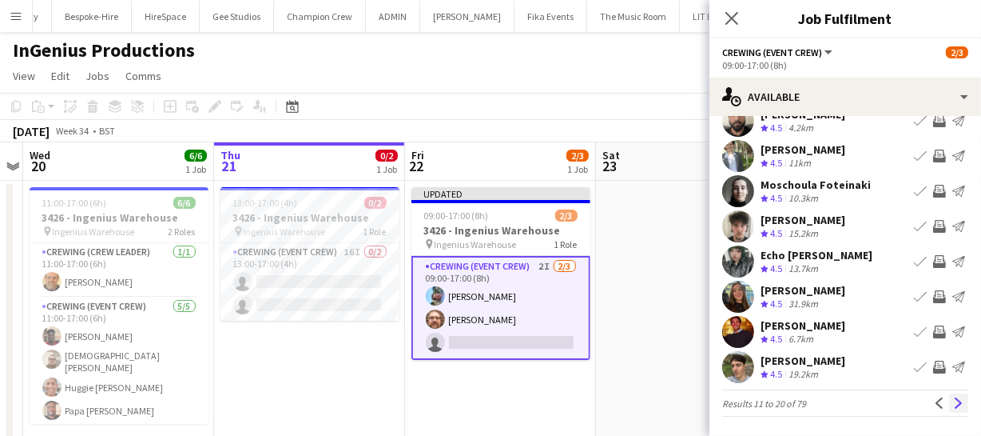
click at [949, 396] on button "Next" at bounding box center [958, 402] width 19 height 19
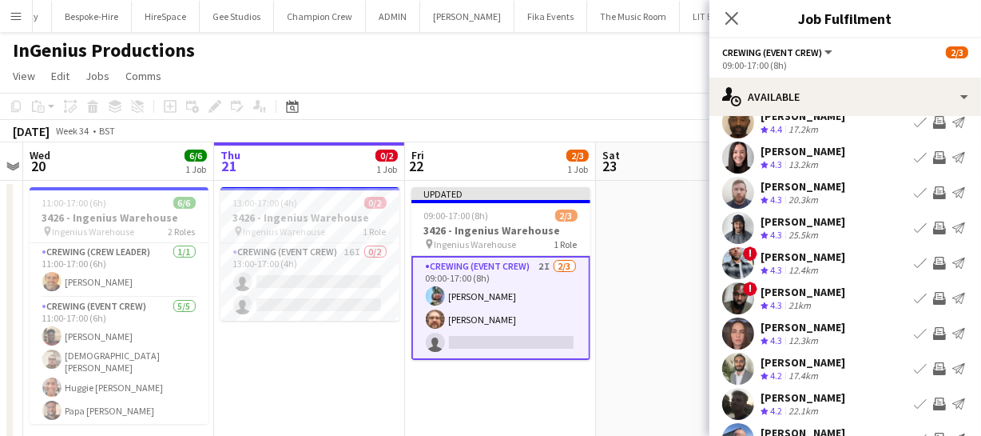
scroll to position [72, 0]
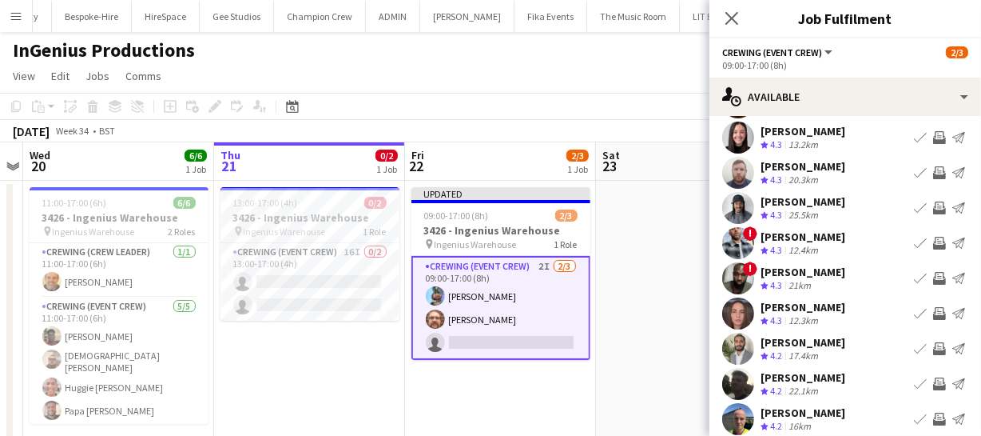
click at [933, 202] on app-icon "Invite crew" at bounding box center [939, 207] width 13 height 13
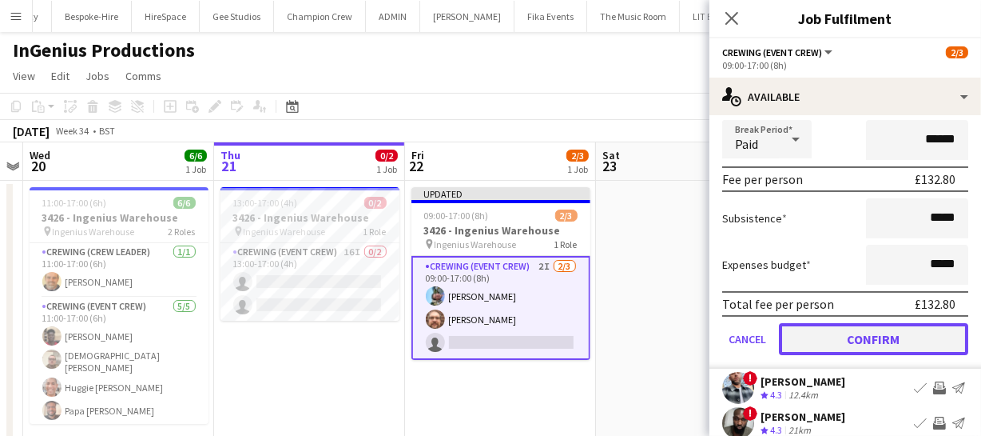
click at [881, 336] on button "Confirm" at bounding box center [873, 339] width 189 height 32
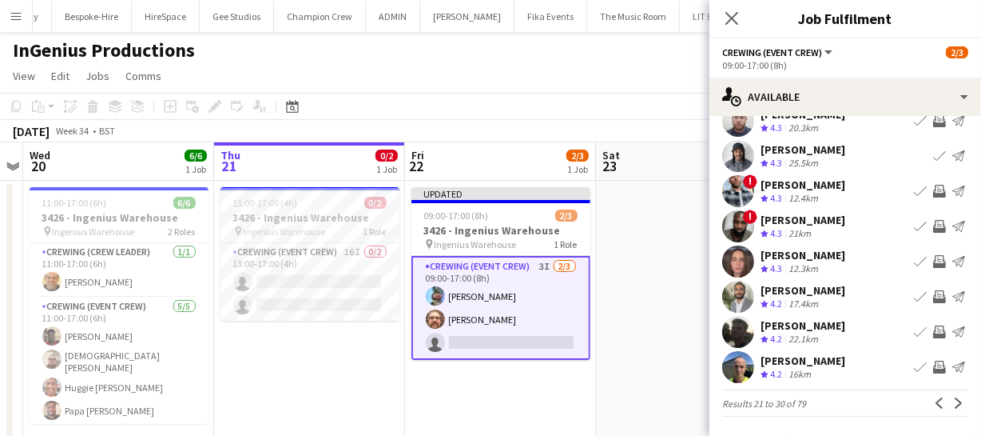
scroll to position [124, 0]
click at [953, 402] on app-icon "Next" at bounding box center [958, 402] width 11 height 11
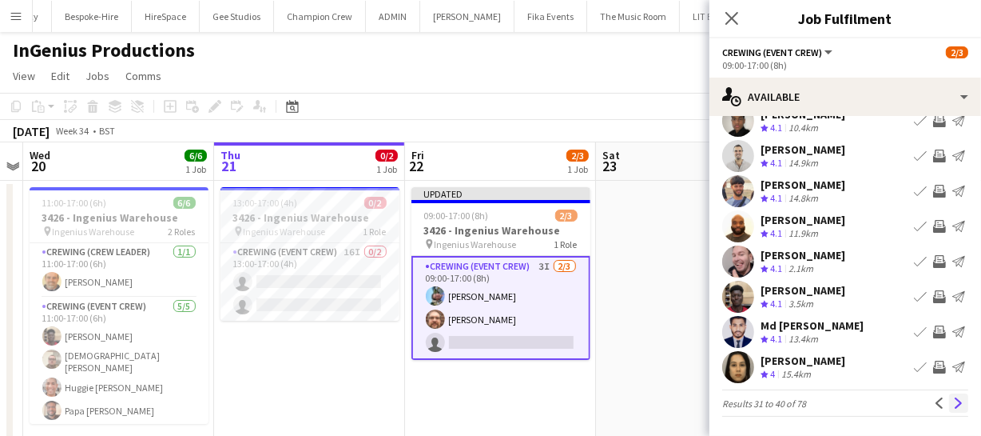
click at [953, 402] on app-icon "Next" at bounding box center [958, 402] width 11 height 11
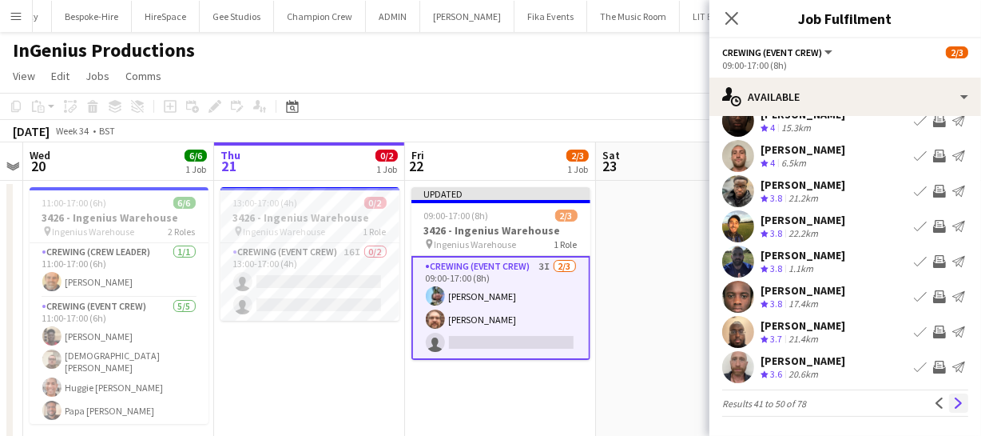
click at [949, 393] on button "Next" at bounding box center [958, 402] width 19 height 19
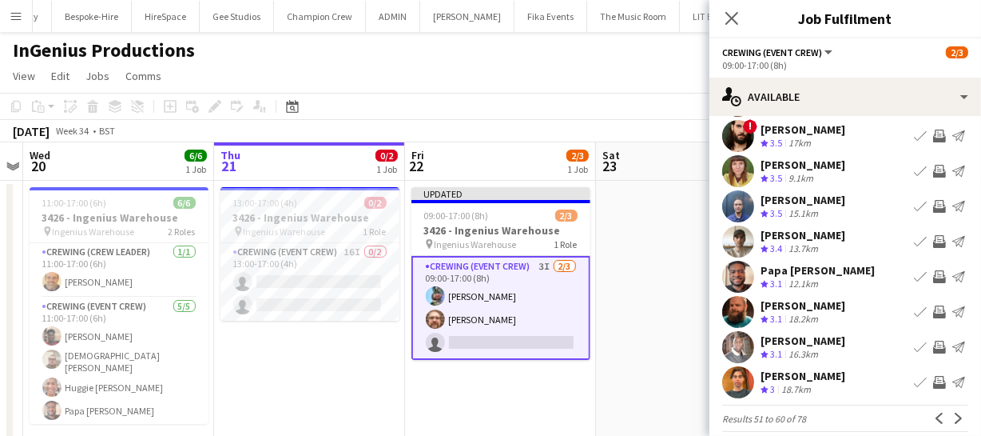
scroll to position [0, 0]
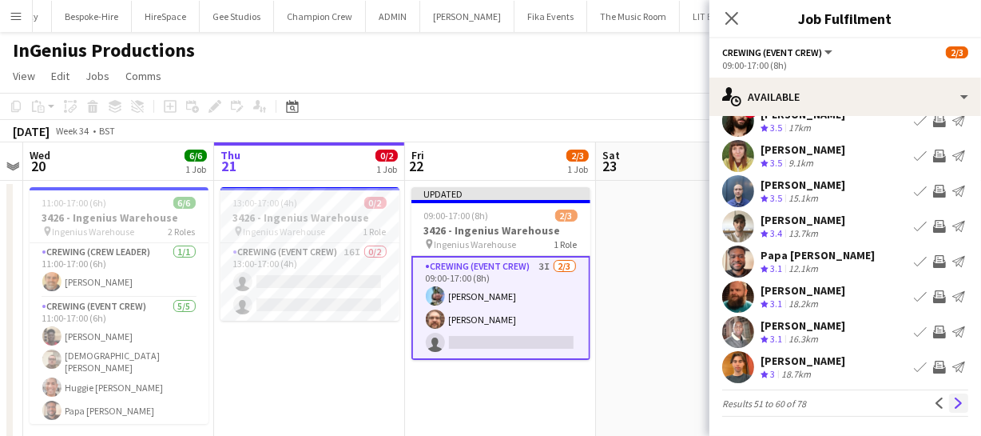
click at [953, 398] on app-icon "Next" at bounding box center [958, 402] width 11 height 11
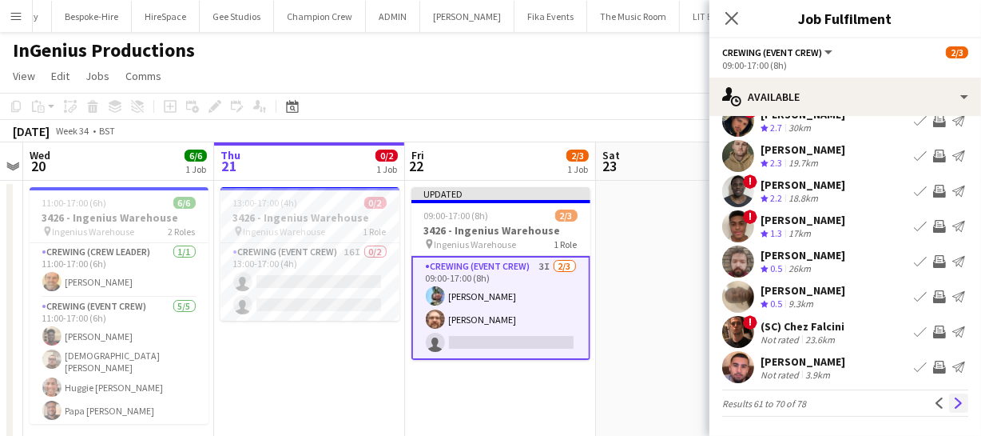
click at [949, 399] on button "Next" at bounding box center [958, 402] width 19 height 19
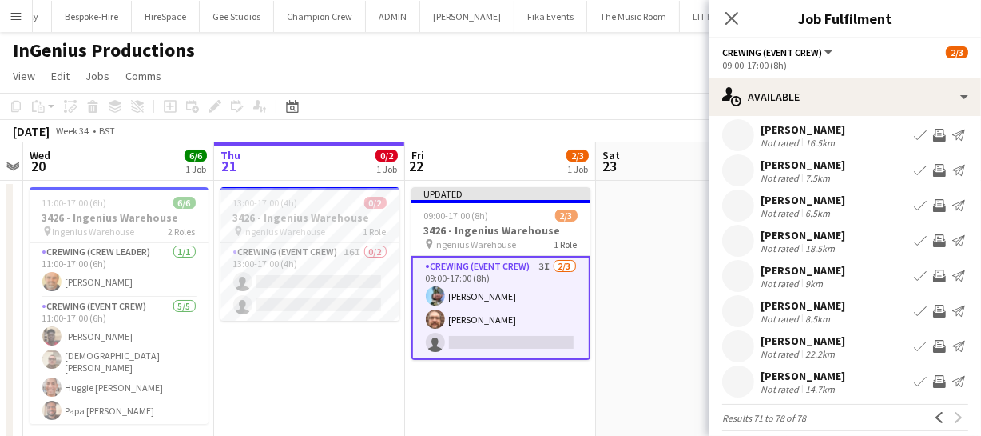
scroll to position [54, 0]
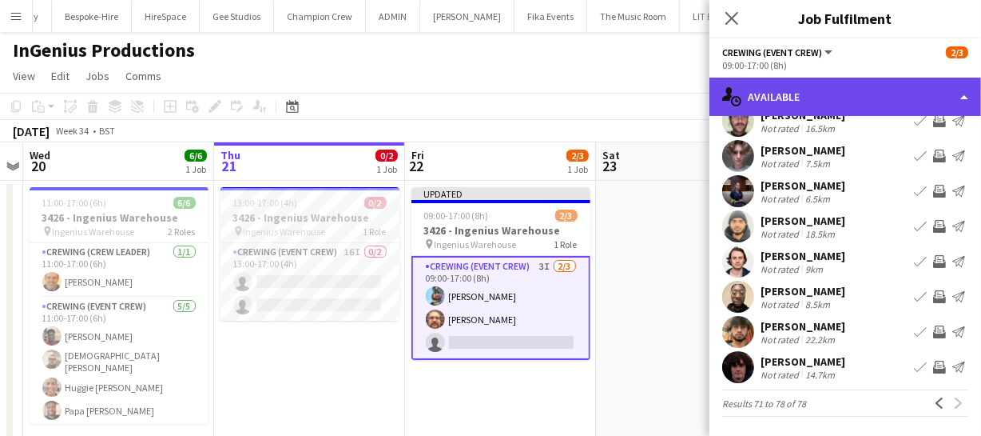
click at [797, 99] on div "single-neutral-actions-upload Available" at bounding box center [846, 97] width 272 height 38
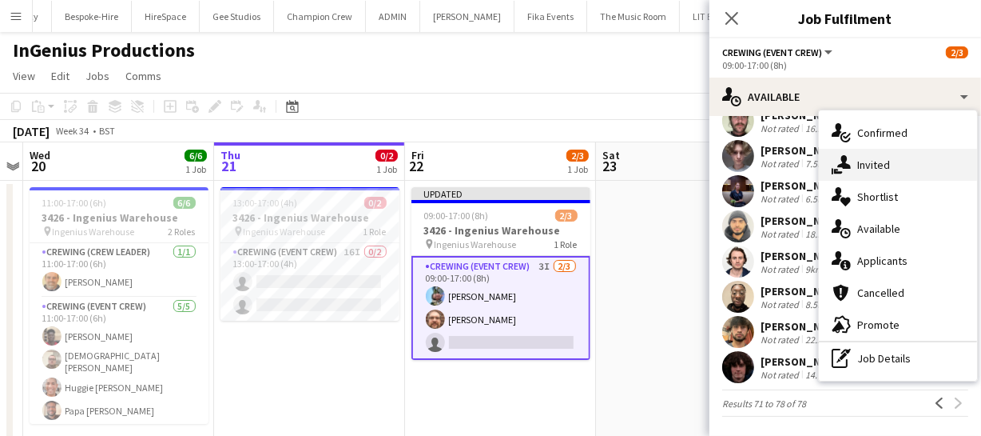
click at [889, 176] on div "single-neutral-actions-share-1 Invited" at bounding box center [898, 165] width 158 height 32
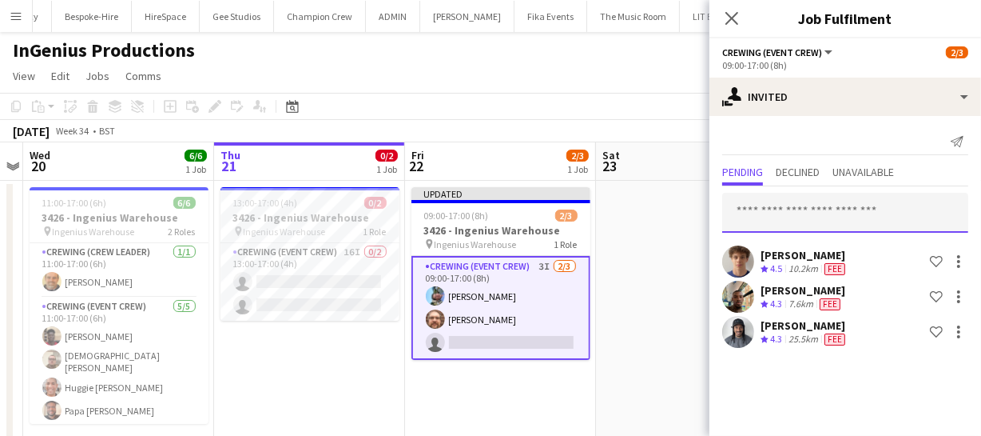
click at [766, 203] on input "text" at bounding box center [845, 213] width 246 height 40
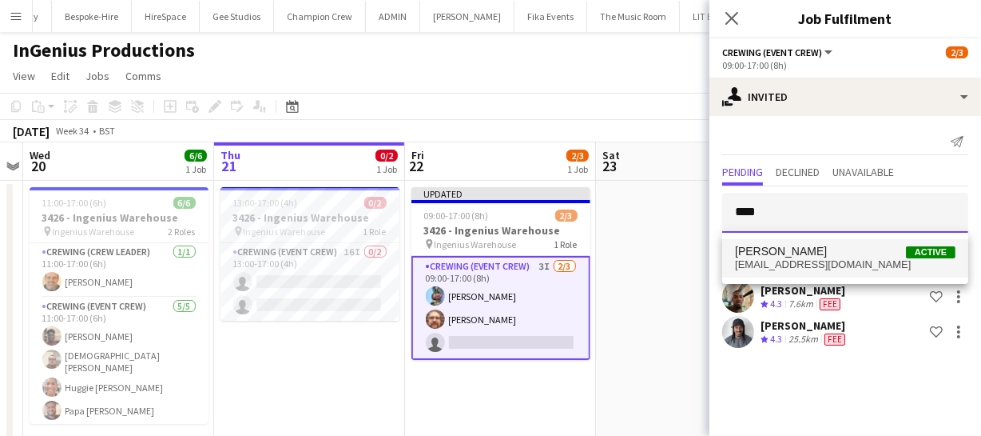
type input "****"
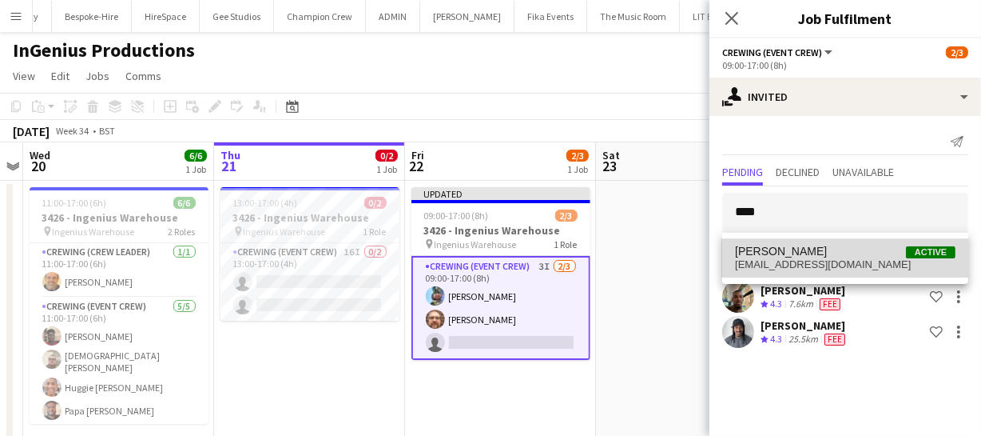
click at [821, 265] on span "[EMAIL_ADDRESS][DOMAIN_NAME]" at bounding box center [845, 264] width 221 height 13
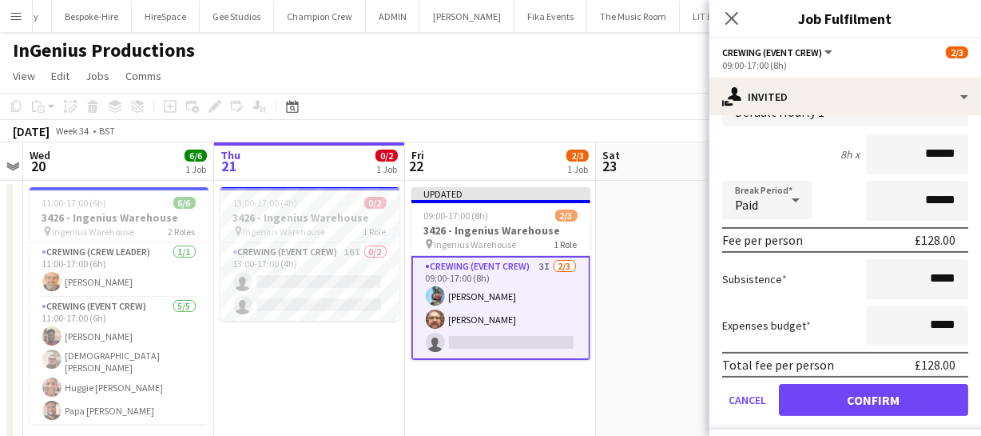
scroll to position [324, 0]
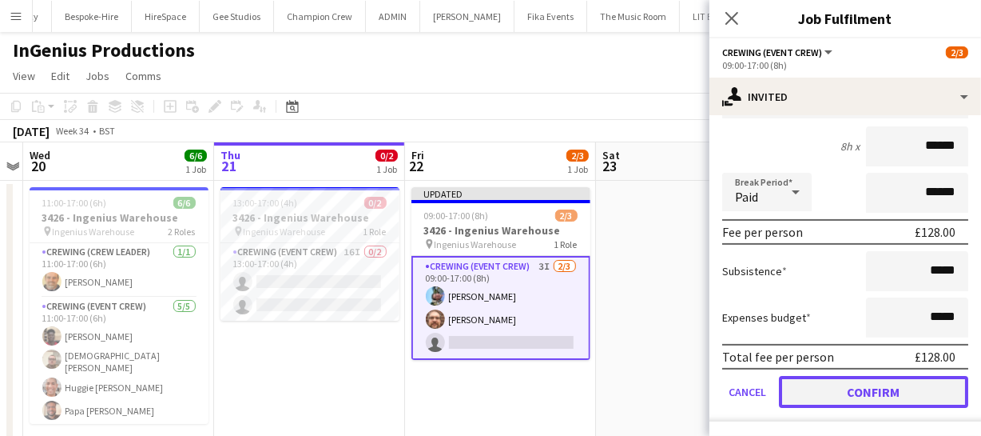
click at [886, 386] on button "Confirm" at bounding box center [873, 392] width 189 height 32
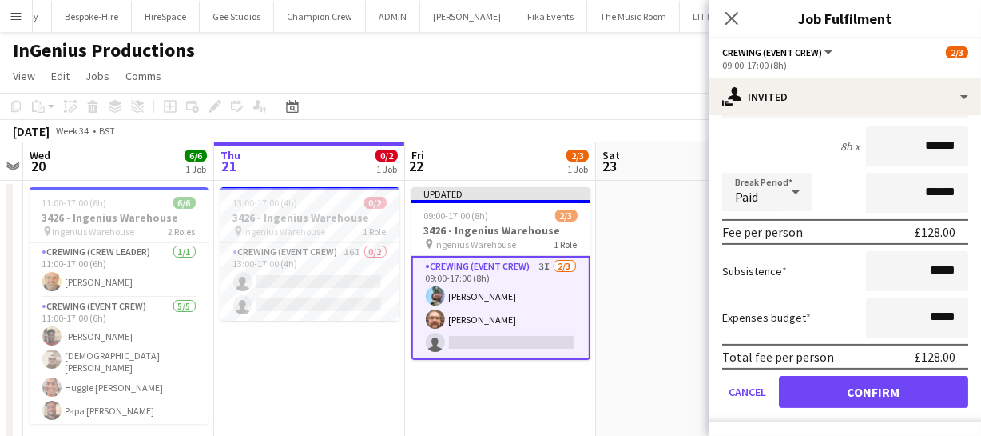
scroll to position [0, 0]
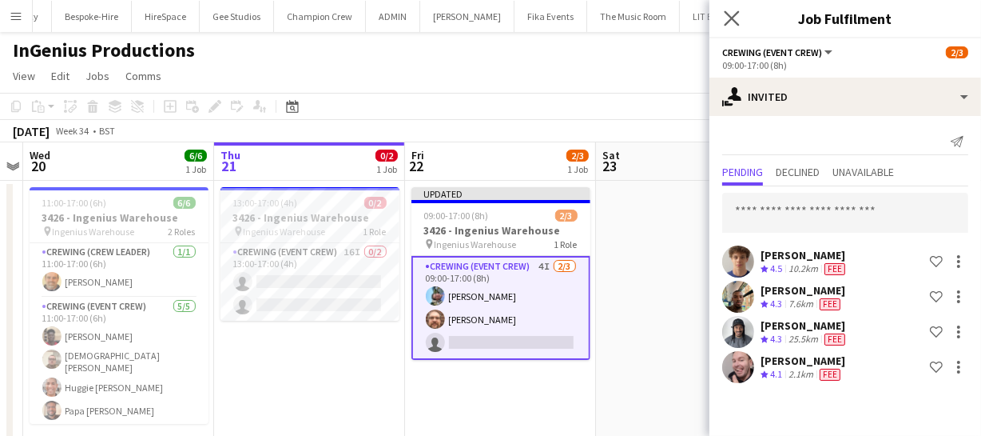
click at [727, 28] on app-icon "Close pop-in" at bounding box center [732, 18] width 23 height 23
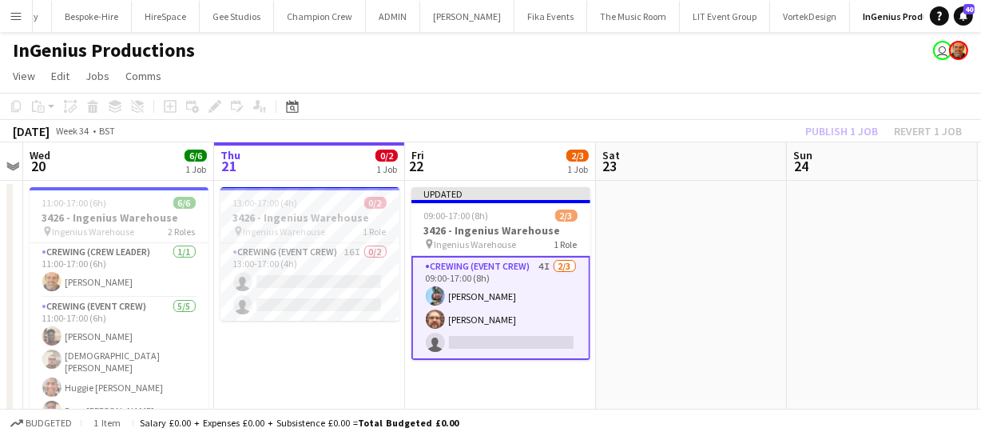
click at [814, 133] on div "Publish 1 job Revert 1 job" at bounding box center [883, 131] width 195 height 21
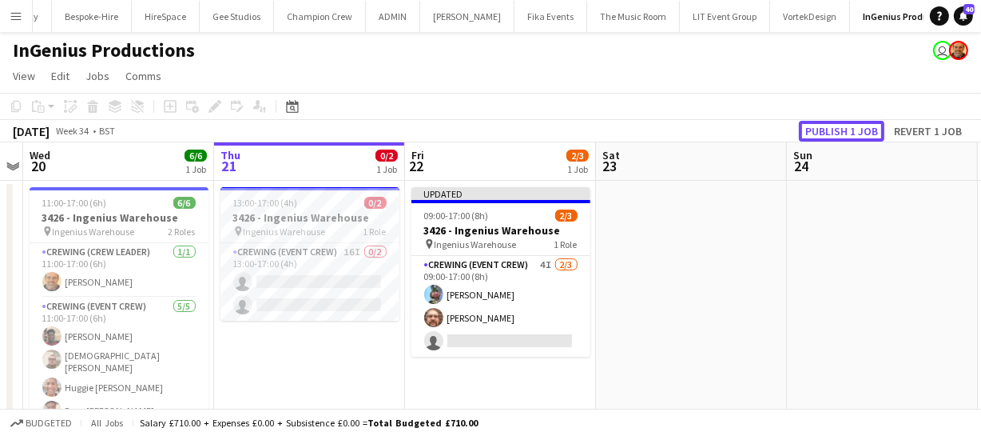
click at [814, 133] on button "Publish 1 job" at bounding box center [842, 131] width 86 height 21
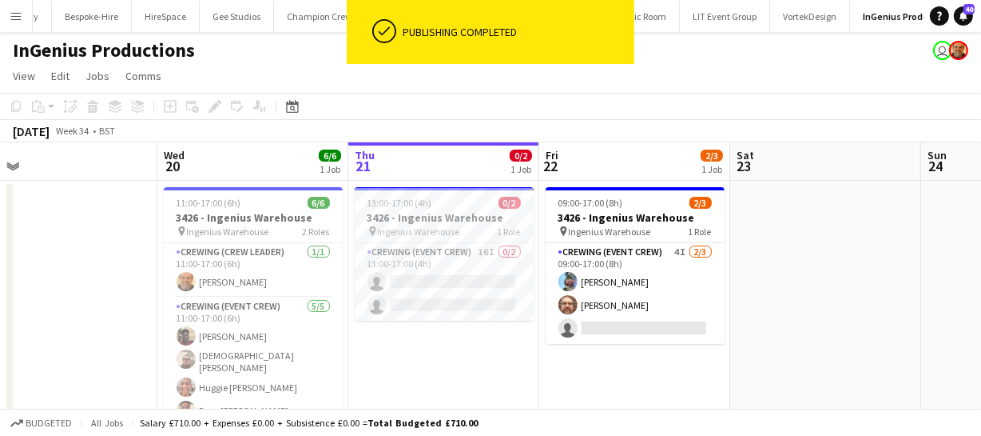
drag, startPoint x: 348, startPoint y: 367, endPoint x: 495, endPoint y: 365, distance: 147.0
click at [495, 366] on app-calendar-viewport "Sun 17 Mon 18 Tue 19 Wed 20 6/6 1 Job Thu 21 0/2 1 Job Fri 22 2/3 1 Job Sat 23 …" at bounding box center [490, 298] width 981 height 313
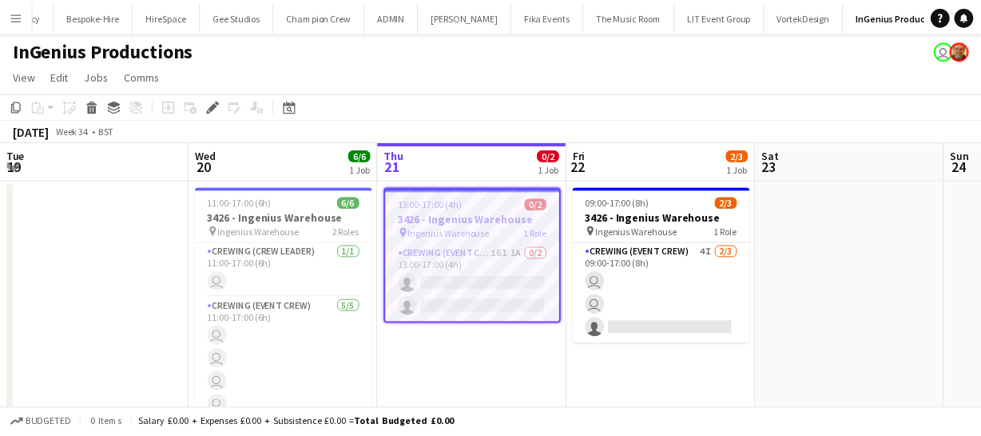
scroll to position [0, 550]
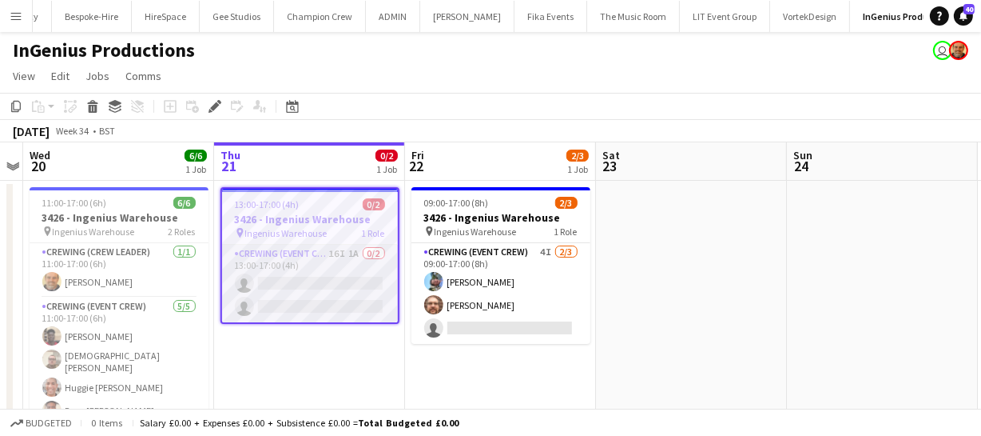
click at [324, 297] on app-card-role "Crewing (Event Crew) 16I 1A 0/2 13:00-17:00 (4h) single-neutral-actions single-…" at bounding box center [310, 284] width 176 height 78
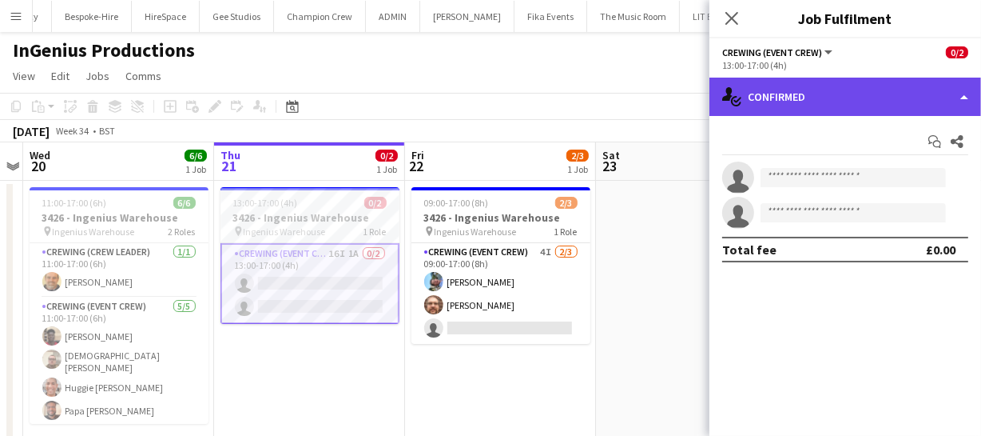
click at [814, 104] on div "single-neutral-actions-check-2 Confirmed" at bounding box center [846, 97] width 272 height 38
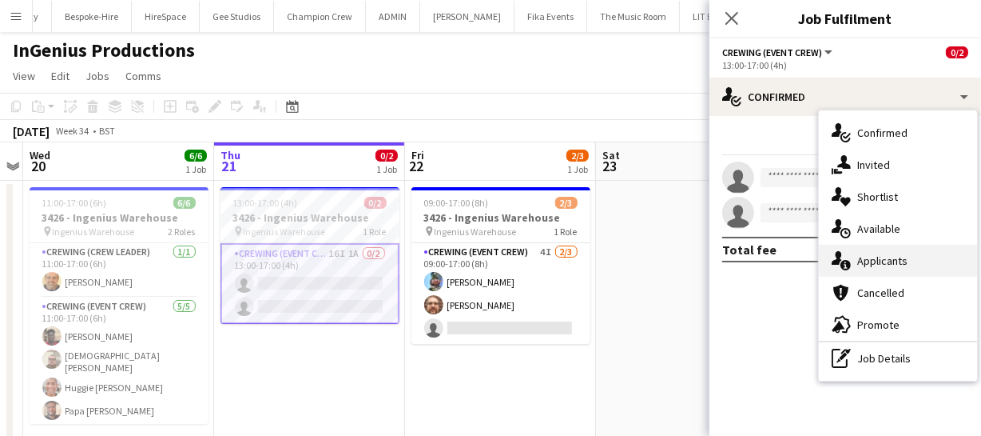
click at [899, 256] on div "single-neutral-actions-information Applicants" at bounding box center [898, 261] width 158 height 32
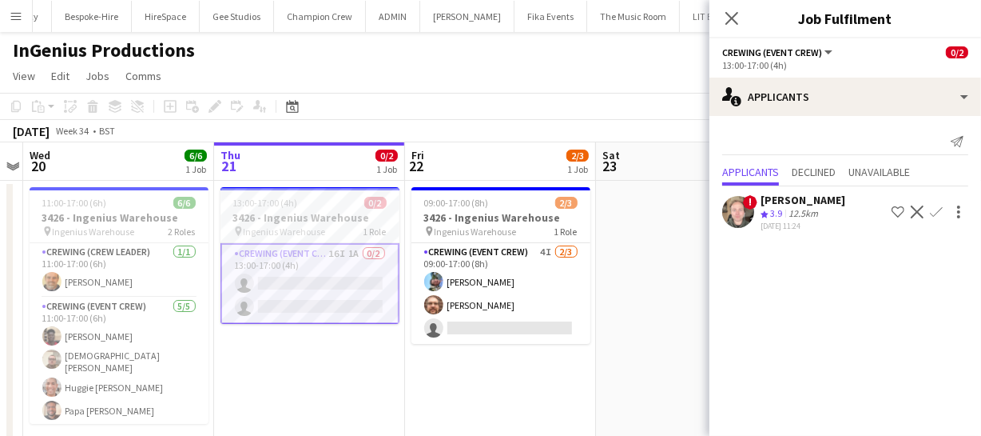
click at [414, 387] on app-date-cell "09:00-17:00 (8h) 2/3 3426 - Ingenius Warehouse pin Ingenius Warehouse 1 Role Cr…" at bounding box center [500, 318] width 191 height 275
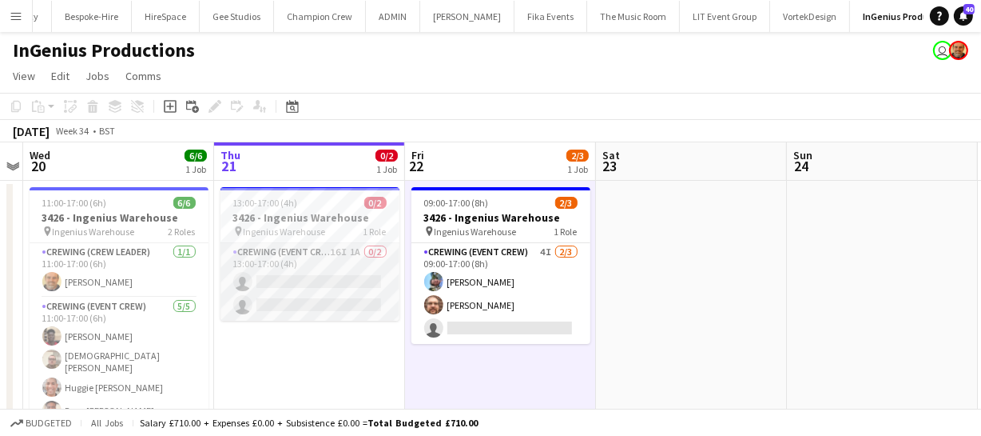
click at [355, 273] on app-card-role "Crewing (Event Crew) 16I 1A 0/2 13:00-17:00 (4h) single-neutral-actions single-…" at bounding box center [310, 282] width 179 height 78
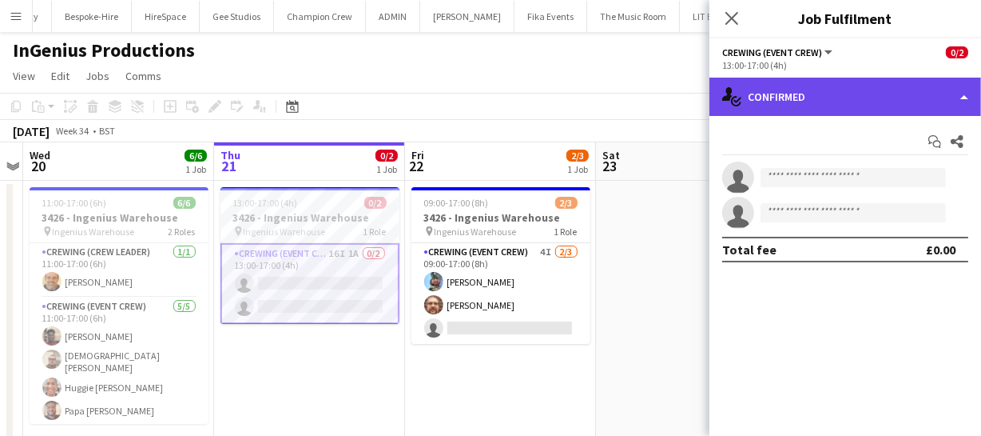
click at [811, 83] on div "single-neutral-actions-check-2 Confirmed" at bounding box center [846, 97] width 272 height 38
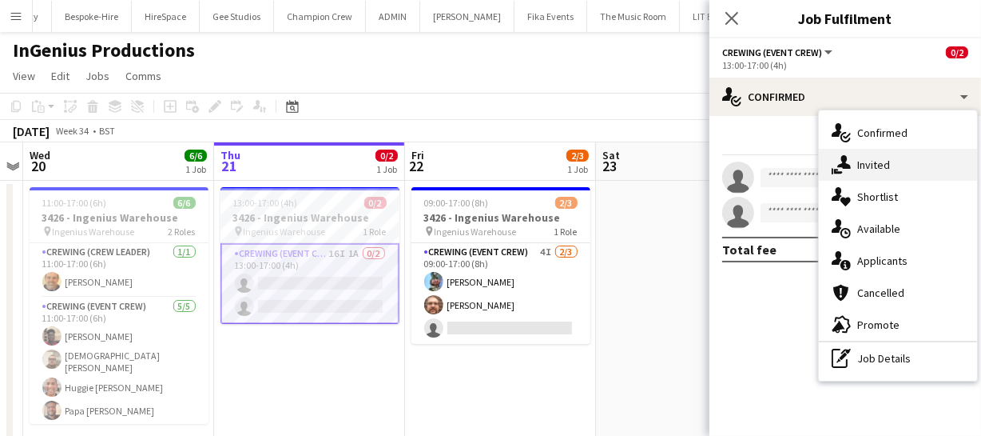
click at [885, 169] on div "single-neutral-actions-share-1 Invited" at bounding box center [898, 165] width 158 height 32
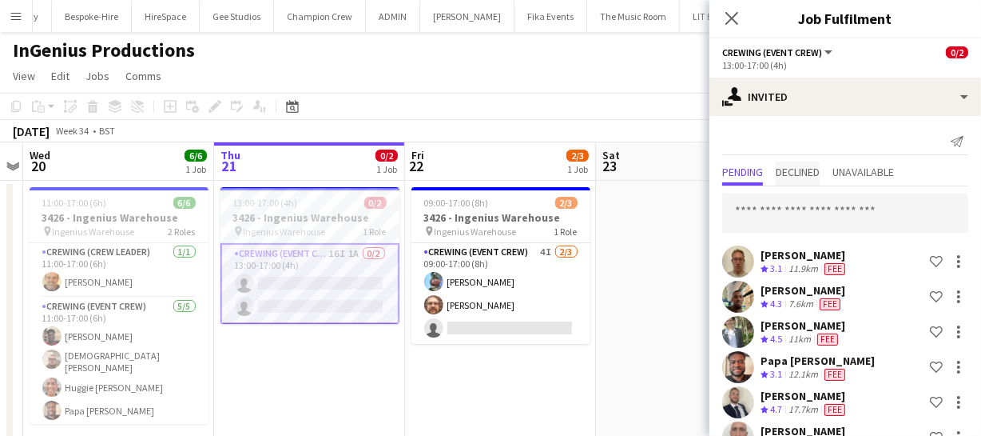
click at [809, 166] on span "Declined" at bounding box center [798, 171] width 44 height 11
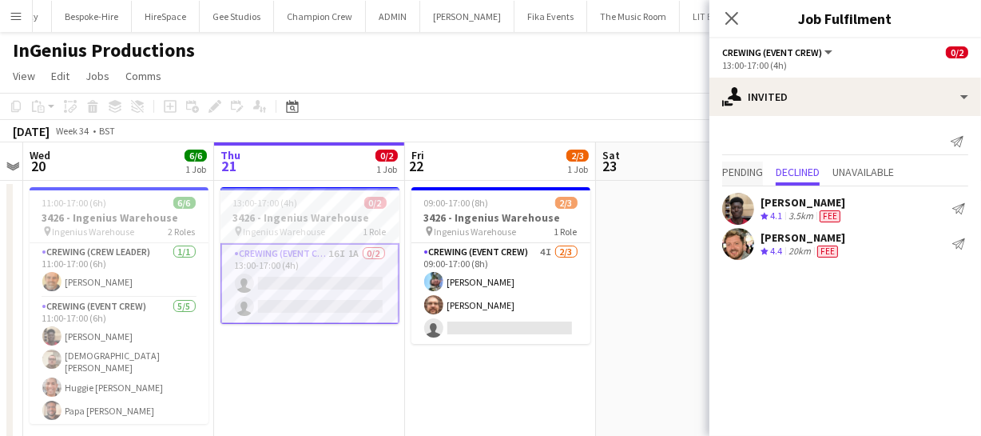
click at [730, 170] on span "Pending" at bounding box center [742, 171] width 41 height 11
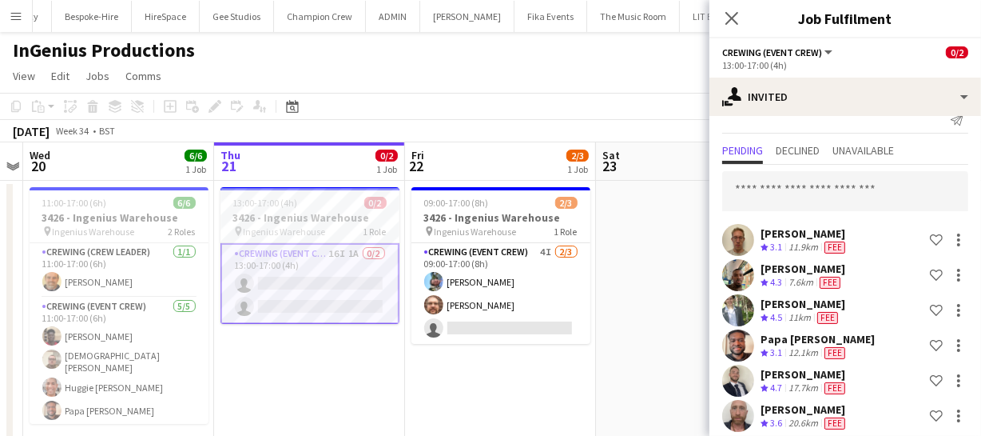
scroll to position [0, 0]
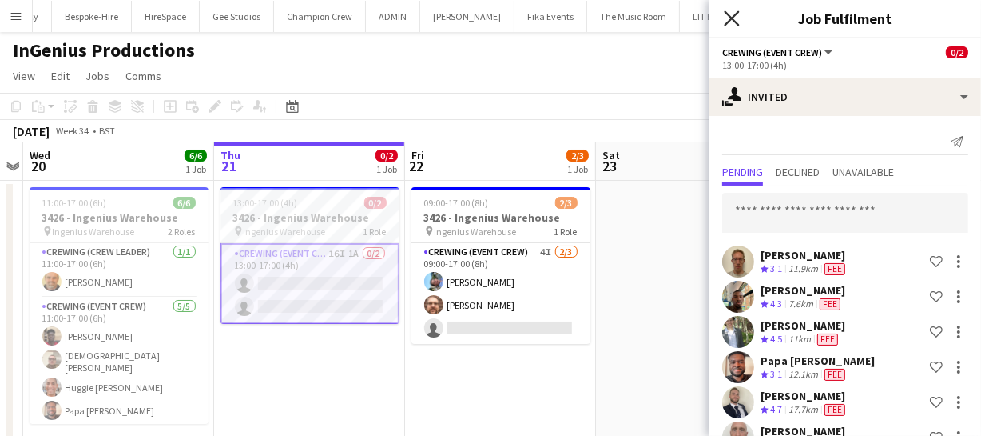
click at [733, 18] on icon at bounding box center [731, 17] width 15 height 15
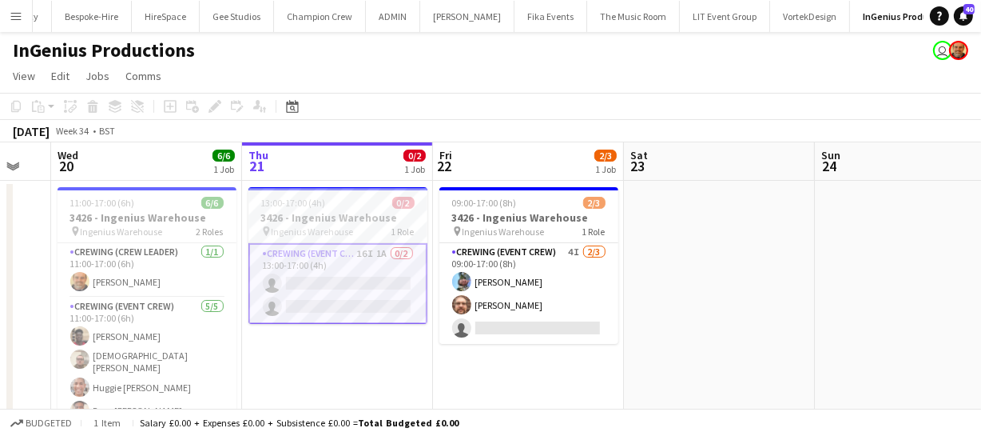
scroll to position [0, 573]
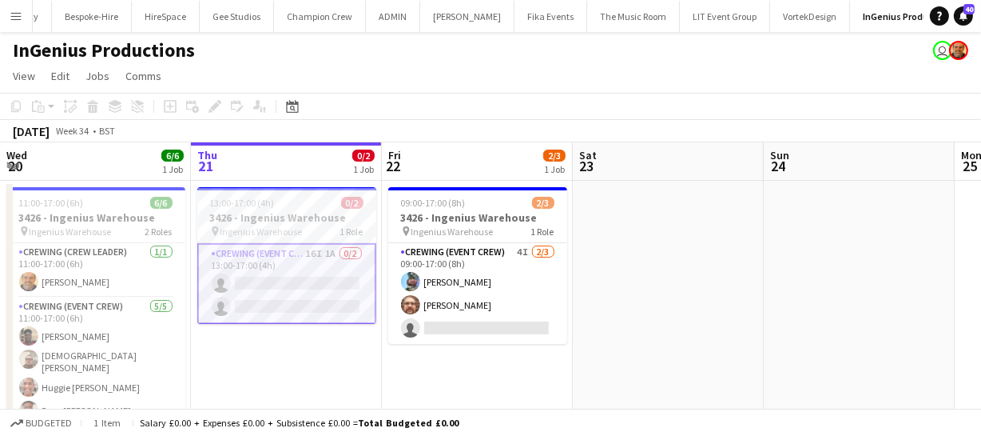
drag, startPoint x: 663, startPoint y: 288, endPoint x: 640, endPoint y: 296, distance: 24.5
click at [640, 296] on app-calendar-viewport "Sun 17 Mon 18 Tue 19 Wed 20 6/6 1 Job Thu 21 0/2 1 Job Fri 22 2/3 1 Job Sat 23 …" at bounding box center [490, 298] width 981 height 313
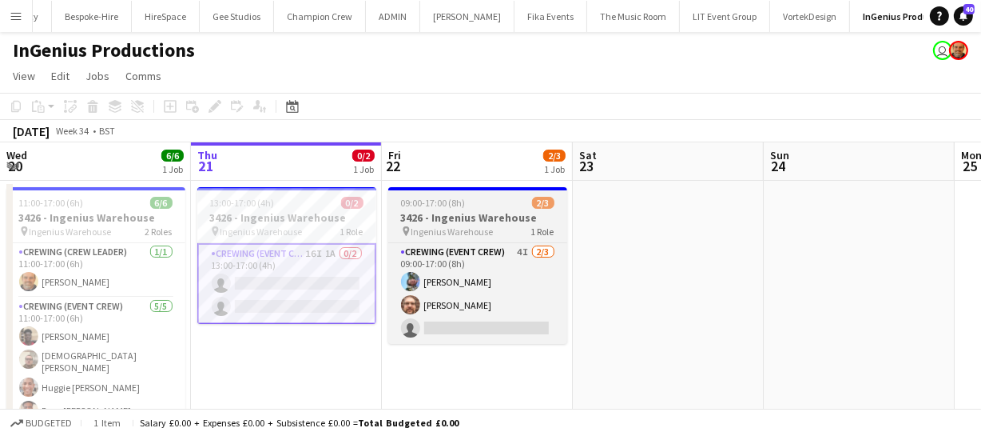
click at [450, 216] on h3 "3426 - Ingenius Warehouse" at bounding box center [477, 217] width 179 height 14
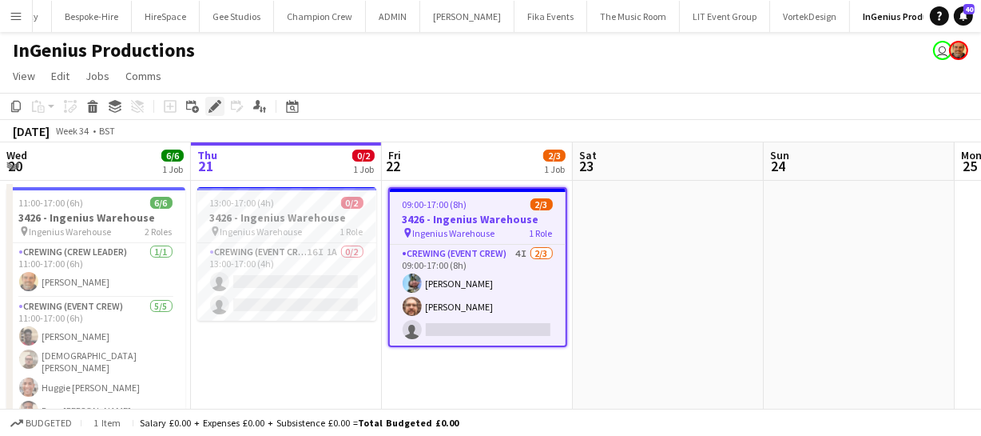
click at [216, 102] on icon at bounding box center [214, 106] width 9 height 9
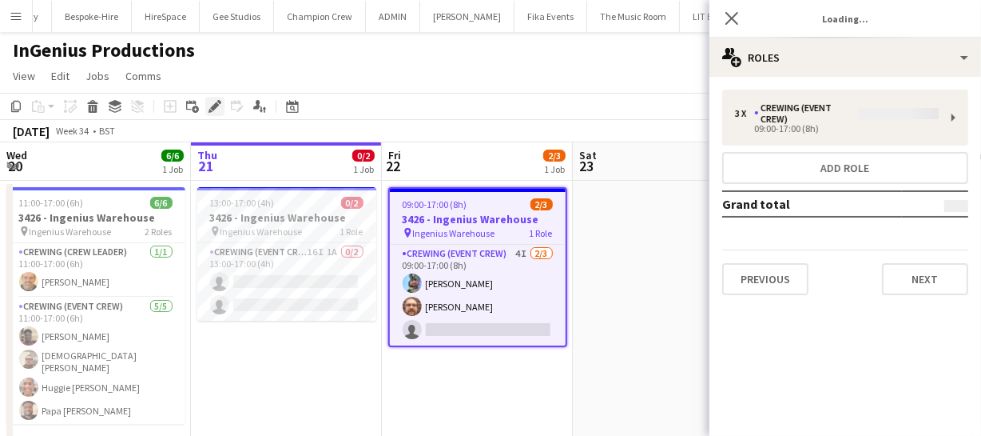
type input "*******"
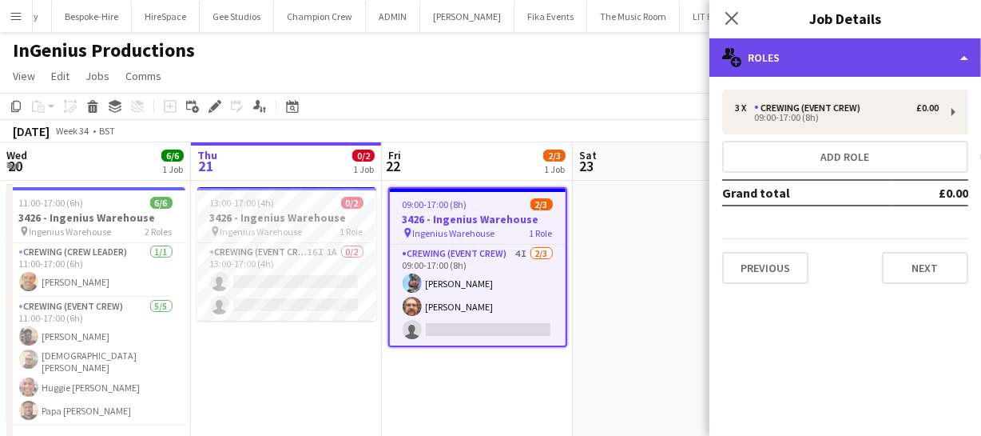
click at [814, 58] on div "multiple-users-add Roles" at bounding box center [846, 57] width 272 height 38
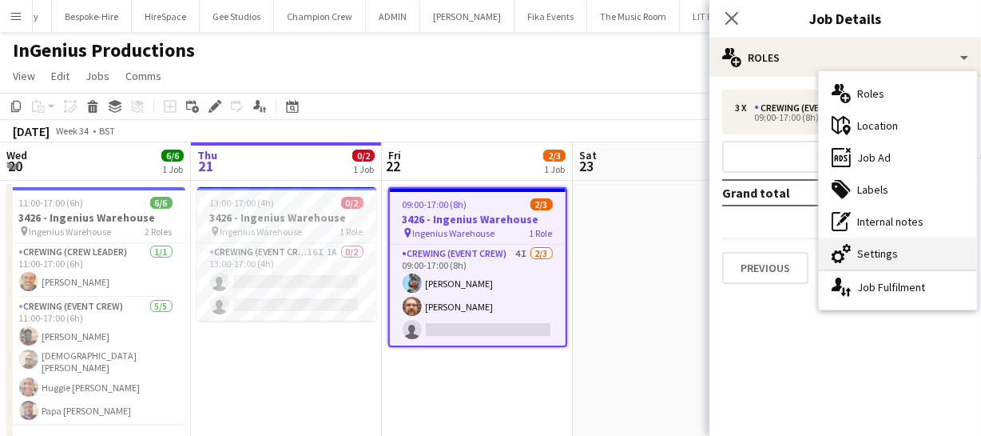
click at [892, 259] on div "cog-double-3 Settings" at bounding box center [898, 253] width 158 height 32
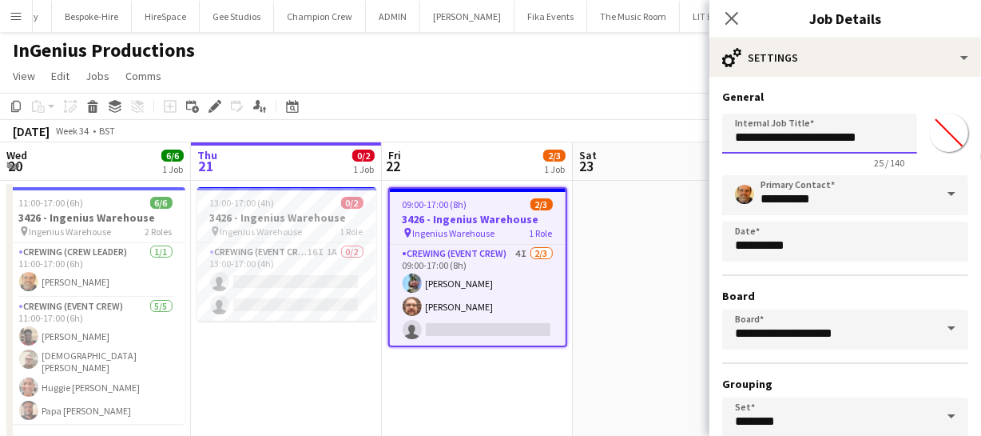
click at [758, 138] on input "**********" at bounding box center [819, 133] width 195 height 40
type input "**********"
click at [726, 17] on icon "Close pop-in" at bounding box center [731, 17] width 15 height 15
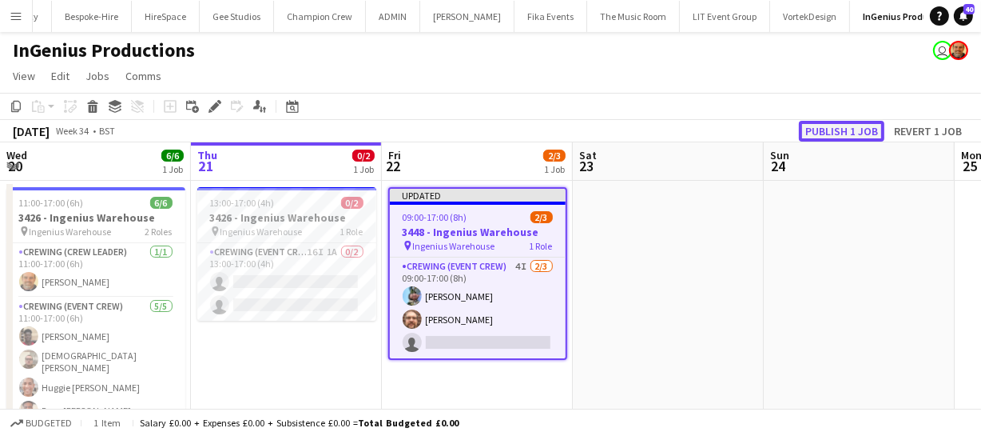
click at [833, 133] on button "Publish 1 job" at bounding box center [842, 131] width 86 height 21
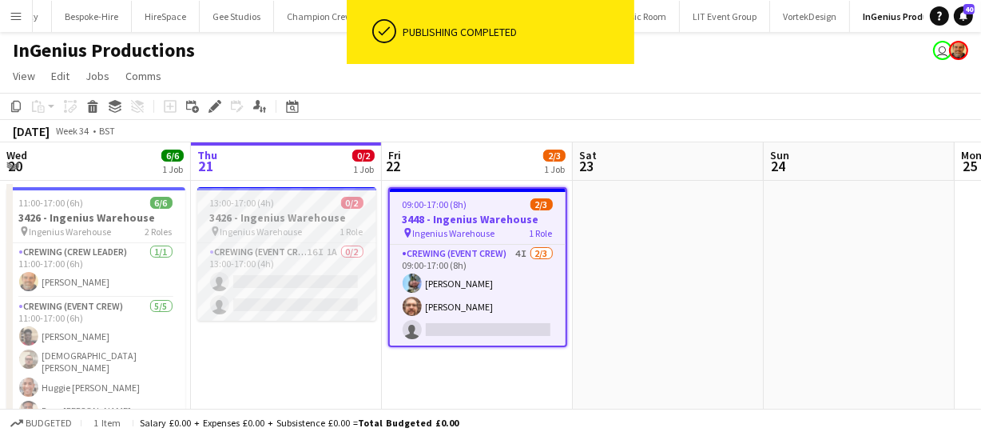
click at [256, 217] on h3 "3426 - Ingenius Warehouse" at bounding box center [286, 217] width 179 height 14
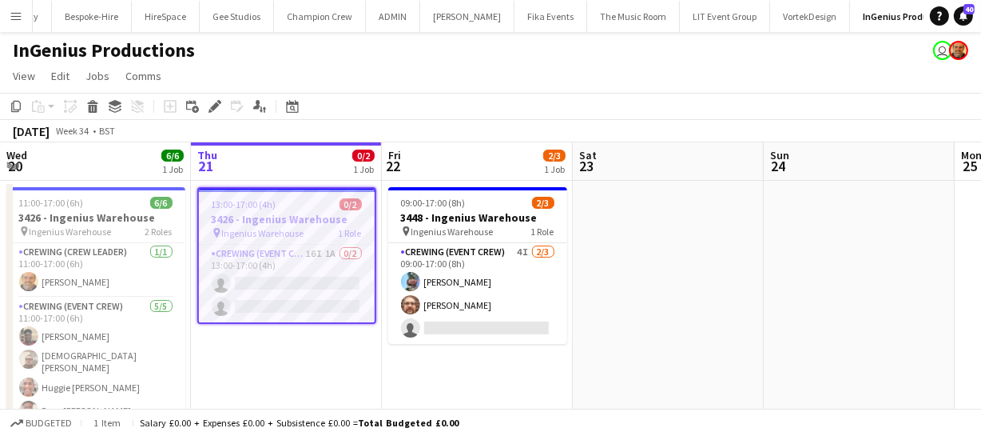
click at [256, 217] on h3 "3426 - Ingenius Warehouse" at bounding box center [287, 219] width 176 height 14
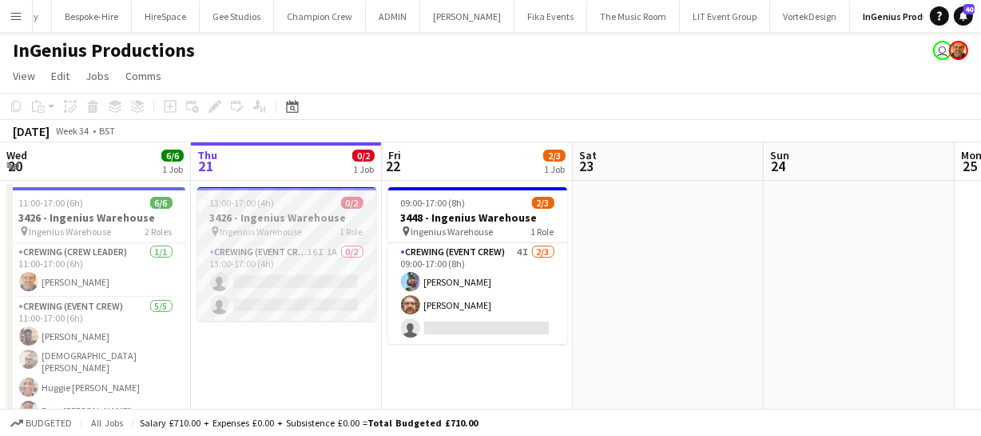
click at [256, 217] on h3 "3426 - Ingenius Warehouse" at bounding box center [286, 217] width 179 height 14
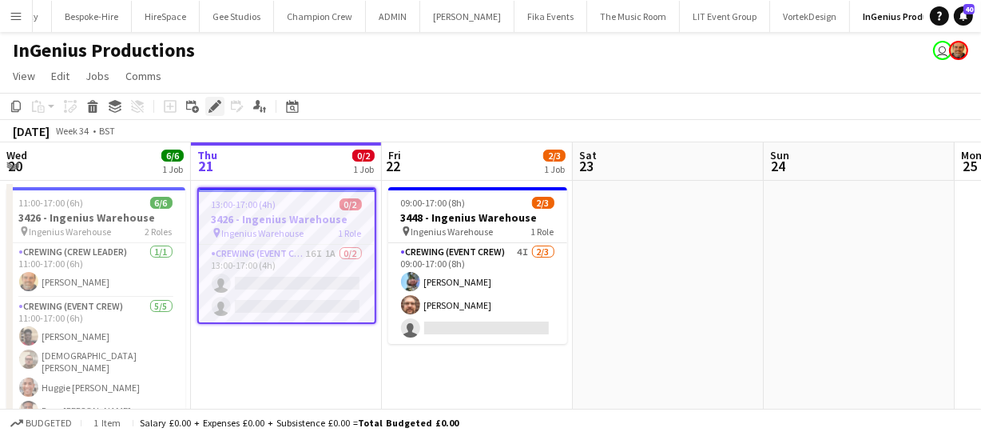
click at [220, 112] on icon "Edit" at bounding box center [215, 106] width 13 height 13
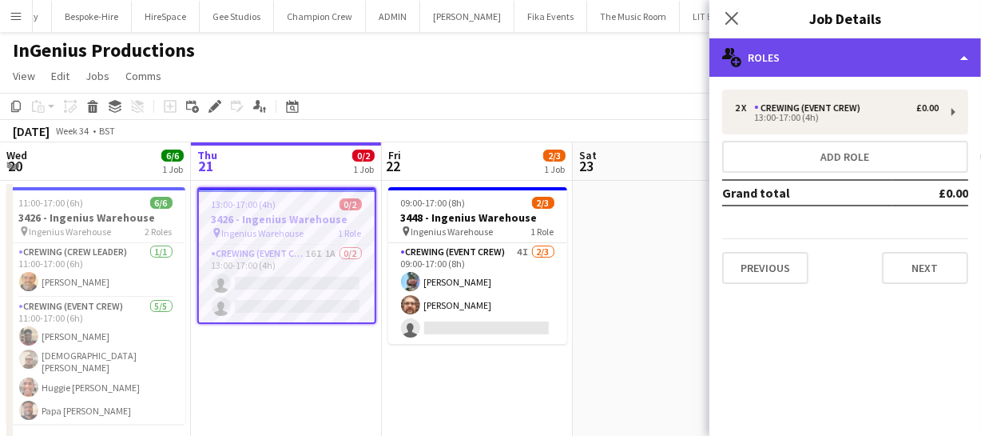
click at [871, 69] on div "multiple-users-add Roles" at bounding box center [846, 57] width 272 height 38
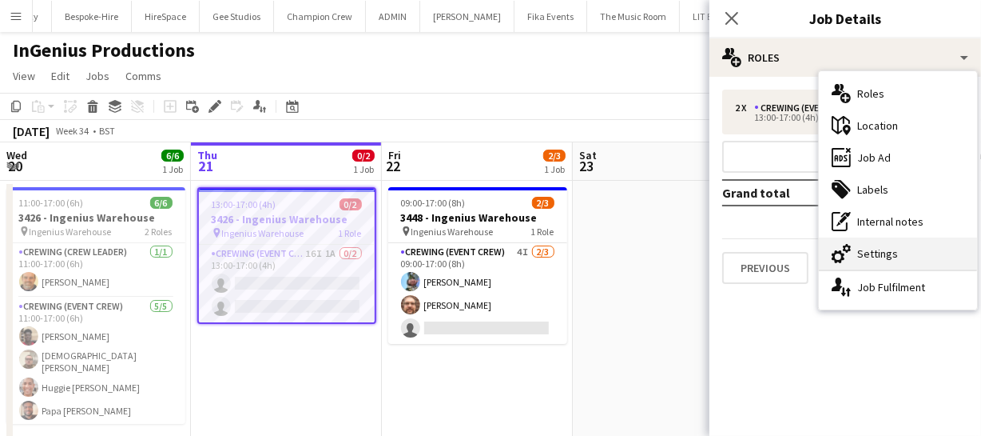
click at [877, 259] on div "cog-double-3 Settings" at bounding box center [898, 253] width 158 height 32
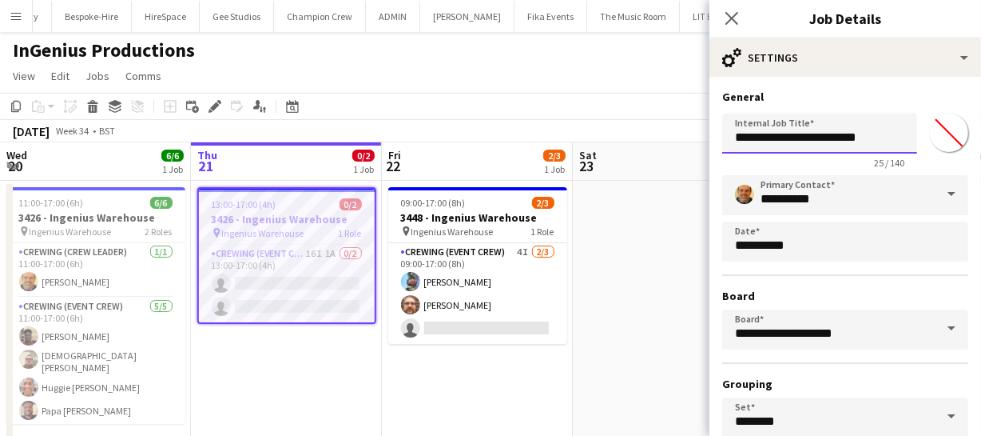
click at [762, 139] on input "**********" at bounding box center [819, 133] width 195 height 40
type input "**********"
click at [730, 19] on icon at bounding box center [731, 17] width 15 height 15
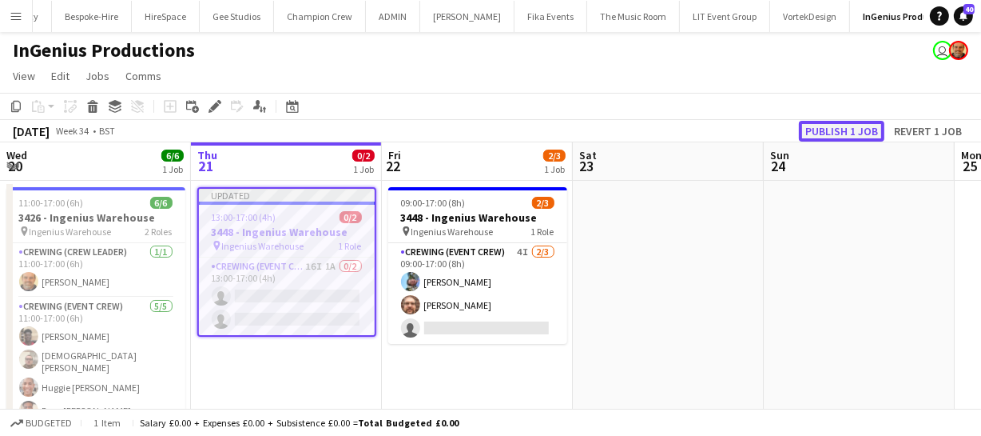
click at [865, 128] on button "Publish 1 job" at bounding box center [842, 131] width 86 height 21
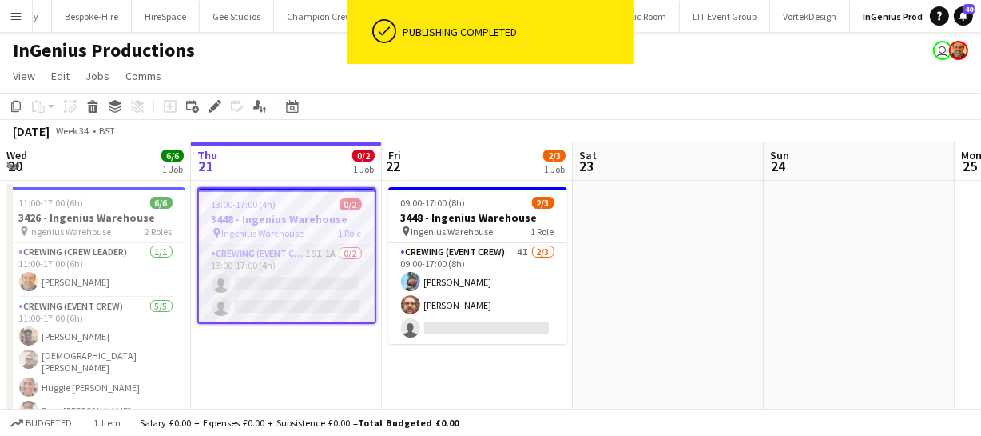
click at [303, 294] on app-card-role "Crewing (Event Crew) 16I 1A 0/2 13:00-17:00 (4h) single-neutral-actions single-…" at bounding box center [287, 284] width 176 height 78
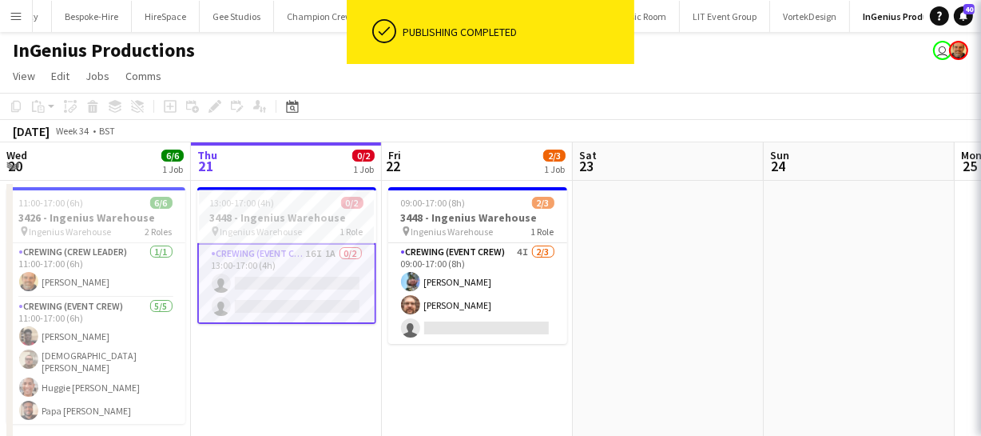
scroll to position [0, 574]
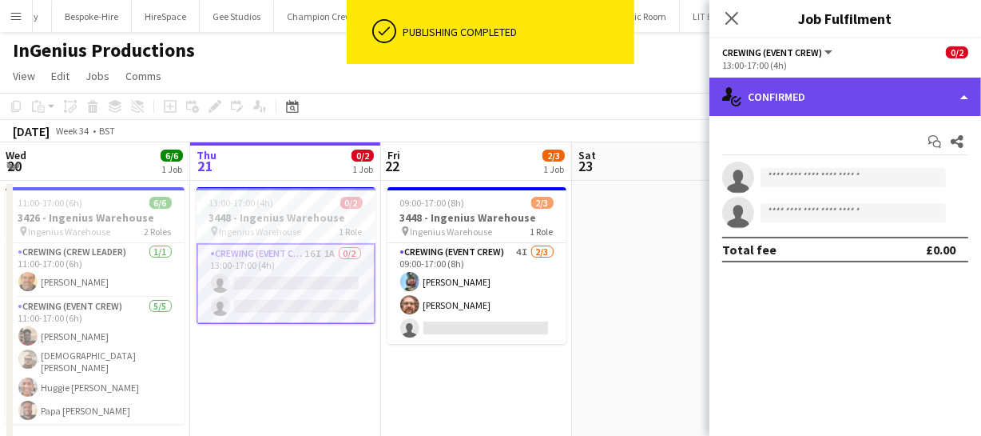
click at [824, 105] on div "single-neutral-actions-check-2 Confirmed" at bounding box center [846, 97] width 272 height 38
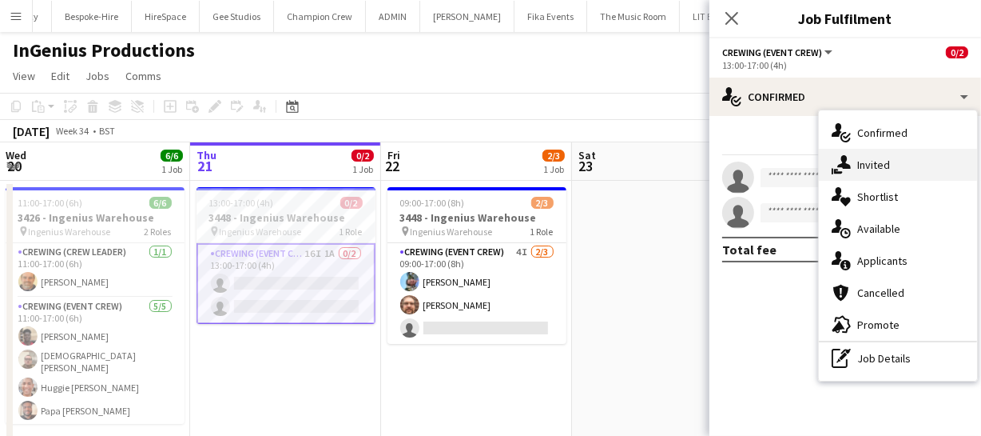
click at [871, 163] on div "single-neutral-actions-share-1 Invited" at bounding box center [898, 165] width 158 height 32
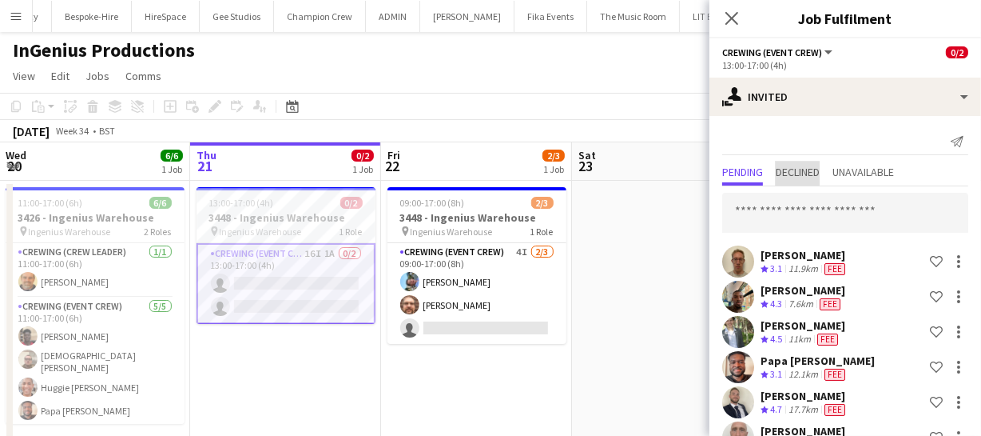
click at [789, 169] on span "Declined" at bounding box center [798, 171] width 44 height 11
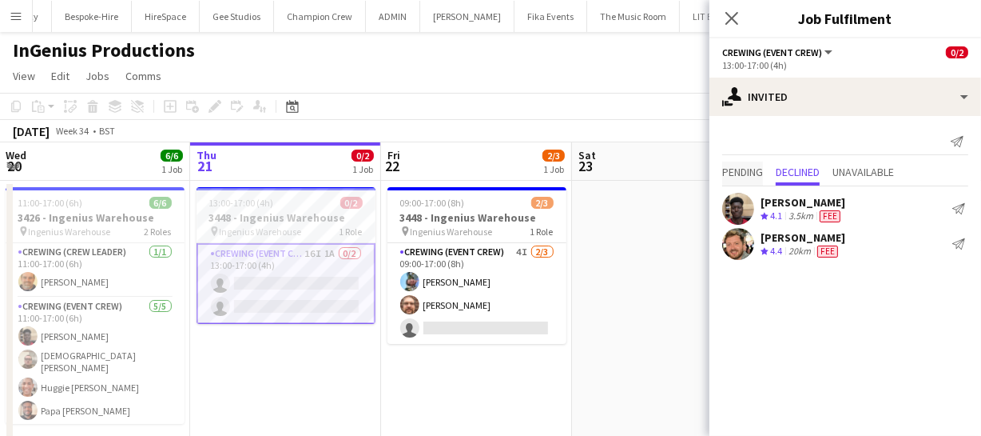
click at [726, 175] on span "Pending" at bounding box center [742, 171] width 41 height 11
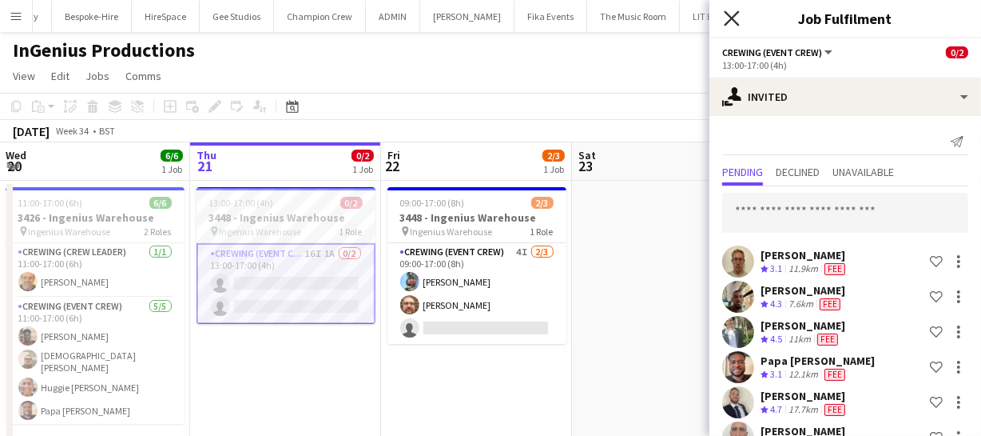
click at [736, 19] on icon "Close pop-in" at bounding box center [731, 17] width 15 height 15
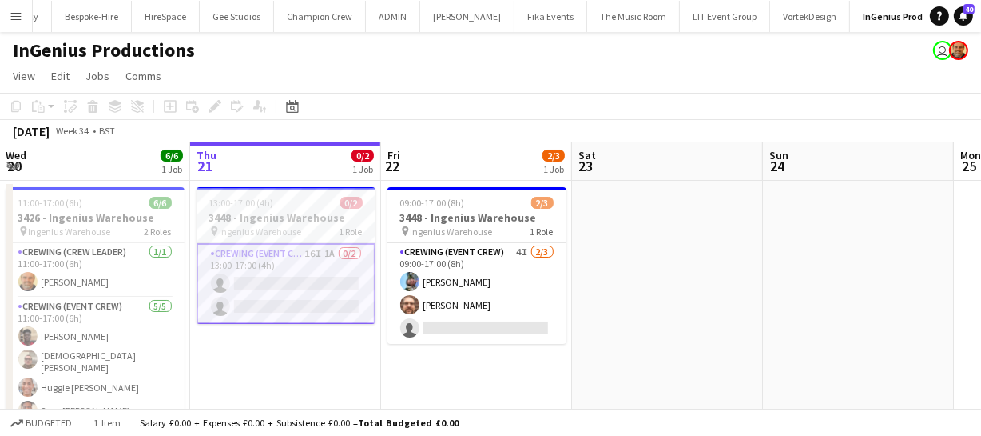
click at [281, 284] on app-card-role "Crewing (Event Crew) 16I 1A 0/2 13:00-17:00 (4h) single-neutral-actions single-…" at bounding box center [286, 283] width 179 height 81
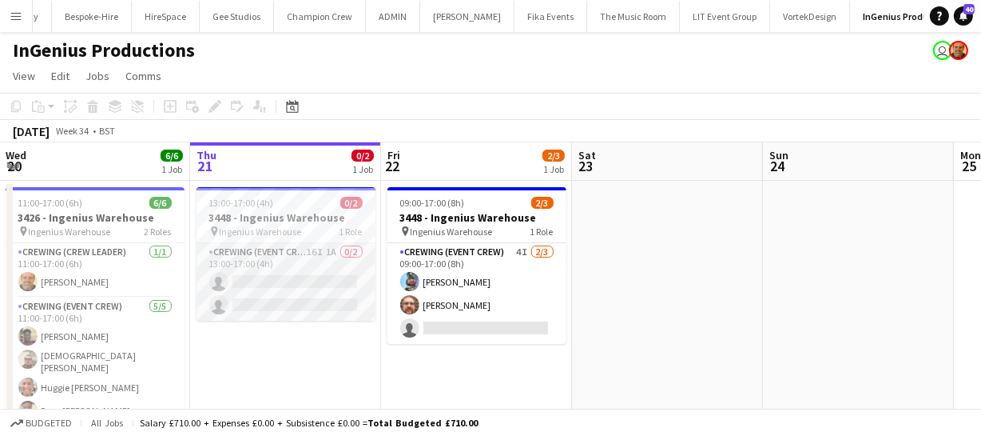
click at [281, 285] on app-card-role "Crewing (Event Crew) 16I 1A 0/2 13:00-17:00 (4h) single-neutral-actions single-…" at bounding box center [286, 282] width 179 height 78
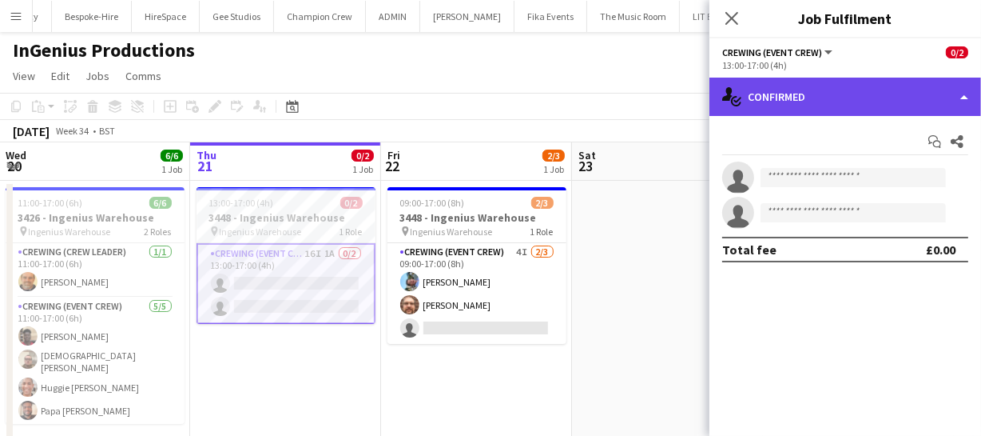
click at [855, 82] on div "single-neutral-actions-check-2 Confirmed" at bounding box center [846, 97] width 272 height 38
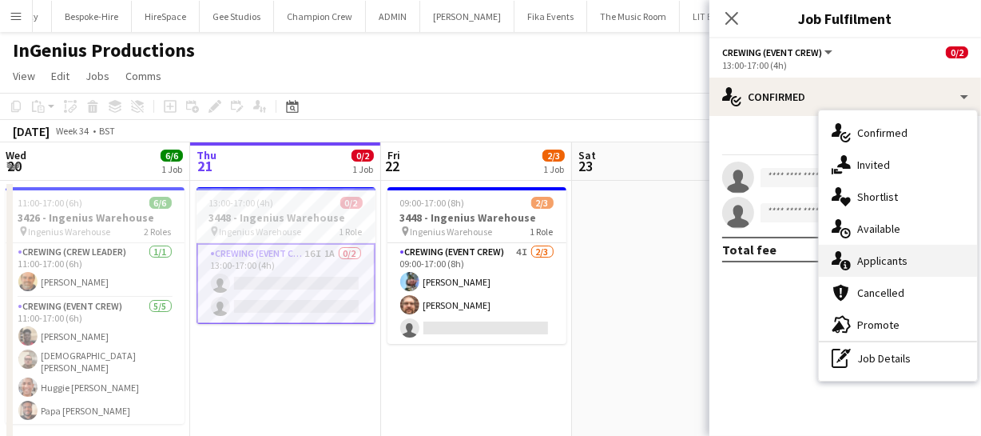
click at [895, 265] on div "single-neutral-actions-information Applicants" at bounding box center [898, 261] width 158 height 32
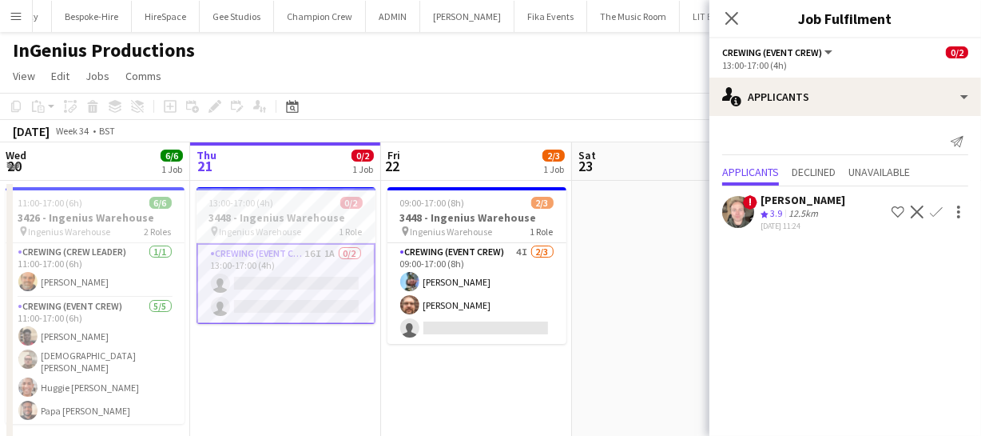
click at [936, 209] on app-icon "Confirm" at bounding box center [936, 211] width 13 height 13
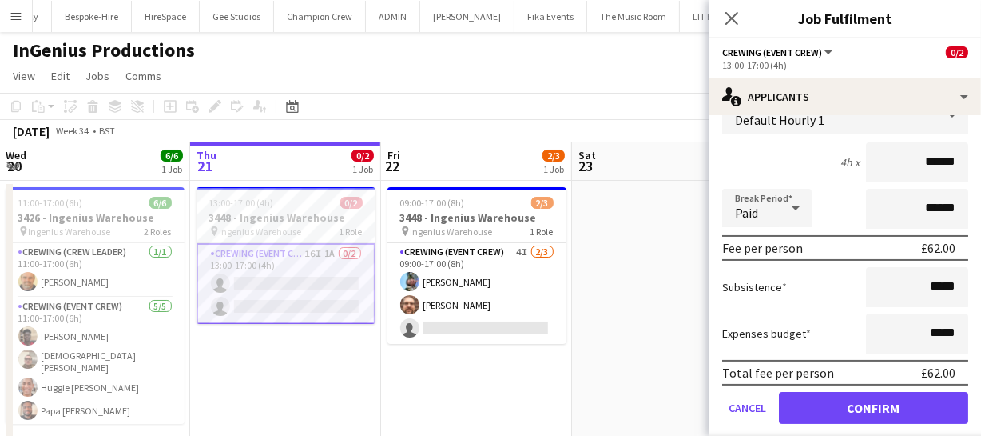
scroll to position [171, 0]
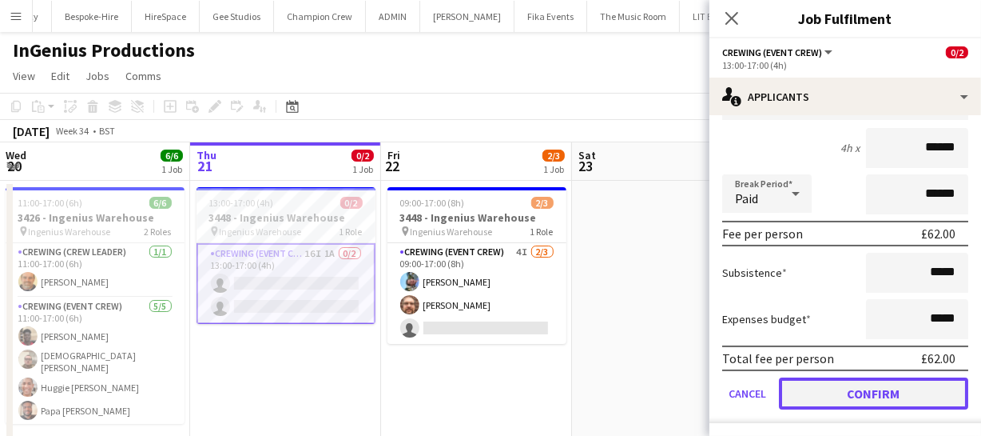
click at [897, 386] on button "Confirm" at bounding box center [873, 393] width 189 height 32
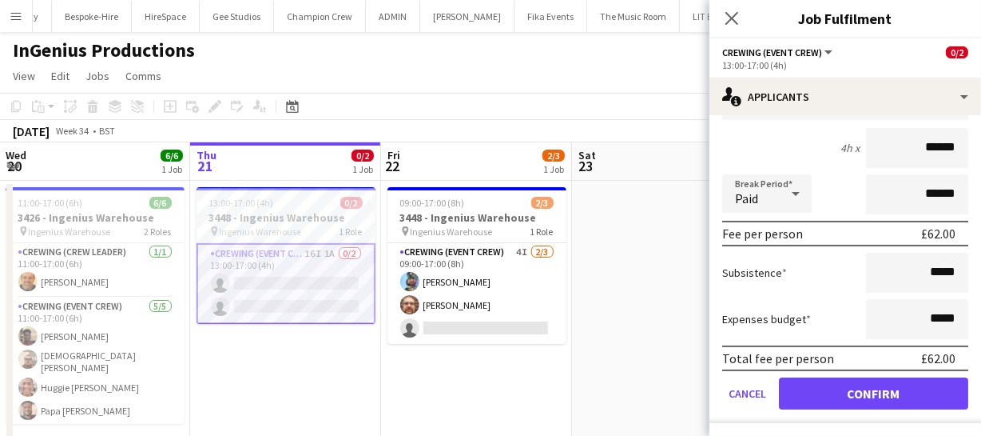
scroll to position [0, 0]
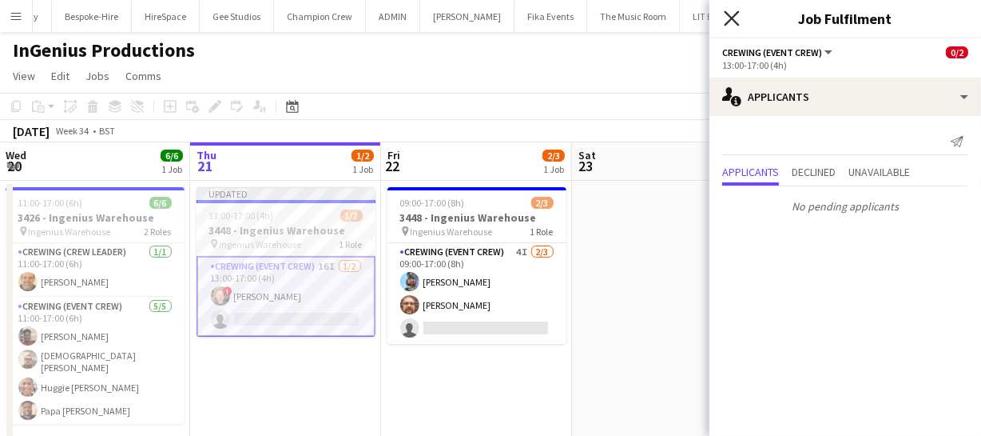
click at [734, 23] on icon "Close pop-in" at bounding box center [731, 17] width 15 height 15
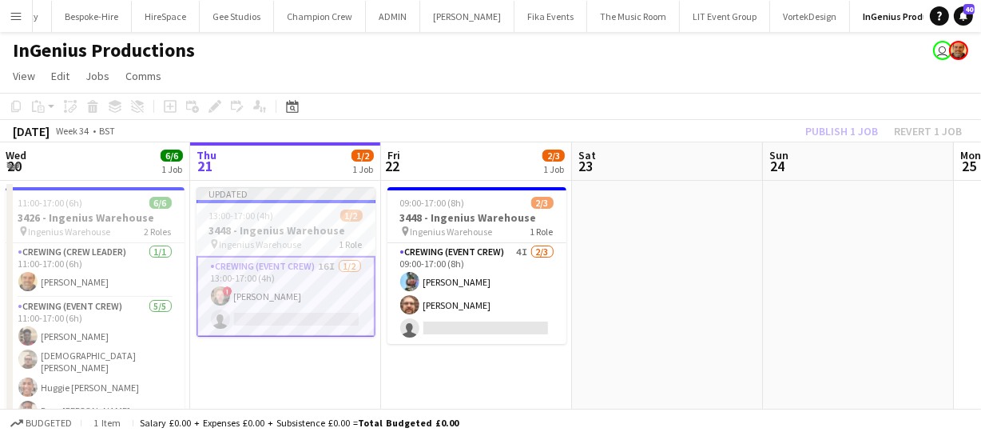
click at [838, 133] on div "Publish 1 job Revert 1 job" at bounding box center [883, 131] width 195 height 21
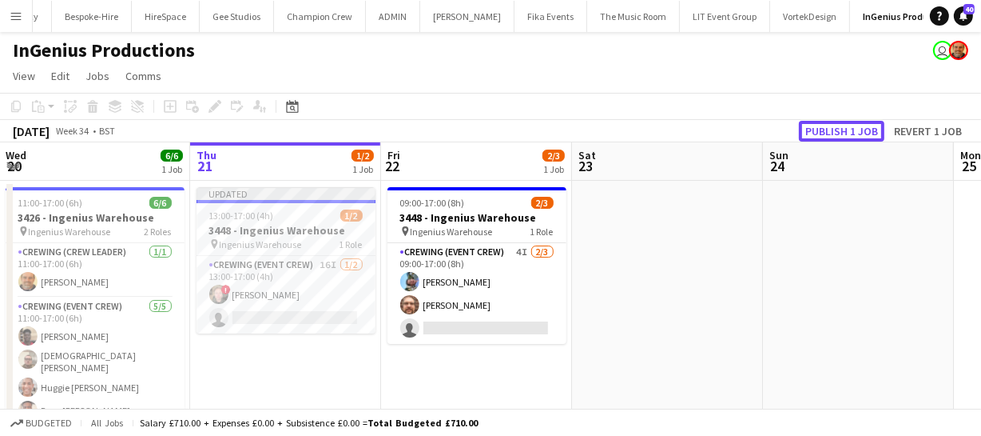
click at [838, 133] on button "Publish 1 job" at bounding box center [842, 131] width 86 height 21
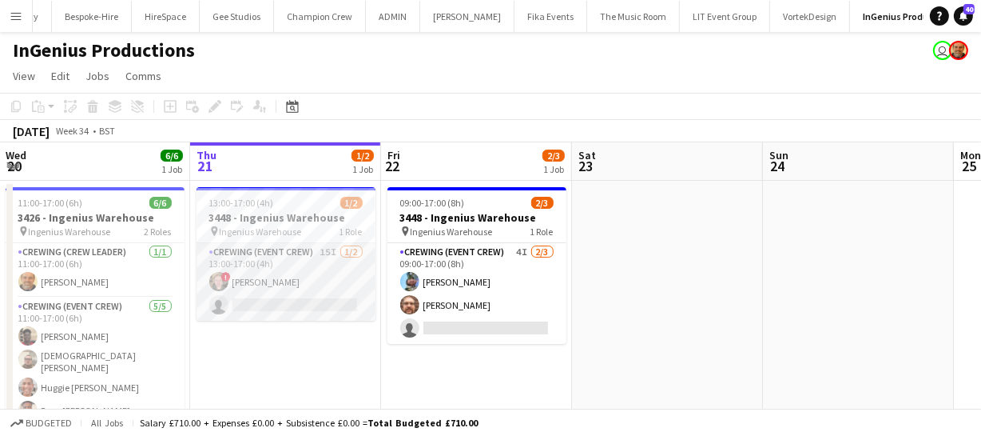
click at [296, 286] on app-card-role "Crewing (Event Crew) 15I [DATE] 13:00-17:00 (4h) ! [PERSON_NAME] single-neutral…" at bounding box center [286, 282] width 179 height 78
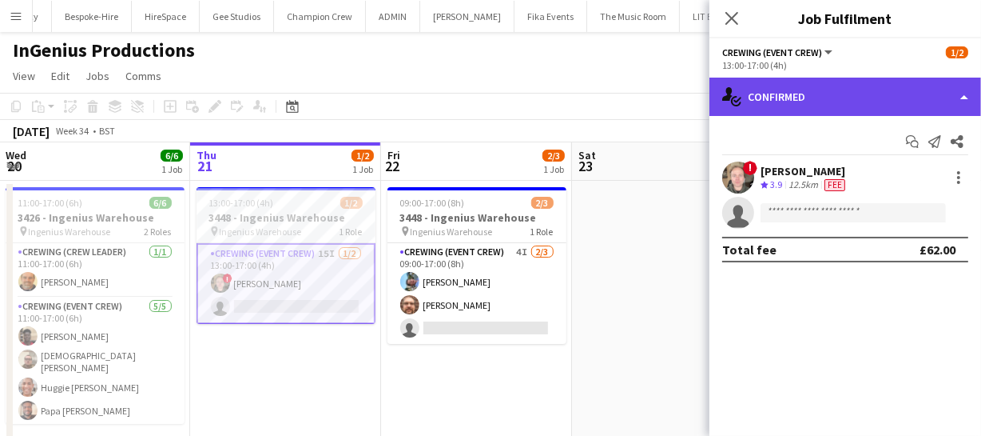
click at [911, 100] on div "single-neutral-actions-check-2 Confirmed" at bounding box center [846, 97] width 272 height 38
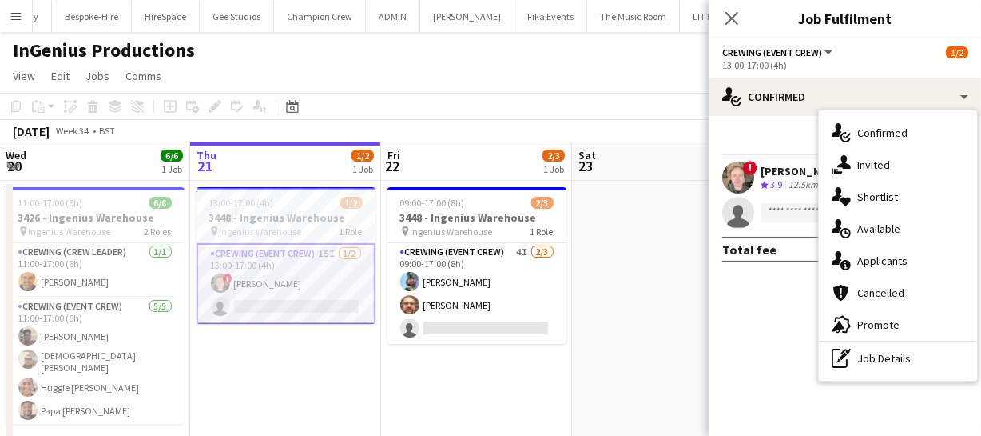
click at [901, 157] on div "single-neutral-actions-share-1 Invited" at bounding box center [898, 165] width 158 height 32
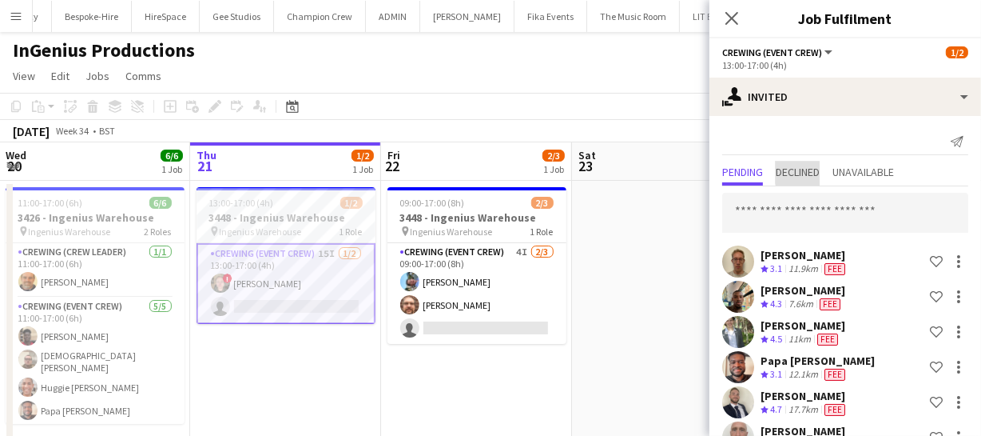
click at [820, 171] on span "Declined" at bounding box center [798, 171] width 44 height 11
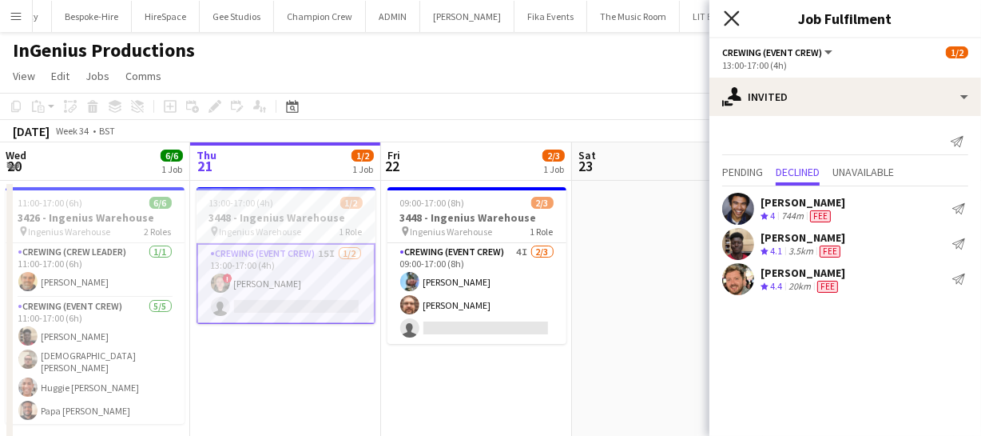
click at [730, 17] on icon "Close pop-in" at bounding box center [731, 17] width 15 height 15
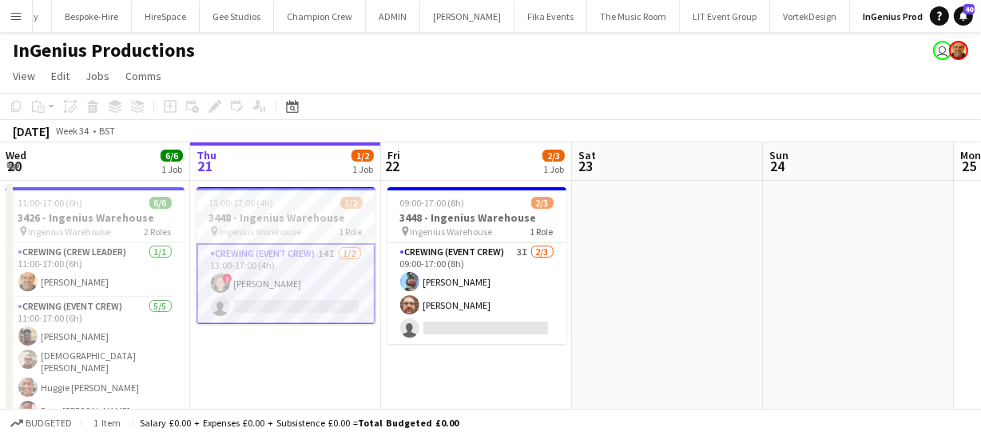
click at [264, 292] on app-card-role "Crewing (Event Crew) 14I [DATE] 13:00-17:00 (4h) ! [PERSON_NAME] single-neutral…" at bounding box center [286, 283] width 179 height 81
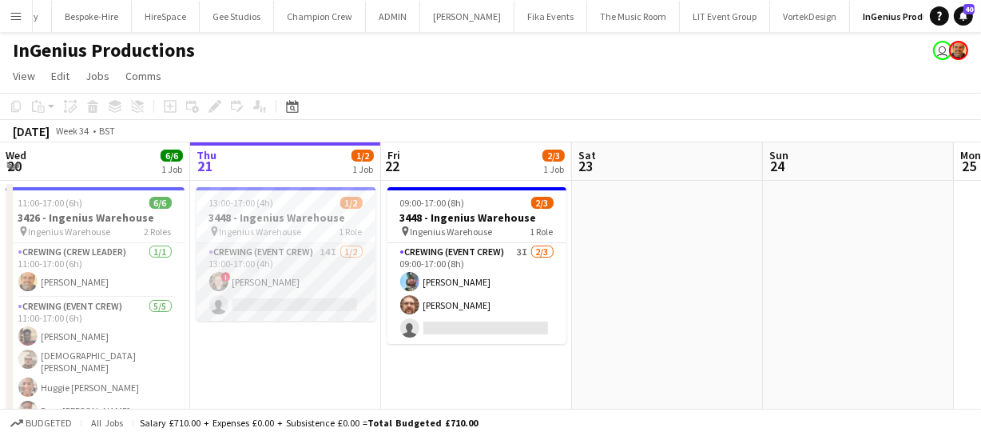
scroll to position [0, 575]
click at [292, 292] on app-card-role "Crewing (Event Crew) 14I [DATE] 13:00-17:00 (4h) ! [PERSON_NAME] single-neutral…" at bounding box center [284, 282] width 179 height 78
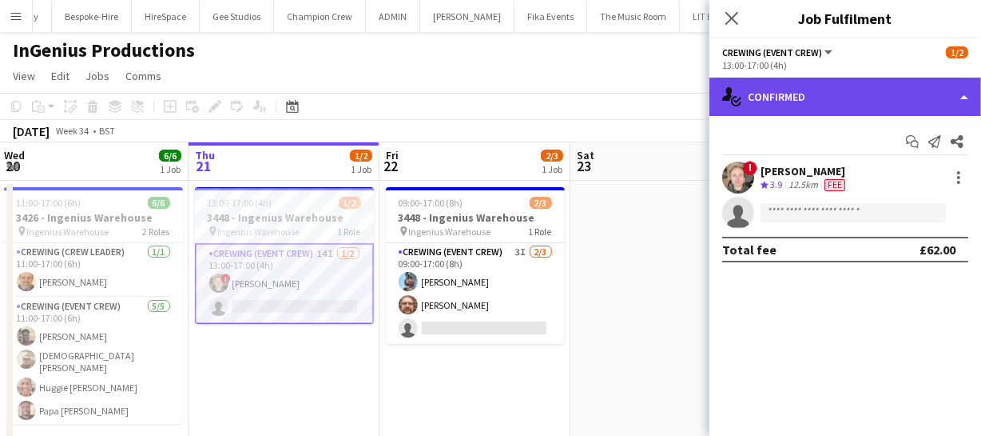
click at [898, 105] on div "single-neutral-actions-check-2 Confirmed" at bounding box center [846, 97] width 272 height 38
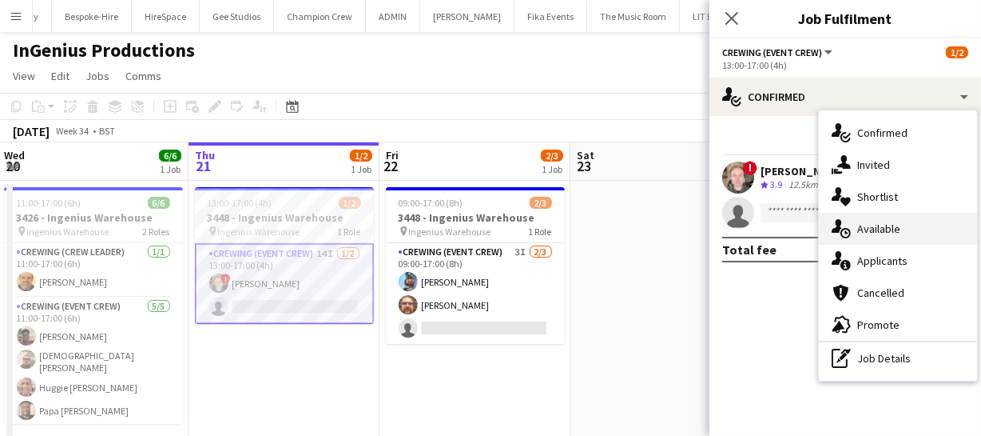
click at [873, 220] on div "single-neutral-actions-upload Available" at bounding box center [898, 229] width 158 height 32
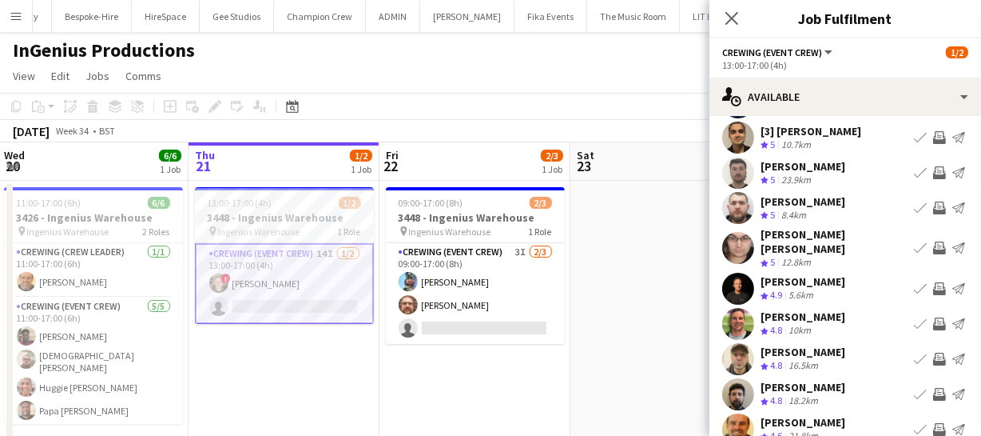
scroll to position [124, 0]
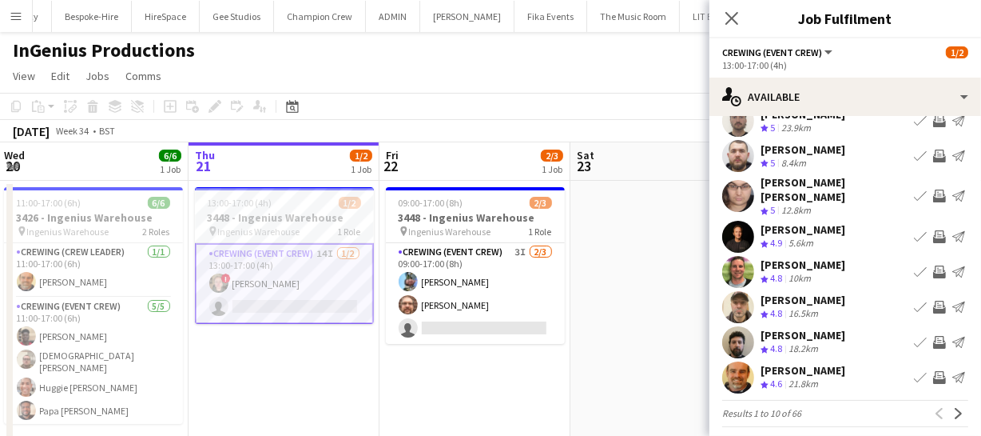
click at [933, 300] on app-icon "Invite crew" at bounding box center [939, 306] width 13 height 13
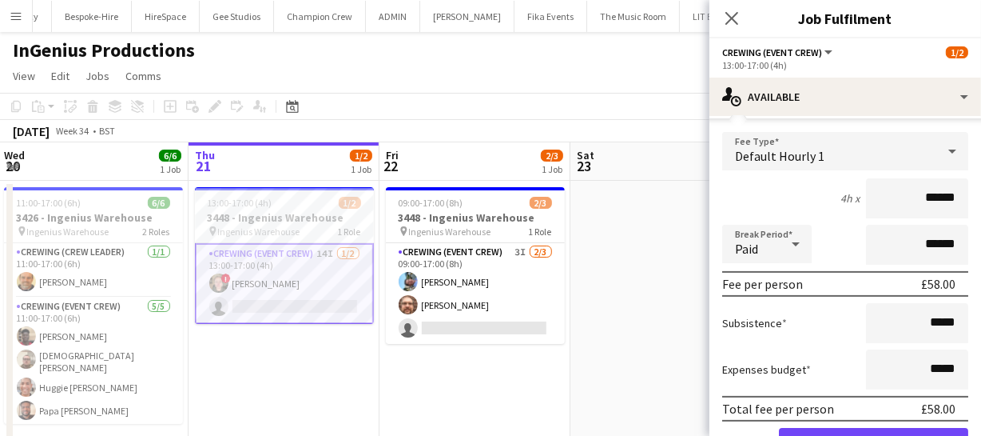
scroll to position [485, 0]
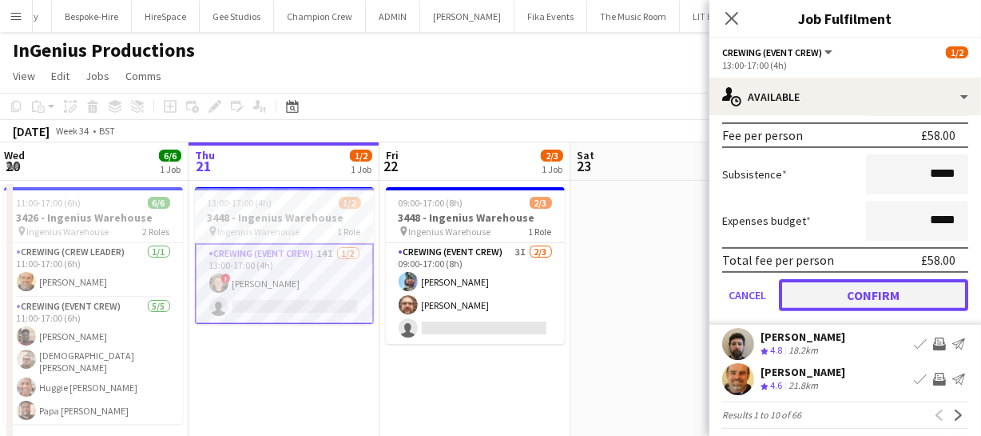
click at [925, 283] on button "Confirm" at bounding box center [873, 295] width 189 height 32
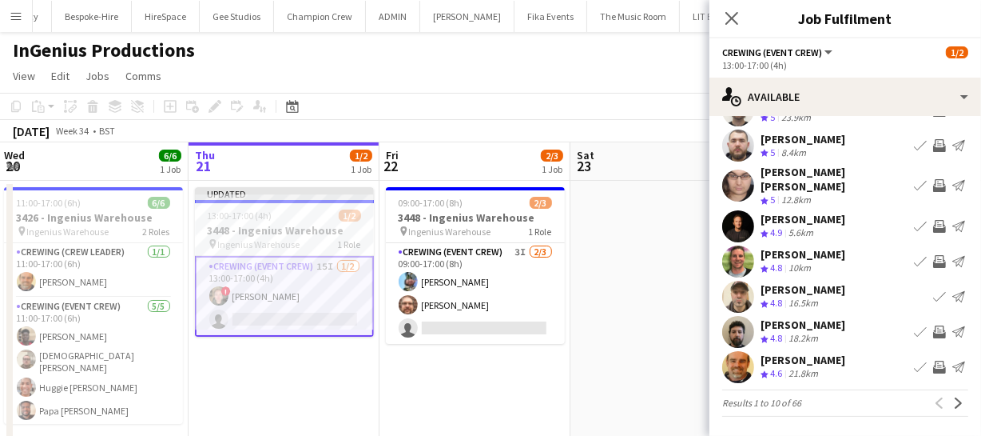
scroll to position [124, 0]
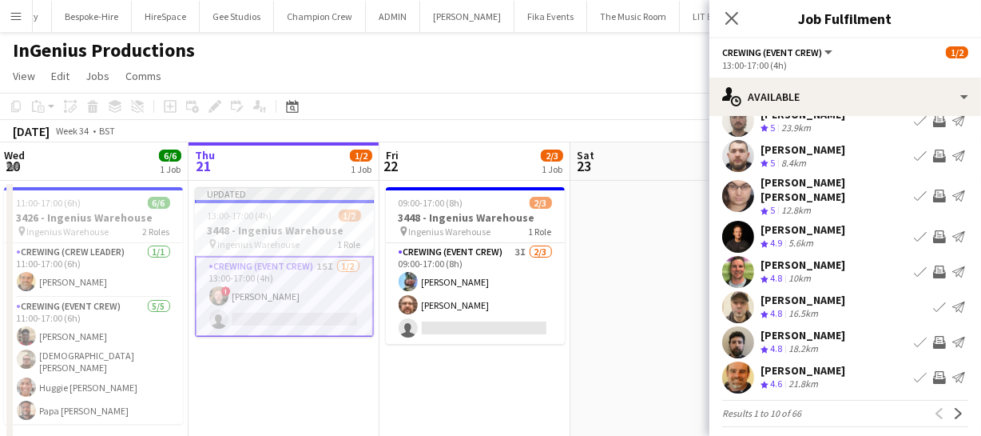
click at [933, 336] on app-icon "Invite crew" at bounding box center [939, 342] width 13 height 13
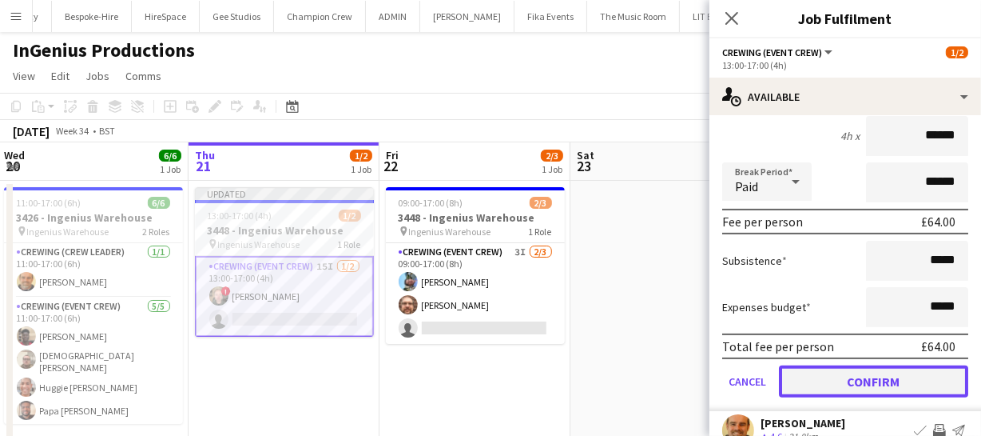
click at [905, 368] on button "Confirm" at bounding box center [873, 381] width 189 height 32
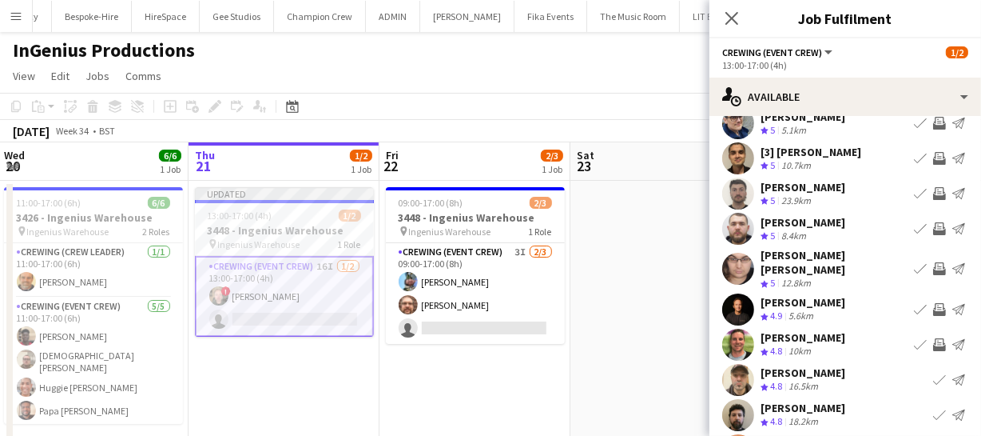
scroll to position [0, 0]
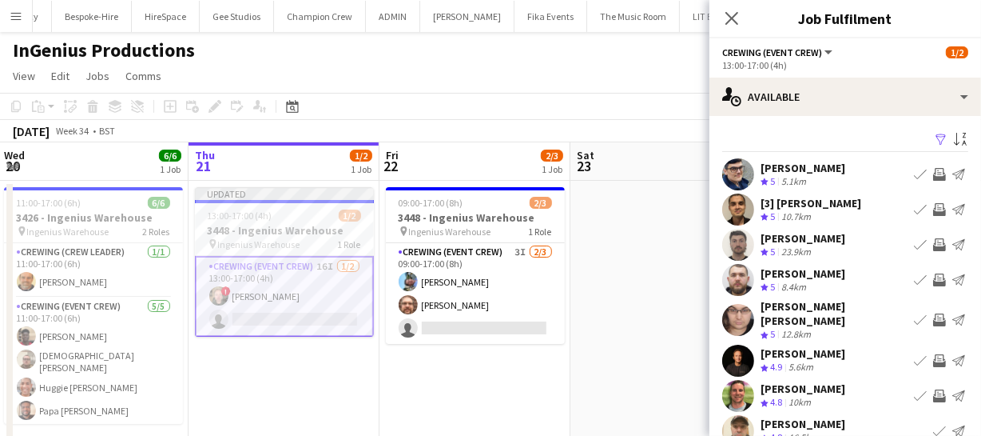
click at [933, 276] on app-icon "Invite crew" at bounding box center [939, 279] width 13 height 13
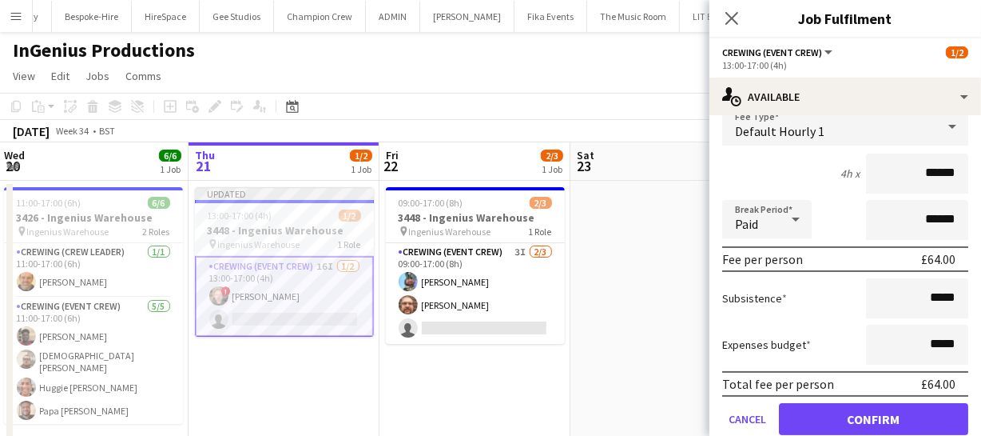
scroll to position [217, 0]
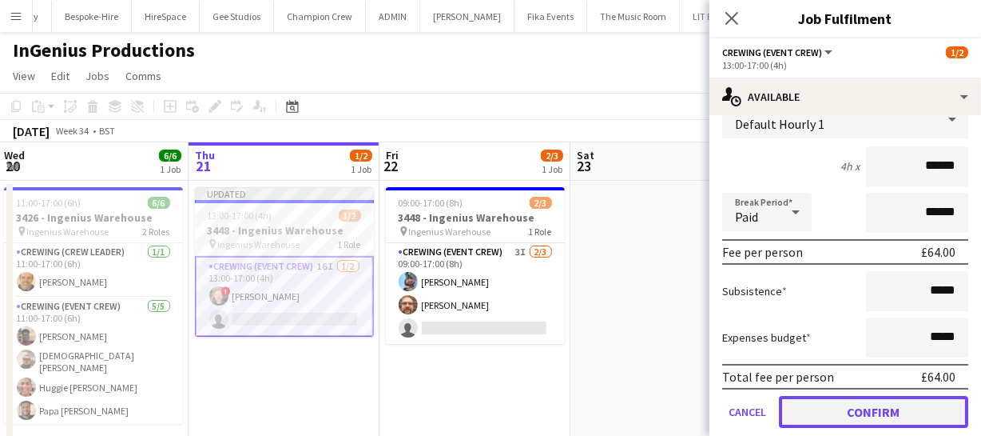
click at [885, 406] on button "Confirm" at bounding box center [873, 412] width 189 height 32
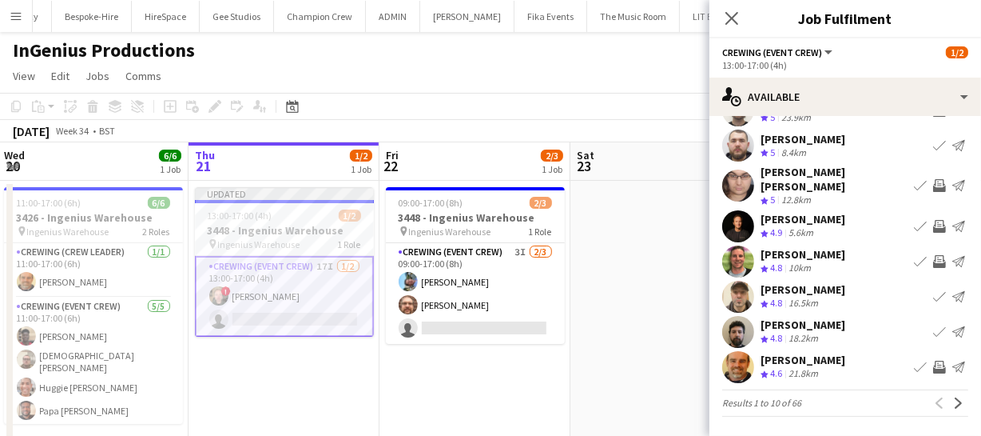
scroll to position [124, 0]
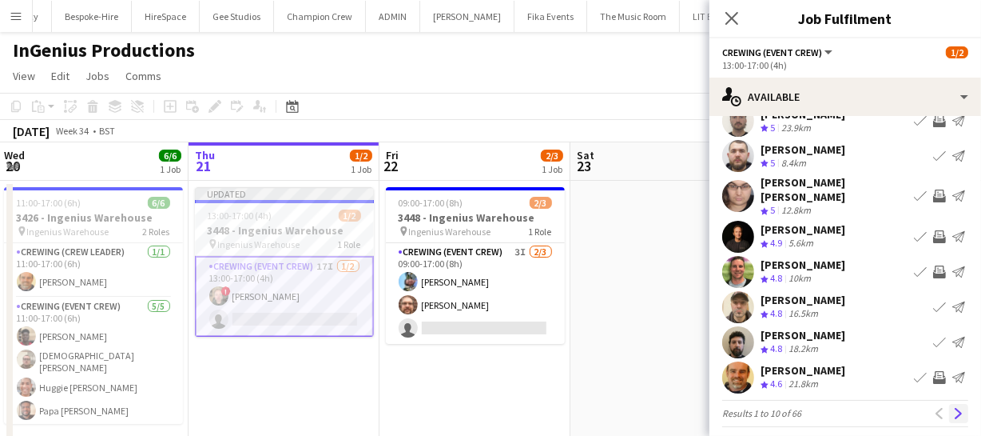
click at [953, 408] on app-icon "Next" at bounding box center [958, 413] width 11 height 11
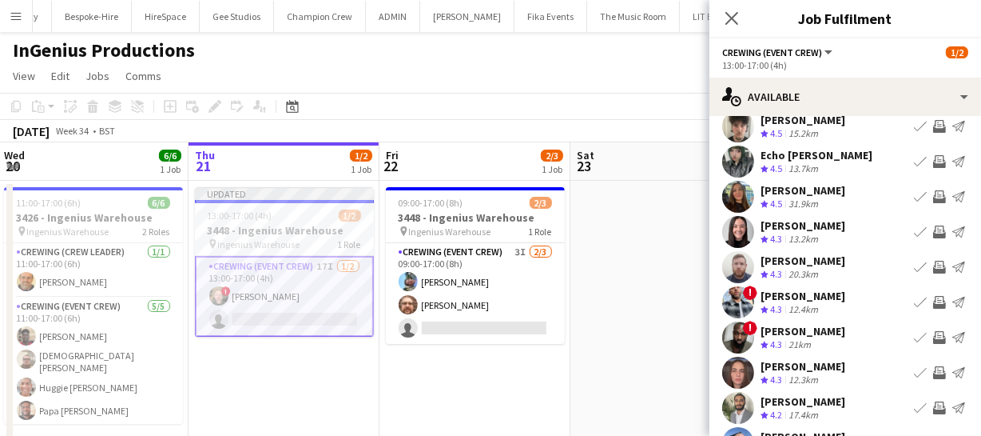
scroll to position [72, 0]
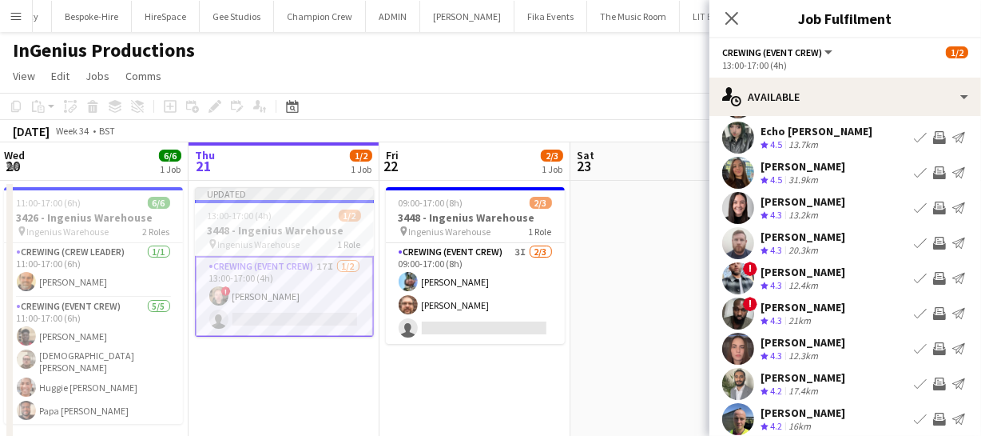
click at [932, 248] on button "Invite crew" at bounding box center [939, 242] width 19 height 19
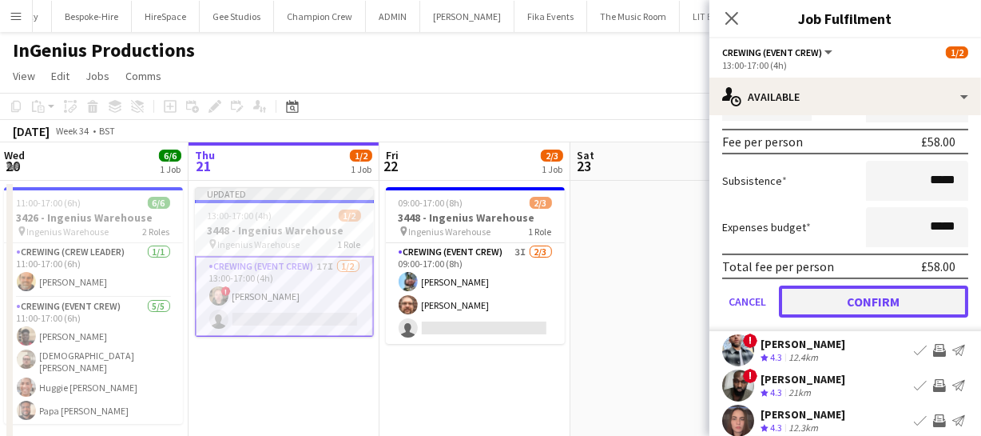
click at [901, 304] on button "Confirm" at bounding box center [873, 301] width 189 height 32
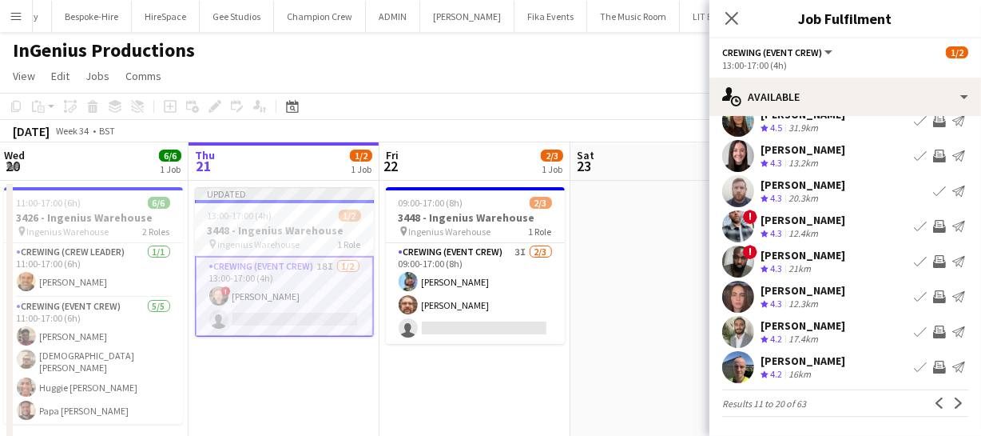
scroll to position [124, 0]
click at [933, 222] on app-icon "Invite crew" at bounding box center [939, 226] width 13 height 13
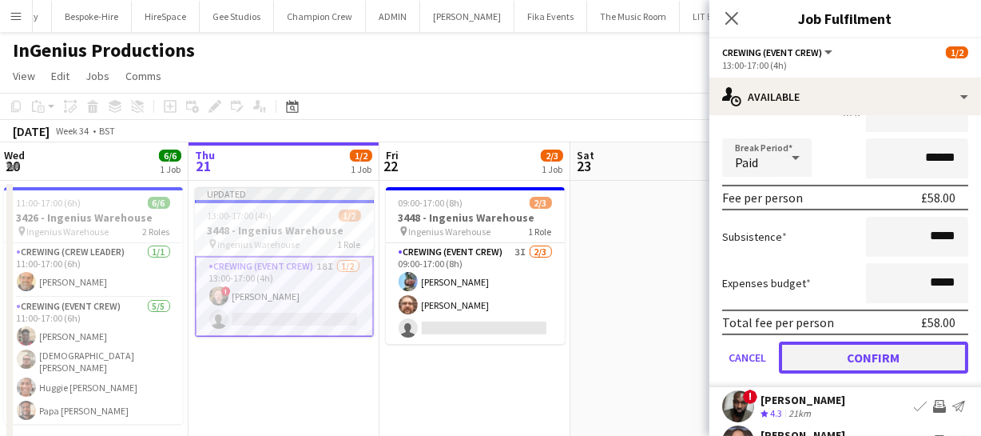
click at [883, 343] on button "Confirm" at bounding box center [873, 357] width 189 height 32
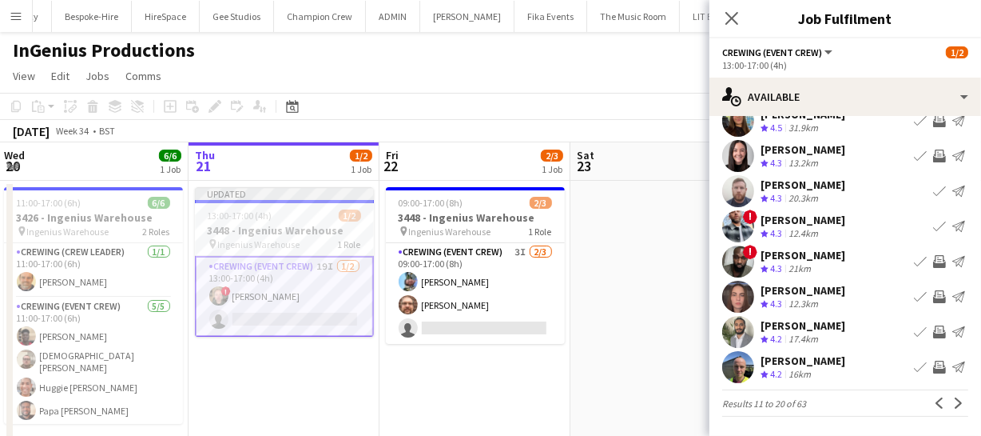
click at [933, 327] on app-icon "Invite crew" at bounding box center [939, 331] width 13 height 13
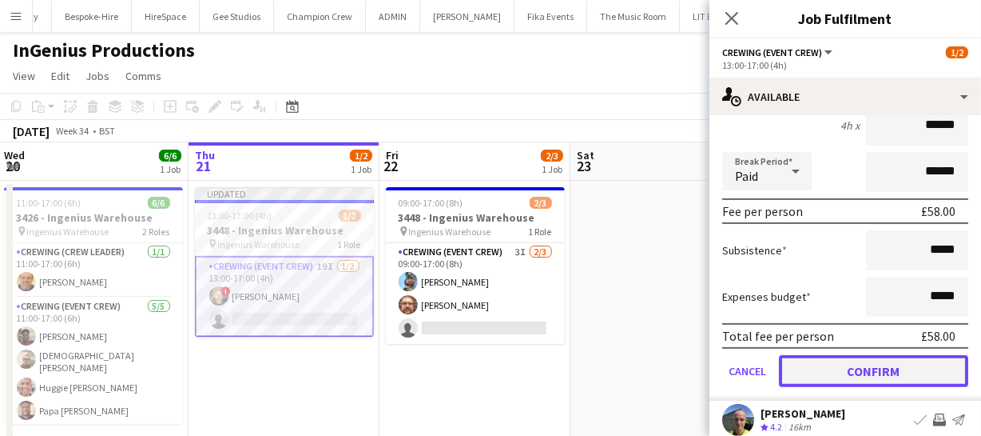
click at [911, 372] on button "Confirm" at bounding box center [873, 371] width 189 height 32
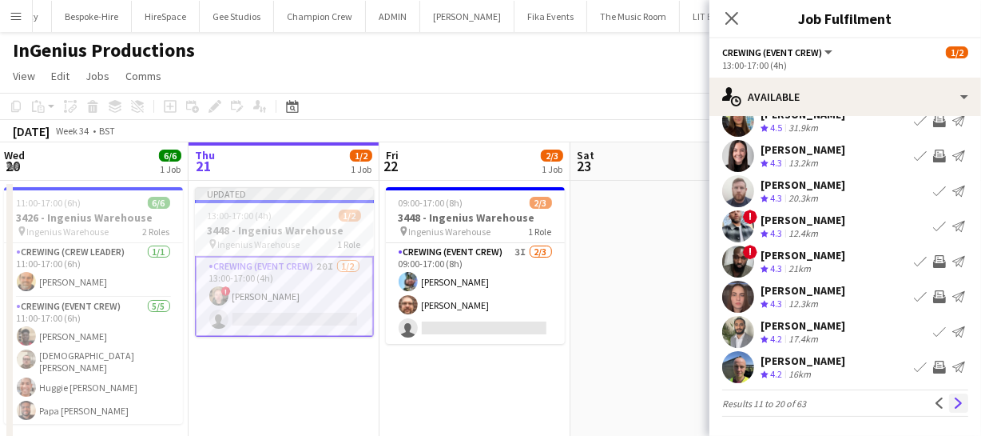
click at [953, 403] on app-icon "Next" at bounding box center [958, 402] width 11 height 11
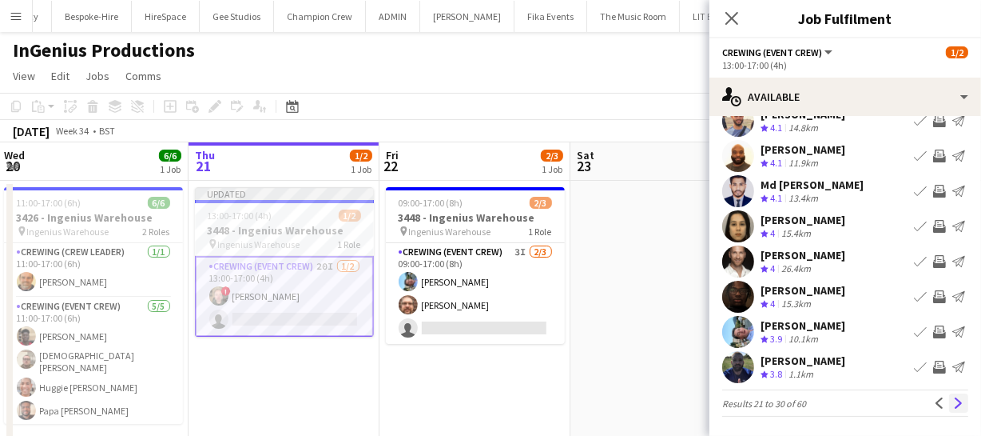
click at [953, 405] on app-icon "Next" at bounding box center [958, 402] width 11 height 11
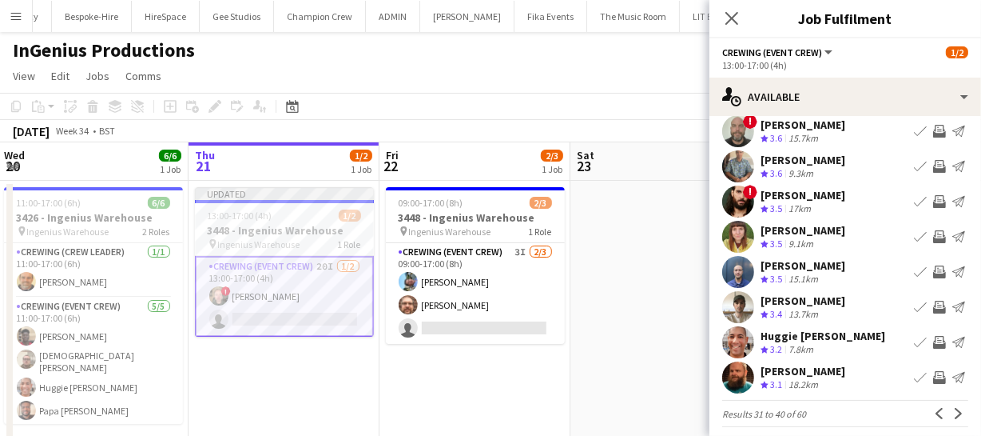
scroll to position [133, 0]
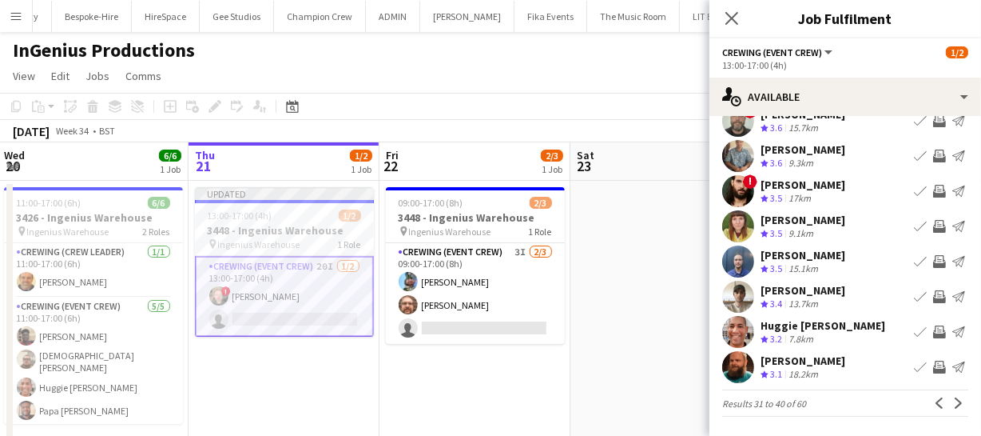
click at [933, 255] on app-icon "Invite crew" at bounding box center [939, 261] width 13 height 13
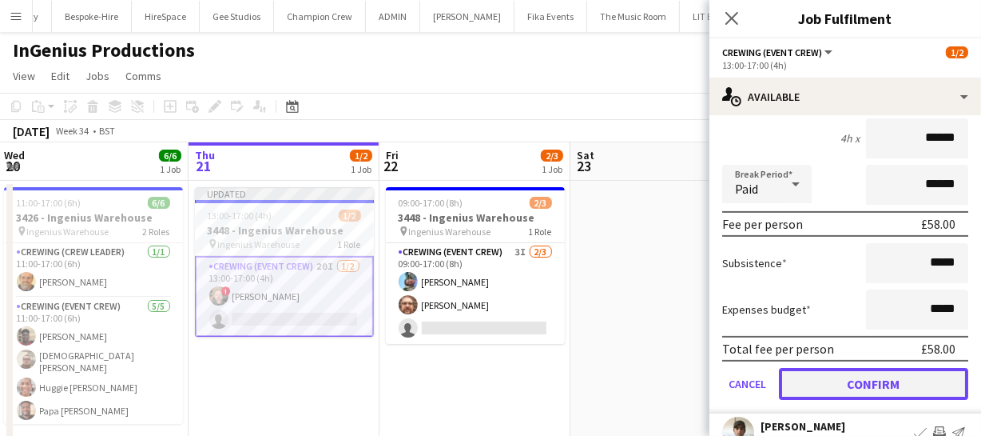
click at [903, 383] on button "Confirm" at bounding box center [873, 384] width 189 height 32
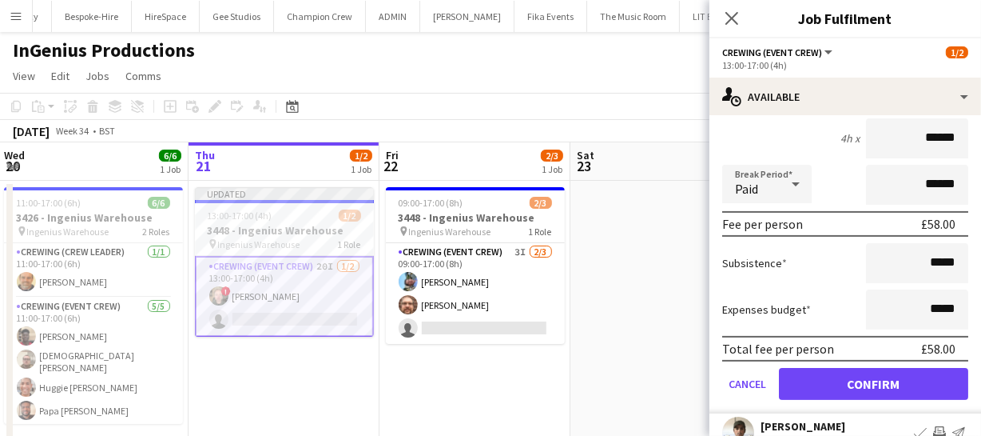
scroll to position [133, 0]
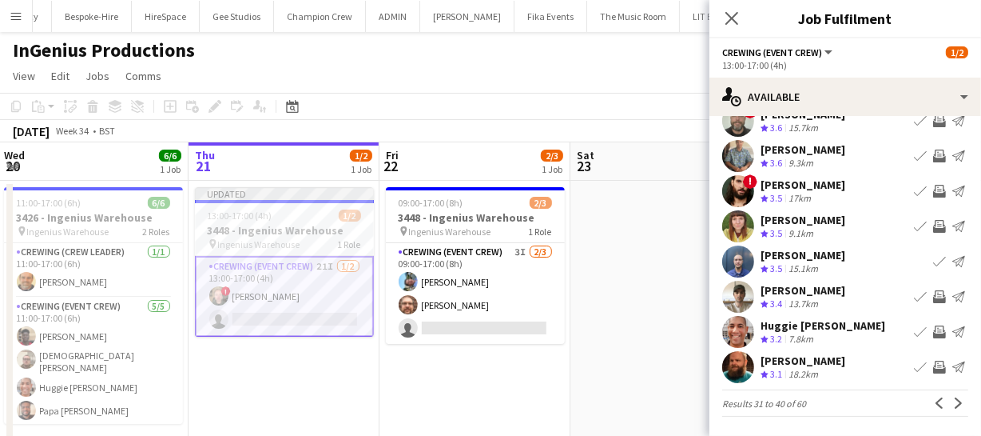
click at [933, 366] on app-icon "Invite crew" at bounding box center [939, 366] width 13 height 13
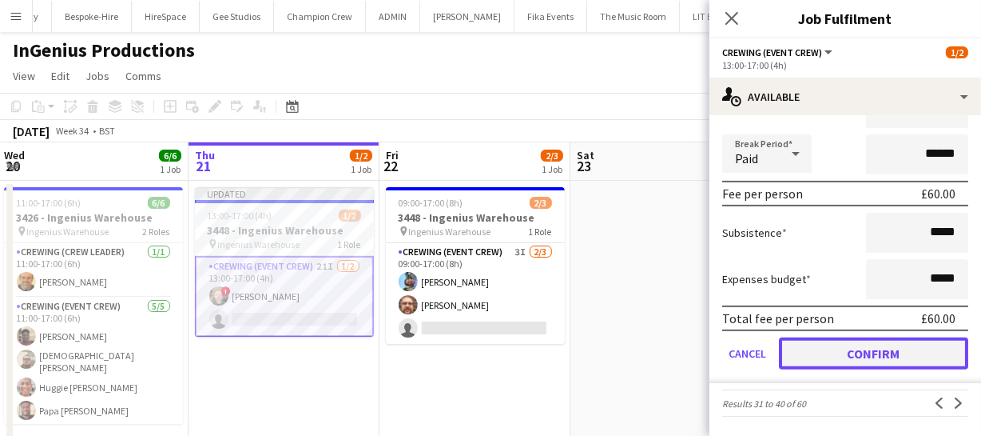
click at [925, 360] on button "Confirm" at bounding box center [873, 353] width 189 height 32
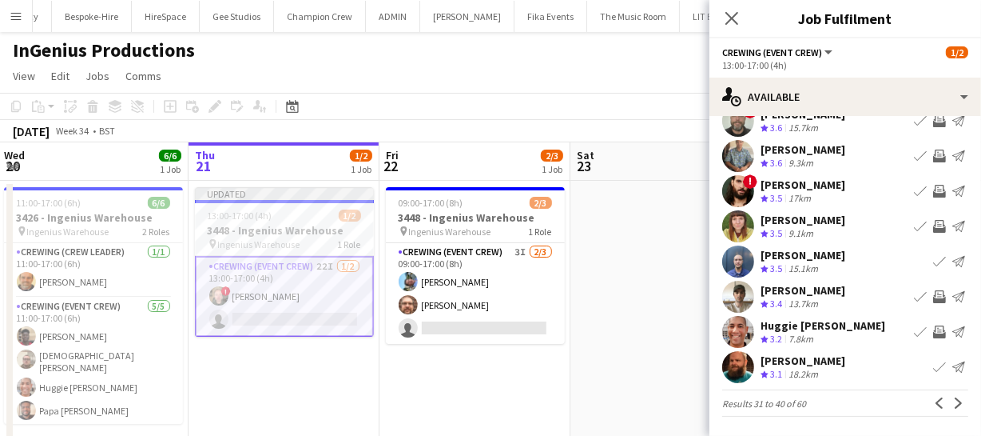
click at [933, 326] on app-icon "Invite crew" at bounding box center [939, 331] width 13 height 13
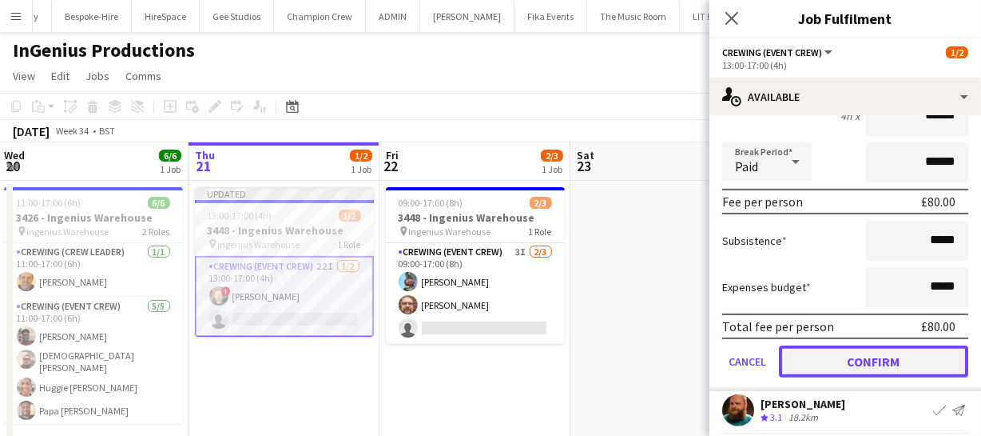
click at [916, 368] on button "Confirm" at bounding box center [873, 361] width 189 height 32
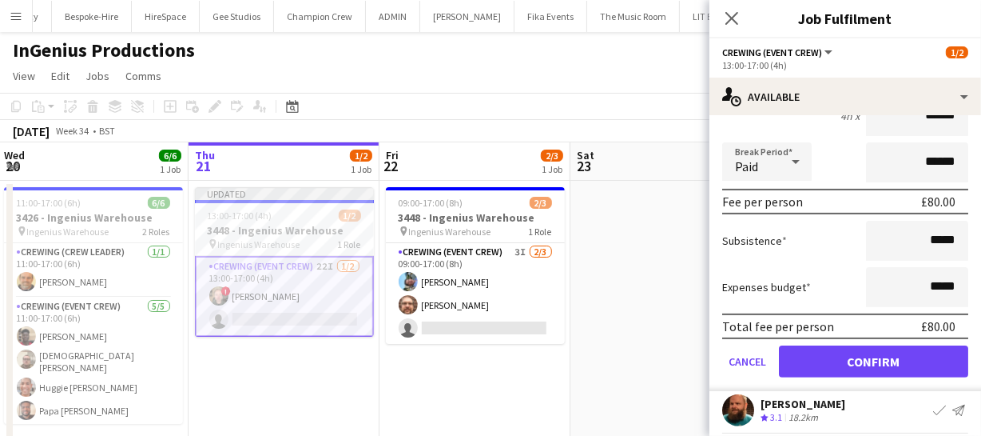
scroll to position [124, 0]
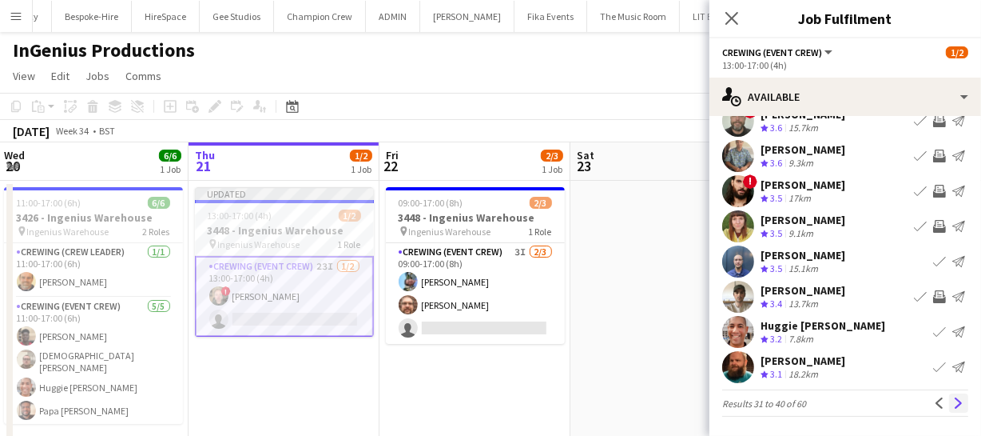
click at [953, 400] on app-icon "Next" at bounding box center [958, 402] width 11 height 11
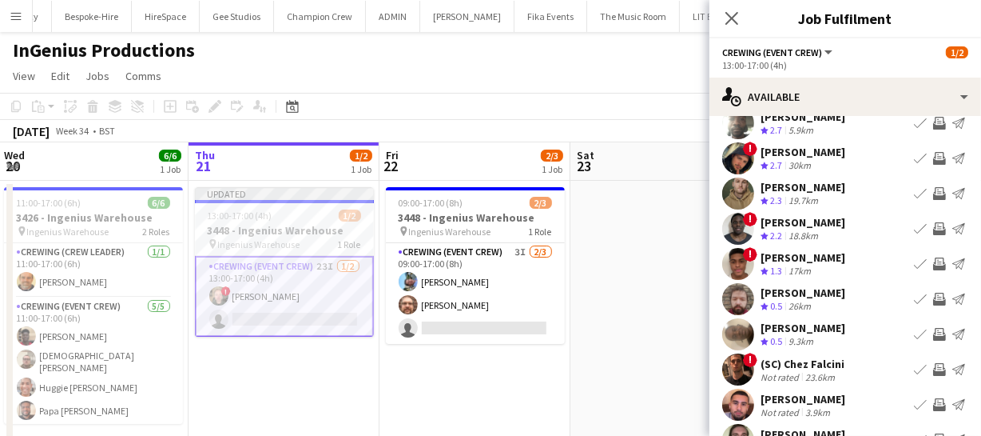
scroll to position [0, 0]
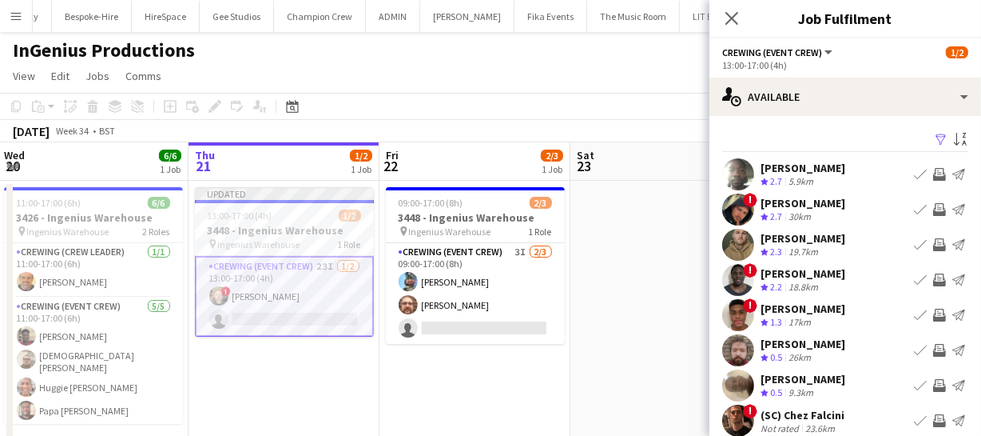
click at [933, 240] on app-icon "Invite crew" at bounding box center [939, 244] width 13 height 13
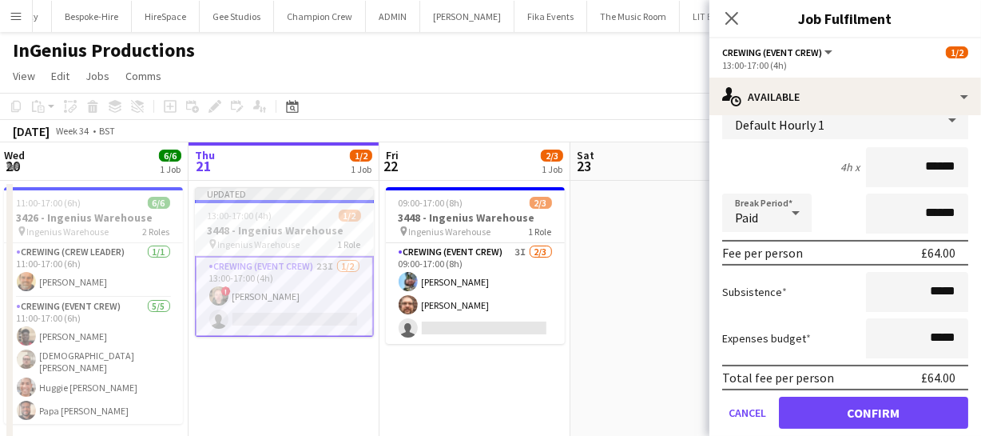
scroll to position [217, 0]
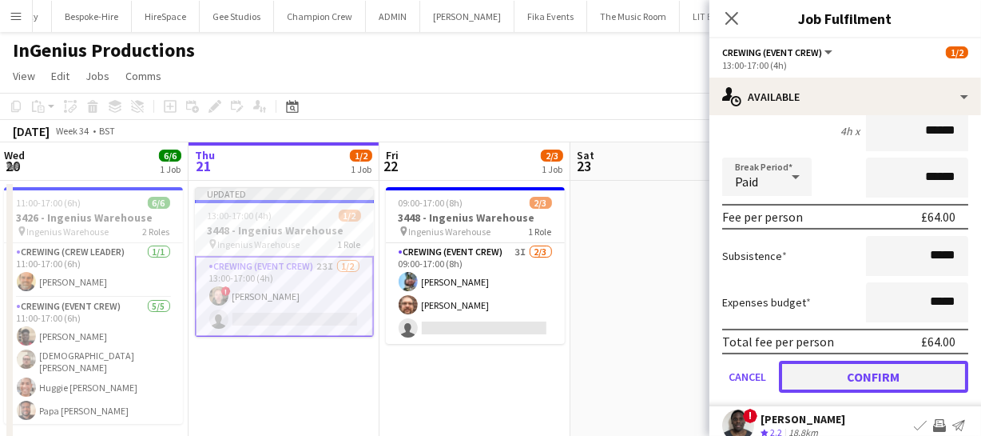
click at [891, 364] on button "Confirm" at bounding box center [873, 376] width 189 height 32
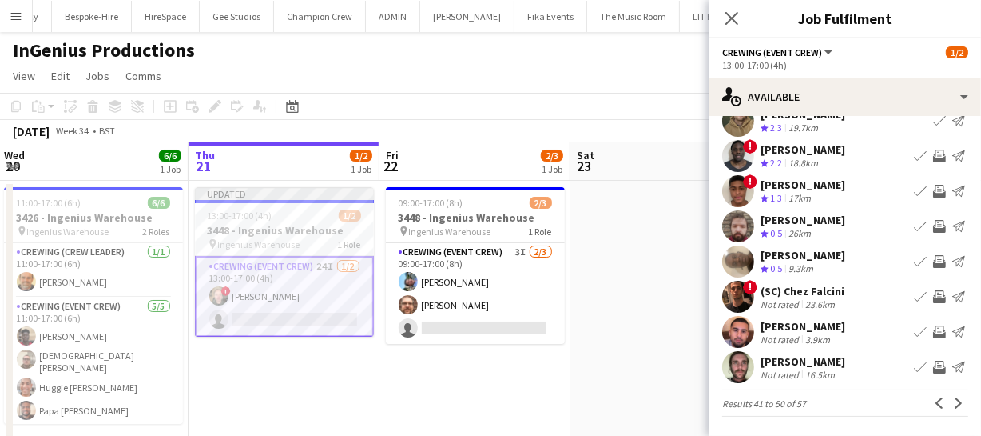
scroll to position [124, 0]
click at [953, 400] on app-icon "Next" at bounding box center [958, 402] width 11 height 11
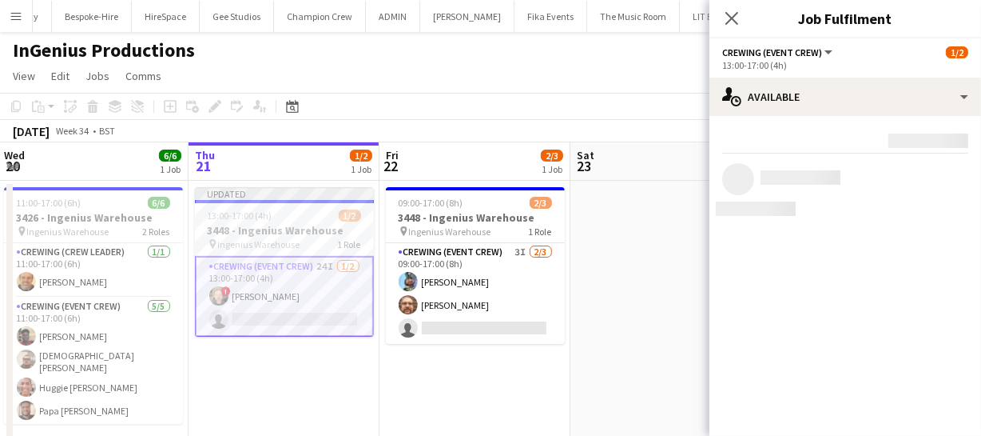
scroll to position [0, 0]
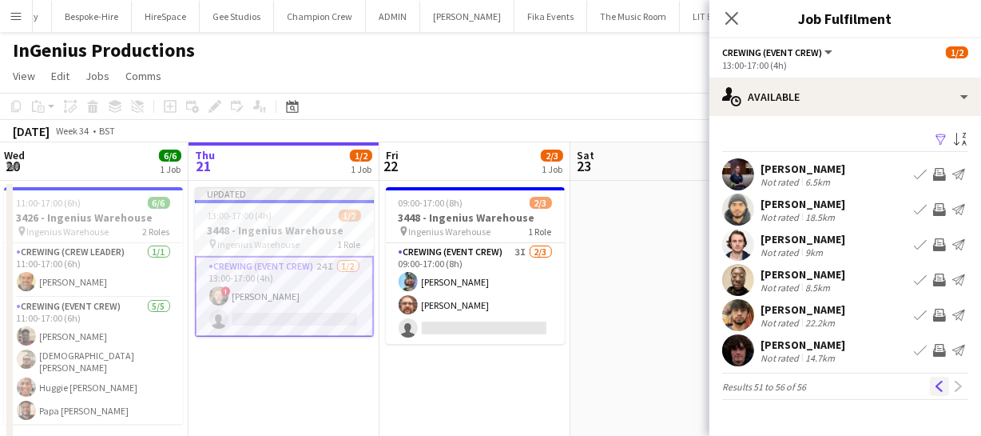
click at [935, 391] on app-icon "Previous" at bounding box center [939, 385] width 11 height 11
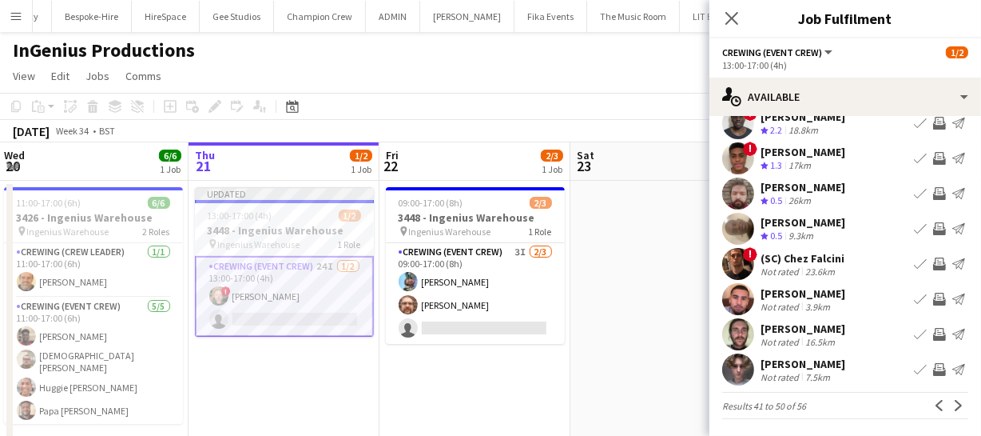
scroll to position [124, 0]
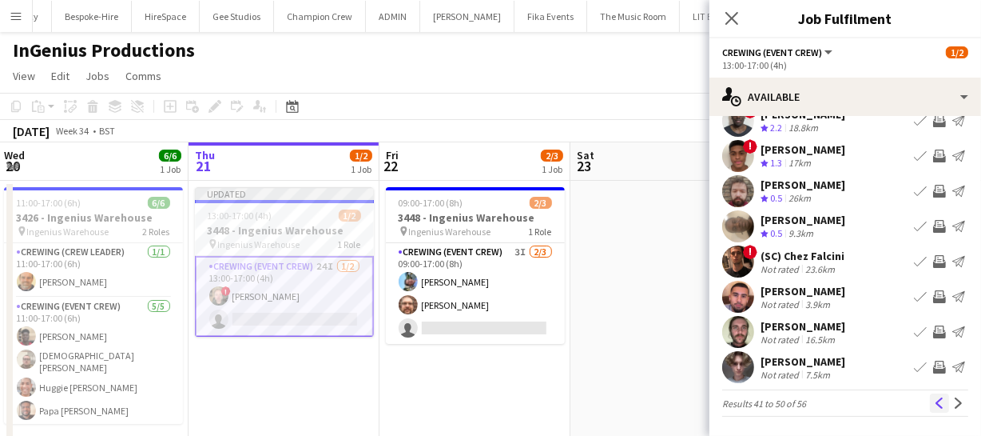
click at [934, 407] on app-icon "Previous" at bounding box center [939, 402] width 11 height 11
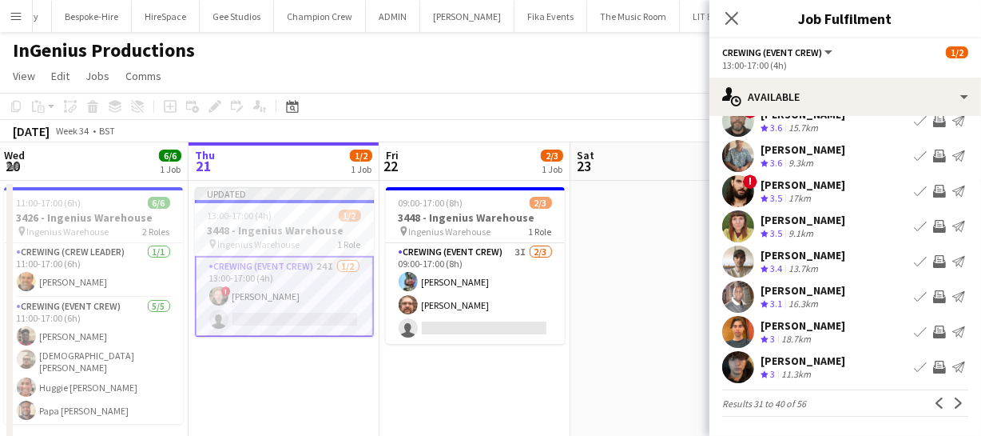
scroll to position [51, 0]
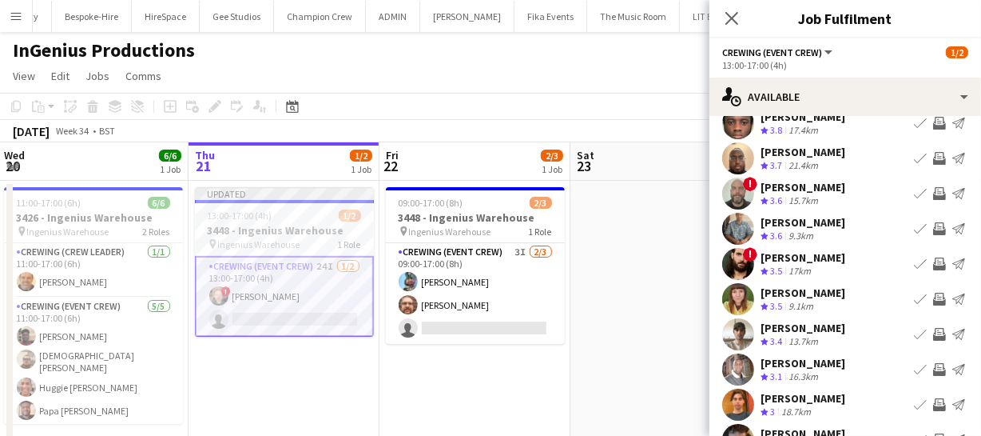
click at [933, 229] on app-icon "Invite crew" at bounding box center [939, 228] width 13 height 13
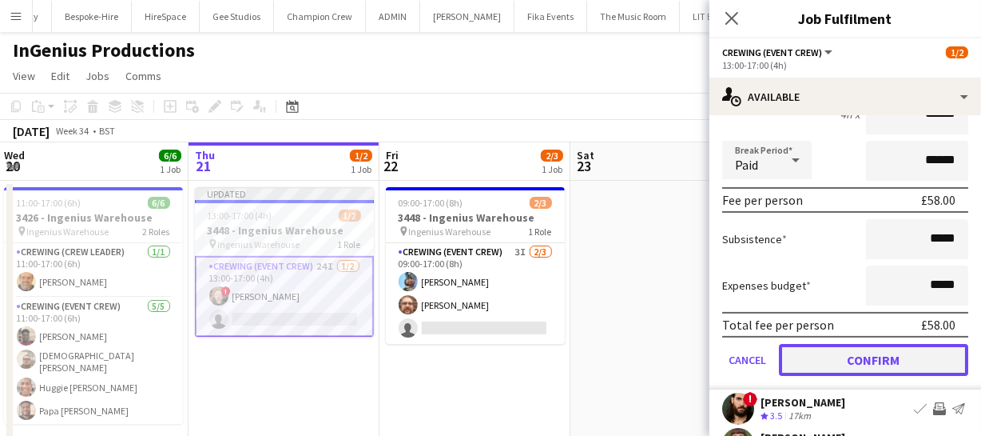
click at [880, 359] on button "Confirm" at bounding box center [873, 360] width 189 height 32
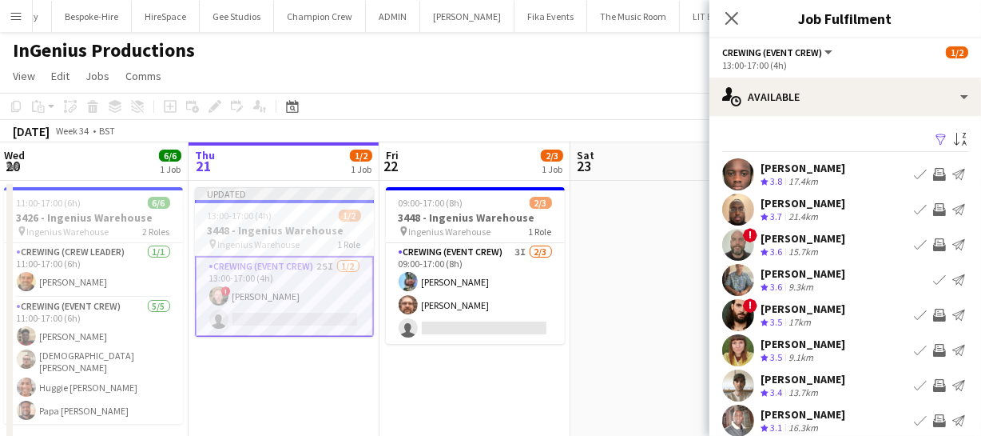
scroll to position [124, 0]
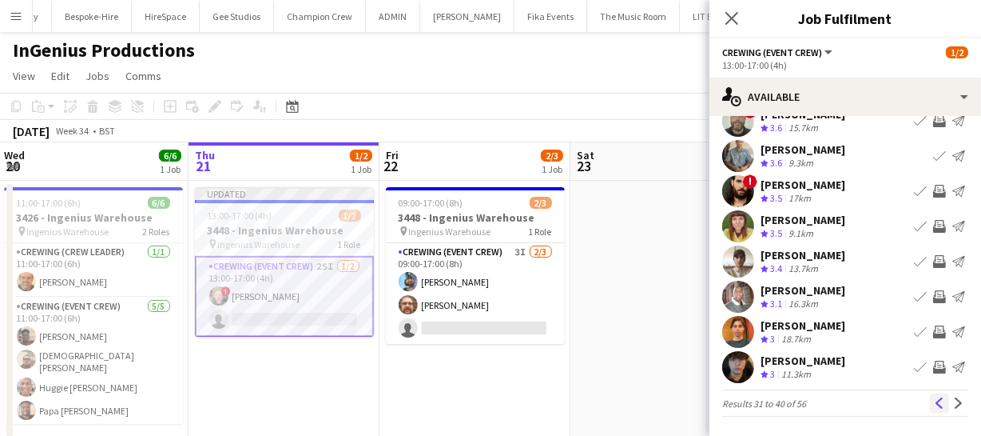
click at [934, 397] on app-icon "Previous" at bounding box center [939, 402] width 11 height 11
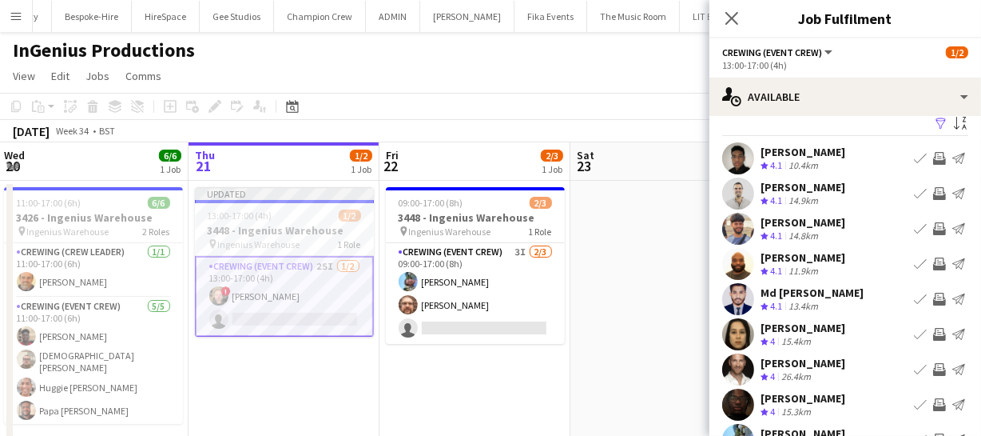
scroll to position [0, 0]
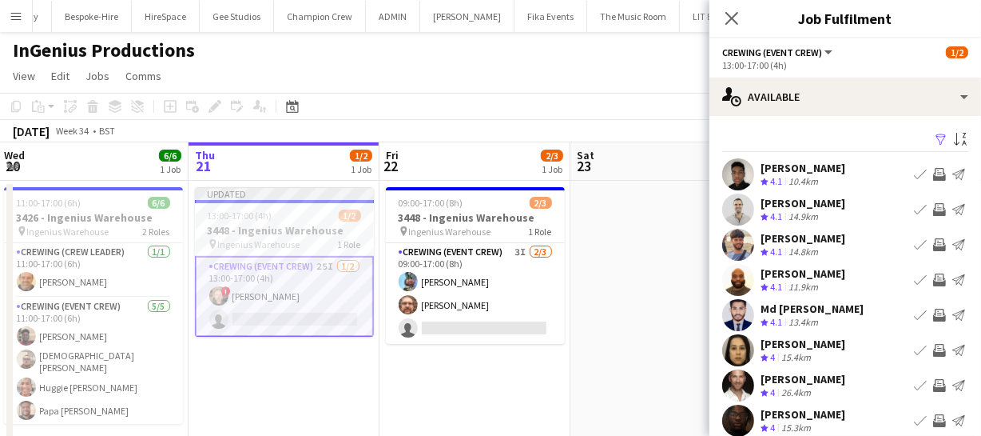
click at [930, 204] on button "Invite crew" at bounding box center [939, 209] width 19 height 19
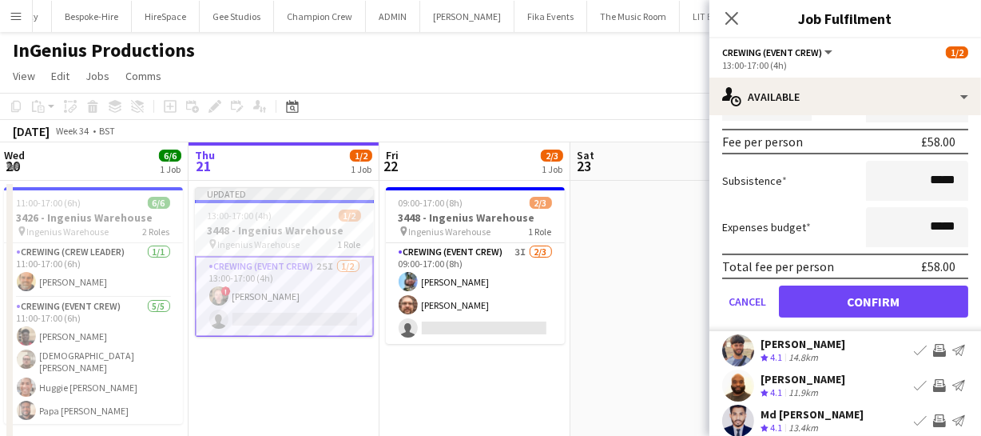
scroll to position [290, 0]
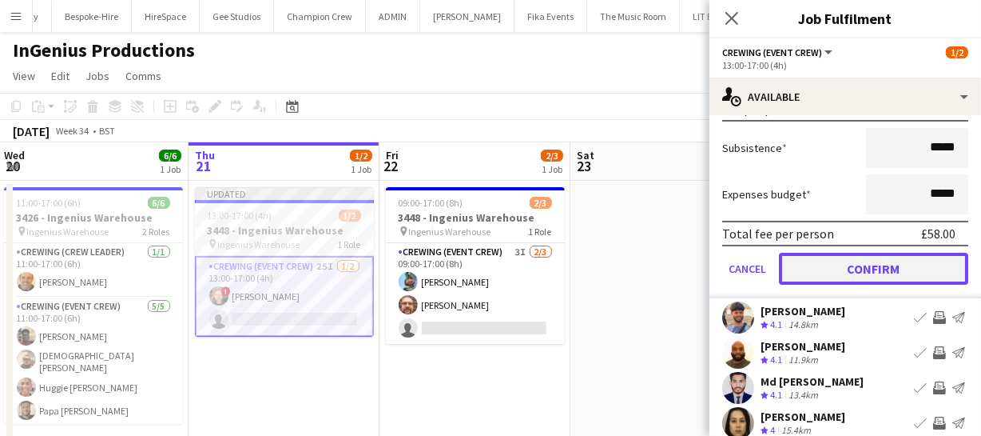
click at [908, 253] on button "Confirm" at bounding box center [873, 269] width 189 height 32
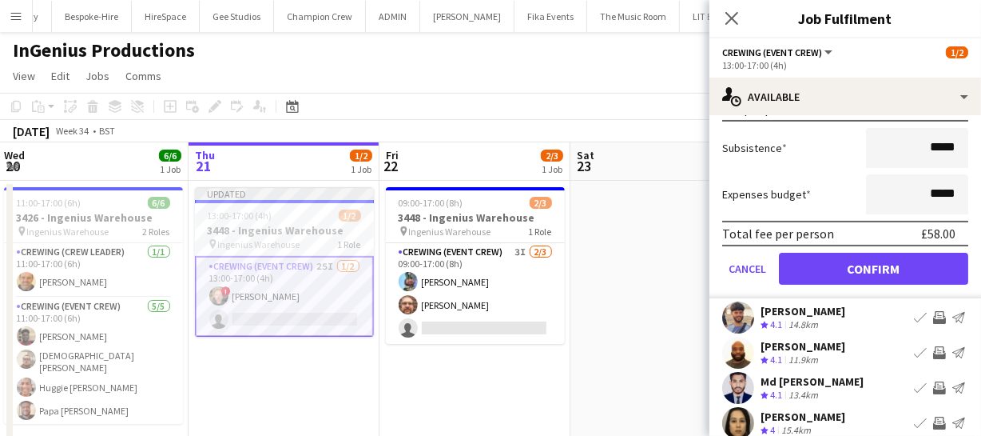
scroll to position [124, 0]
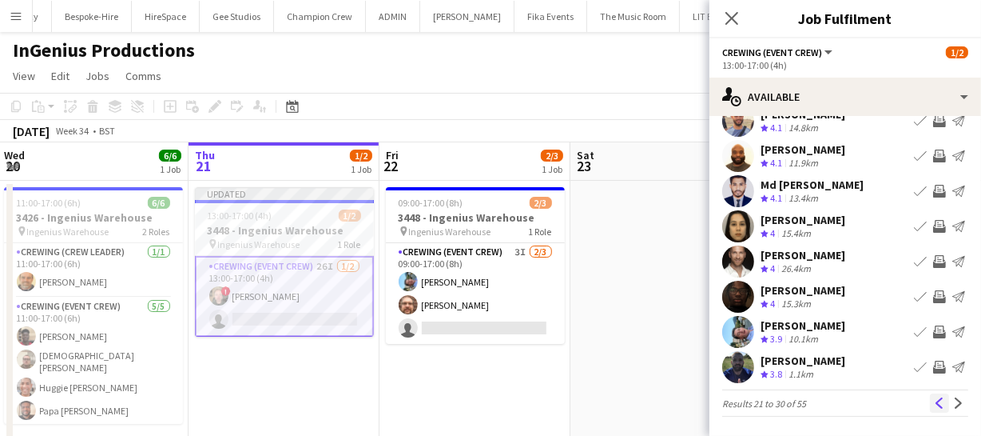
click at [934, 398] on app-icon "Previous" at bounding box center [939, 402] width 11 height 11
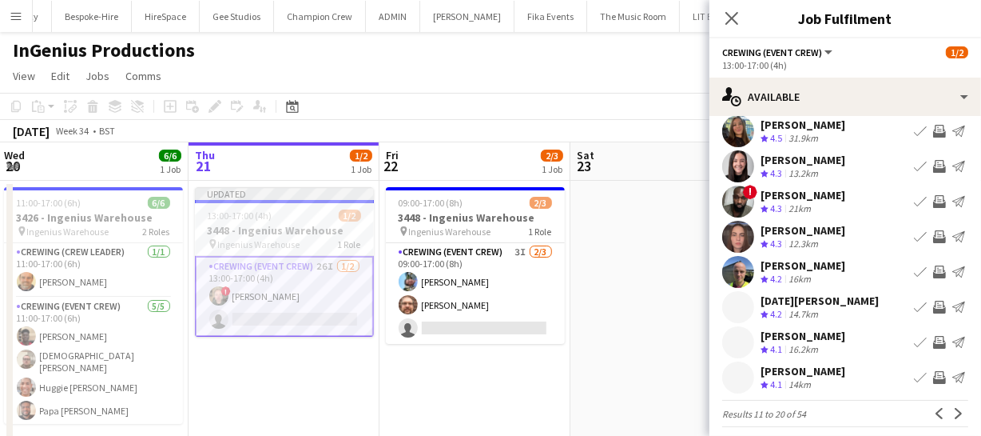
scroll to position [0, 0]
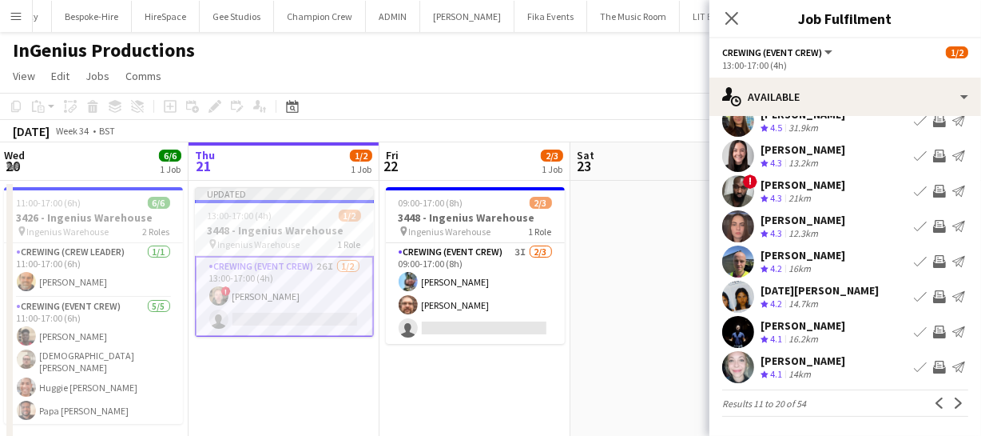
click at [933, 364] on app-icon "Invite crew" at bounding box center [939, 366] width 13 height 13
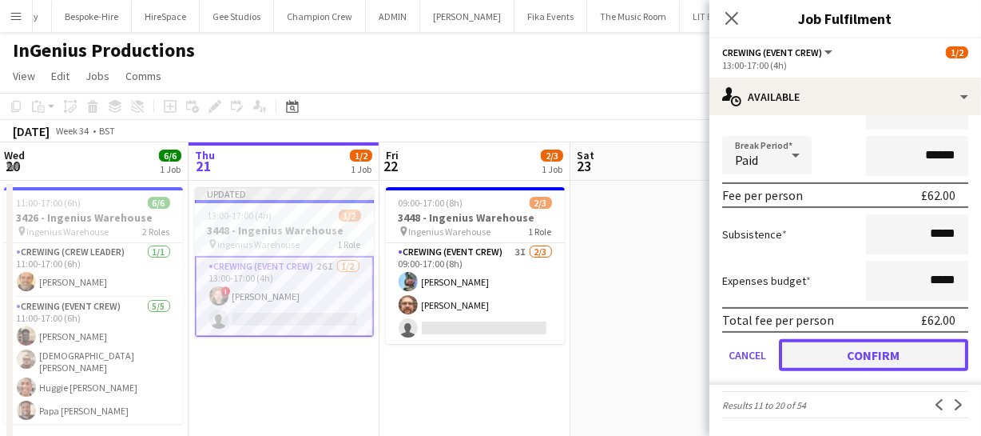
click at [926, 352] on button "Confirm" at bounding box center [873, 355] width 189 height 32
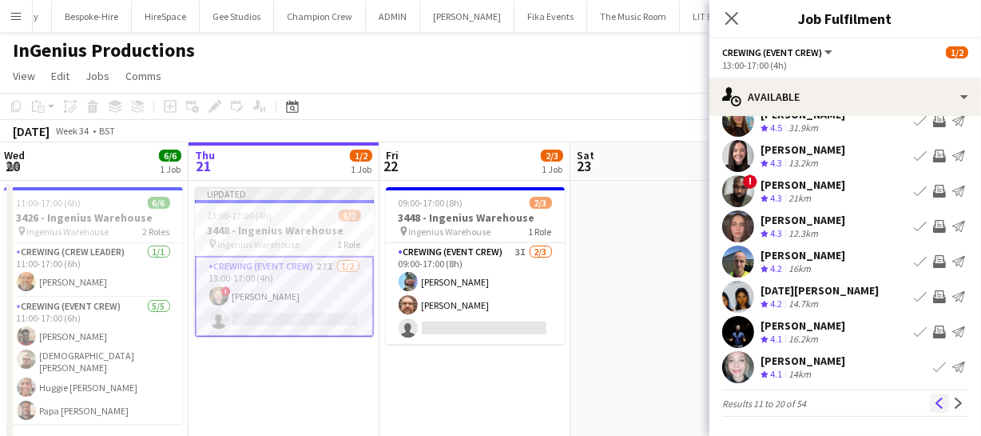
click at [933, 396] on button "Previous" at bounding box center [939, 402] width 19 height 19
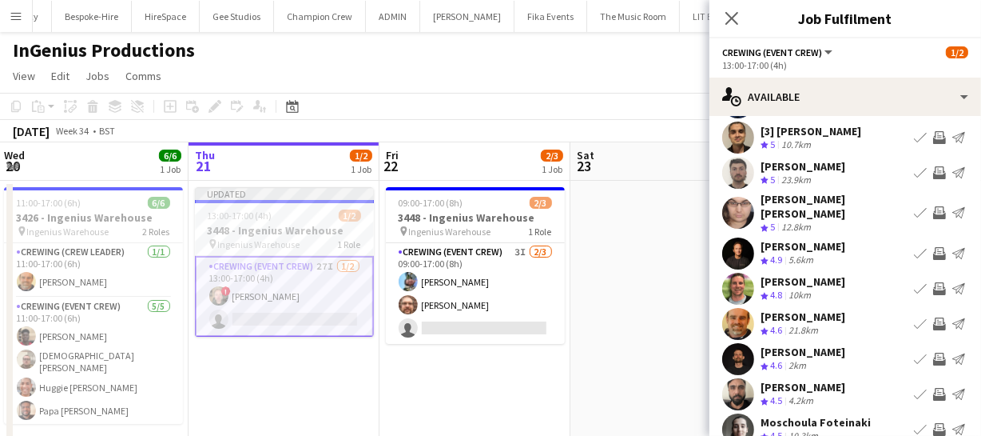
click at [933, 206] on app-icon "Invite crew" at bounding box center [939, 212] width 13 height 13
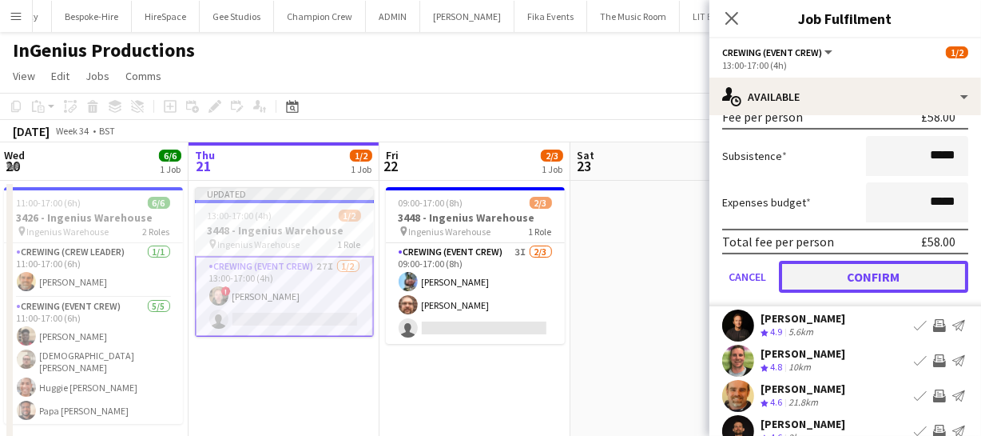
click at [909, 263] on button "Confirm" at bounding box center [873, 277] width 189 height 32
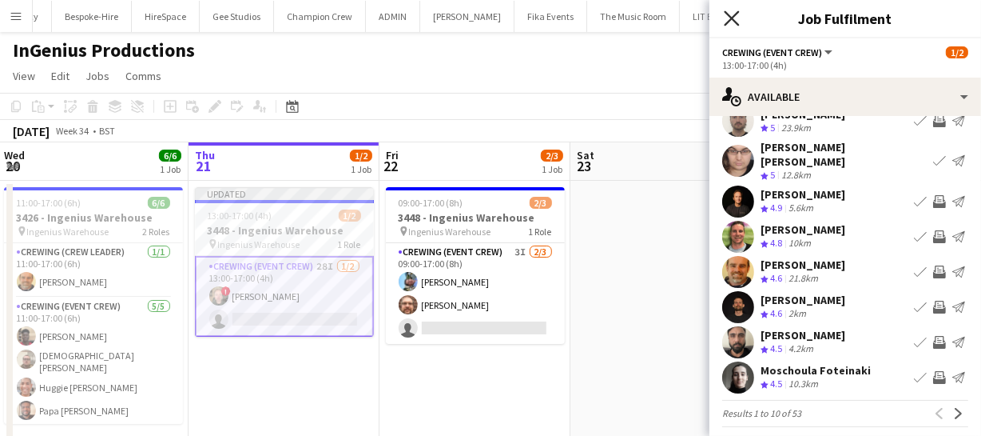
click at [733, 22] on icon "Close pop-in" at bounding box center [731, 17] width 15 height 15
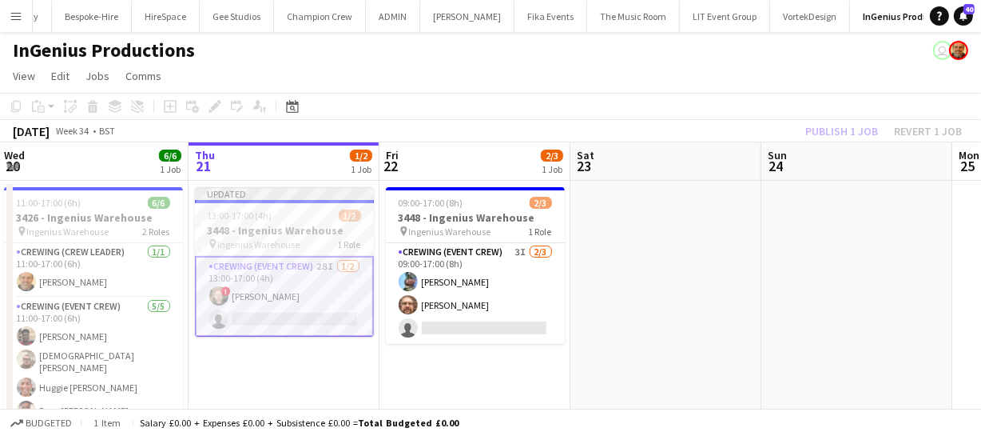
click at [844, 130] on div "Publish 1 job Revert 1 job" at bounding box center [883, 131] width 195 height 21
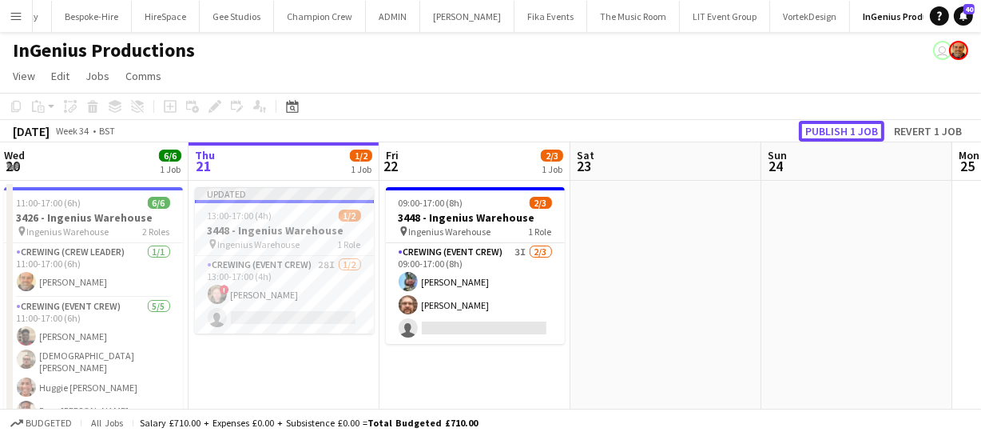
click at [844, 130] on button "Publish 1 job" at bounding box center [842, 131] width 86 height 21
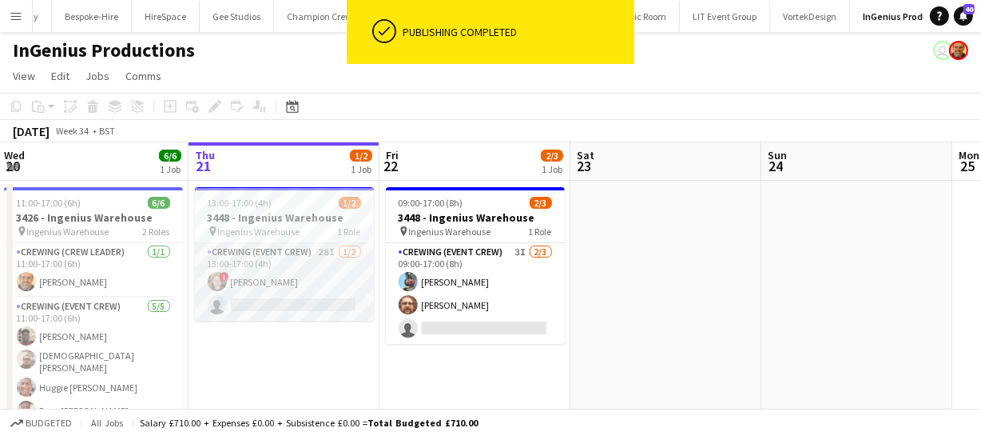
click at [244, 289] on app-card-role "Crewing (Event Crew) 28I 1/2 13:00-17:00 (4h) ! Calum Ward single-neutral-actio…" at bounding box center [284, 282] width 179 height 78
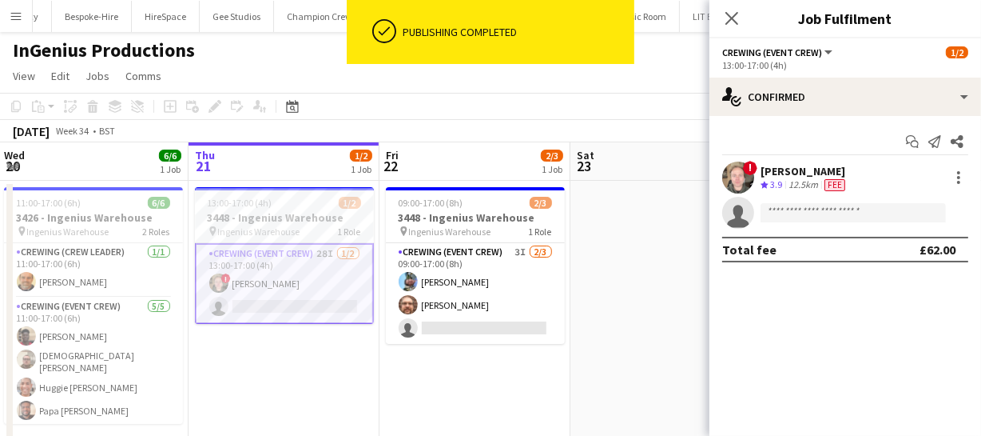
click at [607, 313] on app-date-cell at bounding box center [666, 318] width 191 height 275
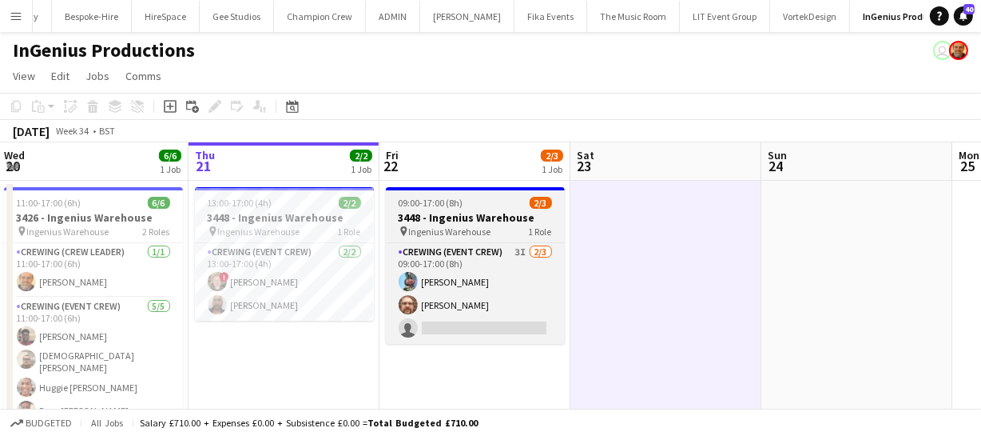
click at [460, 218] on h3 "3448 - Ingenius Warehouse" at bounding box center [475, 217] width 179 height 14
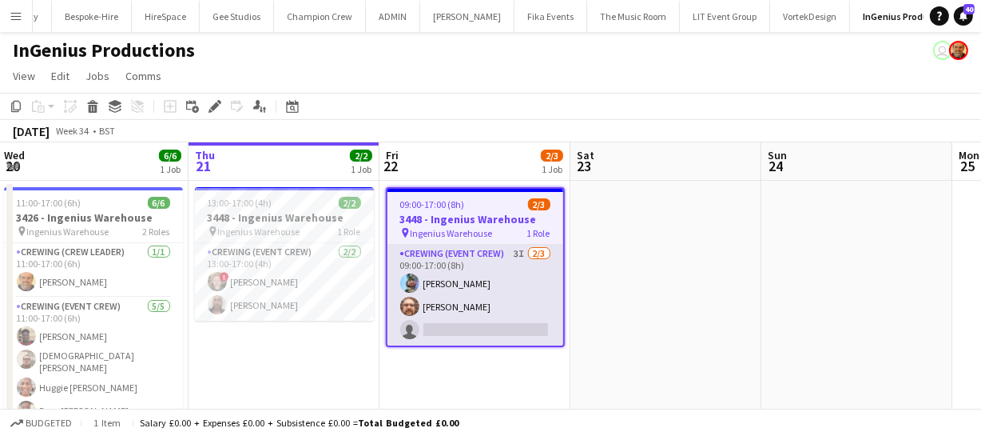
click at [455, 327] on app-card-role "Crewing (Event Crew) 3I 2/3 09:00-17:00 (8h) Liam Kinsella Corey Arnold single-…" at bounding box center [476, 295] width 176 height 101
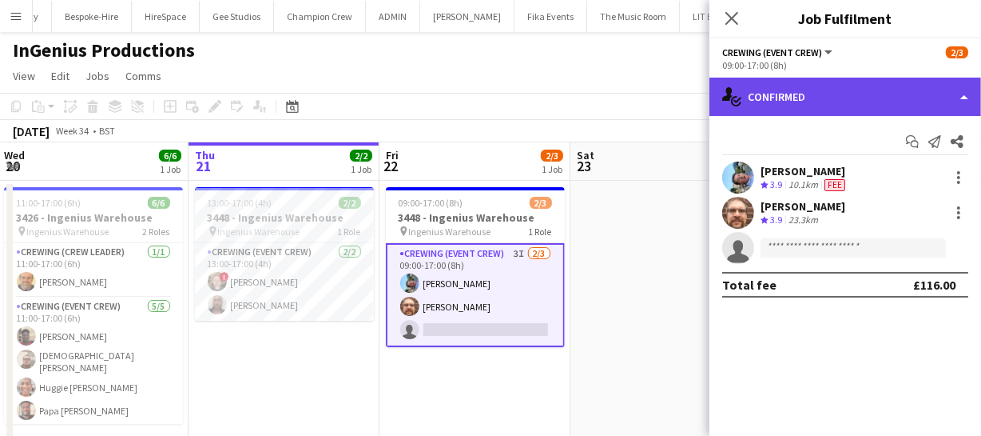
click at [888, 103] on div "single-neutral-actions-check-2 Confirmed" at bounding box center [846, 97] width 272 height 38
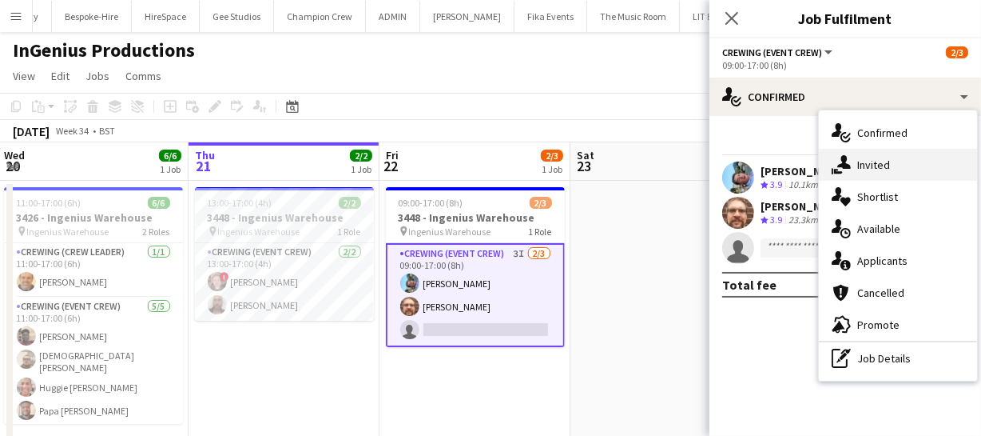
click at [907, 167] on div "single-neutral-actions-share-1 Invited" at bounding box center [898, 165] width 158 height 32
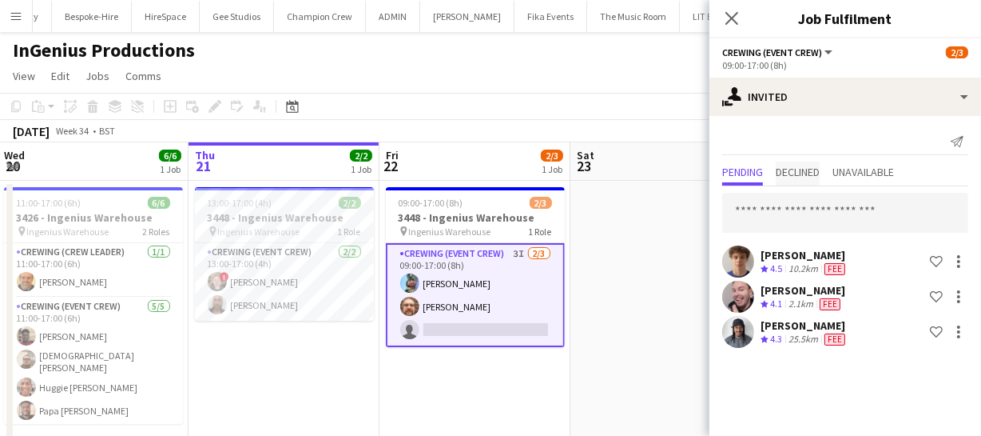
click at [792, 169] on span "Declined" at bounding box center [798, 171] width 44 height 11
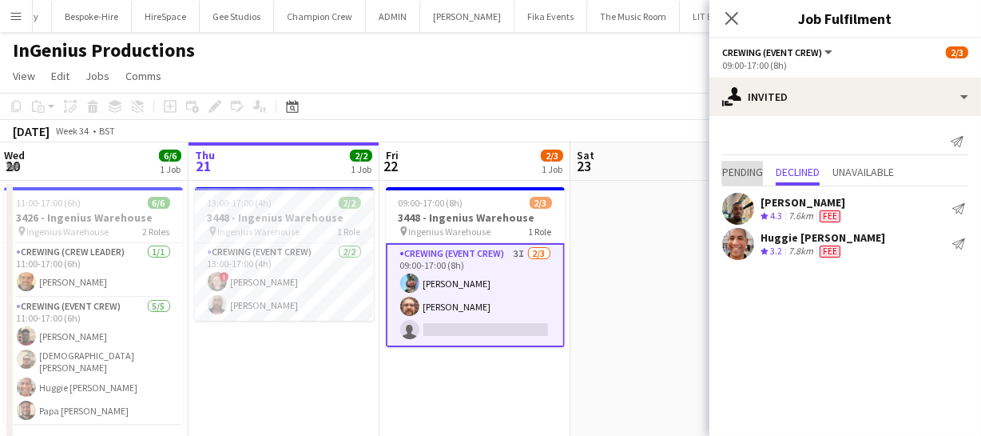
click at [756, 172] on span "Pending" at bounding box center [742, 171] width 41 height 11
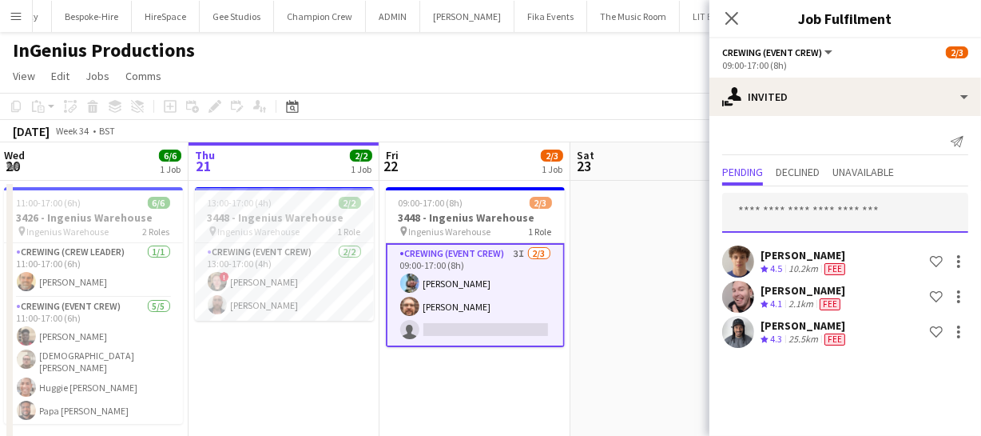
click at [787, 212] on input "text" at bounding box center [845, 213] width 246 height 40
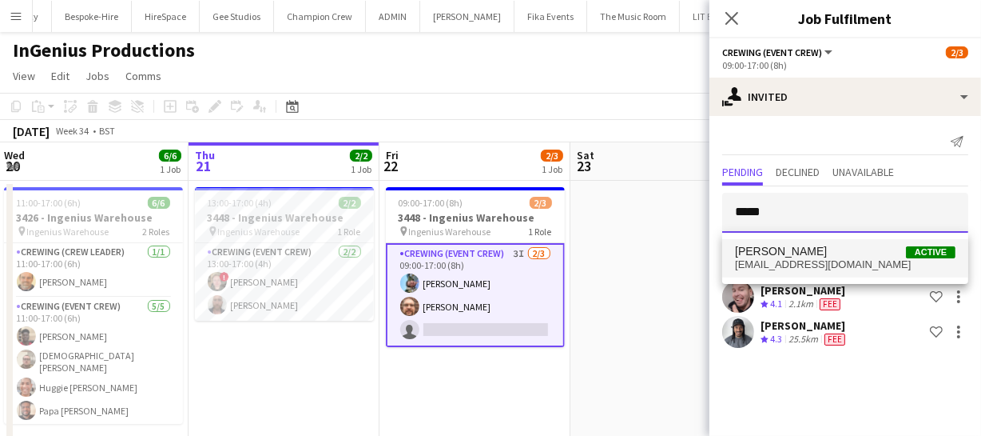
type input "*****"
click at [834, 253] on span "Sandy Grierson Active" at bounding box center [845, 252] width 221 height 14
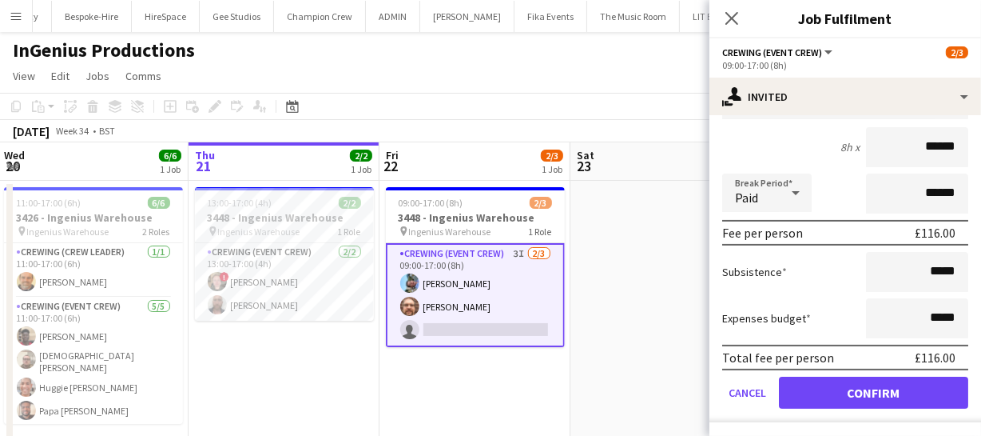
scroll to position [324, 0]
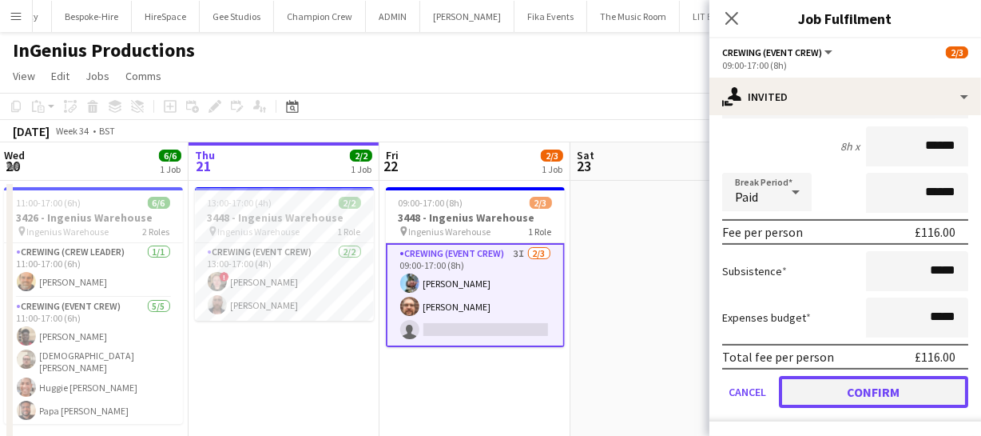
click at [872, 392] on button "Confirm" at bounding box center [873, 392] width 189 height 32
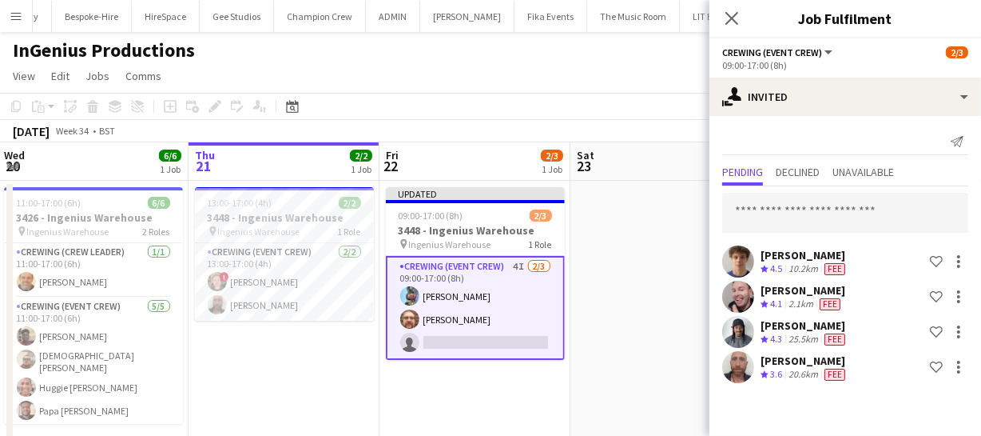
scroll to position [0, 0]
click at [737, 17] on icon "Close pop-in" at bounding box center [731, 17] width 15 height 15
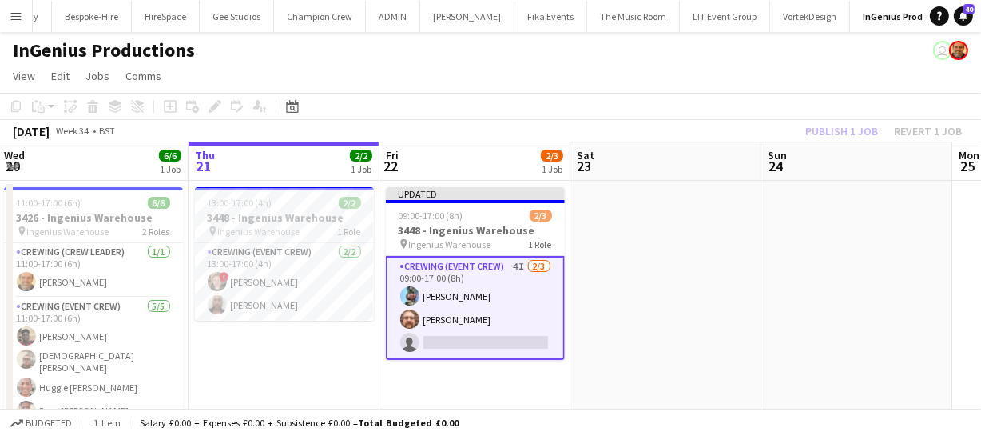
click at [824, 133] on div "Publish 1 job Revert 1 job" at bounding box center [883, 131] width 195 height 21
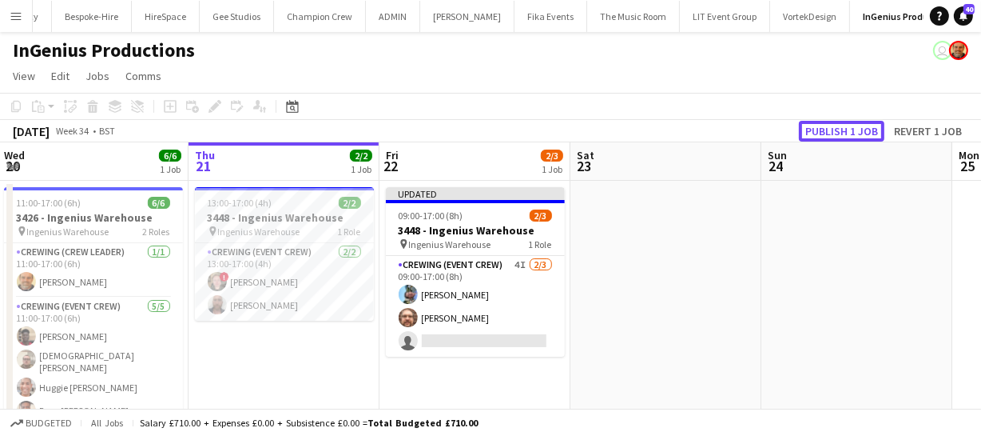
click at [824, 133] on button "Publish 1 job" at bounding box center [842, 131] width 86 height 21
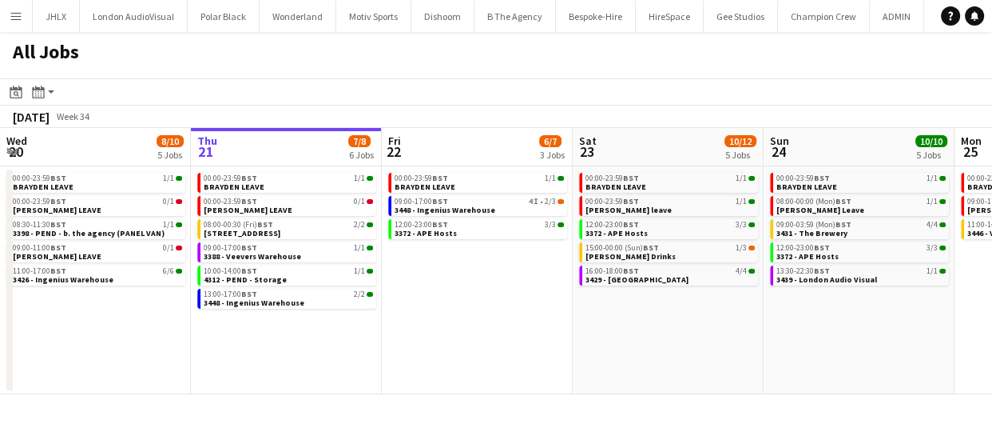
click at [564, 351] on app-calendar-viewport "Mon 18 3/3 3 Jobs Tue 19 11/12 5 Jobs Wed 20 8/10 5 Jobs Thu 21 7/8 6 Jobs Fri …" at bounding box center [496, 261] width 992 height 266
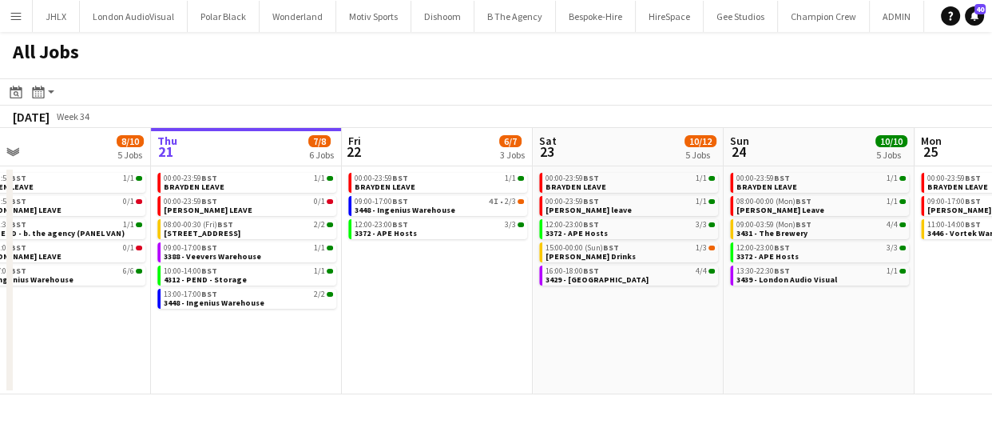
drag, startPoint x: 328, startPoint y: 381, endPoint x: 491, endPoint y: 346, distance: 166.8
click at [431, 352] on app-calendar-viewport "Mon 18 3/3 3 Jobs Tue 19 11/12 5 Jobs Wed 20 8/10 5 Jobs Thu 21 7/8 6 Jobs Fri …" at bounding box center [496, 261] width 992 height 266
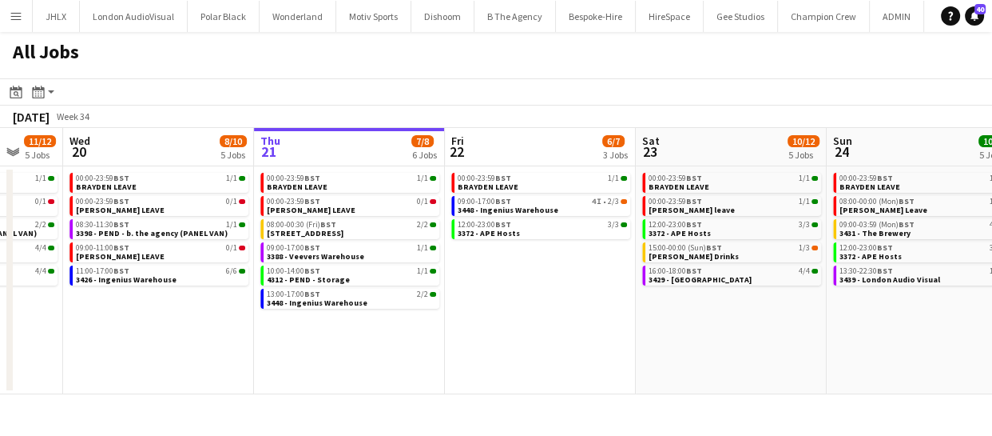
click at [463, 347] on app-calendar-viewport "Sun 17 12/12 6 Jobs Mon 18 3/3 3 Jobs Tue 19 11/12 5 Jobs Wed 20 8/10 5 Jobs Th…" at bounding box center [496, 261] width 992 height 266
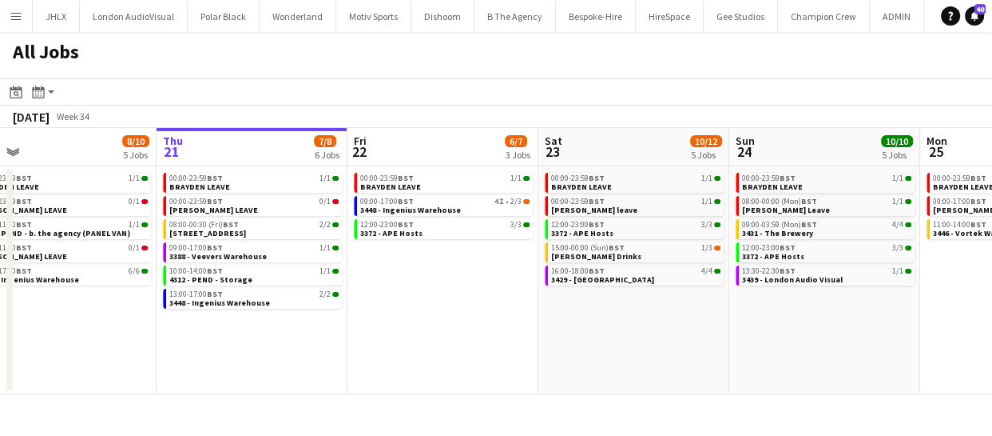
drag, startPoint x: 565, startPoint y: 344, endPoint x: 454, endPoint y: 356, distance: 111.7
click at [479, 356] on app-calendar-viewport "Sun 17 12/12 6 Jobs Mon 18 3/3 3 Jobs Tue 19 11/12 5 Jobs Wed 20 8/10 5 Jobs Th…" at bounding box center [496, 261] width 992 height 266
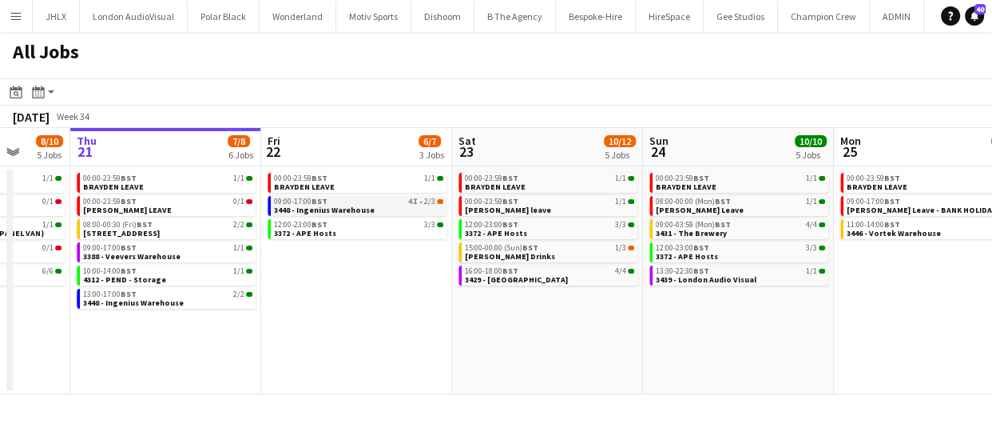
click at [348, 209] on span "3448 - Ingenius Warehouse" at bounding box center [324, 210] width 101 height 10
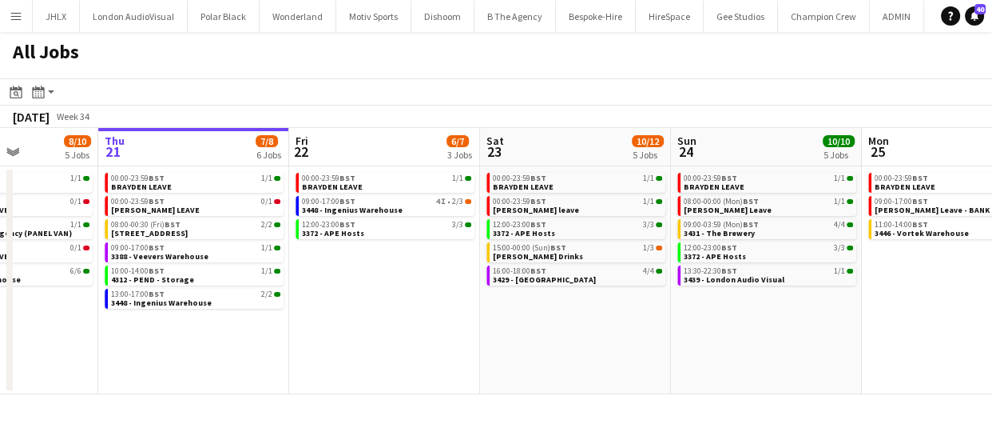
scroll to position [0, 660]
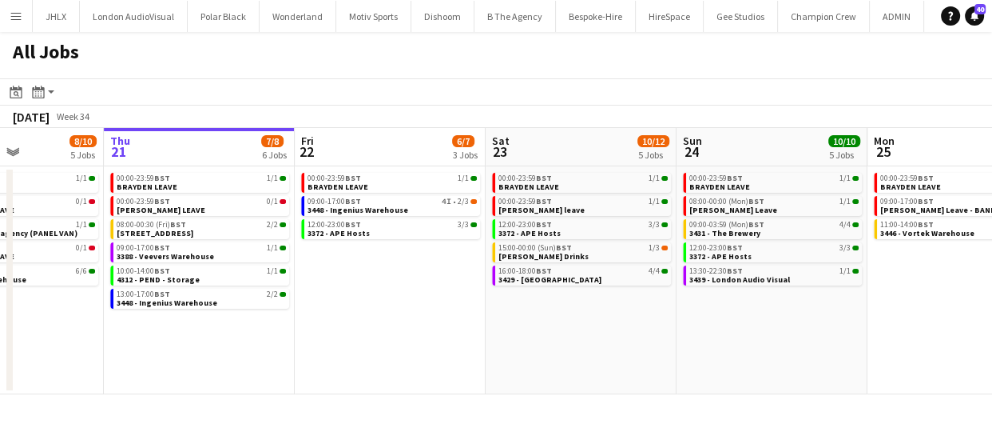
drag, startPoint x: 316, startPoint y: 312, endPoint x: 350, endPoint y: 312, distance: 33.6
click at [350, 312] on app-calendar-viewport "Sun 17 12/12 6 Jobs Mon 18 3/3 3 Jobs Tue 19 11/12 5 Jobs Wed 20 8/10 5 Jobs Th…" at bounding box center [496, 261] width 992 height 266
click at [353, 205] on span "3448 - Ingenius Warehouse" at bounding box center [358, 210] width 101 height 10
click at [365, 342] on app-date-cell "00:00-23:59 BST 1/1 BRAYDEN LEAVE 09:00-17:00 BST 4I • 2/3 3448 - Ingenius Ware…" at bounding box center [390, 280] width 191 height 228
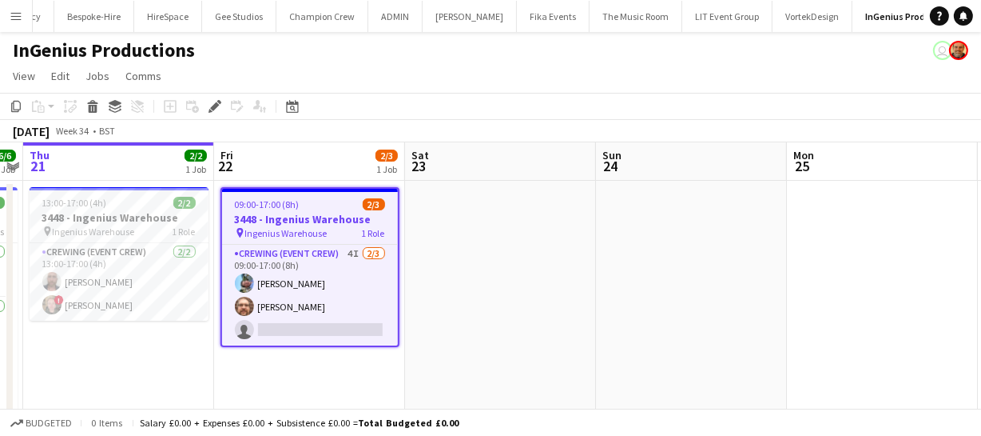
scroll to position [0, 504]
click at [489, 272] on app-date-cell at bounding box center [500, 318] width 191 height 275
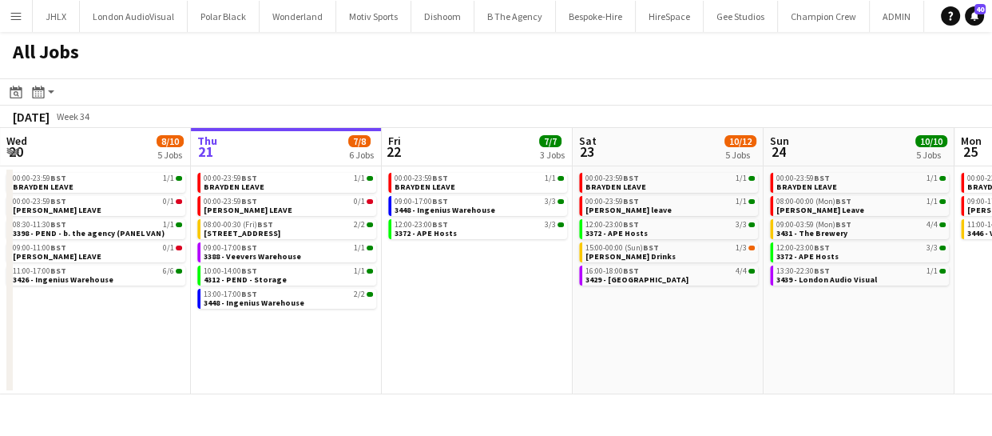
scroll to position [0, 438]
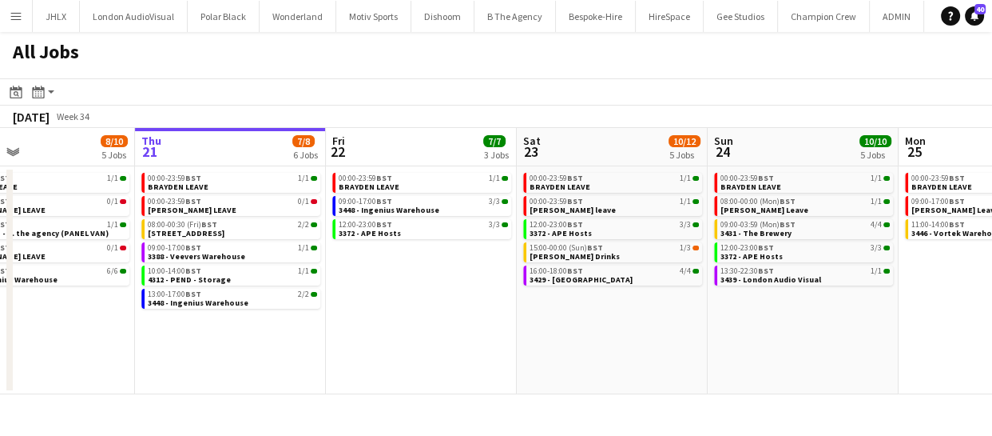
drag, startPoint x: 437, startPoint y: 346, endPoint x: 381, endPoint y: 349, distance: 56.0
click at [381, 349] on app-calendar-viewport "Mon 18 3/3 3 Jobs Tue 19 11/12 5 Jobs Wed 20 8/10 5 Jobs Thu 21 7/8 6 Jobs Fri …" at bounding box center [496, 261] width 992 height 266
click at [428, 213] on span "3448 - Ingenius Warehouse" at bounding box center [389, 210] width 101 height 10
